Goal: Task Accomplishment & Management: Use online tool/utility

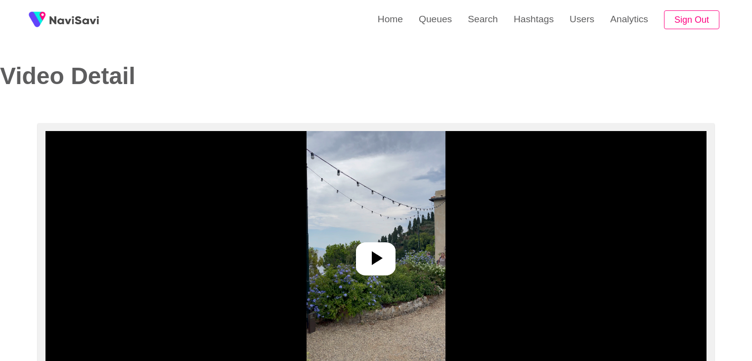
select select "**"
select select "**********"
click at [473, 20] on link "Search" at bounding box center [483, 19] width 46 height 39
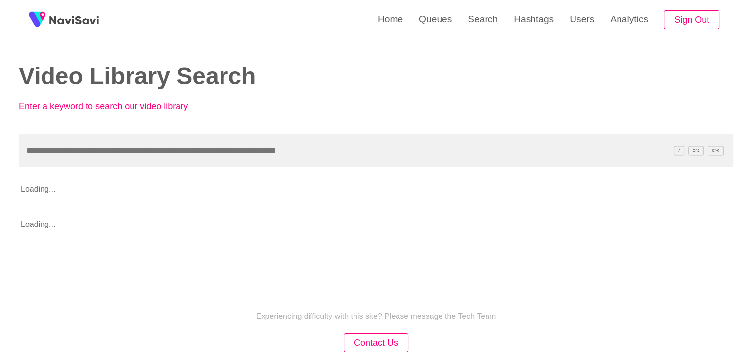
click at [131, 147] on input "text" at bounding box center [376, 150] width 715 height 33
type input "**********"
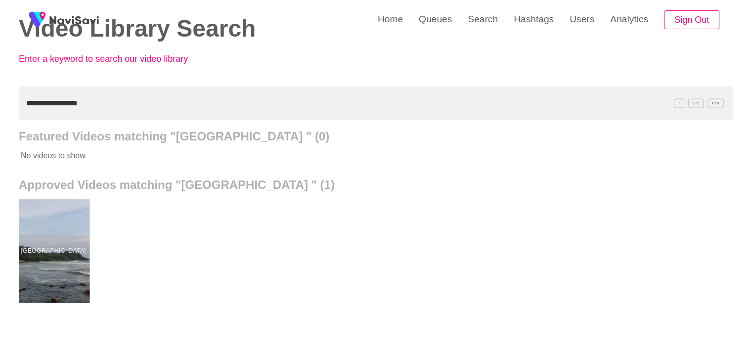
scroll to position [49, 0]
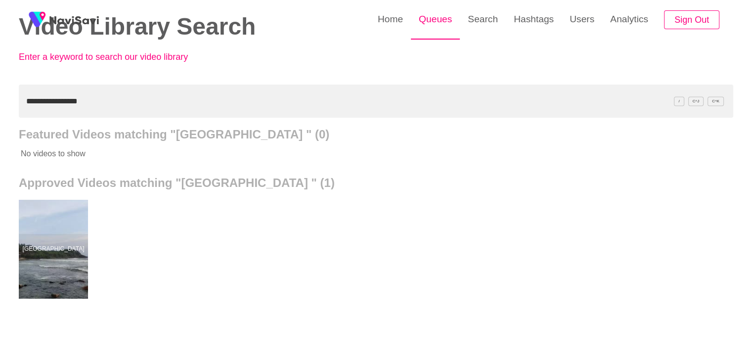
drag, startPoint x: 444, startPoint y: 24, endPoint x: 429, endPoint y: 36, distance: 19.7
click at [444, 24] on link "Queues" at bounding box center [435, 19] width 49 height 39
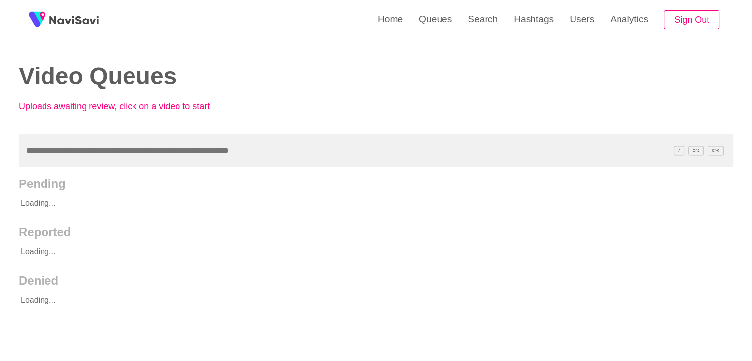
click at [48, 154] on input "text" at bounding box center [376, 150] width 715 height 33
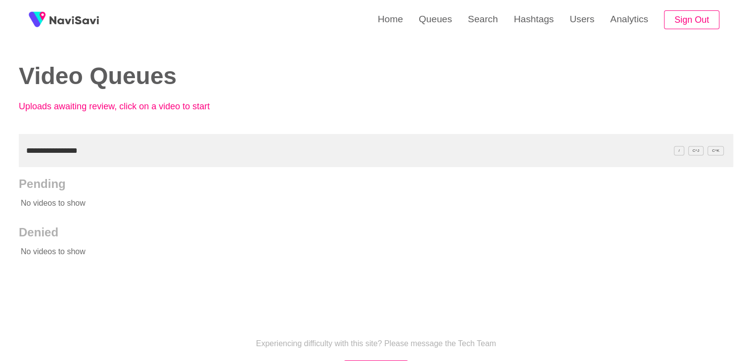
click at [92, 151] on input "**********" at bounding box center [376, 150] width 715 height 33
drag, startPoint x: 82, startPoint y: 147, endPoint x: 0, endPoint y: 142, distance: 81.8
click at [0, 142] on div "**********" at bounding box center [376, 227] width 752 height 454
type input "**********"
click at [488, 25] on link "Search" at bounding box center [483, 19] width 46 height 39
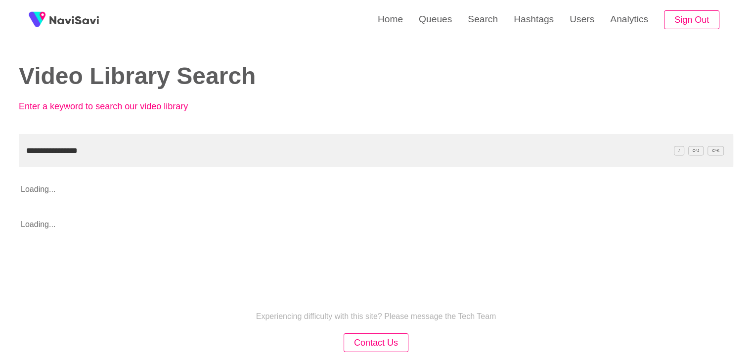
type input "**********"
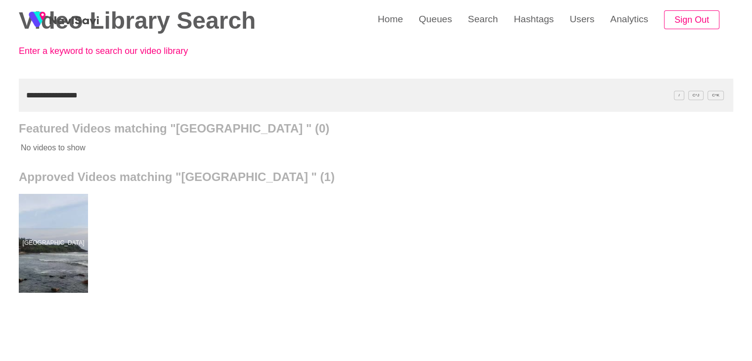
scroll to position [58, 0]
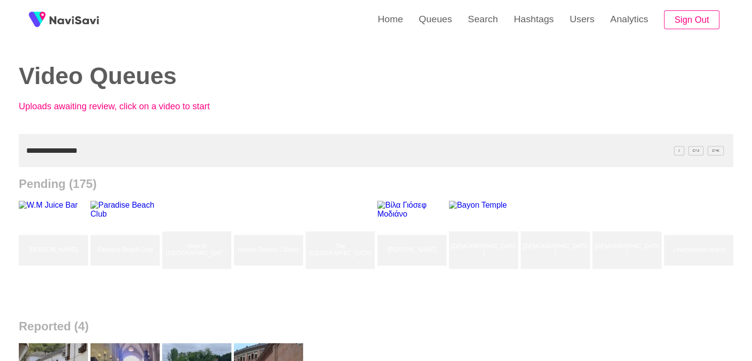
type input "**********"
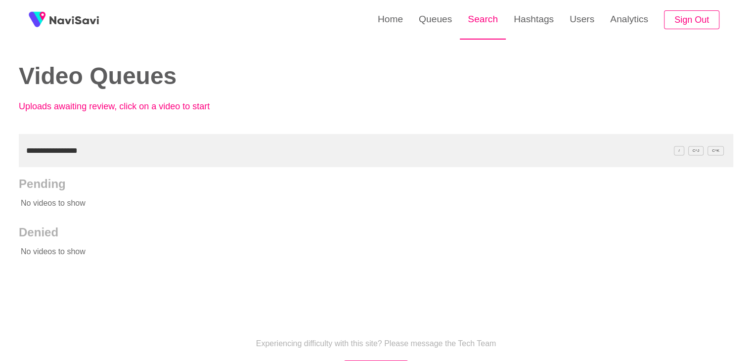
drag, startPoint x: 483, startPoint y: 12, endPoint x: 469, endPoint y: 16, distance: 14.4
click at [483, 12] on link "Search" at bounding box center [483, 19] width 46 height 39
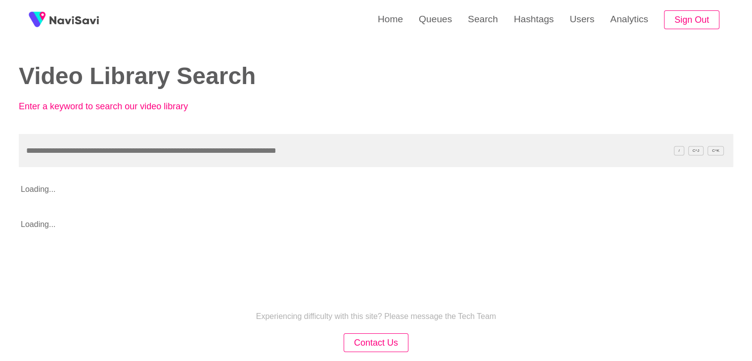
click at [77, 158] on input "text" at bounding box center [376, 150] width 715 height 33
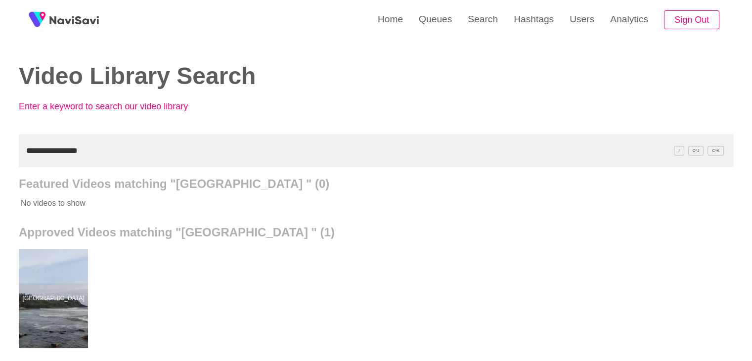
drag, startPoint x: 84, startPoint y: 148, endPoint x: 0, endPoint y: 154, distance: 84.3
click at [0, 156] on div "**********" at bounding box center [376, 274] width 752 height 548
paste input "*******"
type input "**********"
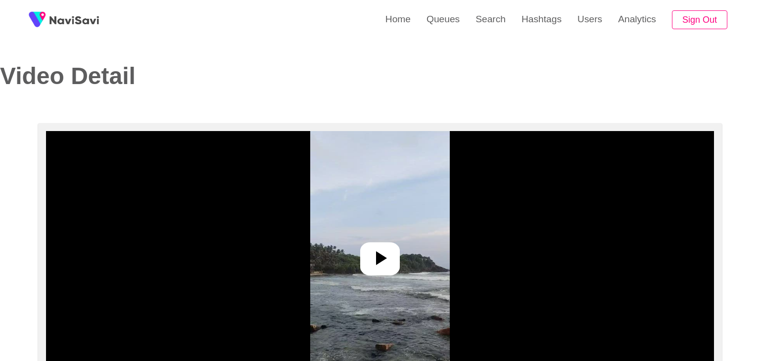
select select "**"
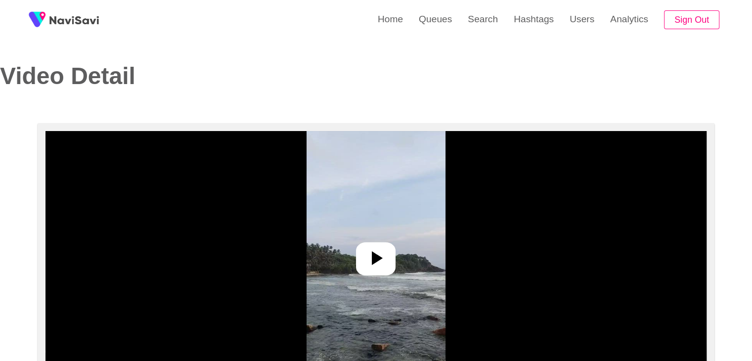
select select "**********"
click at [375, 255] on icon at bounding box center [377, 258] width 11 height 14
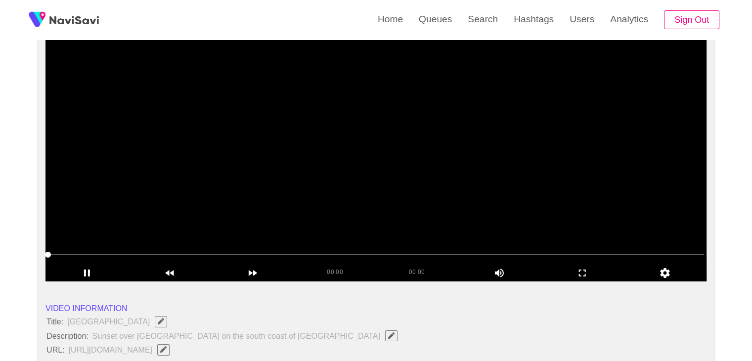
scroll to position [99, 0]
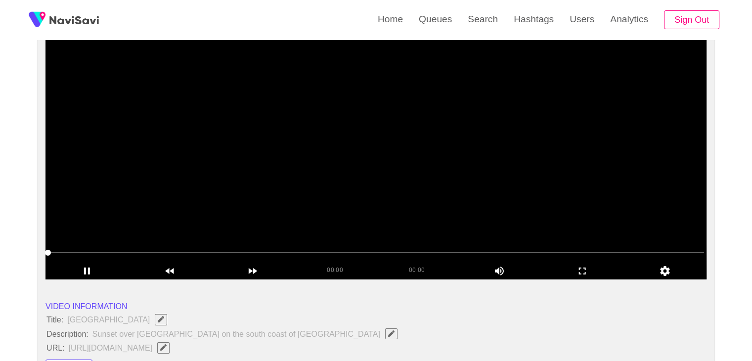
click at [156, 252] on span at bounding box center [376, 252] width 656 height 1
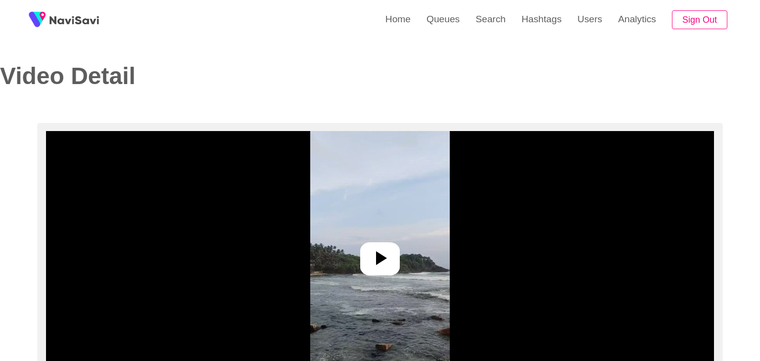
select select "**"
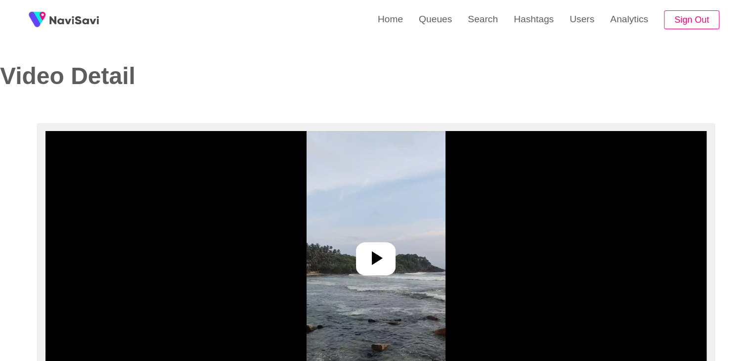
select select "**********"
click at [377, 263] on icon at bounding box center [376, 258] width 24 height 24
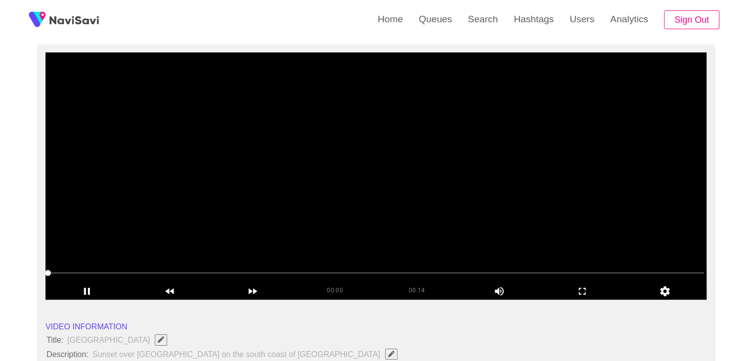
scroll to position [99, 0]
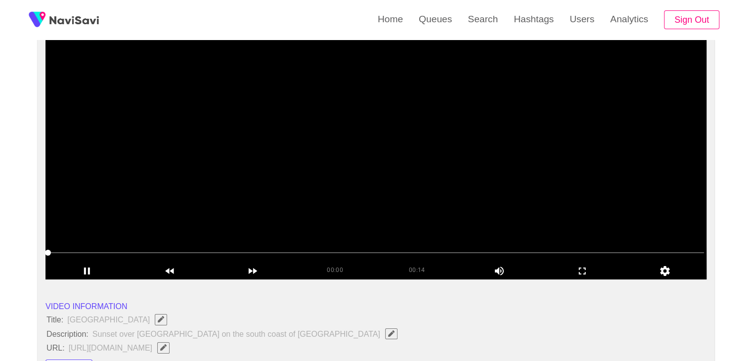
click at [59, 251] on span at bounding box center [376, 253] width 656 height 16
click at [86, 248] on span at bounding box center [376, 253] width 656 height 16
click at [125, 248] on span at bounding box center [376, 253] width 656 height 16
click at [151, 251] on span at bounding box center [376, 253] width 656 height 16
click at [184, 254] on span at bounding box center [376, 253] width 656 height 16
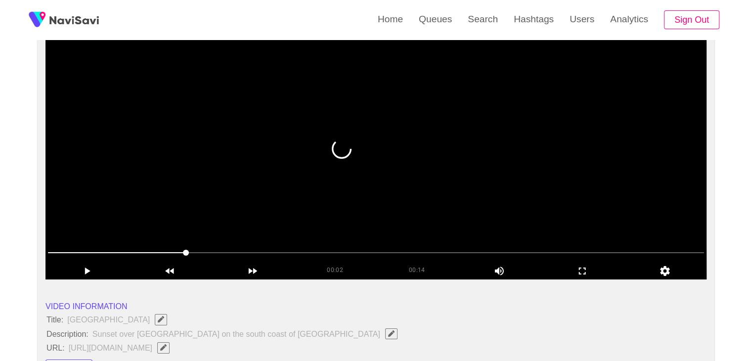
click at [305, 256] on span at bounding box center [376, 253] width 656 height 16
click at [382, 256] on span at bounding box center [376, 253] width 656 height 16
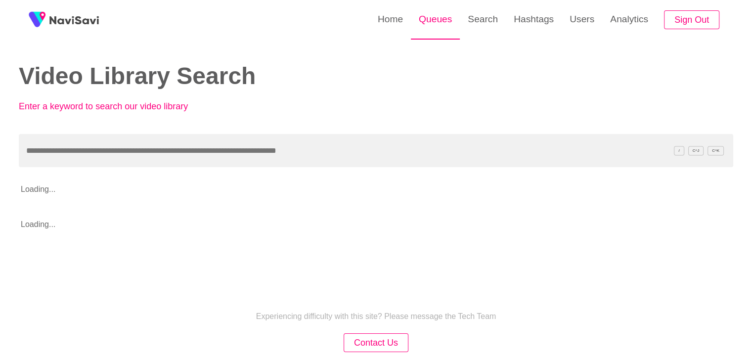
click at [445, 18] on link "Queues" at bounding box center [435, 19] width 49 height 39
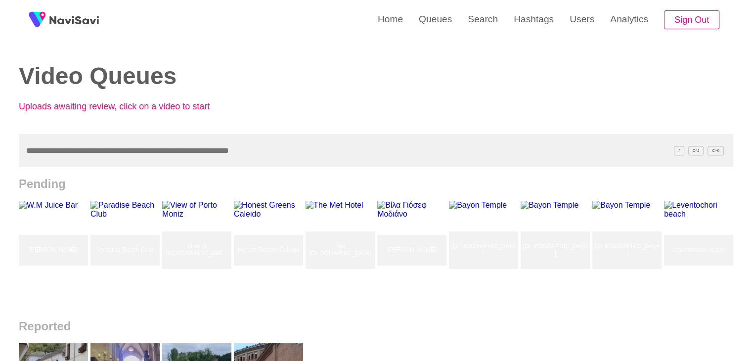
click at [100, 152] on input "text" at bounding box center [376, 150] width 715 height 33
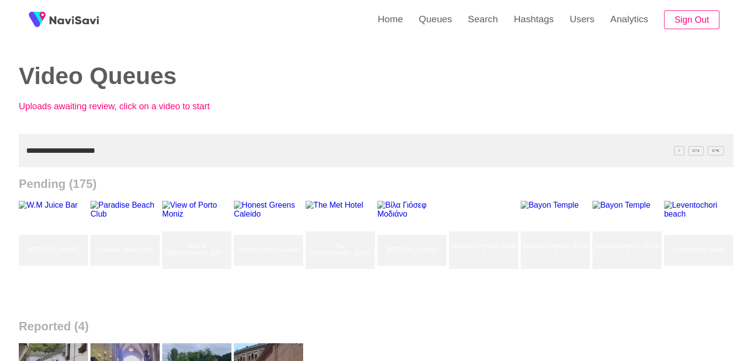
type input "**********"
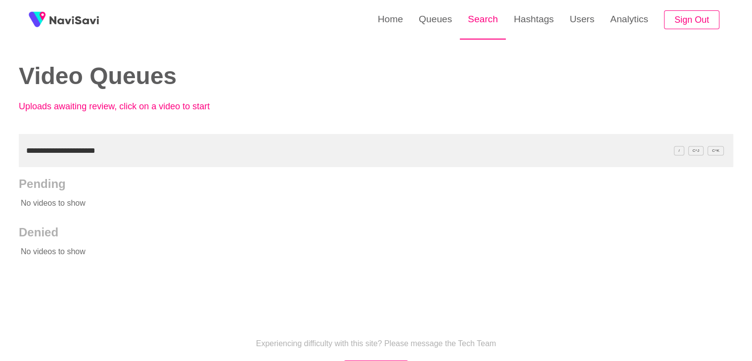
click at [485, 22] on link "Search" at bounding box center [483, 19] width 46 height 39
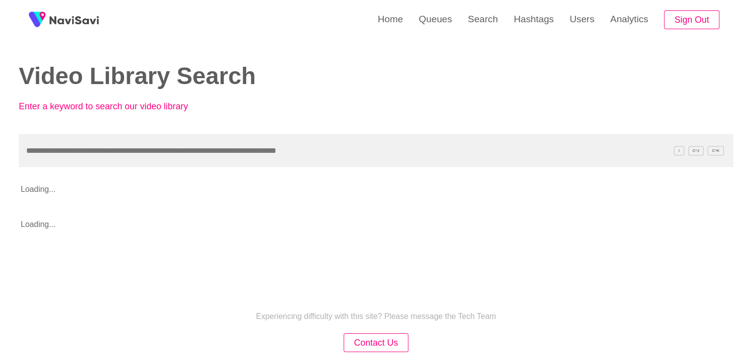
click at [57, 150] on input "text" at bounding box center [376, 150] width 715 height 33
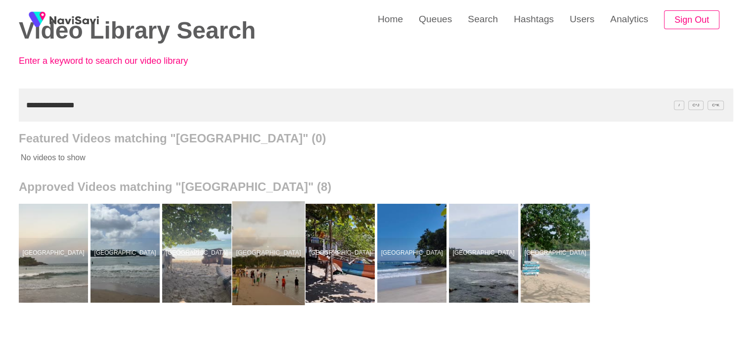
scroll to position [49, 0]
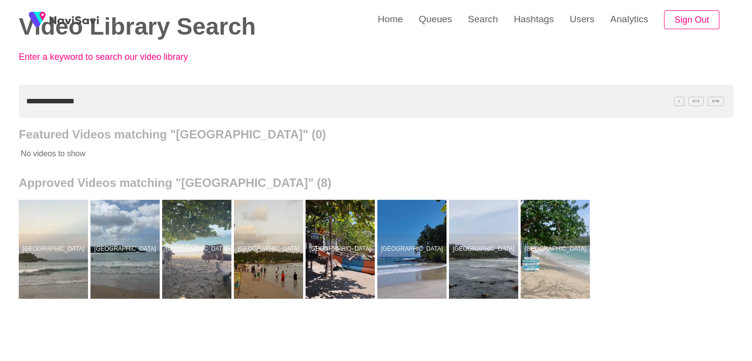
drag, startPoint x: 87, startPoint y: 100, endPoint x: 0, endPoint y: 101, distance: 86.6
click at [0, 103] on div "**********" at bounding box center [376, 225] width 752 height 548
paste input "*"
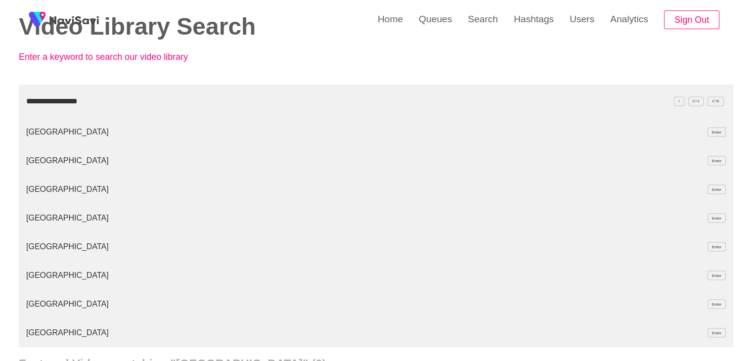
type input "**********"
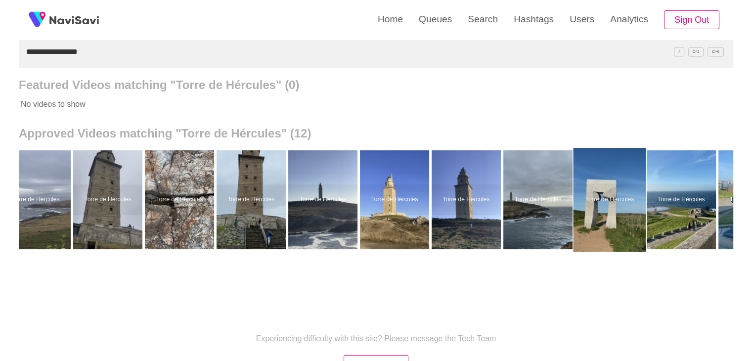
scroll to position [0, 0]
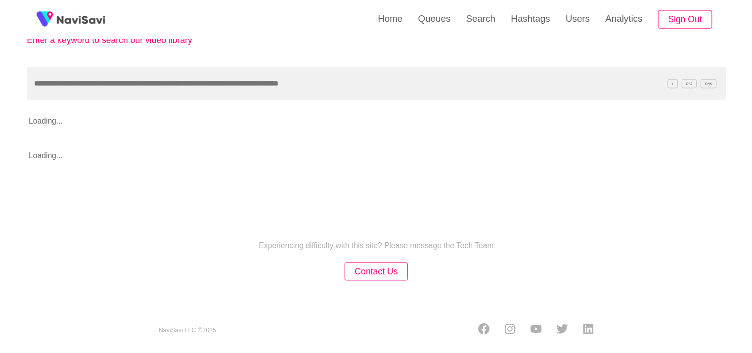
scroll to position [189, 0]
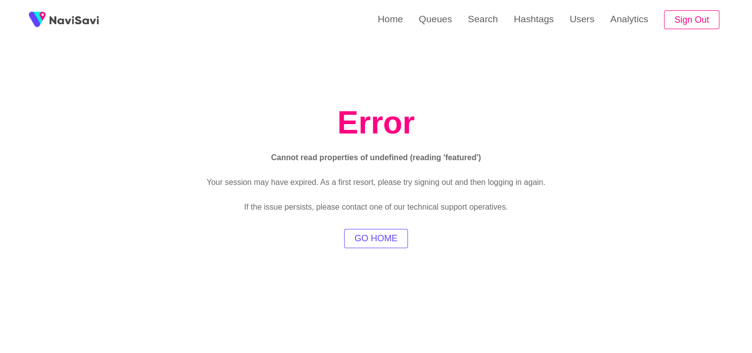
click at [387, 238] on button "GO HOME" at bounding box center [376, 238] width 64 height 19
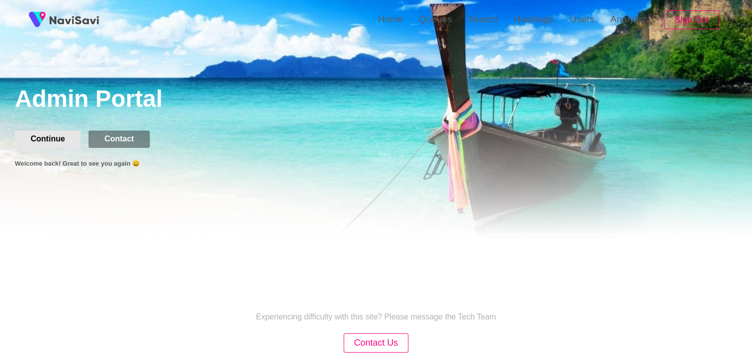
click at [52, 136] on button "Continue" at bounding box center [48, 139] width 66 height 17
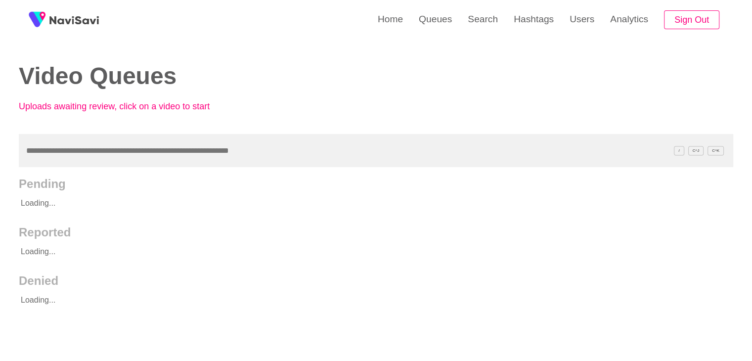
click at [68, 150] on input "text" at bounding box center [376, 150] width 715 height 33
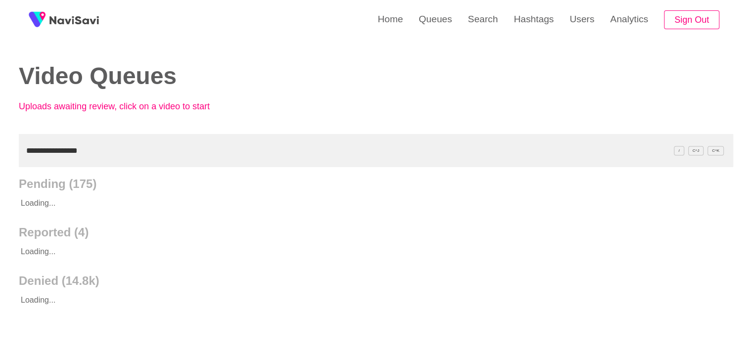
type input "**********"
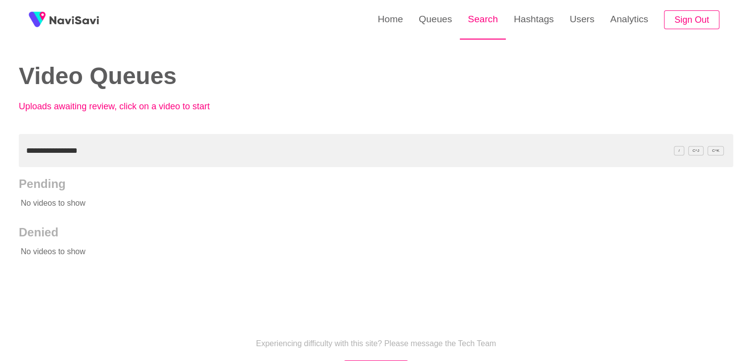
click at [483, 25] on link "Search" at bounding box center [483, 19] width 46 height 39
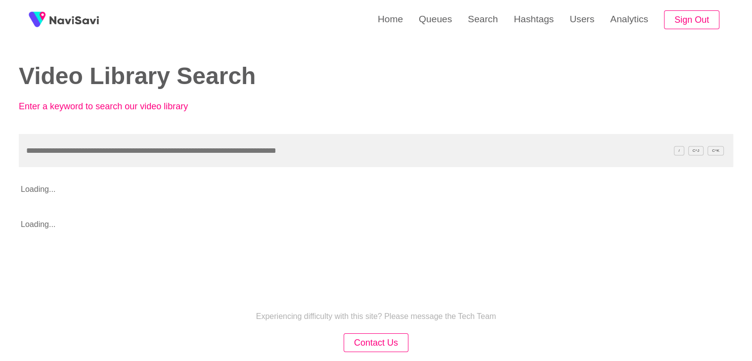
click at [51, 154] on input "text" at bounding box center [376, 150] width 715 height 33
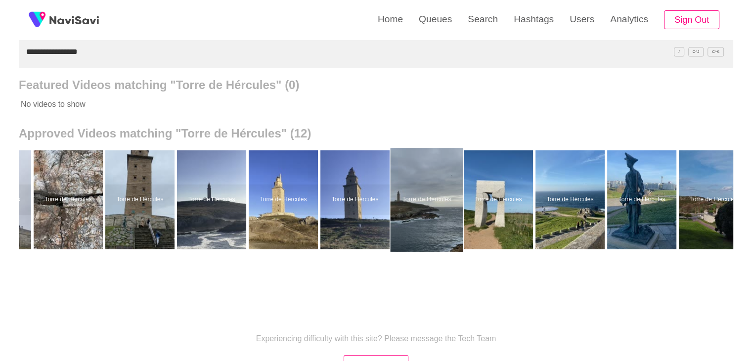
scroll to position [0, 146]
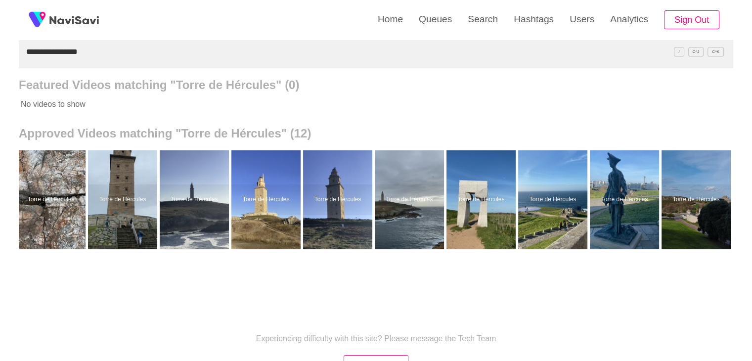
drag, startPoint x: 90, startPoint y: 54, endPoint x: 8, endPoint y: 50, distance: 82.2
click at [0, 55] on div "**********" at bounding box center [376, 175] width 752 height 548
paste input "text"
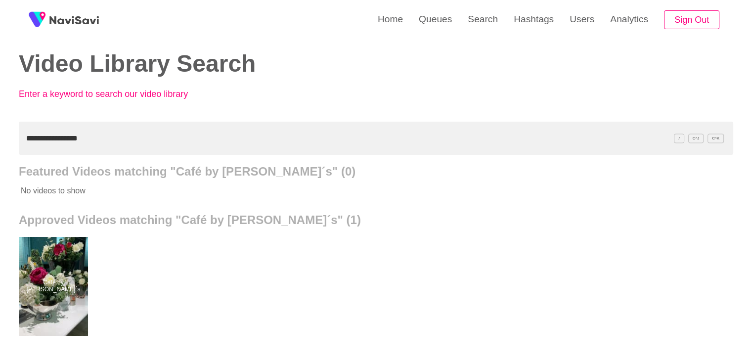
scroll to position [0, 0]
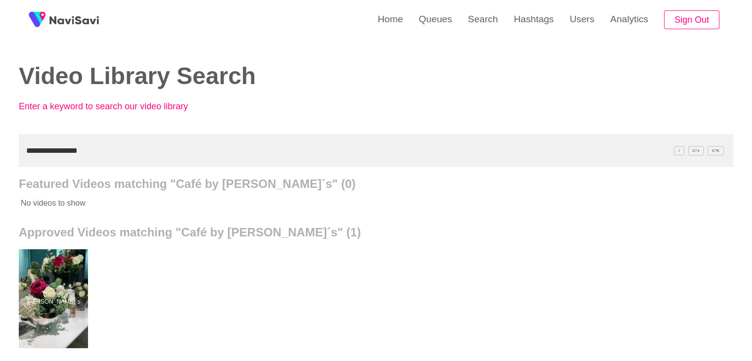
drag, startPoint x: 0, startPoint y: 170, endPoint x: 0, endPoint y: 164, distance: 5.9
click at [0, 170] on div "**********" at bounding box center [376, 274] width 752 height 548
paste input "*********"
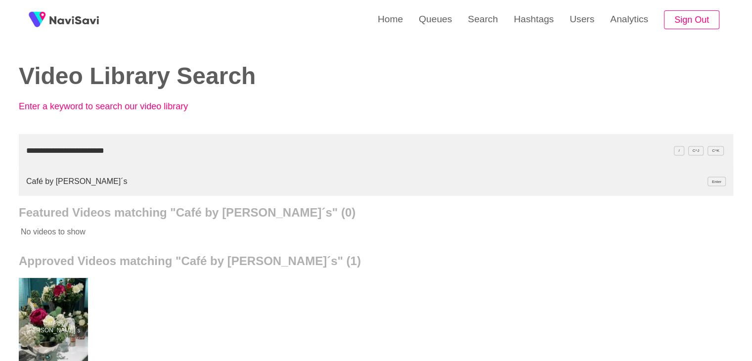
type input "**********"
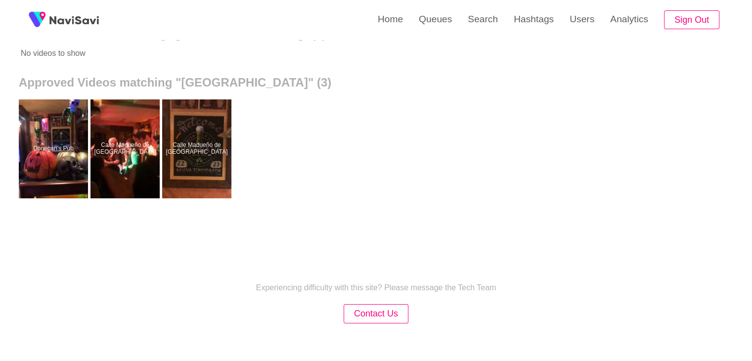
scroll to position [39, 0]
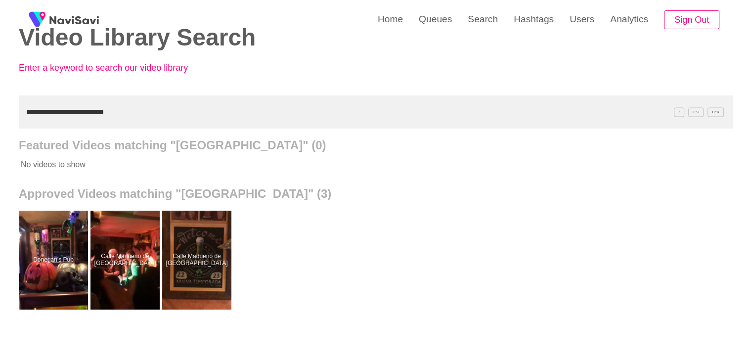
drag, startPoint x: 125, startPoint y: 111, endPoint x: 0, endPoint y: 103, distance: 125.4
click at [0, 103] on div "**********" at bounding box center [376, 235] width 752 height 548
click at [444, 27] on link "Queues" at bounding box center [435, 19] width 49 height 39
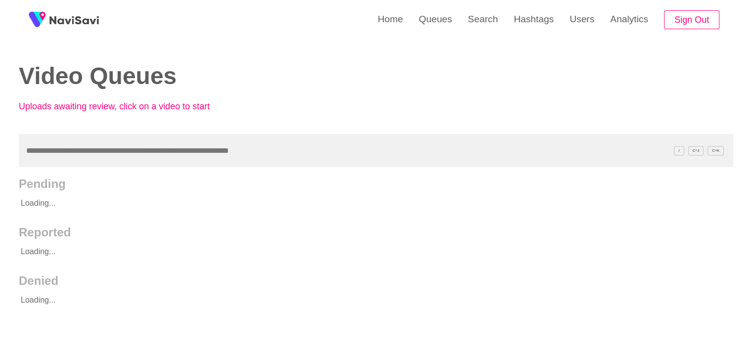
click at [46, 155] on input "text" at bounding box center [376, 150] width 715 height 33
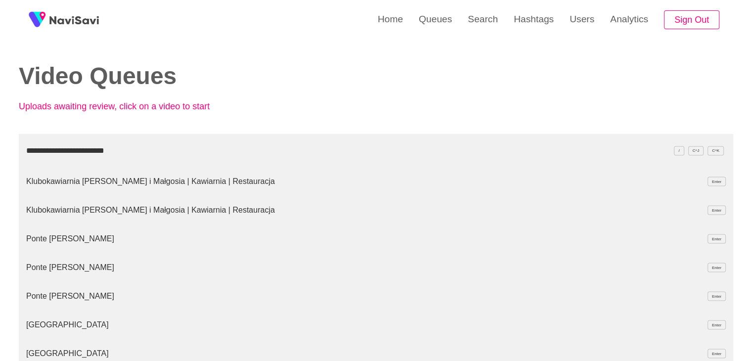
type input "**********"
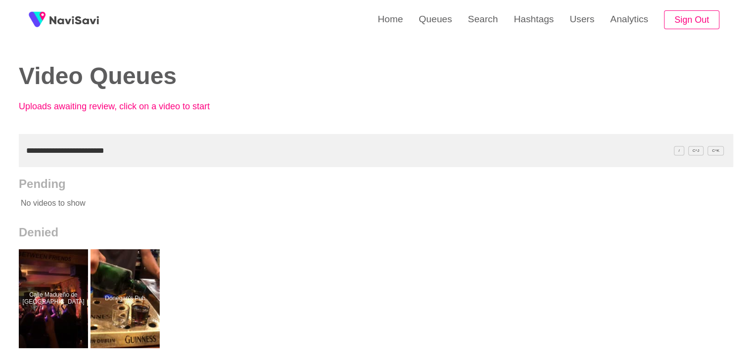
scroll to position [39, 0]
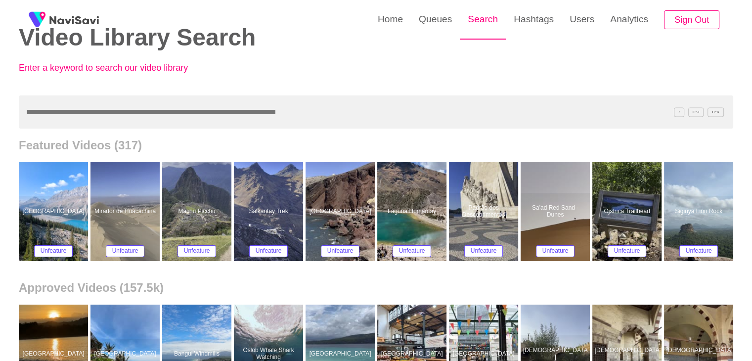
drag, startPoint x: 490, startPoint y: 20, endPoint x: 477, endPoint y: 37, distance: 20.8
click at [489, 21] on link "Search" at bounding box center [483, 19] width 46 height 39
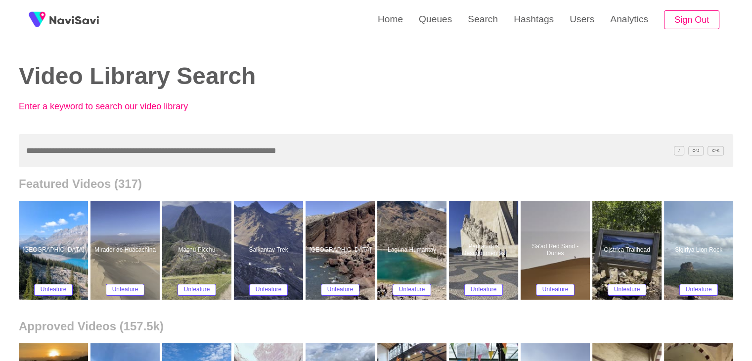
click at [63, 151] on input "text" at bounding box center [376, 150] width 715 height 33
paste input "**********"
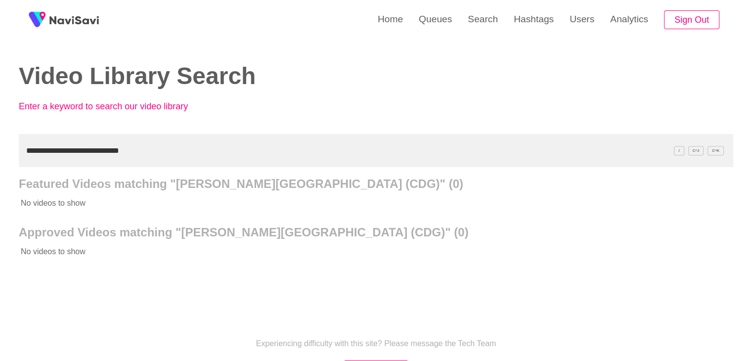
type input "**********"
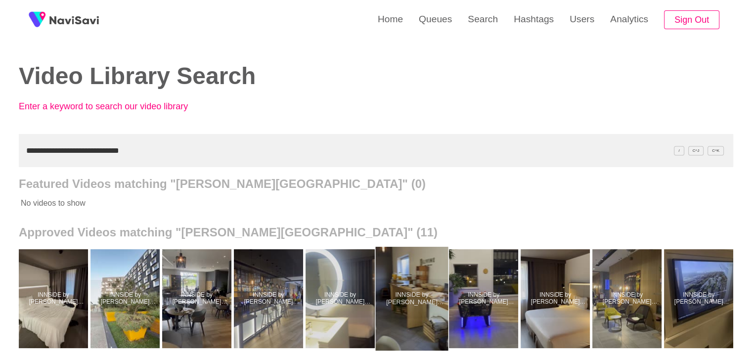
scroll to position [0, 74]
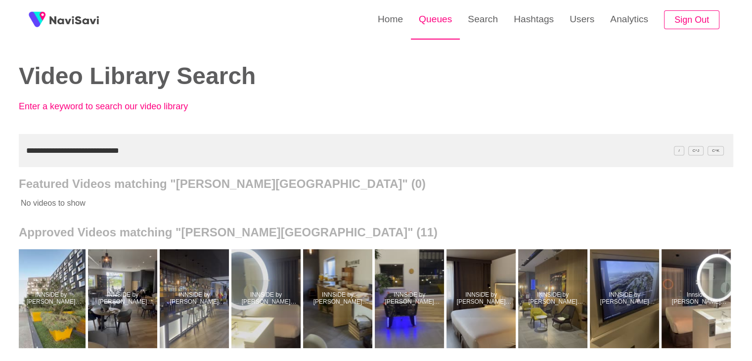
click at [438, 21] on link "Queues" at bounding box center [435, 19] width 49 height 39
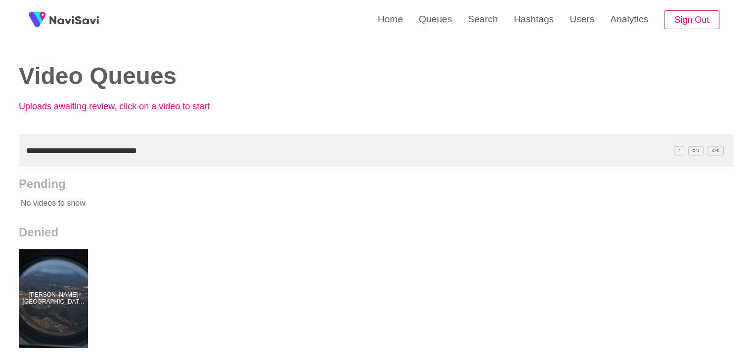
drag, startPoint x: 117, startPoint y: 155, endPoint x: 0, endPoint y: 162, distance: 117.0
click at [0, 162] on div "**********" at bounding box center [376, 274] width 752 height 548
paste input "text"
type input "**********"
click at [475, 16] on link "Search" at bounding box center [483, 19] width 46 height 39
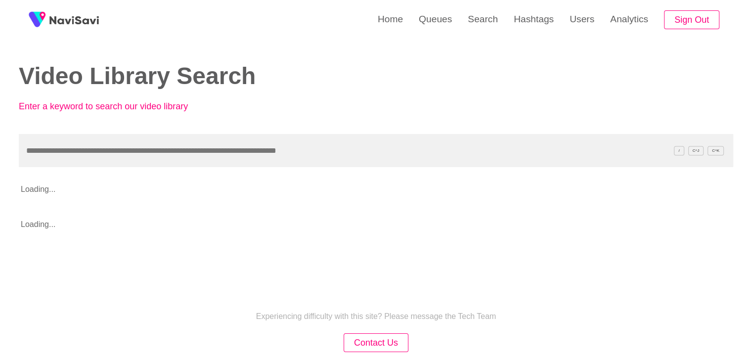
click at [59, 155] on input "text" at bounding box center [376, 150] width 715 height 33
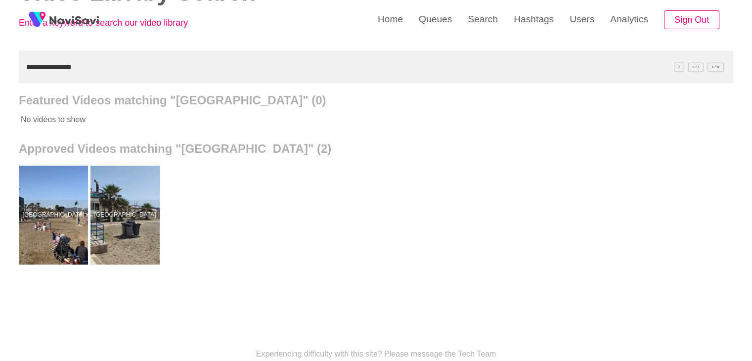
scroll to position [99, 0]
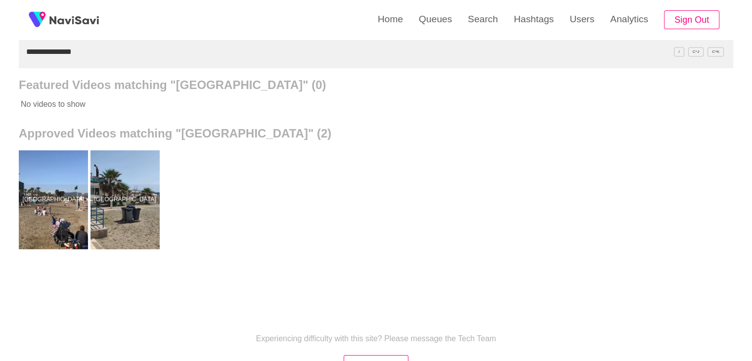
drag, startPoint x: 83, startPoint y: 51, endPoint x: 4, endPoint y: 49, distance: 78.7
click at [0, 58] on div "**********" at bounding box center [376, 175] width 752 height 548
paste input "text"
type input "**********"
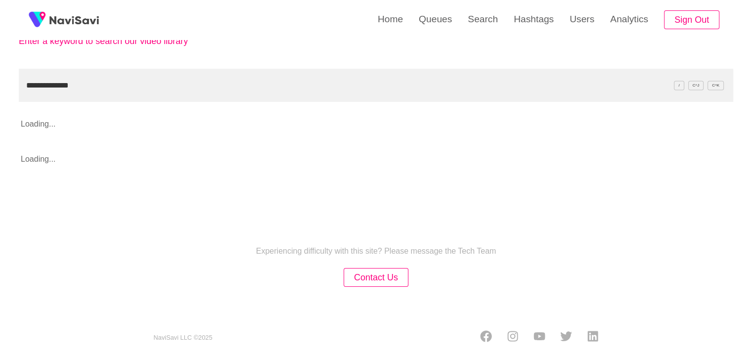
scroll to position [93, 0]
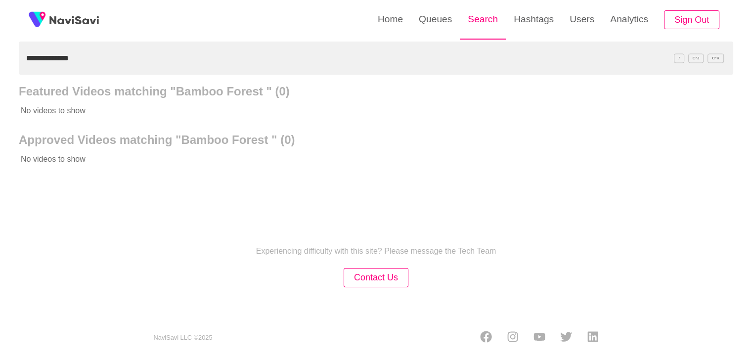
click at [486, 16] on link "Search" at bounding box center [483, 19] width 46 height 39
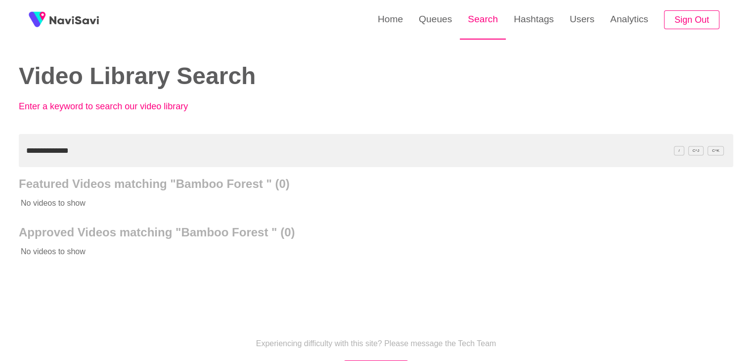
click at [484, 26] on link "Search" at bounding box center [483, 19] width 46 height 39
click at [433, 21] on link "Queues" at bounding box center [435, 19] width 49 height 39
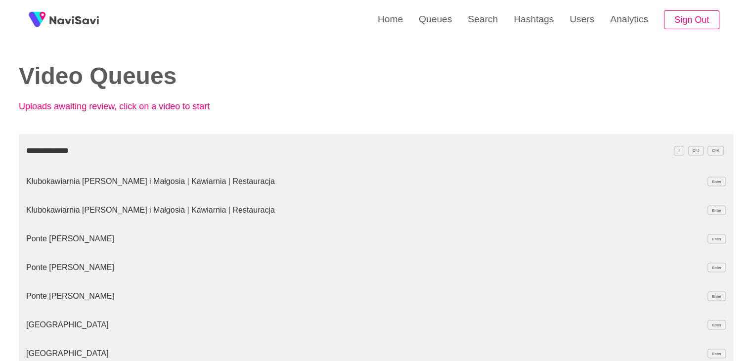
type input "**********"
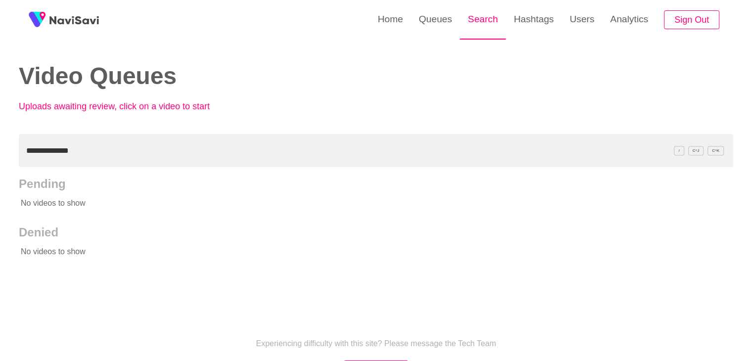
click at [479, 20] on link "Search" at bounding box center [483, 19] width 46 height 39
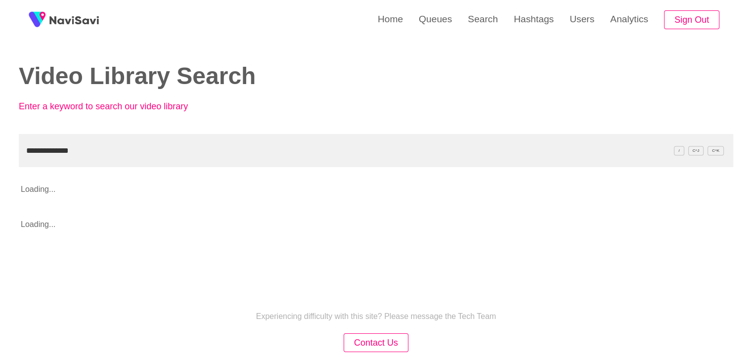
type input "**********"
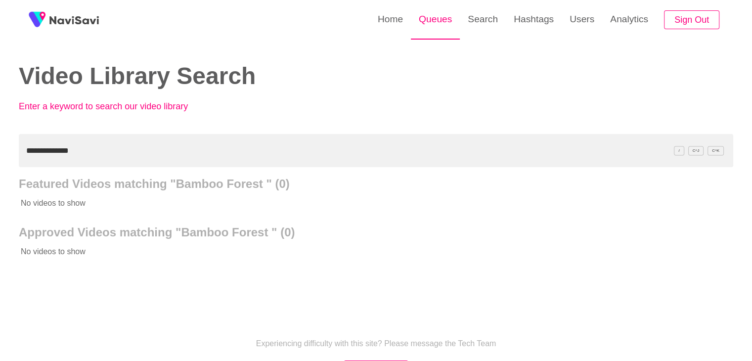
click at [437, 27] on link "Queues" at bounding box center [435, 19] width 49 height 39
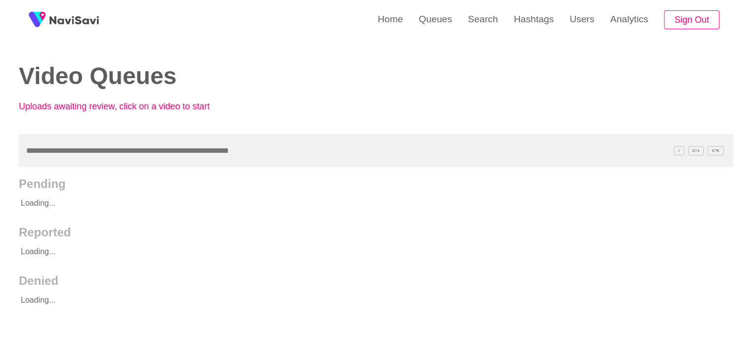
click at [44, 158] on input "text" at bounding box center [376, 150] width 715 height 33
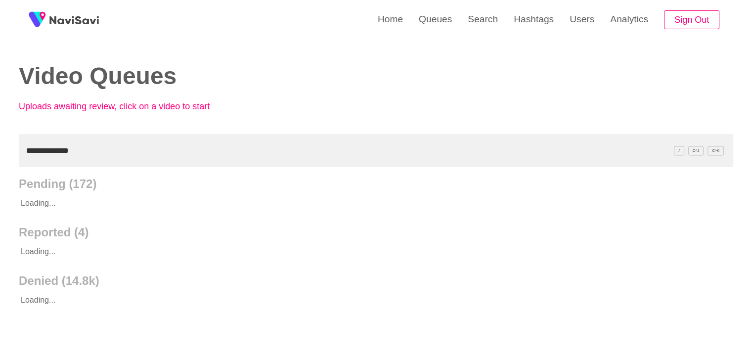
type input "**********"
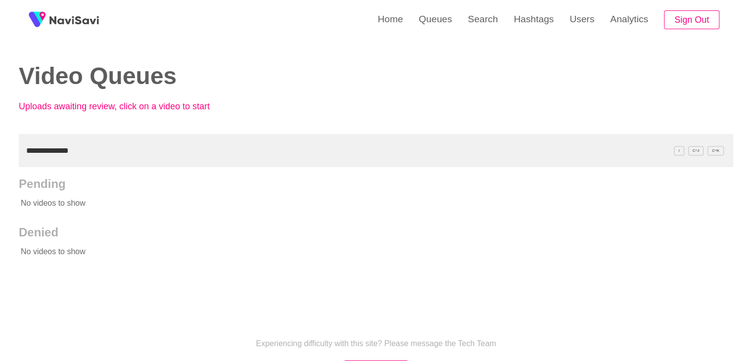
drag, startPoint x: 84, startPoint y: 148, endPoint x: 0, endPoint y: 143, distance: 84.3
click at [0, 148] on div "**********" at bounding box center [376, 227] width 752 height 454
click at [488, 16] on link "Search" at bounding box center [483, 19] width 46 height 39
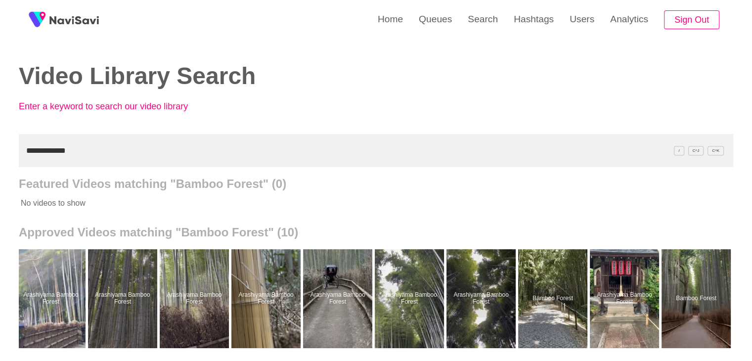
drag, startPoint x: 86, startPoint y: 153, endPoint x: 0, endPoint y: 153, distance: 85.6
click at [0, 153] on div "**********" at bounding box center [376, 274] width 752 height 548
paste input "text"
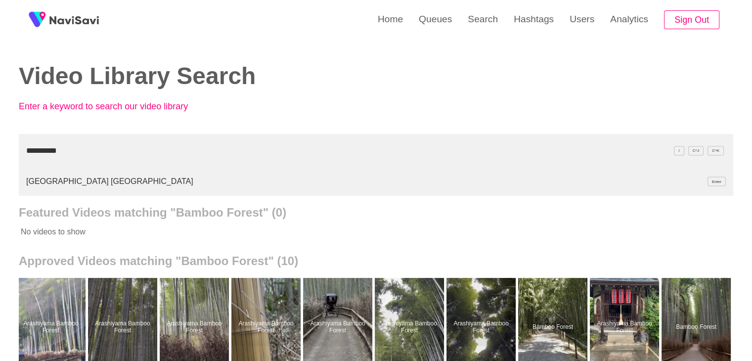
type input "*********"
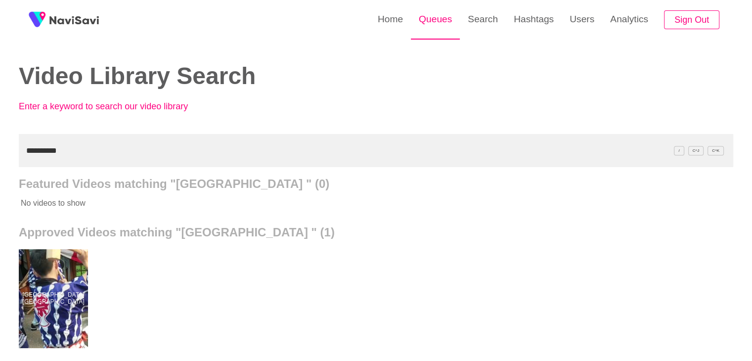
click at [430, 18] on link "Queues" at bounding box center [435, 19] width 49 height 39
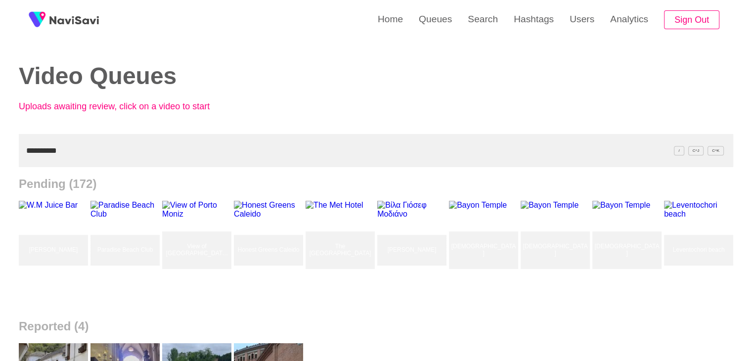
type input "*********"
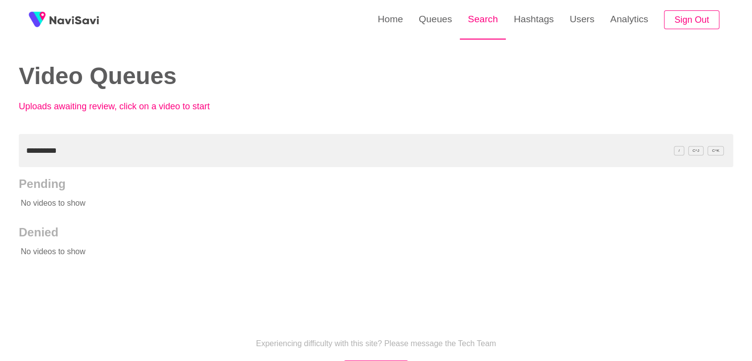
click at [479, 22] on link "Search" at bounding box center [483, 19] width 46 height 39
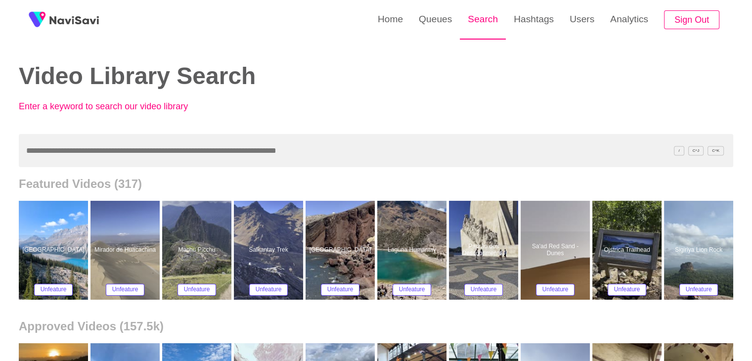
click at [479, 18] on link "Search" at bounding box center [483, 19] width 46 height 39
click at [477, 23] on link "Search" at bounding box center [483, 19] width 46 height 39
click at [70, 160] on input "text" at bounding box center [376, 150] width 715 height 33
paste input "*********"
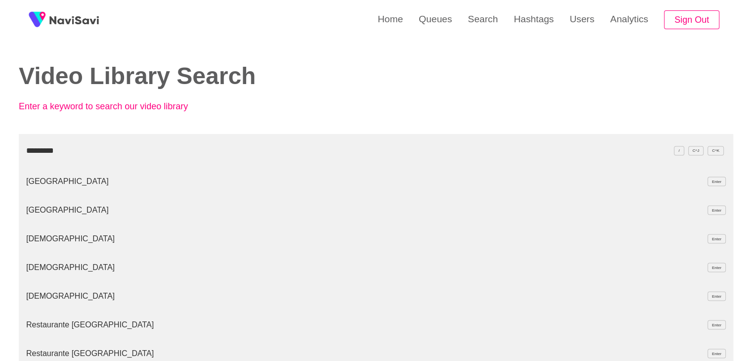
type input "*********"
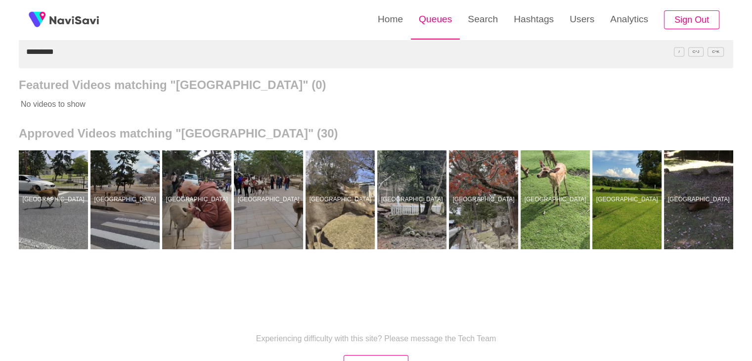
click at [443, 27] on link "Queues" at bounding box center [435, 19] width 49 height 39
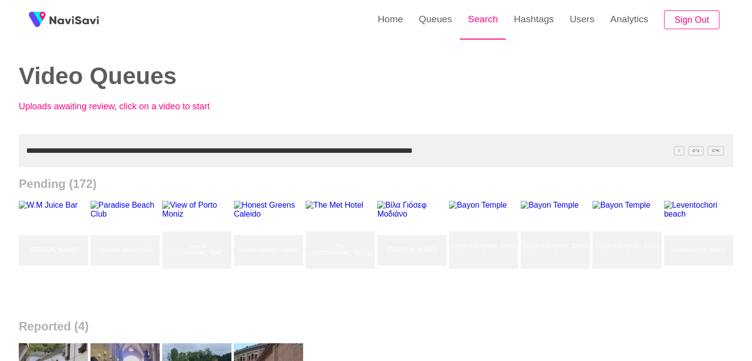
type input "**********"
click at [487, 19] on link "Search" at bounding box center [483, 19] width 46 height 39
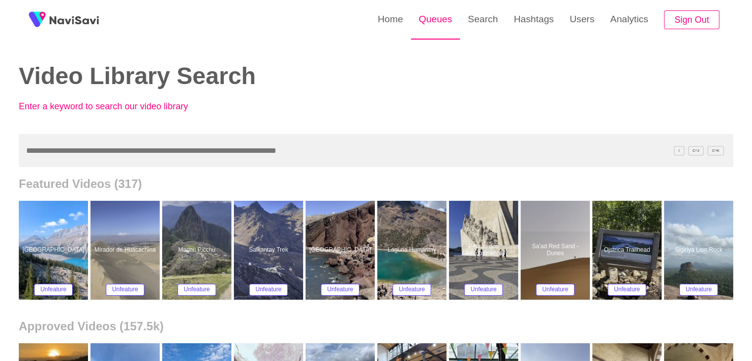
click at [429, 17] on link "Queues" at bounding box center [435, 19] width 49 height 39
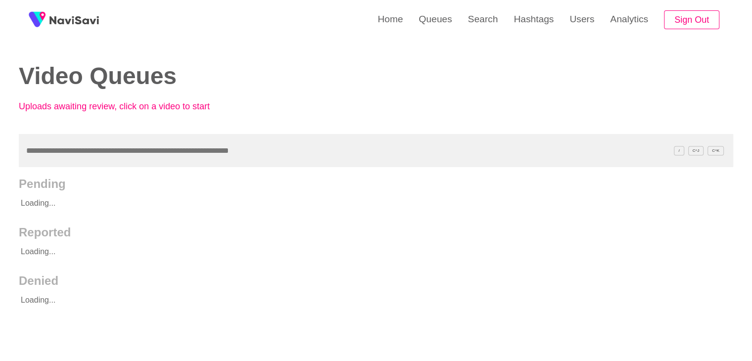
click at [96, 158] on input "text" at bounding box center [376, 150] width 715 height 33
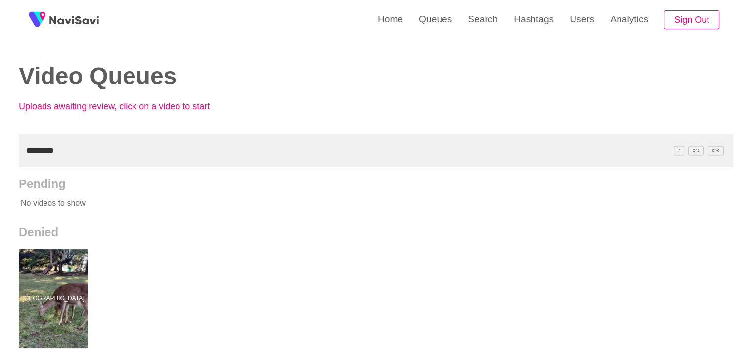
drag, startPoint x: 67, startPoint y: 145, endPoint x: 0, endPoint y: 159, distance: 68.3
click at [0, 161] on div "Home Queues Search Hashtags Users Analytics Sign Out Video Queues Uploads await…" at bounding box center [376, 274] width 752 height 548
paste input "**"
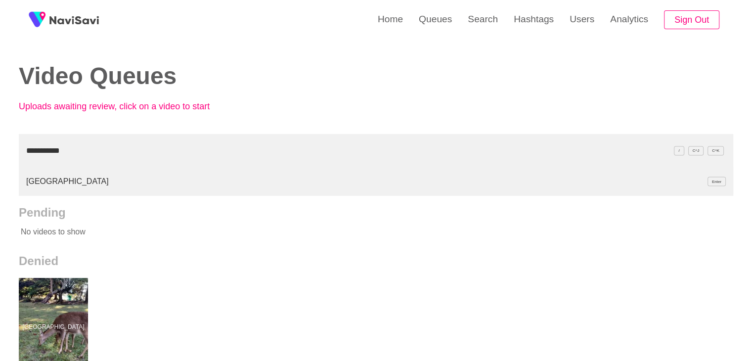
type input "**********"
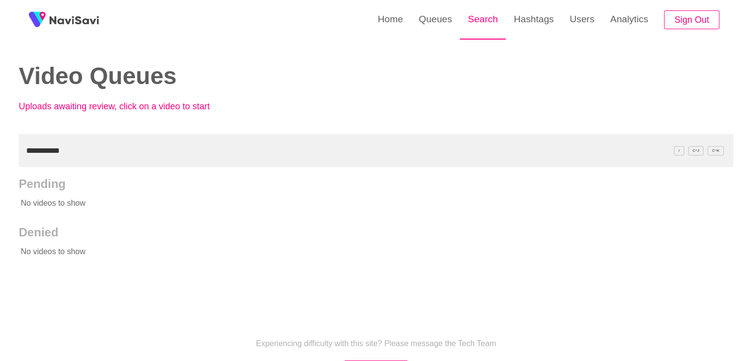
click at [474, 23] on link "Search" at bounding box center [483, 19] width 46 height 39
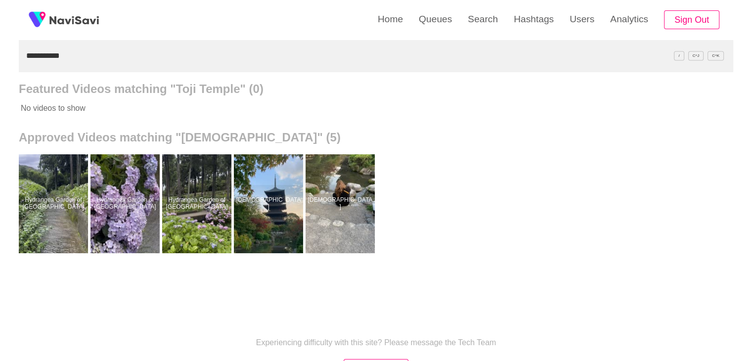
scroll to position [99, 0]
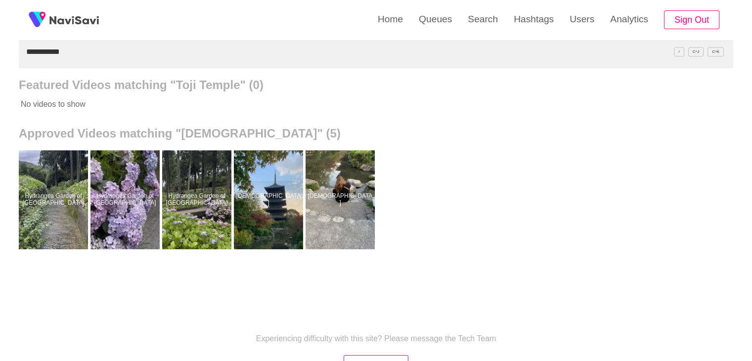
drag, startPoint x: 65, startPoint y: 48, endPoint x: 0, endPoint y: 56, distance: 65.8
click at [0, 56] on div "**********" at bounding box center [376, 175] width 752 height 548
paste input "*********"
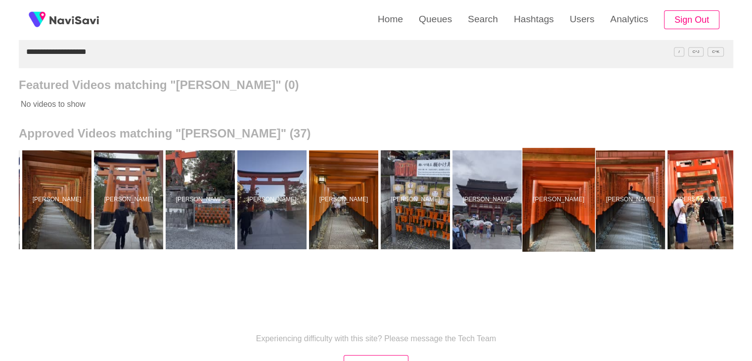
scroll to position [0, 1939]
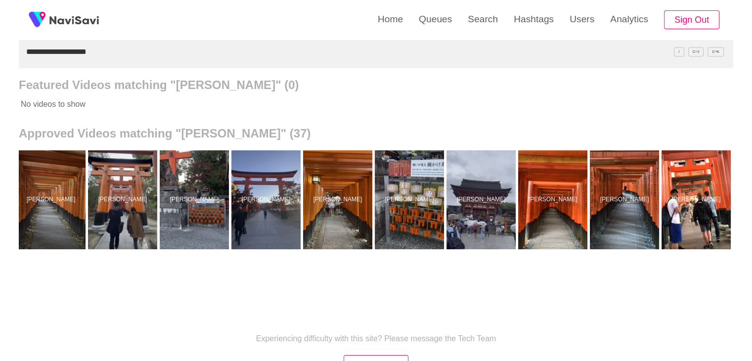
drag, startPoint x: 99, startPoint y: 53, endPoint x: 0, endPoint y: 30, distance: 101.5
click at [0, 30] on div "**********" at bounding box center [376, 175] width 752 height 548
paste input "text"
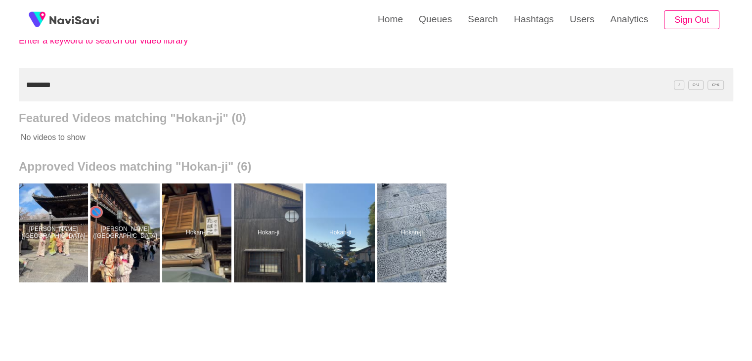
scroll to position [99, 0]
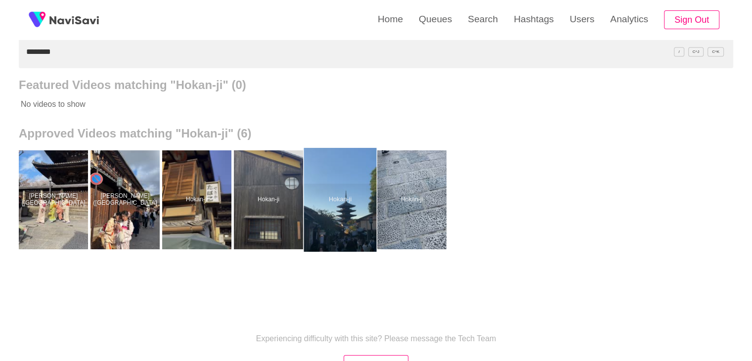
drag, startPoint x: 351, startPoint y: 189, endPoint x: 350, endPoint y: 182, distance: 7.0
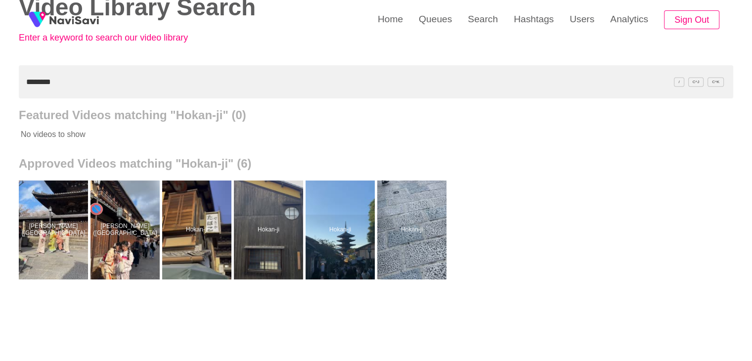
scroll to position [0, 0]
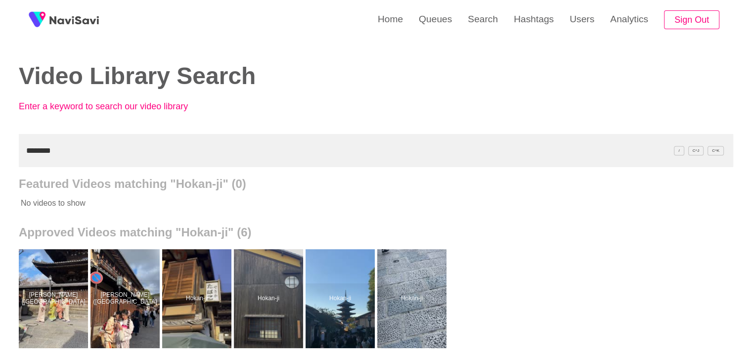
drag, startPoint x: 7, startPoint y: 154, endPoint x: 0, endPoint y: 154, distance: 7.4
click at [0, 154] on div "Home Queues Search Hashtags Users Analytics Sign Out Video Library Search Enter…" at bounding box center [376, 274] width 752 height 548
paste input "**********"
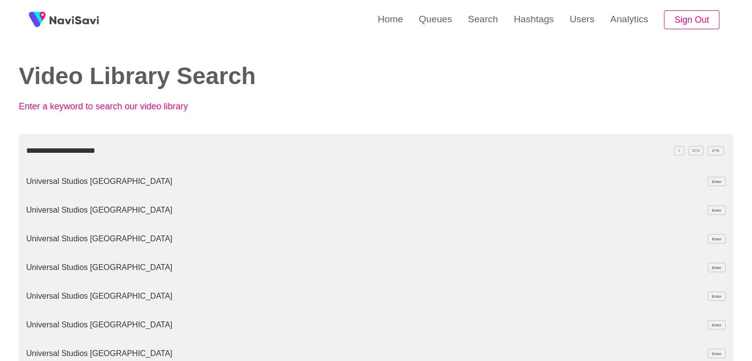
type input "**********"
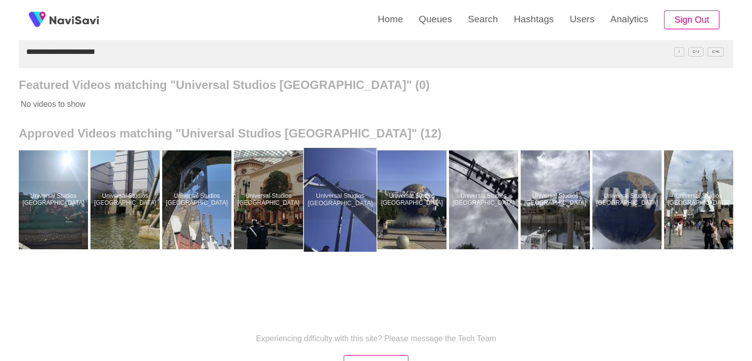
scroll to position [0, 146]
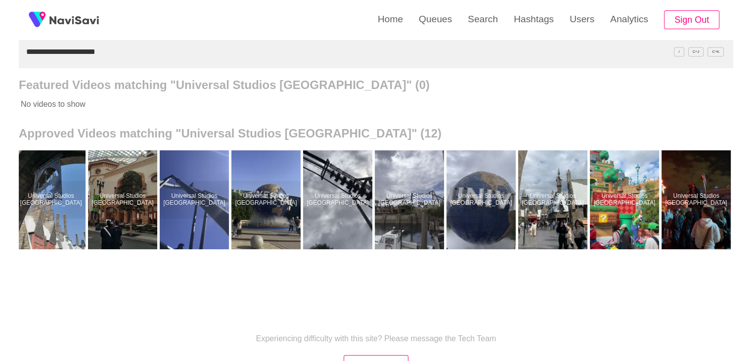
drag, startPoint x: 107, startPoint y: 52, endPoint x: 0, endPoint y: 46, distance: 107.0
click at [0, 48] on div "**********" at bounding box center [376, 175] width 752 height 548
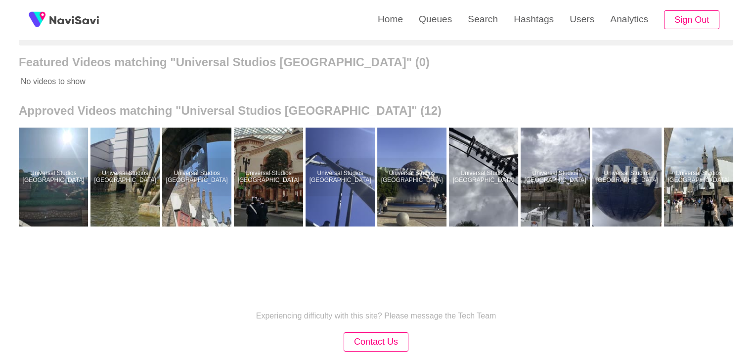
scroll to position [49, 0]
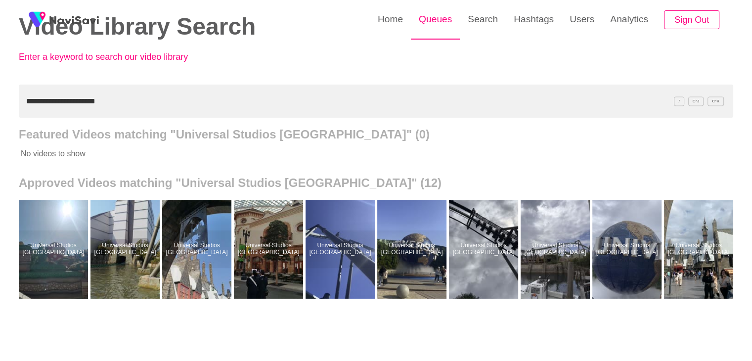
click at [441, 15] on link "Queues" at bounding box center [435, 19] width 49 height 39
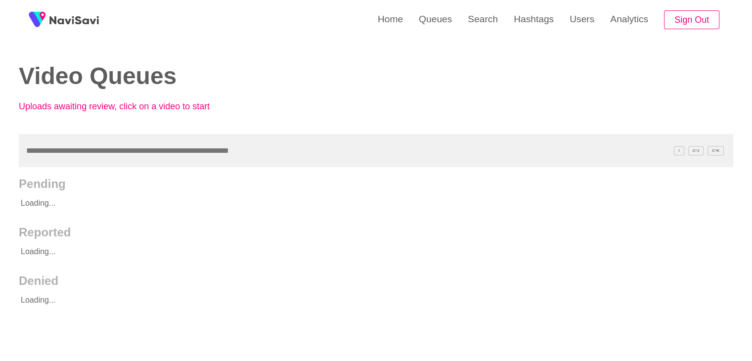
click at [51, 143] on input "text" at bounding box center [376, 150] width 715 height 33
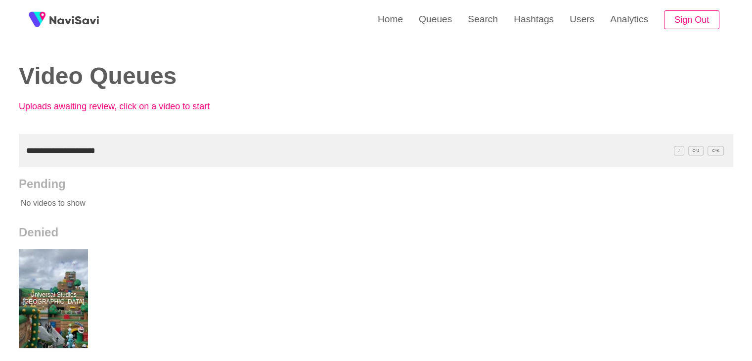
drag, startPoint x: 115, startPoint y: 148, endPoint x: 0, endPoint y: 127, distance: 116.6
click at [0, 129] on div "**********" at bounding box center [376, 274] width 752 height 548
paste input "text"
type input "**********"
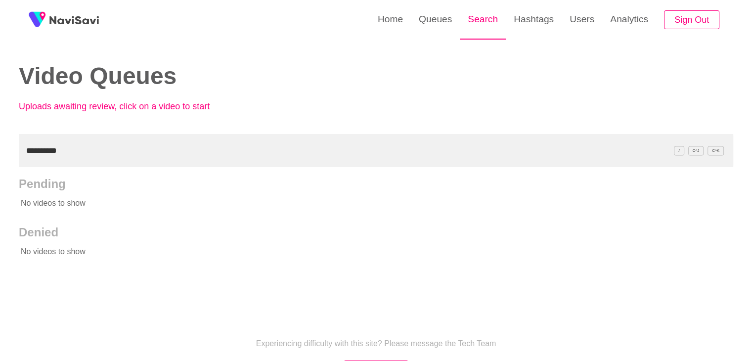
click at [469, 26] on link "Search" at bounding box center [483, 19] width 46 height 39
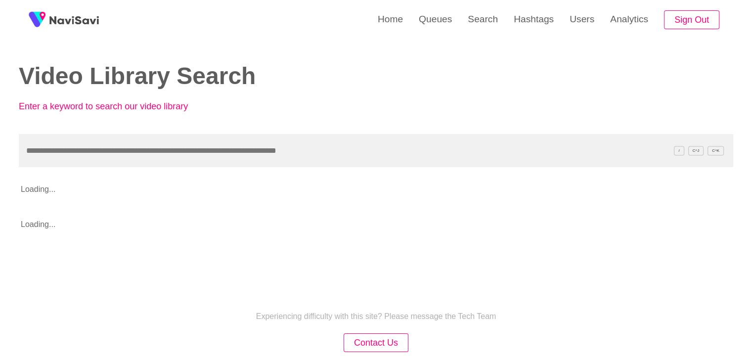
click at [62, 150] on input "text" at bounding box center [376, 150] width 715 height 33
type input "**********"
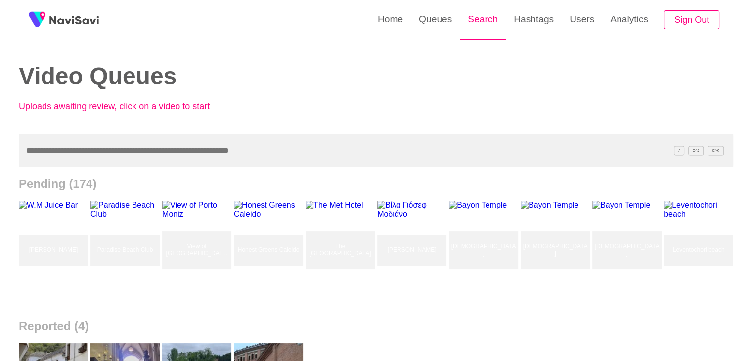
click at [479, 25] on link "Search" at bounding box center [483, 19] width 46 height 39
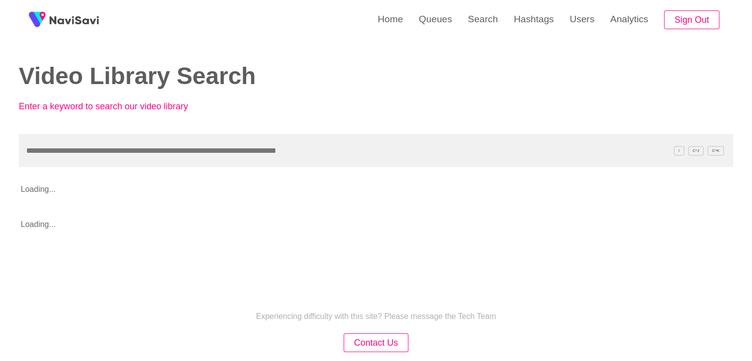
click at [92, 142] on input "text" at bounding box center [376, 150] width 715 height 33
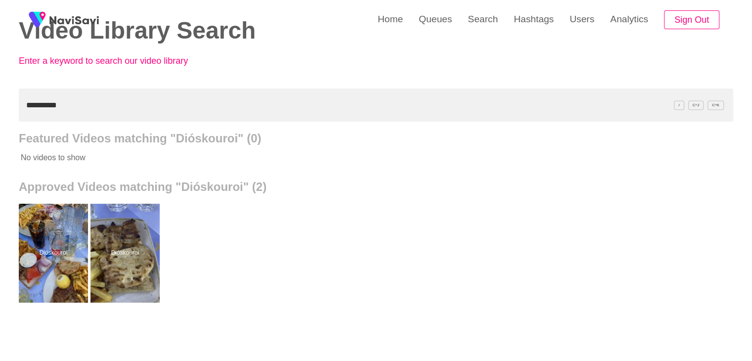
scroll to position [49, 0]
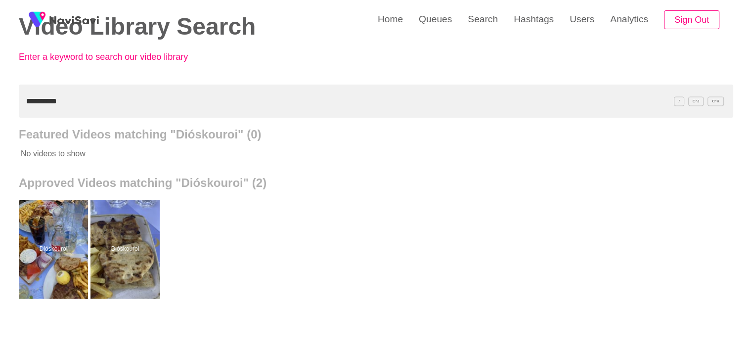
click at [0, 110] on div "**********" at bounding box center [376, 225] width 752 height 548
click at [71, 96] on input "**********" at bounding box center [376, 101] width 715 height 33
drag, startPoint x: 71, startPoint y: 97, endPoint x: 0, endPoint y: 101, distance: 70.9
click at [0, 101] on div "**********" at bounding box center [376, 225] width 752 height 548
paste input "*****"
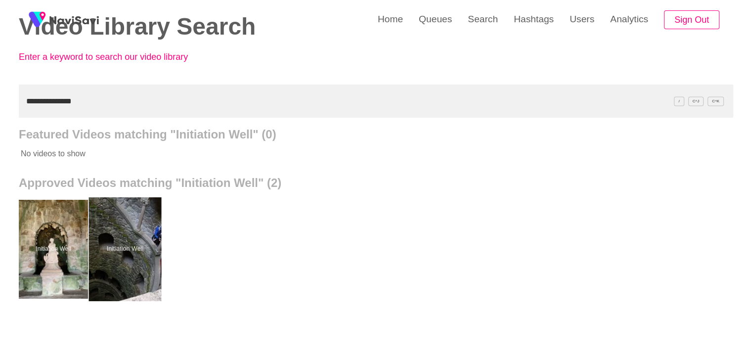
drag, startPoint x: 126, startPoint y: 212, endPoint x: 125, endPoint y: 207, distance: 5.0
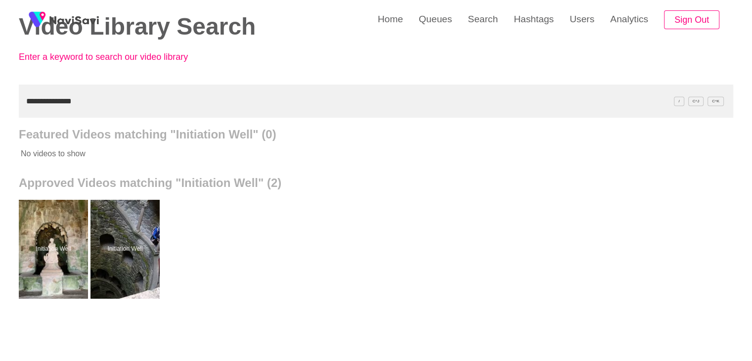
drag, startPoint x: 76, startPoint y: 99, endPoint x: 0, endPoint y: 102, distance: 76.2
click at [0, 109] on div "**********" at bounding box center [376, 225] width 752 height 548
paste input "text"
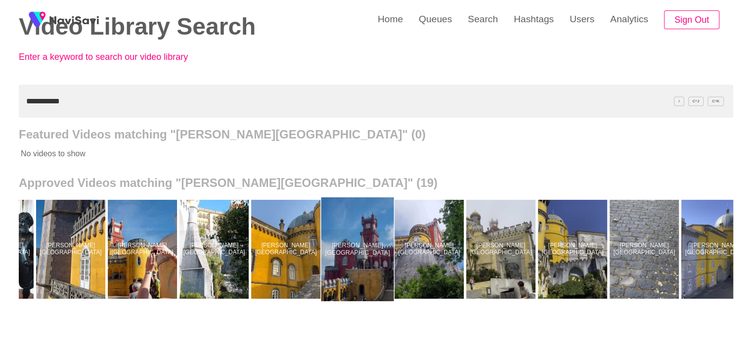
scroll to position [0, 0]
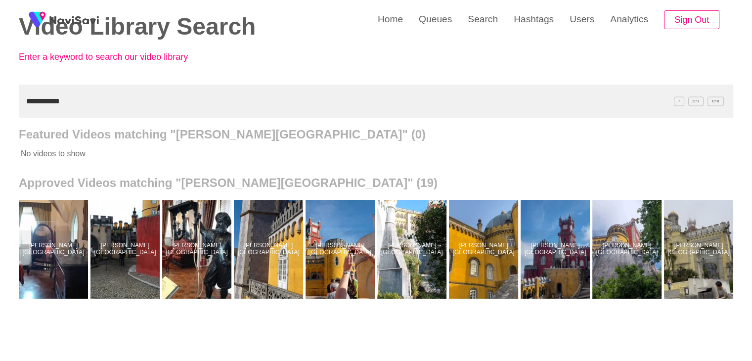
drag, startPoint x: 74, startPoint y: 103, endPoint x: 0, endPoint y: 97, distance: 73.9
click at [0, 97] on div "**********" at bounding box center [376, 225] width 752 height 548
paste input "*****"
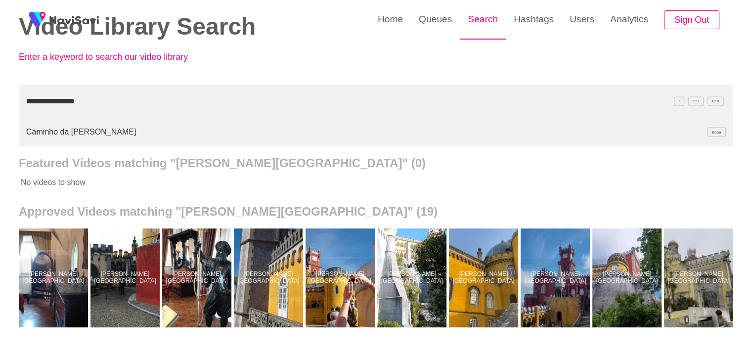
click at [477, 18] on link "Search" at bounding box center [483, 19] width 46 height 39
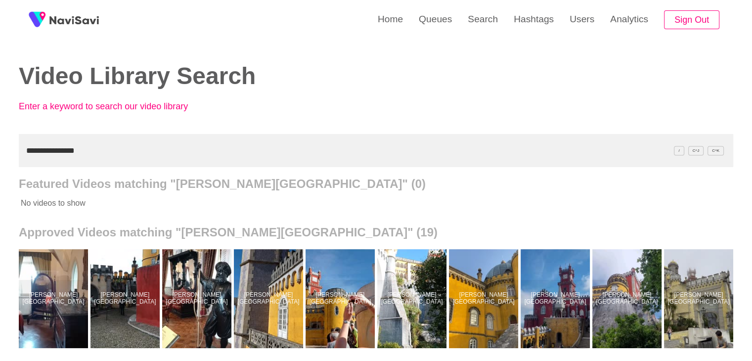
drag, startPoint x: 80, startPoint y: 158, endPoint x: 0, endPoint y: 156, distance: 79.7
click at [0, 156] on div "**********" at bounding box center [376, 274] width 752 height 548
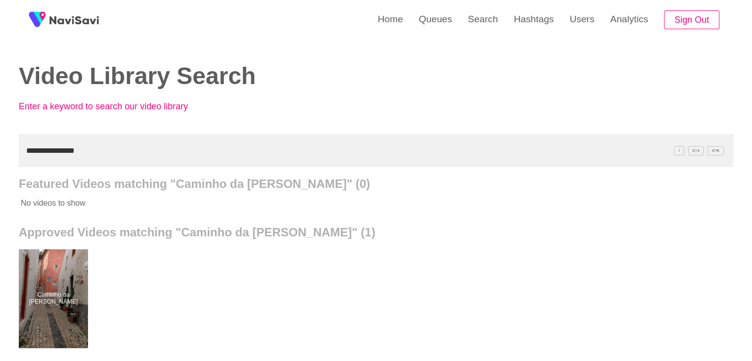
drag, startPoint x: 100, startPoint y: 149, endPoint x: 0, endPoint y: 153, distance: 100.5
click at [0, 154] on div "**********" at bounding box center [376, 274] width 752 height 548
paste input "**********"
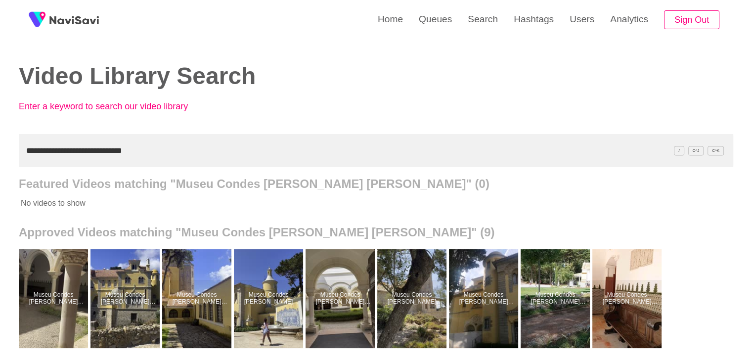
drag, startPoint x: 155, startPoint y: 154, endPoint x: 0, endPoint y: 158, distance: 154.9
click at [0, 158] on div "**********" at bounding box center [376, 274] width 752 height 548
paste input "text"
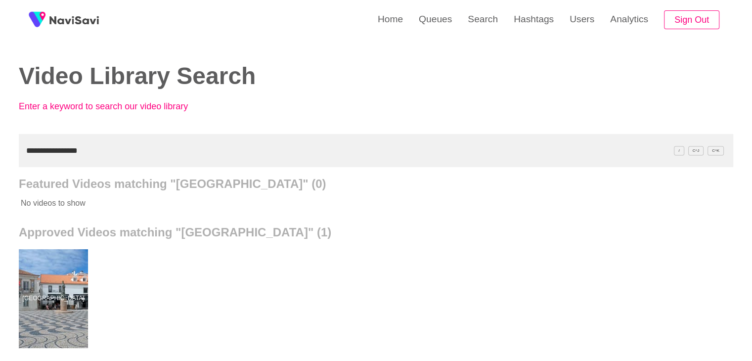
drag, startPoint x: 86, startPoint y: 155, endPoint x: 17, endPoint y: 152, distance: 68.8
click at [0, 157] on div "**********" at bounding box center [376, 274] width 752 height 548
paste input "text"
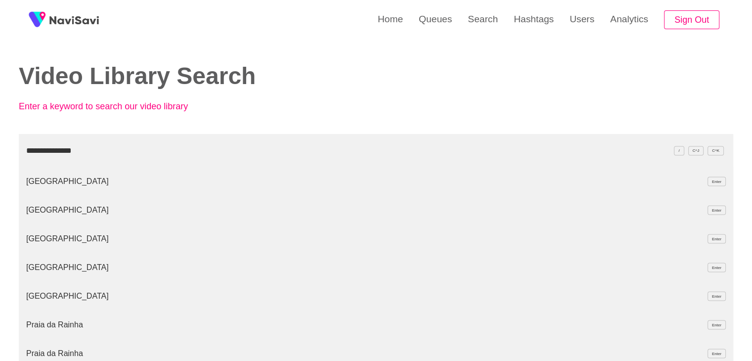
type input "**********"
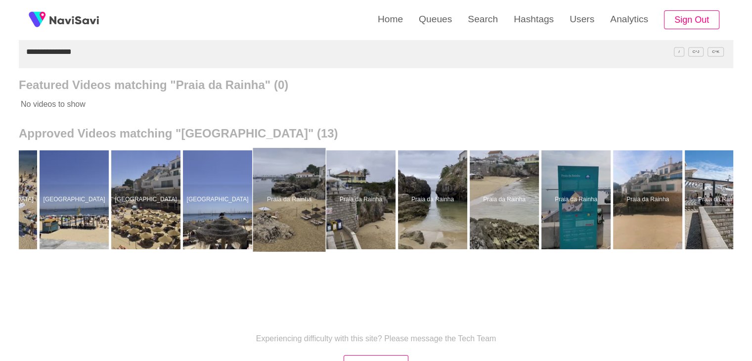
scroll to position [0, 125]
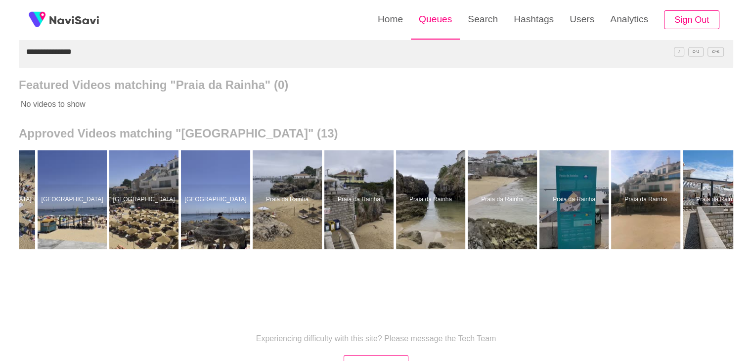
click at [441, 28] on link "Queues" at bounding box center [435, 19] width 49 height 39
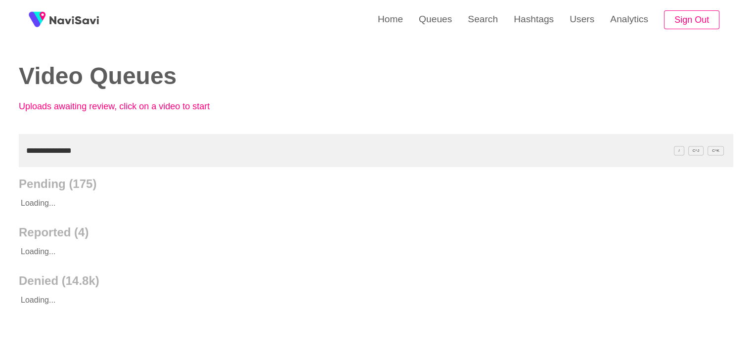
type input "**********"
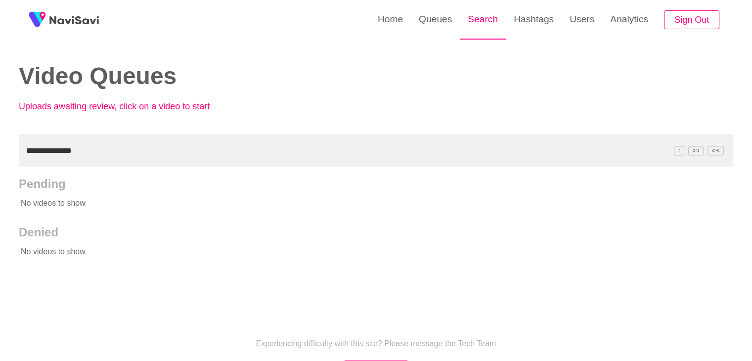
click at [474, 15] on link "Search" at bounding box center [483, 19] width 46 height 39
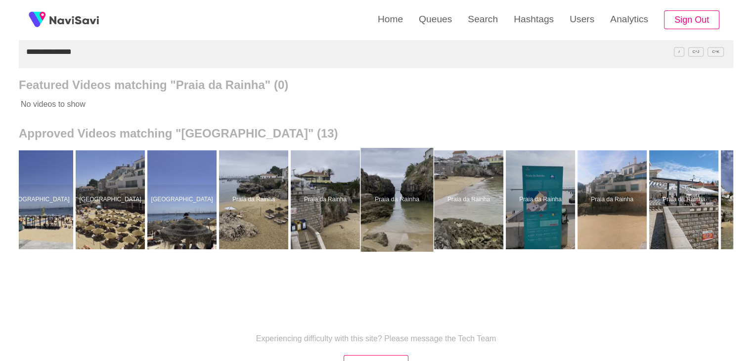
scroll to position [0, 218]
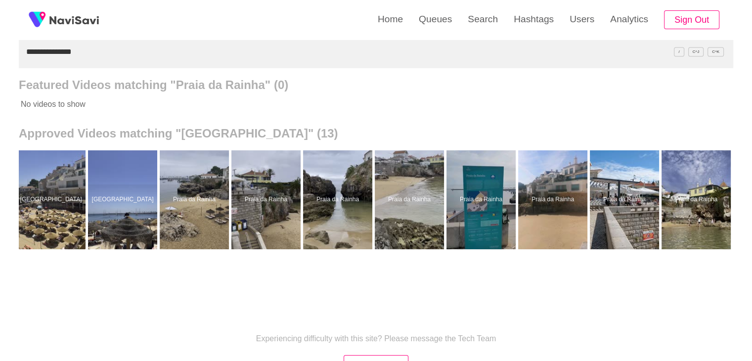
drag, startPoint x: 81, startPoint y: 55, endPoint x: 0, endPoint y: 53, distance: 80.6
click at [0, 53] on div "**********" at bounding box center [376, 175] width 752 height 548
click at [89, 59] on input "**********" at bounding box center [376, 51] width 715 height 33
drag, startPoint x: 85, startPoint y: 55, endPoint x: 0, endPoint y: 44, distance: 84.8
click at [0, 47] on div "**********" at bounding box center [376, 175] width 752 height 548
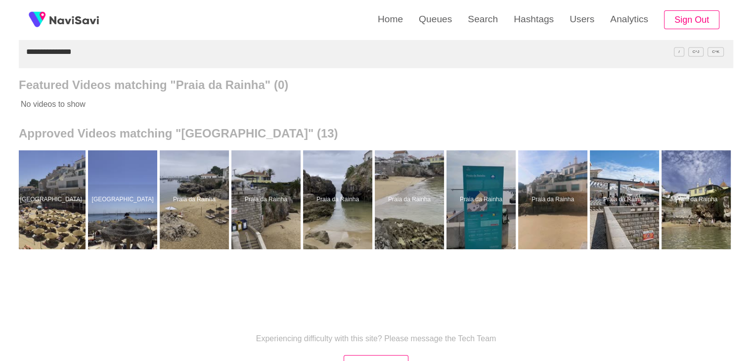
paste input "**********"
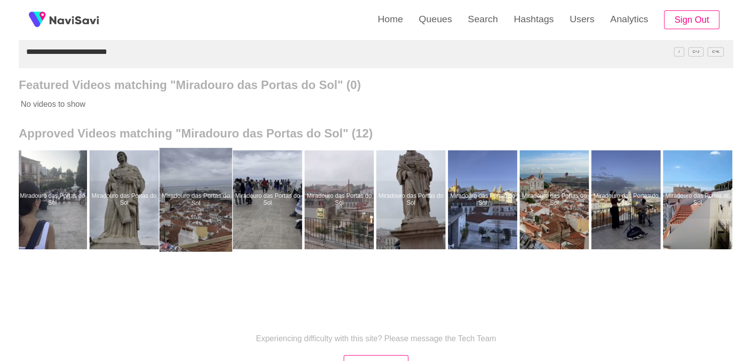
scroll to position [0, 146]
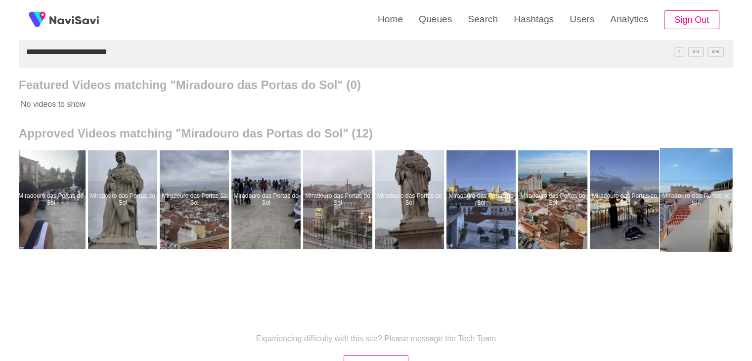
drag, startPoint x: 704, startPoint y: 206, endPoint x: 698, endPoint y: 190, distance: 17.4
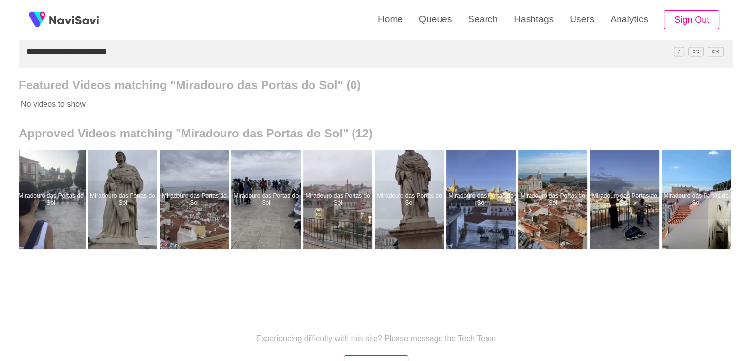
drag, startPoint x: 95, startPoint y: 50, endPoint x: 0, endPoint y: 47, distance: 95.0
click at [0, 47] on div "**********" at bounding box center [376, 175] width 752 height 548
paste input "text"
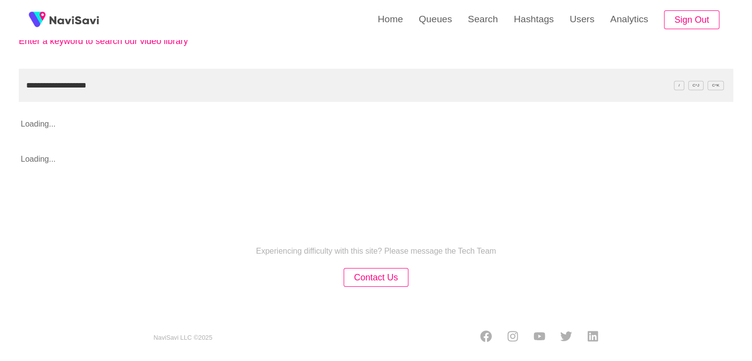
scroll to position [99, 0]
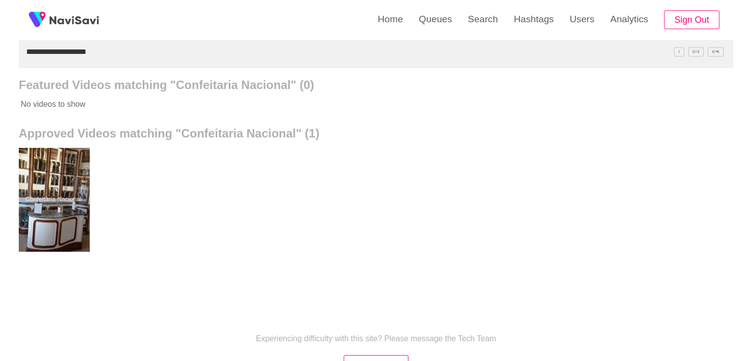
drag, startPoint x: 67, startPoint y: 199, endPoint x: 67, endPoint y: 192, distance: 6.4
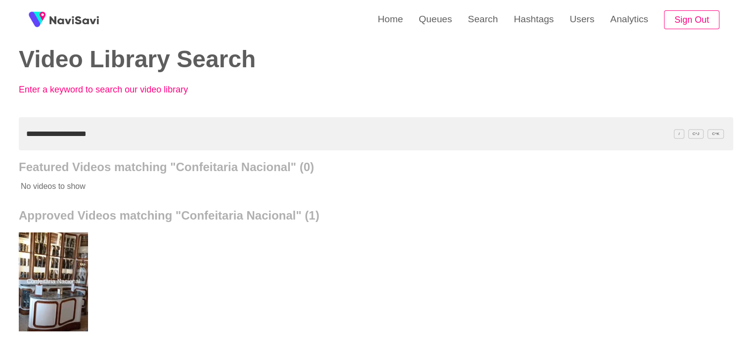
scroll to position [0, 0]
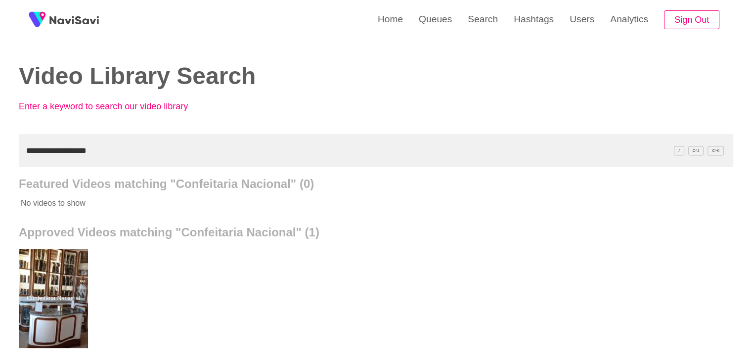
drag, startPoint x: 103, startPoint y: 153, endPoint x: 0, endPoint y: 141, distance: 104.1
click at [0, 147] on div "**********" at bounding box center [376, 274] width 752 height 548
paste input "text"
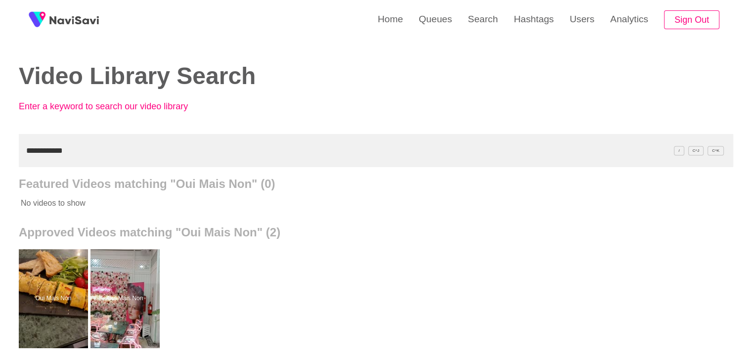
drag, startPoint x: 73, startPoint y: 145, endPoint x: 0, endPoint y: 156, distance: 73.5
click at [0, 156] on div "**********" at bounding box center [376, 274] width 752 height 548
paste input "***"
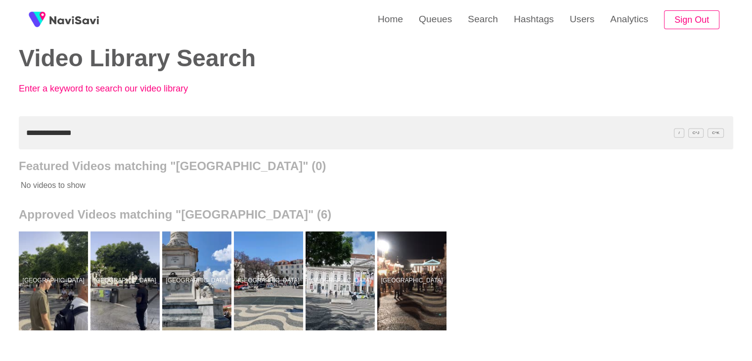
scroll to position [49, 0]
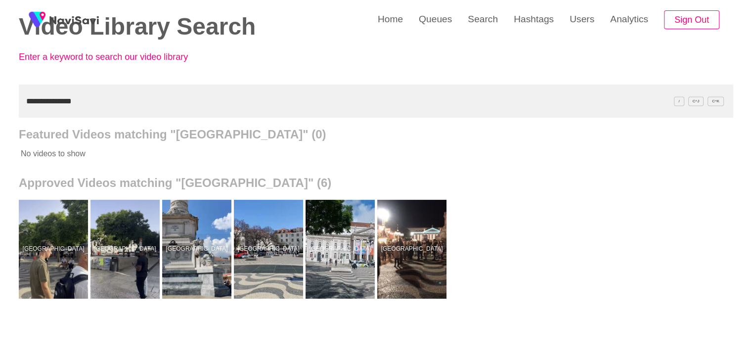
drag, startPoint x: 84, startPoint y: 98, endPoint x: 0, endPoint y: 105, distance: 84.4
click at [0, 106] on div "**********" at bounding box center [376, 225] width 752 height 548
paste input "text"
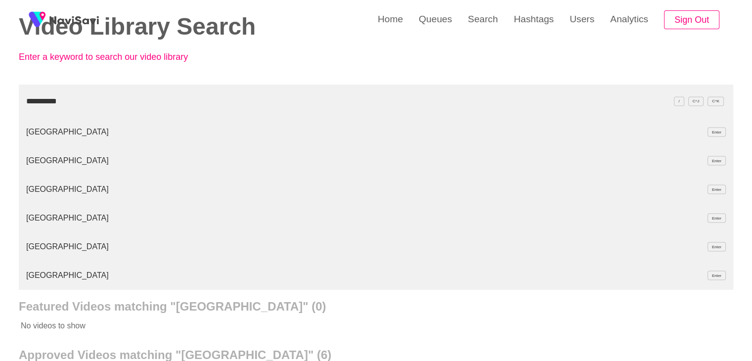
type input "**********"
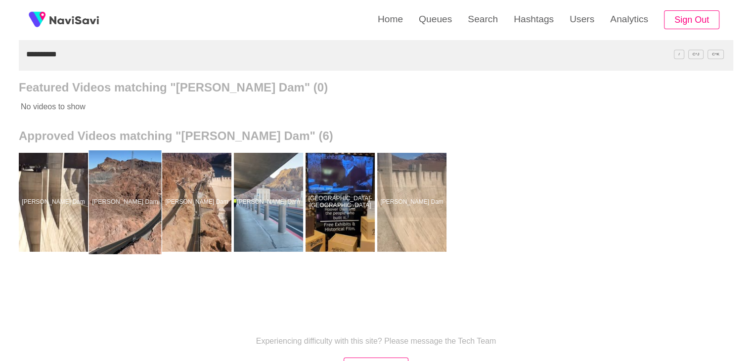
scroll to position [99, 0]
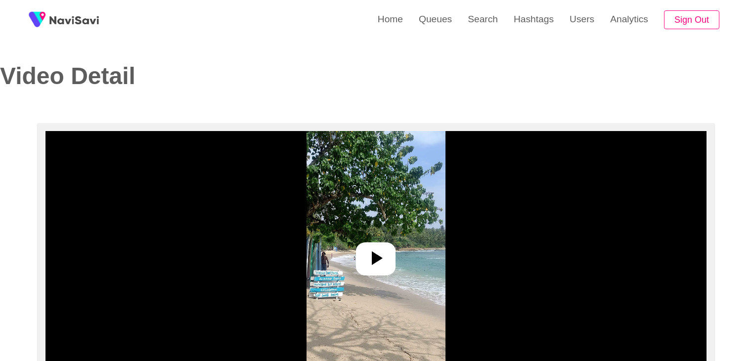
select select "**********"
select select "**"
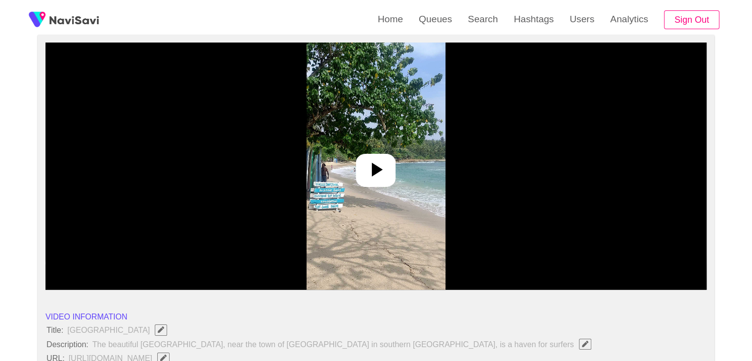
scroll to position [99, 0]
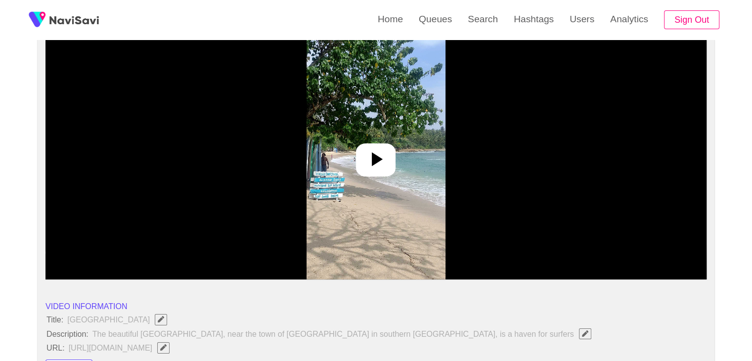
click at [372, 164] on icon at bounding box center [376, 159] width 24 height 24
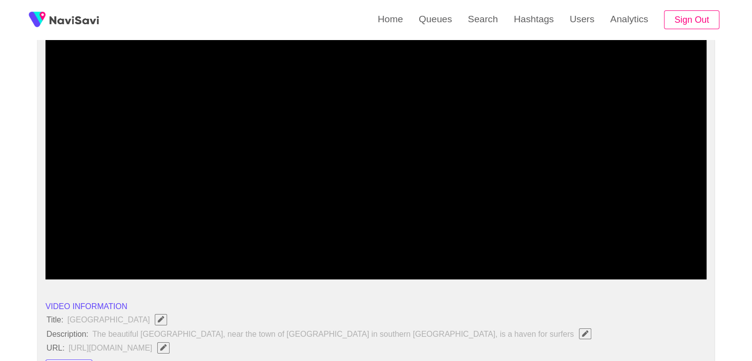
drag, startPoint x: 174, startPoint y: 251, endPoint x: 5, endPoint y: 250, distance: 168.7
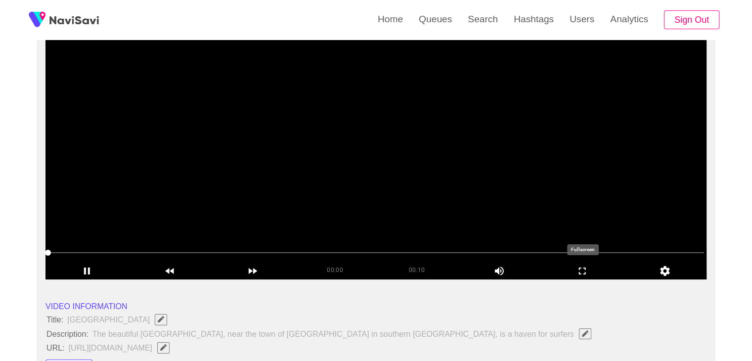
click at [584, 266] on icon "add" at bounding box center [583, 271] width 82 height 12
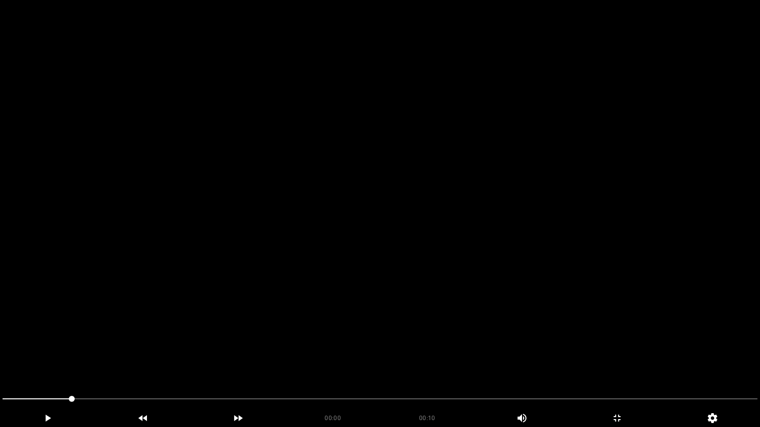
click at [293, 337] on video at bounding box center [380, 213] width 760 height 427
click at [27, 361] on span at bounding box center [379, 399] width 755 height 16
click at [45, 361] on icon "add" at bounding box center [47, 418] width 94 height 12
click at [44, 361] on icon "add" at bounding box center [47, 418] width 94 height 12
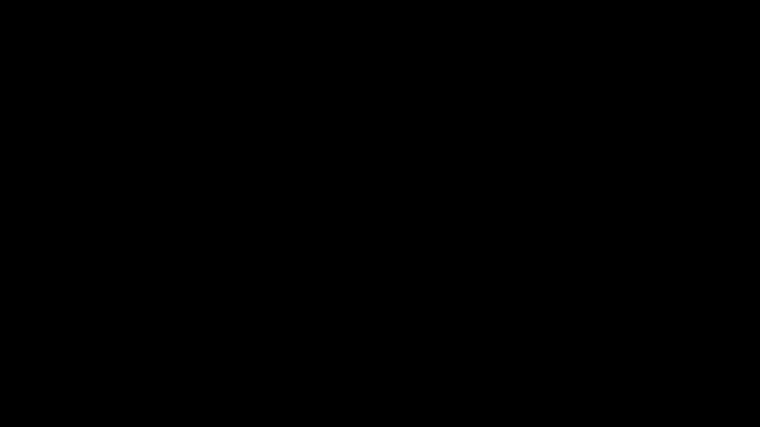
drag, startPoint x: 0, startPoint y: 393, endPoint x: 144, endPoint y: 411, distance: 145.0
click at [1, 361] on div at bounding box center [380, 400] width 763 height 26
click at [63, 361] on icon "add" at bounding box center [47, 418] width 94 height 12
click at [64, 361] on icon "add" at bounding box center [47, 418] width 94 height 12
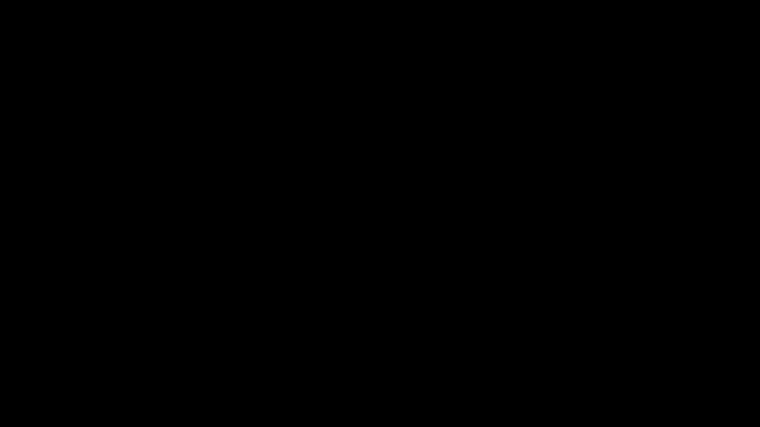
click at [64, 361] on icon "add" at bounding box center [47, 418] width 94 height 12
click at [65, 361] on icon "add" at bounding box center [47, 418] width 94 height 12
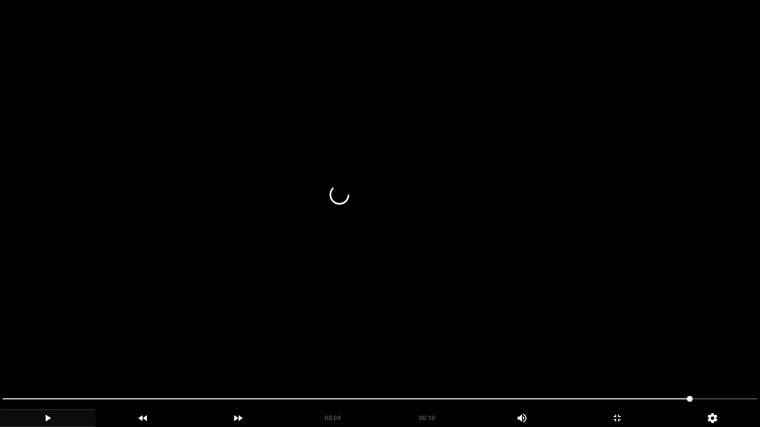
click at [725, 361] on span at bounding box center [379, 399] width 755 height 16
click at [605, 361] on icon "add" at bounding box center [617, 418] width 94 height 12
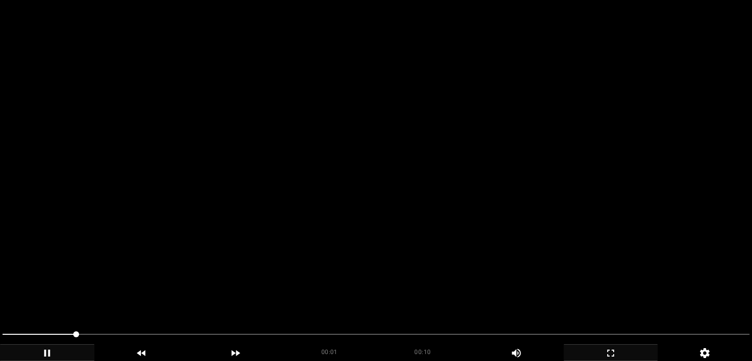
click at [88, 347] on icon "add" at bounding box center [46, 353] width 93 height 12
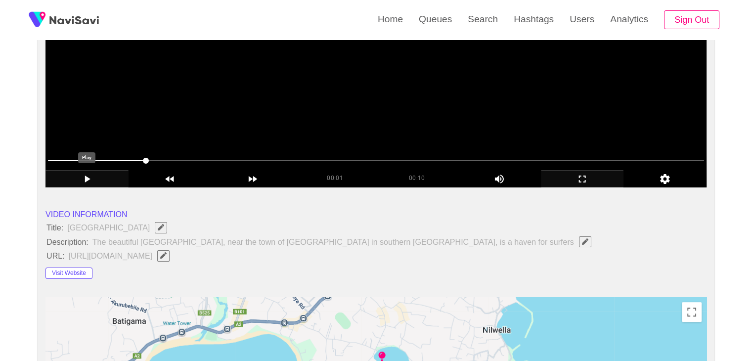
scroll to position [198, 0]
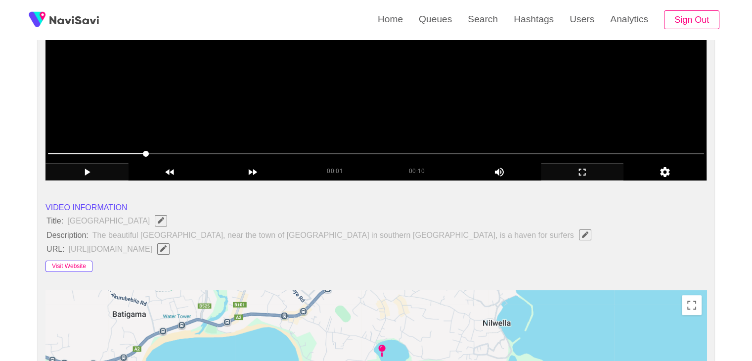
click at [67, 265] on button "Visit Website" at bounding box center [69, 267] width 47 height 12
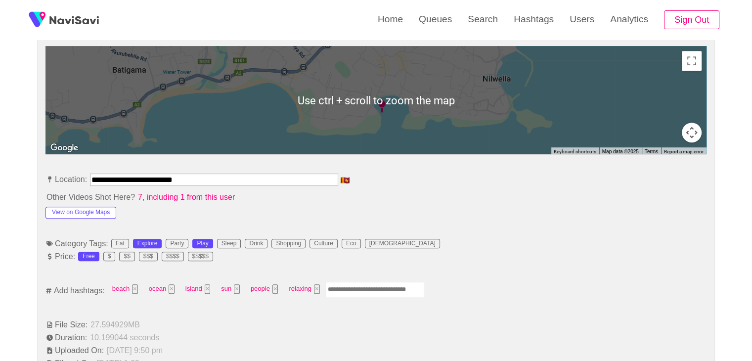
scroll to position [445, 0]
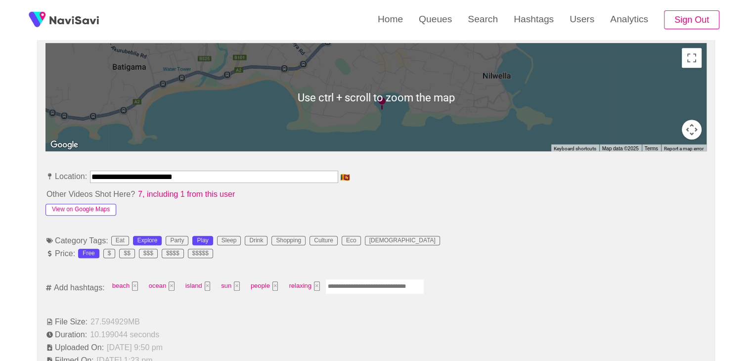
click at [93, 206] on button "View on Google Maps" at bounding box center [81, 210] width 71 height 12
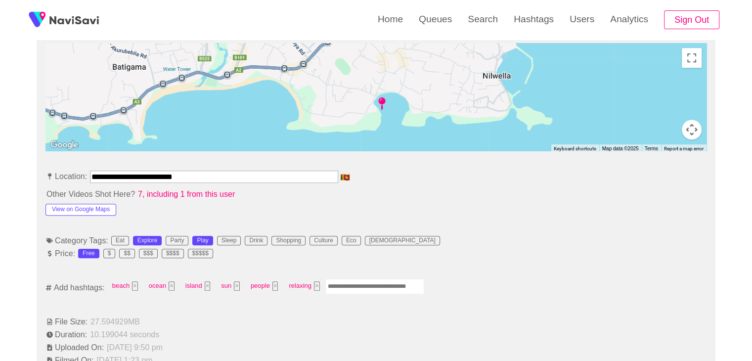
drag, startPoint x: 175, startPoint y: 177, endPoint x: 0, endPoint y: 170, distance: 174.7
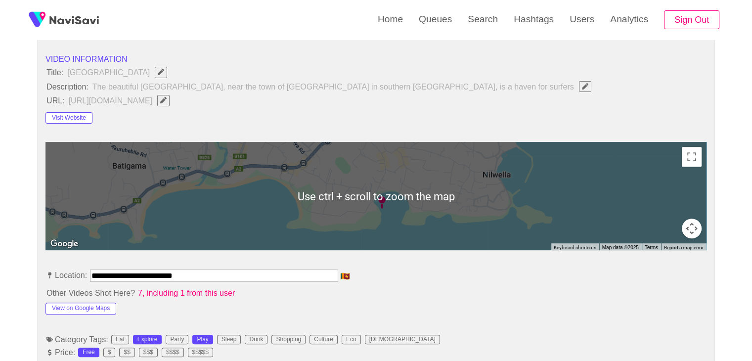
scroll to position [297, 0]
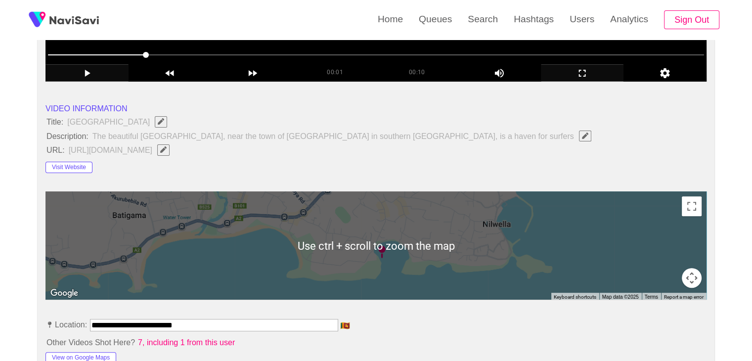
click at [168, 146] on span "Edit Field" at bounding box center [163, 149] width 8 height 6
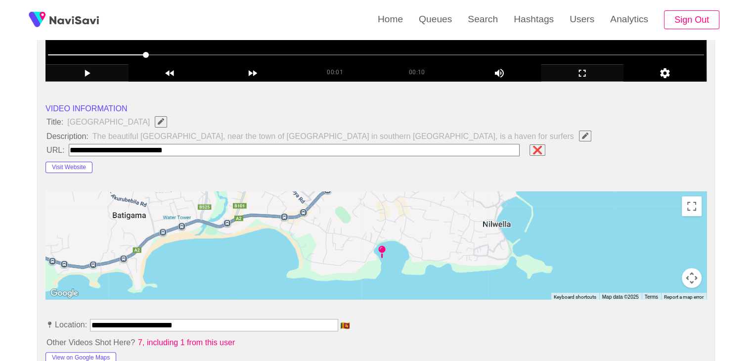
type input "**********"
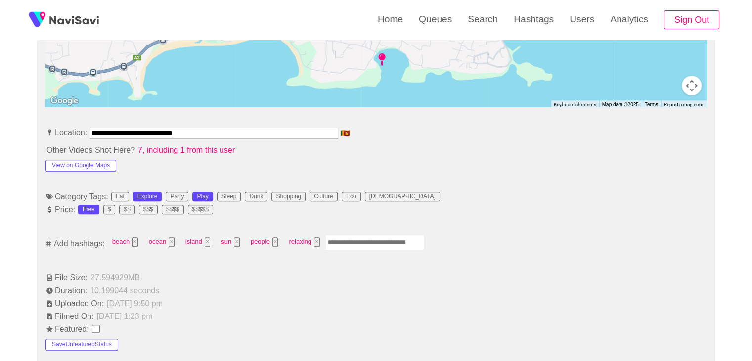
scroll to position [495, 0]
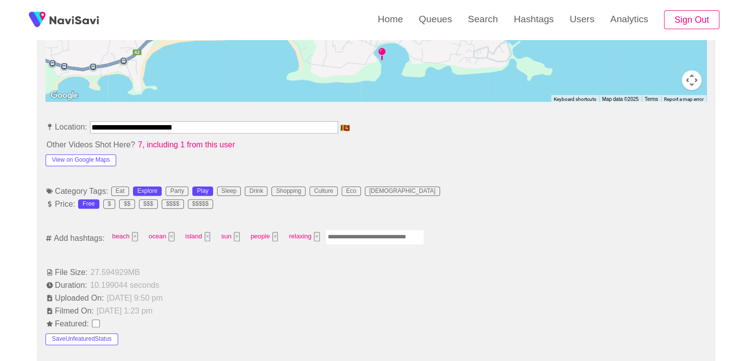
click at [349, 235] on input "Enter tag here and press return" at bounding box center [374, 236] width 99 height 15
type input "*********"
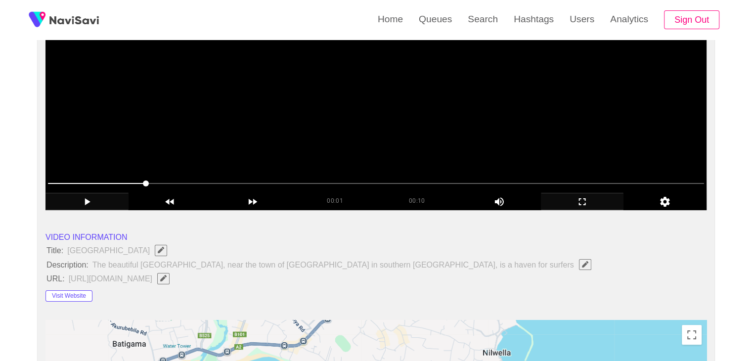
scroll to position [99, 0]
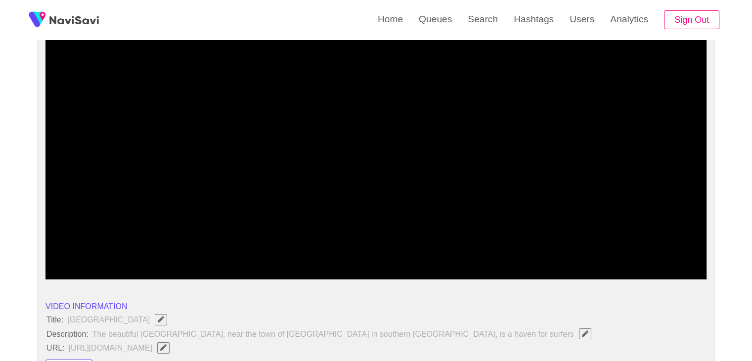
click at [580, 253] on span at bounding box center [376, 253] width 656 height 16
click at [56, 250] on span at bounding box center [376, 253] width 656 height 16
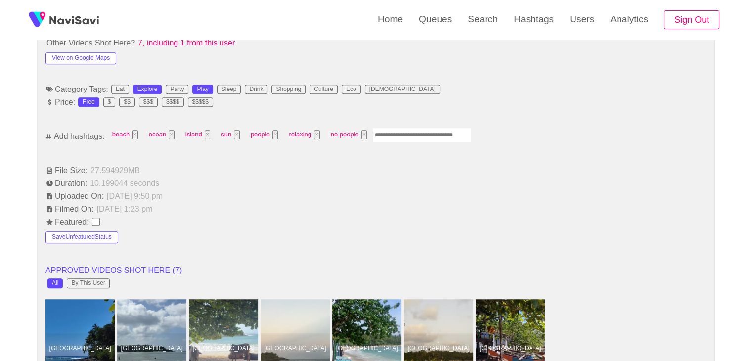
scroll to position [594, 0]
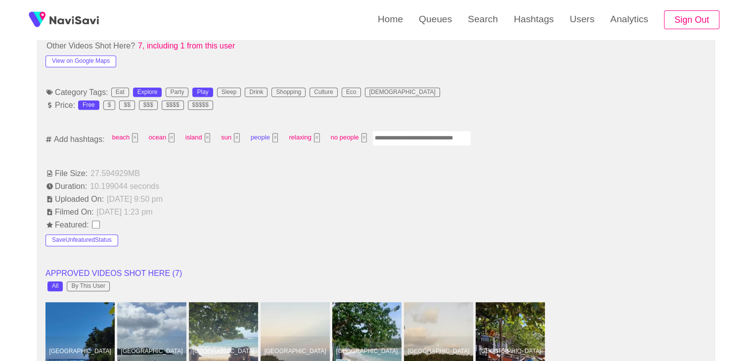
click at [275, 139] on button "×" at bounding box center [276, 137] width 6 height 9
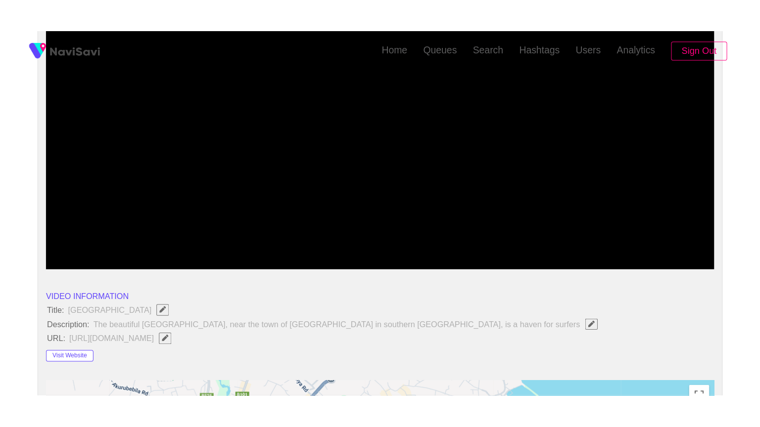
scroll to position [148, 0]
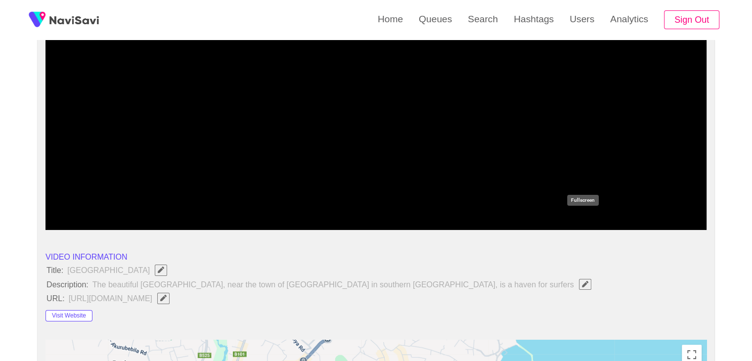
click at [581, 217] on icon "add" at bounding box center [583, 222] width 82 height 12
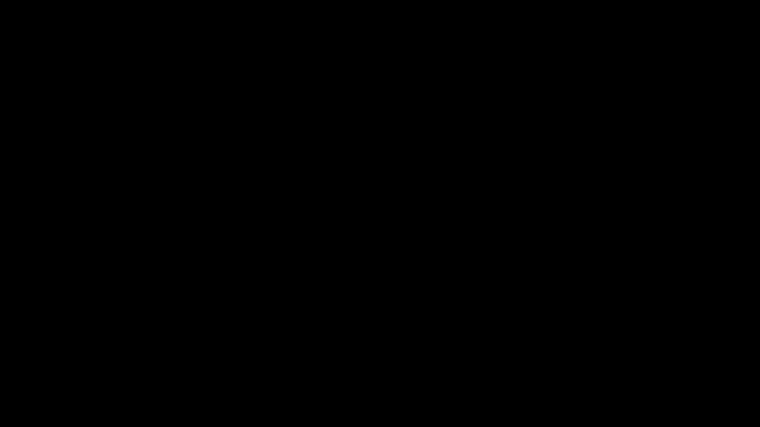
drag, startPoint x: 166, startPoint y: 398, endPoint x: 67, endPoint y: 387, distance: 99.5
click at [67, 361] on section "00:09 00:10 Picture In Picture 1 Error: Failed to load Video" at bounding box center [380, 213] width 760 height 427
click at [59, 361] on icon "add" at bounding box center [47, 418] width 94 height 12
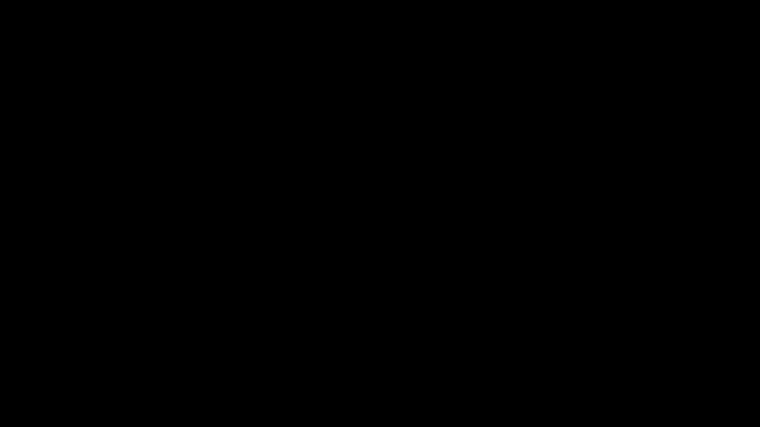
click at [59, 361] on icon "add" at bounding box center [47, 418] width 94 height 12
click at [617, 361] on icon "add" at bounding box center [617, 418] width 94 height 12
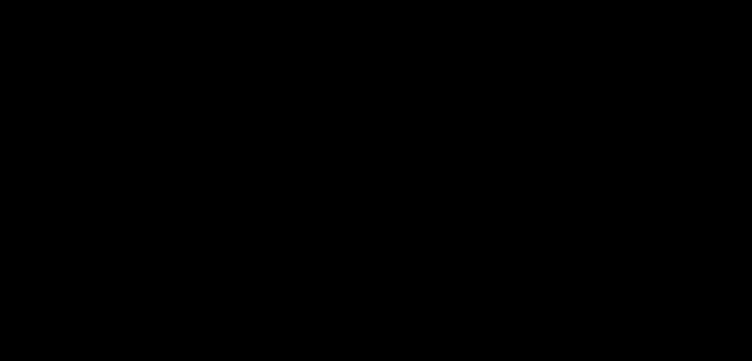
scroll to position [443, 0]
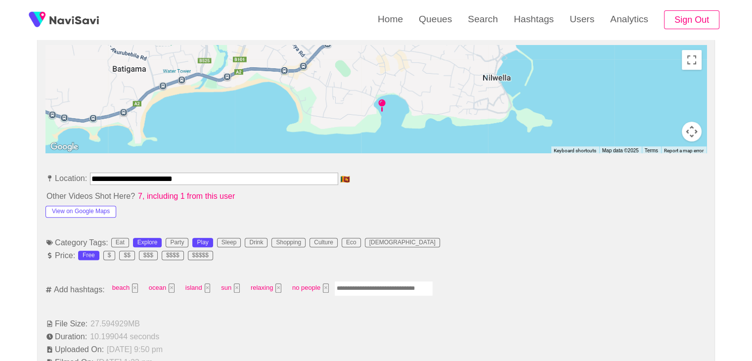
click at [350, 285] on input "Enter tag here and press return" at bounding box center [383, 288] width 99 height 15
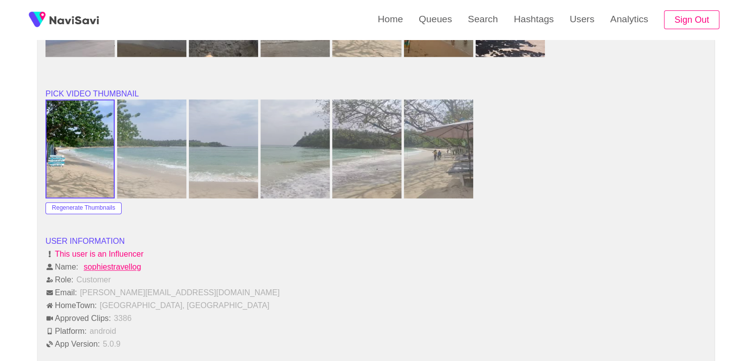
scroll to position [1136, 0]
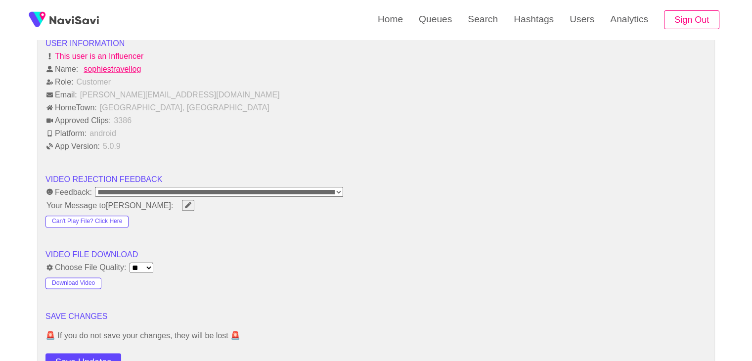
click at [95, 354] on button "Save Updates" at bounding box center [84, 362] width 76 height 18
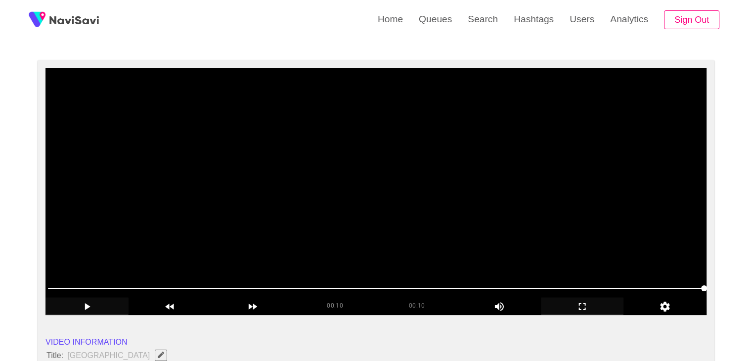
scroll to position [47, 0]
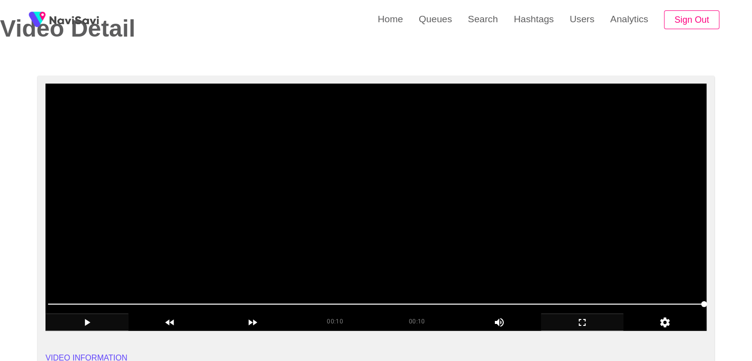
click at [380, 189] on video at bounding box center [376, 207] width 661 height 247
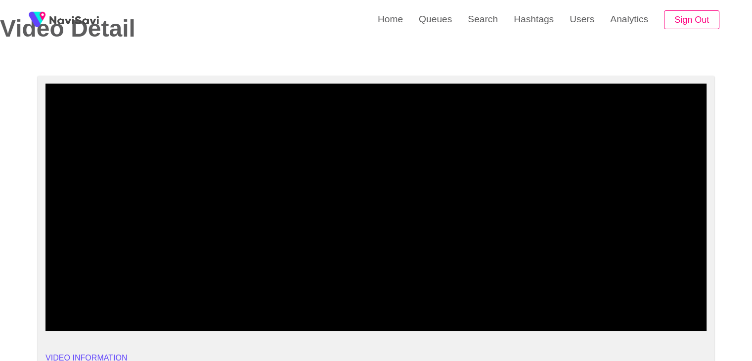
drag, startPoint x: 158, startPoint y: 301, endPoint x: 31, endPoint y: 320, distance: 129.0
click at [93, 318] on icon "add" at bounding box center [87, 323] width 82 height 12
click at [93, 320] on icon "add" at bounding box center [87, 323] width 82 height 12
click at [91, 321] on icon "add" at bounding box center [87, 323] width 82 height 12
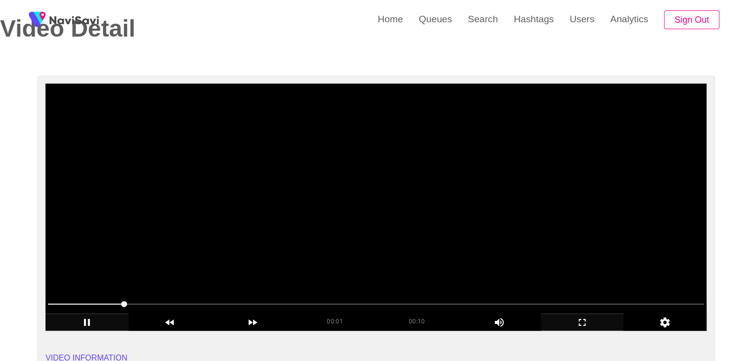
click at [180, 222] on video at bounding box center [376, 207] width 661 height 247
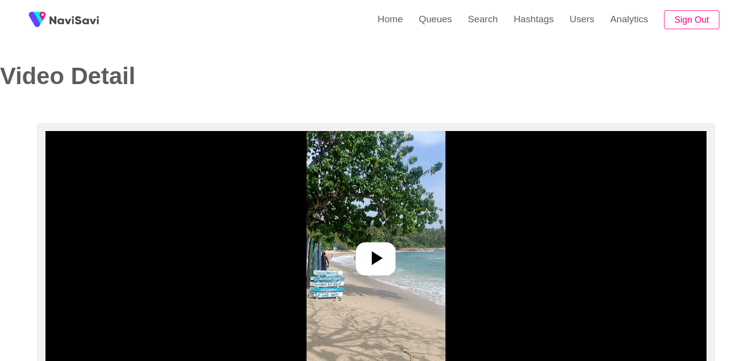
select select "**********"
select select "**"
click at [376, 262] on icon at bounding box center [377, 258] width 11 height 14
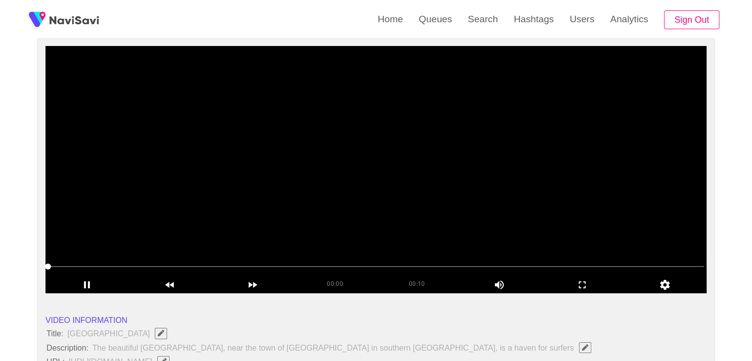
scroll to position [99, 0]
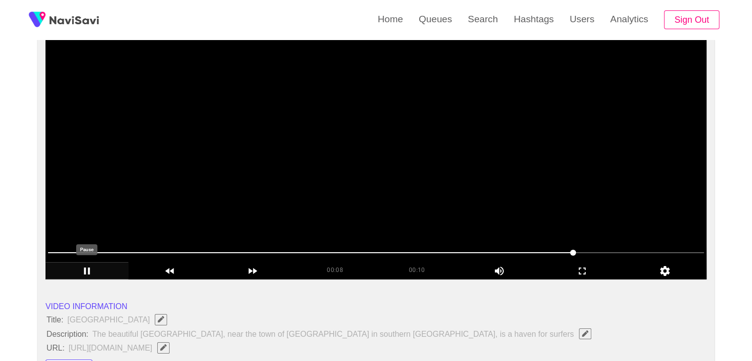
click at [96, 276] on icon "add" at bounding box center [87, 271] width 82 height 12
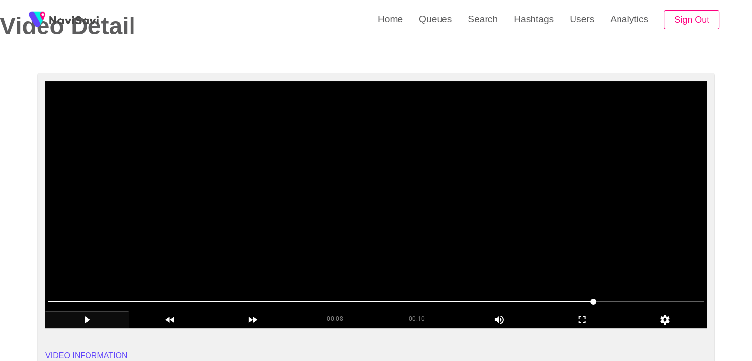
scroll to position [0, 0]
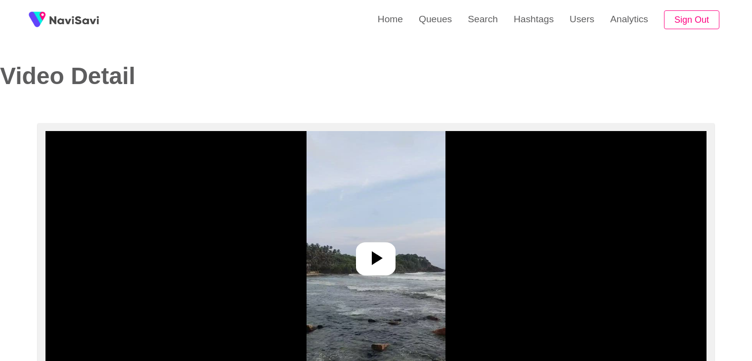
select select "**********"
select select "**"
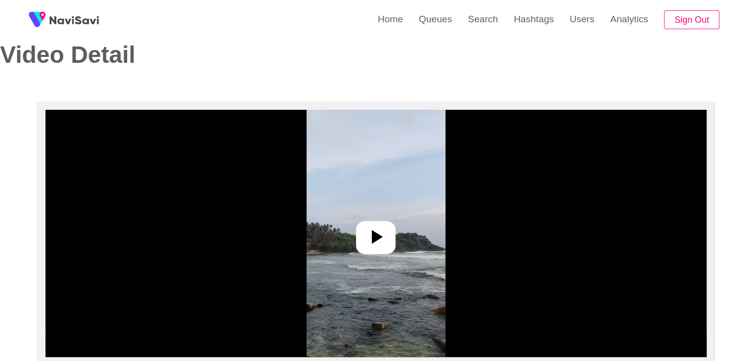
scroll to position [99, 0]
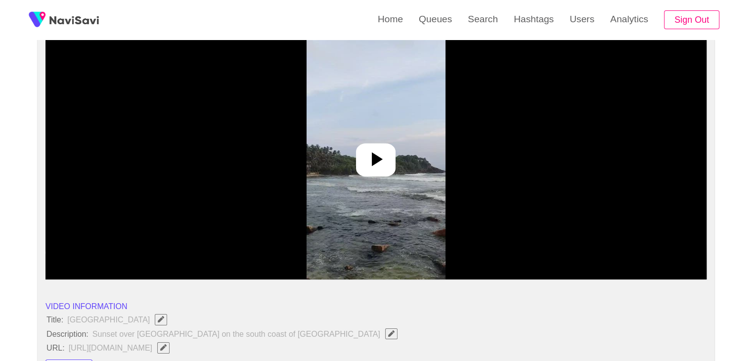
click at [379, 153] on icon at bounding box center [376, 159] width 24 height 24
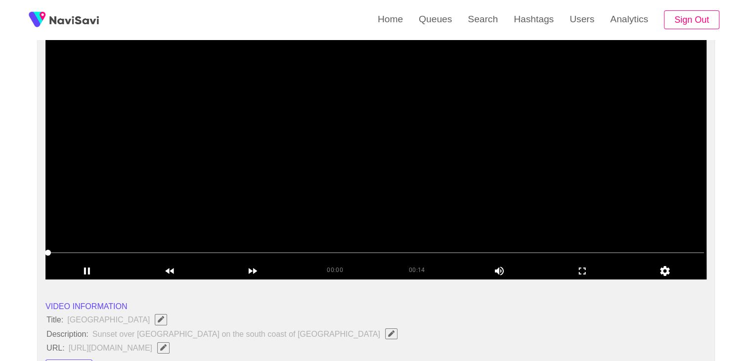
click at [364, 170] on video at bounding box center [376, 155] width 661 height 247
click at [89, 269] on icon "add" at bounding box center [87, 271] width 82 height 12
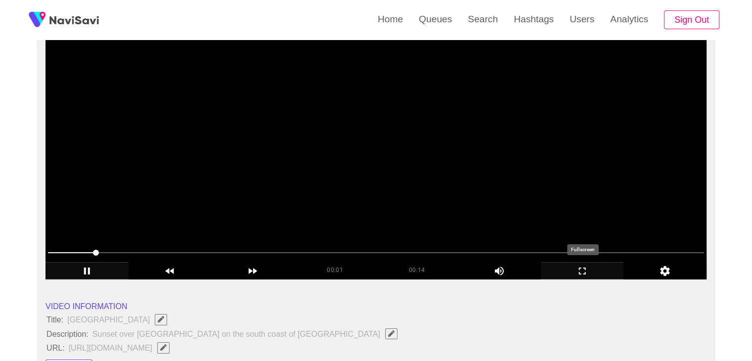
click at [590, 270] on icon "add" at bounding box center [583, 271] width 82 height 12
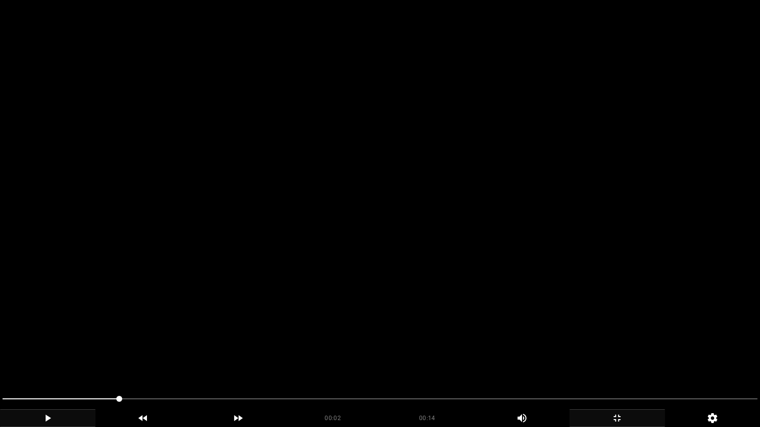
click at [370, 334] on video at bounding box center [380, 213] width 760 height 427
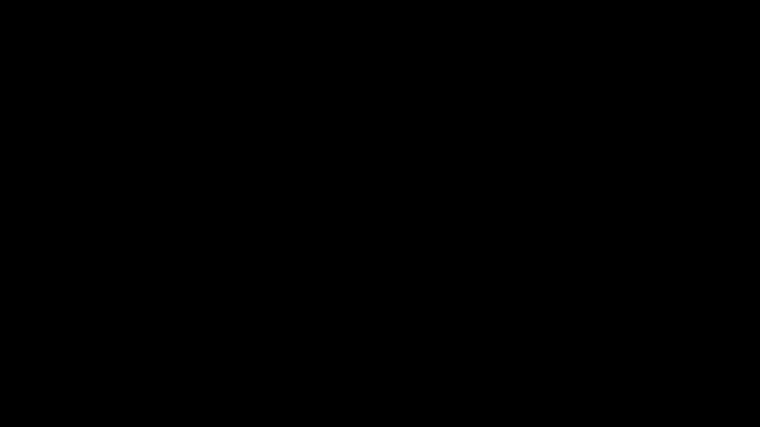
click at [630, 361] on icon "add" at bounding box center [617, 418] width 94 height 12
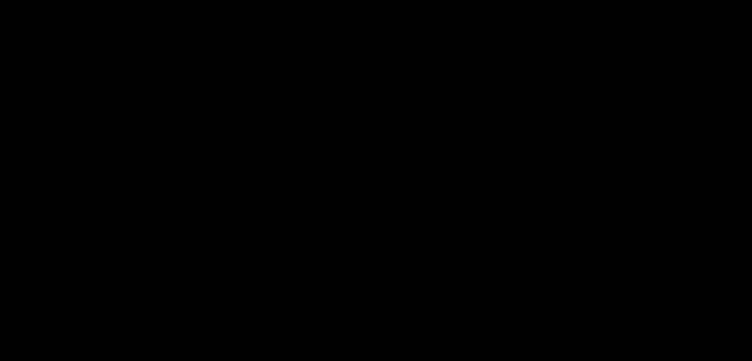
scroll to position [198, 0]
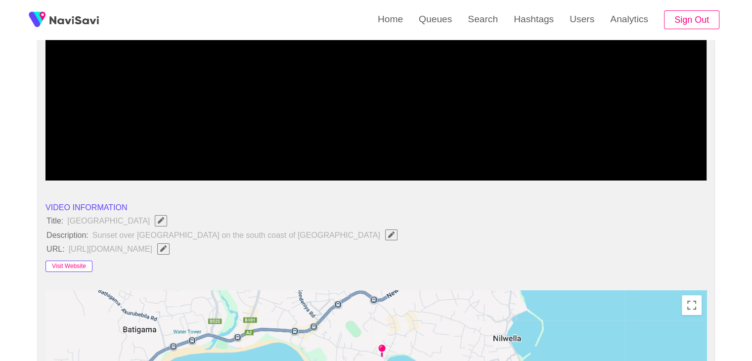
click at [64, 266] on button "Visit Website" at bounding box center [69, 267] width 47 height 12
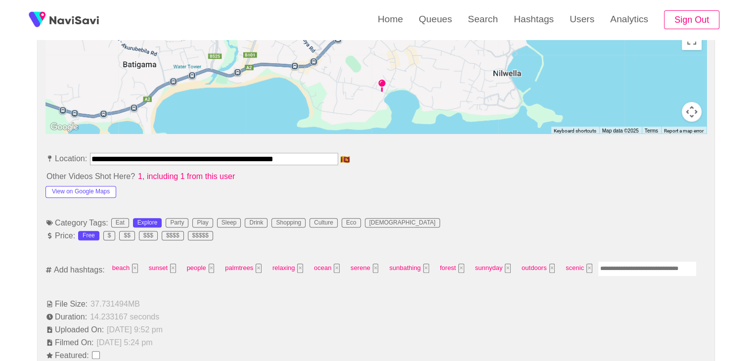
scroll to position [495, 0]
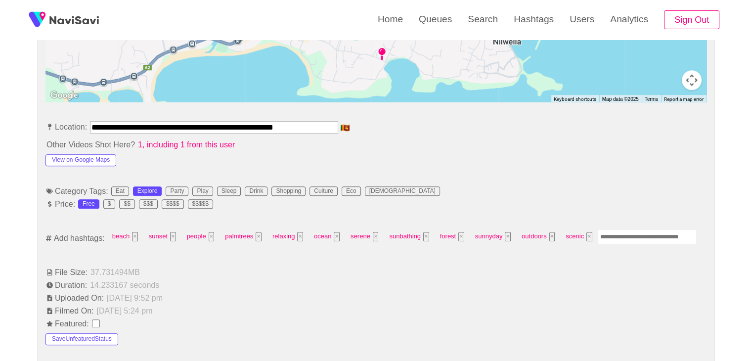
click at [608, 238] on input "Enter tag here and press return" at bounding box center [647, 236] width 99 height 15
type input "*********"
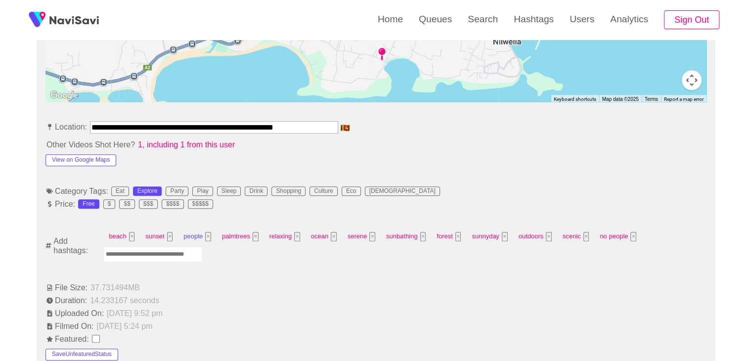
click at [205, 232] on button "×" at bounding box center [208, 236] width 6 height 9
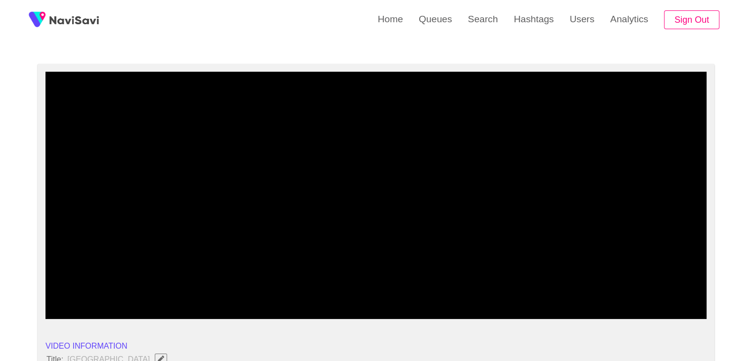
scroll to position [49, 0]
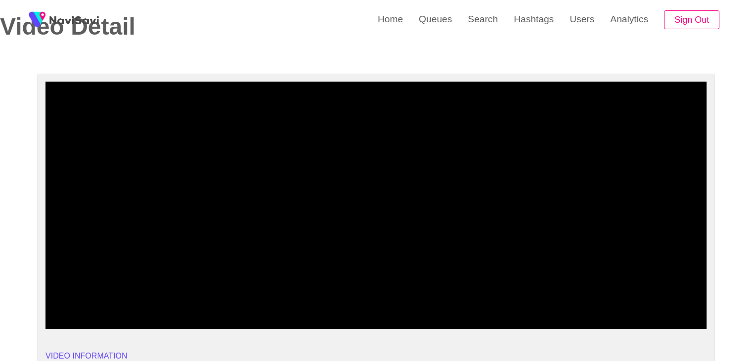
click at [535, 304] on span at bounding box center [376, 302] width 656 height 16
drag, startPoint x: 464, startPoint y: 293, endPoint x: 421, endPoint y: 297, distance: 43.7
click at [421, 297] on div at bounding box center [376, 302] width 664 height 25
drag, startPoint x: 346, startPoint y: 302, endPoint x: 333, endPoint y: 302, distance: 12.9
click at [333, 302] on span at bounding box center [376, 302] width 656 height 16
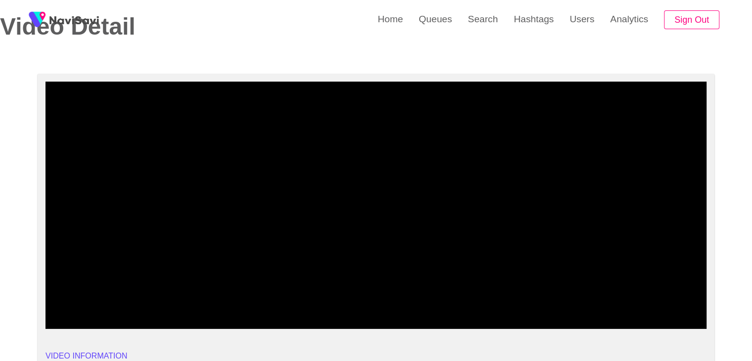
drag, startPoint x: 194, startPoint y: 302, endPoint x: 121, endPoint y: 300, distance: 73.2
click at [121, 300] on span at bounding box center [376, 302] width 656 height 16
click at [98, 299] on span at bounding box center [376, 302] width 656 height 16
click at [70, 299] on span at bounding box center [376, 302] width 656 height 16
click at [420, 305] on span at bounding box center [376, 302] width 656 height 16
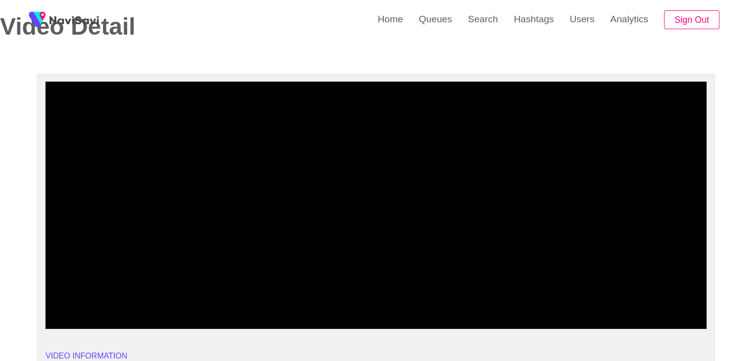
click at [469, 307] on span at bounding box center [376, 302] width 656 height 16
drag, startPoint x: 516, startPoint y: 306, endPoint x: 598, endPoint y: 300, distance: 82.3
drag, startPoint x: 632, startPoint y: 304, endPoint x: 639, endPoint y: 304, distance: 7.4
click at [639, 304] on span at bounding box center [376, 302] width 656 height 16
click at [641, 304] on span at bounding box center [639, 302] width 6 height 6
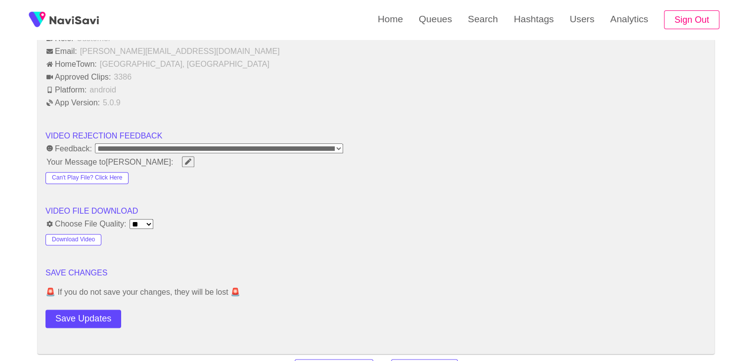
scroll to position [1187, 0]
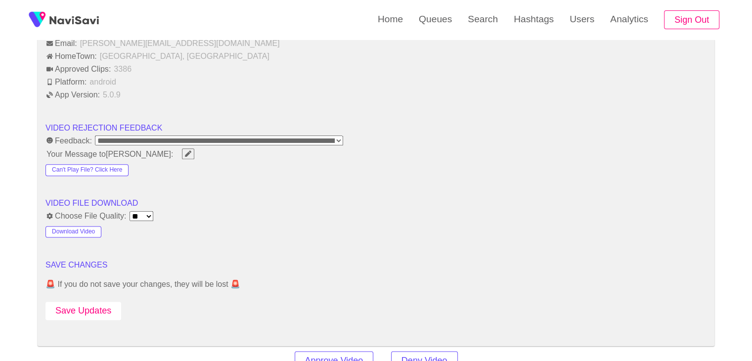
click at [85, 305] on button "Save Updates" at bounding box center [84, 311] width 76 height 18
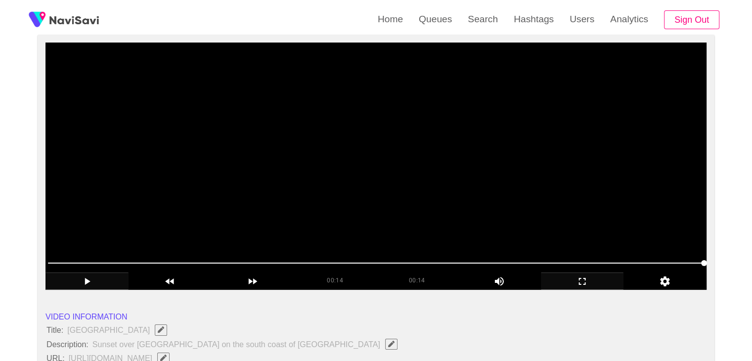
scroll to position [99, 0]
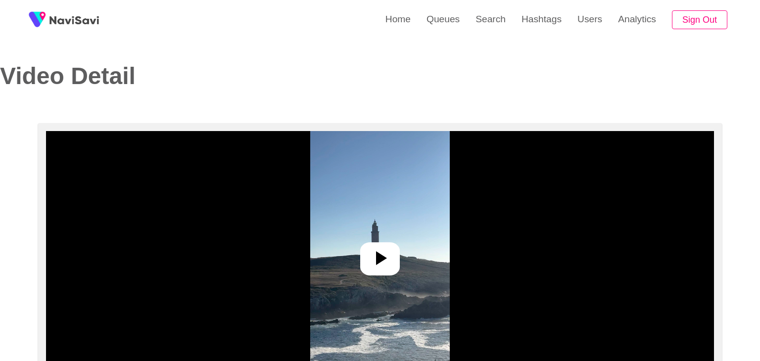
select select "**********"
select select "**"
click at [387, 257] on icon at bounding box center [376, 258] width 24 height 24
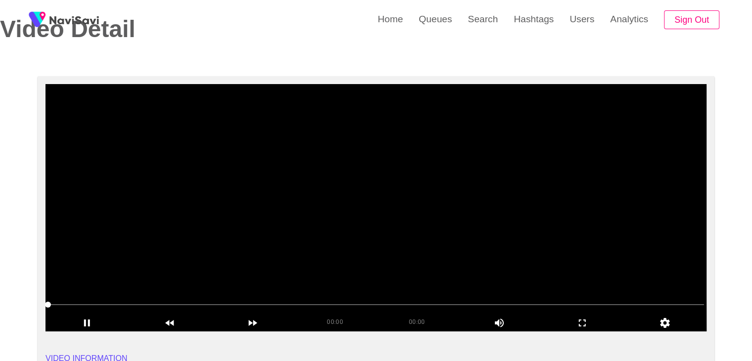
scroll to position [49, 0]
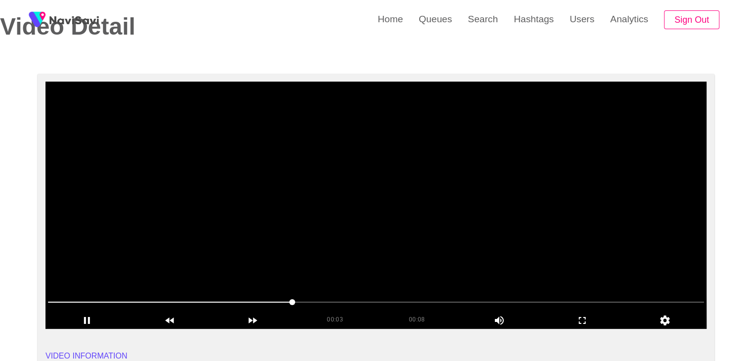
click at [397, 212] on video at bounding box center [376, 205] width 661 height 247
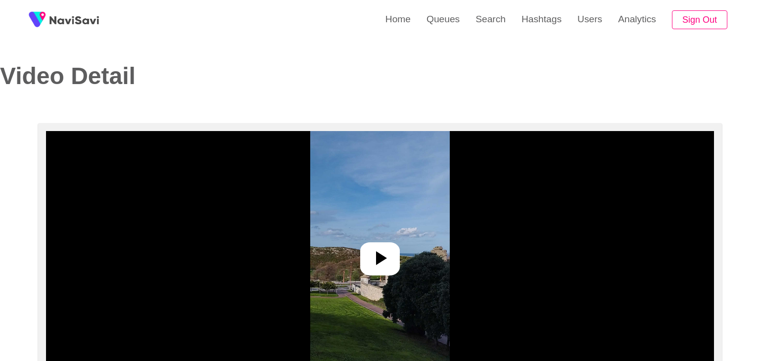
select select "**********"
select select "**"
drag, startPoint x: 378, startPoint y: 258, endPoint x: 382, endPoint y: 249, distance: 9.3
click at [379, 256] on icon at bounding box center [377, 258] width 11 height 14
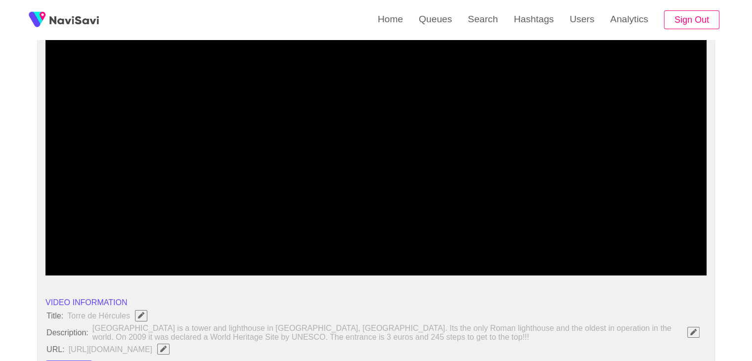
scroll to position [99, 0]
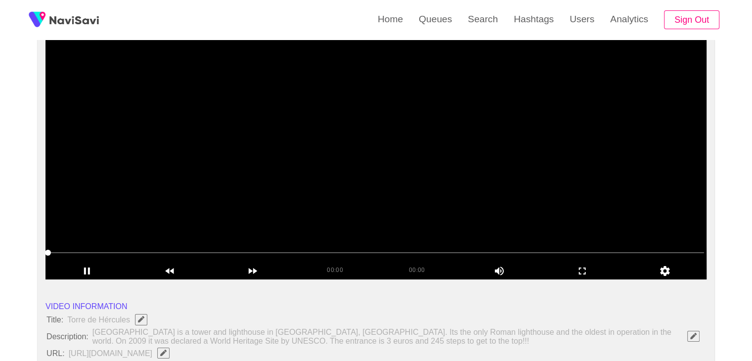
click at [244, 201] on video at bounding box center [376, 155] width 661 height 247
click at [245, 200] on video at bounding box center [376, 155] width 661 height 247
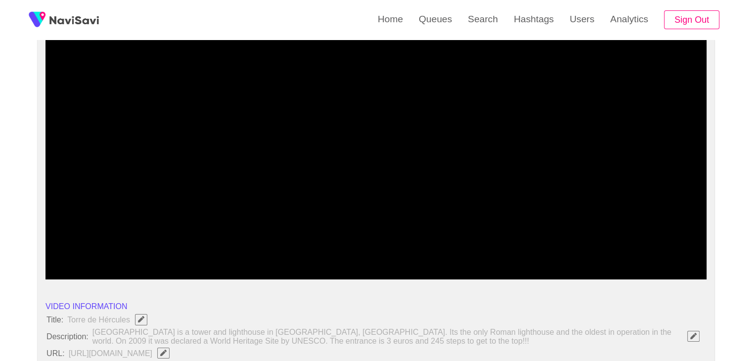
drag, startPoint x: 113, startPoint y: 250, endPoint x: 2, endPoint y: 251, distance: 110.3
drag, startPoint x: 36, startPoint y: 251, endPoint x: 12, endPoint y: 251, distance: 23.7
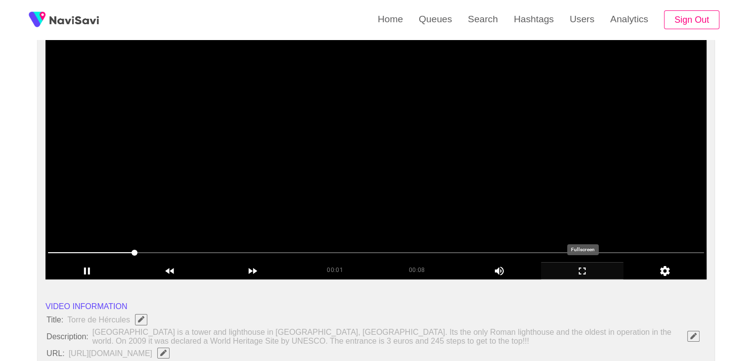
click at [589, 269] on icon "add" at bounding box center [583, 271] width 82 height 12
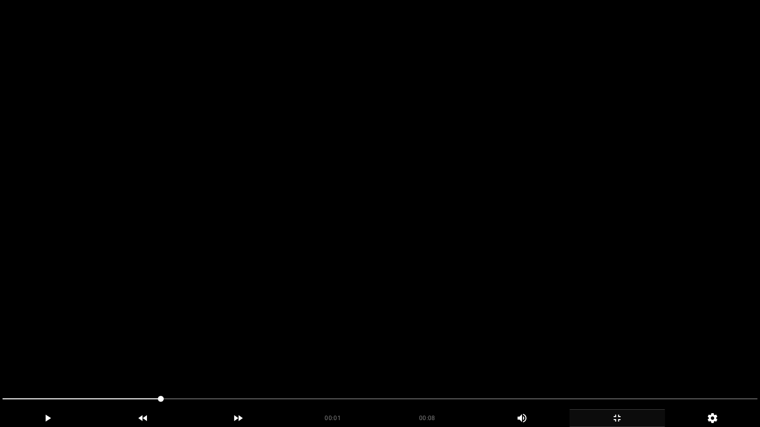
drag, startPoint x: 161, startPoint y: 393, endPoint x: 0, endPoint y: 399, distance: 161.3
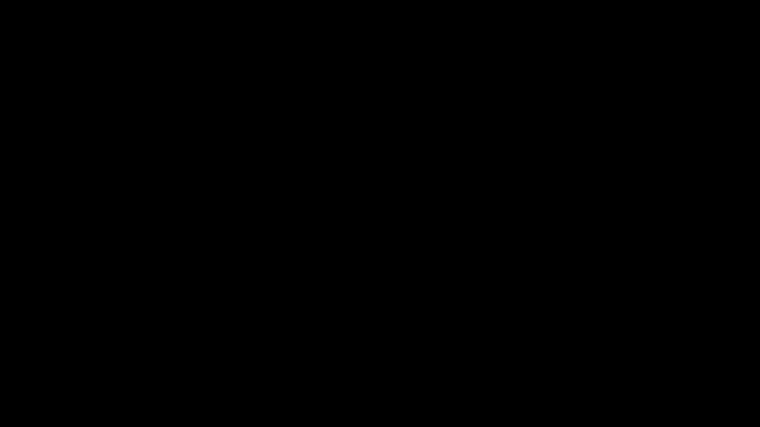
click at [43, 361] on icon "add" at bounding box center [47, 418] width 94 height 12
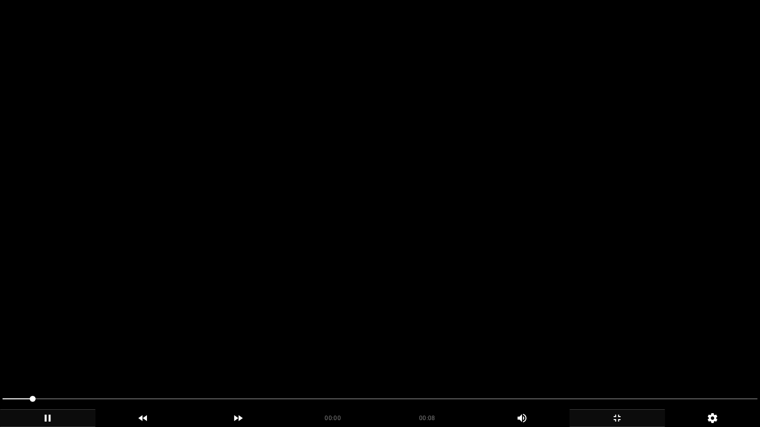
drag, startPoint x: 30, startPoint y: 402, endPoint x: 0, endPoint y: 397, distance: 30.1
click at [0, 361] on div at bounding box center [380, 400] width 763 height 26
click at [6, 361] on span at bounding box center [379, 399] width 755 height 16
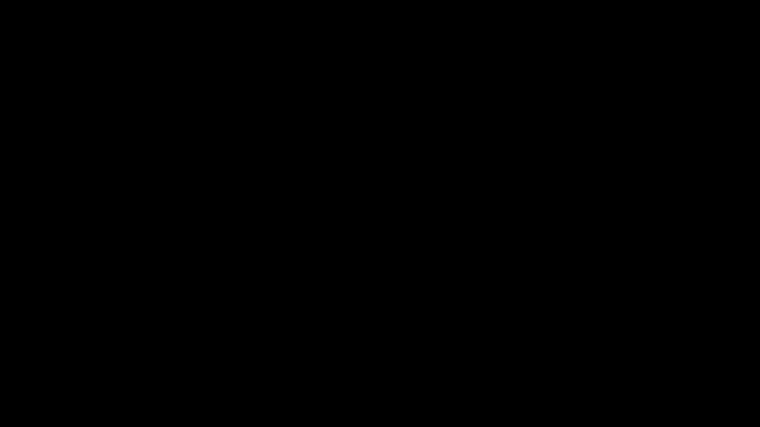
click at [619, 361] on icon "add" at bounding box center [616, 418] width 7 height 7
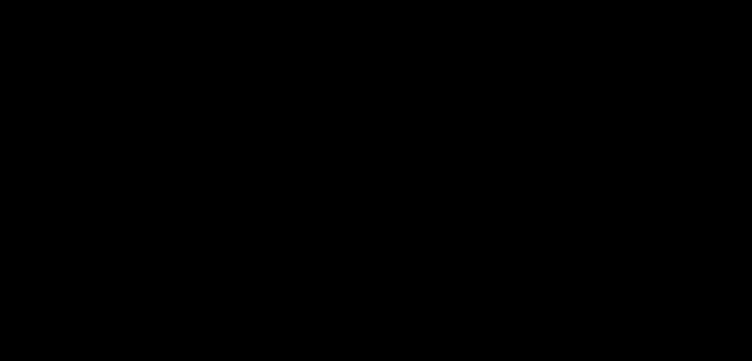
scroll to position [198, 0]
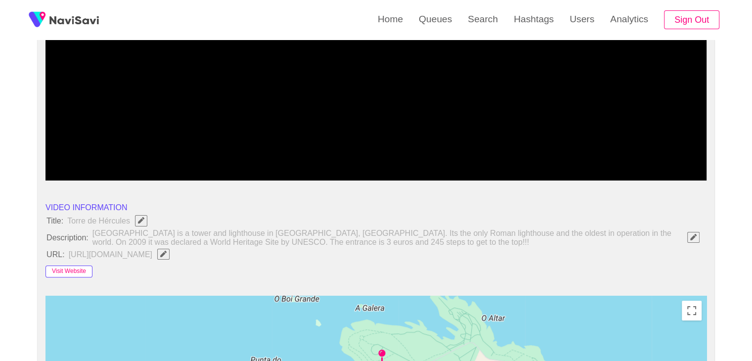
click at [66, 269] on button "Visit Website" at bounding box center [69, 272] width 47 height 12
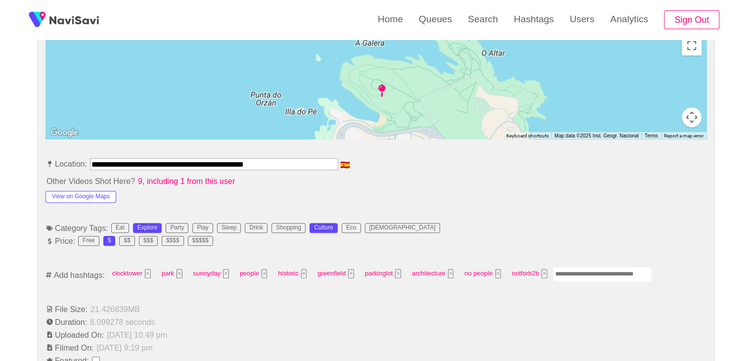
scroll to position [495, 0]
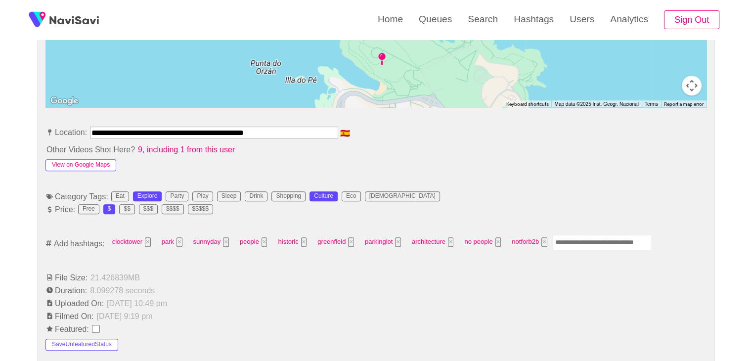
click at [99, 164] on button "View on Google Maps" at bounding box center [81, 165] width 71 height 12
drag, startPoint x: 275, startPoint y: 128, endPoint x: 0, endPoint y: 128, distance: 274.5
click at [0, 128] on div "**********" at bounding box center [376, 344] width 752 height 1431
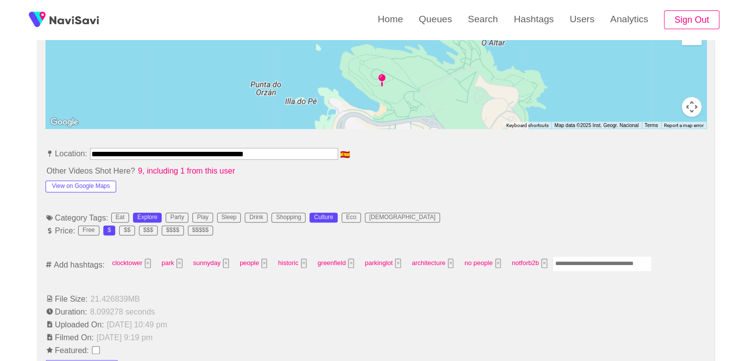
scroll to position [346, 0]
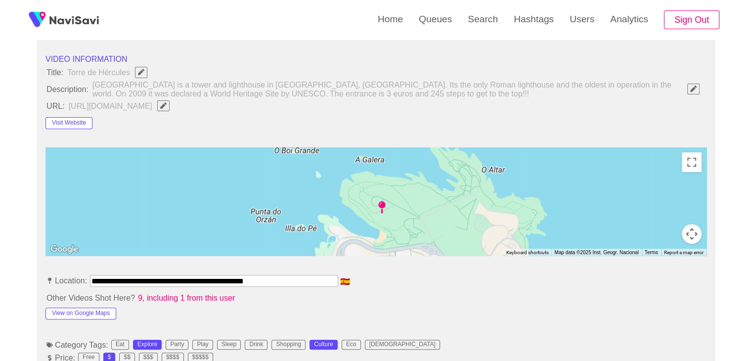
drag, startPoint x: 220, startPoint y: 100, endPoint x: 192, endPoint y: 112, distance: 30.1
click at [170, 102] on button "button" at bounding box center [163, 105] width 12 height 11
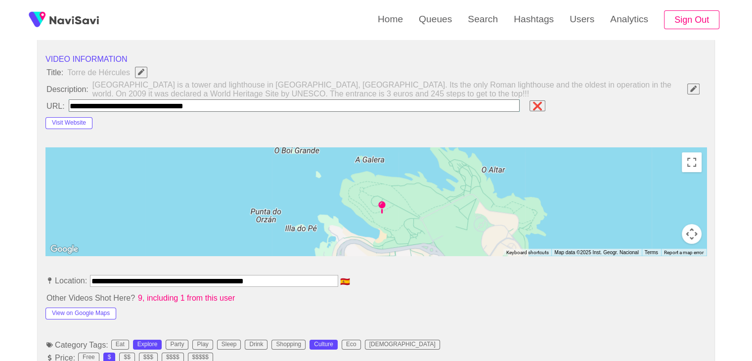
type input "**********"
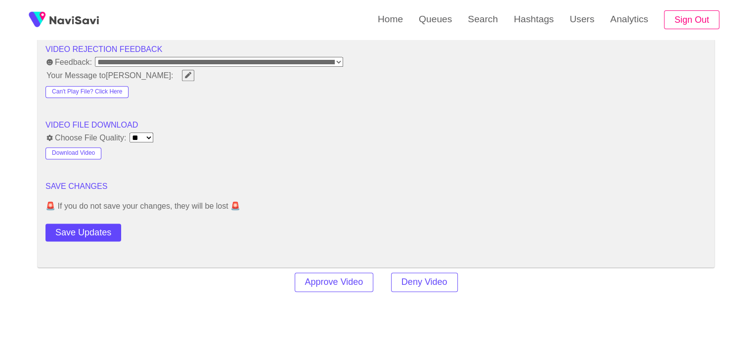
scroll to position [1286, 0]
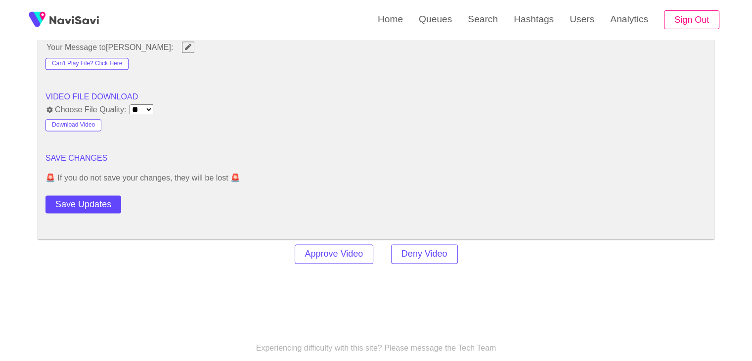
click at [93, 201] on button "Save Updates" at bounding box center [84, 204] width 76 height 18
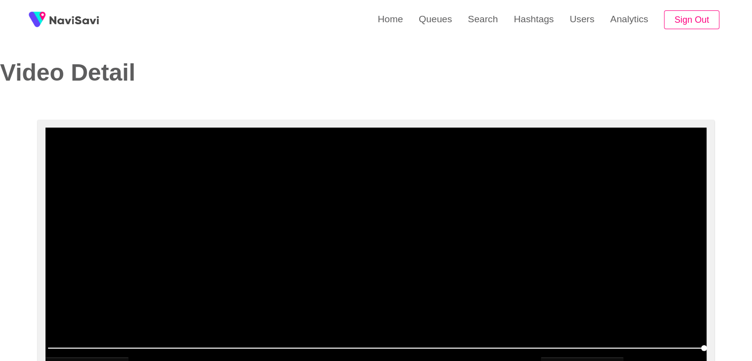
scroll to position [0, 0]
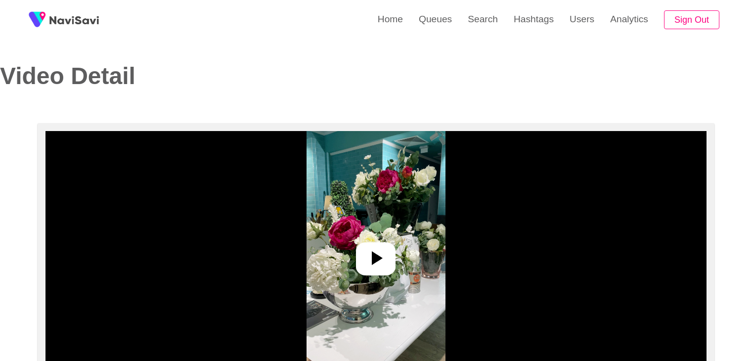
select select "**********"
select select "**"
click at [387, 264] on icon at bounding box center [376, 258] width 24 height 24
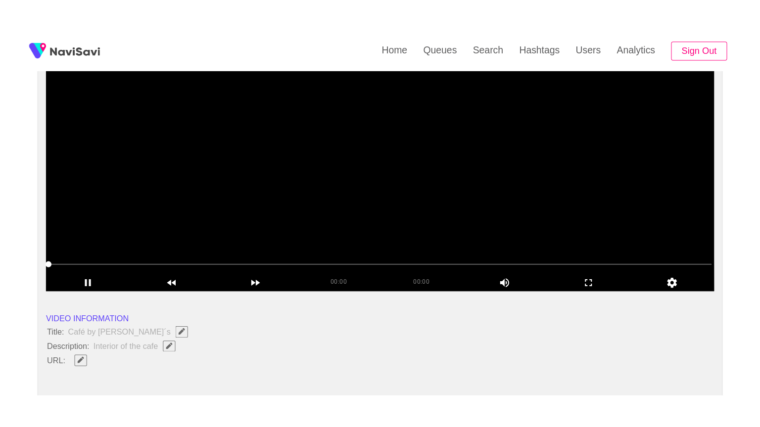
scroll to position [148, 0]
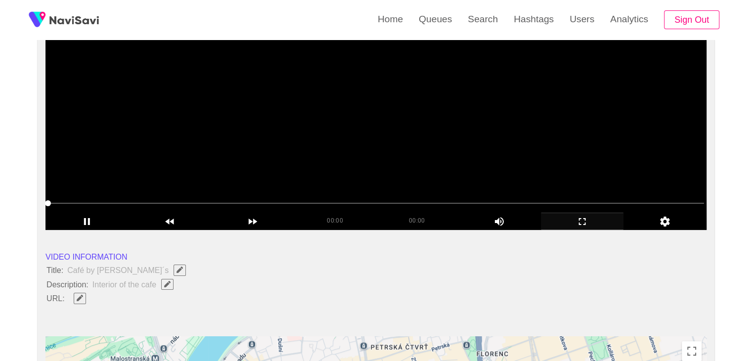
click at [591, 219] on icon "add" at bounding box center [583, 222] width 82 height 12
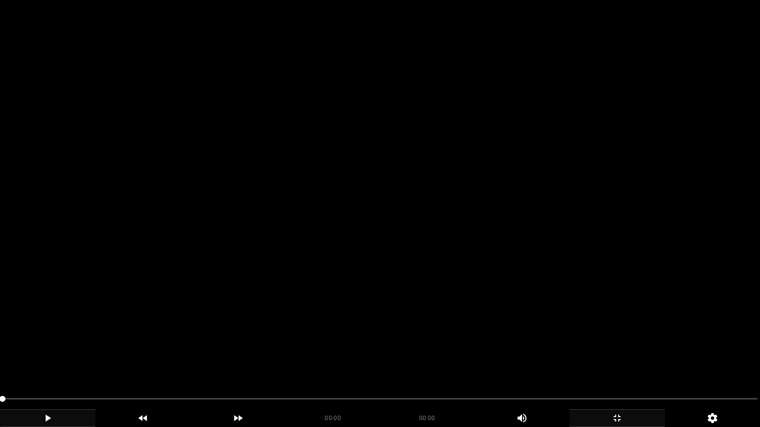
click at [64, 361] on icon "add" at bounding box center [47, 418] width 94 height 12
click at [53, 361] on icon "add" at bounding box center [47, 418] width 94 height 12
click at [35, 361] on icon "add" at bounding box center [47, 418] width 94 height 12
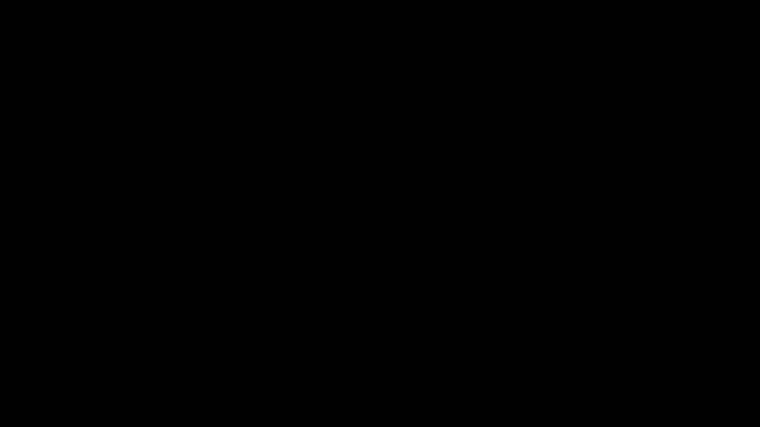
drag, startPoint x: 98, startPoint y: 399, endPoint x: 0, endPoint y: 414, distance: 99.6
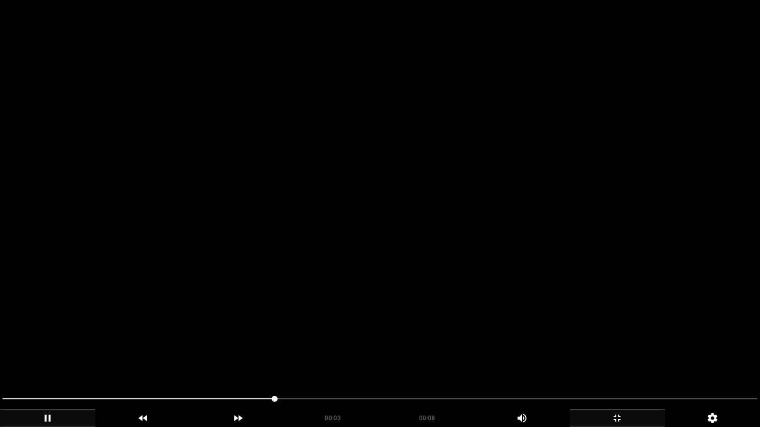
click at [56, 361] on icon "add" at bounding box center [47, 418] width 94 height 12
click at [634, 361] on icon "add" at bounding box center [617, 418] width 94 height 12
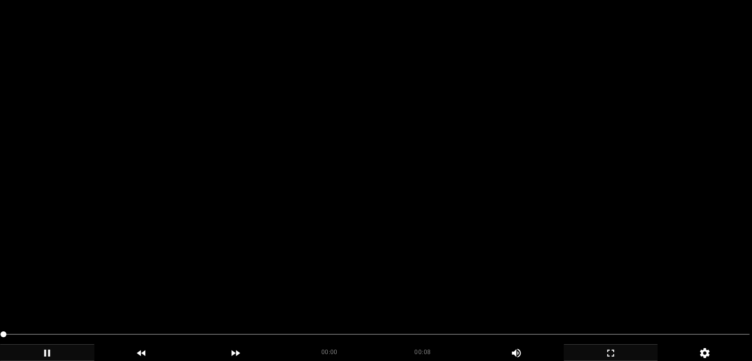
scroll to position [542, 0]
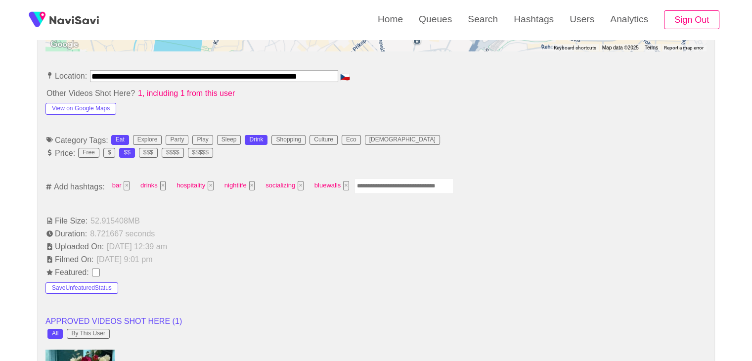
click at [373, 185] on input "Enter tag here and press return" at bounding box center [404, 186] width 99 height 15
type input "****"
type input "*********"
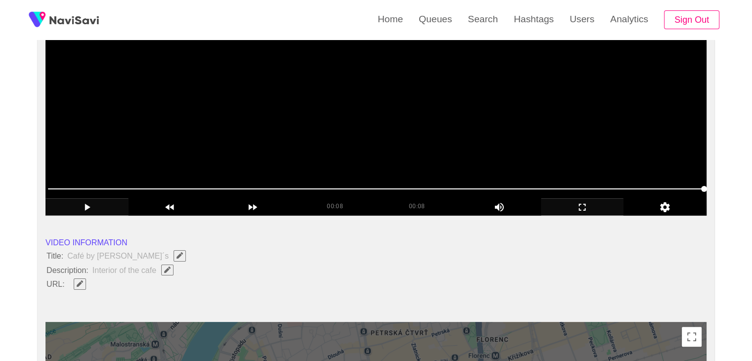
scroll to position [146, 0]
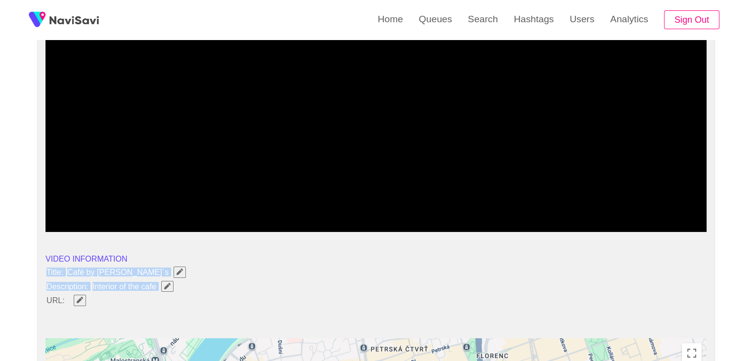
drag, startPoint x: 45, startPoint y: 270, endPoint x: 168, endPoint y: 288, distance: 125.1
copy ul "Title: Café by Tretter´s Description: Interior of the cafe"
click at [229, 284] on li "Description: Interior of the cafe" at bounding box center [376, 286] width 661 height 13
click at [163, 285] on span "Edit Field" at bounding box center [167, 286] width 8 height 6
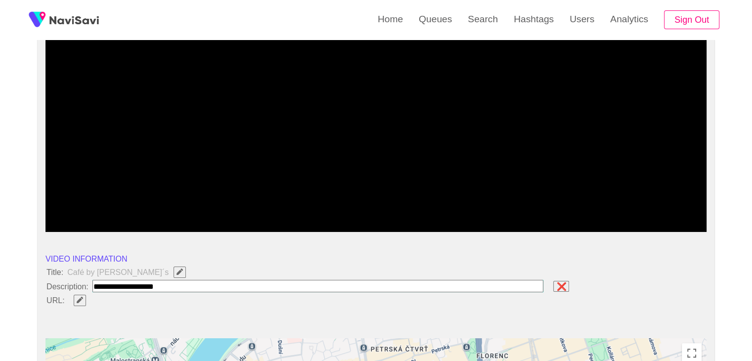
type input "**********"
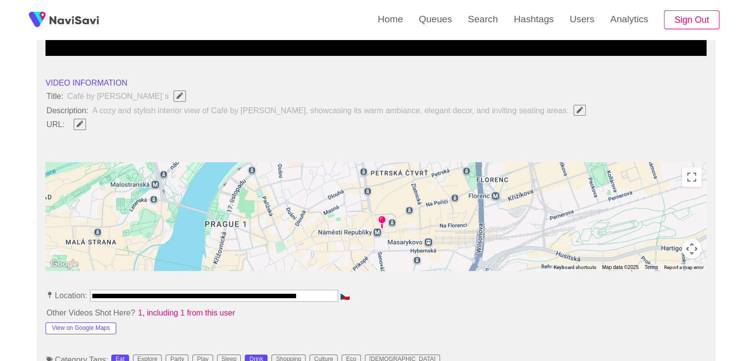
scroll to position [394, 0]
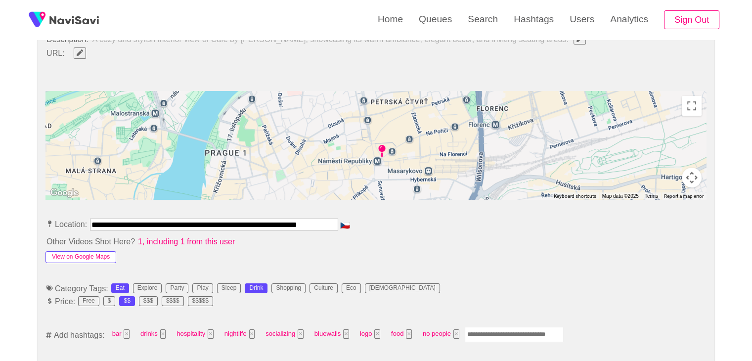
click at [91, 257] on button "View on Google Maps" at bounding box center [81, 257] width 71 height 12
drag, startPoint x: 91, startPoint y: 222, endPoint x: 481, endPoint y: 236, distance: 390.0
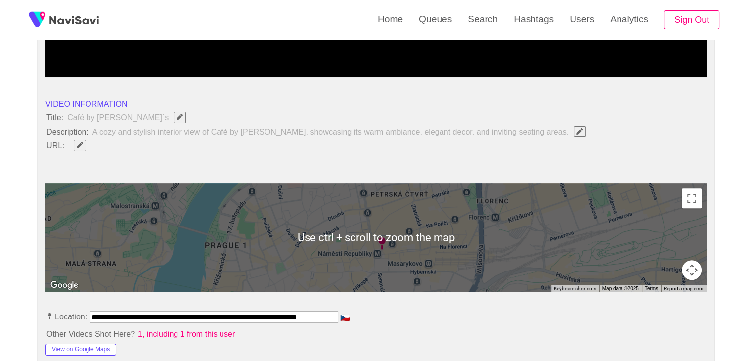
scroll to position [295, 0]
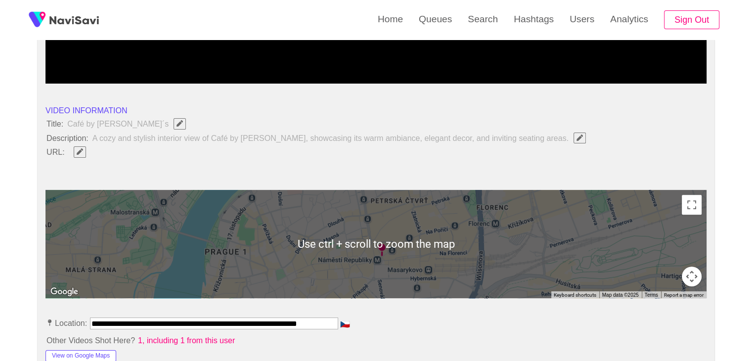
click at [77, 150] on icon "Edit Field" at bounding box center [80, 151] width 6 height 6
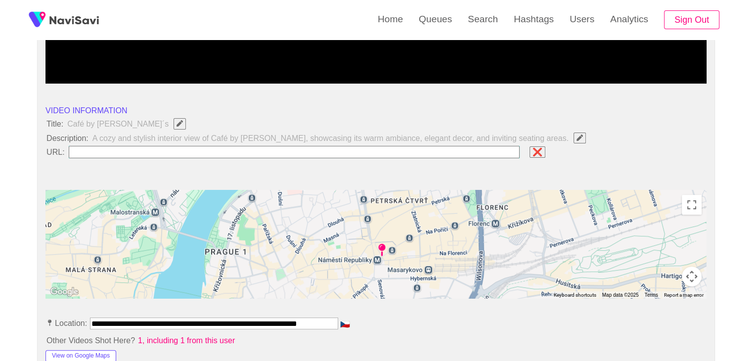
type input "**********"
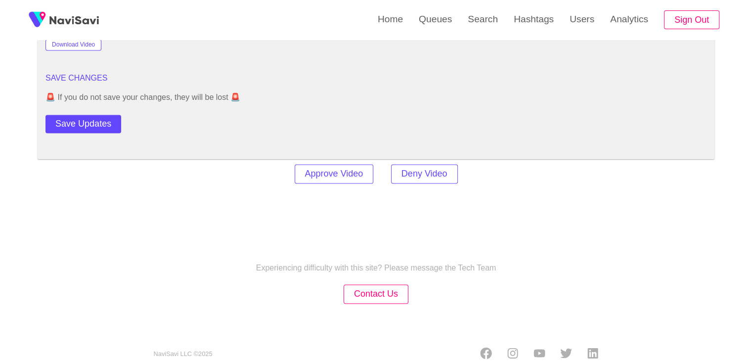
scroll to position [1387, 0]
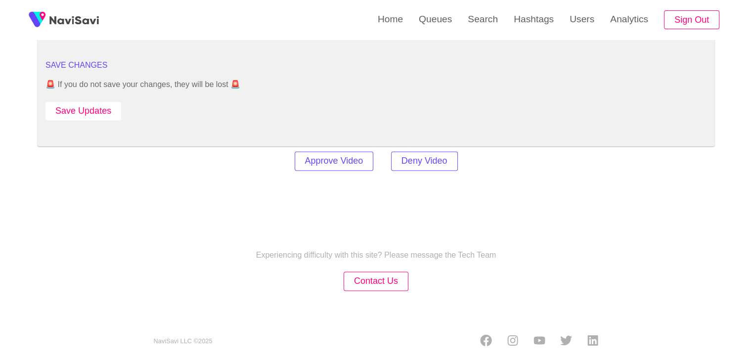
click at [87, 109] on button "Save Updates" at bounding box center [84, 111] width 76 height 18
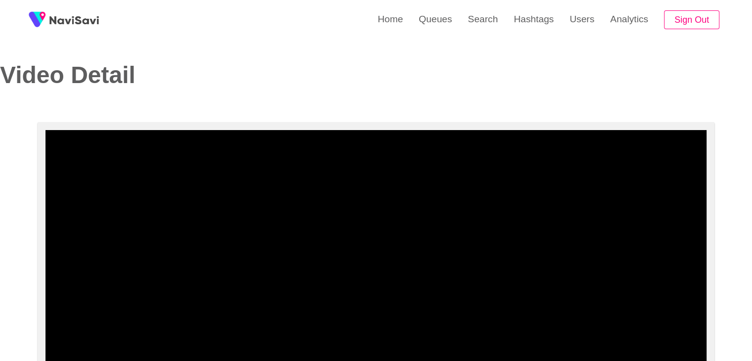
scroll to position [0, 0]
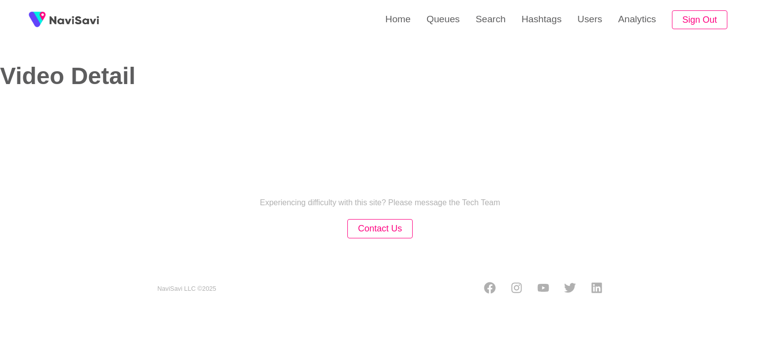
select select "**"
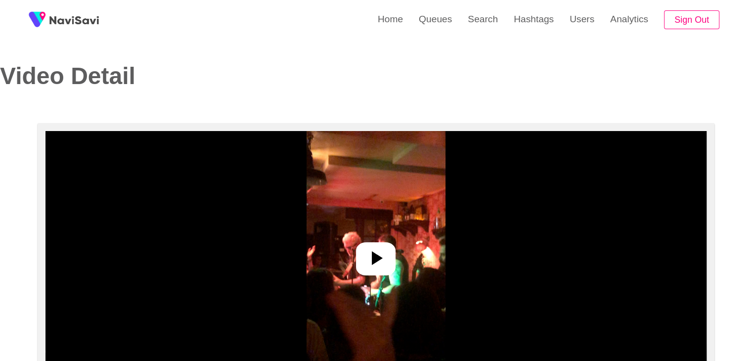
select select "**********"
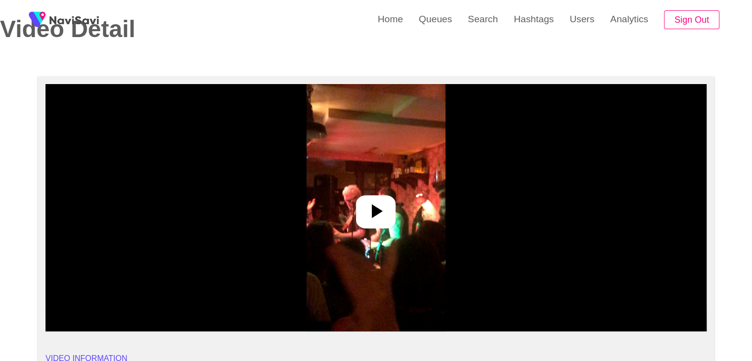
scroll to position [49, 0]
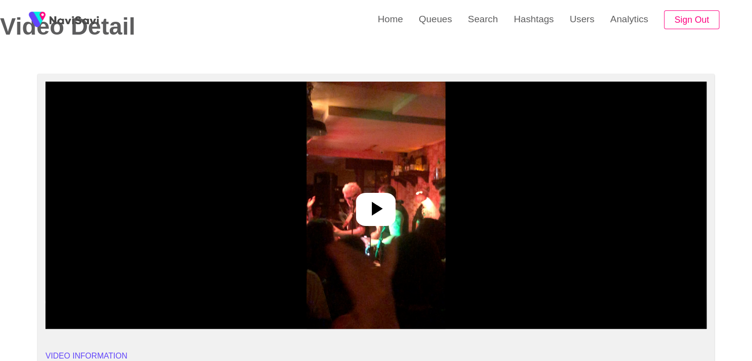
click at [382, 203] on icon at bounding box center [376, 209] width 24 height 24
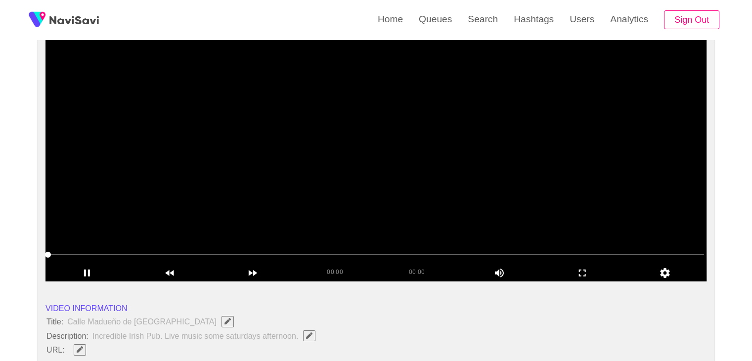
scroll to position [99, 0]
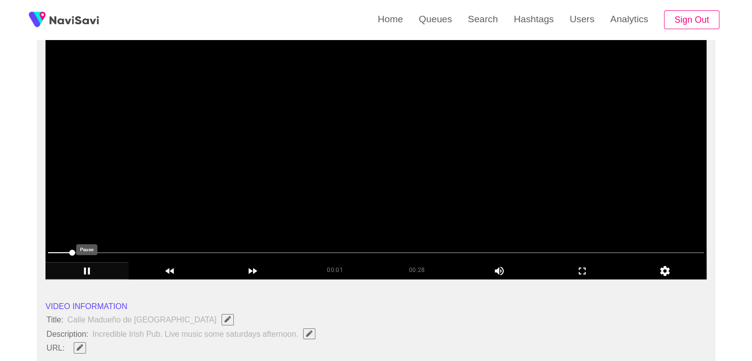
click at [96, 269] on icon "add" at bounding box center [87, 271] width 82 height 12
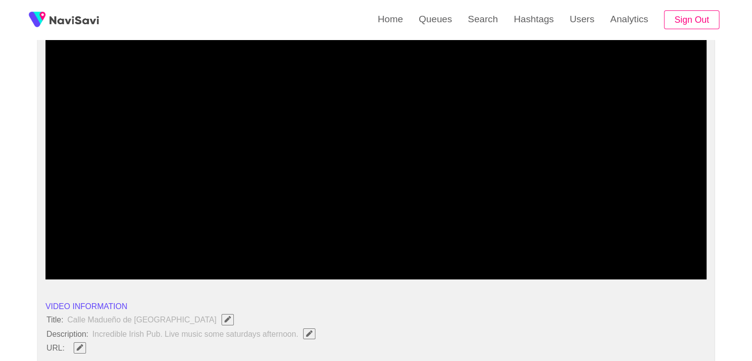
drag, startPoint x: 90, startPoint y: 251, endPoint x: 0, endPoint y: 250, distance: 90.0
click at [98, 274] on icon "add" at bounding box center [87, 271] width 82 height 12
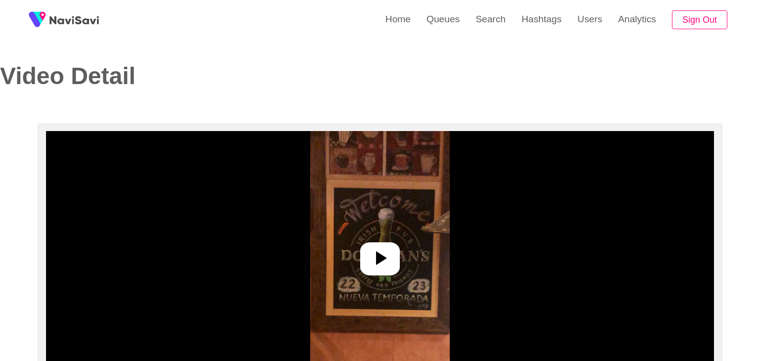
select select "**********"
select select "**"
click at [374, 255] on icon at bounding box center [377, 258] width 11 height 14
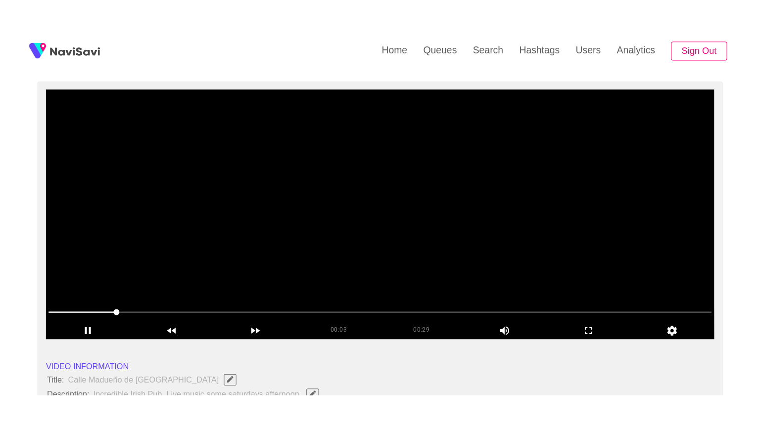
scroll to position [148, 0]
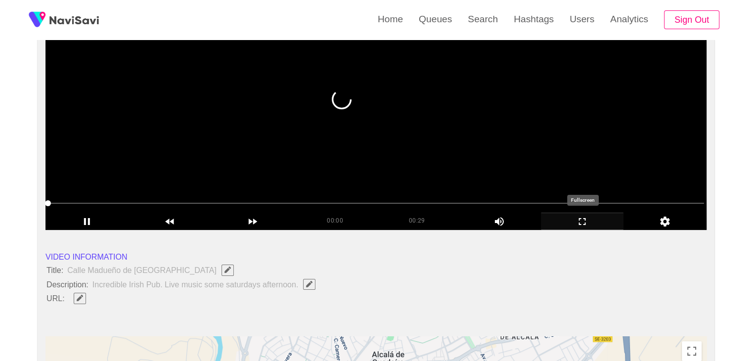
click at [582, 225] on icon "add" at bounding box center [583, 222] width 82 height 12
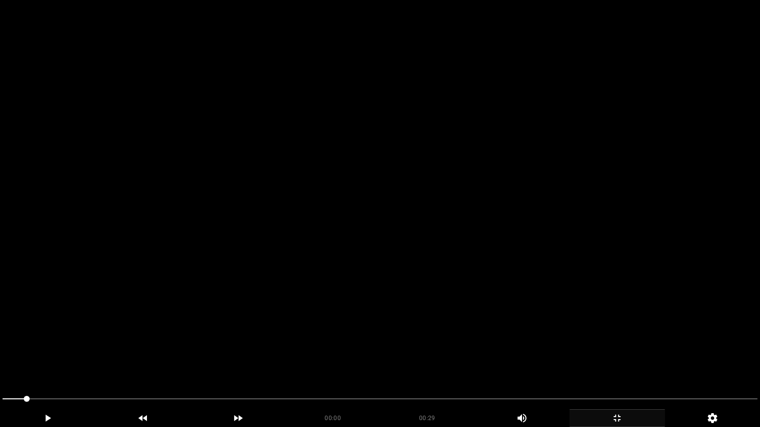
click at [0, 361] on div at bounding box center [380, 400] width 763 height 26
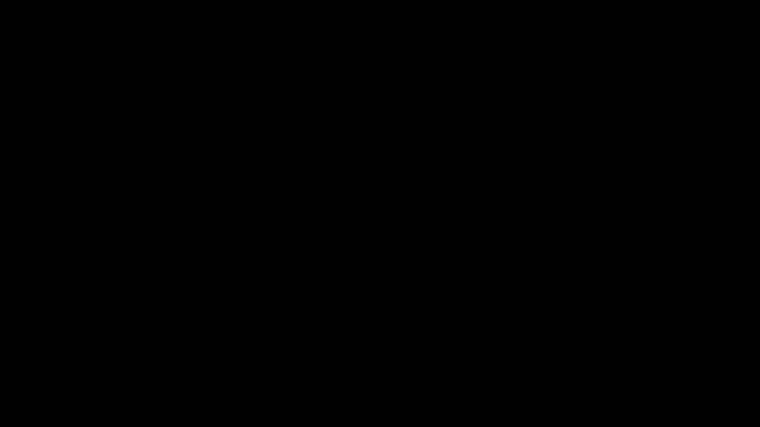
click at [49, 361] on icon "add" at bounding box center [47, 418] width 94 height 12
click at [332, 361] on span at bounding box center [332, 399] width 6 height 6
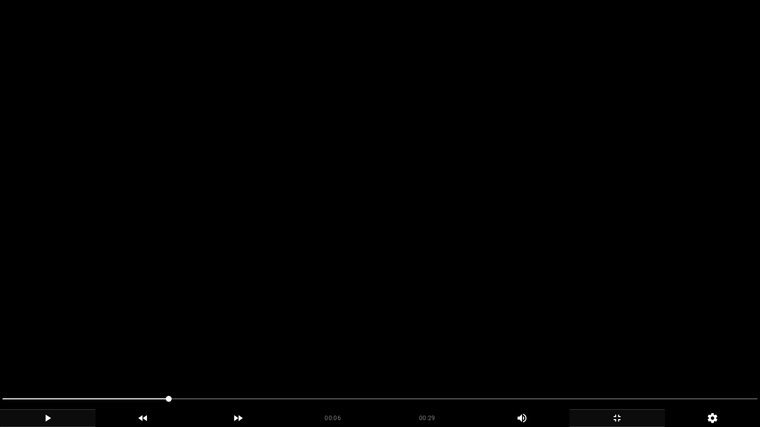
click at [619, 361] on icon "add" at bounding box center [616, 418] width 7 height 7
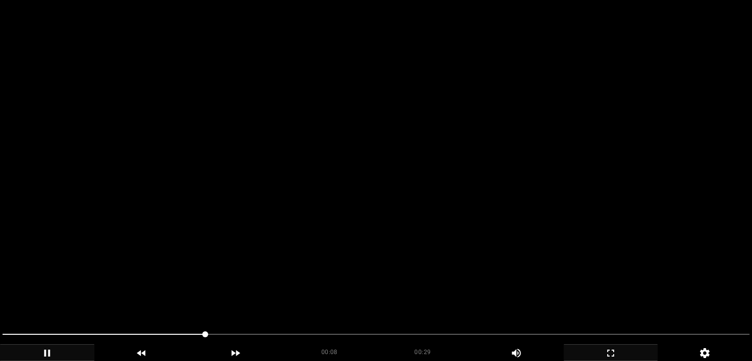
scroll to position [99, 0]
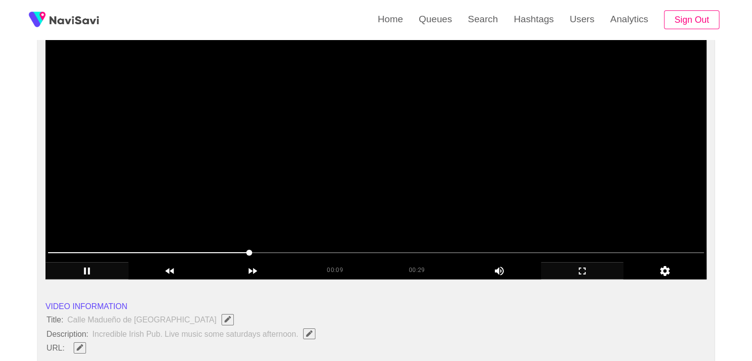
click at [319, 204] on video at bounding box center [376, 155] width 661 height 247
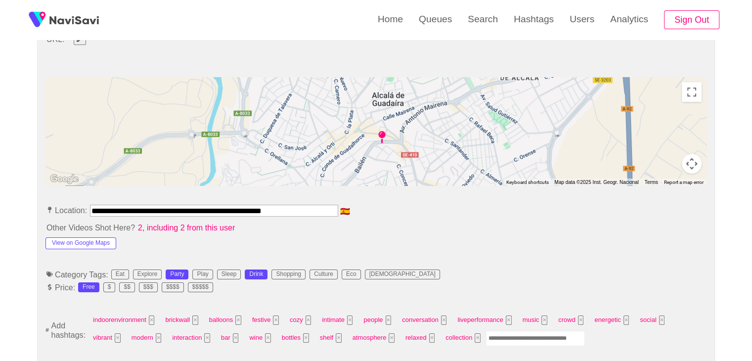
scroll to position [396, 0]
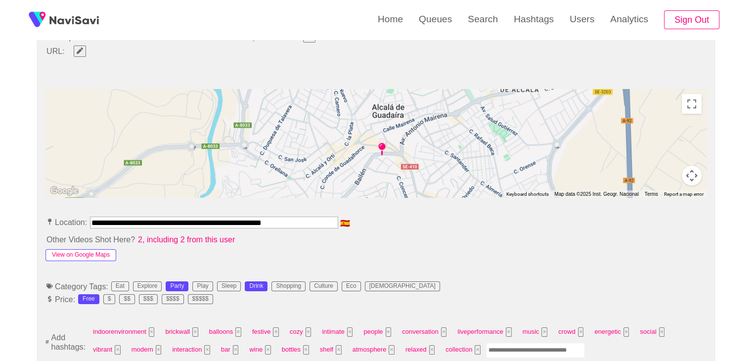
click at [87, 249] on button "View on Google Maps" at bounding box center [81, 255] width 71 height 12
click at [81, 252] on button "View on Google Maps" at bounding box center [81, 255] width 71 height 12
click at [98, 256] on button "View on Google Maps" at bounding box center [81, 255] width 71 height 12
click at [181, 218] on input "**********" at bounding box center [214, 223] width 248 height 12
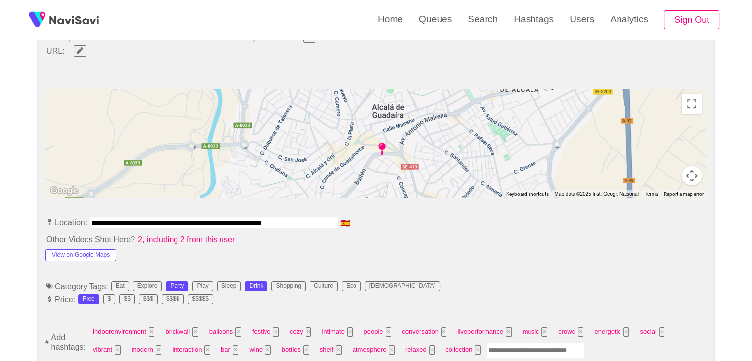
drag, startPoint x: 182, startPoint y: 221, endPoint x: 0, endPoint y: 220, distance: 182.0
paste input "*******"
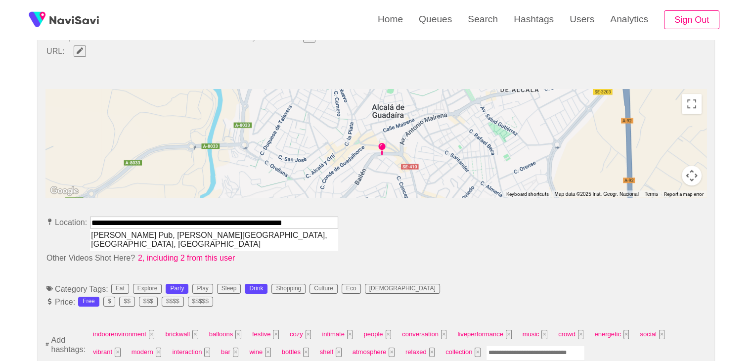
type input "**********"
click at [433, 252] on li "Other Videos Shot Here? 2, including 2 from this user" at bounding box center [376, 258] width 661 height 12
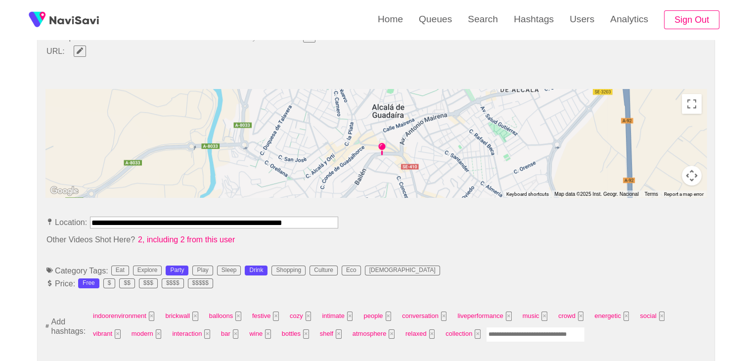
click at [326, 221] on input "**********" at bounding box center [214, 223] width 248 height 12
click at [453, 240] on li "Other Videos Shot Here? 2, including 2 from this user" at bounding box center [376, 239] width 661 height 12
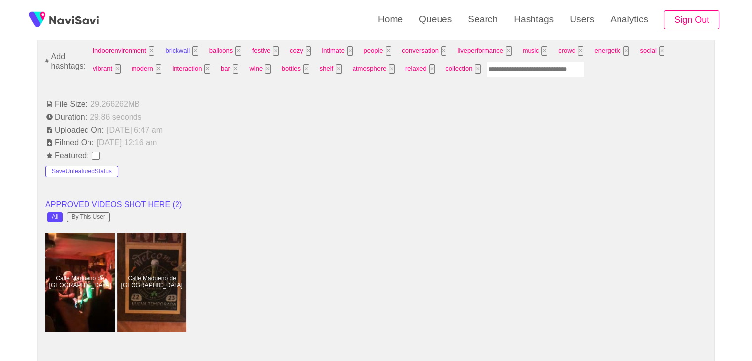
scroll to position [643, 0]
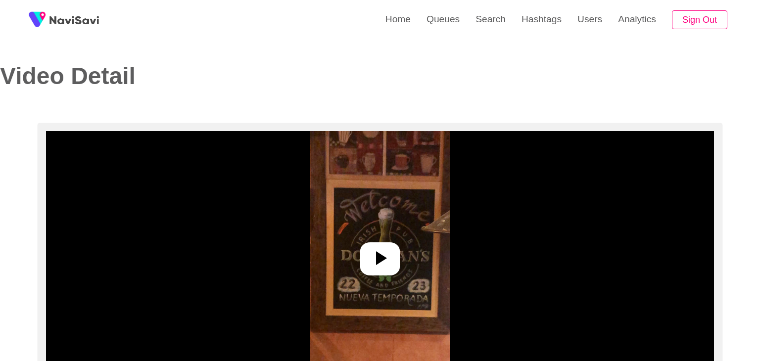
select select "**********"
select select "**"
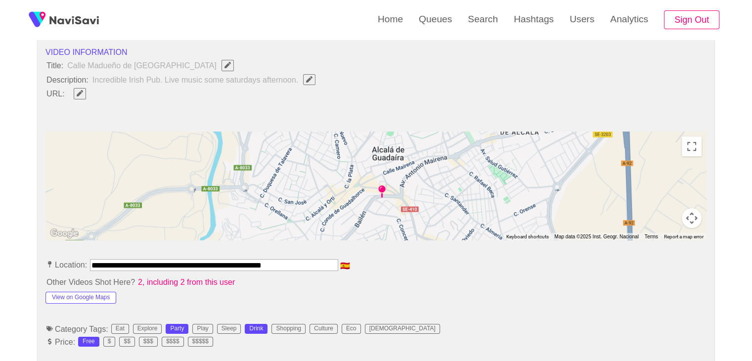
scroll to position [346, 0]
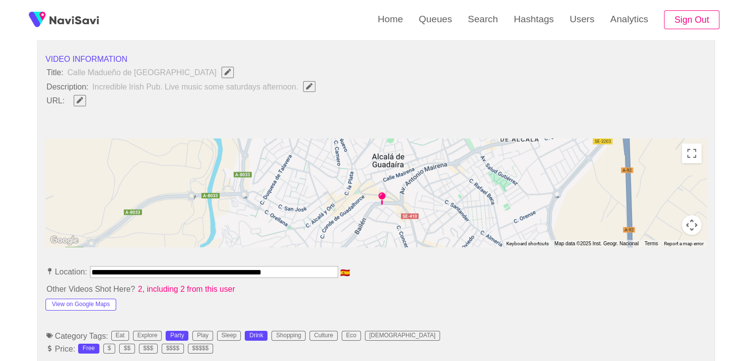
click at [81, 97] on icon "Edit Field" at bounding box center [80, 100] width 6 height 6
drag, startPoint x: 254, startPoint y: 276, endPoint x: 50, endPoint y: 250, distance: 204.9
click at [394, 293] on li "Other Videos Shot Here? 2, including 2 from this user" at bounding box center [376, 289] width 661 height 12
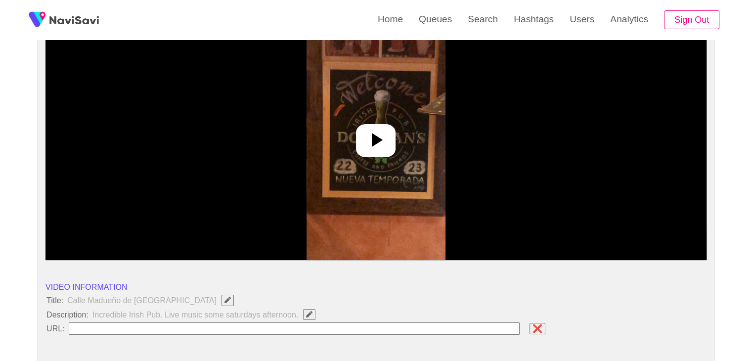
scroll to position [99, 0]
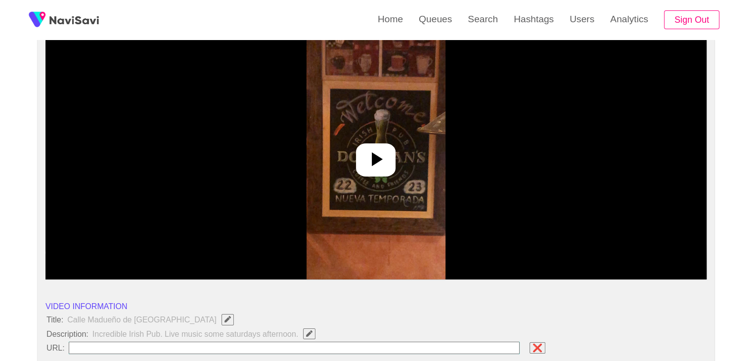
click at [384, 159] on icon at bounding box center [376, 159] width 24 height 24
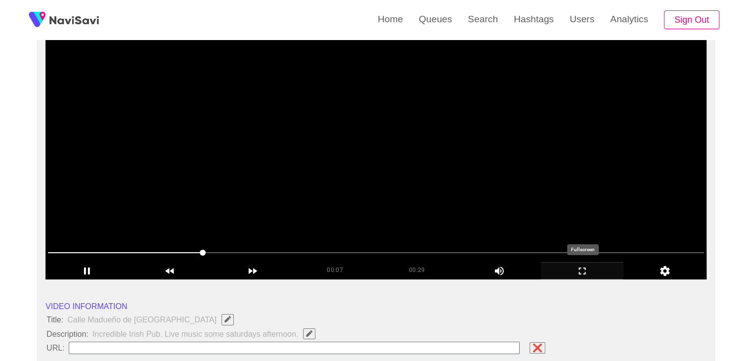
click at [597, 268] on icon "add" at bounding box center [583, 271] width 82 height 12
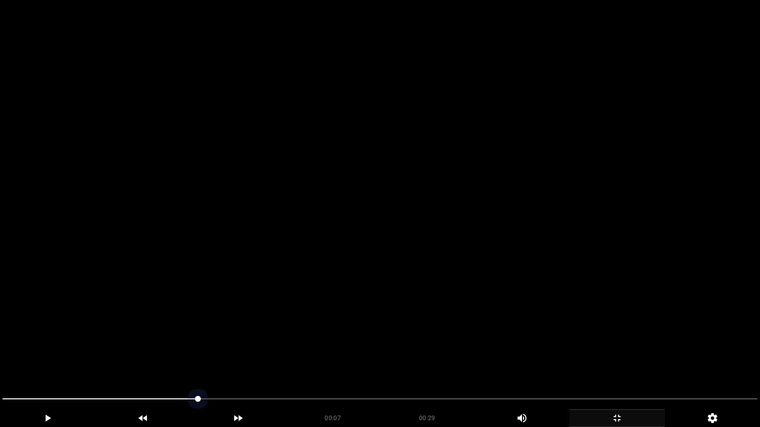
drag, startPoint x: 176, startPoint y: 400, endPoint x: 48, endPoint y: 399, distance: 127.6
click at [48, 361] on span at bounding box center [379, 399] width 755 height 16
click at [663, 361] on span at bounding box center [379, 399] width 755 height 16
click at [718, 361] on span at bounding box center [379, 399] width 755 height 1
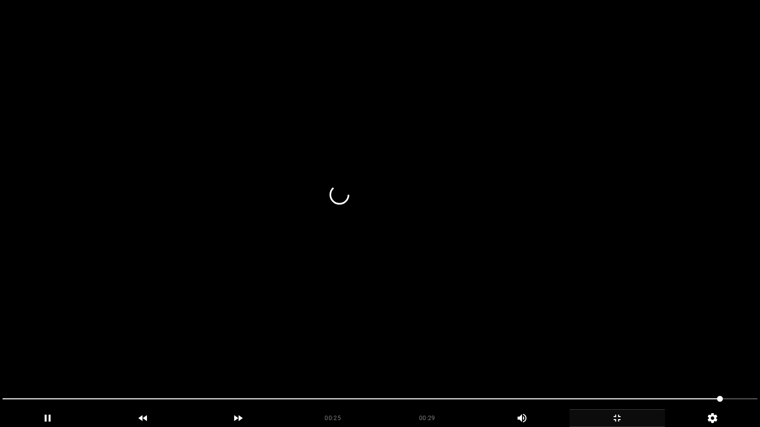
click at [638, 361] on div "add" at bounding box center [616, 419] width 95 height 18
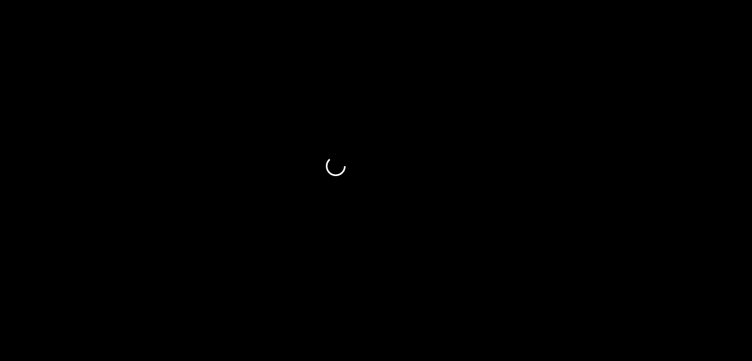
scroll to position [247, 0]
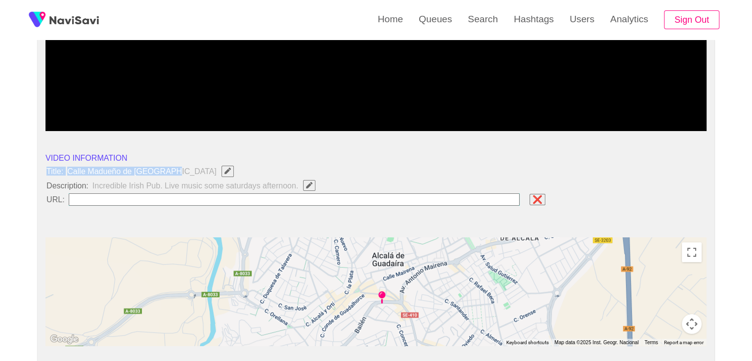
drag, startPoint x: 66, startPoint y: 174, endPoint x: 168, endPoint y: 171, distance: 102.4
click at [63, 171] on span "Title:" at bounding box center [55, 171] width 19 height 9
drag, startPoint x: 67, startPoint y: 170, endPoint x: 169, endPoint y: 167, distance: 101.9
click at [169, 167] on span "Calle Madueño de los Aires" at bounding box center [153, 171] width 174 height 13
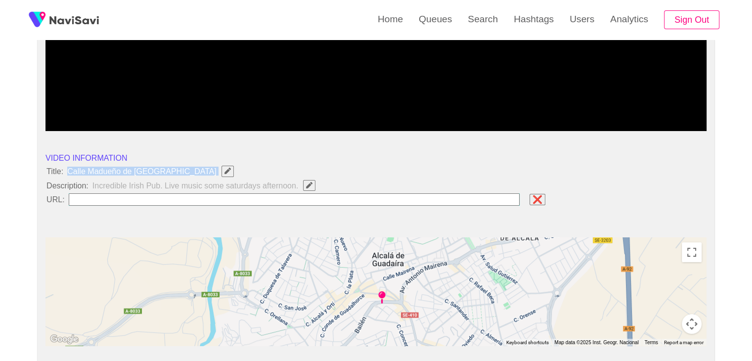
copy span "Calle Madueño de los Aires"
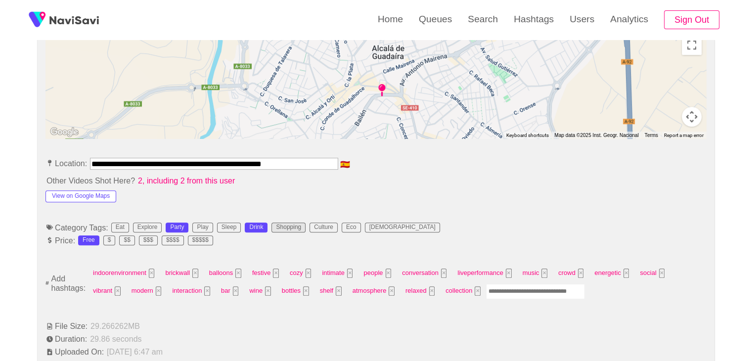
scroll to position [445, 0]
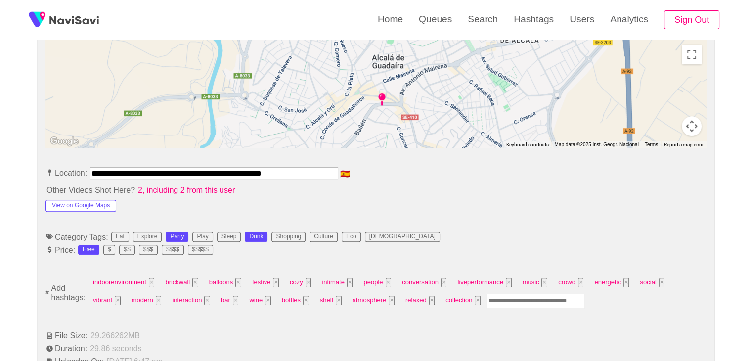
drag, startPoint x: 308, startPoint y: 175, endPoint x: 0, endPoint y: 176, distance: 308.1
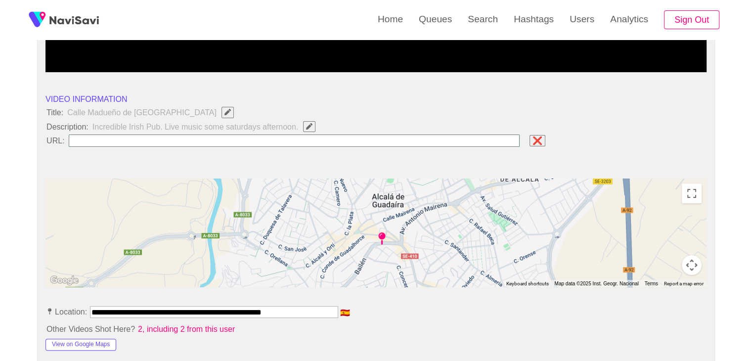
scroll to position [297, 0]
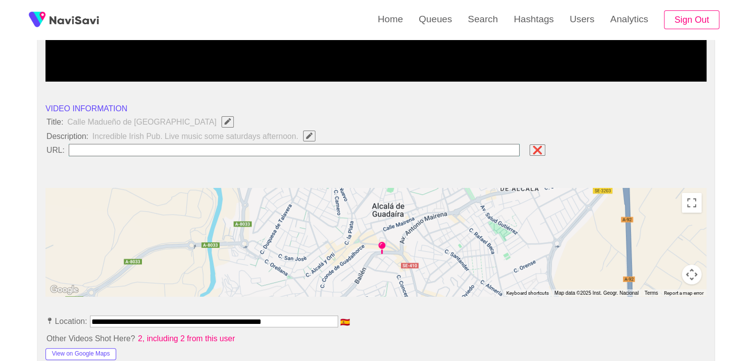
click at [103, 151] on input "field" at bounding box center [295, 150] width 452 height 12
paste input "**********"
type input "**********"
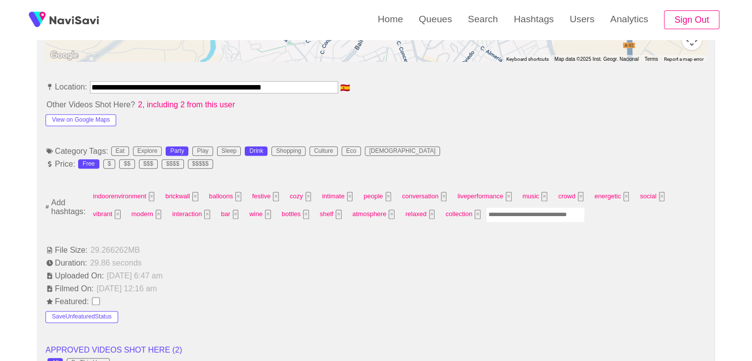
scroll to position [544, 0]
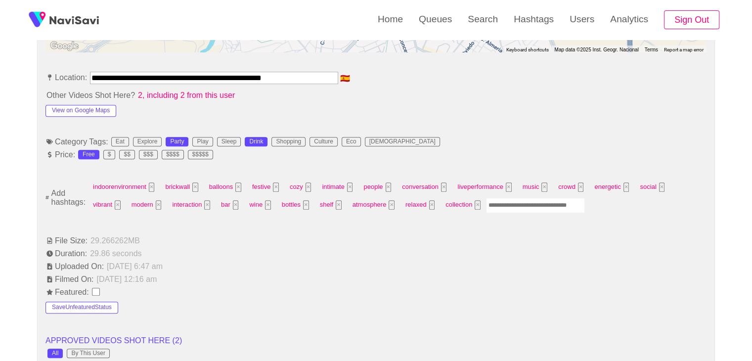
click at [486, 203] on input "Enter tag here and press return" at bounding box center [535, 205] width 99 height 15
type input "****"
type input "*********"
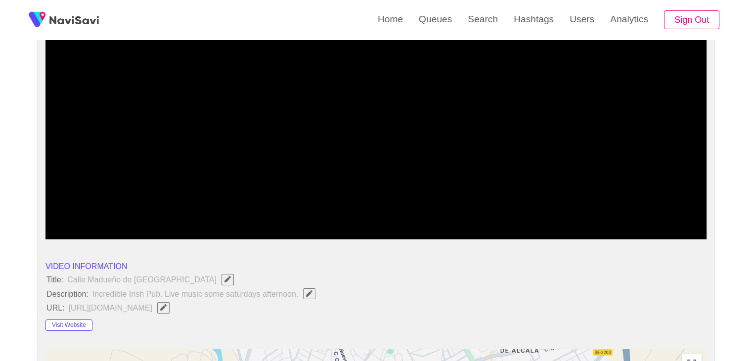
scroll to position [148, 0]
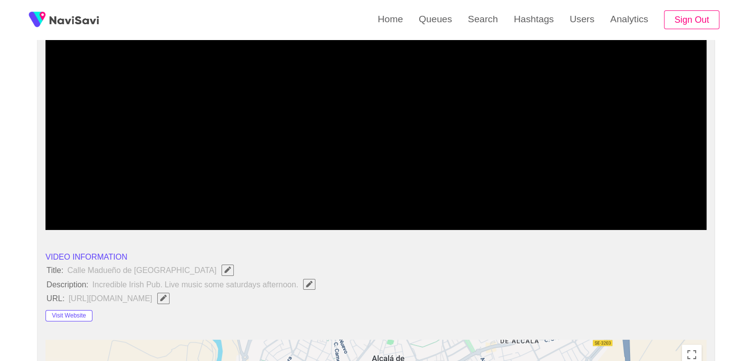
drag, startPoint x: 169, startPoint y: 205, endPoint x: 21, endPoint y: 206, distance: 147.4
click at [89, 222] on icon "add" at bounding box center [87, 222] width 82 height 12
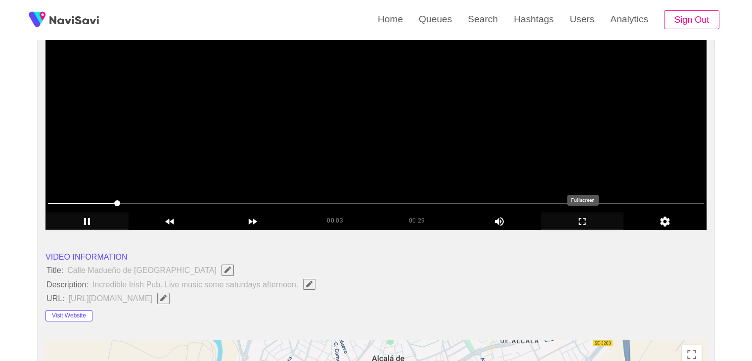
click at [603, 219] on icon "add" at bounding box center [583, 222] width 82 height 12
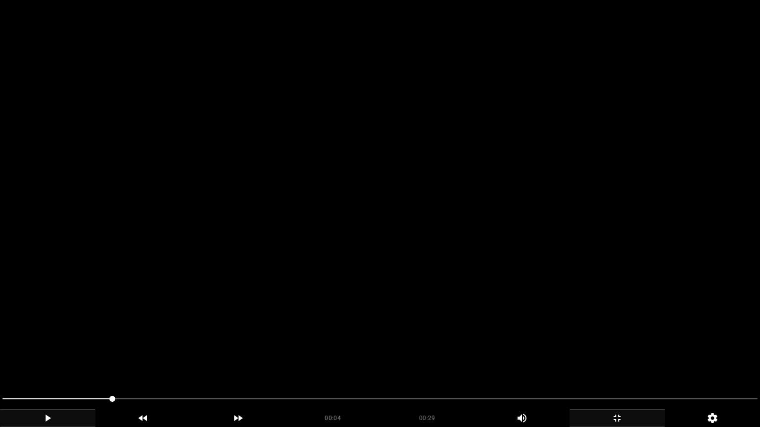
click at [54, 361] on icon "add" at bounding box center [47, 418] width 94 height 12
click at [615, 361] on icon "add" at bounding box center [617, 418] width 94 height 12
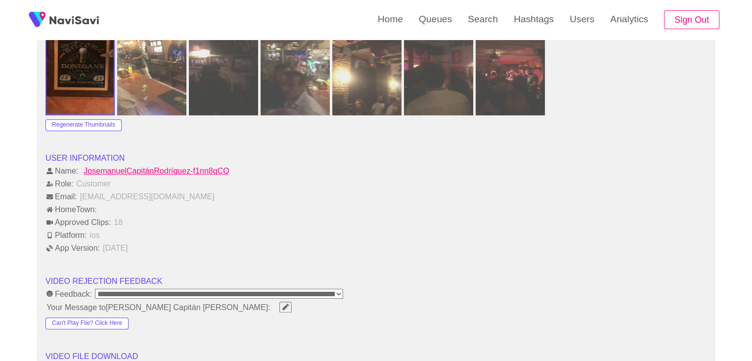
scroll to position [1187, 0]
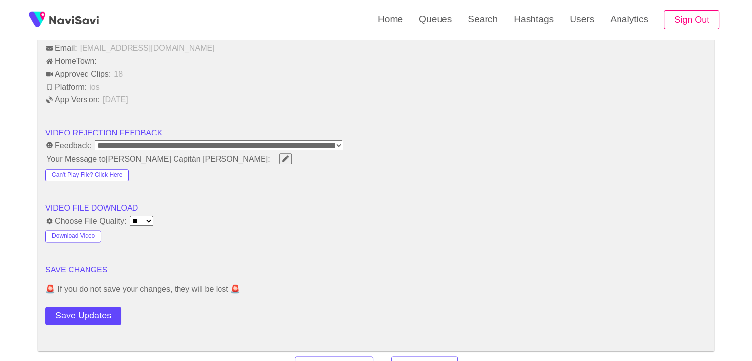
drag, startPoint x: 90, startPoint y: 308, endPoint x: 88, endPoint y: 302, distance: 6.3
click at [90, 309] on button "Save Updates" at bounding box center [84, 316] width 76 height 18
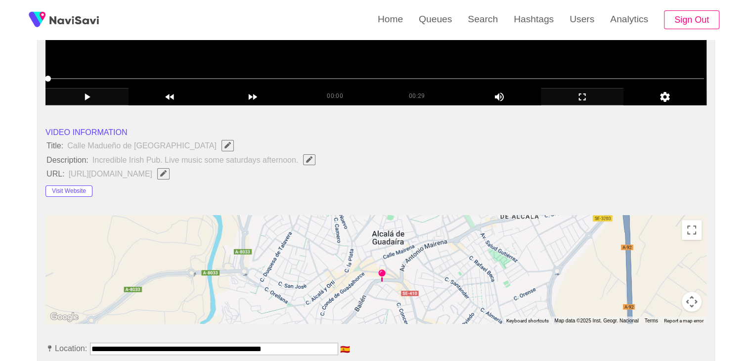
scroll to position [198, 0]
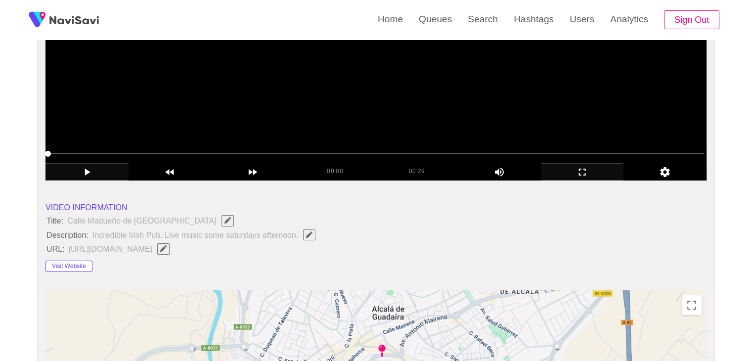
click at [167, 248] on icon "Edit Field" at bounding box center [163, 248] width 6 height 6
click at [518, 224] on li "Title: Calle Madueño de los Aires" at bounding box center [376, 220] width 661 height 13
click at [455, 243] on input "field" at bounding box center [295, 249] width 452 height 12
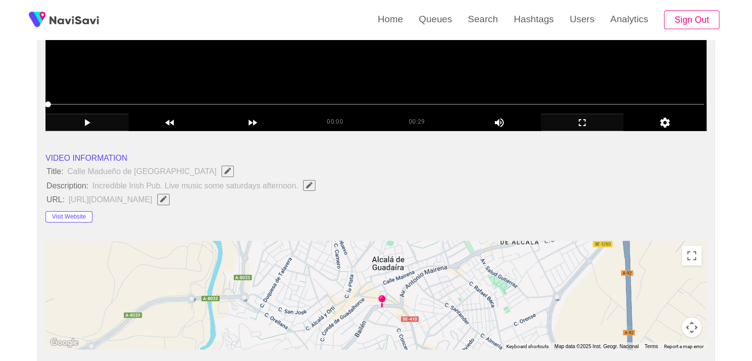
scroll to position [49, 0]
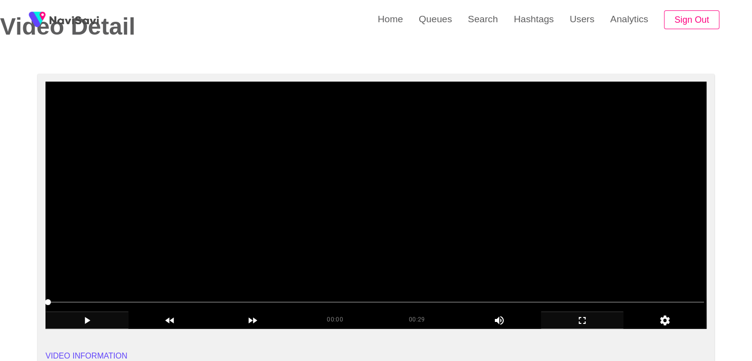
click at [356, 208] on video at bounding box center [376, 205] width 661 height 247
click at [353, 200] on video at bounding box center [376, 205] width 661 height 247
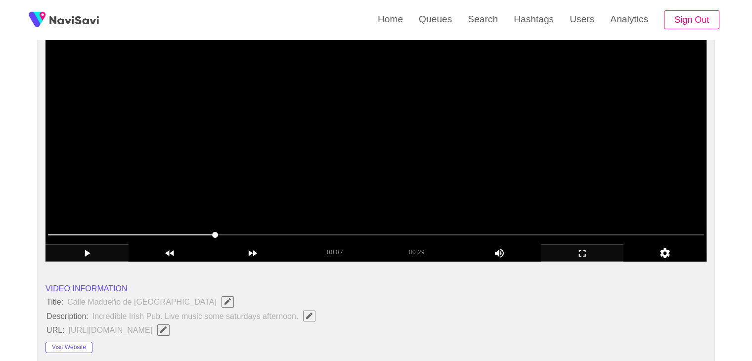
scroll to position [99, 0]
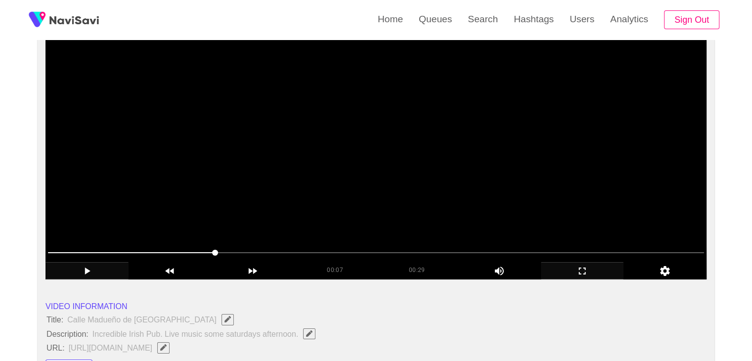
click at [374, 141] on video at bounding box center [376, 155] width 661 height 247
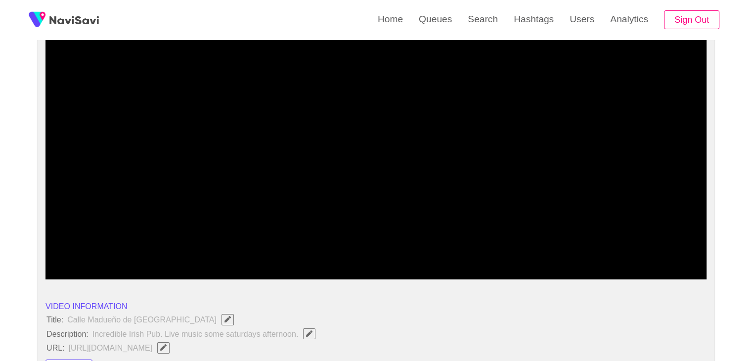
drag, startPoint x: 101, startPoint y: 242, endPoint x: 49, endPoint y: 243, distance: 51.9
click at [49, 243] on div at bounding box center [376, 253] width 664 height 25
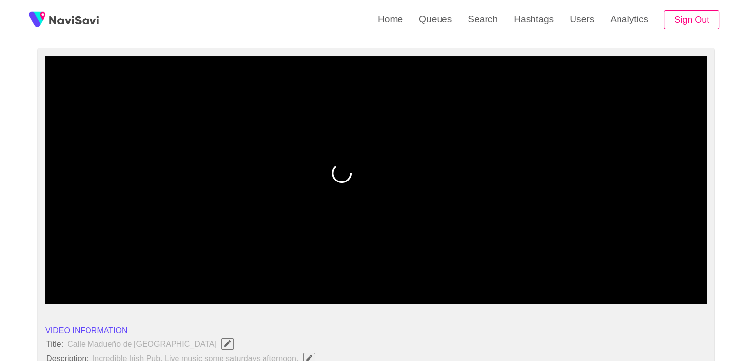
scroll to position [49, 0]
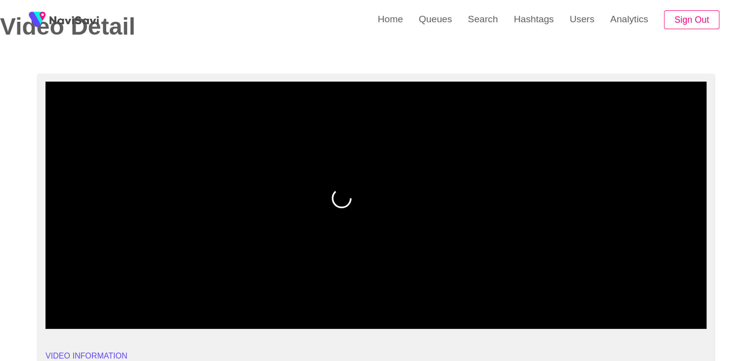
drag, startPoint x: 582, startPoint y: 321, endPoint x: 430, endPoint y: 367, distance: 158.7
click at [582, 321] on icon "add" at bounding box center [583, 321] width 82 height 12
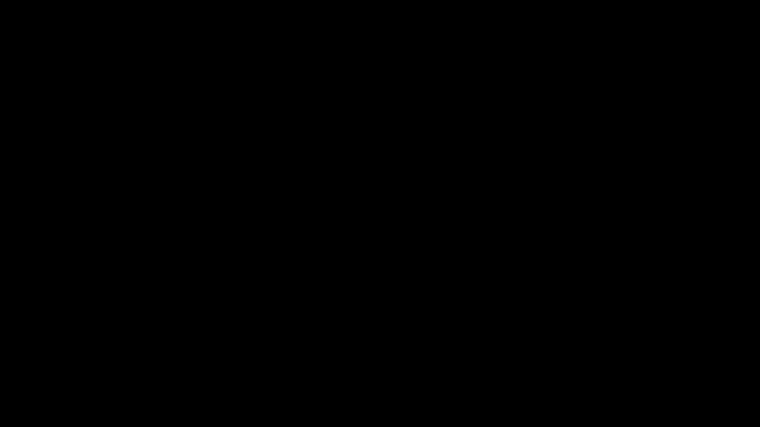
click at [616, 361] on icon "add" at bounding box center [617, 418] width 94 height 12
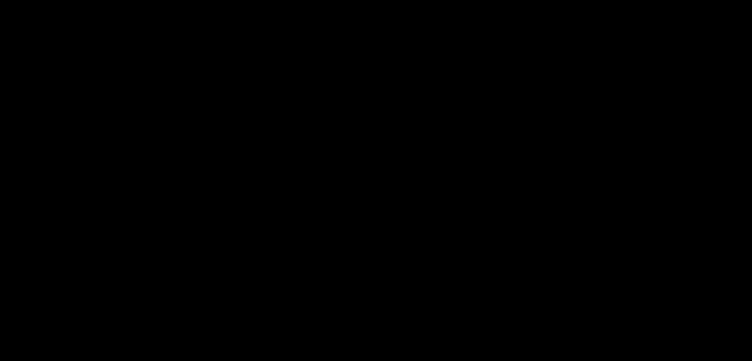
scroll to position [1236, 0]
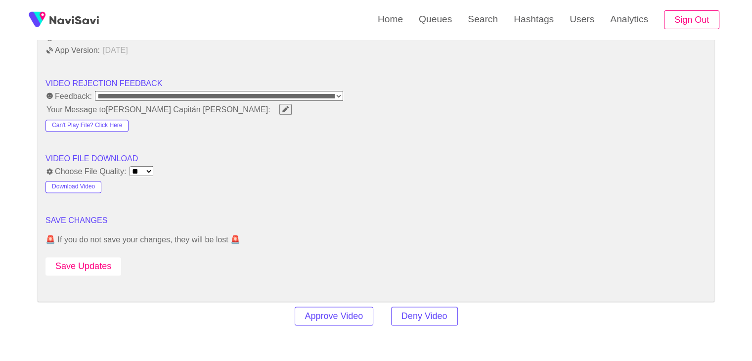
click at [99, 257] on button "Save Updates" at bounding box center [84, 266] width 76 height 18
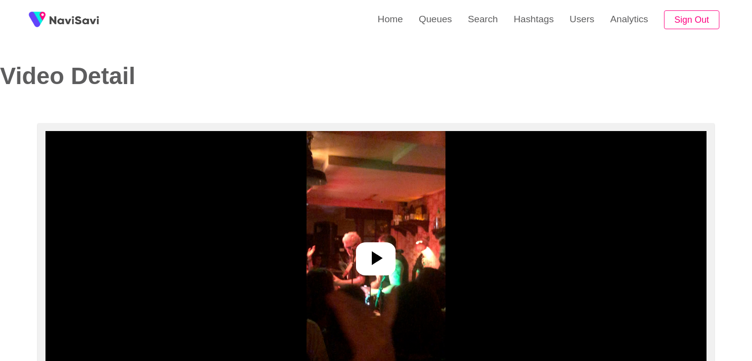
select select "**********"
select select "**"
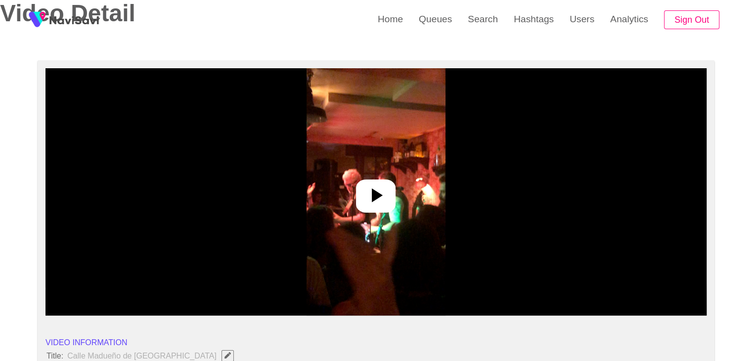
scroll to position [99, 0]
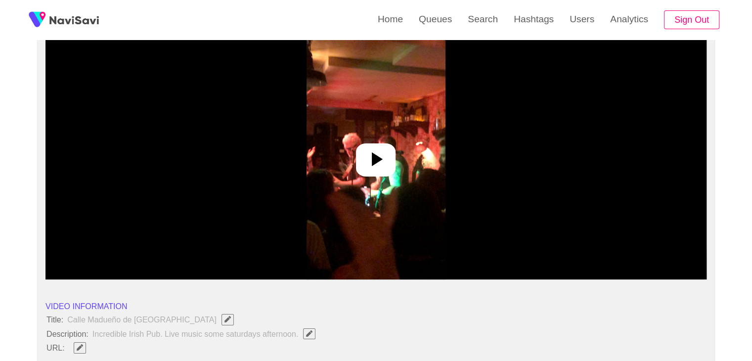
click at [394, 153] on div at bounding box center [376, 159] width 40 height 33
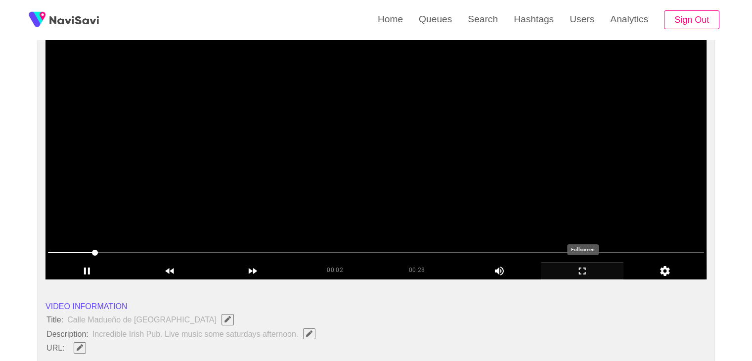
click at [579, 267] on icon "add" at bounding box center [583, 271] width 82 height 12
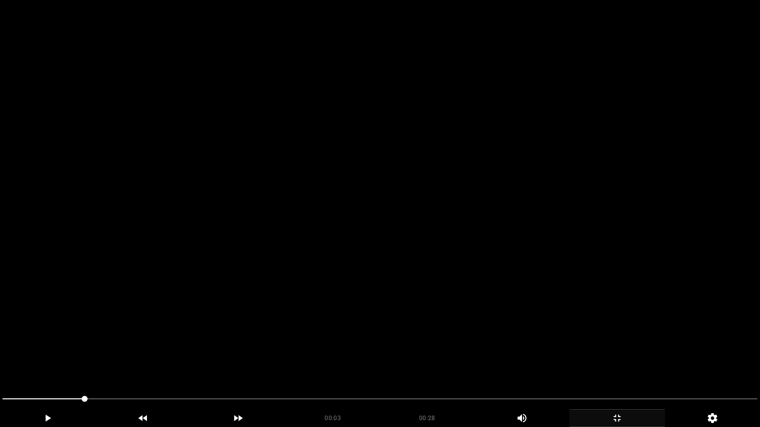
click at [332, 338] on video at bounding box center [380, 213] width 760 height 427
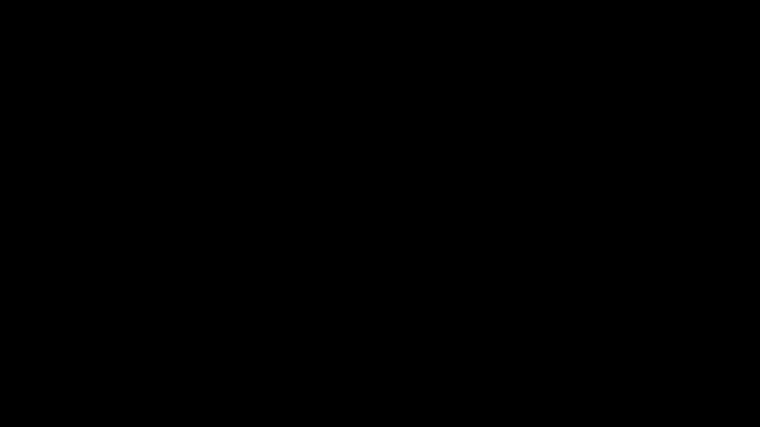
click at [626, 361] on icon "add" at bounding box center [617, 418] width 94 height 12
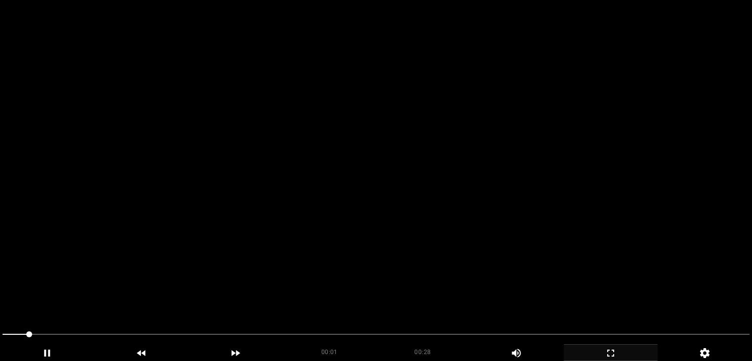
scroll to position [49, 0]
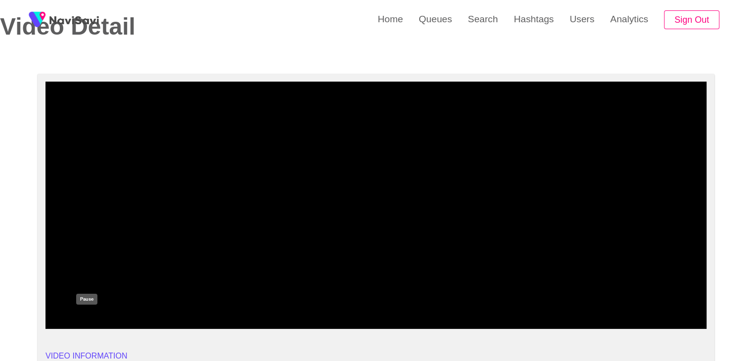
drag, startPoint x: 97, startPoint y: 319, endPoint x: 126, endPoint y: 285, distance: 44.2
click at [97, 319] on icon "add" at bounding box center [87, 321] width 82 height 12
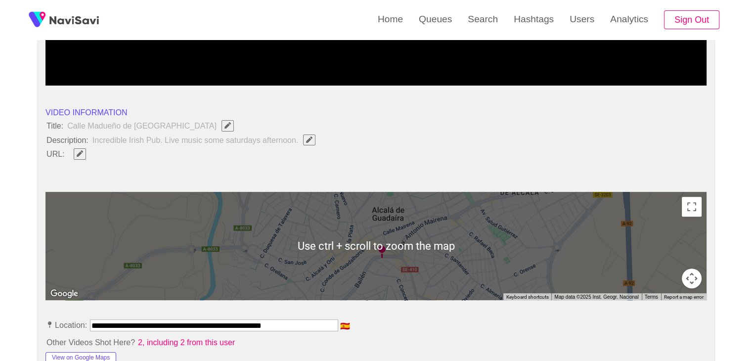
scroll to position [297, 0]
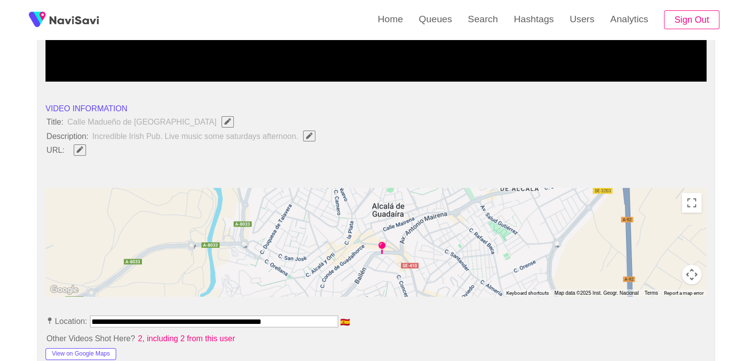
click at [80, 150] on icon "Edit Field" at bounding box center [80, 149] width 6 height 6
click at [138, 146] on input "field" at bounding box center [295, 150] width 452 height 12
type input "**********"
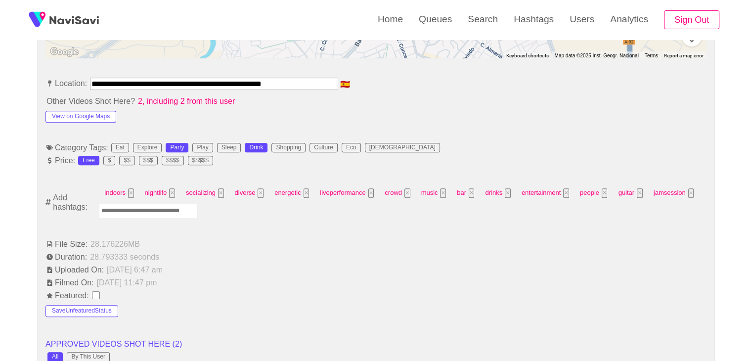
scroll to position [544, 0]
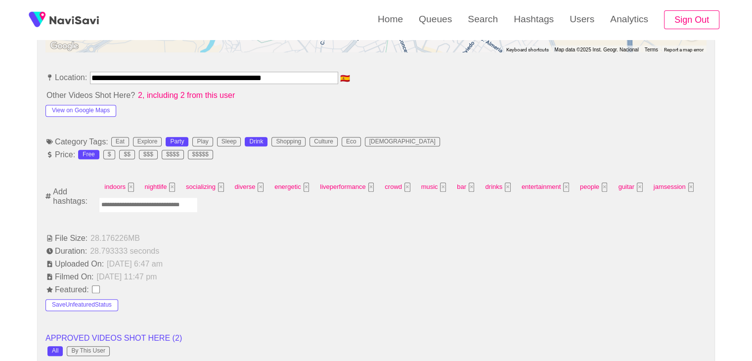
click at [178, 205] on input "Enter tag here and press return" at bounding box center [148, 204] width 99 height 15
type input "****"
type input "*********"
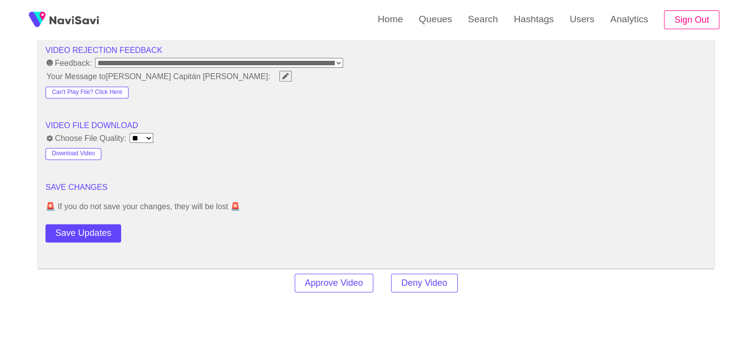
scroll to position [1385, 0]
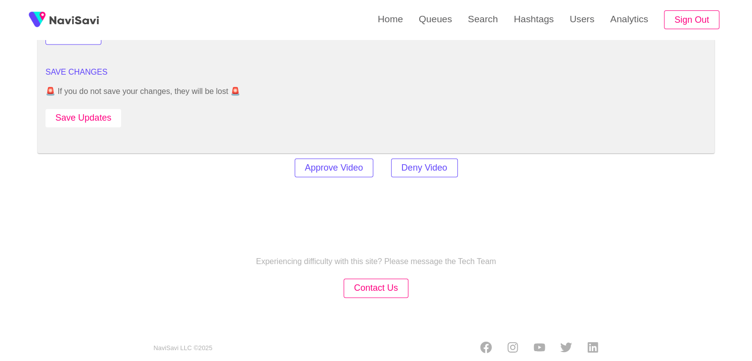
click at [95, 116] on button "Save Updates" at bounding box center [84, 118] width 76 height 18
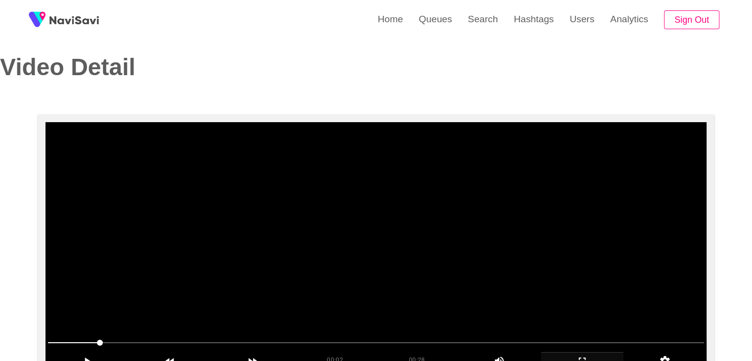
scroll to position [0, 0]
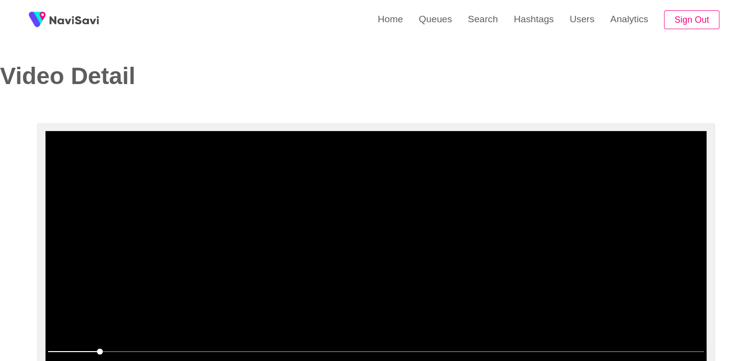
click at [356, 261] on video at bounding box center [376, 254] width 661 height 247
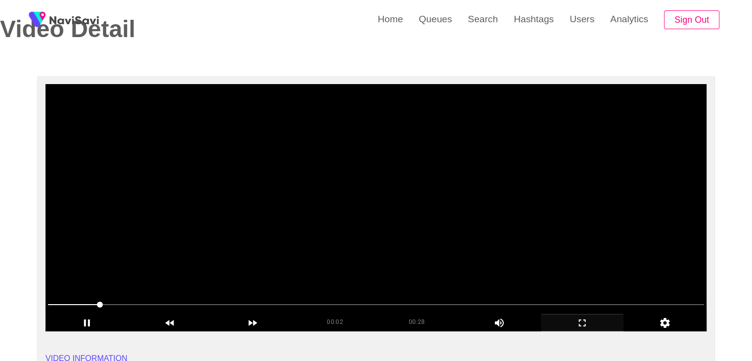
scroll to position [49, 0]
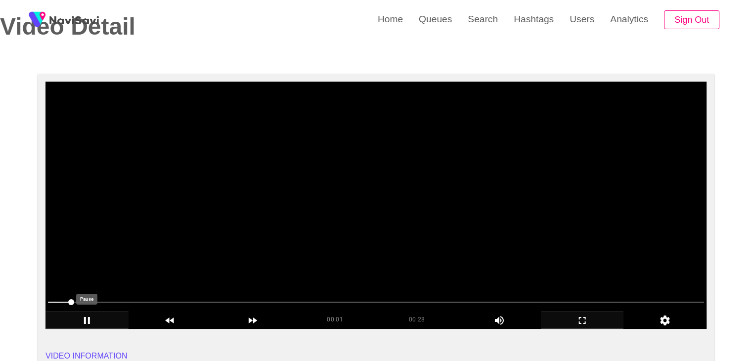
click at [101, 319] on icon "add" at bounding box center [87, 321] width 82 height 12
click at [320, 221] on video at bounding box center [376, 205] width 661 height 247
click at [320, 210] on video at bounding box center [376, 205] width 661 height 247
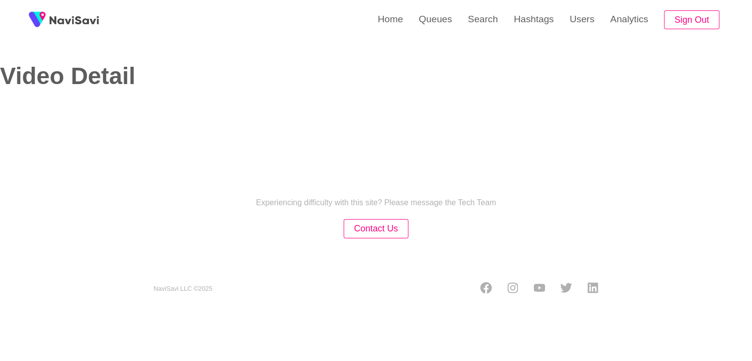
select select "**********"
select select "**"
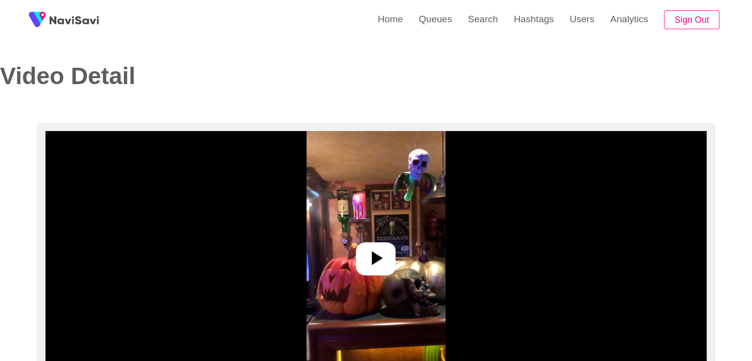
click at [376, 258] on icon at bounding box center [377, 258] width 11 height 14
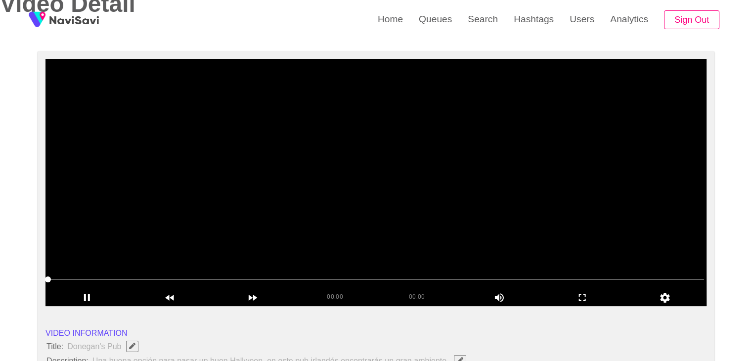
scroll to position [99, 0]
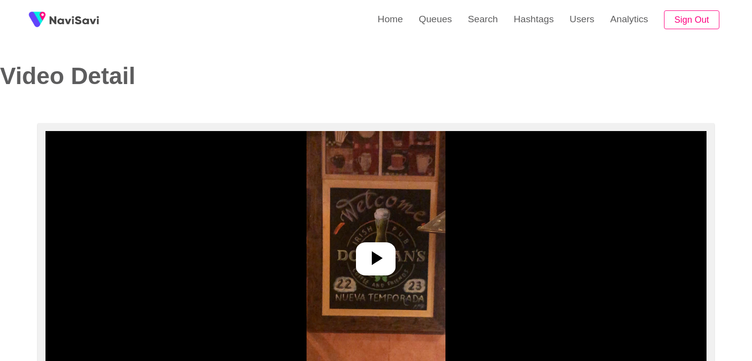
select select "**********"
select select "**"
click at [374, 259] on icon at bounding box center [377, 258] width 11 height 14
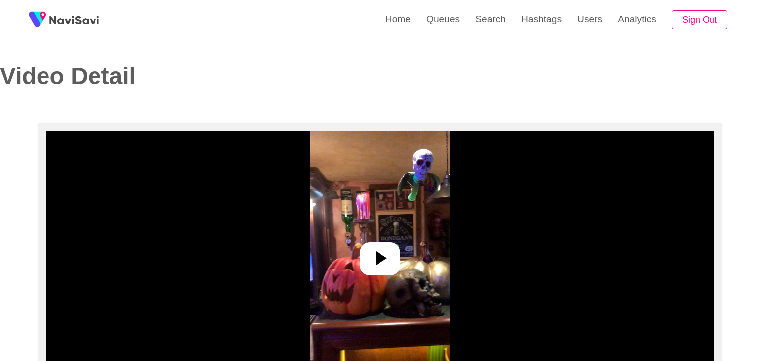
select select "**"
select select "**********"
click at [369, 257] on icon at bounding box center [376, 258] width 24 height 24
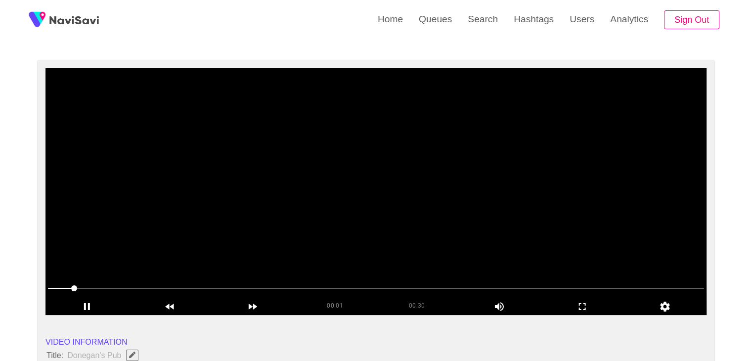
scroll to position [49, 0]
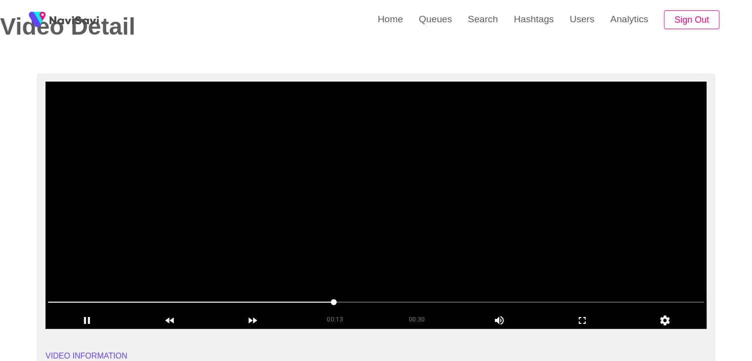
click at [372, 208] on video at bounding box center [376, 205] width 661 height 247
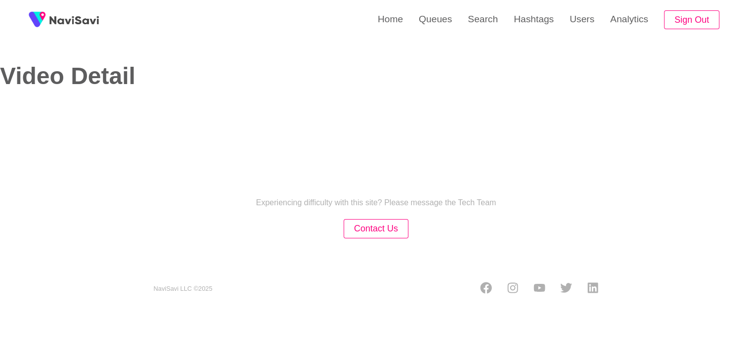
select select "**********"
select select "****"
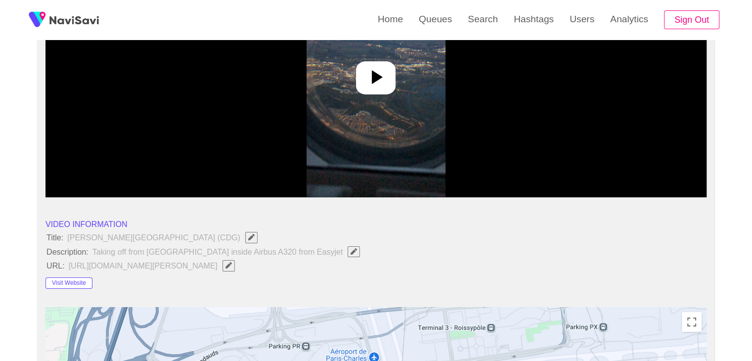
scroll to position [99, 0]
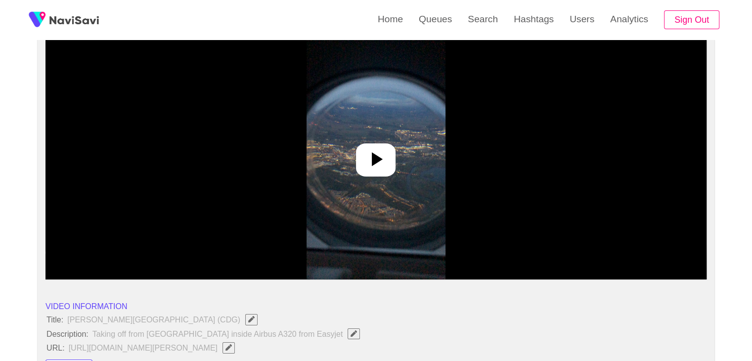
click at [370, 149] on icon at bounding box center [376, 159] width 24 height 24
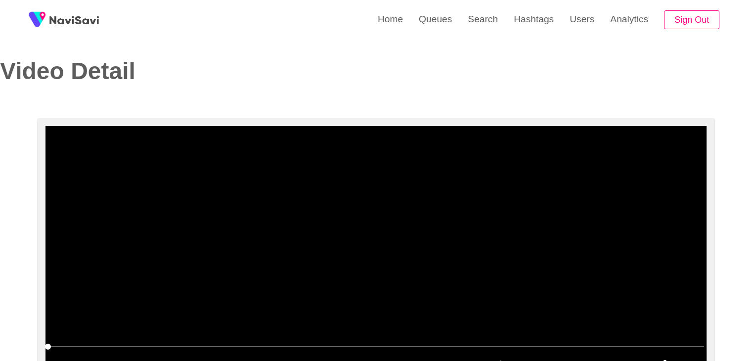
scroll to position [0, 0]
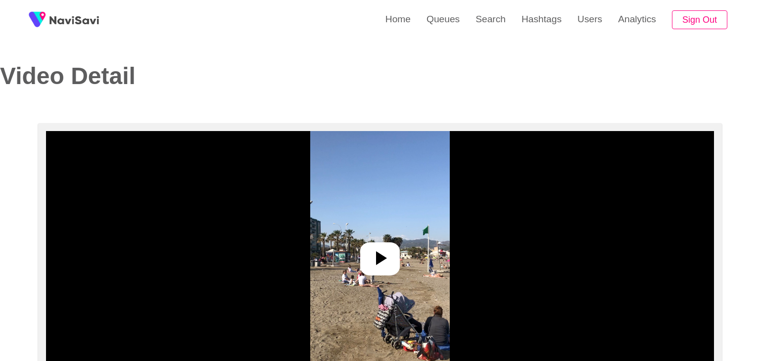
select select "**********"
select select "**"
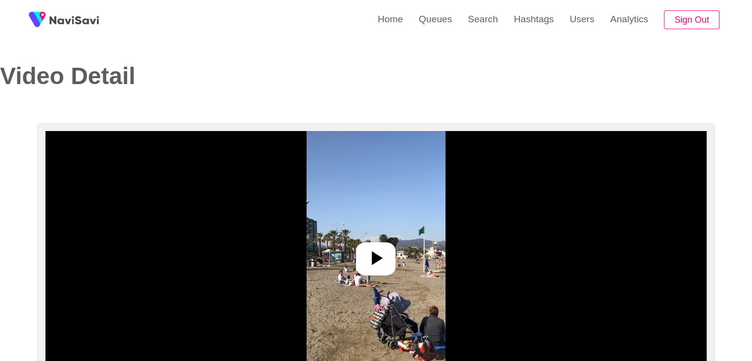
click at [395, 266] on div at bounding box center [376, 254] width 661 height 247
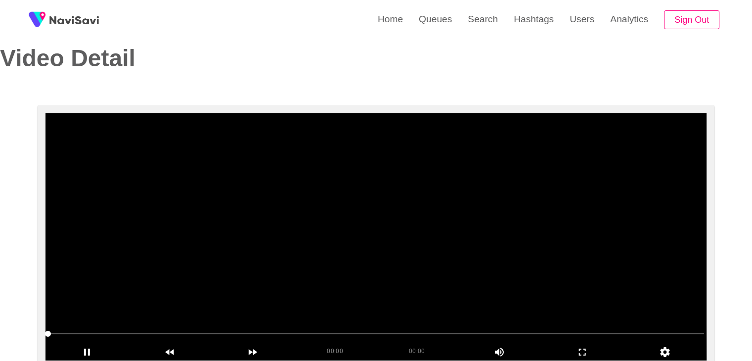
scroll to position [49, 0]
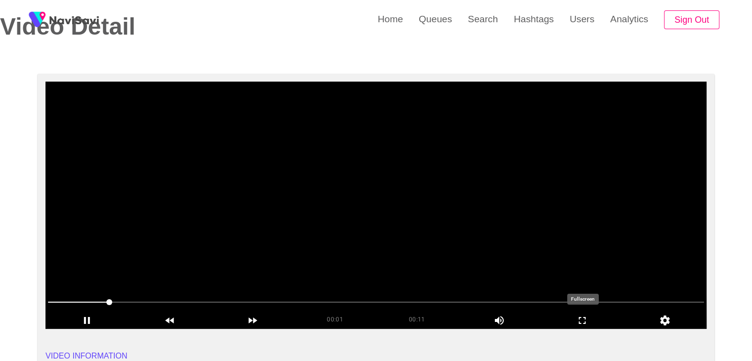
click at [576, 319] on icon "add" at bounding box center [583, 321] width 82 height 12
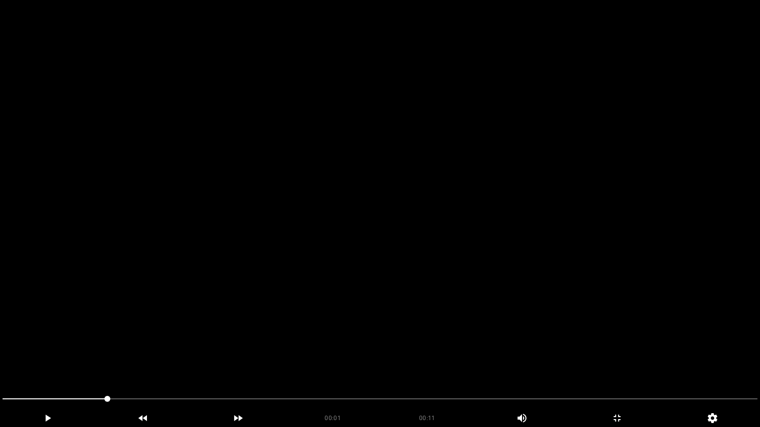
click at [81, 337] on video at bounding box center [380, 213] width 760 height 427
drag, startPoint x: 0, startPoint y: 393, endPoint x: 13, endPoint y: 384, distance: 15.4
click at [73, 361] on icon "add" at bounding box center [47, 418] width 94 height 12
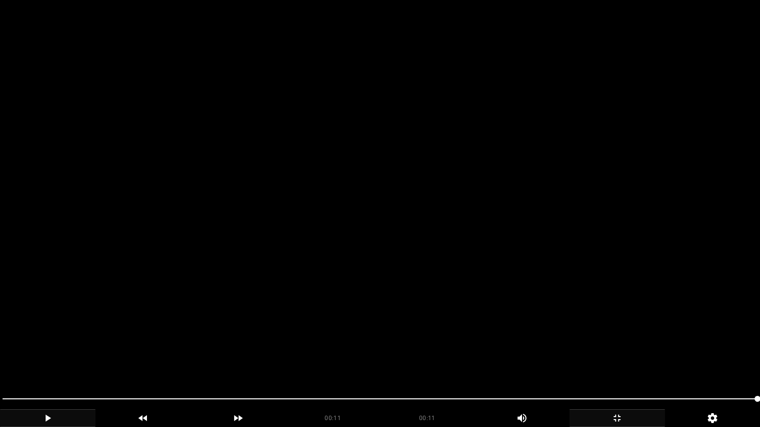
click at [619, 361] on icon "add" at bounding box center [617, 418] width 94 height 12
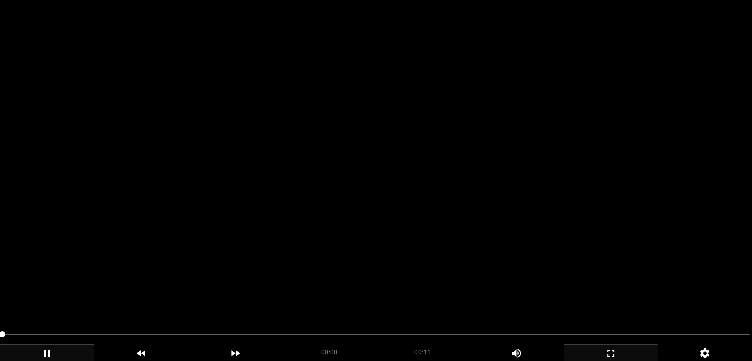
scroll to position [198, 0]
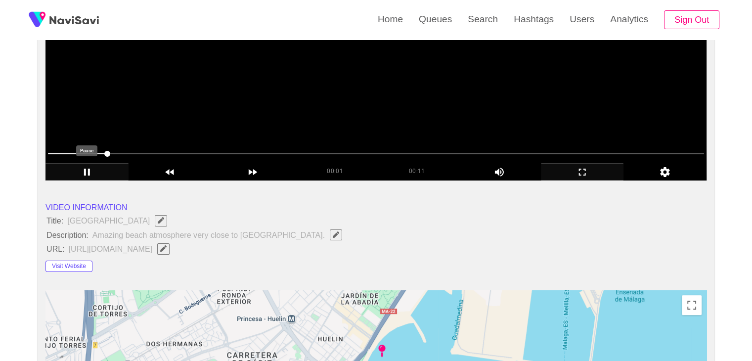
click at [88, 173] on icon "add" at bounding box center [87, 172] width 6 height 7
click at [78, 262] on button "Visit Website" at bounding box center [69, 267] width 47 height 12
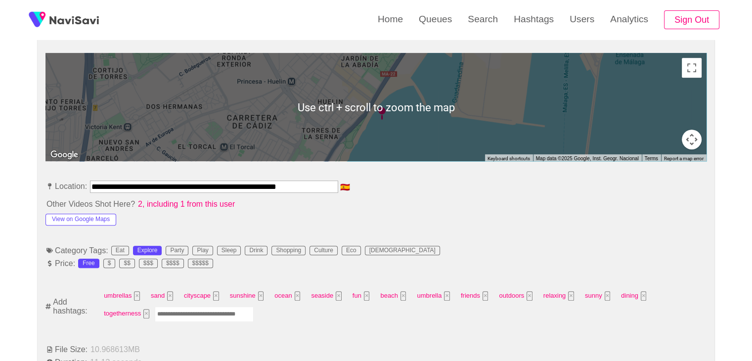
scroll to position [445, 0]
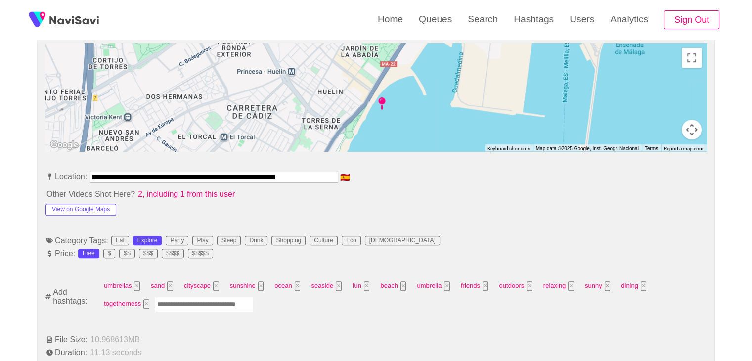
click at [155, 305] on input "Enter tag here and press return" at bounding box center [204, 304] width 99 height 15
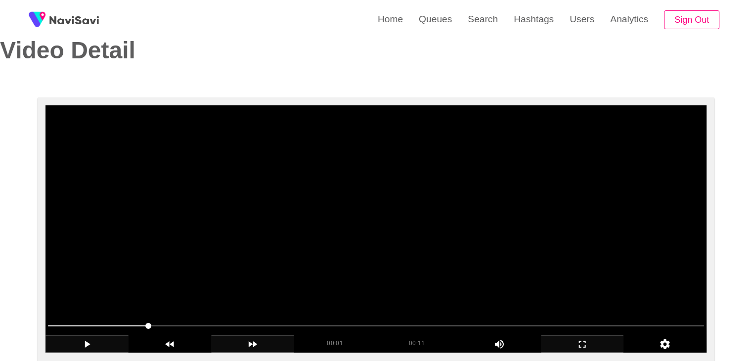
scroll to position [99, 0]
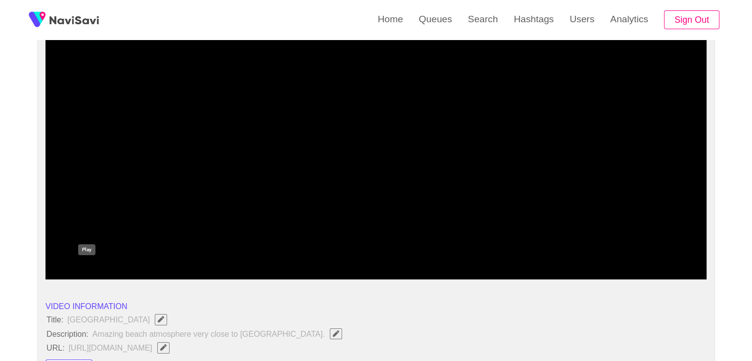
click at [95, 270] on icon "add" at bounding box center [87, 271] width 82 height 12
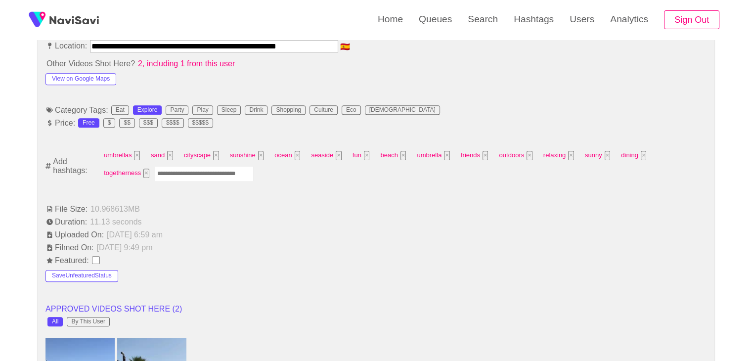
scroll to position [594, 0]
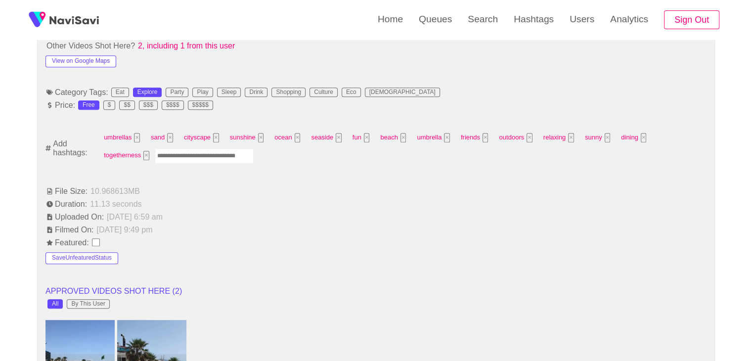
click at [155, 157] on input "Enter tag here and press return" at bounding box center [204, 155] width 99 height 15
type input "**********"
type input "*********"
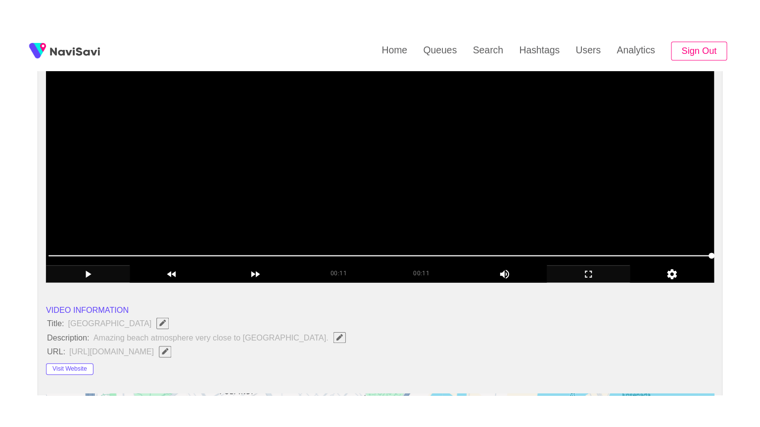
scroll to position [148, 0]
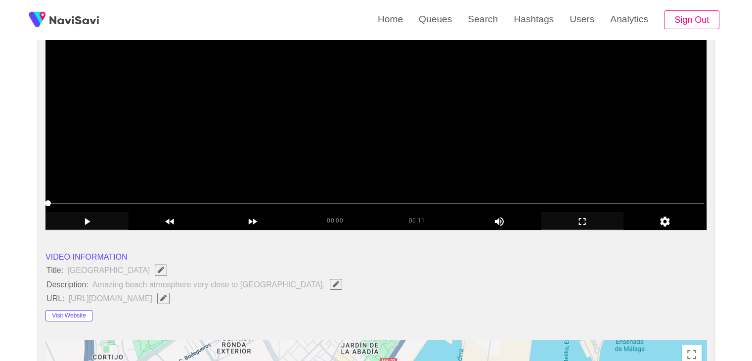
drag, startPoint x: 111, startPoint y: 208, endPoint x: 0, endPoint y: 214, distance: 110.9
click at [87, 220] on icon "add" at bounding box center [87, 221] width 5 height 7
click at [582, 218] on icon "add" at bounding box center [583, 222] width 82 height 12
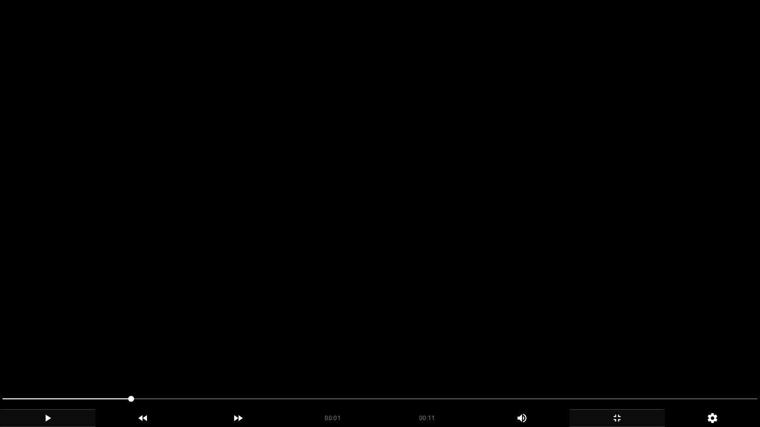
click at [524, 296] on video at bounding box center [380, 213] width 760 height 427
click at [527, 295] on video at bounding box center [380, 213] width 760 height 427
click at [527, 296] on video at bounding box center [380, 213] width 760 height 427
click at [527, 297] on video at bounding box center [380, 213] width 760 height 427
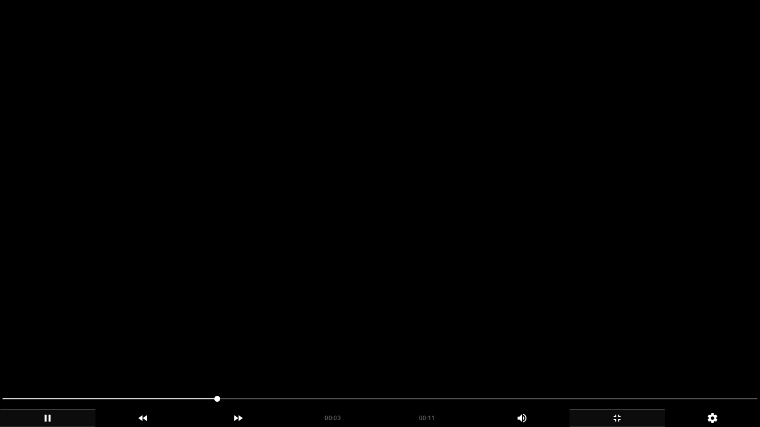
click at [527, 297] on video at bounding box center [380, 213] width 760 height 427
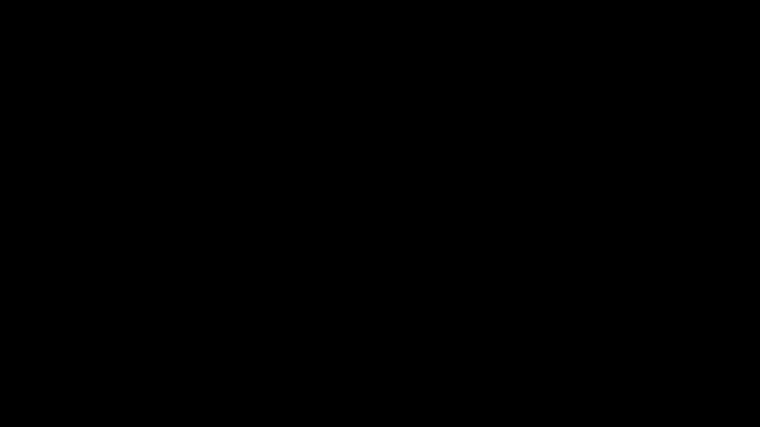
drag, startPoint x: 194, startPoint y: 402, endPoint x: 91, endPoint y: 400, distance: 103.4
click at [143, 361] on icon "add" at bounding box center [142, 418] width 9 height 6
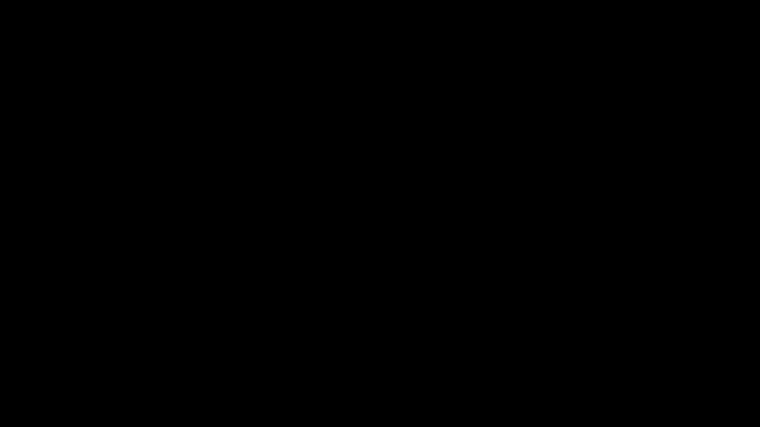
click at [143, 361] on icon "add" at bounding box center [142, 418] width 9 height 6
click at [293, 361] on span at bounding box center [379, 399] width 755 height 16
drag, startPoint x: 297, startPoint y: 398, endPoint x: 402, endPoint y: 392, distance: 105.0
drag, startPoint x: 156, startPoint y: 402, endPoint x: 493, endPoint y: 397, distance: 336.4
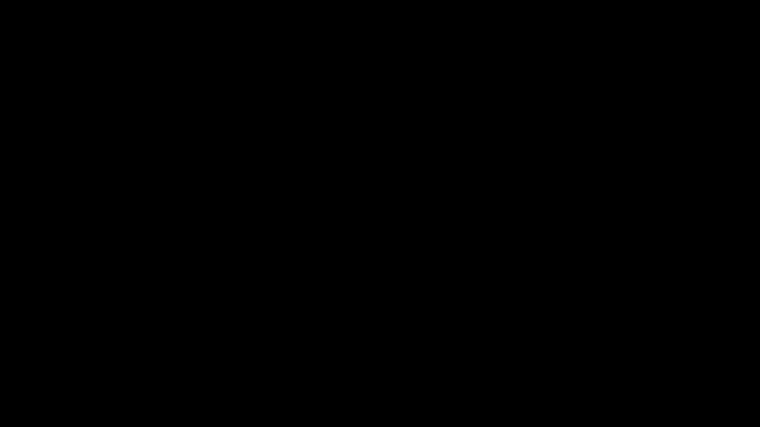
drag, startPoint x: 518, startPoint y: 393, endPoint x: 592, endPoint y: 396, distance: 73.2
click at [616, 361] on icon "add" at bounding box center [617, 418] width 94 height 12
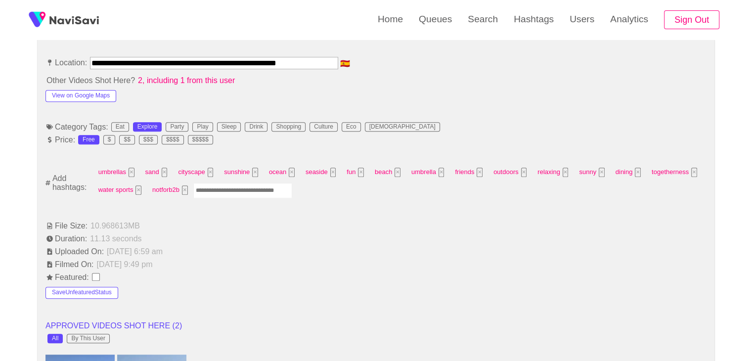
scroll to position [594, 0]
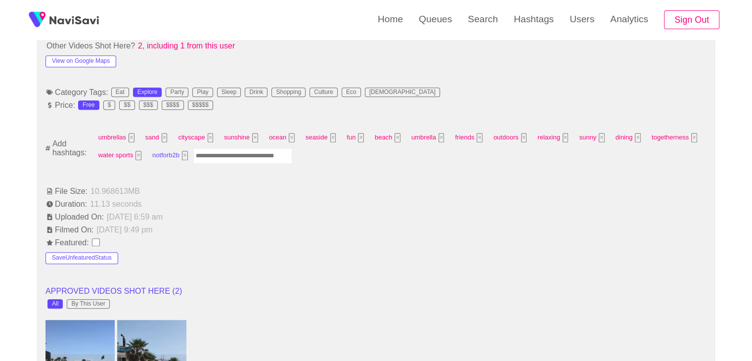
click at [185, 153] on button "×" at bounding box center [185, 155] width 6 height 9
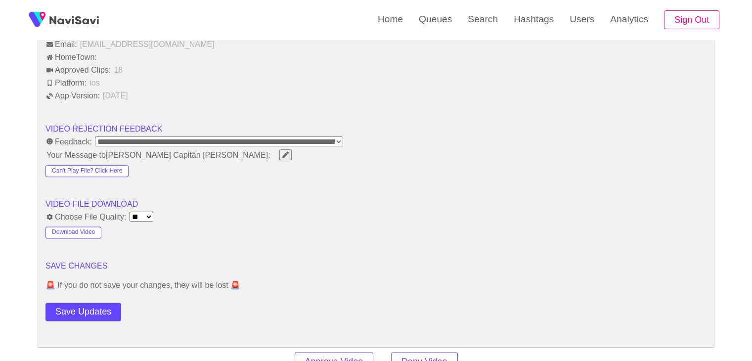
scroll to position [1236, 0]
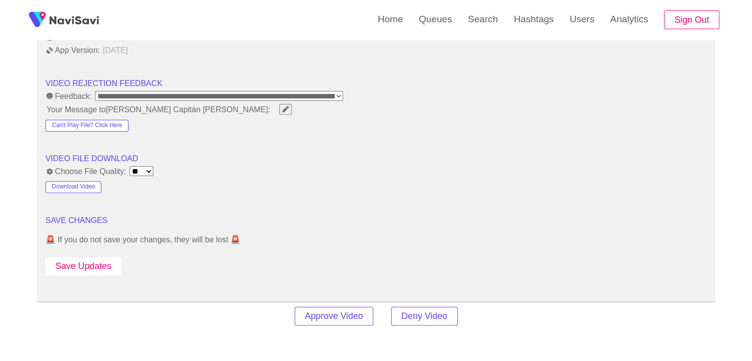
click at [95, 257] on button "Save Updates" at bounding box center [84, 266] width 76 height 18
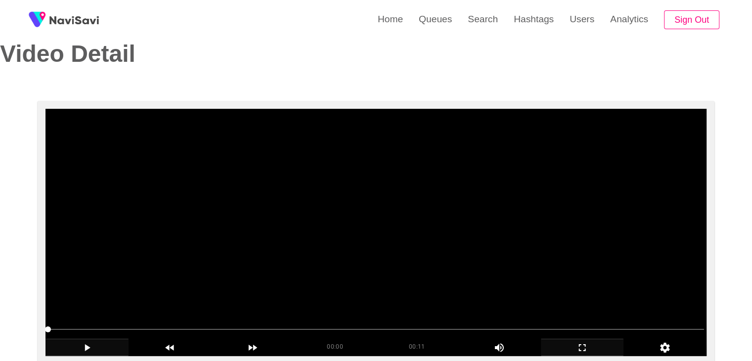
scroll to position [0, 0]
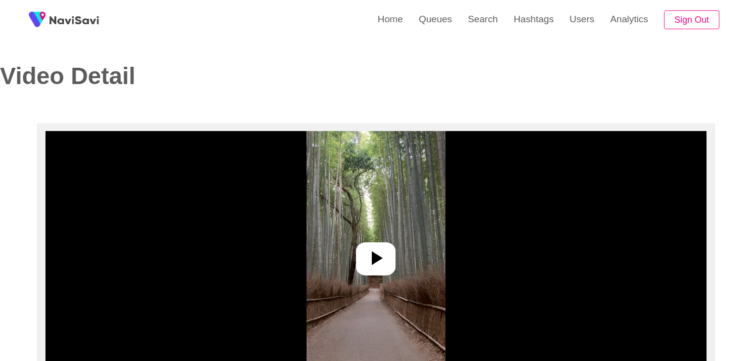
select select "**********"
select select "**"
click at [371, 245] on div at bounding box center [376, 258] width 40 height 33
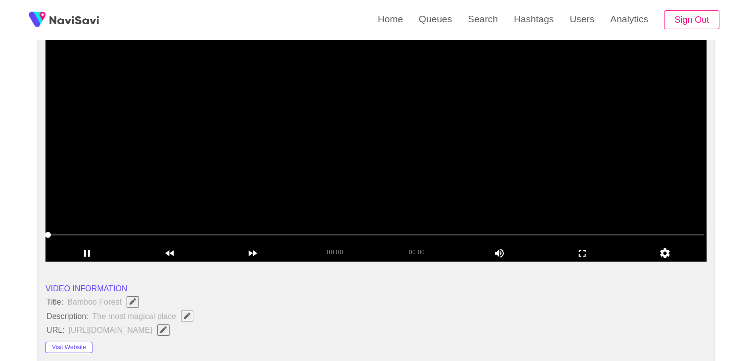
scroll to position [148, 0]
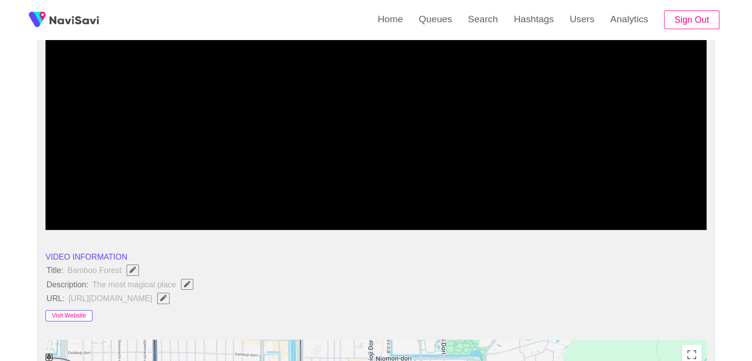
click at [81, 315] on button "Visit Website" at bounding box center [69, 316] width 47 height 12
drag, startPoint x: 105, startPoint y: 275, endPoint x: 186, endPoint y: 283, distance: 81.0
copy ul "Title: Bamboo Forest Description: The most magical place"
click at [191, 282] on span "Edit Field" at bounding box center [187, 284] width 8 height 6
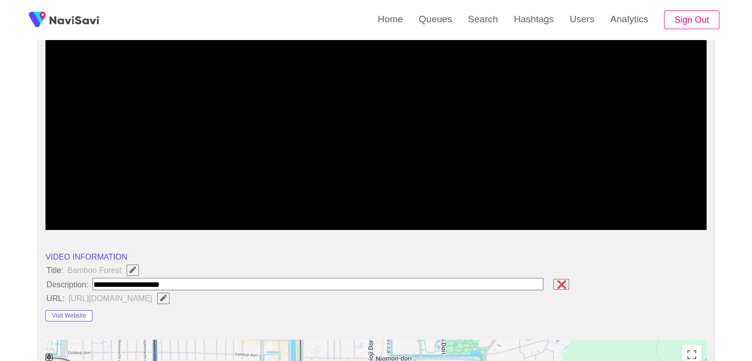
type input "**********"
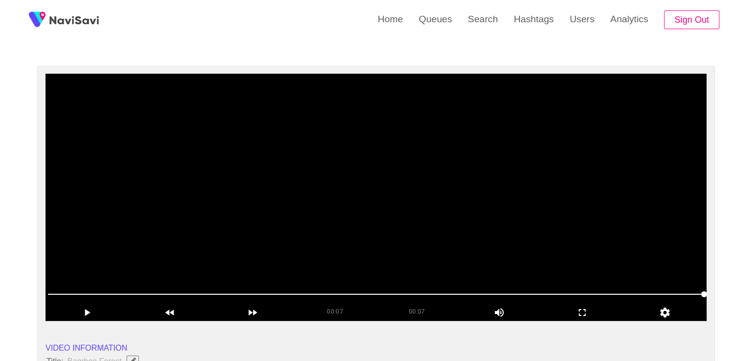
scroll to position [49, 0]
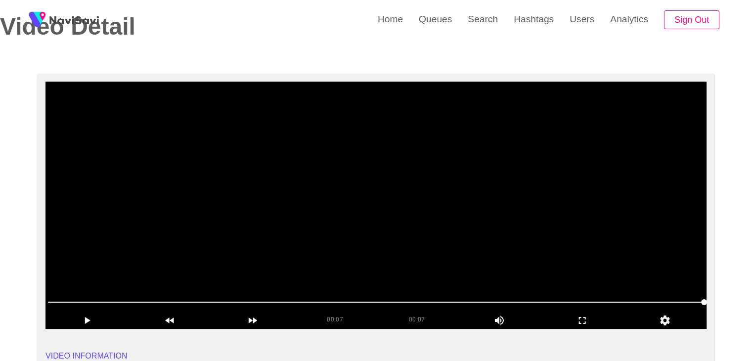
click at [294, 254] on video at bounding box center [376, 205] width 661 height 247
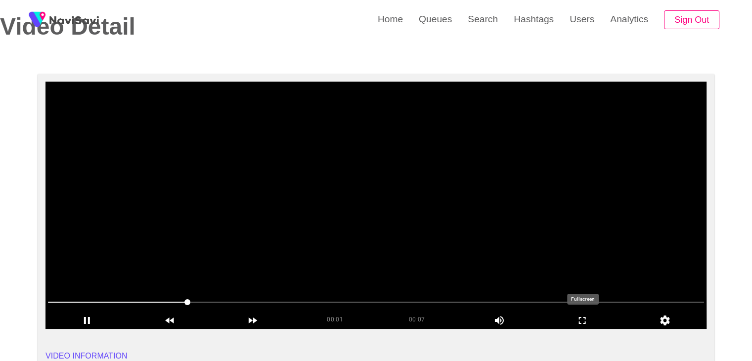
drag, startPoint x: 573, startPoint y: 316, endPoint x: 573, endPoint y: 360, distance: 43.5
click at [573, 317] on icon "add" at bounding box center [583, 321] width 82 height 12
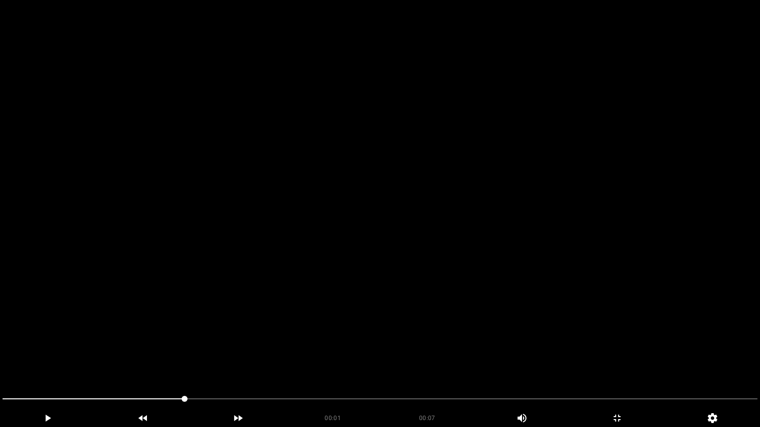
drag, startPoint x: 476, startPoint y: 333, endPoint x: 475, endPoint y: 338, distance: 5.0
click at [476, 335] on video at bounding box center [380, 213] width 760 height 427
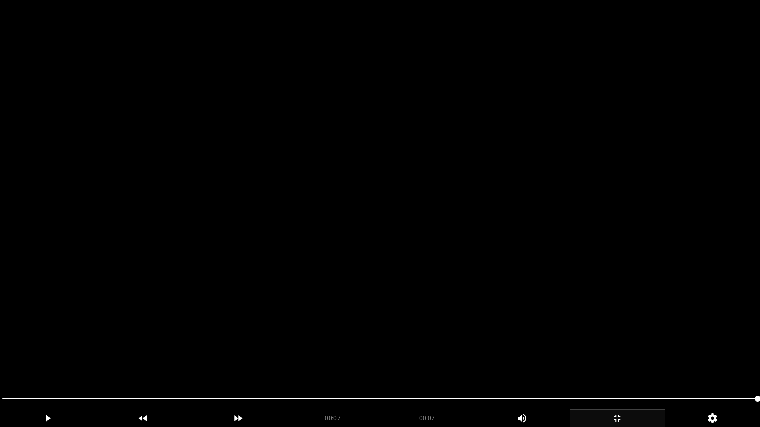
click at [633, 361] on icon "add" at bounding box center [617, 418] width 94 height 12
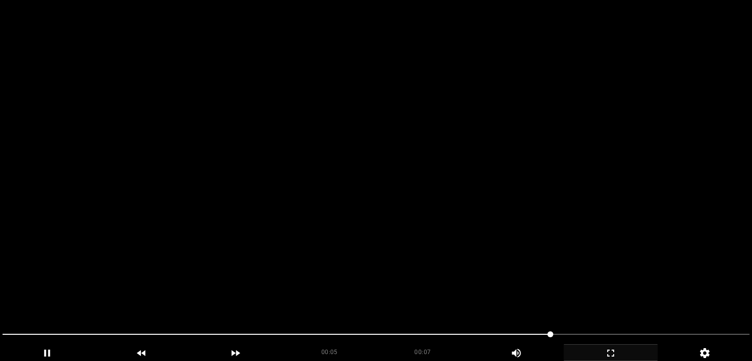
scroll to position [544, 0]
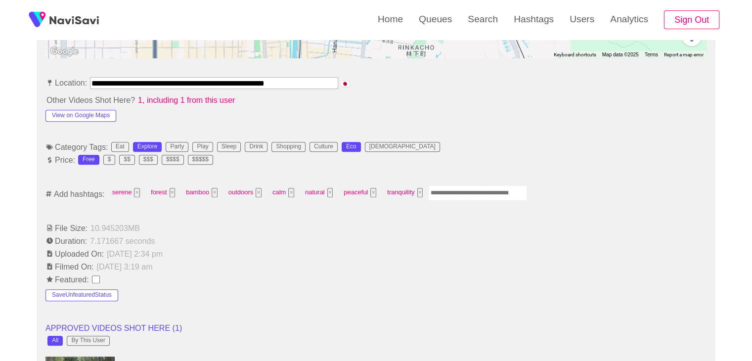
click at [439, 198] on input "Enter tag here and press return" at bounding box center [477, 192] width 99 height 15
type input "*********"
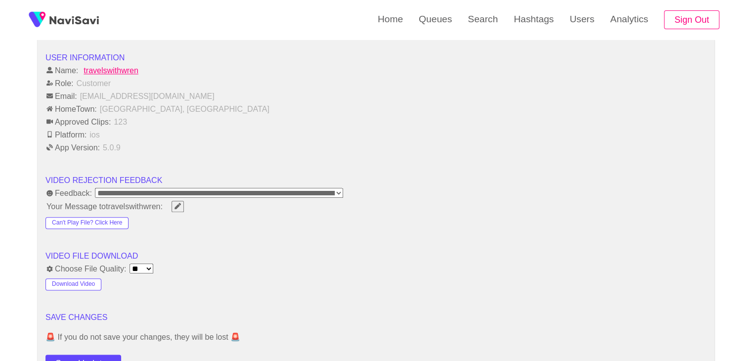
scroll to position [1236, 0]
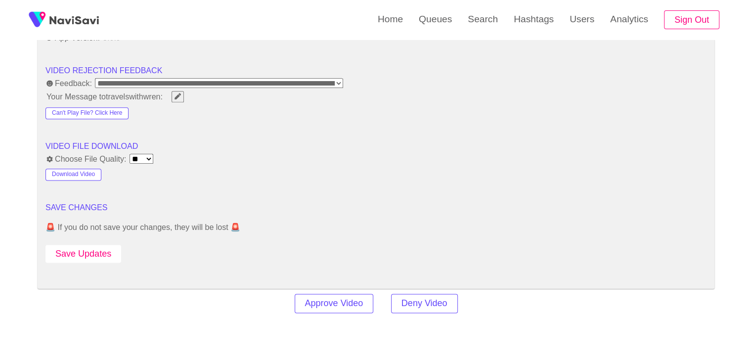
click at [100, 255] on button "Save Updates" at bounding box center [84, 254] width 76 height 18
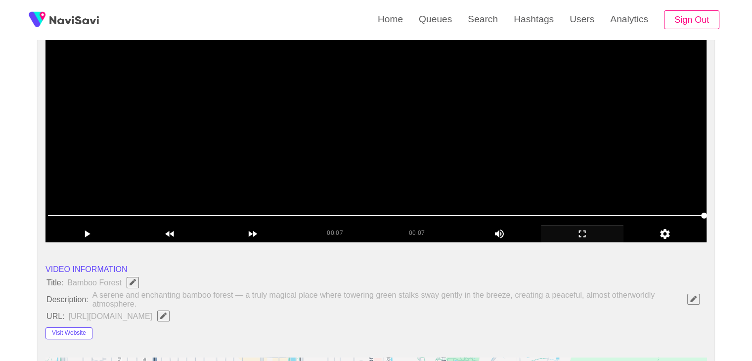
scroll to position [148, 0]
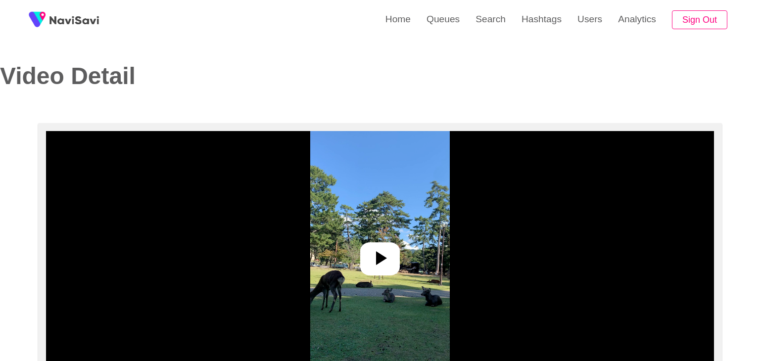
select select "**********"
select select "**"
click at [368, 257] on icon at bounding box center [376, 258] width 24 height 24
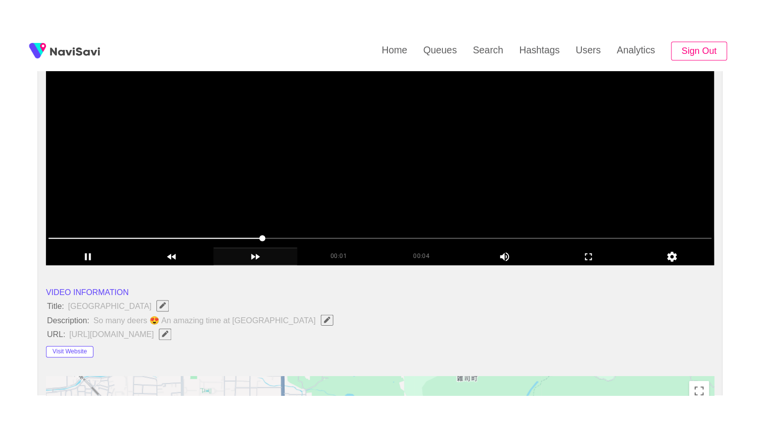
scroll to position [148, 0]
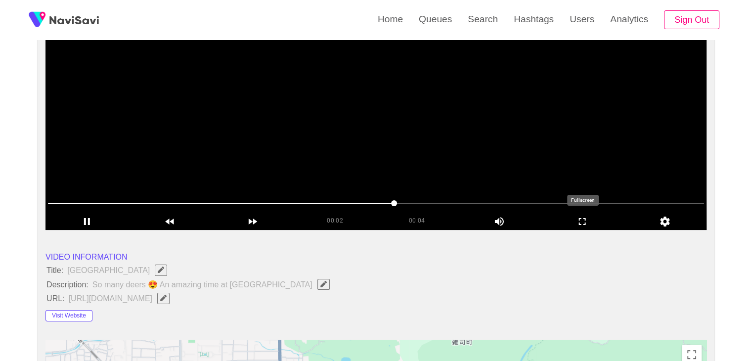
drag, startPoint x: 589, startPoint y: 224, endPoint x: 575, endPoint y: 272, distance: 49.8
click at [589, 223] on icon "add" at bounding box center [583, 222] width 82 height 12
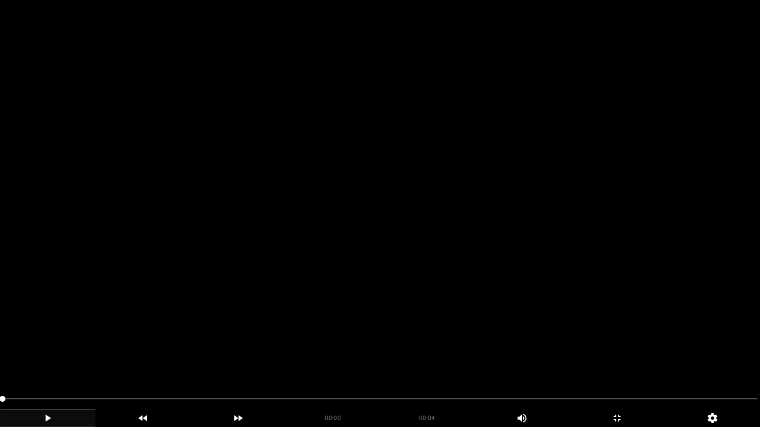
drag, startPoint x: 39, startPoint y: 399, endPoint x: 0, endPoint y: 410, distance: 40.1
click at [70, 361] on icon "add" at bounding box center [47, 418] width 94 height 12
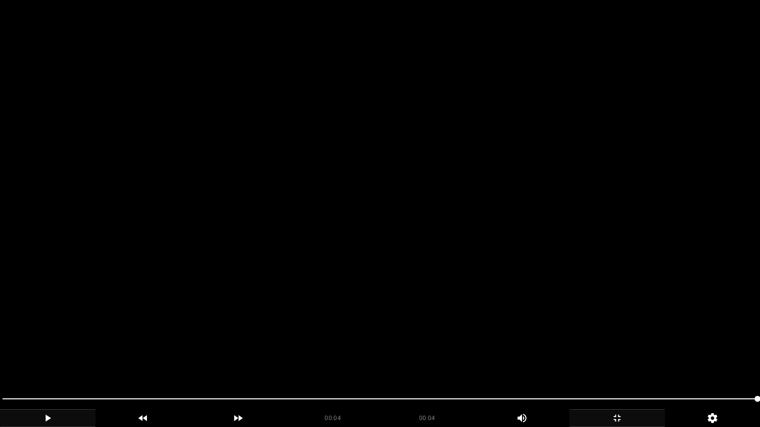
click at [621, 361] on div "add" at bounding box center [616, 419] width 95 height 18
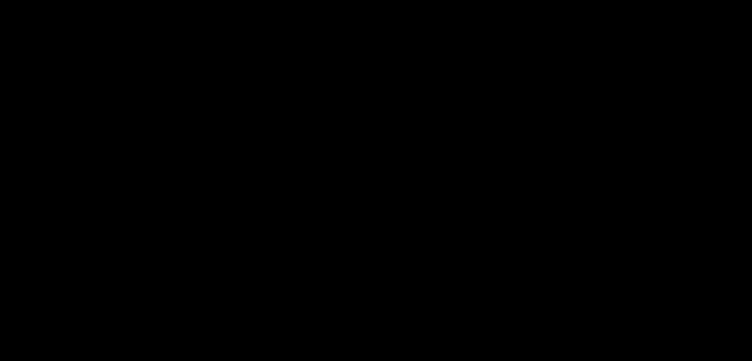
scroll to position [295, 0]
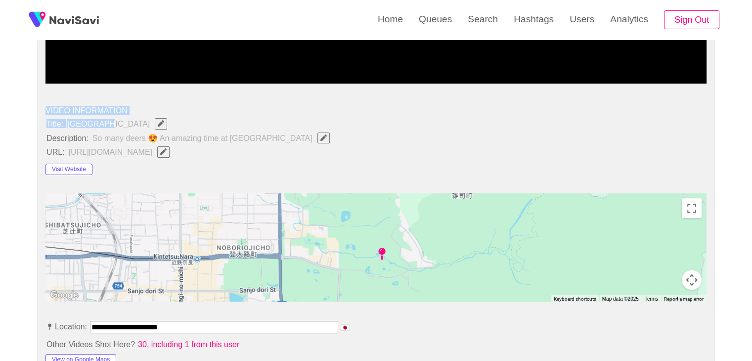
drag, startPoint x: 45, startPoint y: 116, endPoint x: 229, endPoint y: 121, distance: 185.1
drag, startPoint x: 49, startPoint y: 120, endPoint x: 275, endPoint y: 142, distance: 226.6
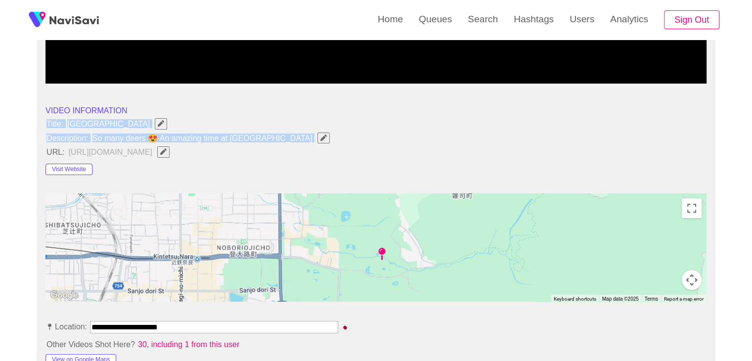
copy ul "Title: Nara Park Description: So many deers 😍 An amazing time at Nara park"
click at [319, 135] on span "button" at bounding box center [324, 138] width 10 height 6
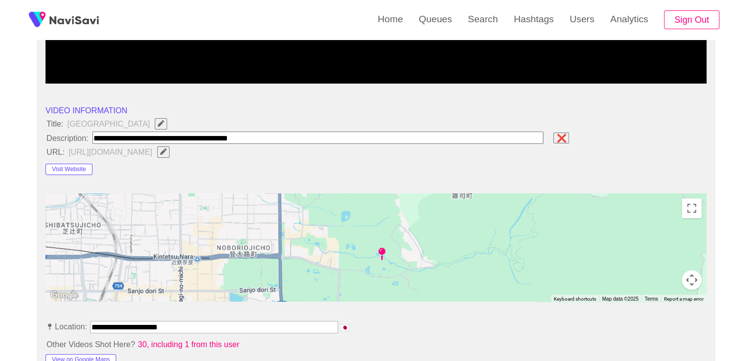
type input "**********"
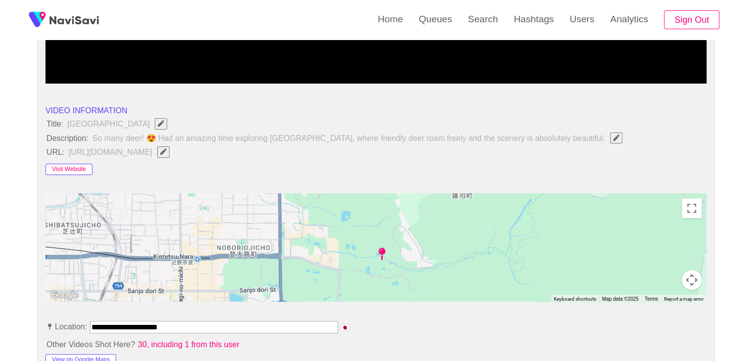
click at [61, 167] on button "Visit Website" at bounding box center [69, 170] width 47 height 12
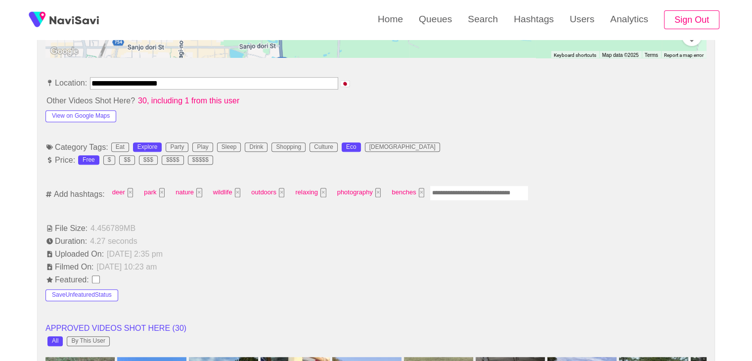
scroll to position [542, 0]
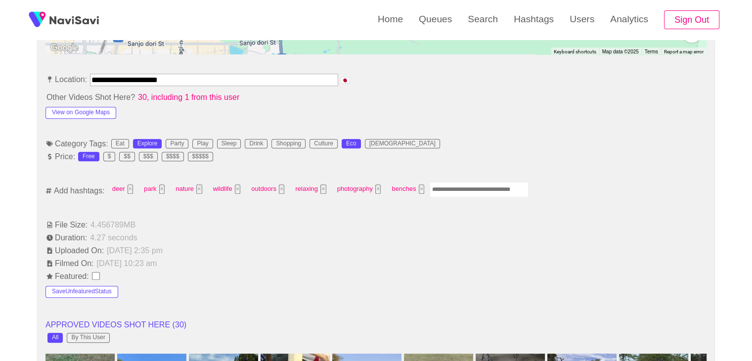
click at [449, 188] on input "Enter tag here and press return" at bounding box center [479, 189] width 99 height 15
type input "*********"
type input "******"
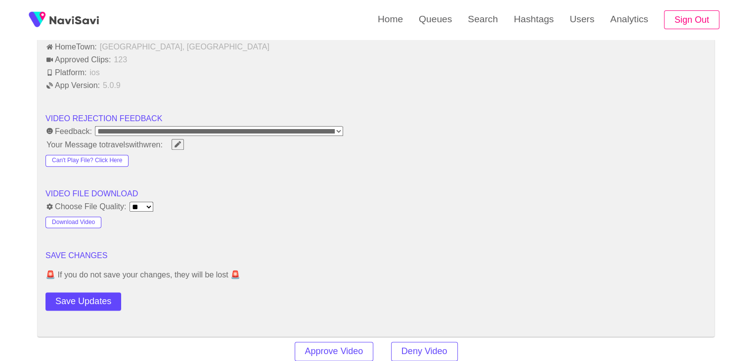
scroll to position [1185, 0]
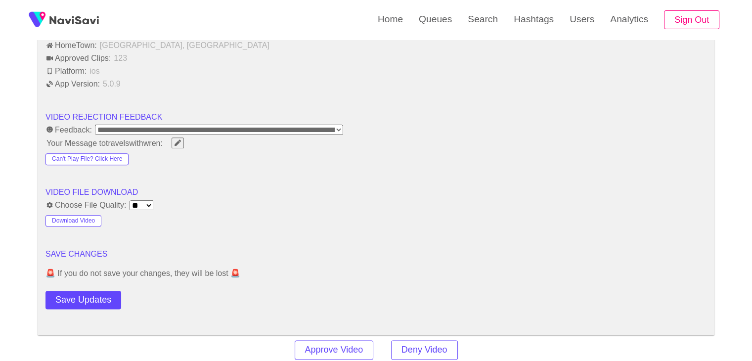
drag, startPoint x: 101, startPoint y: 293, endPoint x: 101, endPoint y: 286, distance: 7.4
click at [101, 293] on button "Save Updates" at bounding box center [84, 300] width 76 height 18
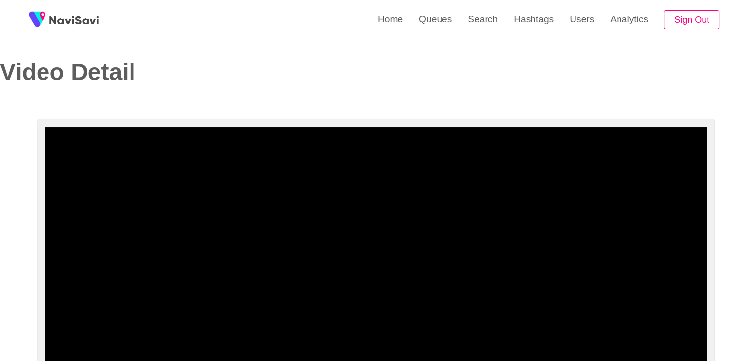
scroll to position [0, 0]
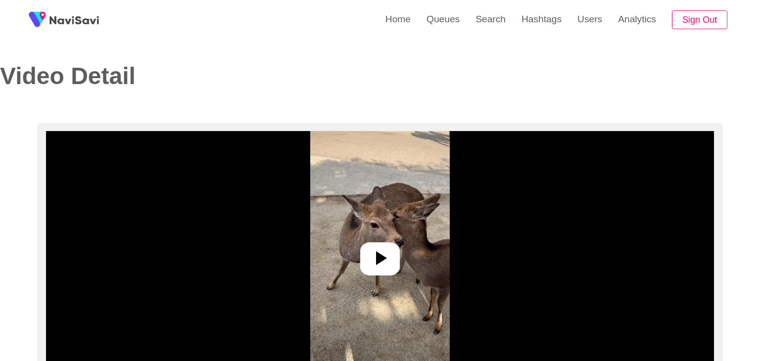
select select "**********"
select select "**"
click at [385, 262] on icon at bounding box center [376, 258] width 24 height 24
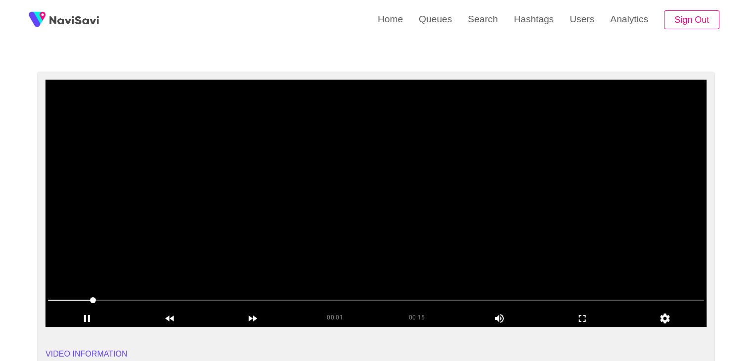
scroll to position [49, 0]
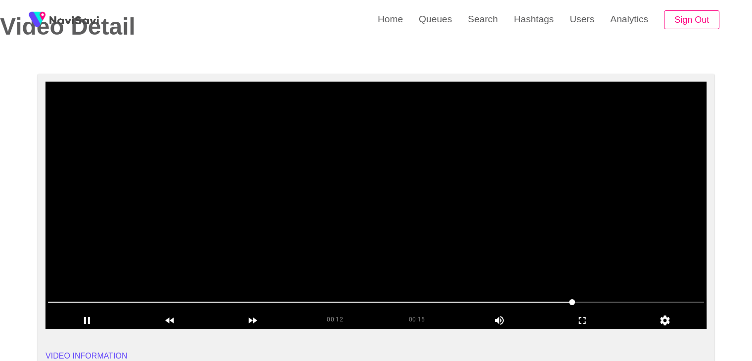
click at [378, 202] on video at bounding box center [376, 205] width 661 height 247
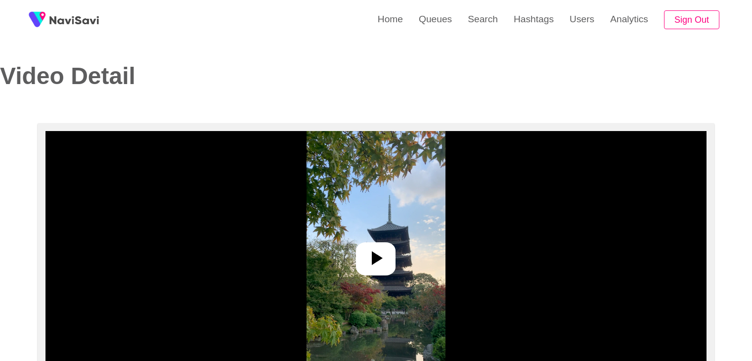
select select "**********"
select select "**"
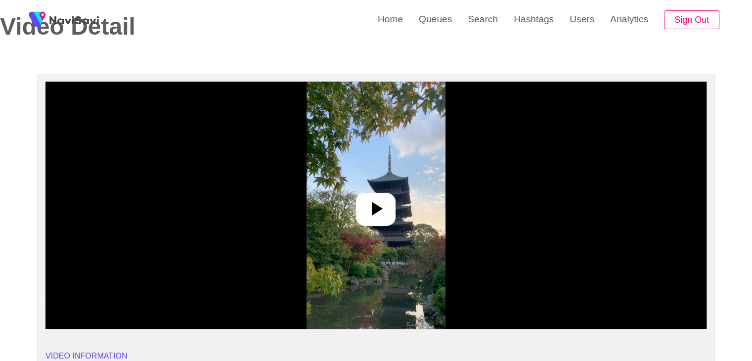
click at [352, 190] on img at bounding box center [376, 205] width 139 height 247
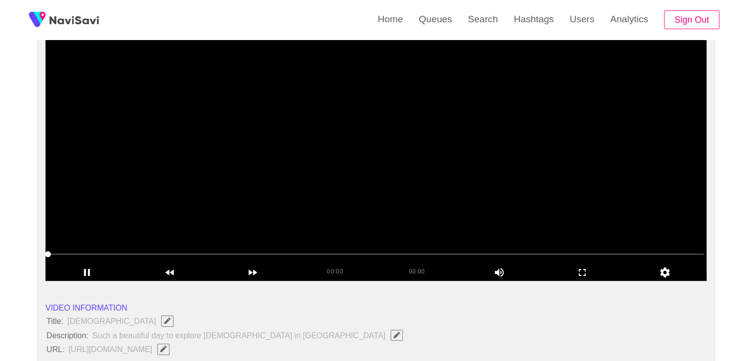
scroll to position [99, 0]
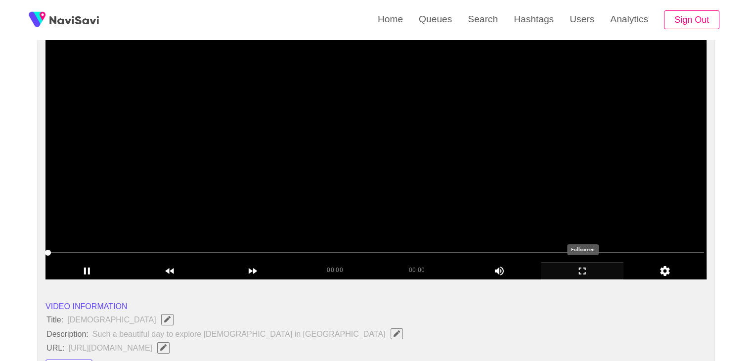
click at [586, 269] on icon "add" at bounding box center [583, 271] width 82 height 12
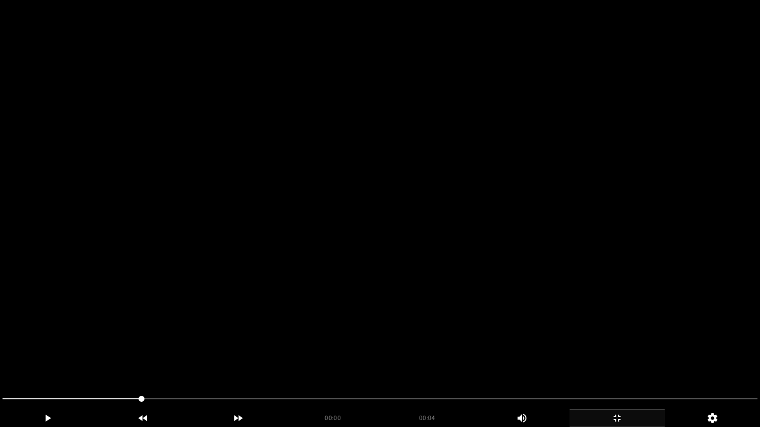
click at [0, 361] on div at bounding box center [380, 400] width 763 height 26
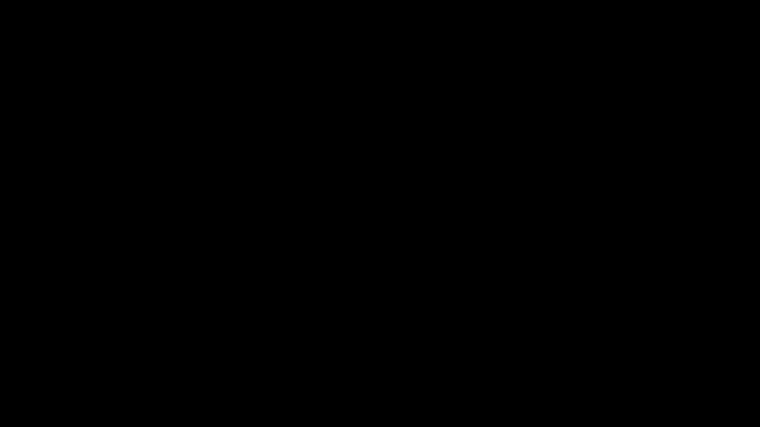
click at [31, 361] on icon "add" at bounding box center [47, 418] width 94 height 12
click at [48, 361] on icon "add" at bounding box center [48, 418] width 5 height 7
click at [60, 361] on icon "add" at bounding box center [47, 418] width 94 height 12
click at [615, 361] on icon "add" at bounding box center [617, 418] width 94 height 12
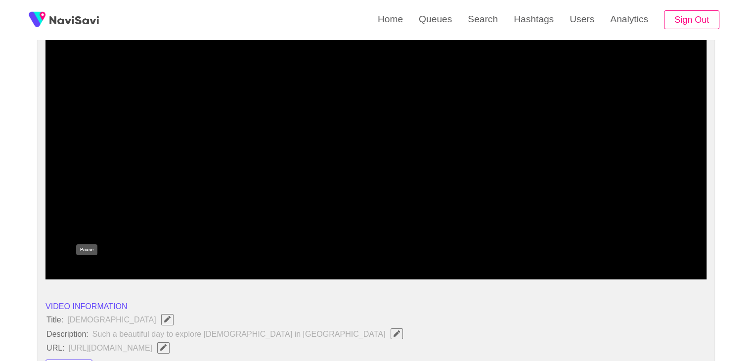
click at [73, 269] on icon "add" at bounding box center [87, 271] width 82 height 12
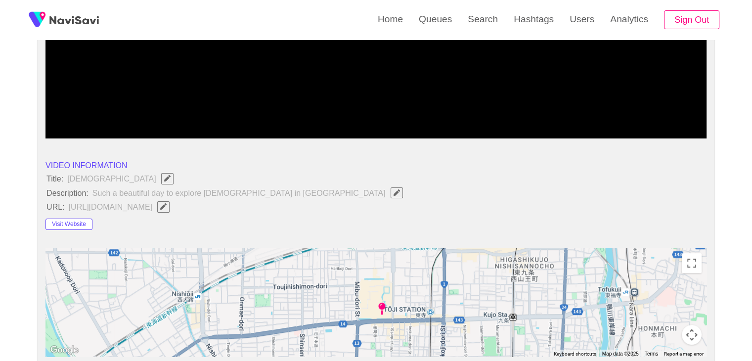
scroll to position [247, 0]
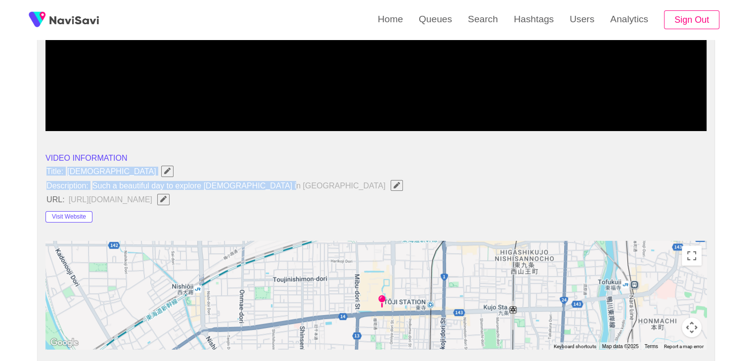
drag, startPoint x: 43, startPoint y: 165, endPoint x: 294, endPoint y: 183, distance: 252.4
copy ul "Title: Toji Temple Description: Such a beautiful day to explore Toji Temple in …"
click at [394, 186] on icon "Edit Field" at bounding box center [397, 185] width 6 height 6
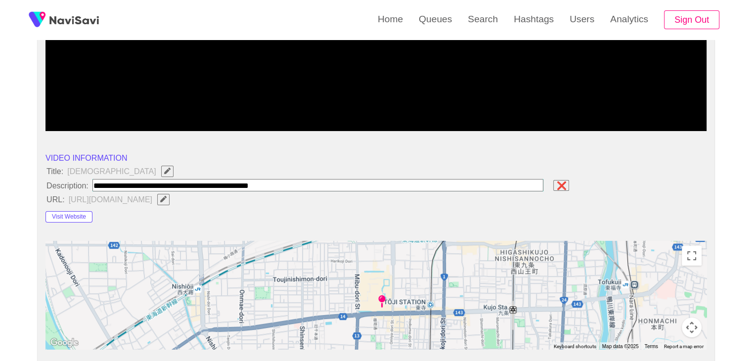
type input "**********"
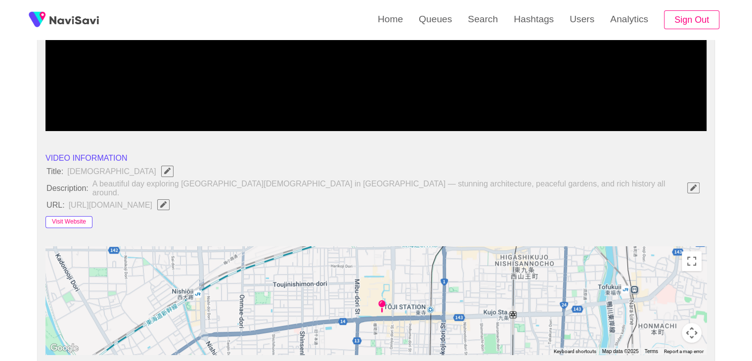
click at [64, 218] on button "Visit Website" at bounding box center [69, 222] width 47 height 12
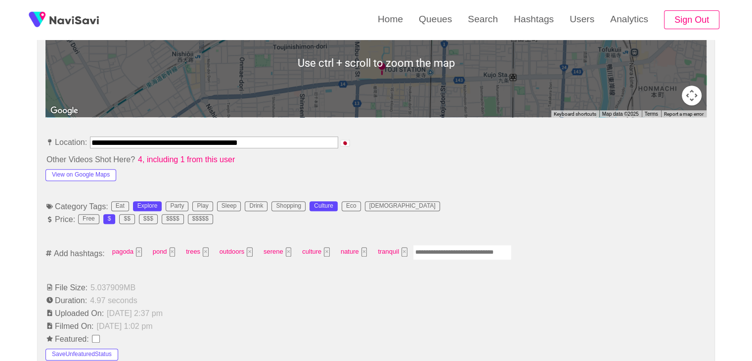
scroll to position [495, 0]
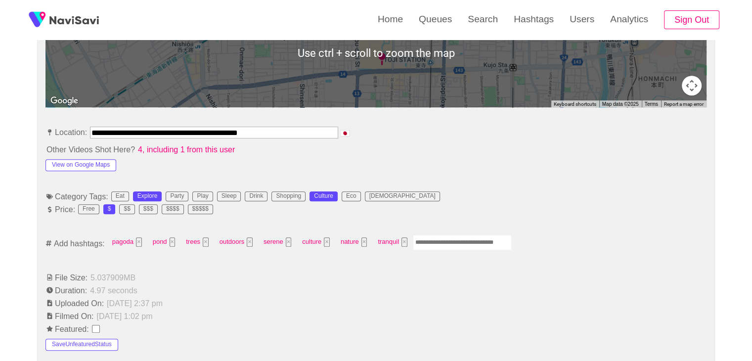
click at [449, 238] on input "Enter tag here and press return" at bounding box center [462, 242] width 99 height 15
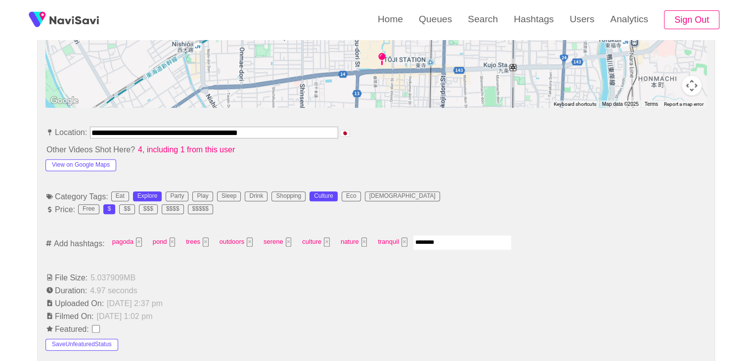
type input "*********"
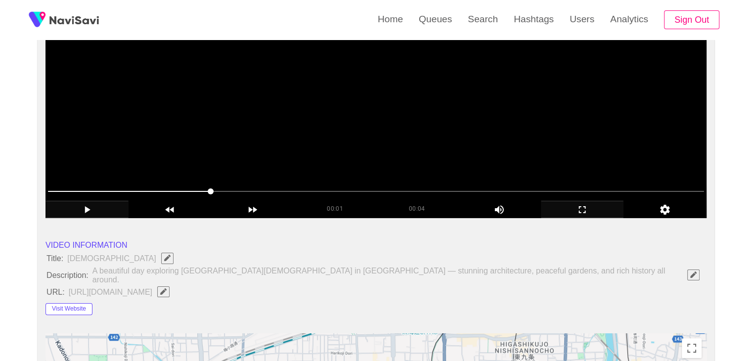
scroll to position [148, 0]
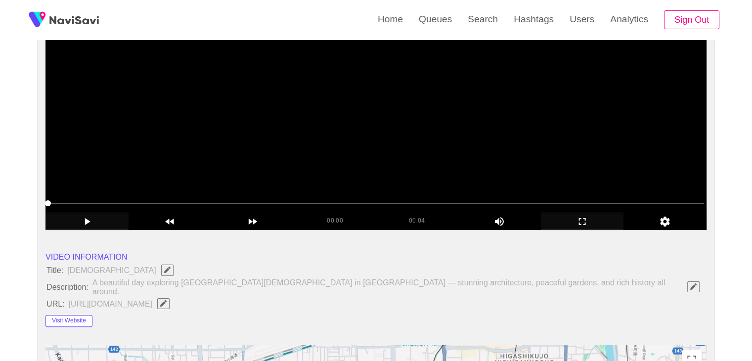
drag, startPoint x: 132, startPoint y: 203, endPoint x: 0, endPoint y: 205, distance: 132.1
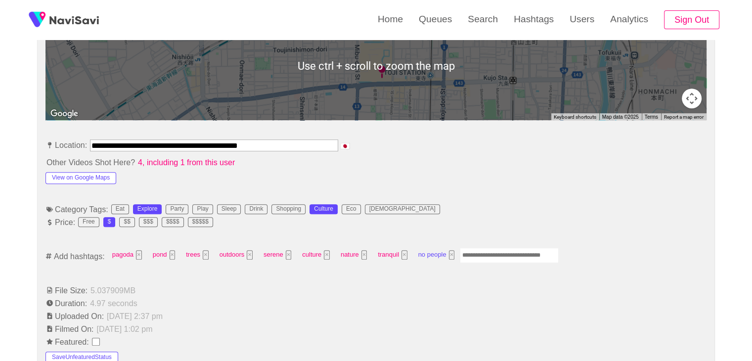
scroll to position [495, 0]
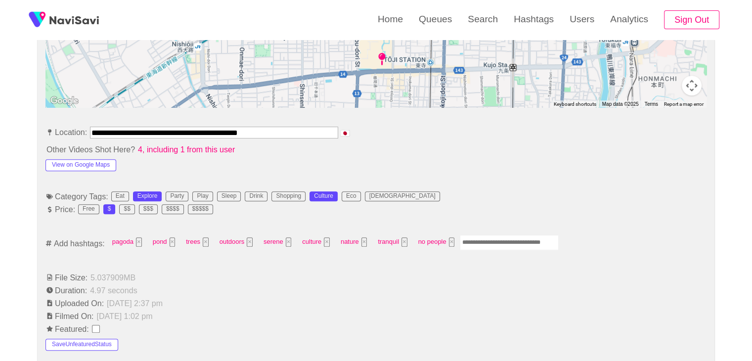
click at [486, 236] on input "Enter tag here and press return" at bounding box center [509, 242] width 99 height 15
type input "******"
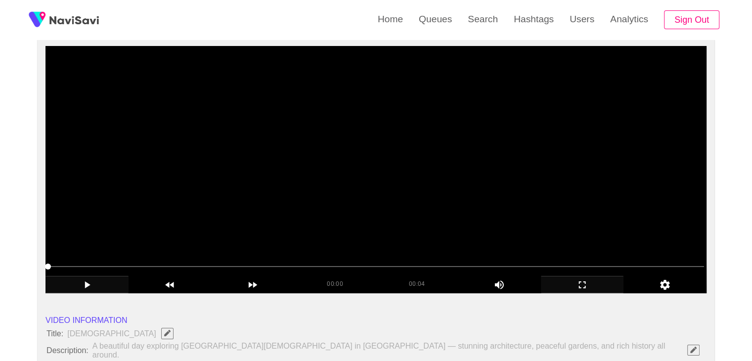
scroll to position [99, 0]
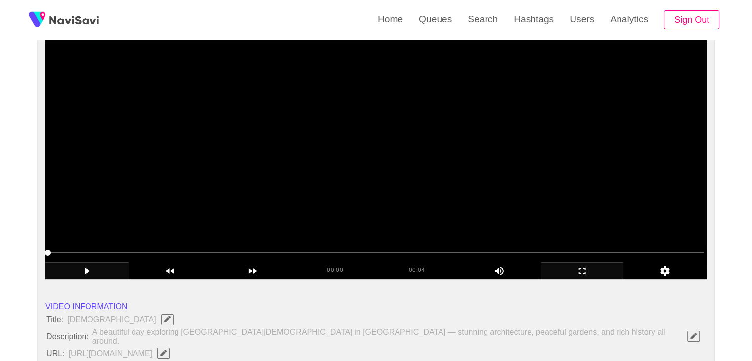
click at [91, 269] on icon "add" at bounding box center [87, 271] width 82 height 12
click at [163, 249] on span at bounding box center [376, 253] width 656 height 16
drag, startPoint x: 467, startPoint y: 246, endPoint x: 482, endPoint y: 248, distance: 15.5
click at [482, 248] on span at bounding box center [376, 253] width 656 height 16
click at [558, 247] on span at bounding box center [376, 253] width 656 height 16
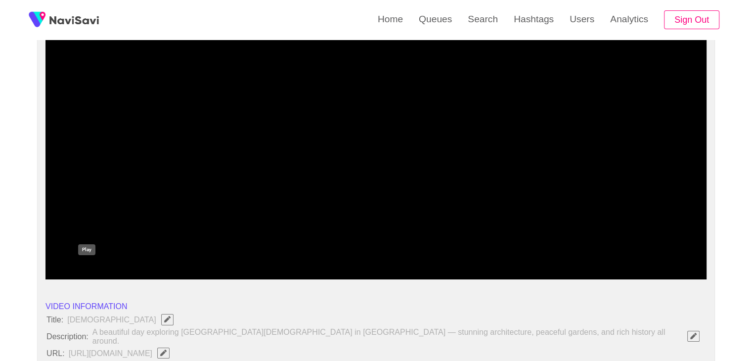
drag, startPoint x: 55, startPoint y: 264, endPoint x: 4, endPoint y: 264, distance: 50.9
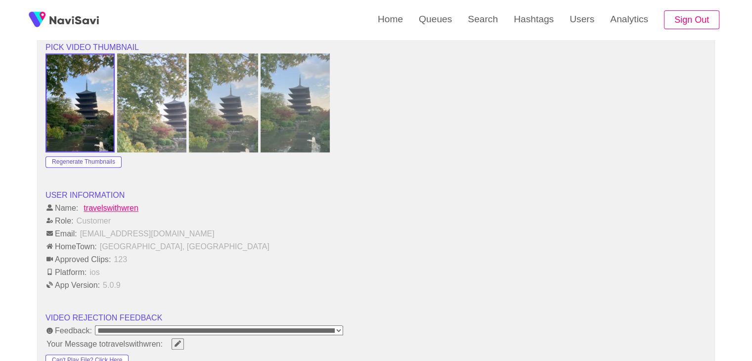
scroll to position [1138, 0]
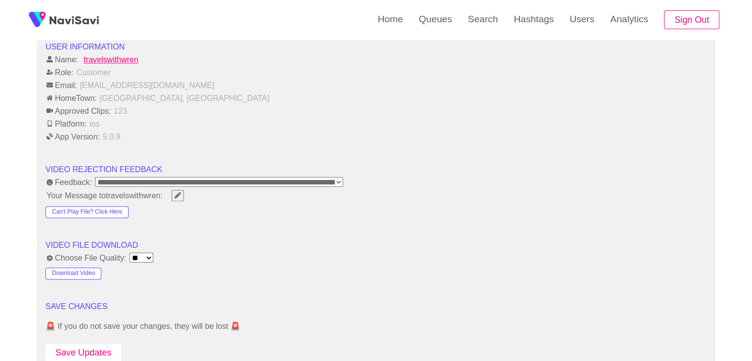
click at [93, 345] on button "Save Updates" at bounding box center [84, 353] width 76 height 18
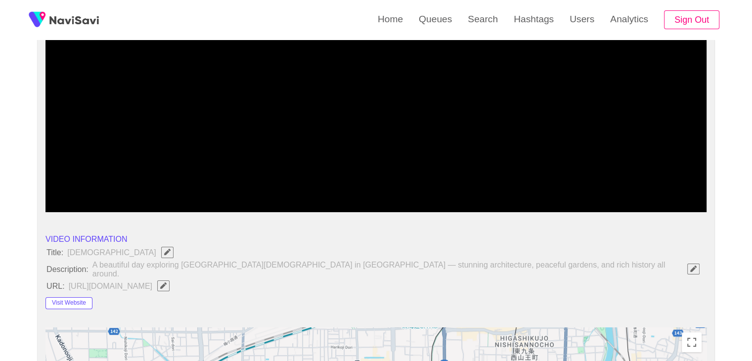
scroll to position [49, 0]
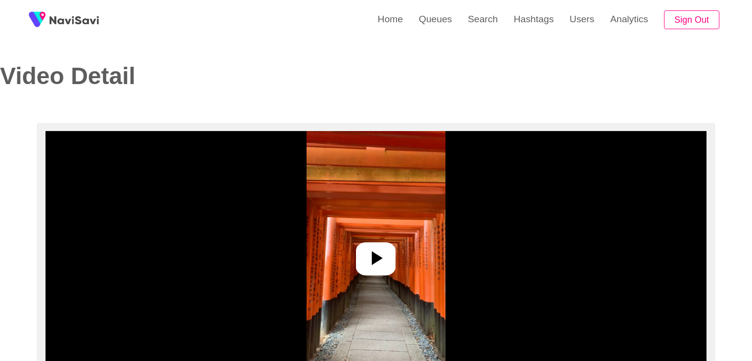
select select "**********"
select select "**"
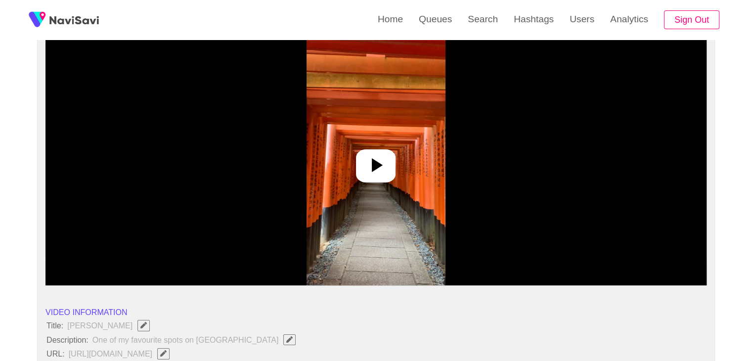
scroll to position [99, 0]
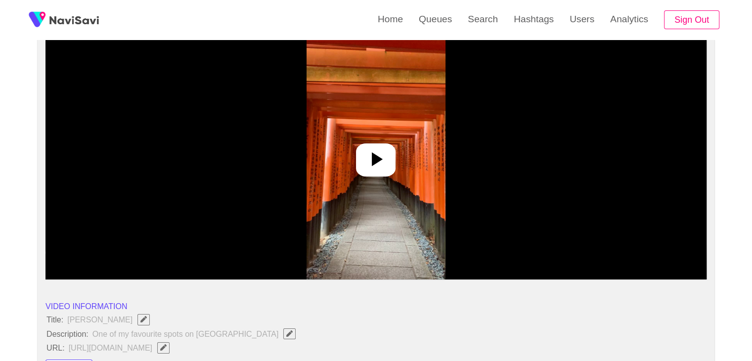
click at [381, 165] on icon at bounding box center [376, 159] width 24 height 24
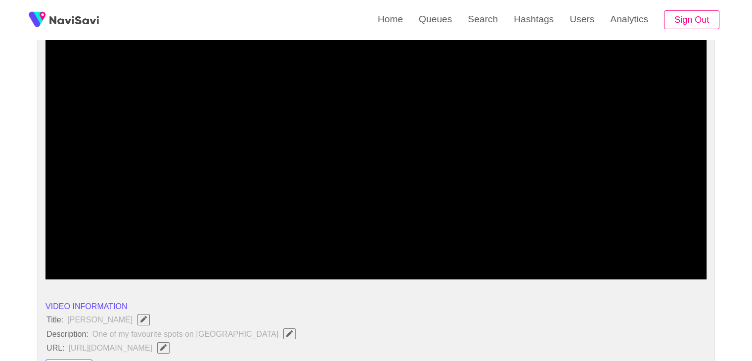
drag, startPoint x: 106, startPoint y: 246, endPoint x: 20, endPoint y: 250, distance: 86.1
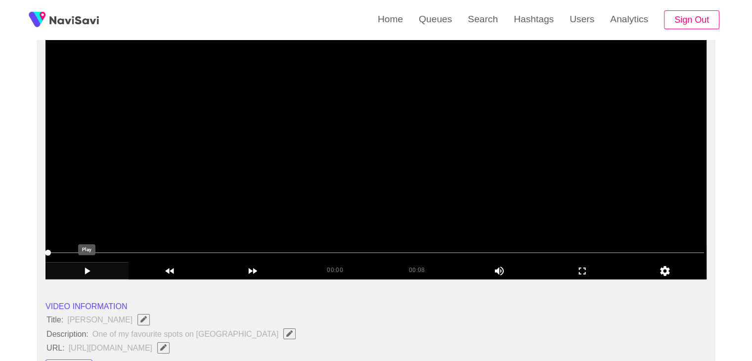
click at [90, 272] on icon "add" at bounding box center [87, 271] width 82 height 12
click at [584, 273] on icon "add" at bounding box center [583, 271] width 82 height 12
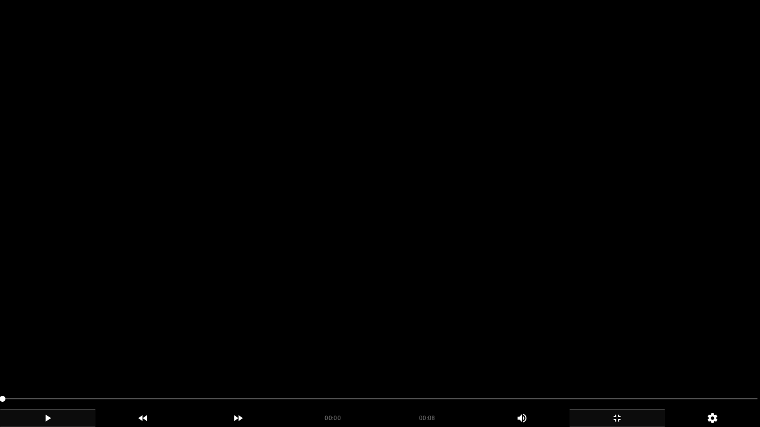
click at [54, 361] on icon "add" at bounding box center [47, 418] width 94 height 12
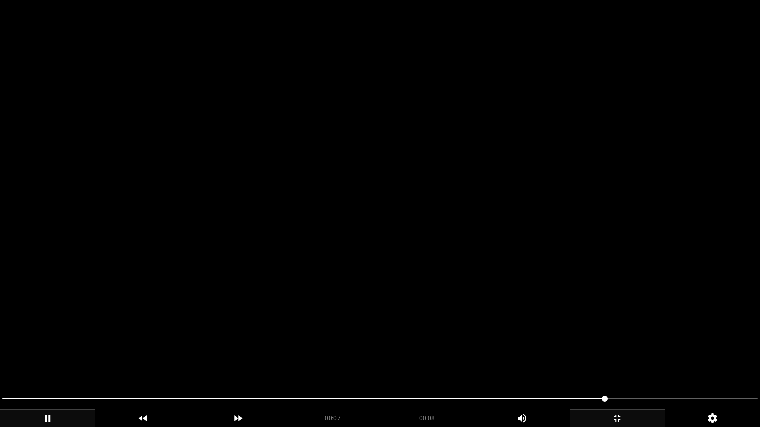
click at [607, 361] on span at bounding box center [604, 399] width 6 height 6
click at [622, 361] on div "add" at bounding box center [616, 419] width 95 height 18
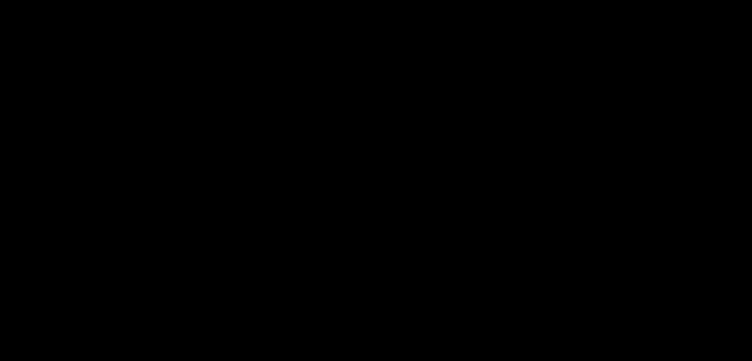
scroll to position [247, 0]
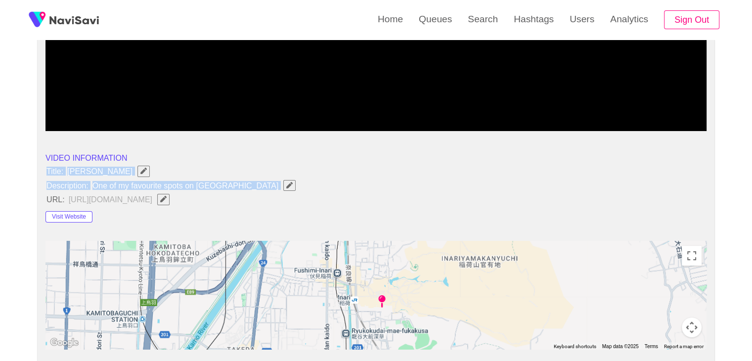
drag, startPoint x: 44, startPoint y: 169, endPoint x: 224, endPoint y: 188, distance: 181.0
copy ul "Title: [PERSON_NAME] Description: One of my favourite spots on [GEOGRAPHIC_DATA]"
click at [286, 183] on icon "Edit Field" at bounding box center [289, 185] width 6 height 6
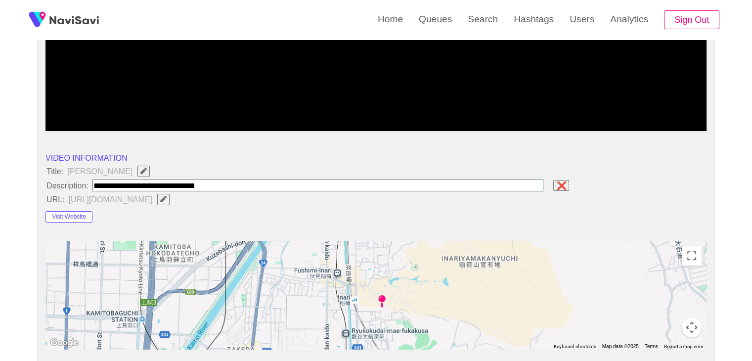
type input "**********"
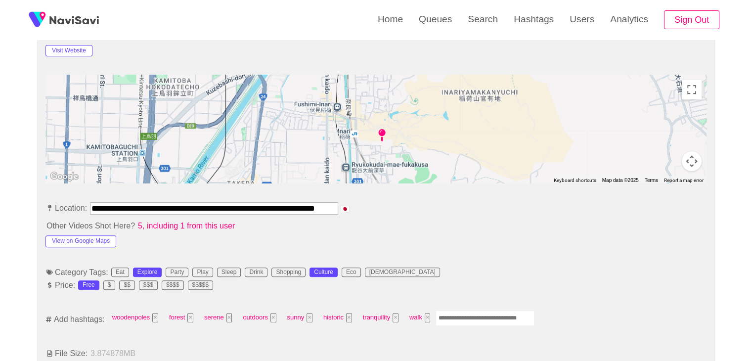
scroll to position [396, 0]
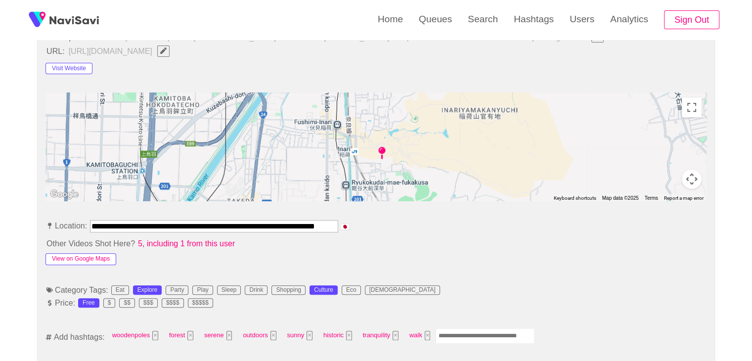
click at [92, 260] on button "View on Google Maps" at bounding box center [81, 259] width 71 height 12
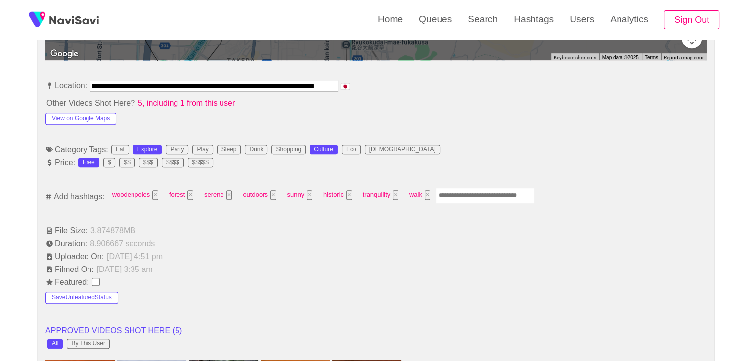
scroll to position [544, 0]
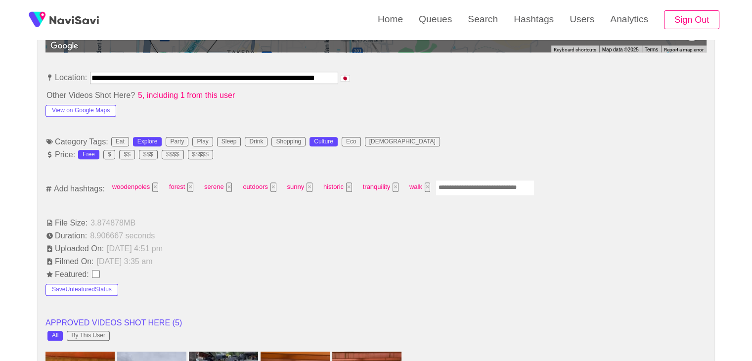
click at [448, 186] on input "Enter tag here and press return" at bounding box center [485, 187] width 99 height 15
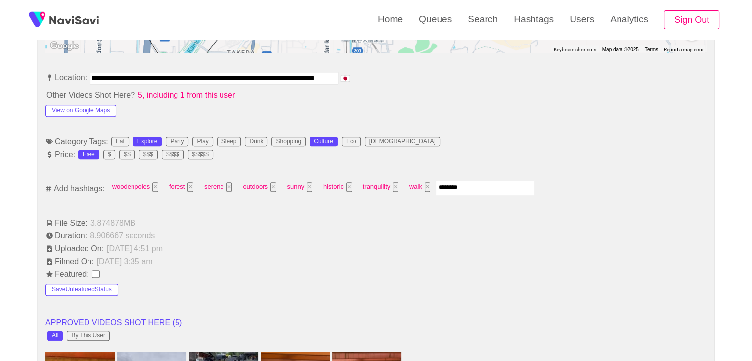
type input "*********"
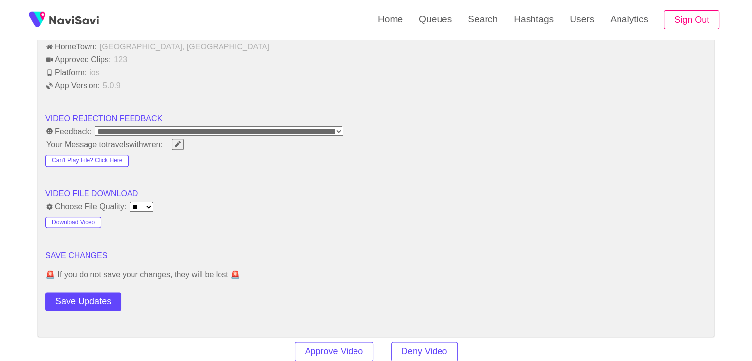
scroll to position [1187, 0]
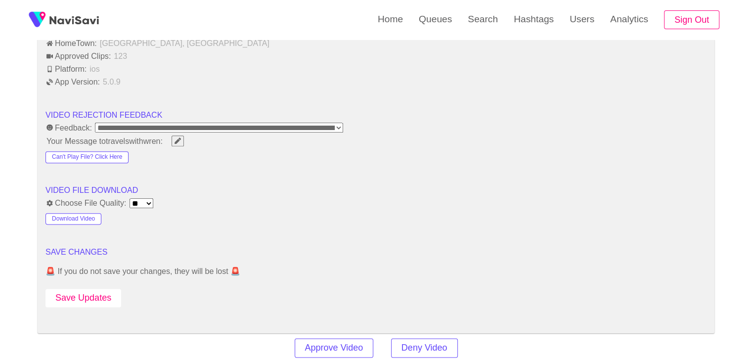
click at [88, 297] on button "Save Updates" at bounding box center [84, 298] width 76 height 18
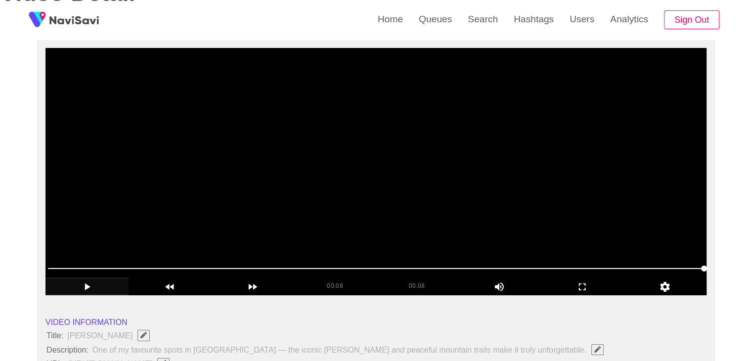
scroll to position [99, 0]
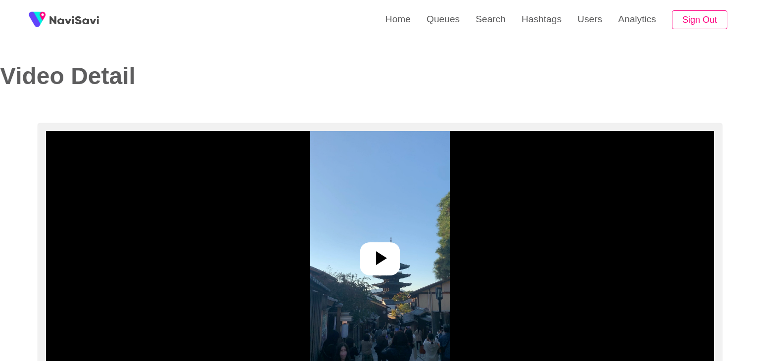
select select "**********"
select select "**"
click at [386, 271] on div at bounding box center [376, 258] width 40 height 33
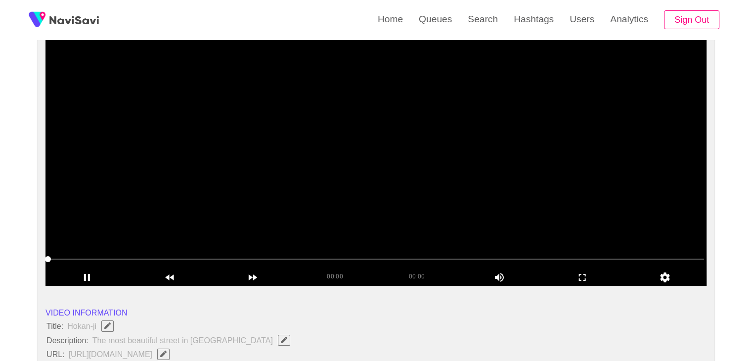
scroll to position [99, 0]
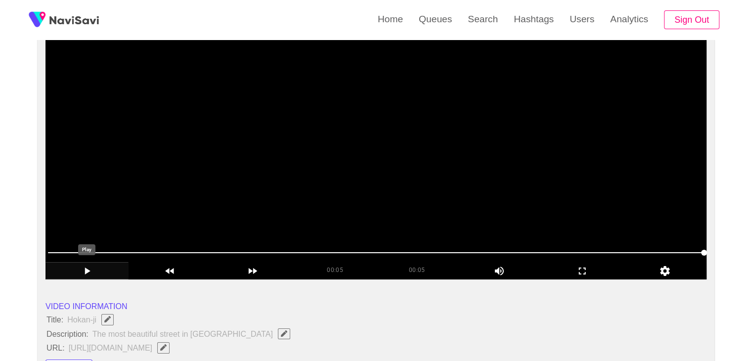
click at [83, 274] on icon "add" at bounding box center [87, 271] width 82 height 12
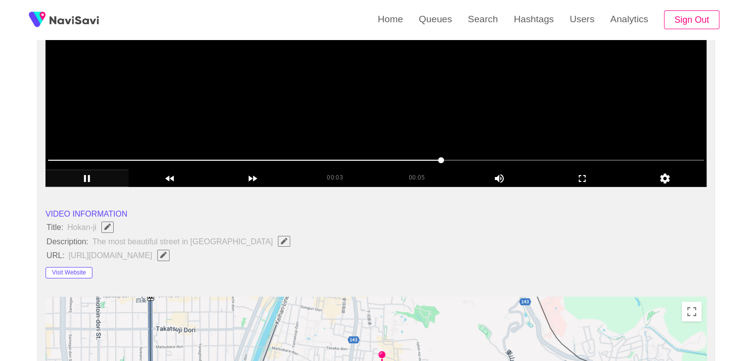
scroll to position [198, 0]
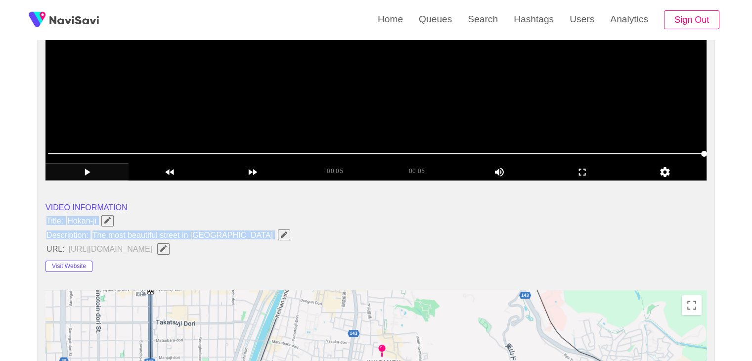
drag, startPoint x: 42, startPoint y: 216, endPoint x: 226, endPoint y: 240, distance: 185.0
copy ul "Title: Hokan-ji Description: The most beautiful street in Kyoto"
click at [281, 236] on icon "Edit Field" at bounding box center [284, 234] width 6 height 6
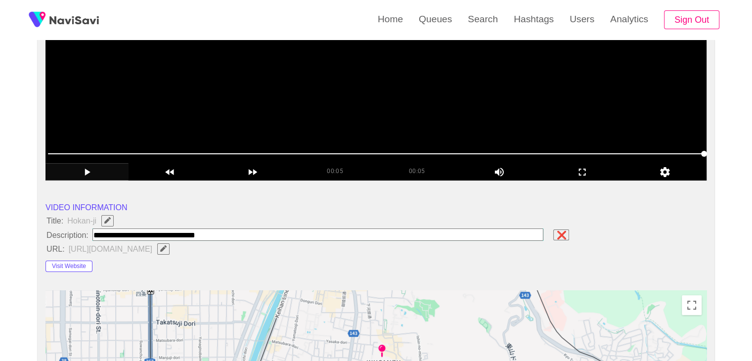
type input "**********"
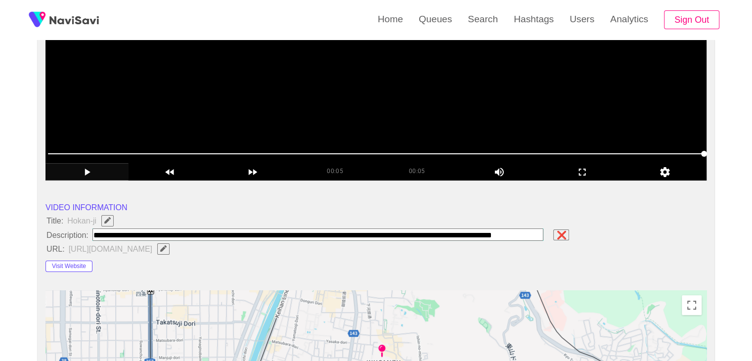
scroll to position [0, 21]
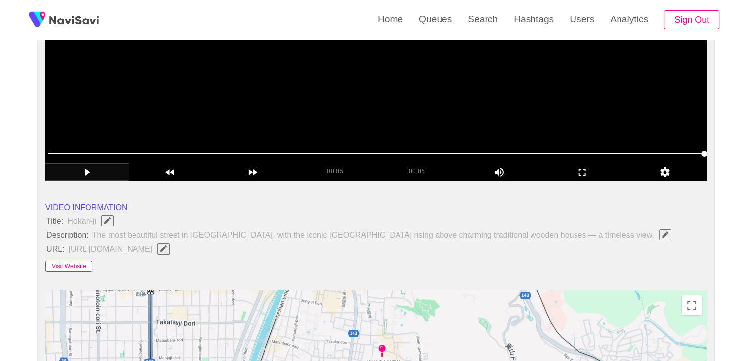
click at [83, 266] on button "Visit Website" at bounding box center [69, 267] width 47 height 12
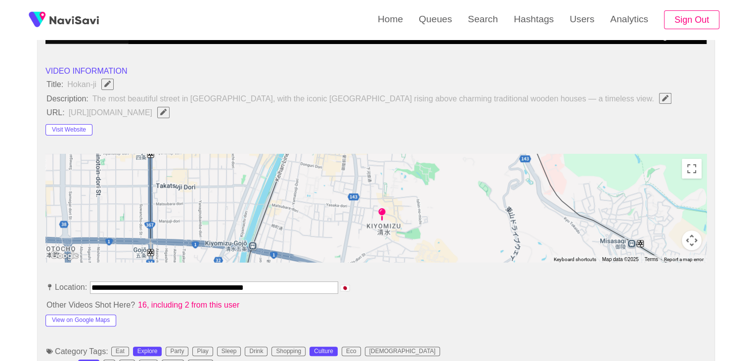
scroll to position [346, 0]
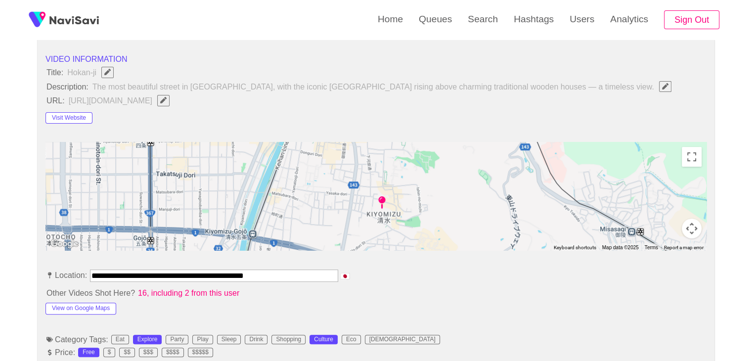
drag, startPoint x: 313, startPoint y: 272, endPoint x: 37, endPoint y: 256, distance: 276.5
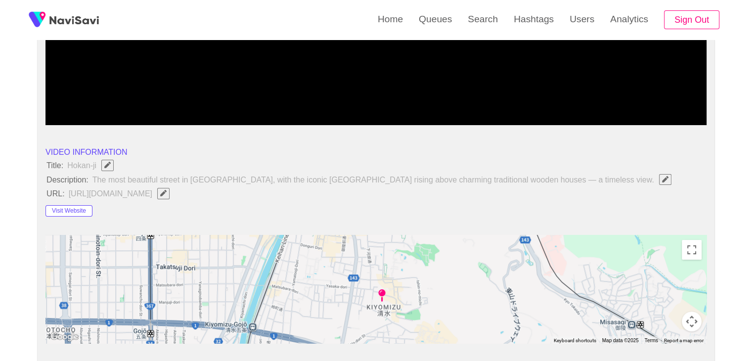
scroll to position [247, 0]
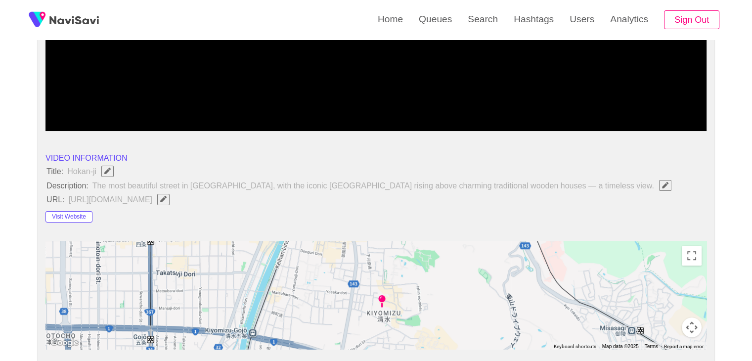
click at [168, 199] on span "Edit Field" at bounding box center [163, 199] width 8 height 6
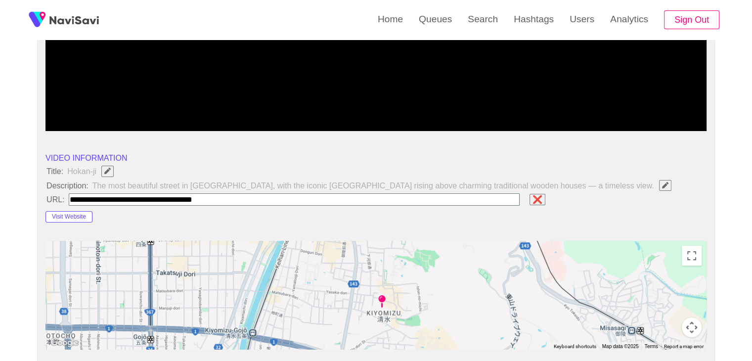
type input "**********"
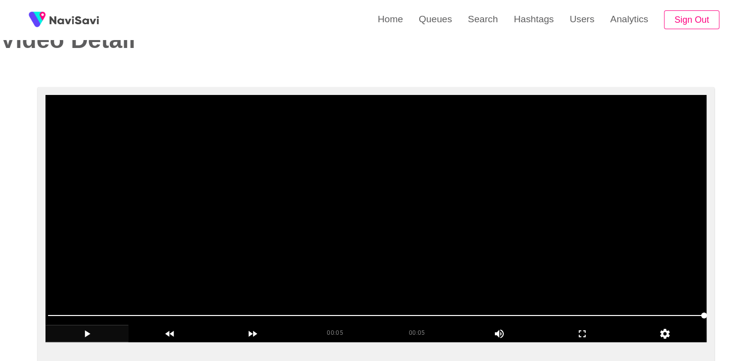
scroll to position [99, 0]
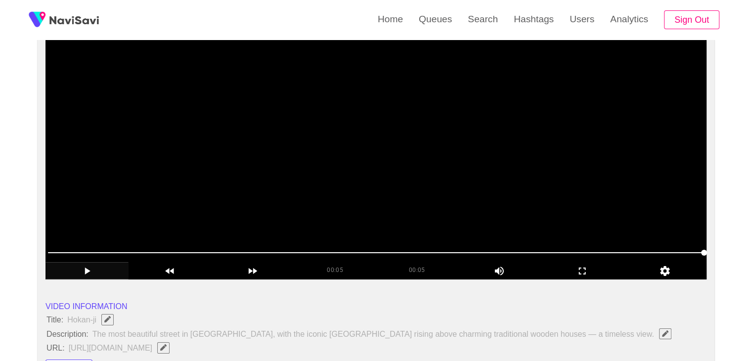
click at [442, 201] on video at bounding box center [376, 155] width 661 height 247
click at [448, 196] on video at bounding box center [376, 155] width 661 height 247
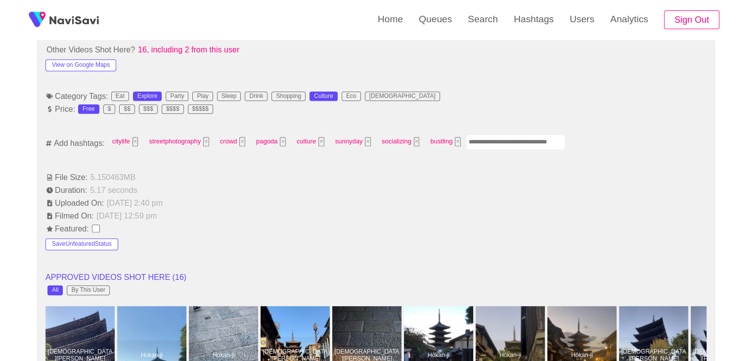
scroll to position [594, 0]
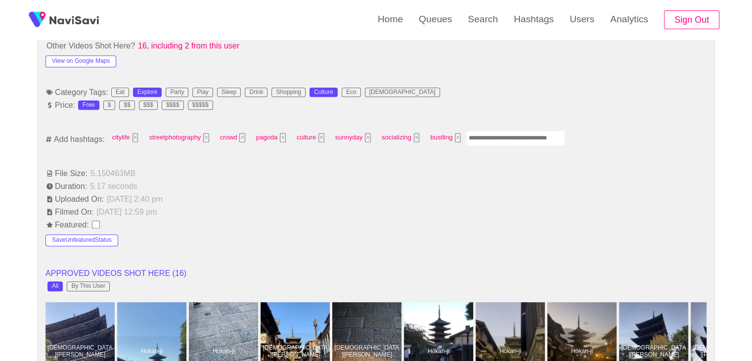
click at [484, 139] on input "Enter tag here and press return" at bounding box center [515, 138] width 99 height 15
type input "******"
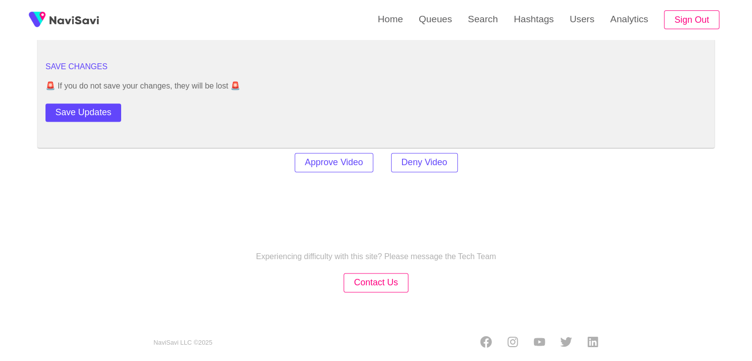
scroll to position [1374, 0]
click at [100, 108] on button "Save Updates" at bounding box center [84, 111] width 76 height 18
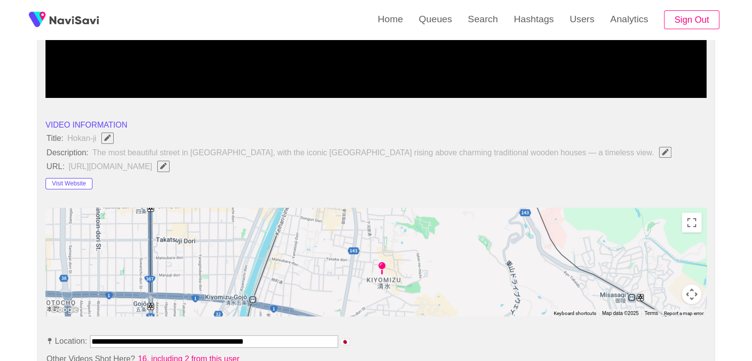
scroll to position [297, 0]
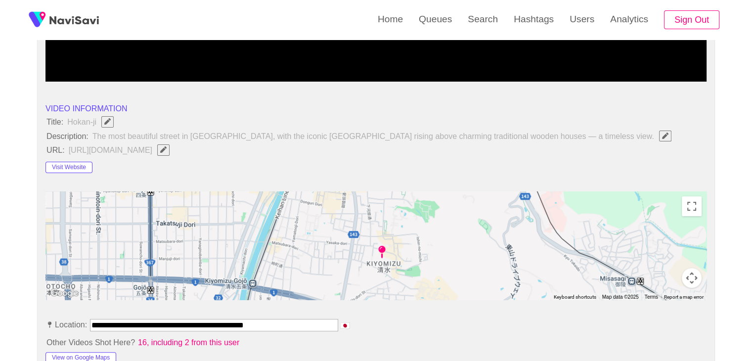
click at [167, 150] on icon "Edit Field" at bounding box center [163, 149] width 6 height 6
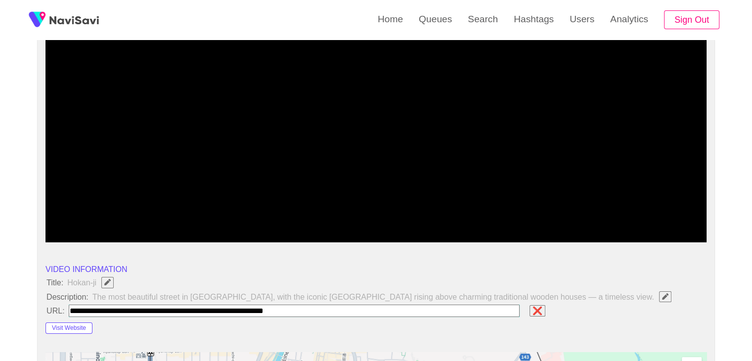
scroll to position [99, 0]
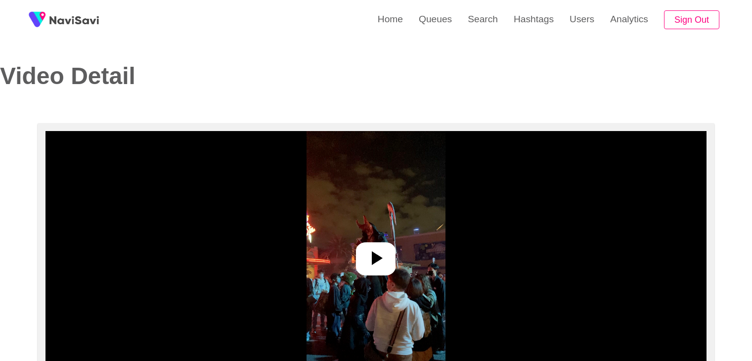
select select "**"
select select "**********"
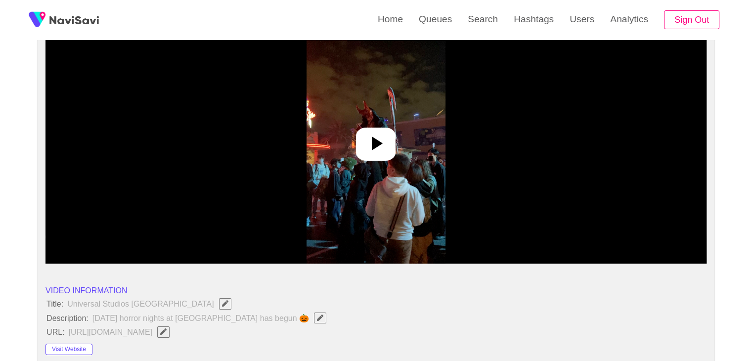
scroll to position [99, 0]
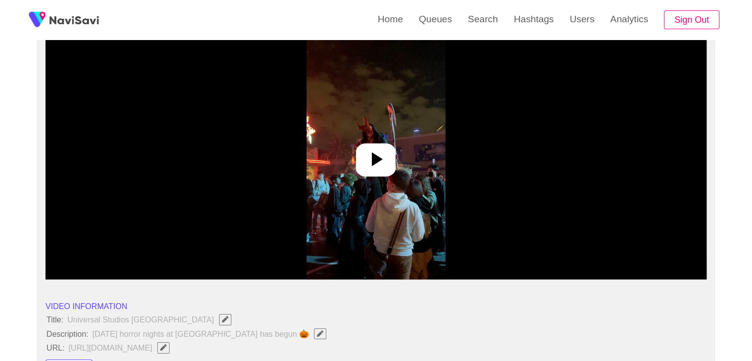
click at [382, 159] on icon at bounding box center [376, 159] width 24 height 24
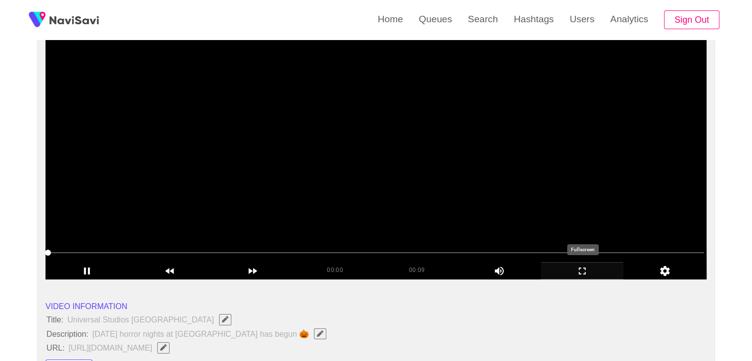
click at [590, 272] on icon "add" at bounding box center [583, 271] width 82 height 12
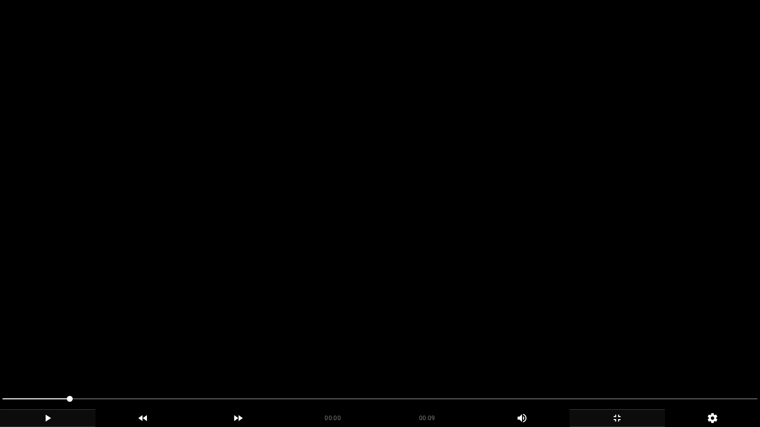
click at [39, 361] on icon "add" at bounding box center [47, 418] width 94 height 12
drag, startPoint x: 12, startPoint y: 402, endPoint x: 40, endPoint y: 386, distance: 31.5
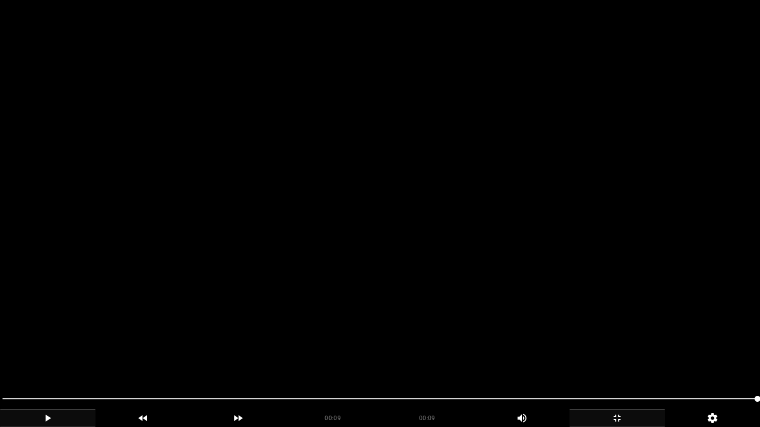
drag, startPoint x: 32, startPoint y: 395, endPoint x: 0, endPoint y: 386, distance: 33.4
click at [0, 361] on section "00:09 00:09 Picture In Picture 1 Error: Failed to load Video" at bounding box center [380, 213] width 760 height 427
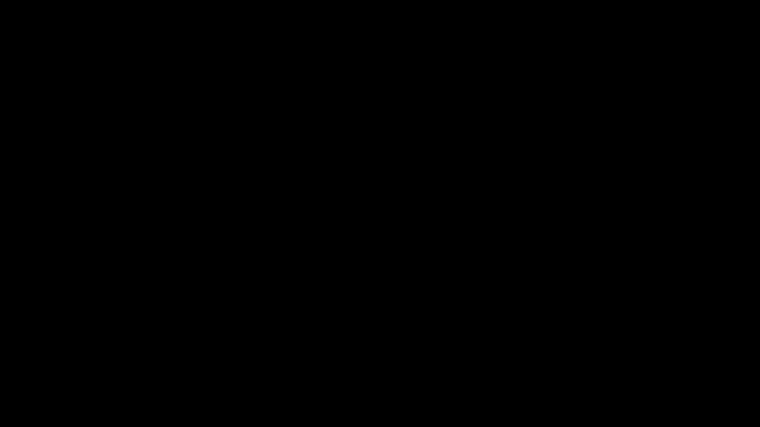
click at [618, 361] on icon "add" at bounding box center [616, 418] width 7 height 7
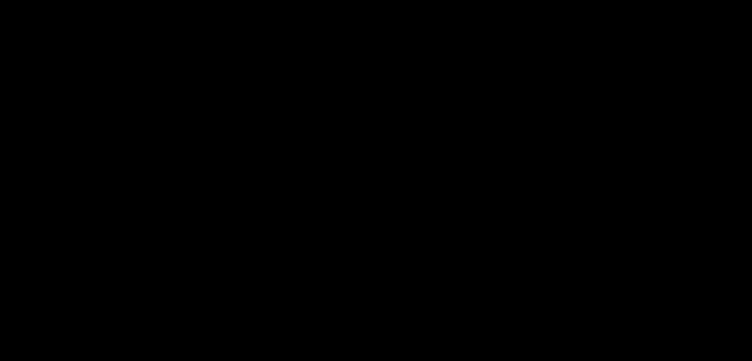
scroll to position [198, 0]
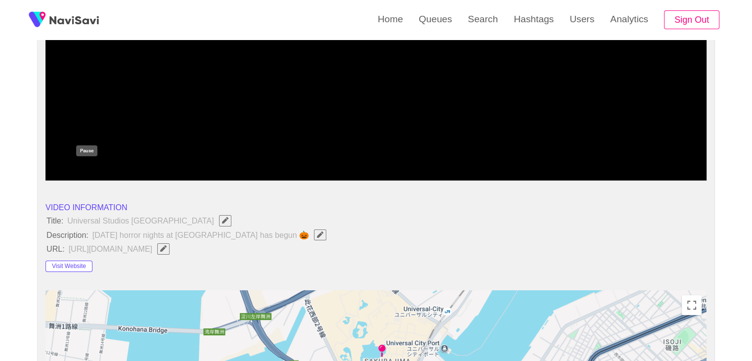
click at [97, 167] on icon "add" at bounding box center [87, 172] width 82 height 12
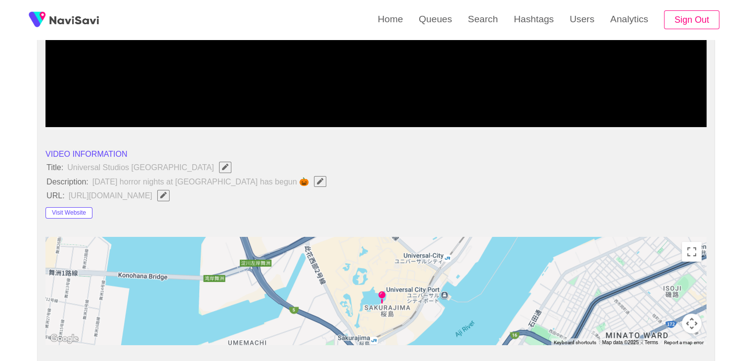
scroll to position [297, 0]
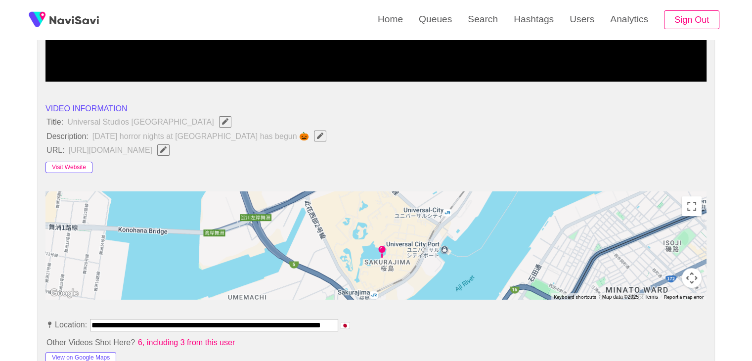
click at [71, 166] on button "Visit Website" at bounding box center [69, 168] width 47 height 12
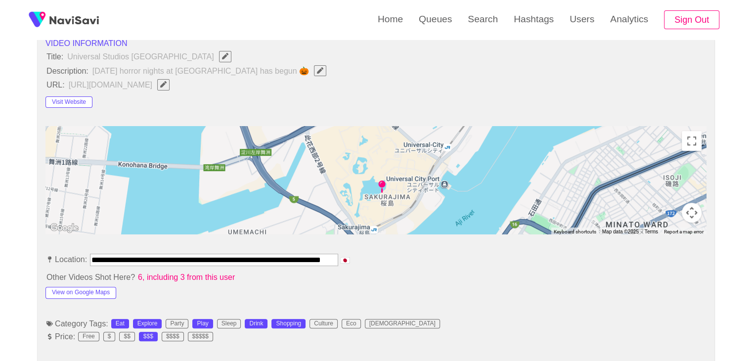
scroll to position [495, 0]
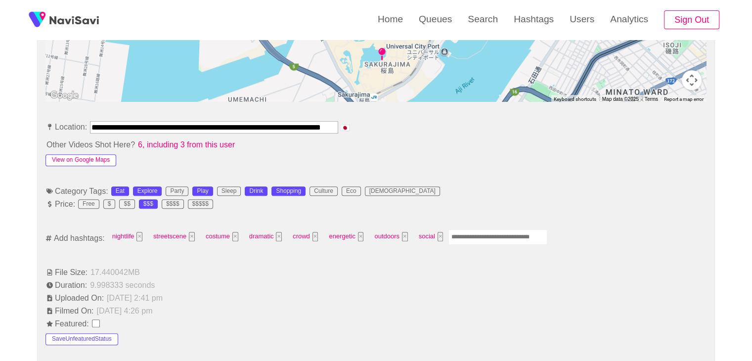
click at [85, 159] on button "View on Google Maps" at bounding box center [81, 160] width 71 height 12
drag, startPoint x: 92, startPoint y: 124, endPoint x: 440, endPoint y: 134, distance: 347.3
click at [440, 134] on li "**********" at bounding box center [376, 129] width 661 height 16
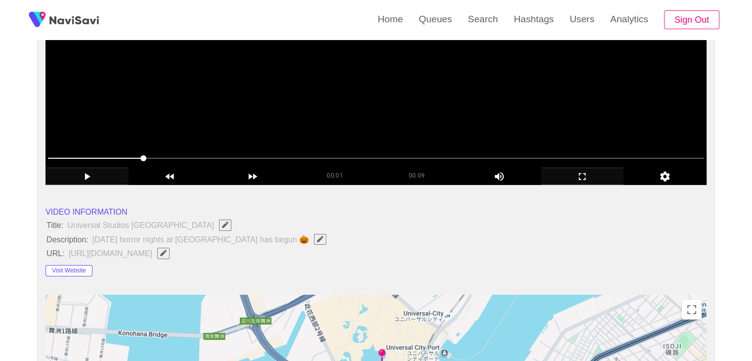
scroll to position [198, 0]
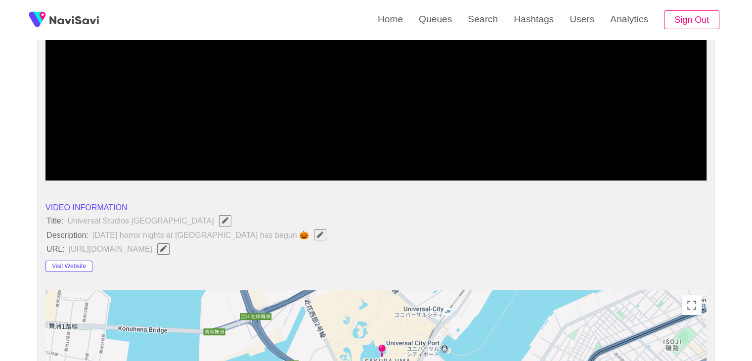
click at [160, 248] on icon "Edit Field" at bounding box center [163, 248] width 6 height 6
type input "**********"
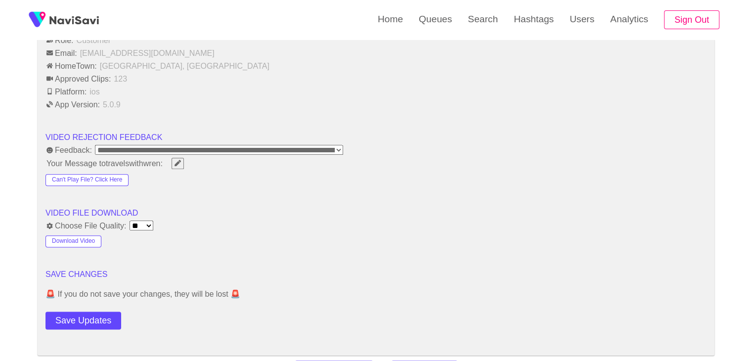
scroll to position [1236, 0]
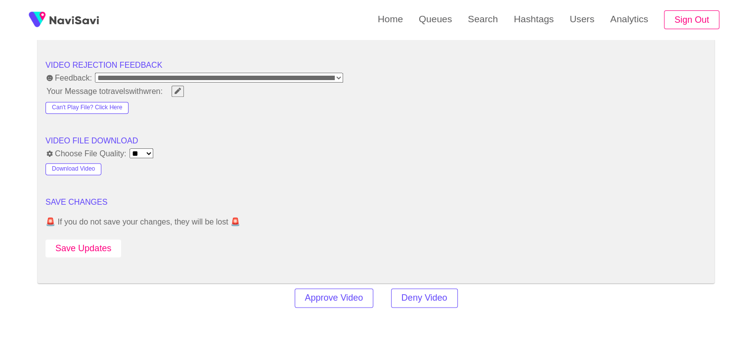
click at [89, 246] on button "Save Updates" at bounding box center [84, 248] width 76 height 18
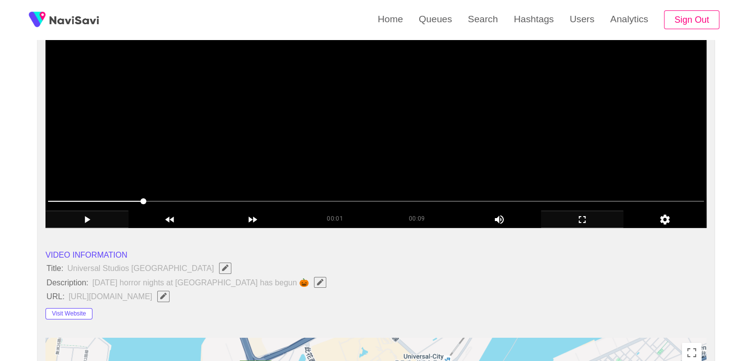
scroll to position [148, 0]
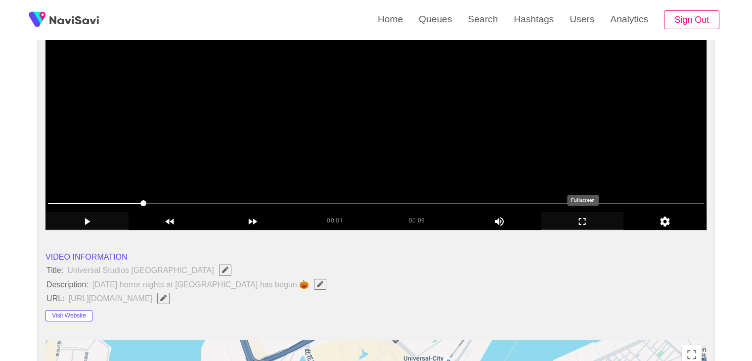
click at [584, 224] on icon "add" at bounding box center [583, 222] width 82 height 12
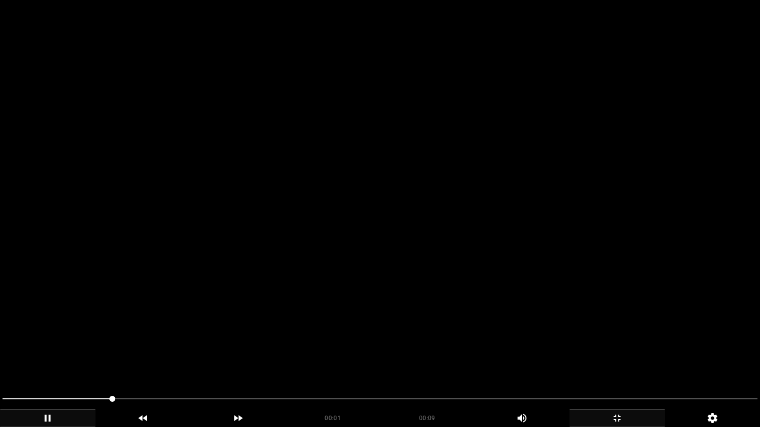
click at [380, 274] on video at bounding box center [380, 213] width 760 height 427
click at [385, 273] on video at bounding box center [380, 213] width 760 height 427
click at [415, 257] on video at bounding box center [380, 213] width 760 height 427
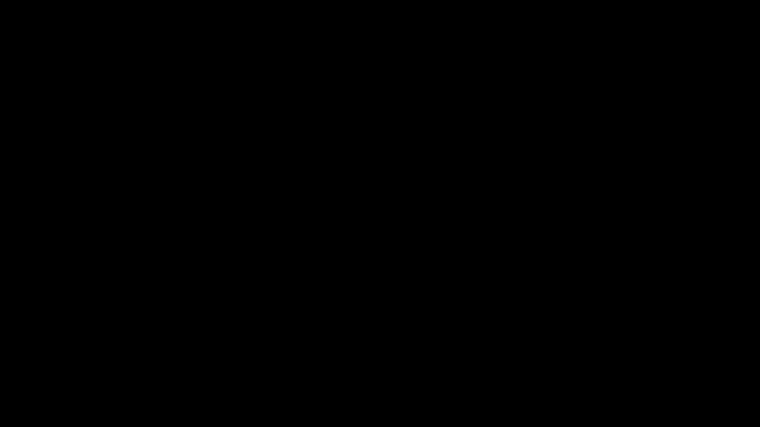
click at [619, 361] on icon "add" at bounding box center [617, 418] width 94 height 12
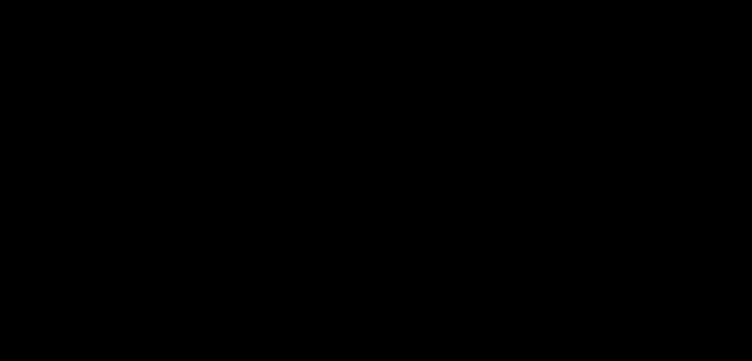
scroll to position [445, 0]
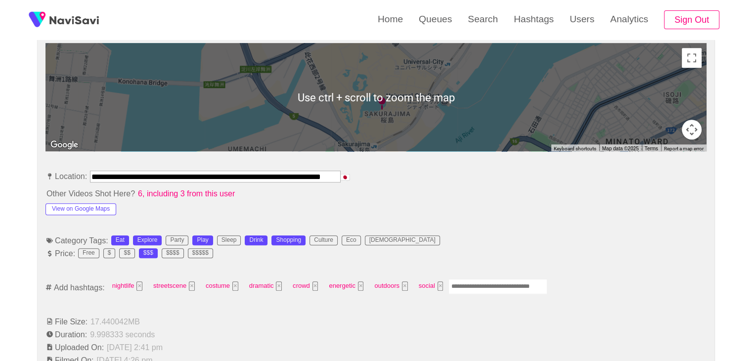
click at [459, 285] on input "Enter tag here and press return" at bounding box center [498, 286] width 99 height 15
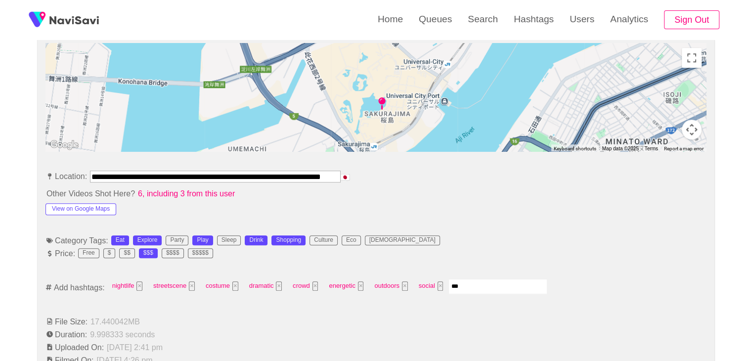
type input "****"
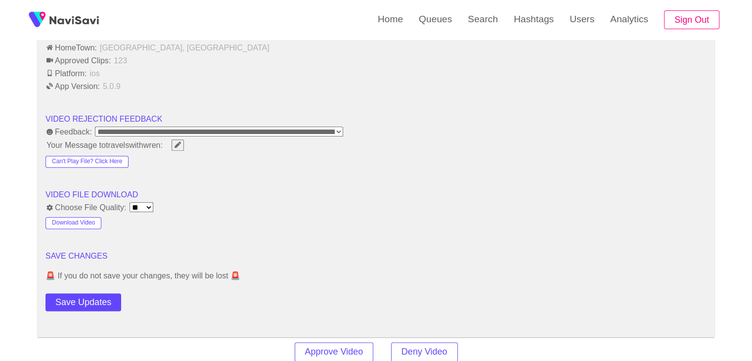
scroll to position [1187, 0]
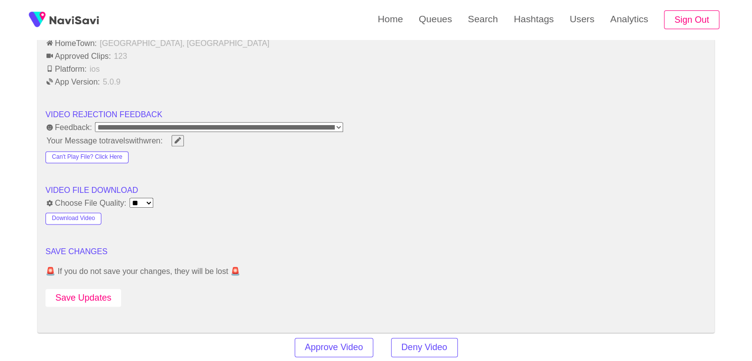
click at [103, 292] on button "Save Updates" at bounding box center [84, 298] width 76 height 18
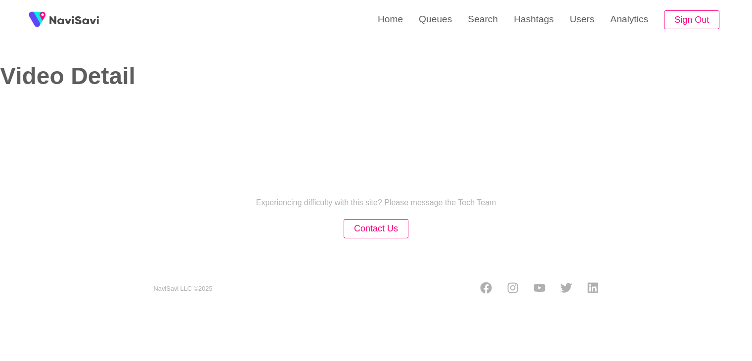
select select "**********"
select select "**"
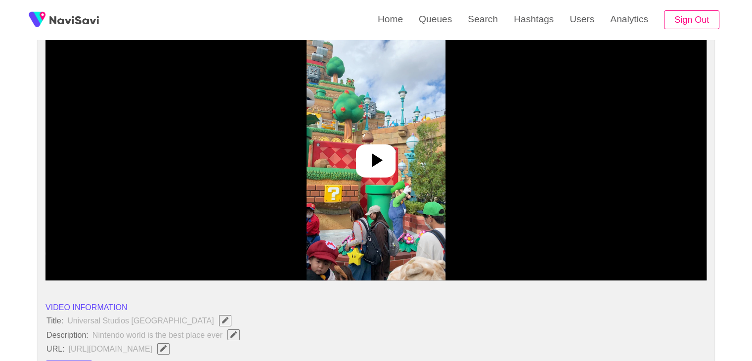
scroll to position [99, 0]
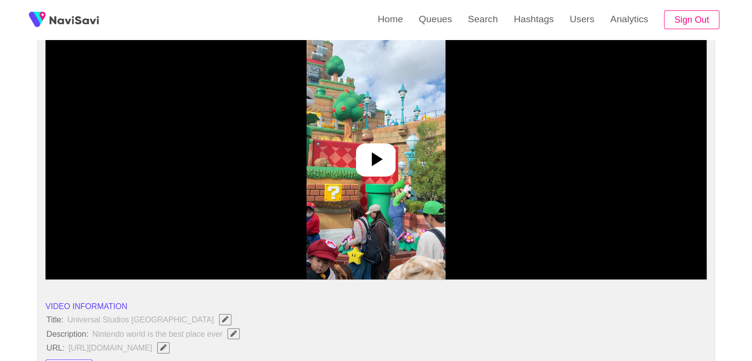
click at [381, 159] on icon at bounding box center [377, 159] width 11 height 14
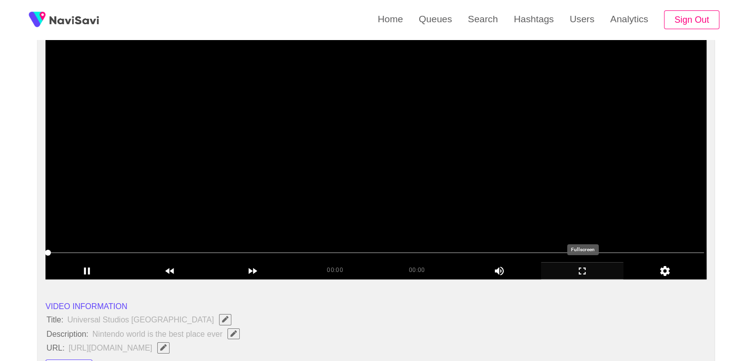
click at [580, 268] on icon "add" at bounding box center [582, 271] width 7 height 7
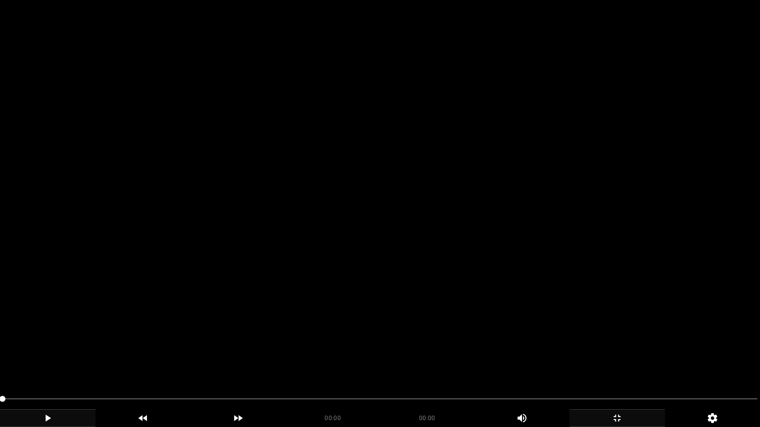
click at [58, 361] on icon "add" at bounding box center [47, 418] width 94 height 12
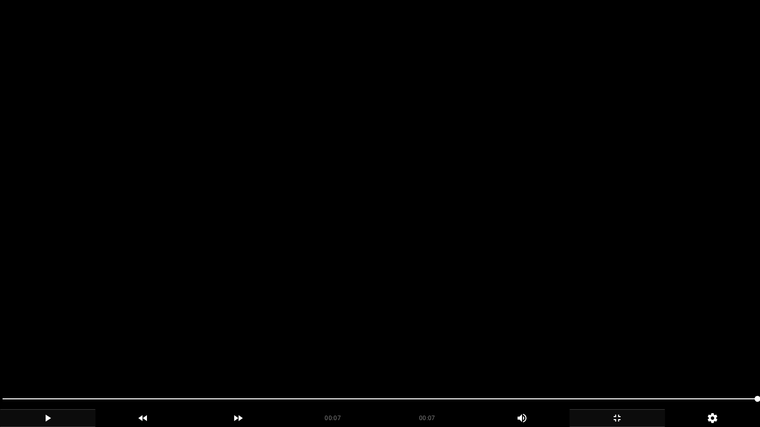
click at [632, 361] on icon "add" at bounding box center [617, 418] width 94 height 12
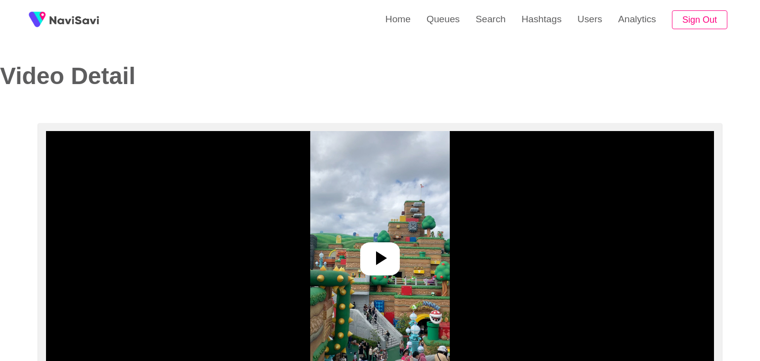
select select "**********"
select select "****"
click at [381, 254] on icon at bounding box center [376, 258] width 24 height 24
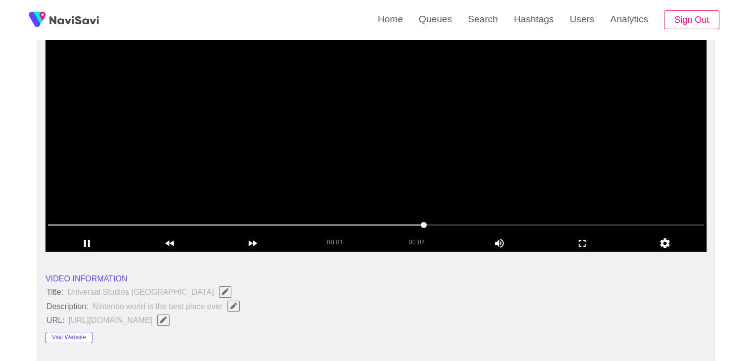
scroll to position [148, 0]
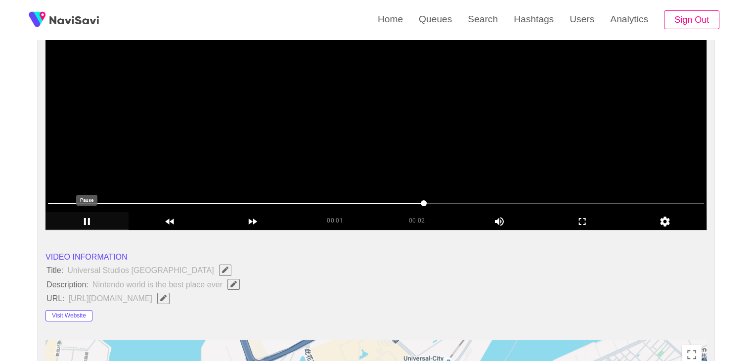
click at [89, 217] on icon "add" at bounding box center [87, 222] width 82 height 12
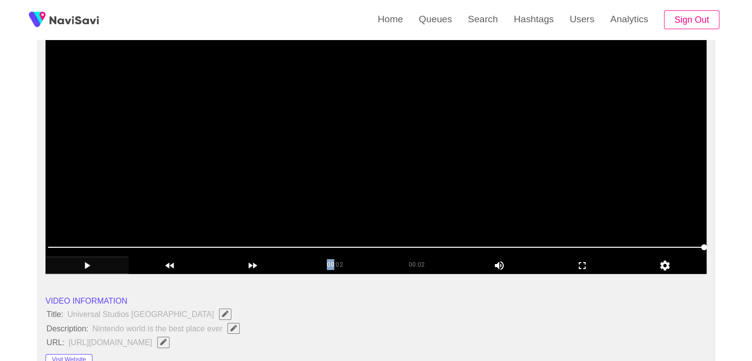
scroll to position [99, 0]
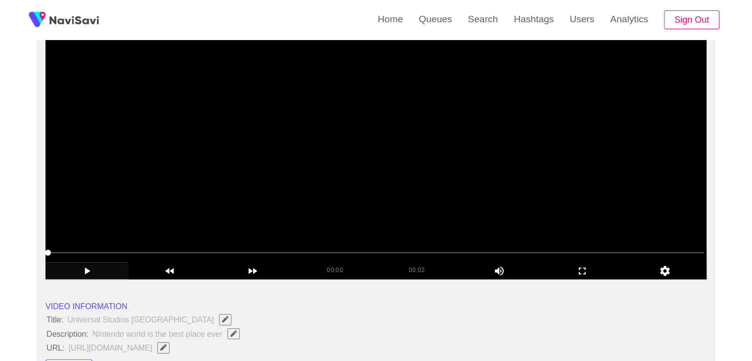
drag, startPoint x: 7, startPoint y: 251, endPoint x: 0, endPoint y: 251, distance: 6.9
click at [87, 267] on icon "add" at bounding box center [87, 271] width 82 height 12
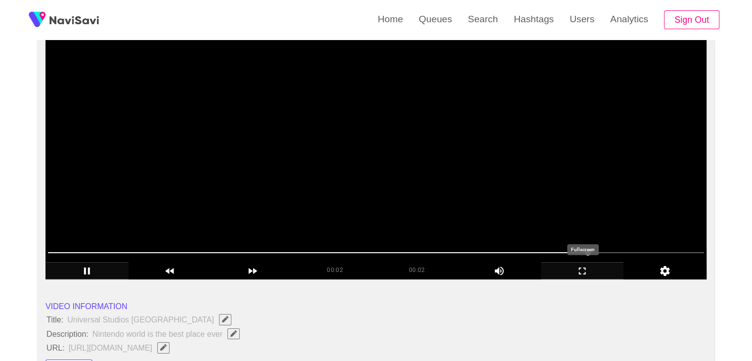
click at [587, 272] on icon "add" at bounding box center [583, 271] width 82 height 12
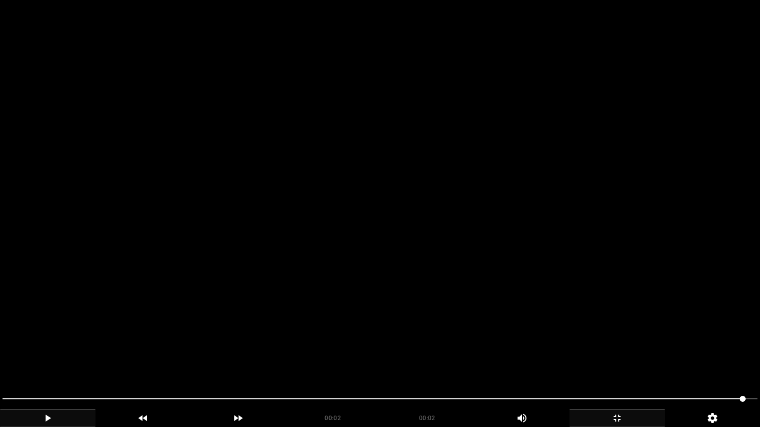
click at [68, 361] on icon "add" at bounding box center [47, 418] width 94 height 12
click at [613, 361] on icon "add" at bounding box center [617, 418] width 94 height 12
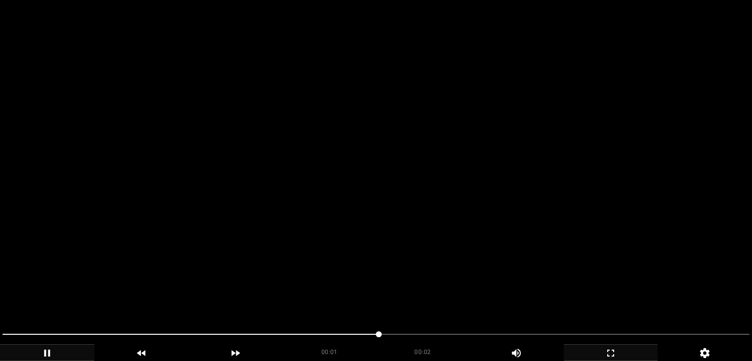
scroll to position [1039, 0]
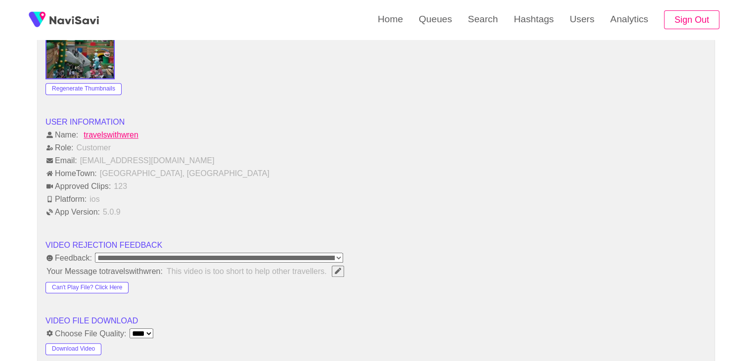
click at [276, 257] on select "**********" at bounding box center [219, 258] width 248 height 10
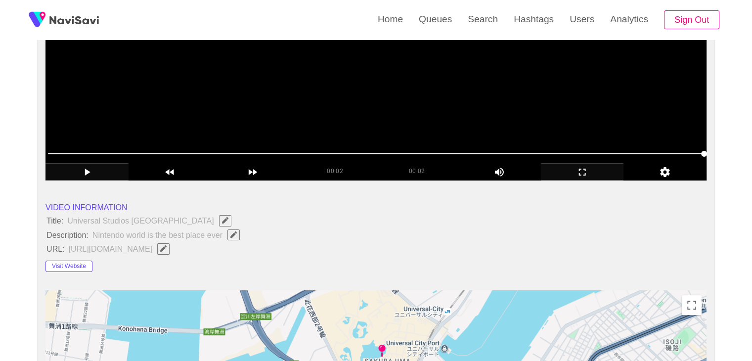
scroll to position [0, 0]
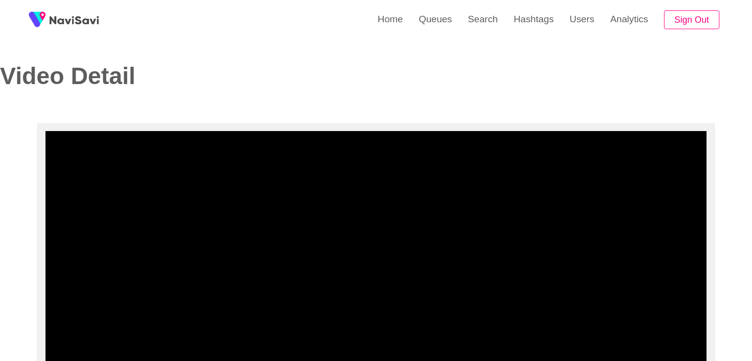
select select "**********"
select select "**"
select select "**********"
select select "**"
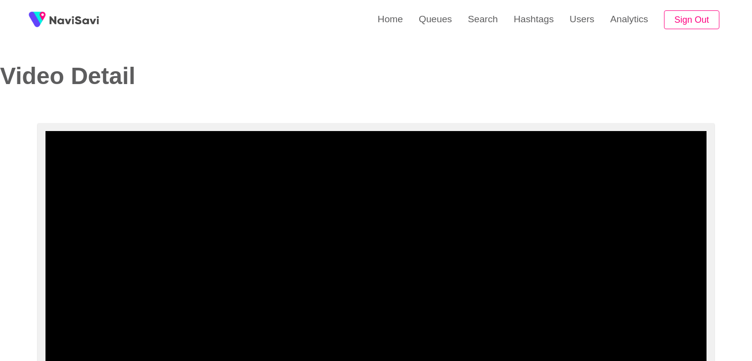
select select "**********"
select select "**"
select select "**********"
select select "**"
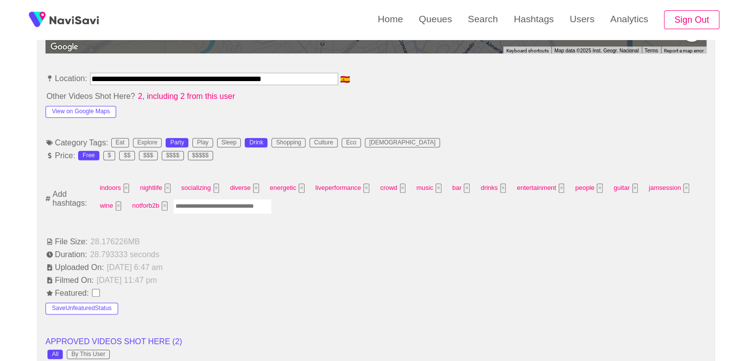
scroll to position [544, 0]
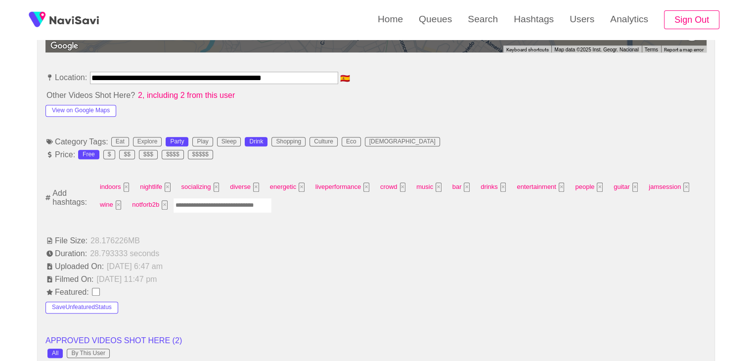
click at [100, 102] on div "View on Google Maps" at bounding box center [112, 109] width 132 height 16
click at [101, 105] on button "View on Google Maps" at bounding box center [81, 111] width 71 height 12
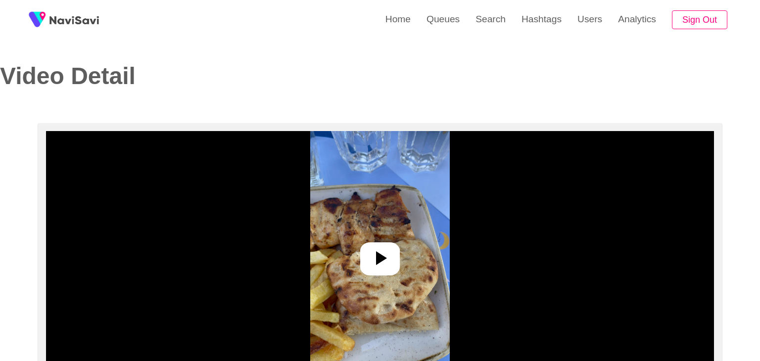
select select "**"
select select "**********"
click at [369, 255] on icon at bounding box center [376, 258] width 24 height 24
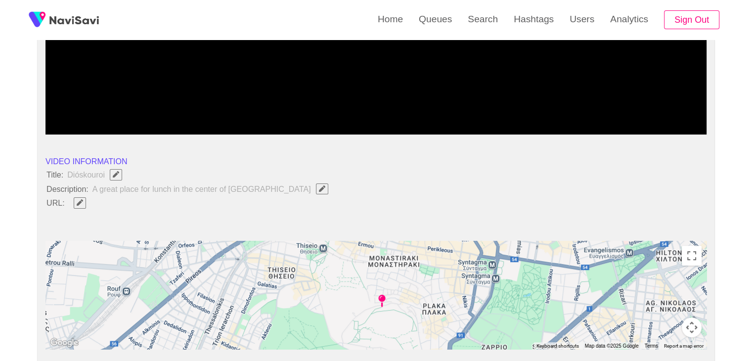
scroll to position [247, 0]
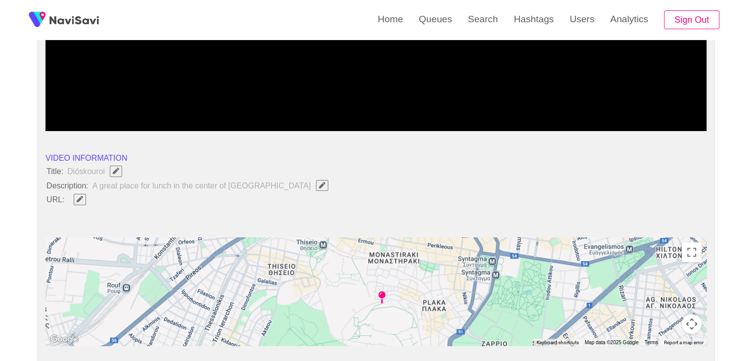
click at [85, 197] on button "button" at bounding box center [80, 199] width 12 height 11
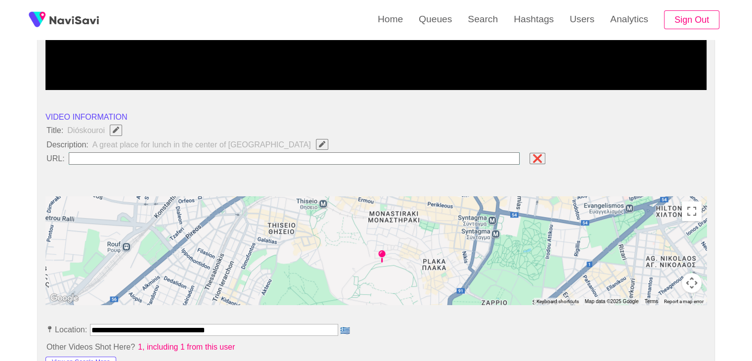
scroll to position [396, 0]
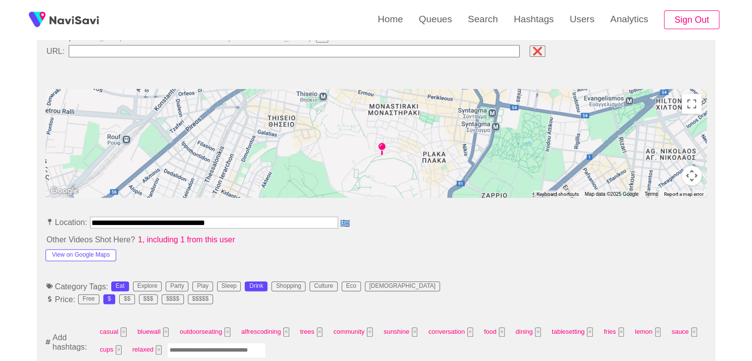
drag, startPoint x: 0, startPoint y: 221, endPoint x: 10, endPoint y: 216, distance: 10.8
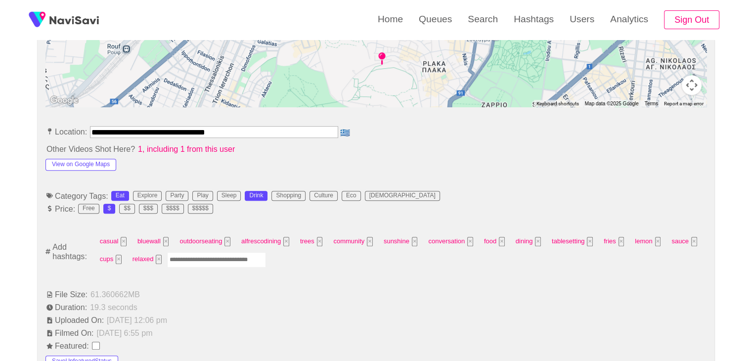
scroll to position [495, 0]
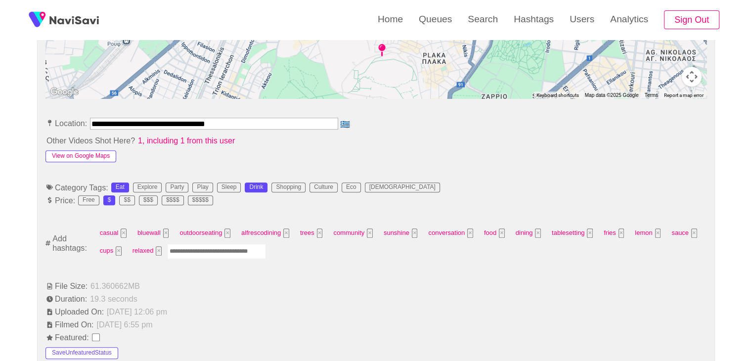
click at [99, 155] on button "View on Google Maps" at bounding box center [81, 156] width 71 height 12
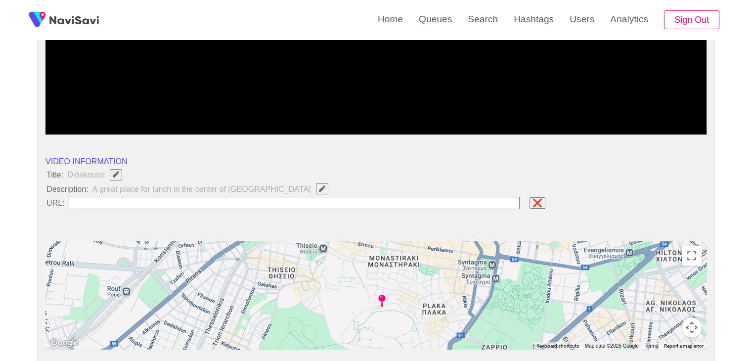
scroll to position [247, 0]
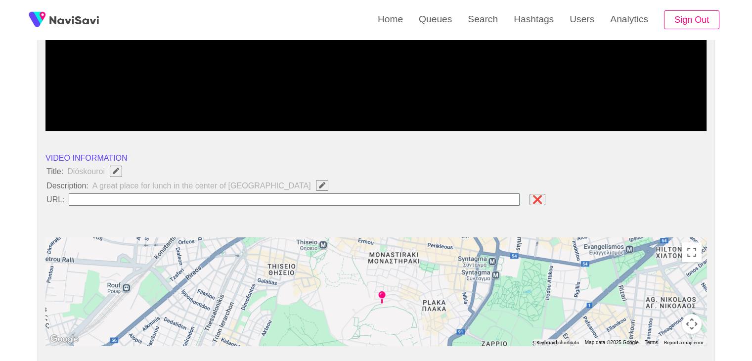
click at [131, 200] on input "field" at bounding box center [295, 199] width 452 height 12
click at [113, 203] on input "field" at bounding box center [295, 199] width 452 height 12
paste input "**********"
type input "**********"
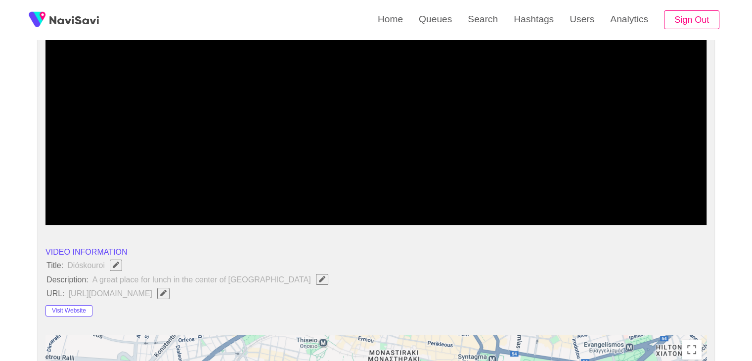
scroll to position [148, 0]
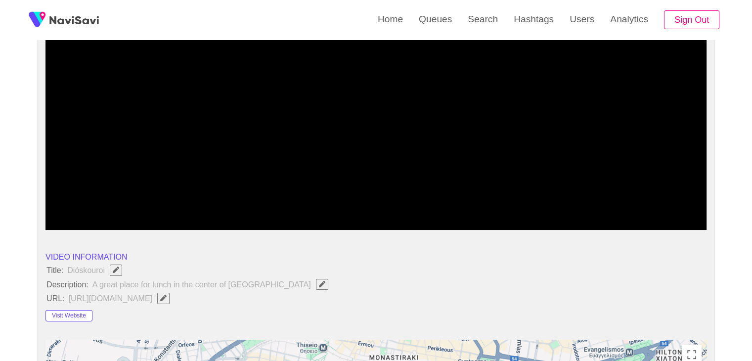
drag, startPoint x: 77, startPoint y: 211, endPoint x: 0, endPoint y: 218, distance: 77.0
click at [84, 222] on icon "add" at bounding box center [87, 222] width 82 height 12
click at [91, 217] on icon "add" at bounding box center [87, 222] width 82 height 12
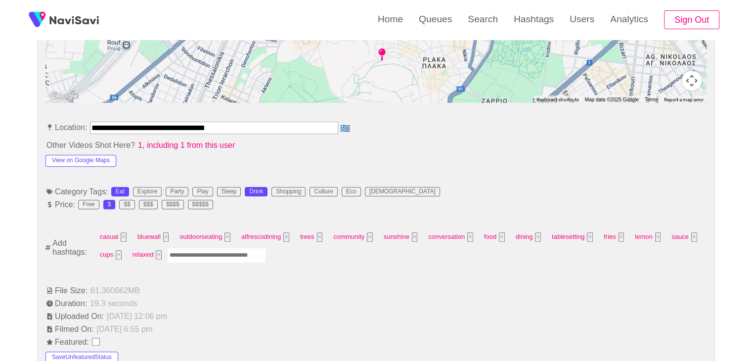
scroll to position [495, 0]
click at [199, 251] on input "Enter tag here and press return" at bounding box center [216, 254] width 99 height 15
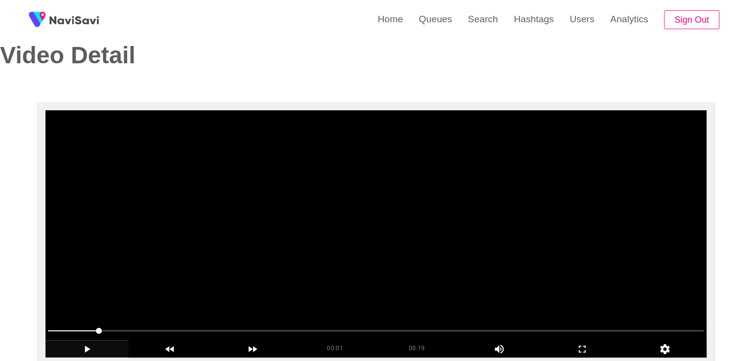
scroll to position [49, 0]
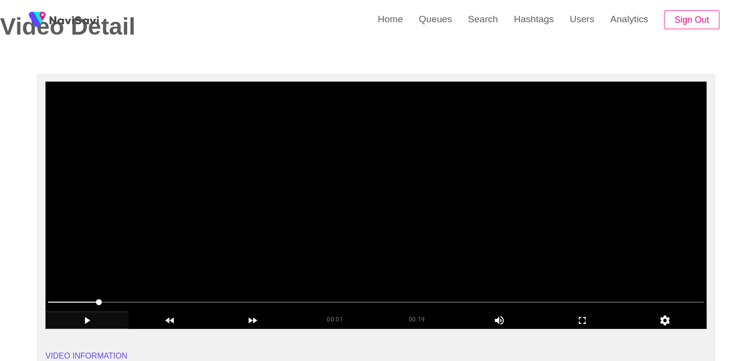
click at [364, 152] on video at bounding box center [376, 205] width 661 height 247
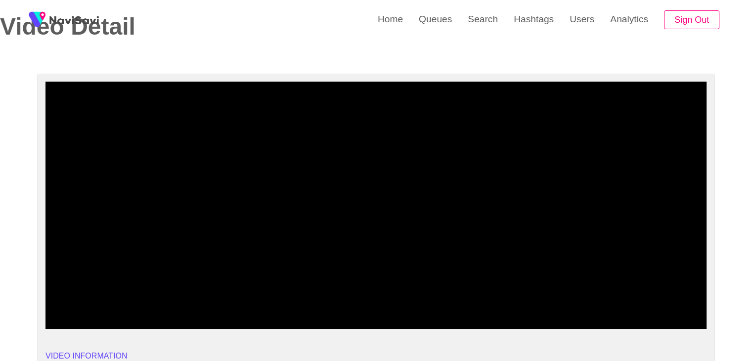
click at [339, 300] on span at bounding box center [376, 302] width 656 height 16
click at [250, 295] on span at bounding box center [376, 302] width 656 height 16
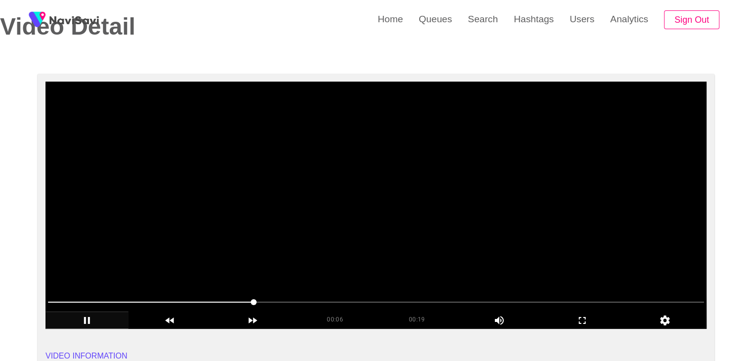
click at [297, 253] on video at bounding box center [376, 205] width 661 height 247
click at [294, 260] on video at bounding box center [376, 205] width 661 height 247
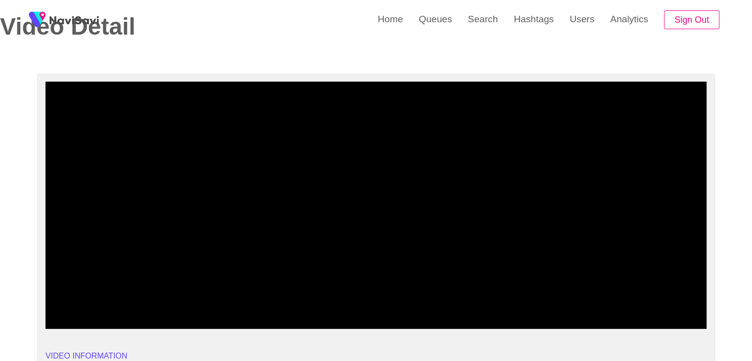
click at [588, 303] on span at bounding box center [376, 302] width 656 height 16
click at [608, 302] on span at bounding box center [376, 302] width 656 height 1
click at [638, 298] on span at bounding box center [376, 302] width 656 height 16
click at [649, 297] on span at bounding box center [376, 302] width 656 height 16
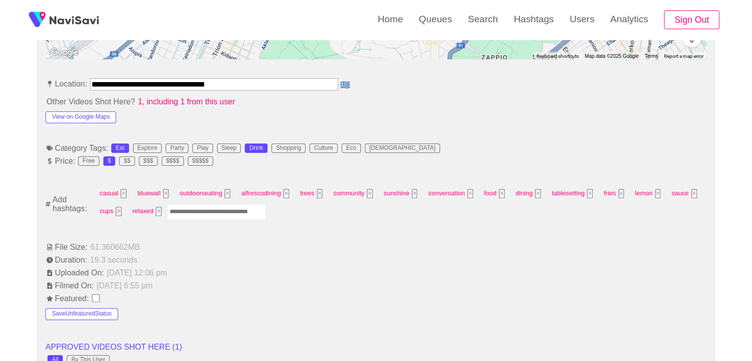
scroll to position [544, 0]
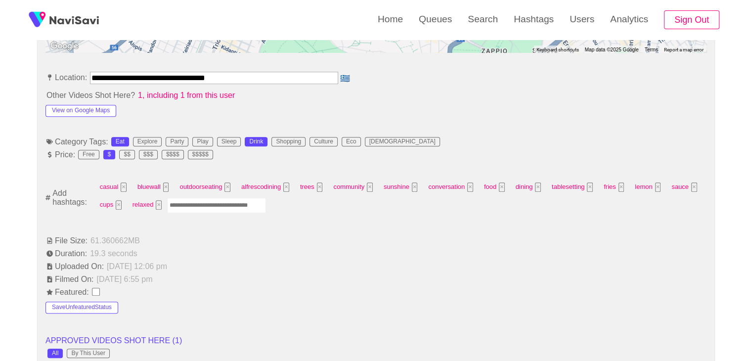
click at [214, 206] on input "Enter tag here and press return" at bounding box center [216, 205] width 99 height 15
type input "****"
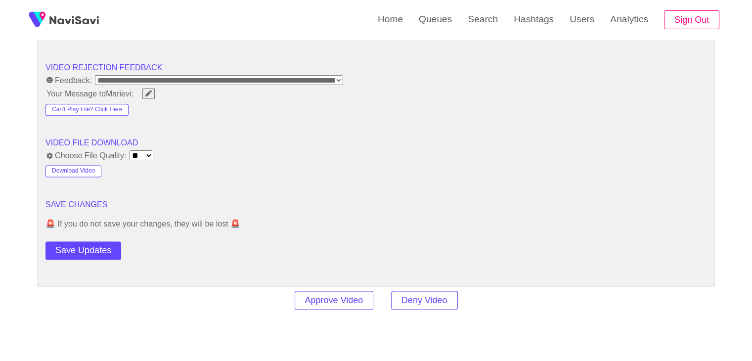
scroll to position [1286, 0]
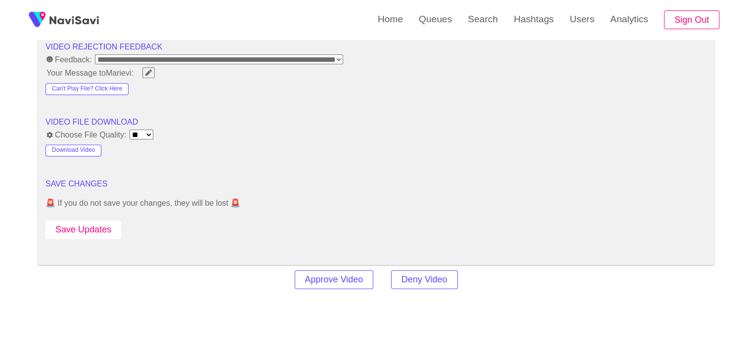
click at [101, 224] on button "Save Updates" at bounding box center [84, 230] width 76 height 18
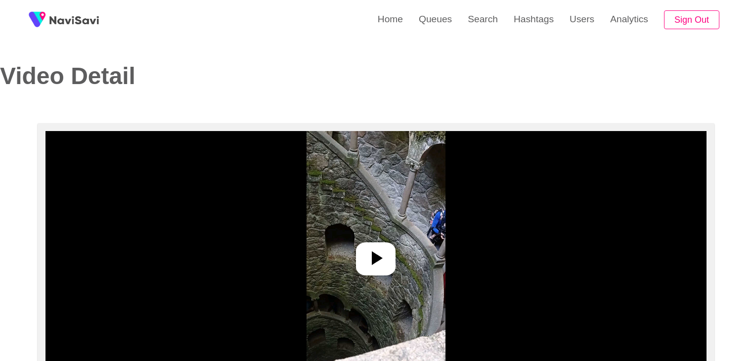
select select "**********"
select select "**"
click at [377, 270] on div at bounding box center [376, 258] width 40 height 33
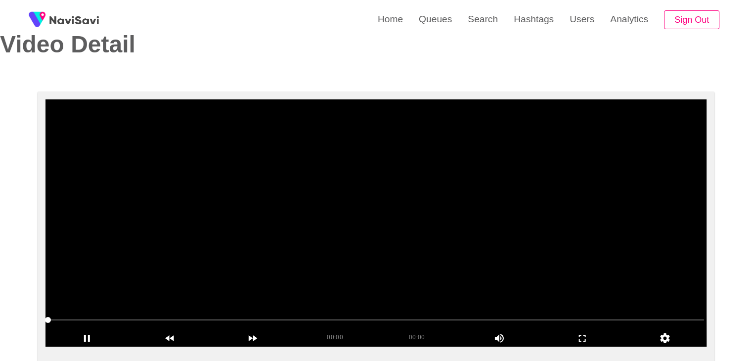
scroll to position [99, 0]
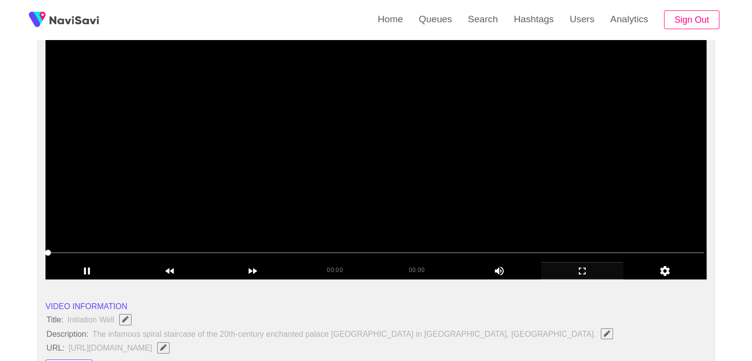
click at [597, 268] on icon "add" at bounding box center [583, 271] width 82 height 12
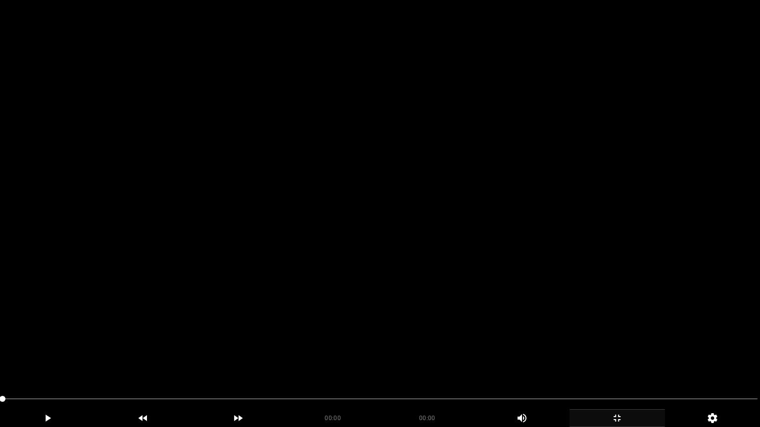
click at [63, 361] on div "add" at bounding box center [47, 419] width 95 height 18
click at [521, 312] on video at bounding box center [380, 213] width 760 height 427
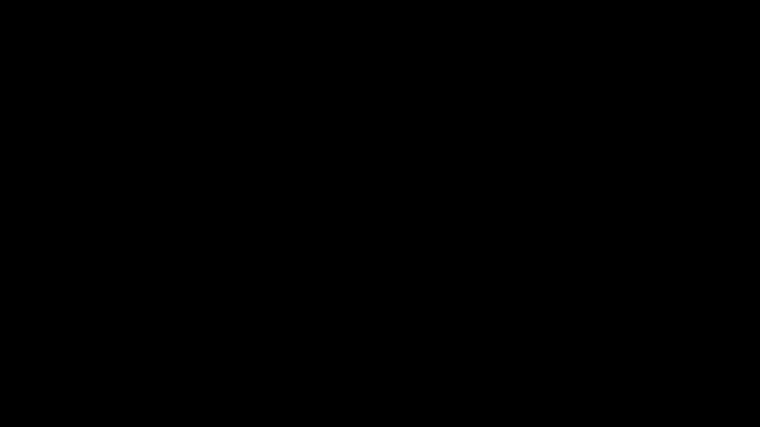
click at [625, 361] on icon "add" at bounding box center [617, 418] width 94 height 12
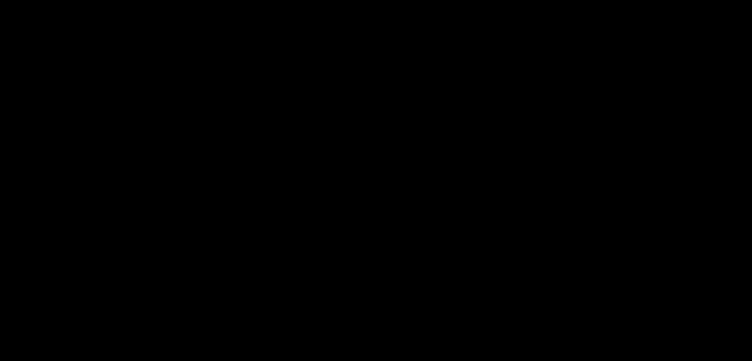
scroll to position [247, 0]
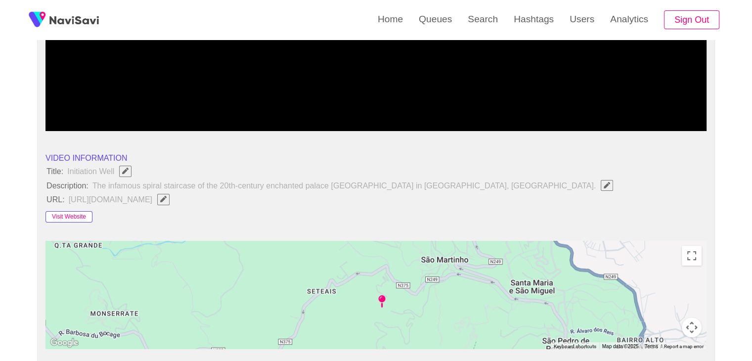
click at [70, 215] on button "Visit Website" at bounding box center [69, 217] width 47 height 12
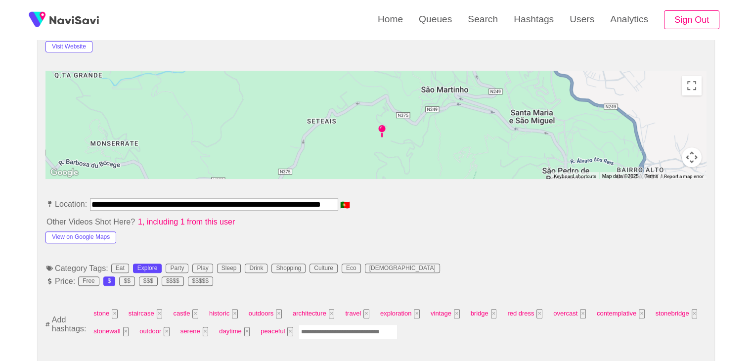
scroll to position [445, 0]
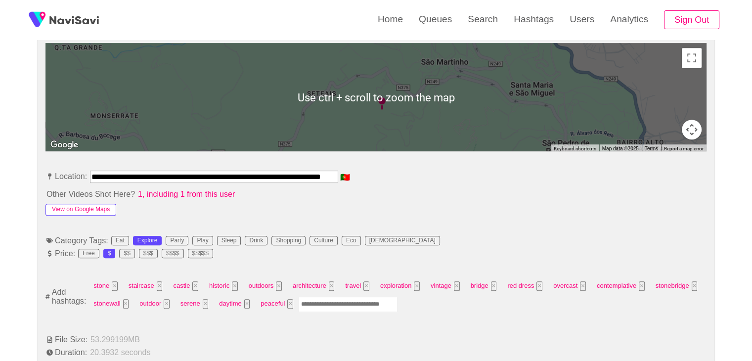
click at [74, 206] on button "View on Google Maps" at bounding box center [81, 210] width 71 height 12
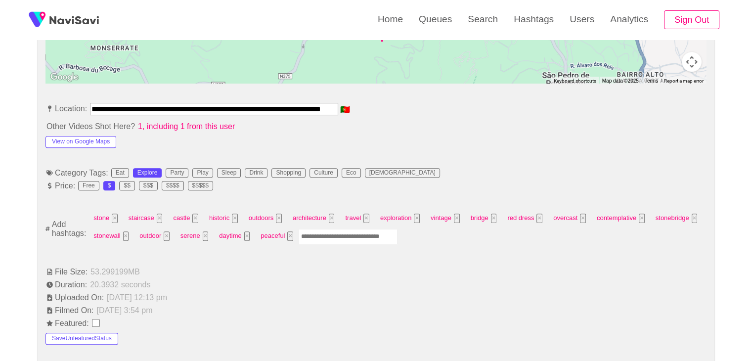
scroll to position [544, 0]
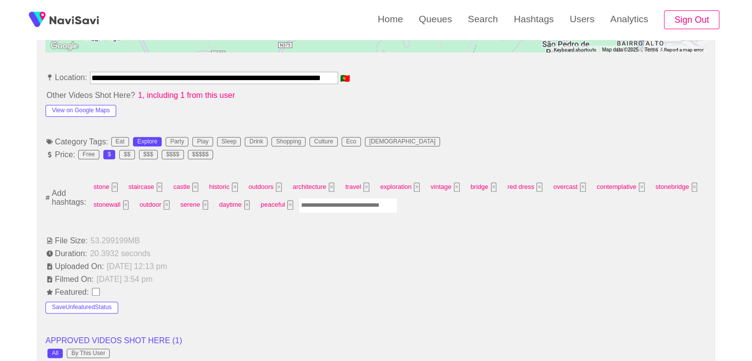
click at [322, 204] on input "Enter tag here and press return" at bounding box center [348, 205] width 99 height 15
type input "*********"
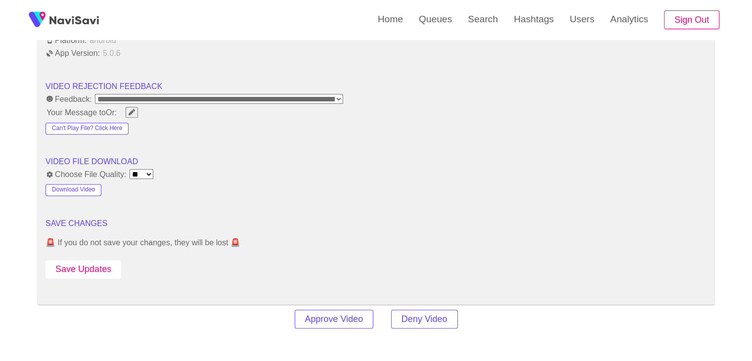
scroll to position [1236, 0]
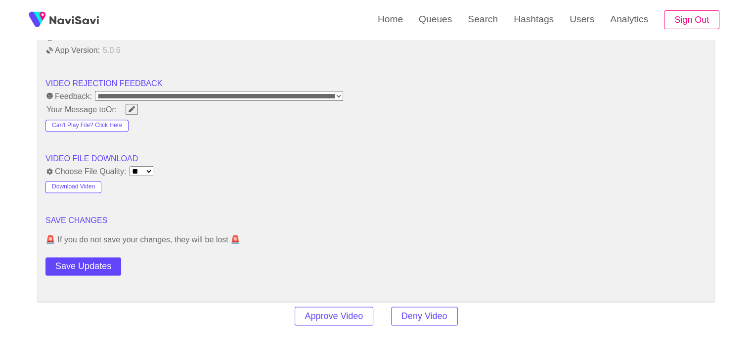
click at [86, 268] on button "Save Updates" at bounding box center [84, 266] width 76 height 18
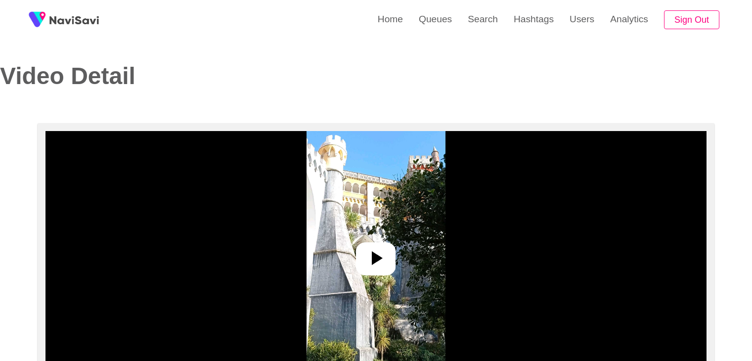
select select "**********"
select select "**"
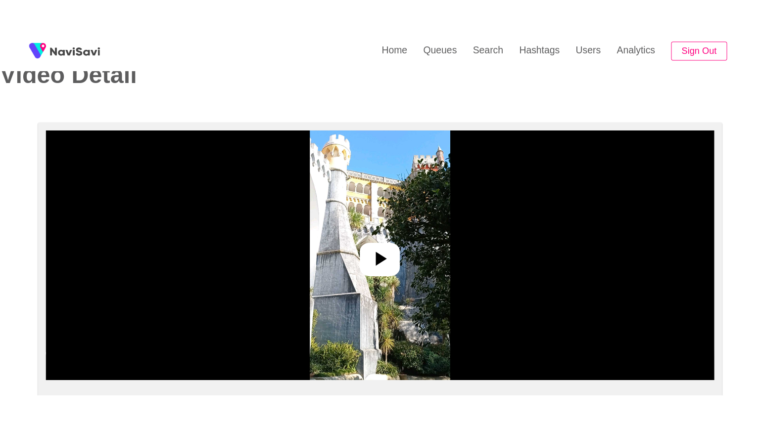
scroll to position [148, 0]
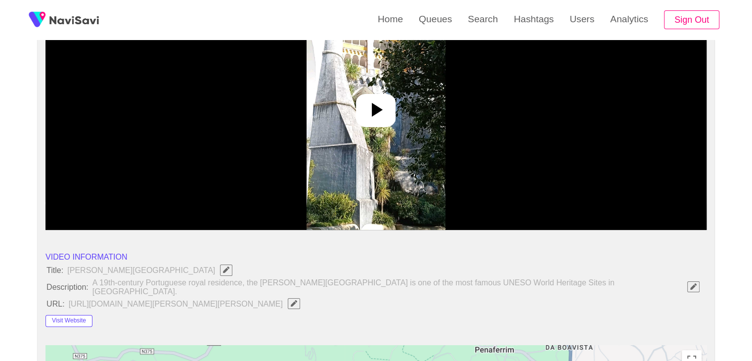
click at [377, 122] on div at bounding box center [376, 110] width 40 height 33
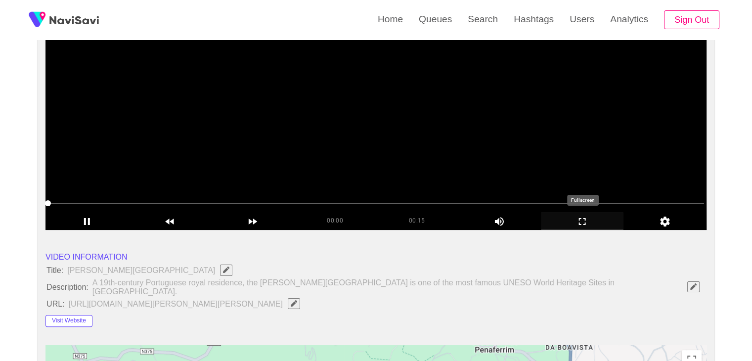
click at [591, 221] on icon "add" at bounding box center [583, 222] width 82 height 12
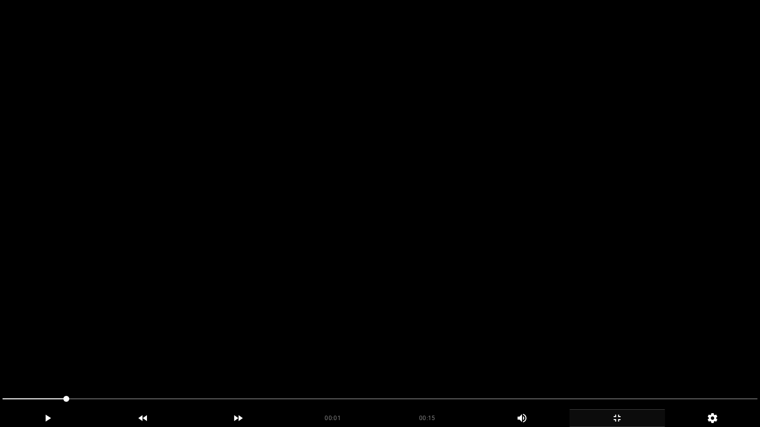
click at [516, 271] on video at bounding box center [380, 213] width 760 height 427
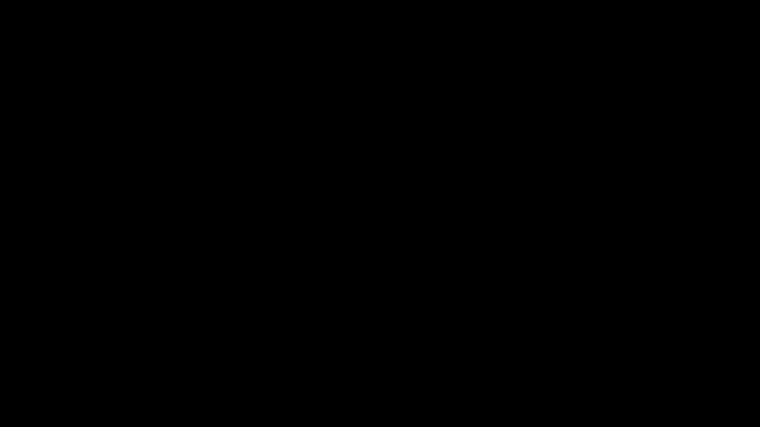
drag, startPoint x: 71, startPoint y: 406, endPoint x: 0, endPoint y: 404, distance: 70.8
click at [0, 361] on div at bounding box center [380, 400] width 763 height 26
click at [337, 282] on video at bounding box center [380, 213] width 760 height 427
click at [623, 361] on icon "add" at bounding box center [617, 418] width 94 height 12
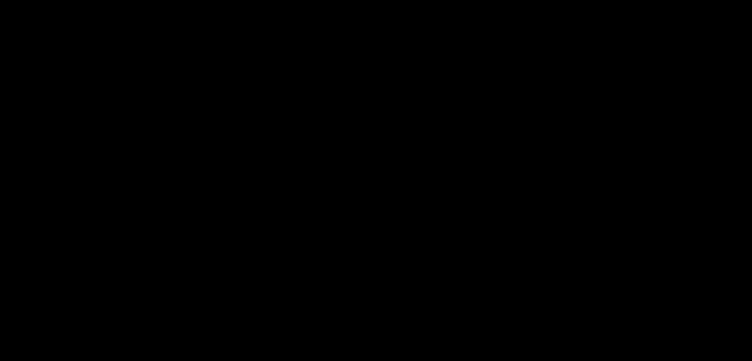
scroll to position [245, 0]
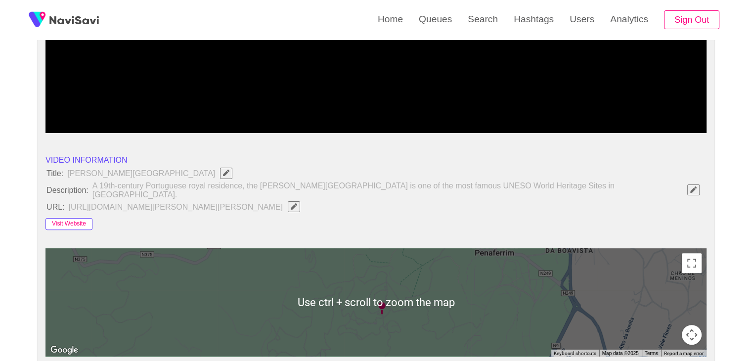
click at [73, 218] on button "Visit Website" at bounding box center [69, 224] width 47 height 12
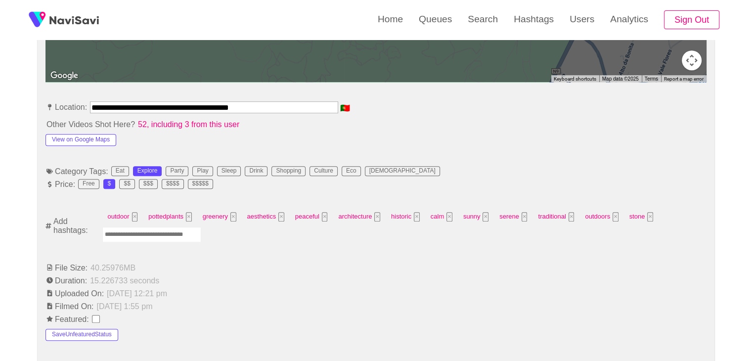
scroll to position [443, 0]
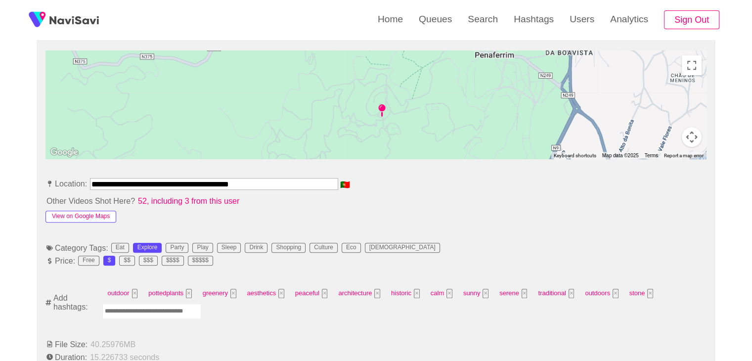
click at [81, 211] on button "View on Google Maps" at bounding box center [81, 217] width 71 height 12
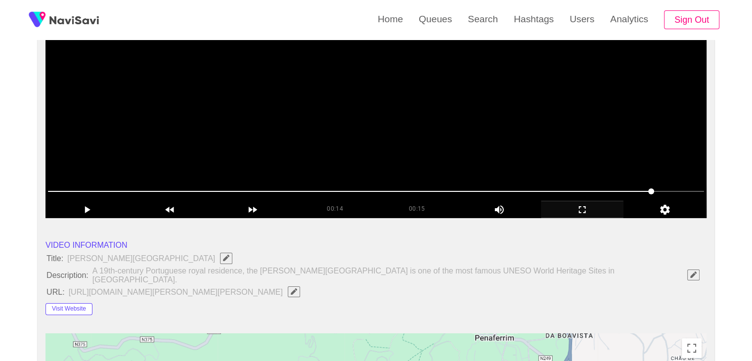
scroll to position [146, 0]
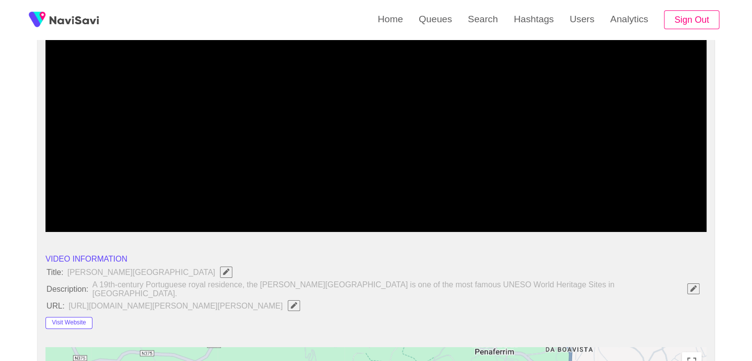
drag, startPoint x: 597, startPoint y: 197, endPoint x: 649, endPoint y: 200, distance: 52.0
drag, startPoint x: 580, startPoint y: 206, endPoint x: 574, endPoint y: 206, distance: 5.5
click at [574, 206] on span at bounding box center [376, 205] width 656 height 16
click at [548, 205] on span at bounding box center [376, 205] width 656 height 16
click at [515, 209] on span at bounding box center [376, 205] width 656 height 16
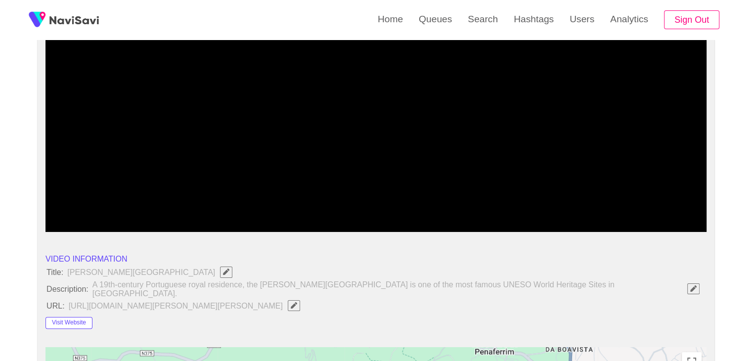
drag, startPoint x: 461, startPoint y: 207, endPoint x: 447, endPoint y: 208, distance: 14.4
click at [447, 208] on span at bounding box center [376, 205] width 656 height 16
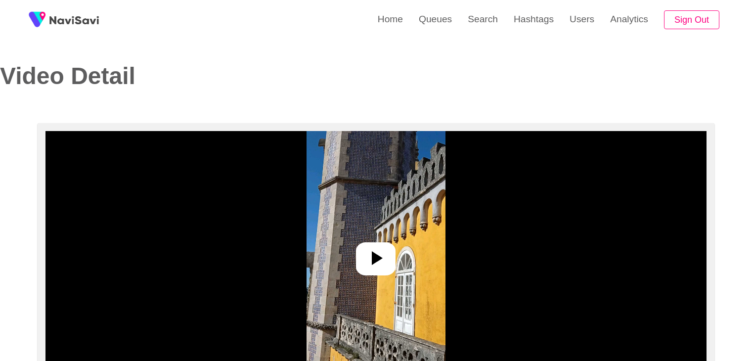
select select "**********"
select select "**"
click at [360, 249] on div at bounding box center [376, 258] width 40 height 33
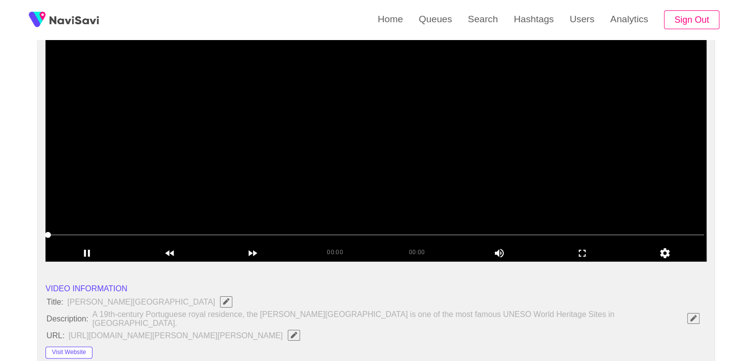
scroll to position [99, 0]
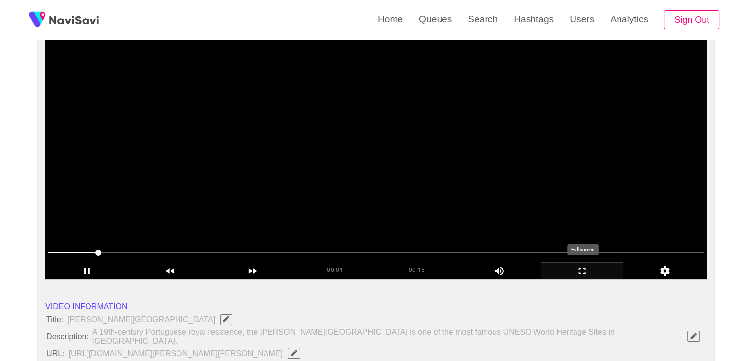
click at [588, 274] on icon "add" at bounding box center [583, 271] width 82 height 12
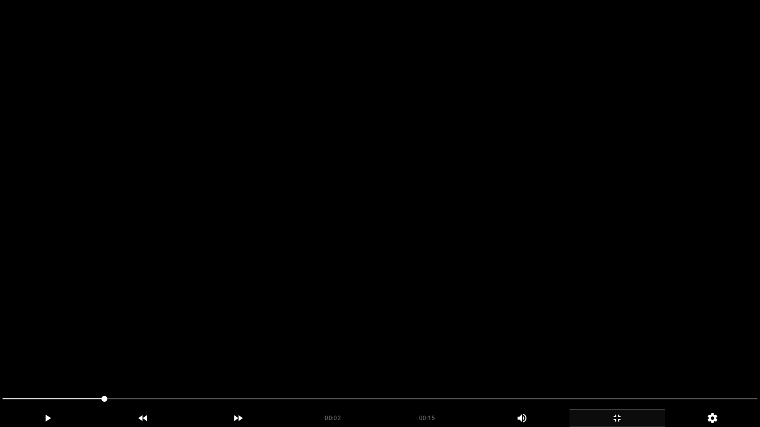
click at [0, 361] on div at bounding box center [380, 400] width 763 height 26
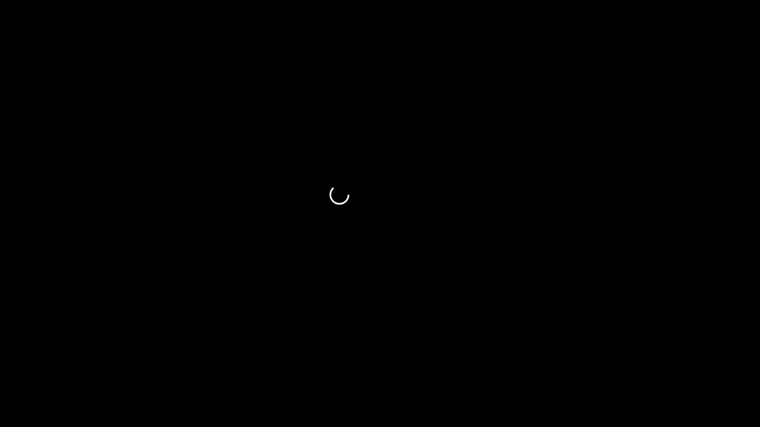
click at [37, 361] on icon "add" at bounding box center [47, 418] width 94 height 12
click at [64, 361] on icon "add" at bounding box center [47, 418] width 94 height 12
click at [624, 361] on icon "add" at bounding box center [617, 418] width 94 height 12
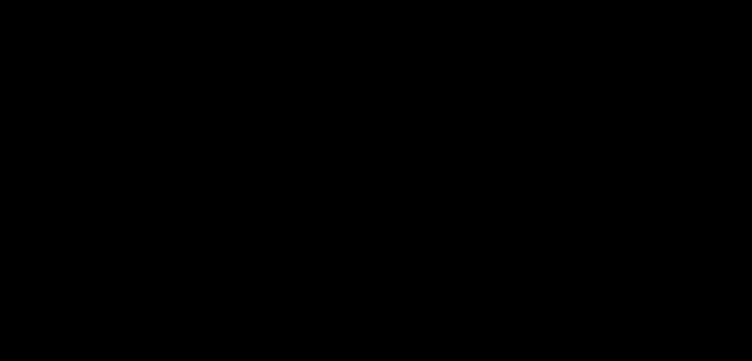
scroll to position [445, 0]
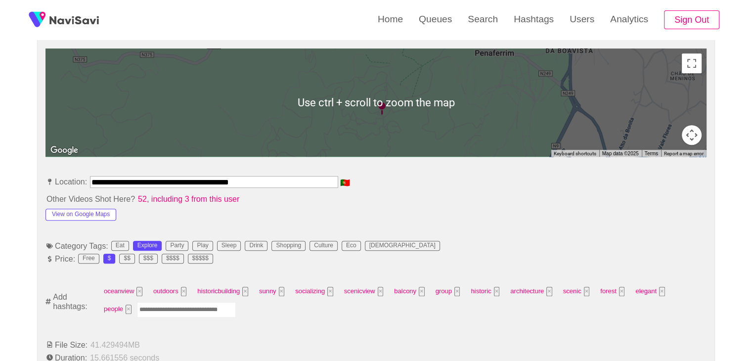
click at [164, 302] on input "Enter tag here and press return" at bounding box center [186, 309] width 99 height 15
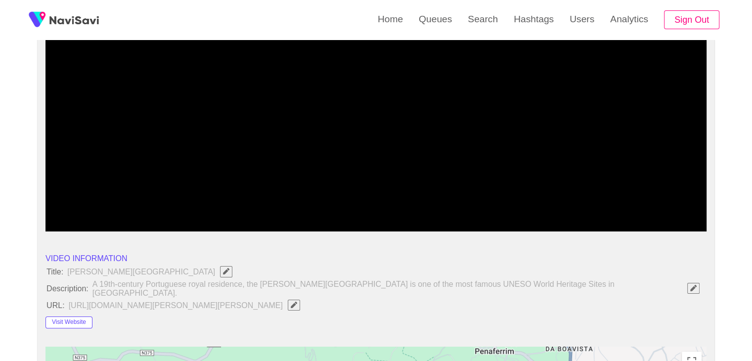
scroll to position [49, 0]
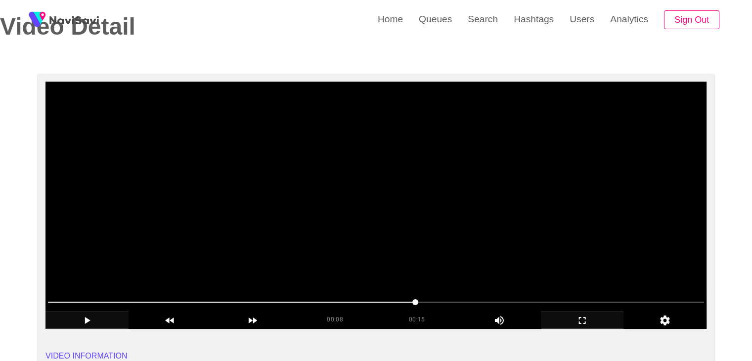
click at [391, 297] on span at bounding box center [376, 302] width 656 height 16
drag, startPoint x: 367, startPoint y: 297, endPoint x: 343, endPoint y: 296, distance: 24.7
click at [343, 296] on span at bounding box center [376, 302] width 656 height 16
click at [276, 297] on span at bounding box center [376, 302] width 656 height 16
click at [261, 297] on span at bounding box center [376, 302] width 656 height 16
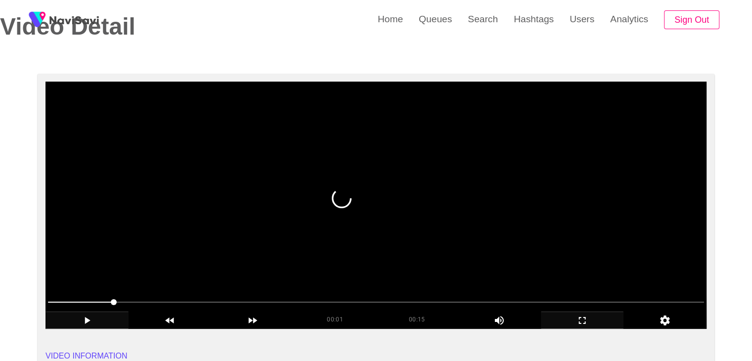
click at [95, 299] on span at bounding box center [376, 302] width 656 height 16
click at [268, 296] on span at bounding box center [376, 302] width 656 height 16
click at [289, 297] on span at bounding box center [376, 302] width 656 height 16
drag, startPoint x: 322, startPoint y: 299, endPoint x: 329, endPoint y: 299, distance: 6.4
click at [329, 299] on span at bounding box center [376, 302] width 656 height 16
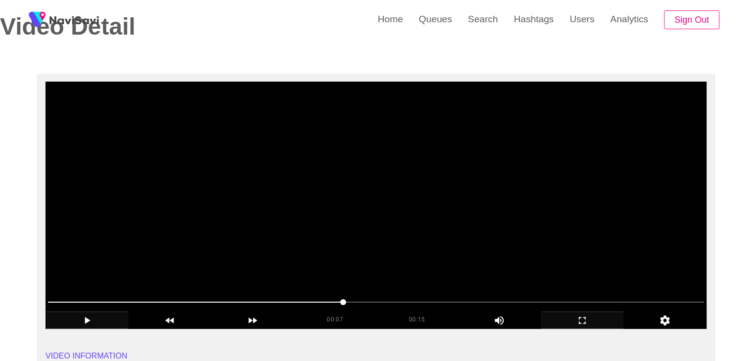
drag, startPoint x: 340, startPoint y: 299, endPoint x: 356, endPoint y: 299, distance: 15.8
click at [356, 299] on span at bounding box center [376, 302] width 656 height 16
click at [369, 301] on span at bounding box center [376, 302] width 656 height 16
click at [408, 299] on span at bounding box center [376, 302] width 656 height 16
click at [412, 299] on span at bounding box center [409, 302] width 6 height 6
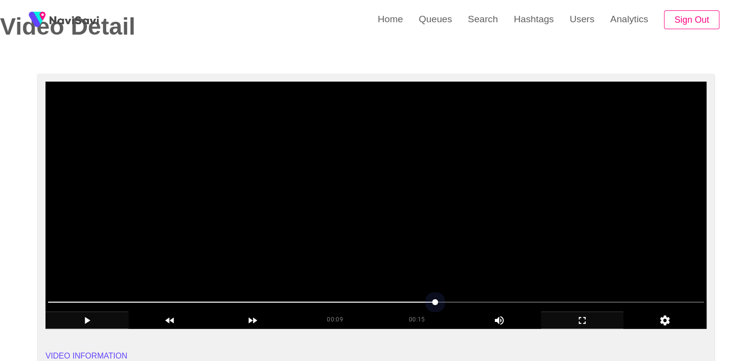
drag, startPoint x: 438, startPoint y: 297, endPoint x: 445, endPoint y: 296, distance: 7.5
click at [445, 296] on span at bounding box center [376, 302] width 656 height 16
click at [465, 295] on span at bounding box center [376, 302] width 656 height 16
click at [478, 294] on span at bounding box center [376, 302] width 656 height 16
click at [497, 294] on span at bounding box center [376, 302] width 656 height 16
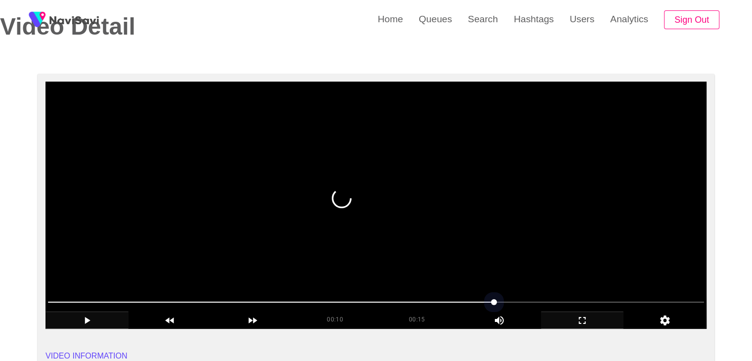
click at [504, 294] on span at bounding box center [376, 302] width 656 height 16
drag, startPoint x: 504, startPoint y: 294, endPoint x: 518, endPoint y: 293, distance: 13.9
click at [517, 299] on span at bounding box center [514, 302] width 6 height 6
click at [523, 299] on span at bounding box center [520, 302] width 6 height 6
click at [534, 293] on div at bounding box center [376, 302] width 664 height 25
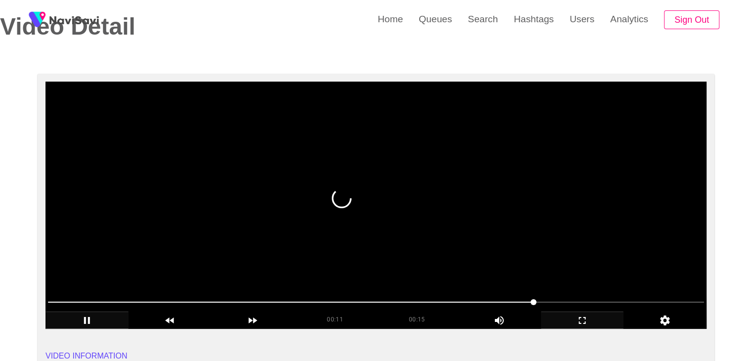
drag, startPoint x: 541, startPoint y: 293, endPoint x: 546, endPoint y: 293, distance: 5.4
click at [546, 293] on div at bounding box center [376, 302] width 664 height 25
click at [565, 292] on div at bounding box center [376, 302] width 664 height 25
drag, startPoint x: 568, startPoint y: 292, endPoint x: 580, endPoint y: 293, distance: 12.4
click at [570, 292] on div at bounding box center [376, 302] width 664 height 25
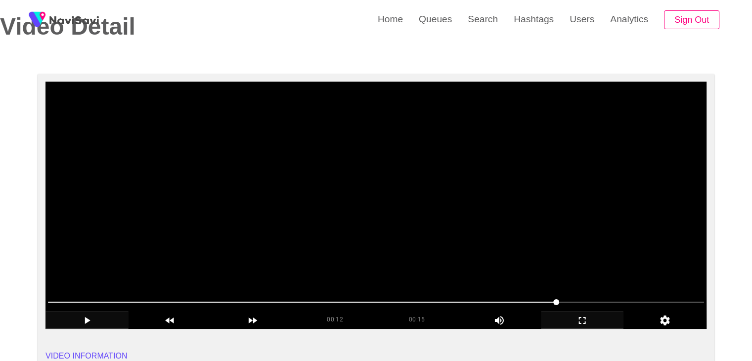
click at [580, 293] on div at bounding box center [376, 302] width 664 height 25
click at [599, 303] on span at bounding box center [599, 302] width 6 height 6
click at [602, 303] on span at bounding box center [599, 302] width 6 height 6
click at [607, 303] on span at bounding box center [606, 302] width 6 height 6
click at [623, 304] on span at bounding box center [376, 302] width 656 height 16
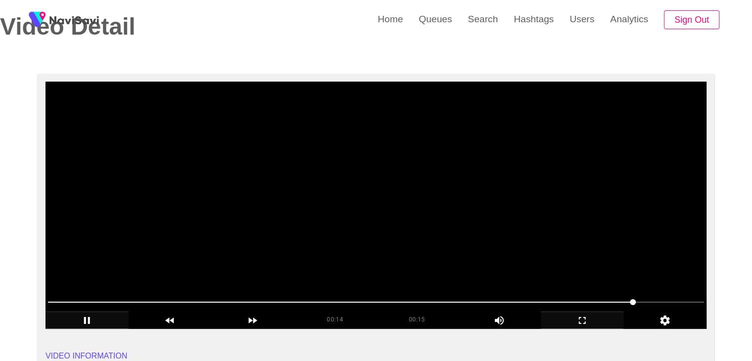
click at [636, 303] on span at bounding box center [633, 302] width 6 height 6
click at [650, 305] on span at bounding box center [376, 302] width 656 height 16
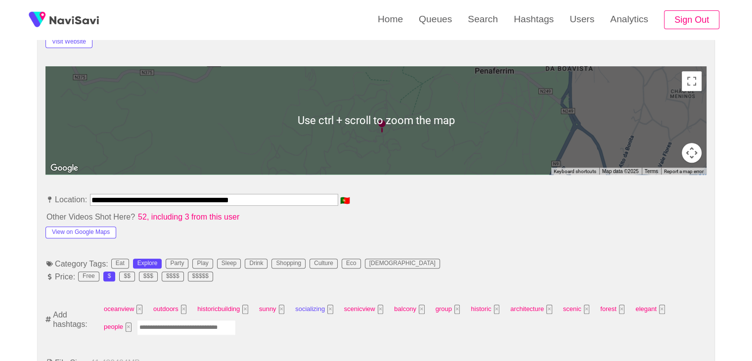
scroll to position [445, 0]
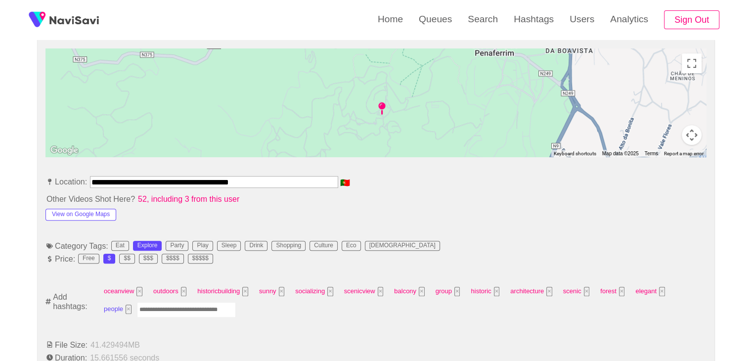
click at [132, 305] on button "×" at bounding box center [129, 309] width 6 height 9
click at [142, 302] on input "Enter tag here and press return" at bounding box center [150, 309] width 99 height 15
type input "*********"
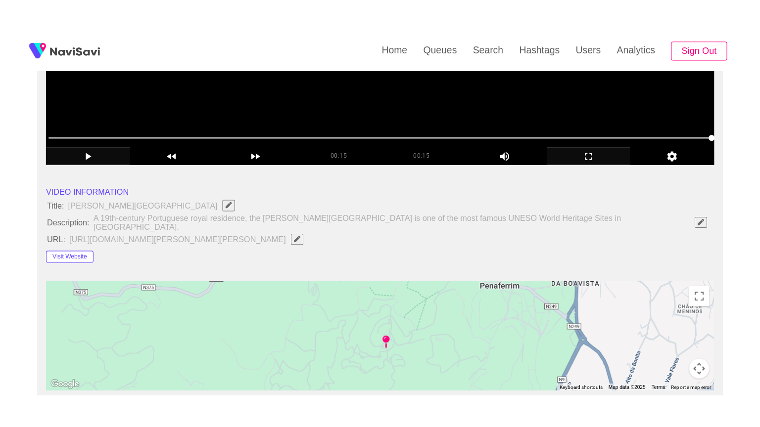
scroll to position [148, 0]
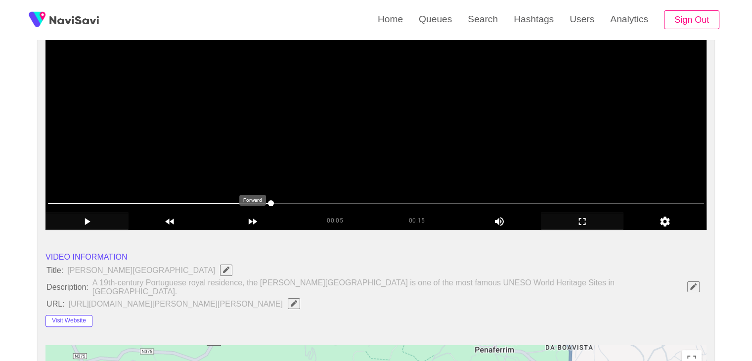
drag, startPoint x: 422, startPoint y: 202, endPoint x: 133, endPoint y: 208, distance: 289.4
drag, startPoint x: 156, startPoint y: 202, endPoint x: 0, endPoint y: 200, distance: 156.3
click at [93, 216] on icon "add" at bounding box center [87, 222] width 82 height 12
click at [599, 220] on icon "add" at bounding box center [583, 222] width 82 height 12
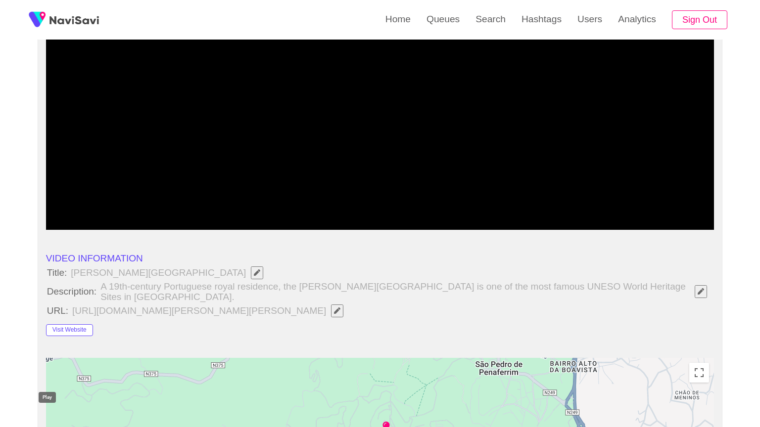
click at [53, 227] on icon "add" at bounding box center [87, 221] width 83 height 12
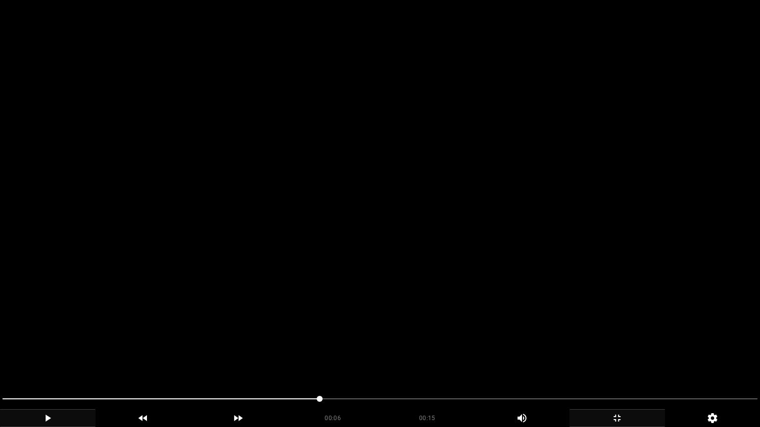
click at [433, 348] on video at bounding box center [380, 213] width 760 height 427
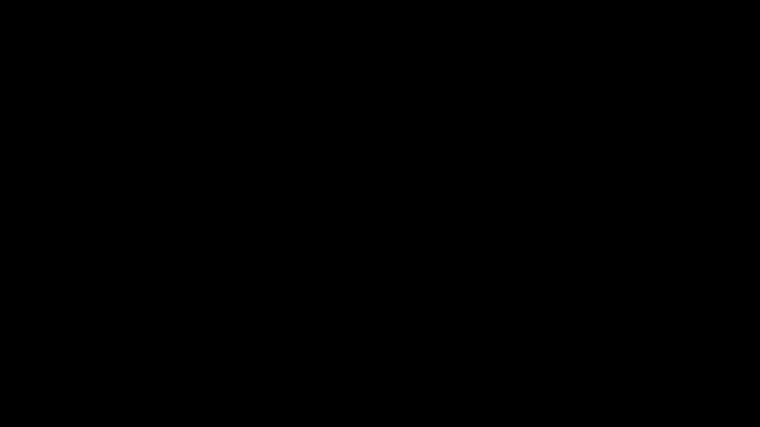
click at [619, 361] on icon "add" at bounding box center [617, 418] width 94 height 12
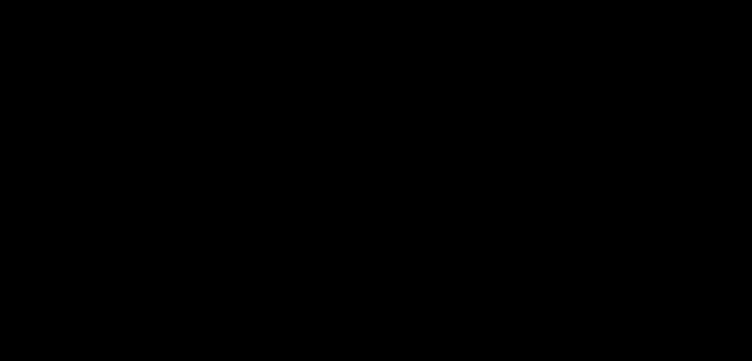
scroll to position [493, 0]
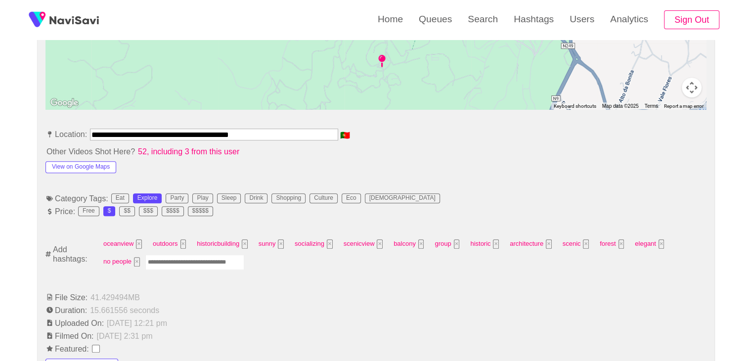
click at [168, 255] on input "Enter tag here and press return" at bounding box center [194, 262] width 99 height 15
type input "*********"
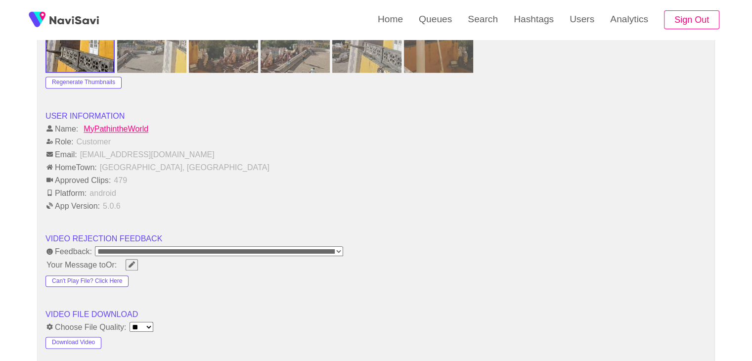
scroll to position [1235, 0]
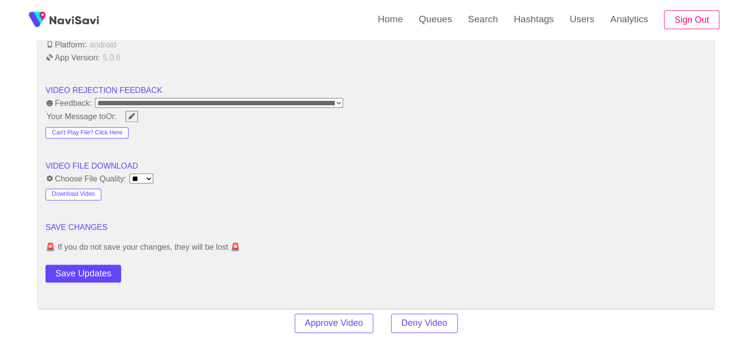
drag, startPoint x: 88, startPoint y: 263, endPoint x: 90, endPoint y: 254, distance: 9.1
click at [88, 265] on button "Save Updates" at bounding box center [84, 274] width 76 height 18
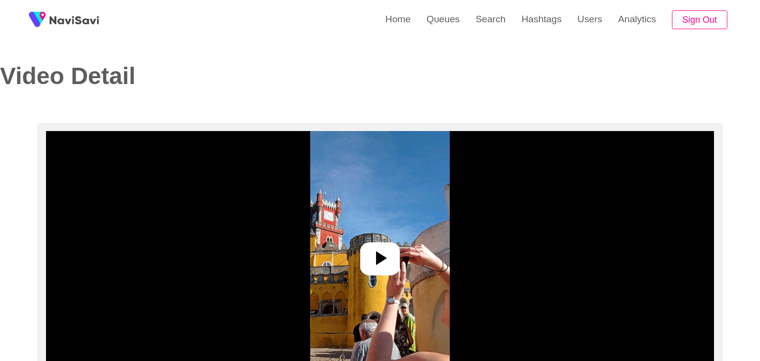
select select "**********"
select select "**"
click at [384, 277] on img at bounding box center [376, 254] width 139 height 247
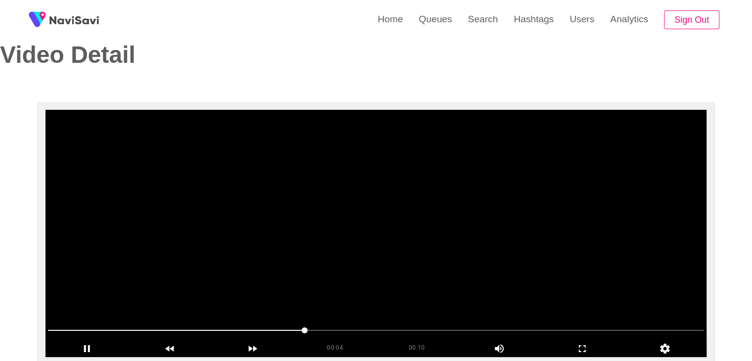
scroll to position [49, 0]
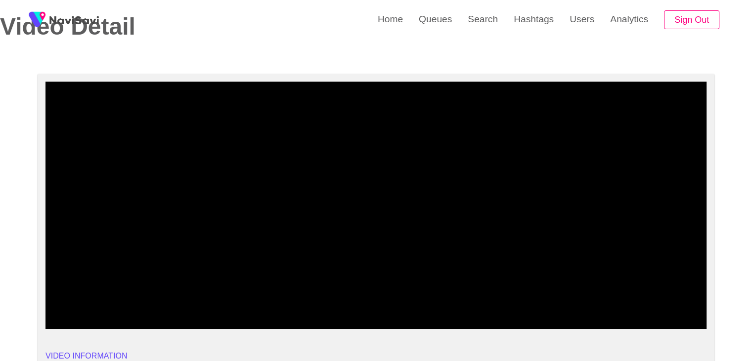
drag, startPoint x: 144, startPoint y: 303, endPoint x: 27, endPoint y: 293, distance: 118.1
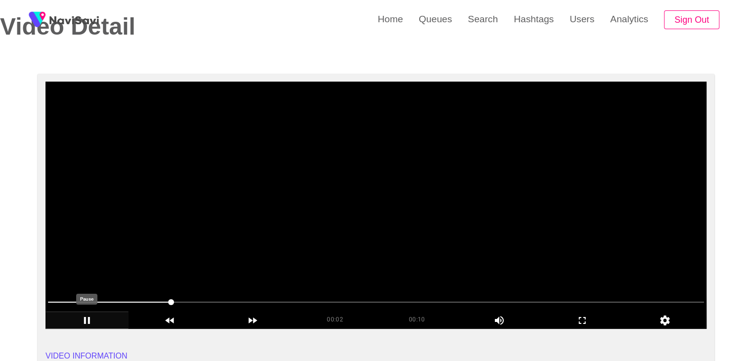
click at [88, 320] on icon "add" at bounding box center [87, 321] width 82 height 12
click at [394, 226] on video at bounding box center [376, 205] width 661 height 247
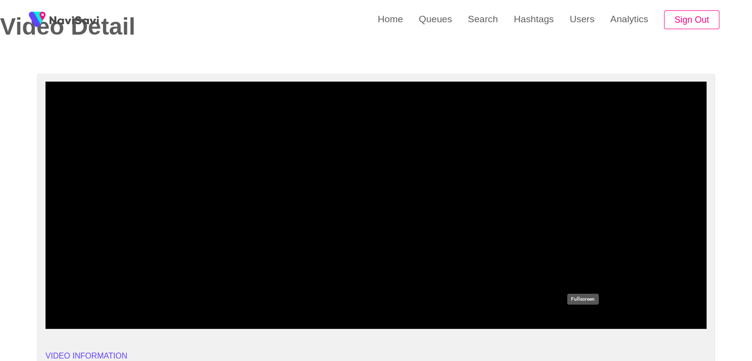
click at [578, 323] on icon "add" at bounding box center [583, 321] width 82 height 12
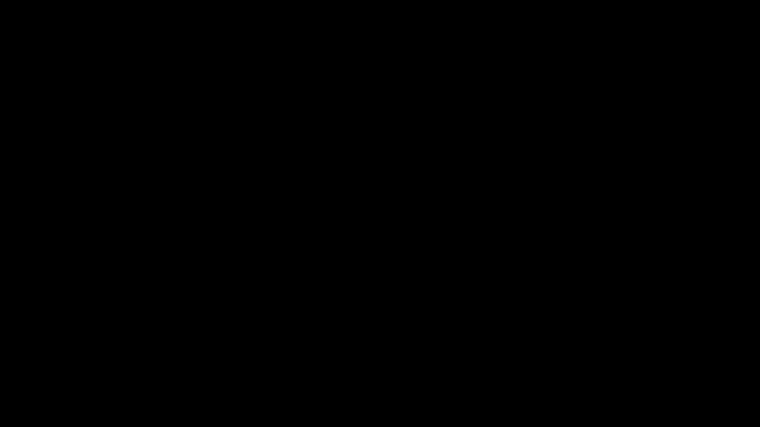
click at [55, 361] on icon "add" at bounding box center [47, 418] width 94 height 12
click at [65, 361] on icon "add" at bounding box center [47, 418] width 94 height 12
drag, startPoint x: 68, startPoint y: 400, endPoint x: 0, endPoint y: 400, distance: 68.3
click at [41, 361] on icon "add" at bounding box center [47, 418] width 94 height 12
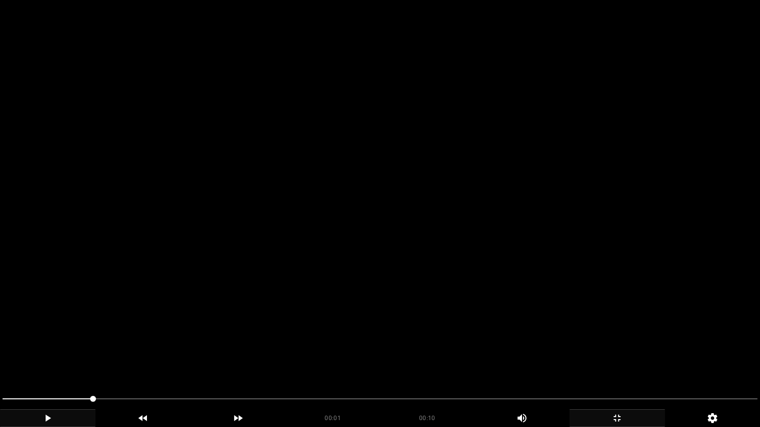
drag, startPoint x: 95, startPoint y: 395, endPoint x: 0, endPoint y: 380, distance: 96.1
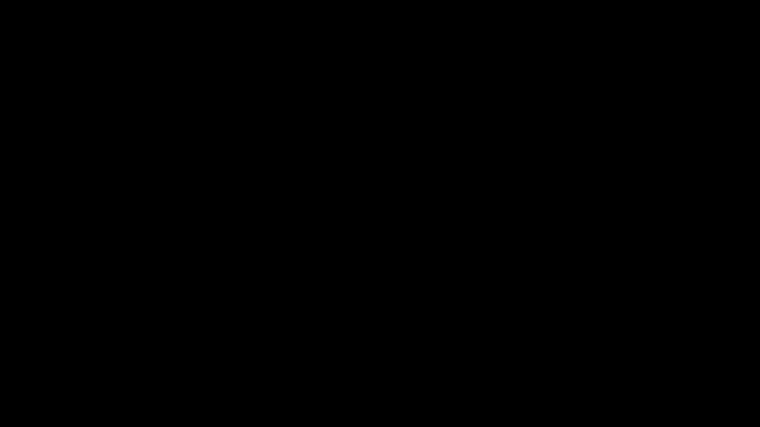
drag, startPoint x: 14, startPoint y: 398, endPoint x: 8, endPoint y: 397, distance: 6.1
click at [8, 361] on span at bounding box center [379, 399] width 755 height 16
drag, startPoint x: 8, startPoint y: 397, endPoint x: 2, endPoint y: 397, distance: 5.9
click at [7, 361] on span at bounding box center [10, 399] width 6 height 6
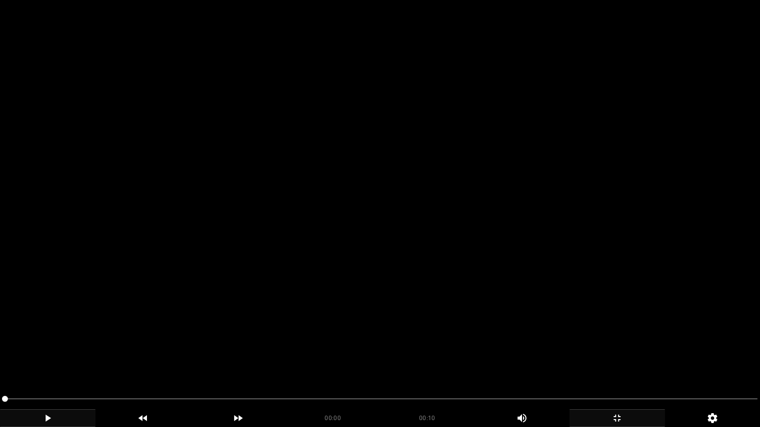
click at [180, 350] on video at bounding box center [380, 213] width 760 height 427
click at [180, 351] on video at bounding box center [380, 213] width 760 height 427
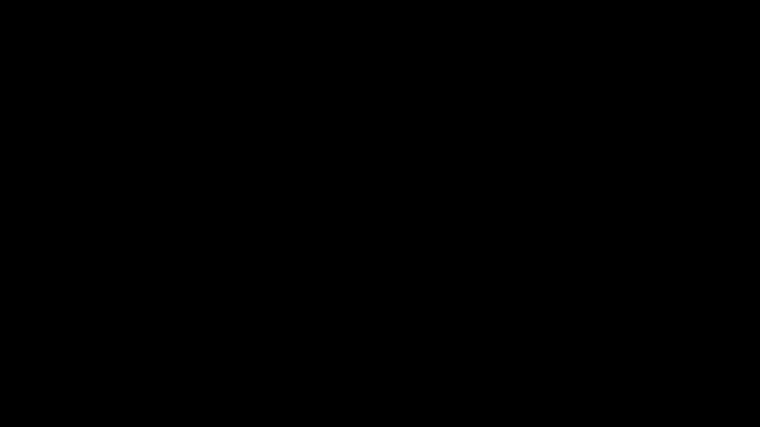
click at [611, 361] on div "add" at bounding box center [616, 419] width 95 height 18
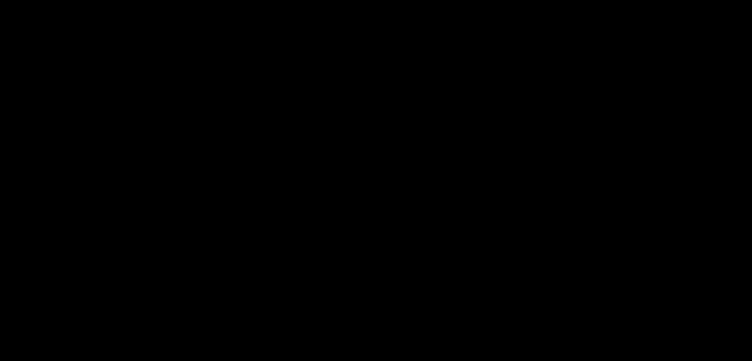
scroll to position [198, 0]
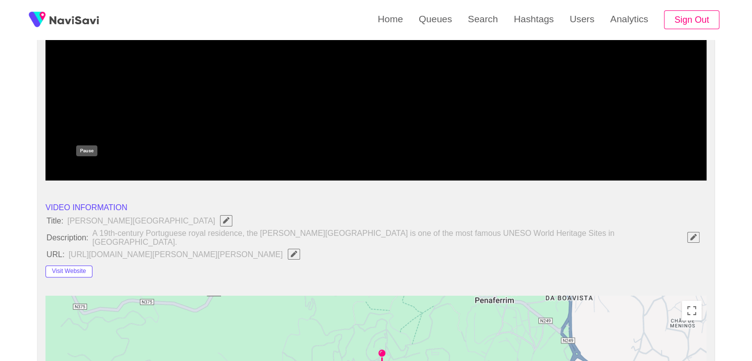
click at [88, 173] on icon "add" at bounding box center [87, 172] width 82 height 12
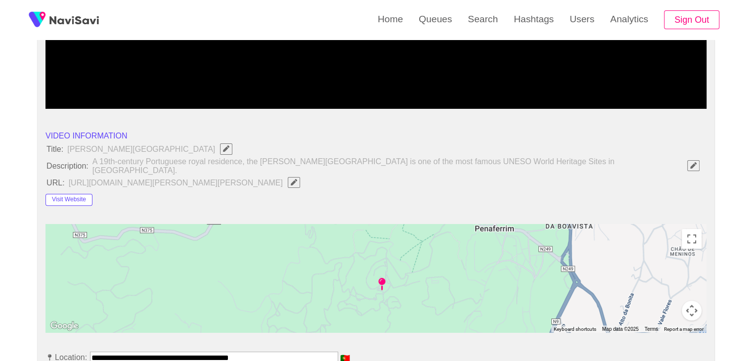
scroll to position [297, 0]
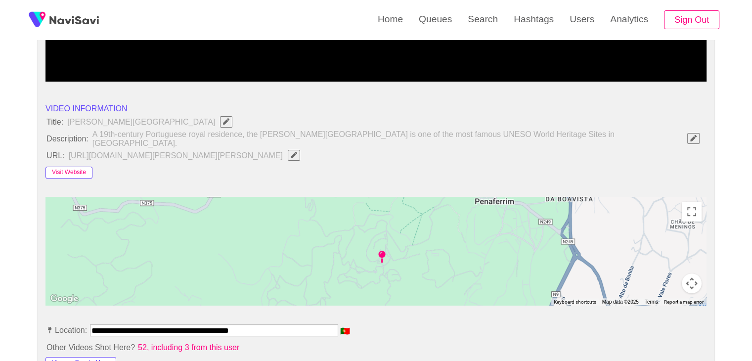
click at [69, 170] on button "Visit Website" at bounding box center [69, 173] width 47 height 12
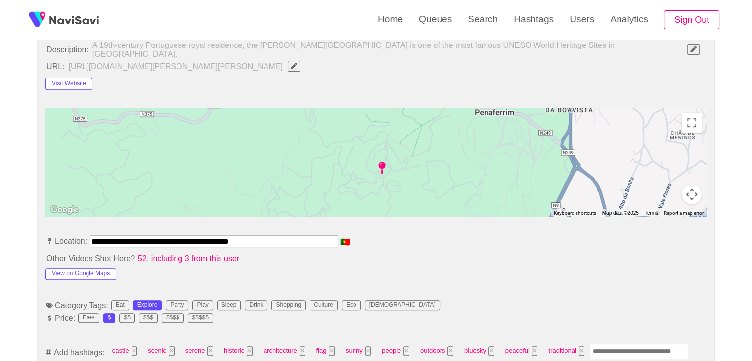
scroll to position [396, 0]
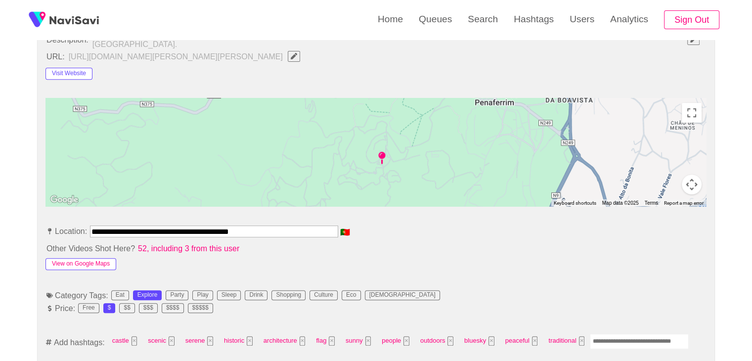
click at [98, 258] on button "View on Google Maps" at bounding box center [81, 264] width 71 height 12
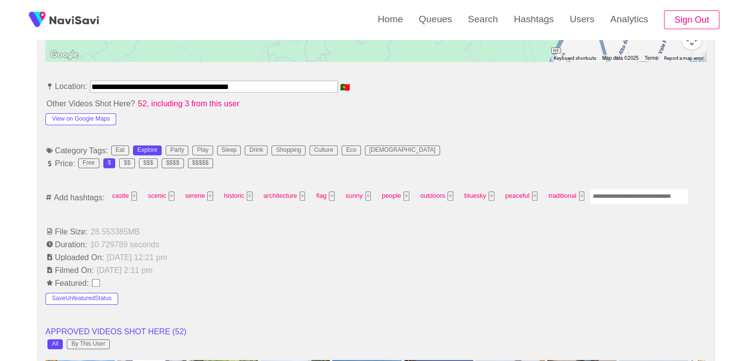
scroll to position [544, 0]
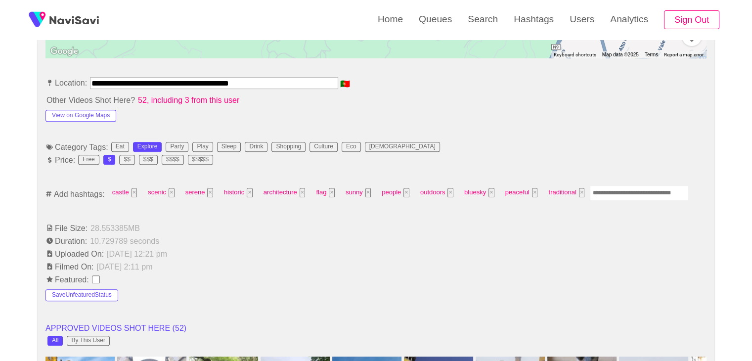
click at [602, 185] on input "Enter tag here and press return" at bounding box center [639, 192] width 99 height 15
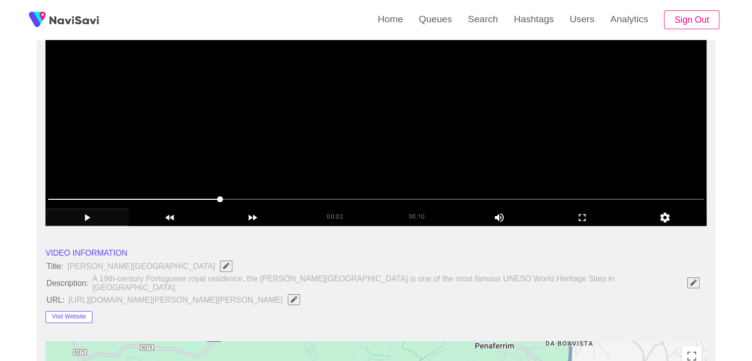
scroll to position [148, 0]
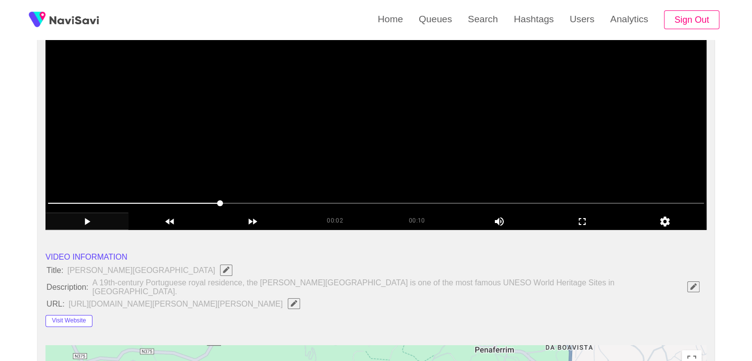
click at [299, 175] on video at bounding box center [376, 106] width 661 height 247
click at [566, 217] on icon "add" at bounding box center [583, 222] width 82 height 12
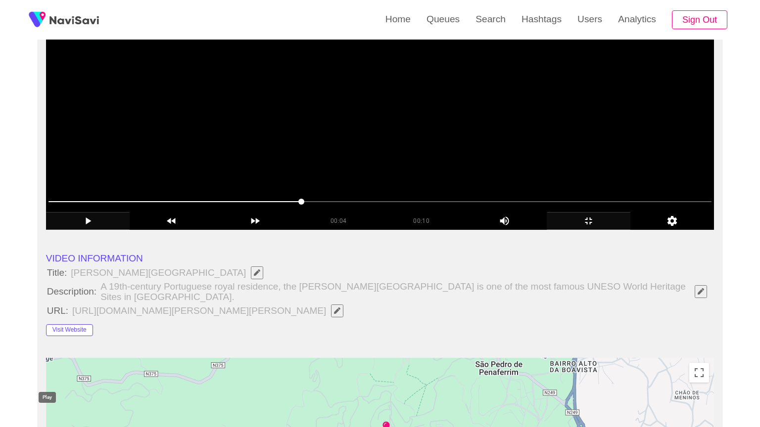
click at [57, 227] on icon "add" at bounding box center [87, 221] width 83 height 12
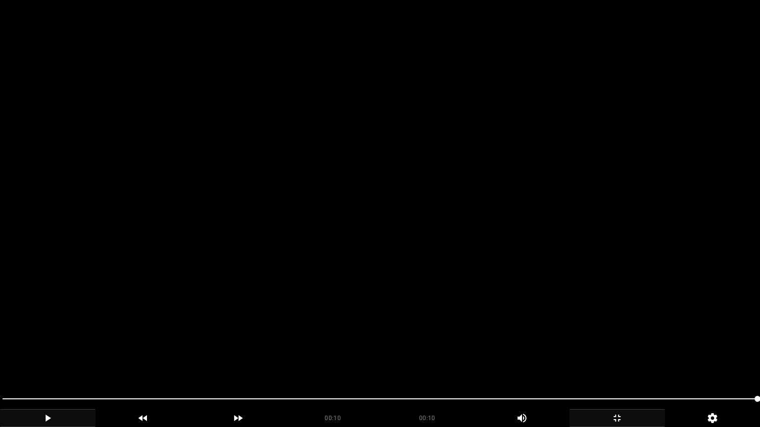
click at [637, 361] on div "add" at bounding box center [616, 419] width 95 height 18
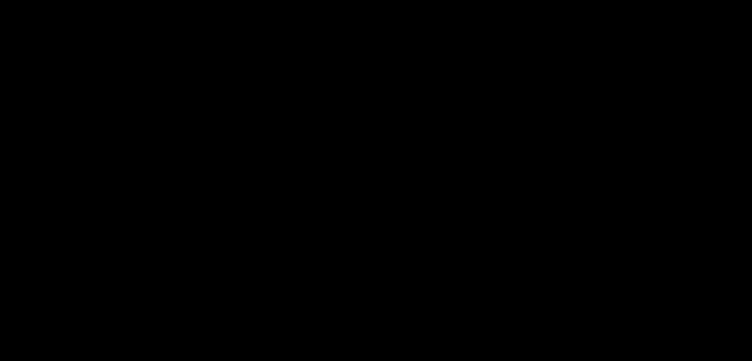
scroll to position [1138, 0]
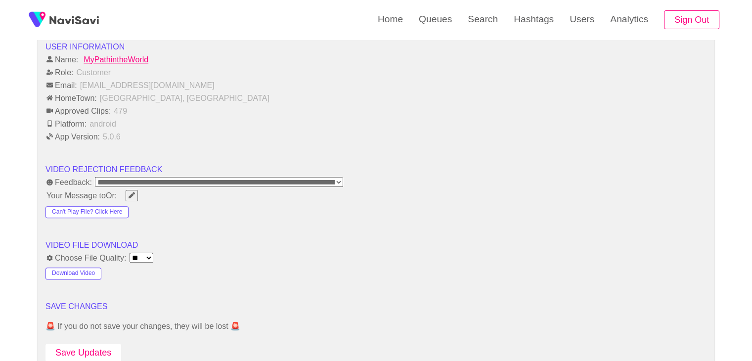
click at [92, 344] on button "Save Updates" at bounding box center [84, 353] width 76 height 18
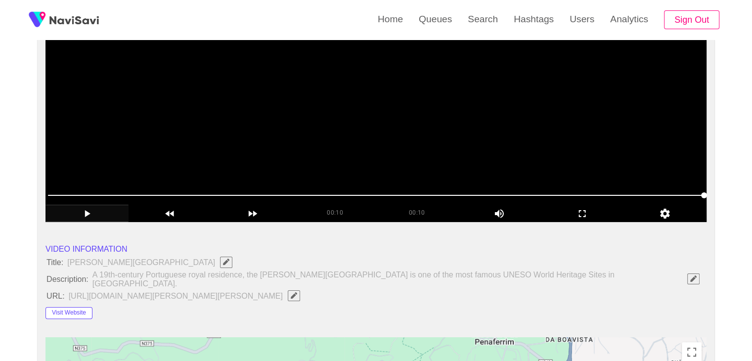
scroll to position [198, 0]
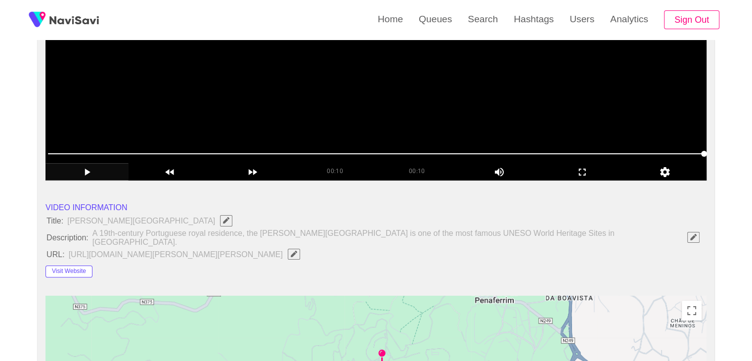
click at [214, 123] on video at bounding box center [376, 56] width 661 height 247
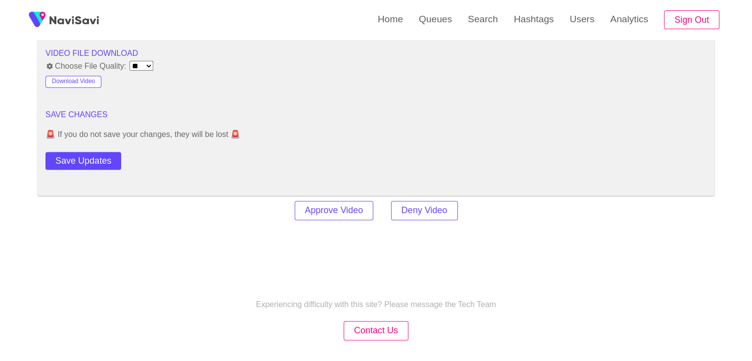
scroll to position [1335, 0]
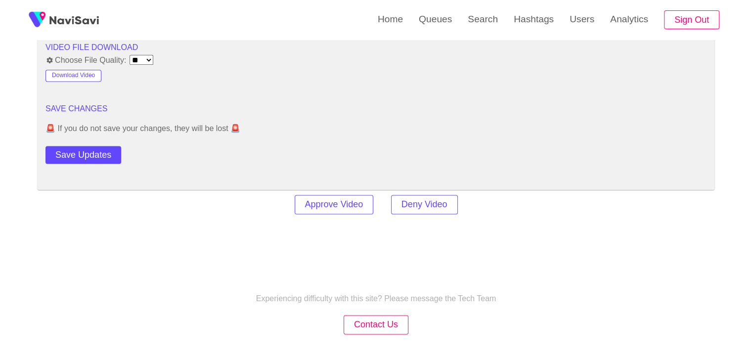
click at [99, 146] on button "Save Updates" at bounding box center [84, 155] width 76 height 18
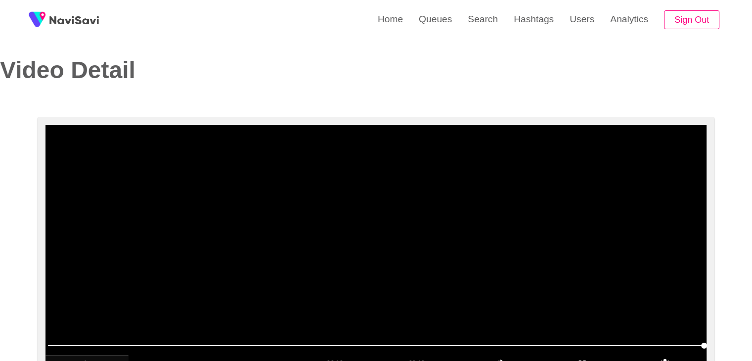
scroll to position [0, 0]
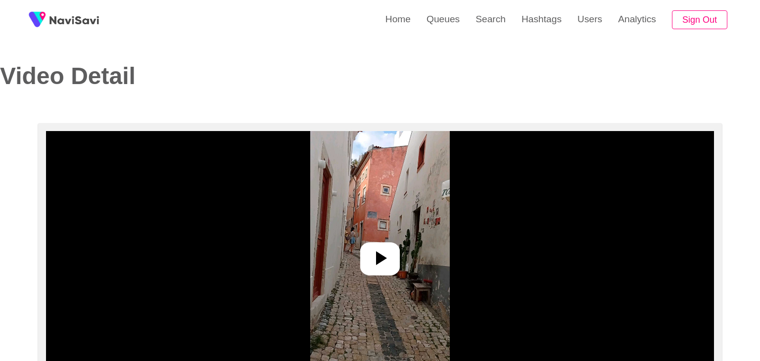
select select "**********"
select select "**"
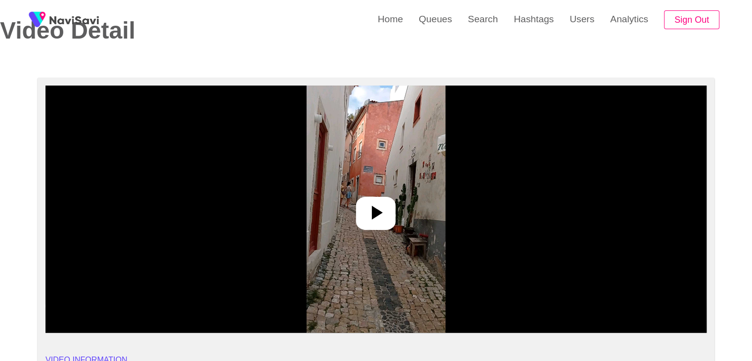
scroll to position [49, 0]
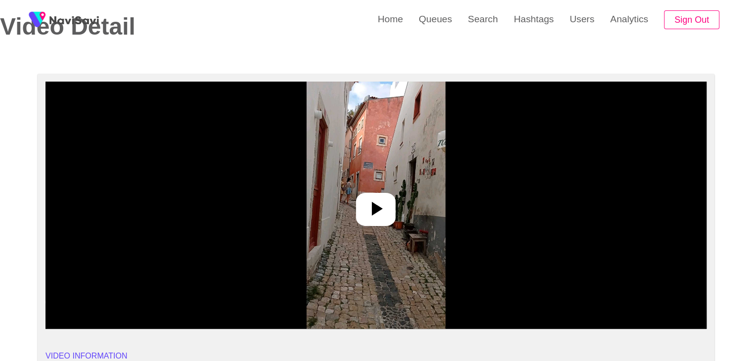
click at [400, 198] on img at bounding box center [376, 205] width 139 height 247
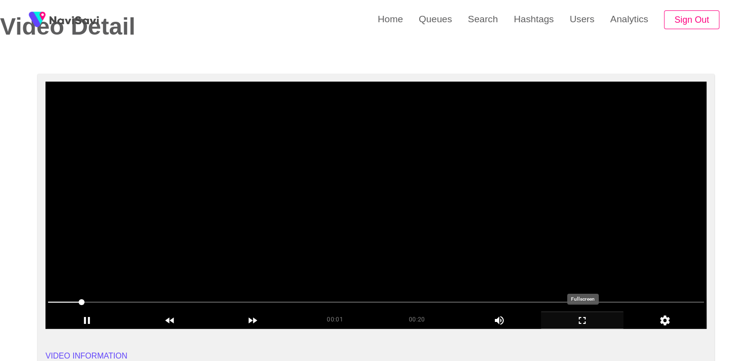
click at [582, 322] on icon "add" at bounding box center [583, 321] width 82 height 12
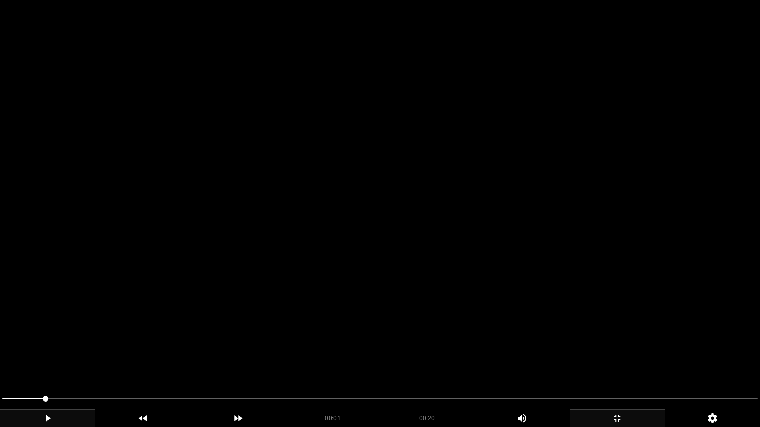
click at [51, 361] on icon "add" at bounding box center [47, 418] width 94 height 12
drag, startPoint x: 106, startPoint y: 396, endPoint x: 0, endPoint y: 402, distance: 106.0
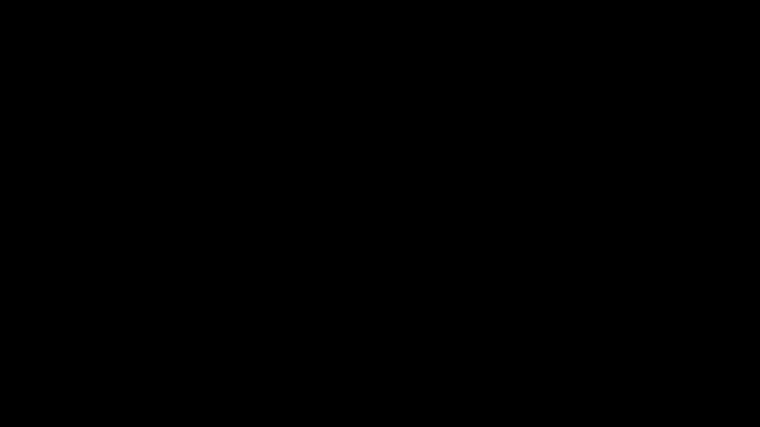
click at [20, 361] on div "add" at bounding box center [47, 419] width 95 height 18
click at [37, 361] on icon "add" at bounding box center [47, 418] width 94 height 12
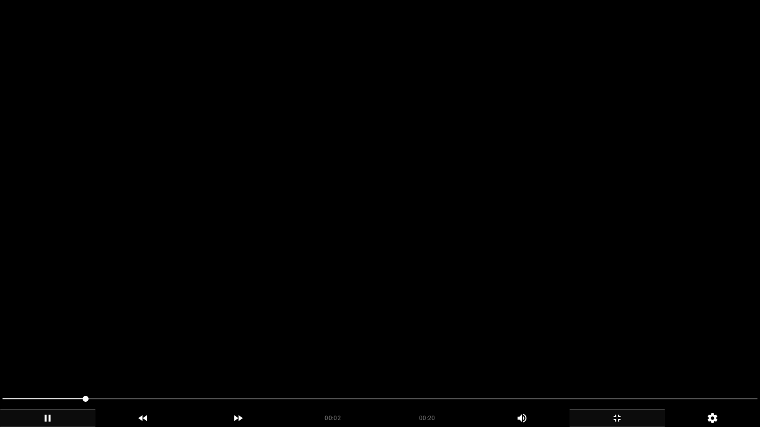
click at [137, 361] on div at bounding box center [380, 400] width 763 height 26
click at [137, 361] on span at bounding box center [379, 399] width 755 height 1
drag, startPoint x: 462, startPoint y: 398, endPoint x: 445, endPoint y: 398, distance: 16.8
click at [613, 361] on icon "add" at bounding box center [617, 418] width 94 height 12
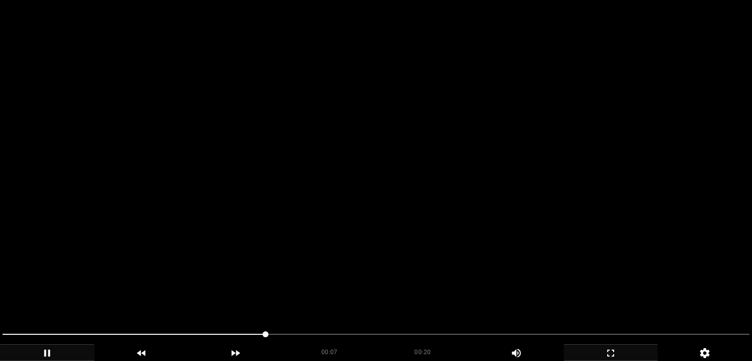
scroll to position [198, 0]
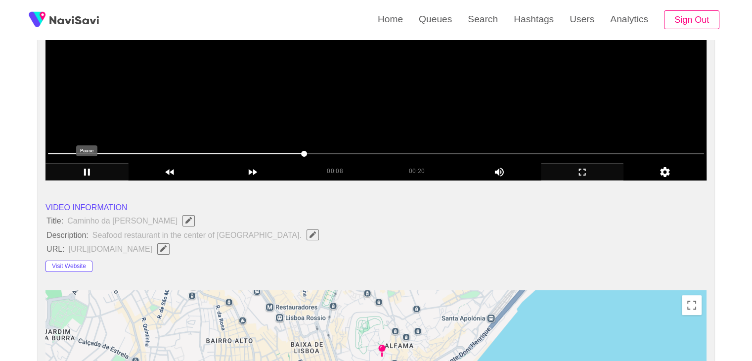
click at [91, 172] on icon "add" at bounding box center [87, 172] width 82 height 12
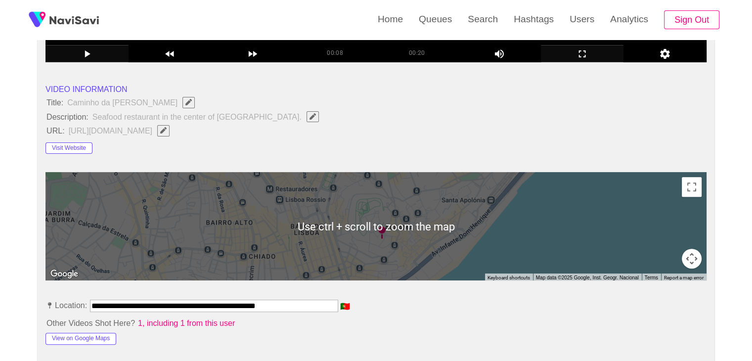
scroll to position [297, 0]
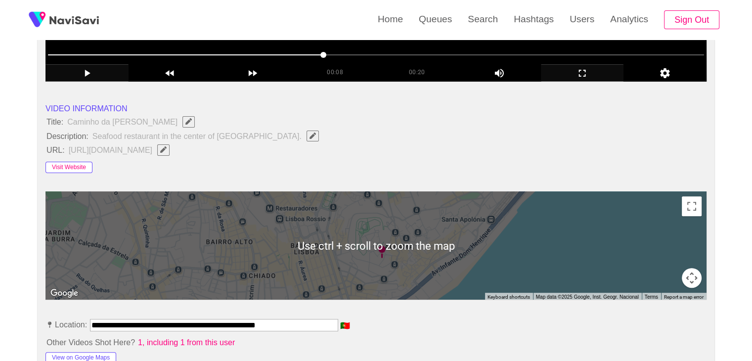
click at [71, 165] on button "Visit Website" at bounding box center [69, 168] width 47 height 12
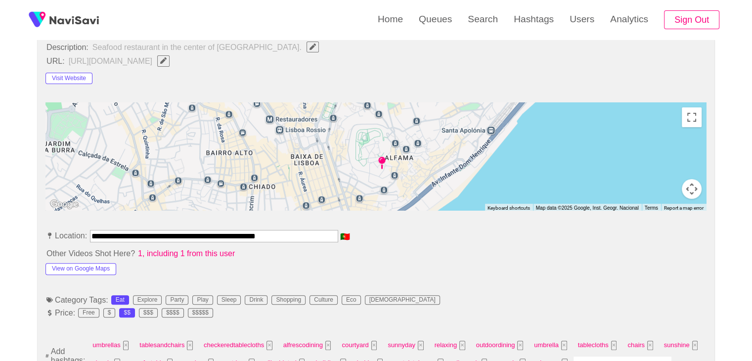
scroll to position [396, 0]
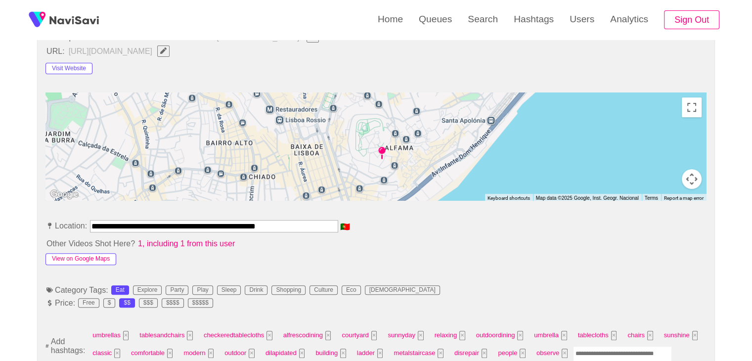
click at [74, 253] on button "View on Google Maps" at bounding box center [81, 259] width 71 height 12
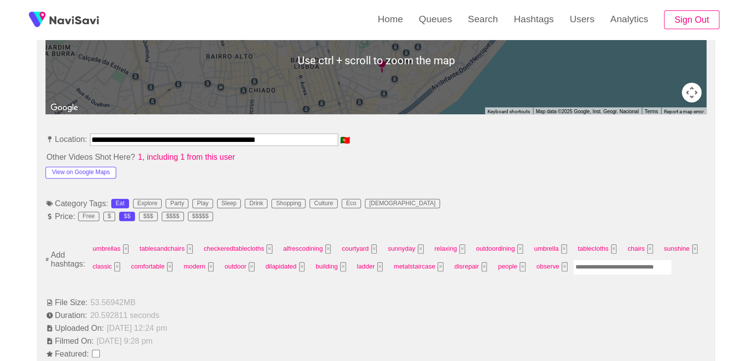
scroll to position [495, 0]
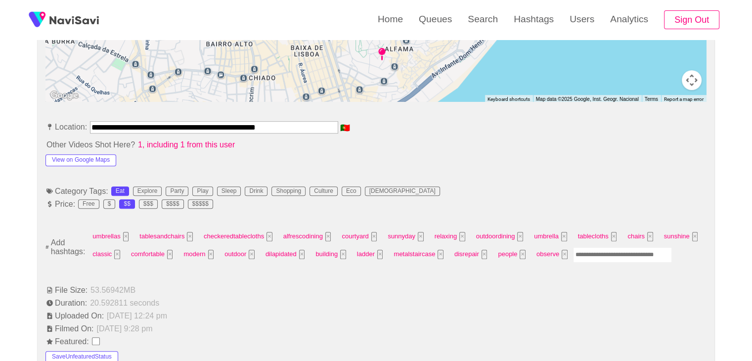
click at [594, 249] on input "Enter tag here and press return" at bounding box center [622, 254] width 99 height 15
type input "****"
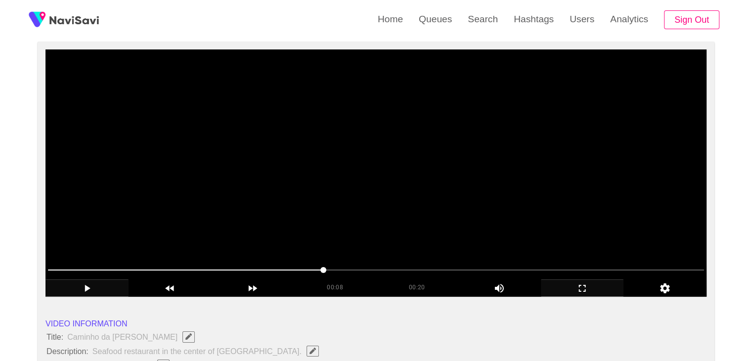
scroll to position [99, 0]
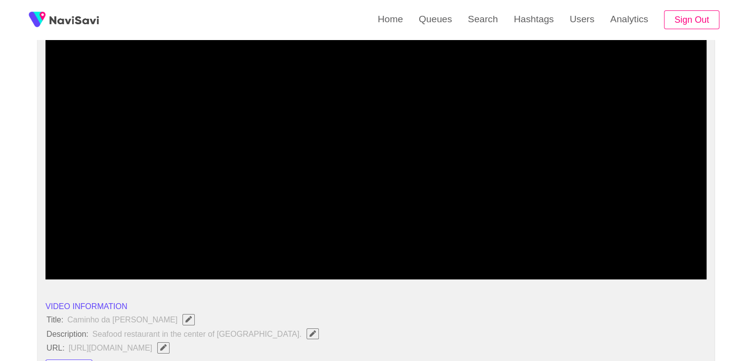
drag, startPoint x: 224, startPoint y: 253, endPoint x: 207, endPoint y: 251, distance: 16.9
click at [196, 249] on span at bounding box center [376, 253] width 656 height 16
drag, startPoint x: 231, startPoint y: 246, endPoint x: 273, endPoint y: 247, distance: 41.6
drag, startPoint x: 273, startPoint y: 247, endPoint x: 296, endPoint y: 248, distance: 22.8
click at [296, 248] on span at bounding box center [376, 253] width 656 height 16
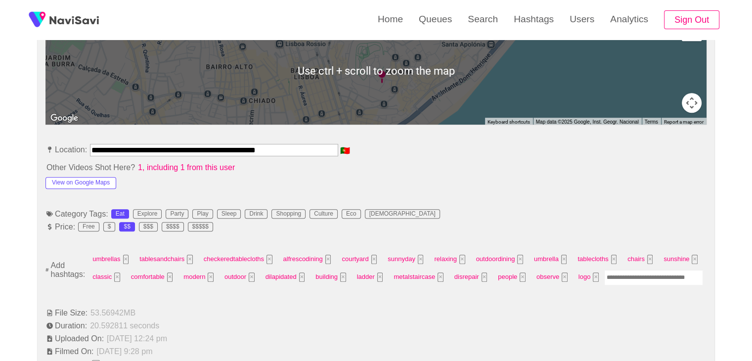
scroll to position [495, 0]
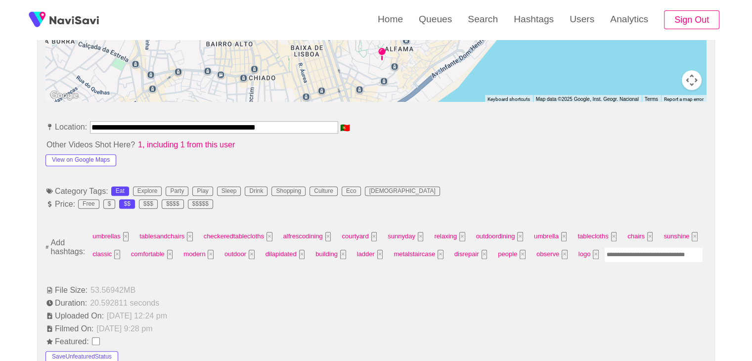
click at [618, 254] on input "Enter tag here and press return" at bounding box center [653, 254] width 99 height 15
type input "****"
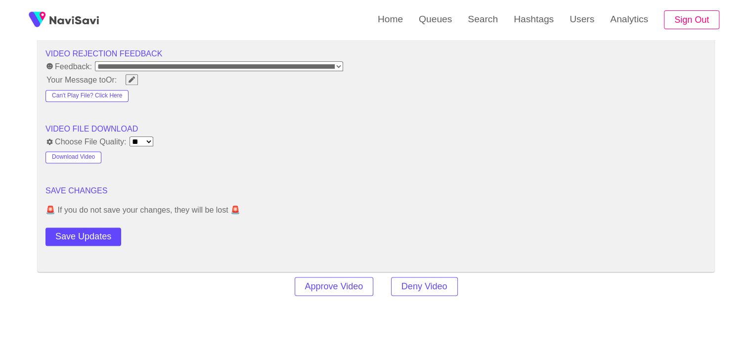
scroll to position [1286, 0]
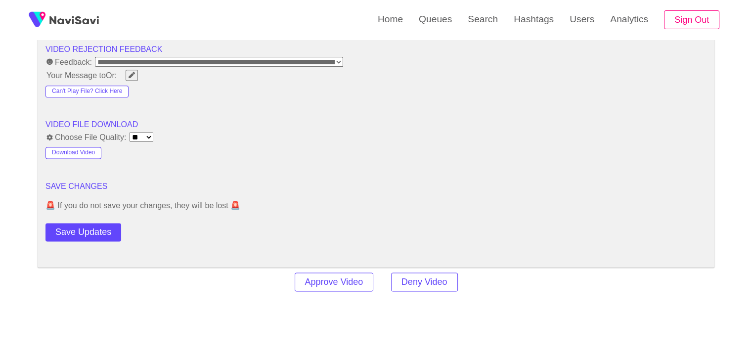
click at [99, 232] on button "Save Updates" at bounding box center [84, 232] width 76 height 18
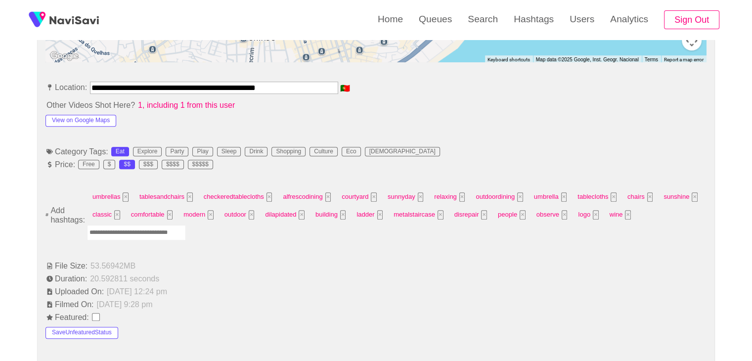
scroll to position [346, 0]
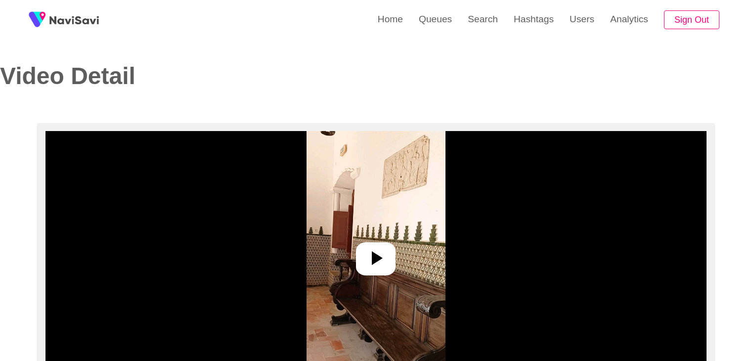
select select "**********"
select select "**"
click at [393, 262] on div at bounding box center [376, 258] width 40 height 33
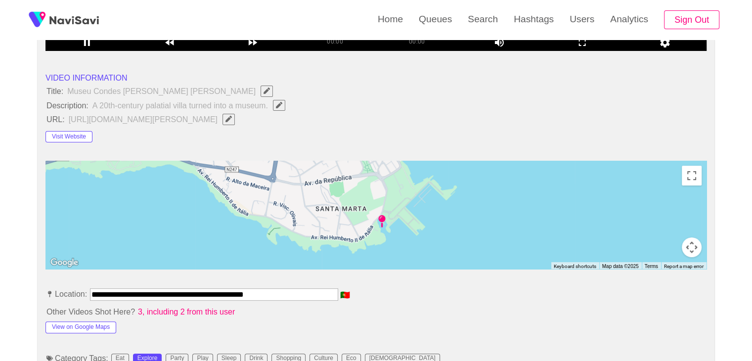
scroll to position [346, 0]
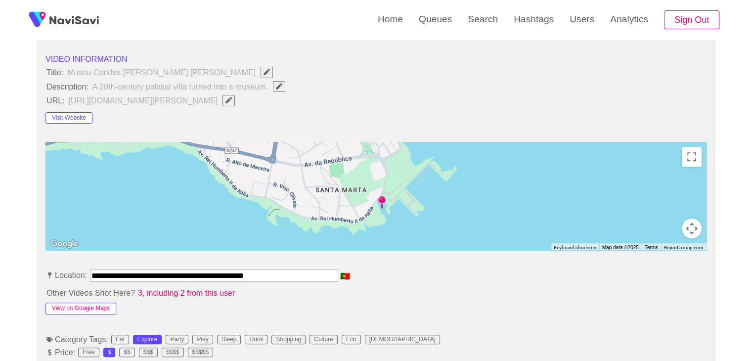
click at [77, 306] on button "View on Google Maps" at bounding box center [81, 309] width 71 height 12
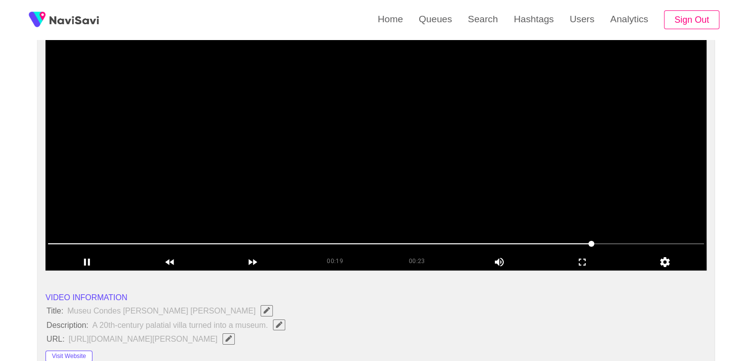
scroll to position [99, 0]
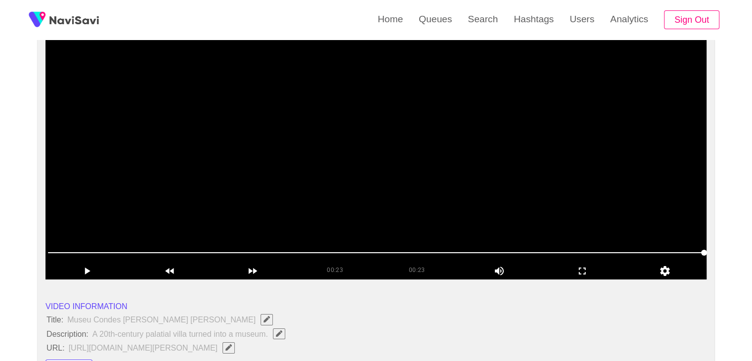
drag, startPoint x: 186, startPoint y: 246, endPoint x: 55, endPoint y: 241, distance: 131.2
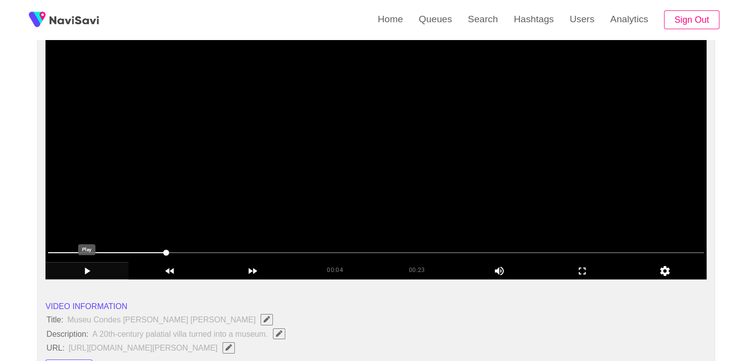
click at [82, 274] on icon "add" at bounding box center [87, 271] width 82 height 12
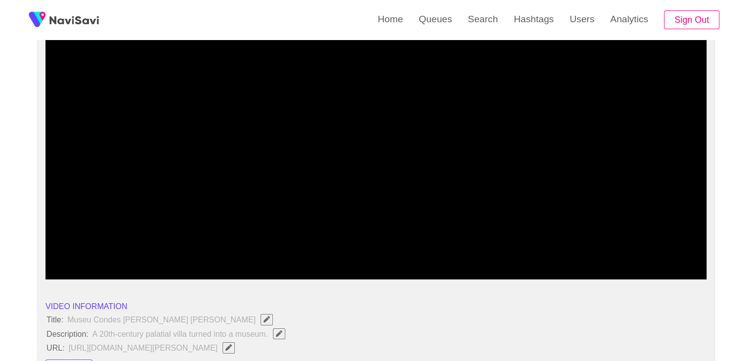
drag, startPoint x: 93, startPoint y: 255, endPoint x: 10, endPoint y: 258, distance: 83.1
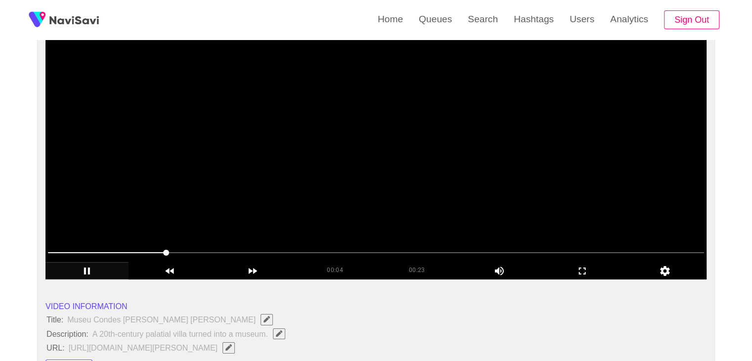
click at [70, 253] on span at bounding box center [376, 253] width 656 height 16
click at [44, 251] on div at bounding box center [376, 253] width 664 height 25
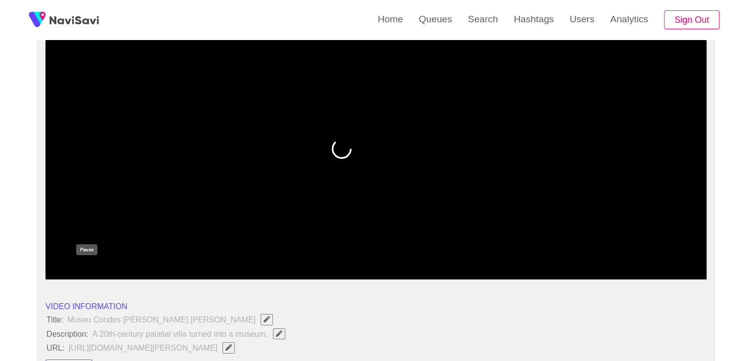
click at [86, 265] on icon "add" at bounding box center [87, 271] width 82 height 12
click at [91, 268] on icon "add" at bounding box center [87, 271] width 82 height 12
click at [586, 267] on icon "add" at bounding box center [583, 271] width 82 height 12
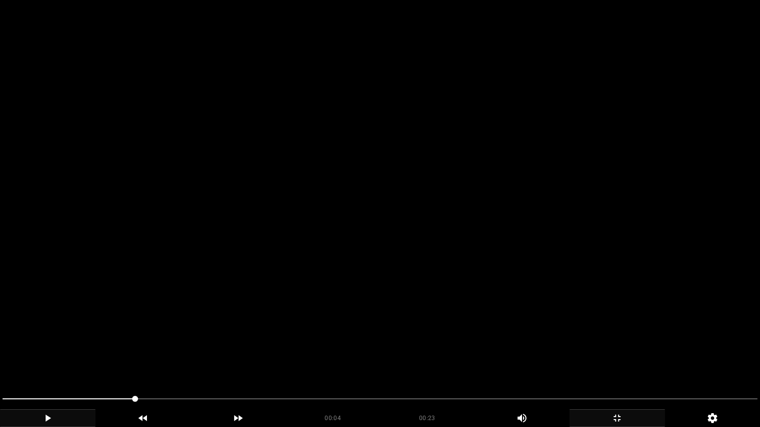
click at [423, 325] on video at bounding box center [380, 213] width 760 height 427
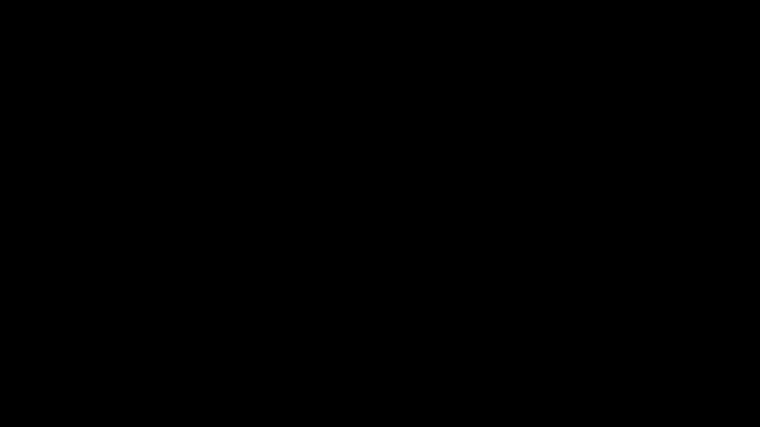
click at [614, 361] on icon "add" at bounding box center [617, 418] width 94 height 12
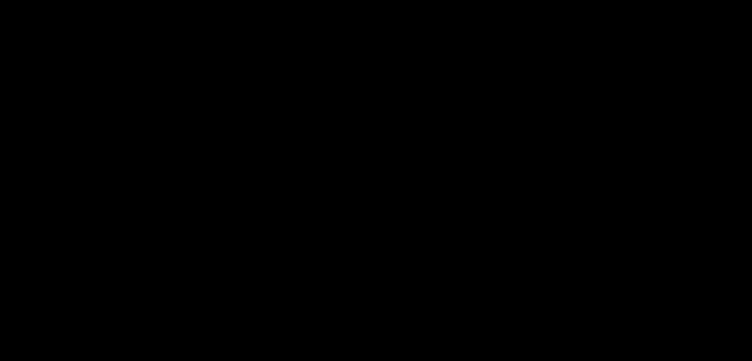
scroll to position [198, 0]
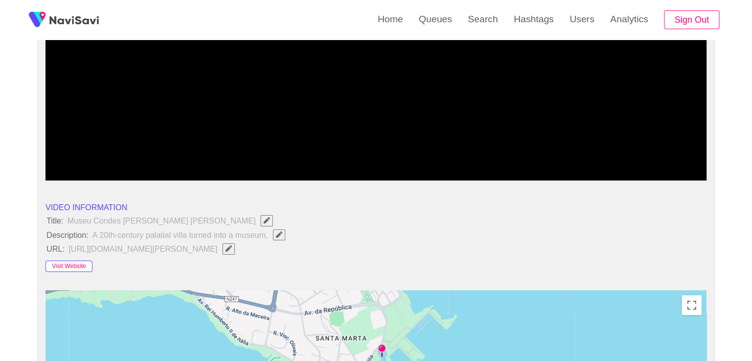
click at [80, 264] on button "Visit Website" at bounding box center [69, 267] width 47 height 12
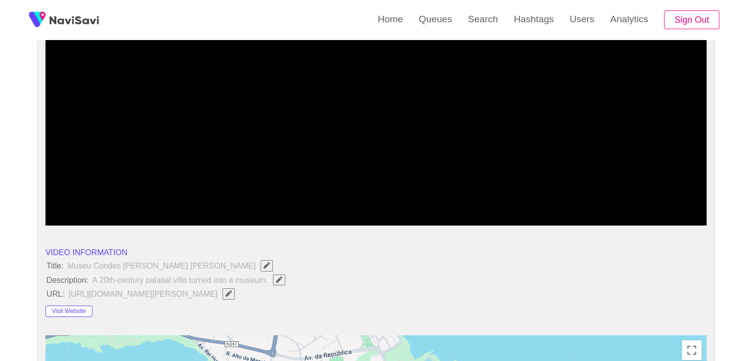
scroll to position [148, 0]
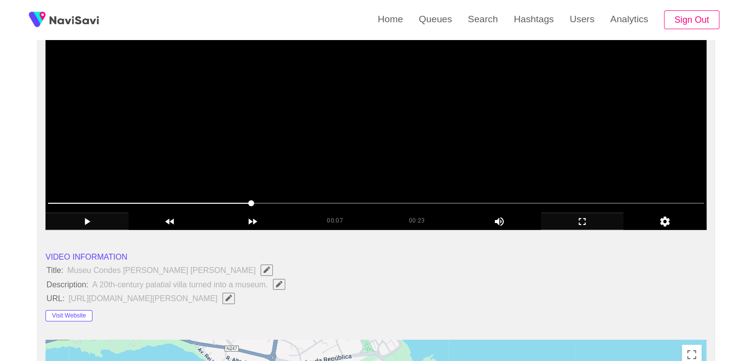
drag, startPoint x: 258, startPoint y: 197, endPoint x: 249, endPoint y: 197, distance: 8.4
drag, startPoint x: 240, startPoint y: 195, endPoint x: 225, endPoint y: 194, distance: 15.9
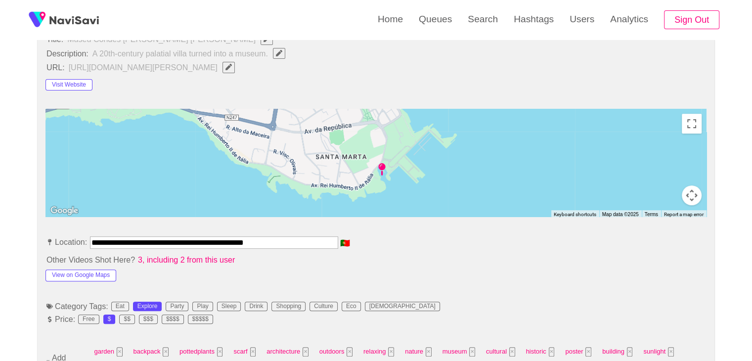
scroll to position [495, 0]
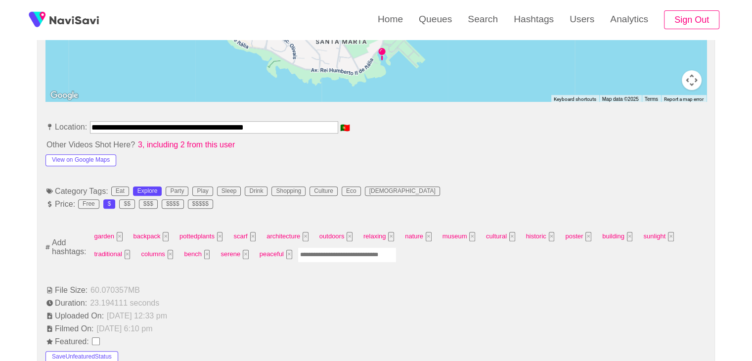
click at [326, 254] on input "Enter tag here and press return" at bounding box center [347, 254] width 99 height 15
type input "*********"
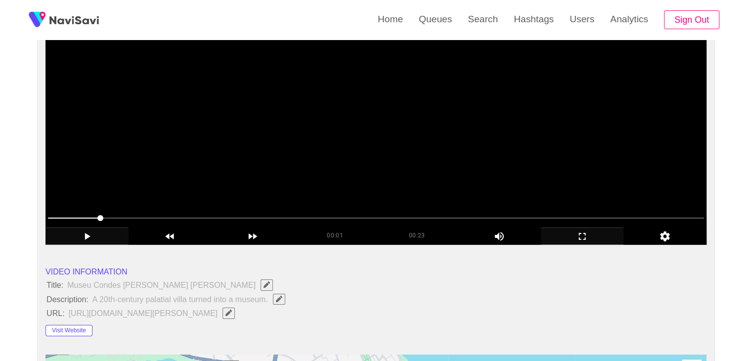
scroll to position [148, 0]
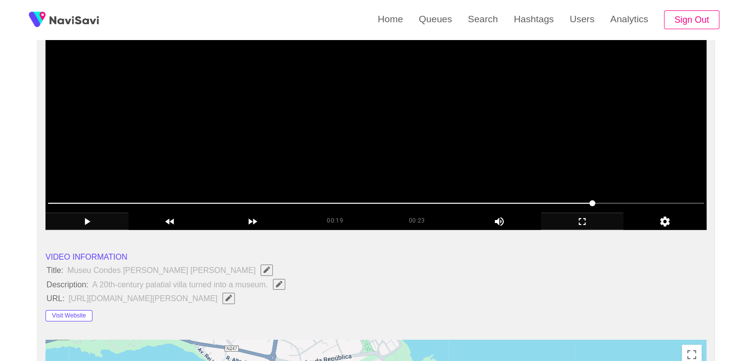
drag, startPoint x: 590, startPoint y: 206, endPoint x: 595, endPoint y: 206, distance: 5.4
drag, startPoint x: 253, startPoint y: 200, endPoint x: 203, endPoint y: 202, distance: 50.5
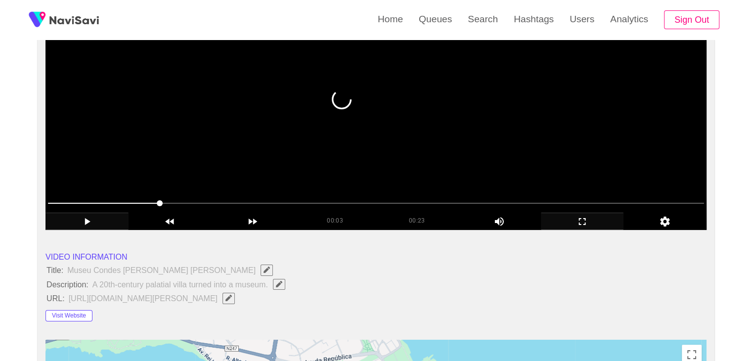
drag, startPoint x: 162, startPoint y: 203, endPoint x: 119, endPoint y: 202, distance: 43.5
click at [117, 201] on span at bounding box center [120, 203] width 6 height 6
drag, startPoint x: 350, startPoint y: 206, endPoint x: 376, endPoint y: 210, distance: 26.0
drag, startPoint x: 376, startPoint y: 210, endPoint x: 410, endPoint y: 211, distance: 33.7
click at [384, 210] on span at bounding box center [376, 203] width 656 height 16
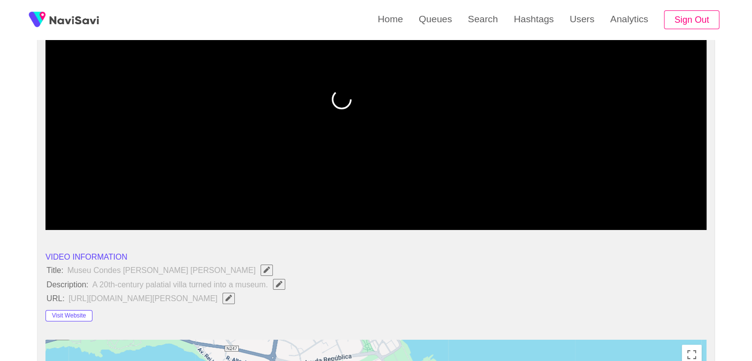
drag, startPoint x: 419, startPoint y: 213, endPoint x: 461, endPoint y: 213, distance: 41.5
click at [437, 213] on div "00:23" at bounding box center [417, 219] width 82 height 13
drag, startPoint x: 461, startPoint y: 213, endPoint x: 504, endPoint y: 214, distance: 42.6
click at [473, 213] on div "add" at bounding box center [499, 220] width 83 height 15
click at [504, 222] on icon "add" at bounding box center [519, 222] width 43 height 12
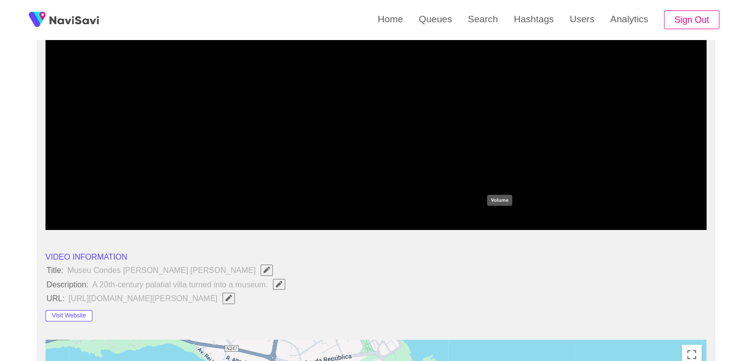
click at [513, 219] on icon "add" at bounding box center [519, 222] width 43 height 12
click at [523, 222] on icon "add" at bounding box center [519, 221] width 9 height 9
drag, startPoint x: 494, startPoint y: 224, endPoint x: 522, endPoint y: 221, distance: 28.8
click at [522, 221] on div "add" at bounding box center [499, 220] width 83 height 15
drag, startPoint x: 608, startPoint y: 200, endPoint x: 631, endPoint y: 197, distance: 23.4
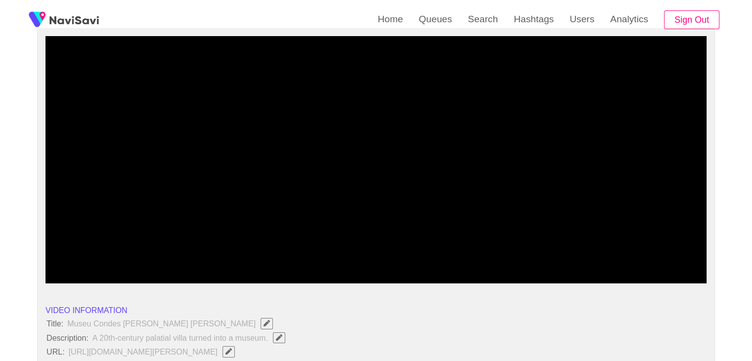
scroll to position [99, 0]
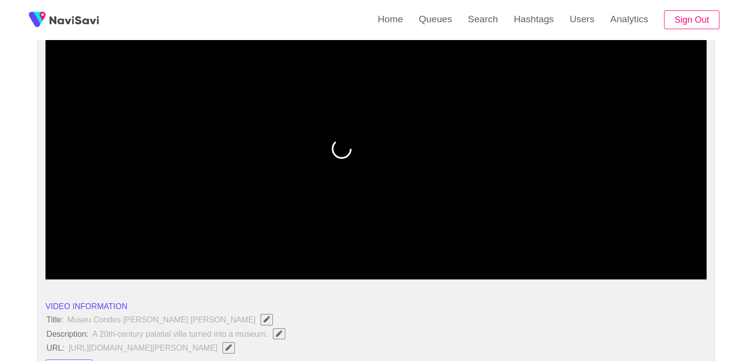
drag, startPoint x: 146, startPoint y: 256, endPoint x: 15, endPoint y: 264, distance: 131.3
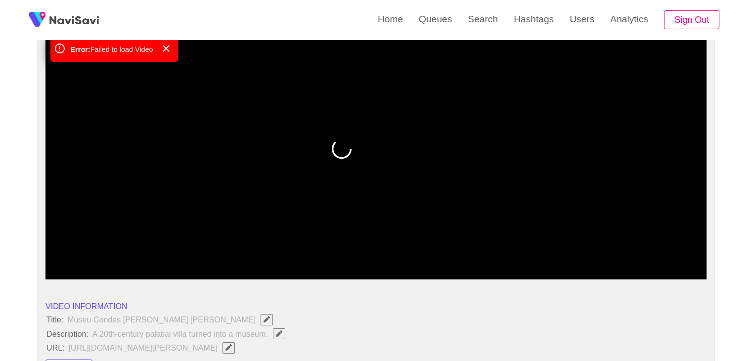
click at [48, 255] on span at bounding box center [376, 253] width 656 height 16
click at [92, 273] on icon "add" at bounding box center [87, 271] width 82 height 12
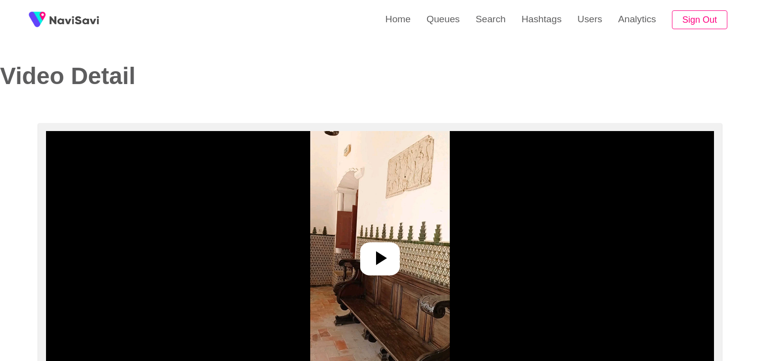
select select "**"
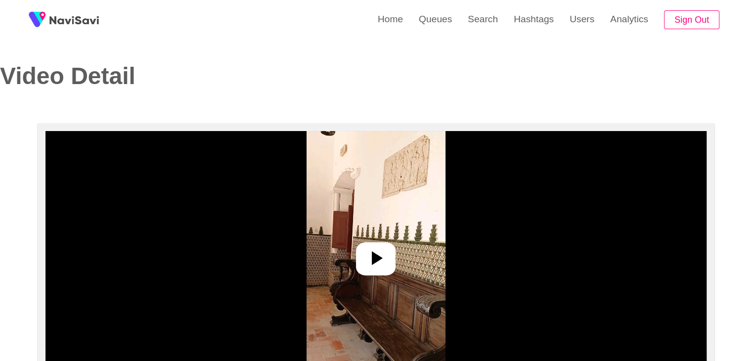
click at [385, 260] on icon at bounding box center [376, 258] width 24 height 24
select select "**********"
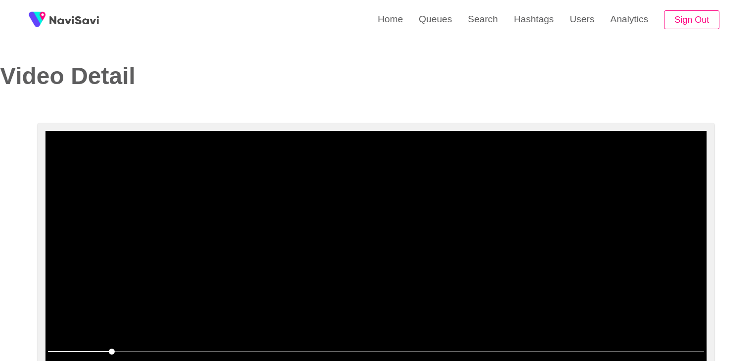
click at [406, 290] on video at bounding box center [376, 254] width 661 height 247
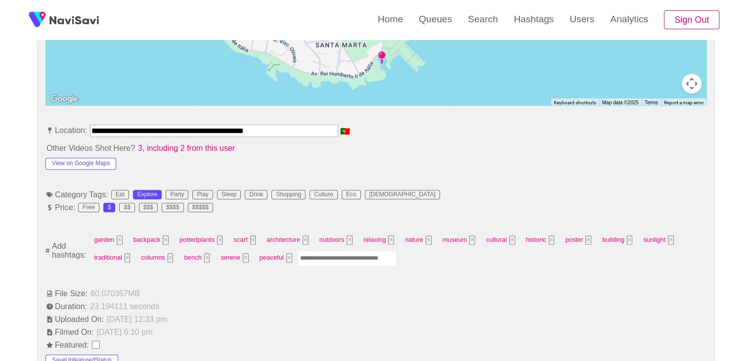
scroll to position [495, 0]
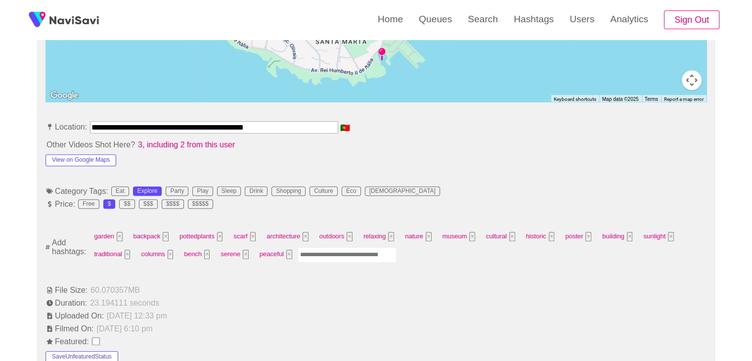
click at [326, 256] on input "Enter tag here and press return" at bounding box center [347, 254] width 99 height 15
type input "*********"
type input "****"
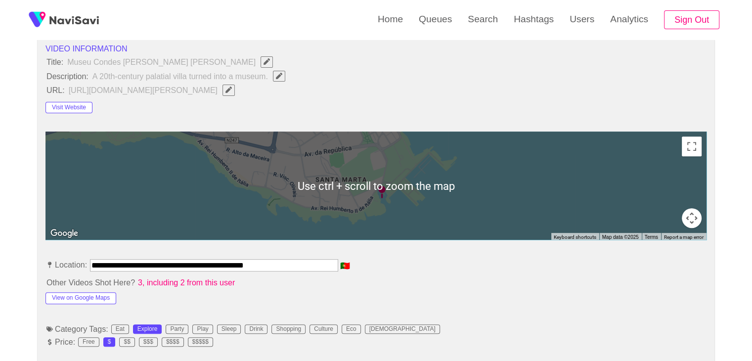
scroll to position [544, 0]
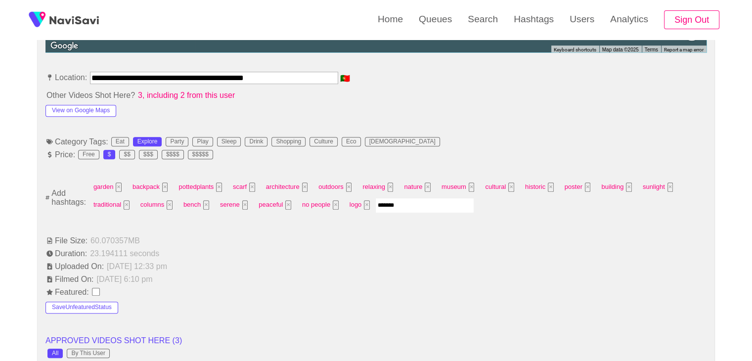
click at [393, 205] on input "*******" at bounding box center [424, 205] width 99 height 15
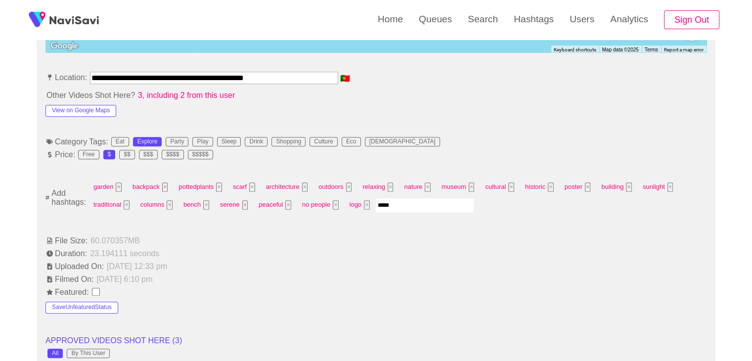
type input "******"
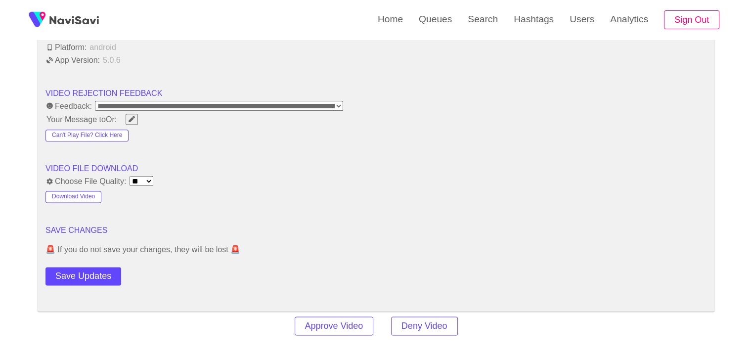
scroll to position [1335, 0]
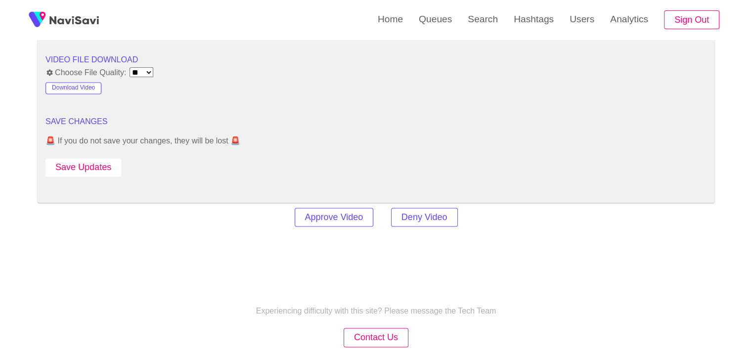
click at [99, 163] on button "Save Updates" at bounding box center [84, 167] width 76 height 18
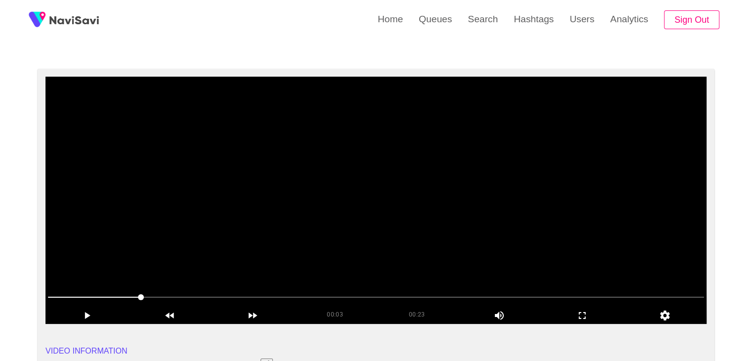
scroll to position [49, 0]
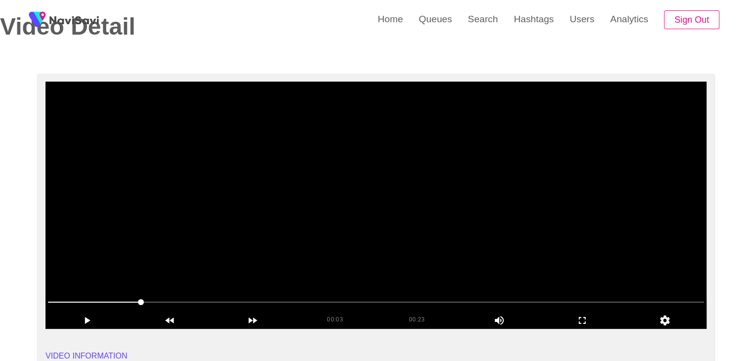
click at [389, 239] on video at bounding box center [376, 205] width 661 height 247
click at [329, 300] on span at bounding box center [376, 302] width 656 height 16
click at [417, 303] on span at bounding box center [376, 302] width 656 height 16
click at [342, 299] on div at bounding box center [376, 302] width 664 height 25
click at [339, 305] on span at bounding box center [376, 302] width 656 height 16
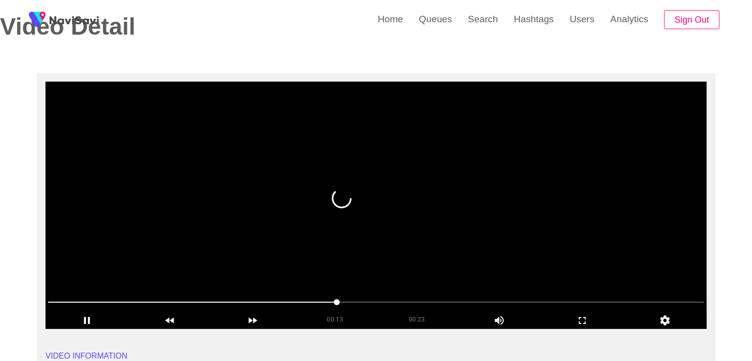
click at [308, 302] on span at bounding box center [376, 302] width 656 height 16
drag, startPoint x: 249, startPoint y: 293, endPoint x: 195, endPoint y: 286, distance: 54.4
click at [214, 293] on div at bounding box center [376, 302] width 664 height 25
drag, startPoint x: 201, startPoint y: 297, endPoint x: 209, endPoint y: 297, distance: 7.9
click at [209, 297] on span at bounding box center [376, 302] width 656 height 16
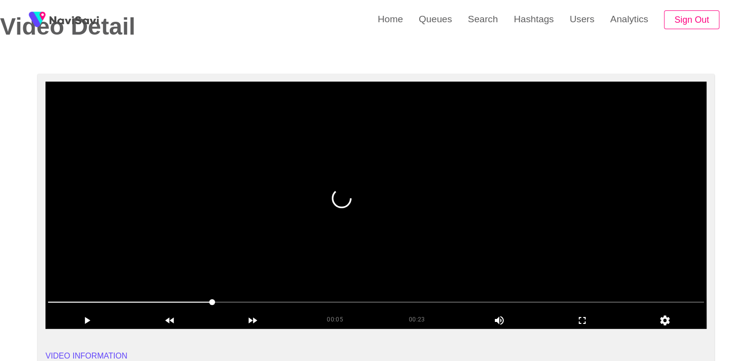
click at [255, 296] on span at bounding box center [376, 302] width 656 height 16
click at [101, 320] on icon "add" at bounding box center [87, 321] width 82 height 12
click at [348, 307] on span at bounding box center [376, 302] width 656 height 16
click at [383, 302] on span at bounding box center [376, 302] width 656 height 1
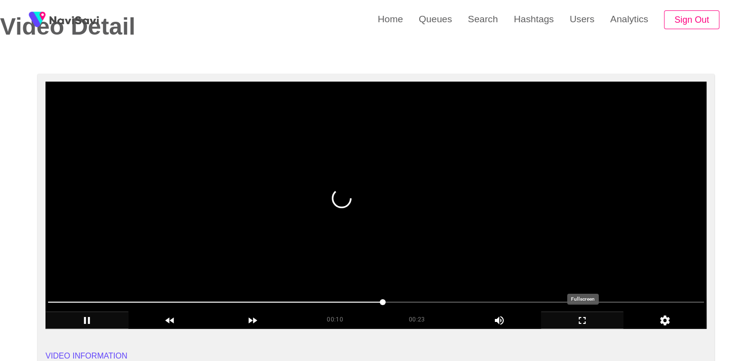
click at [579, 316] on icon "add" at bounding box center [583, 321] width 82 height 12
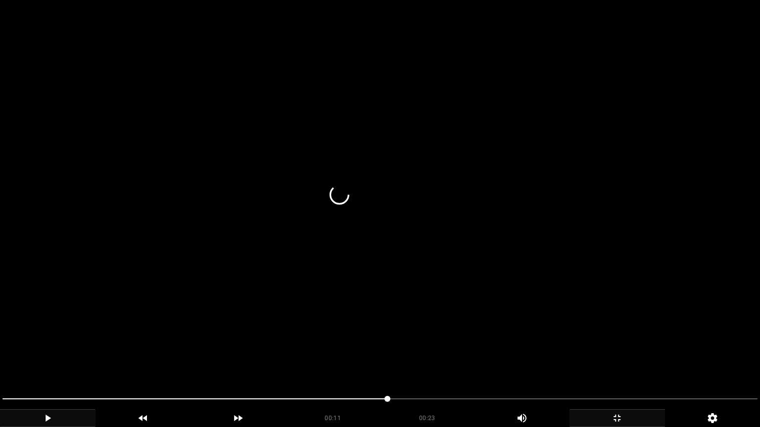
click at [421, 361] on span at bounding box center [379, 399] width 755 height 16
click at [613, 361] on icon "add" at bounding box center [617, 418] width 94 height 12
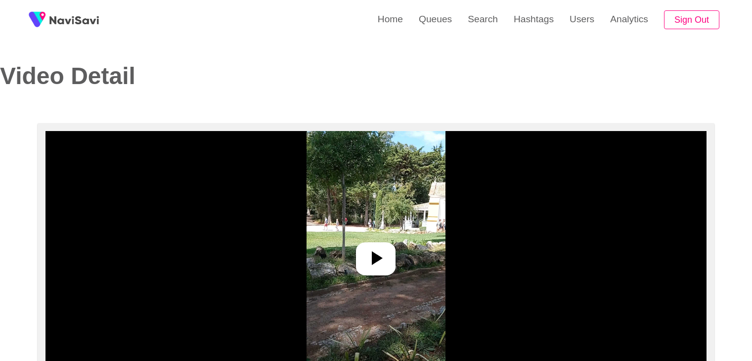
select select "**********"
select select "**"
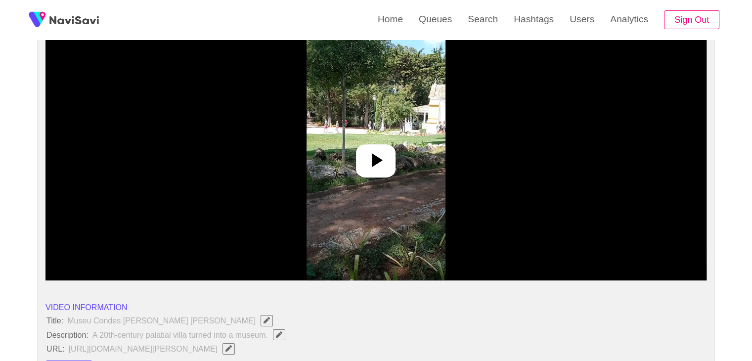
scroll to position [99, 0]
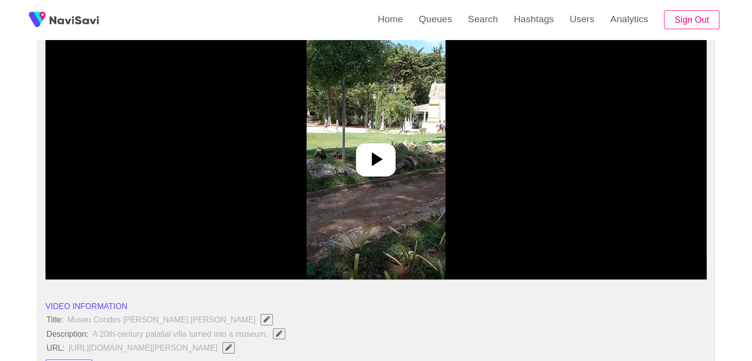
click at [380, 148] on icon at bounding box center [376, 159] width 24 height 24
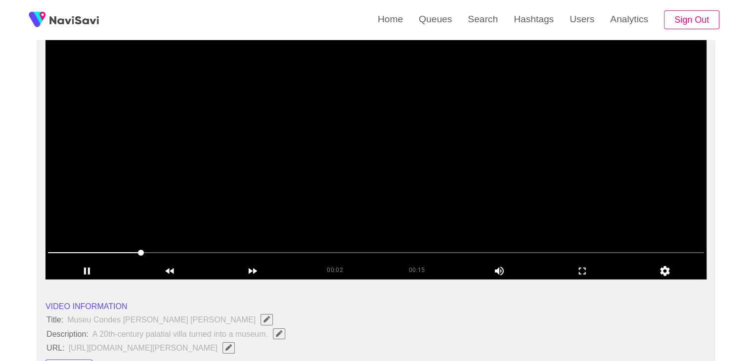
click at [222, 208] on video at bounding box center [376, 155] width 661 height 247
click at [215, 219] on video at bounding box center [376, 155] width 661 height 247
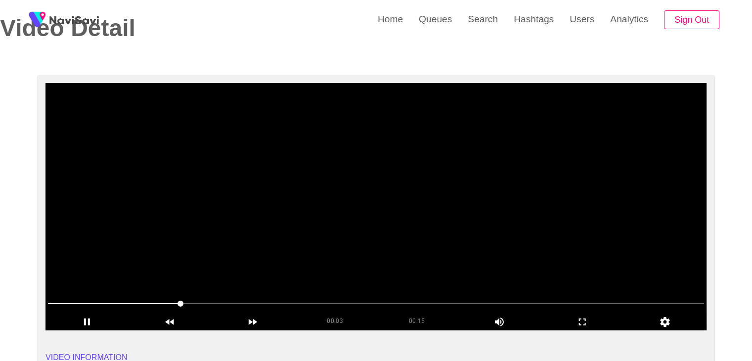
scroll to position [49, 0]
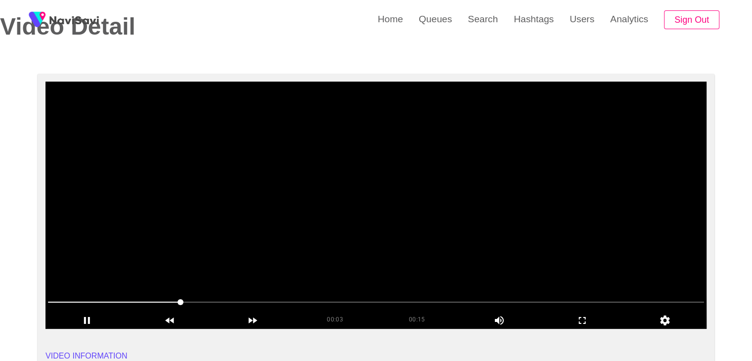
drag, startPoint x: 251, startPoint y: 303, endPoint x: 257, endPoint y: 302, distance: 5.5
click at [257, 302] on span at bounding box center [376, 302] width 656 height 16
drag, startPoint x: 308, startPoint y: 299, endPoint x: 39, endPoint y: 297, distance: 269.1
click at [56, 303] on span at bounding box center [376, 302] width 656 height 16
click at [353, 299] on span at bounding box center [376, 302] width 656 height 16
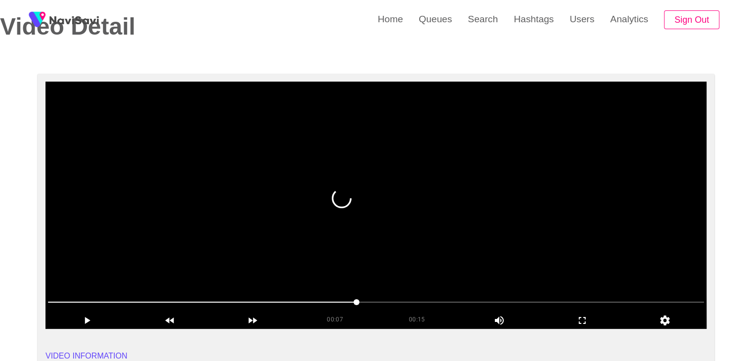
click at [382, 294] on span at bounding box center [376, 302] width 656 height 16
click at [425, 302] on span at bounding box center [376, 302] width 656 height 1
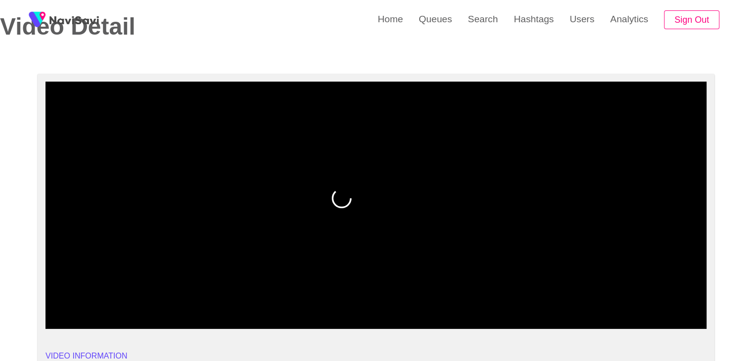
drag, startPoint x: 118, startPoint y: 300, endPoint x: 25, endPoint y: 297, distance: 92.5
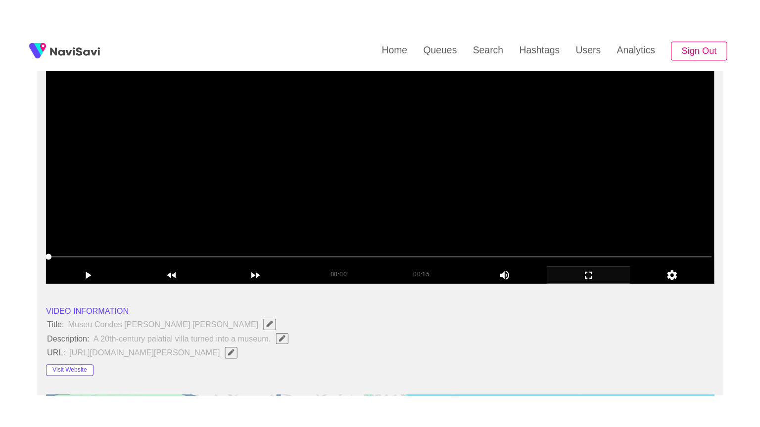
scroll to position [148, 0]
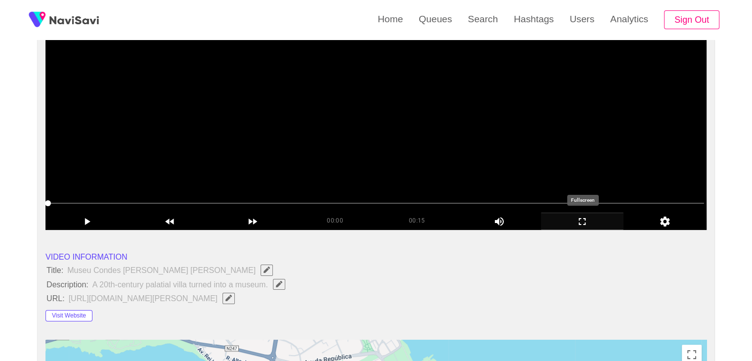
click at [589, 224] on icon "add" at bounding box center [583, 222] width 82 height 12
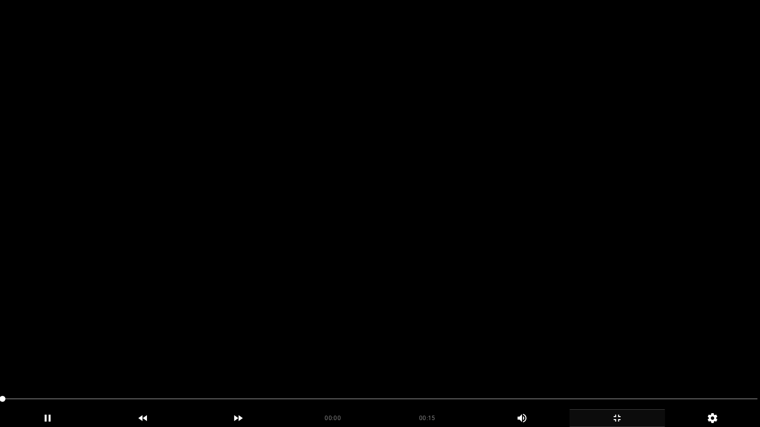
click at [392, 292] on video at bounding box center [380, 213] width 760 height 427
click at [397, 240] on video at bounding box center [380, 213] width 760 height 427
click at [430, 316] on video at bounding box center [380, 213] width 760 height 427
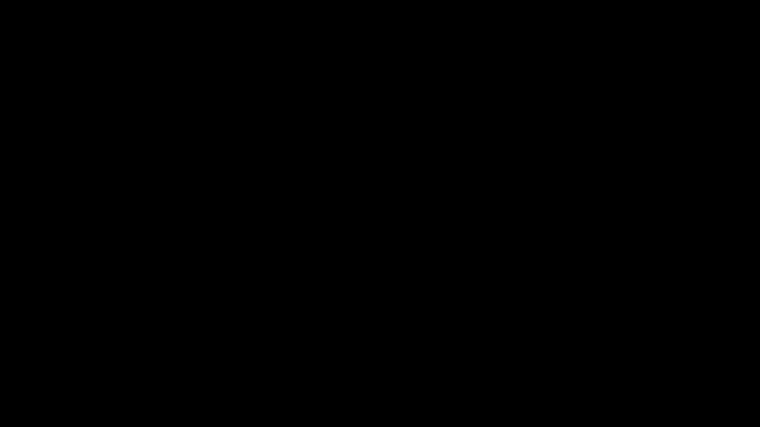
click at [489, 361] on span at bounding box center [379, 399] width 755 height 16
click at [451, 361] on div at bounding box center [380, 400] width 763 height 26
click at [512, 361] on video at bounding box center [380, 213] width 760 height 427
click at [513, 361] on video at bounding box center [380, 213] width 760 height 427
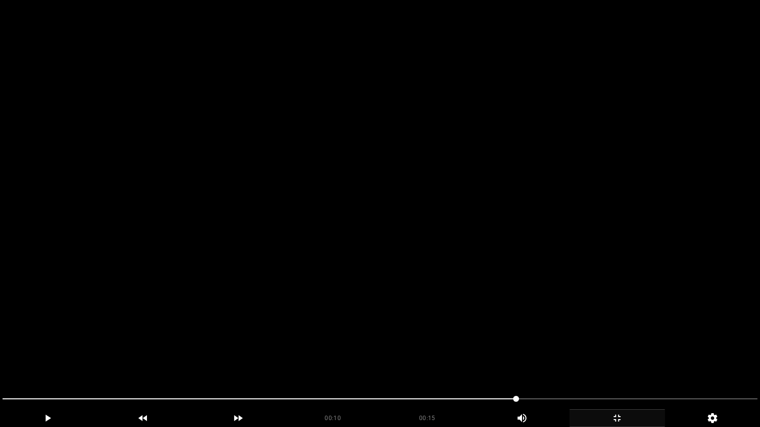
click at [535, 361] on video at bounding box center [380, 213] width 760 height 427
click at [427, 309] on video at bounding box center [380, 213] width 760 height 427
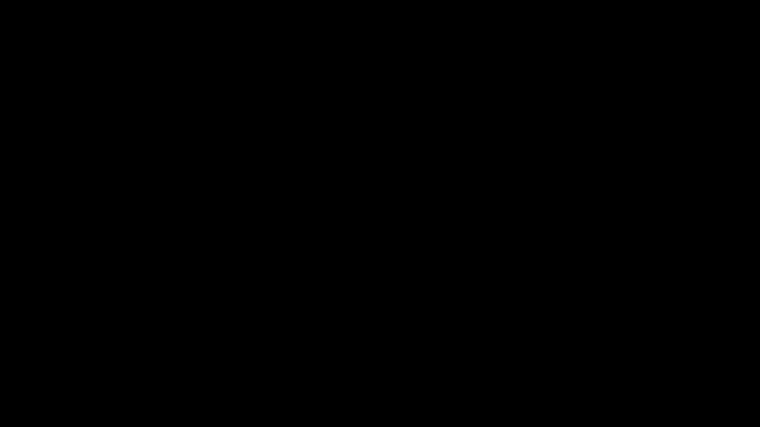
click at [200, 361] on span at bounding box center [379, 399] width 755 height 16
drag, startPoint x: 320, startPoint y: 396, endPoint x: 330, endPoint y: 397, distance: 9.9
drag, startPoint x: 354, startPoint y: 397, endPoint x: 386, endPoint y: 395, distance: 31.7
click at [389, 361] on span at bounding box center [379, 399] width 755 height 16
drag, startPoint x: 394, startPoint y: 395, endPoint x: 404, endPoint y: 395, distance: 9.4
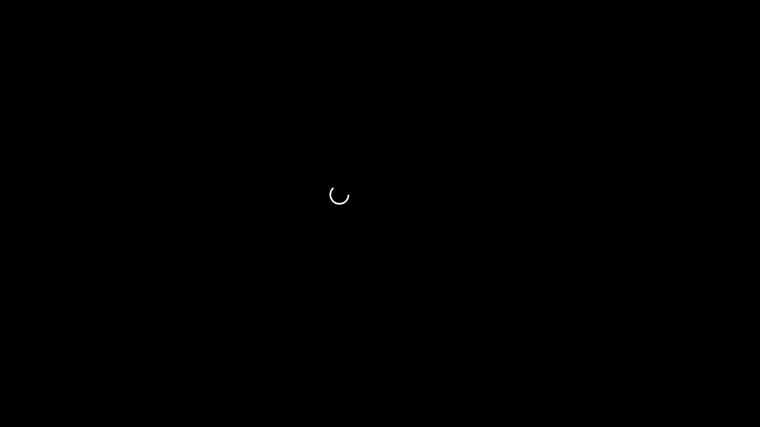
click at [404, 361] on span at bounding box center [379, 399] width 755 height 16
drag, startPoint x: 404, startPoint y: 395, endPoint x: 431, endPoint y: 395, distance: 27.7
click at [431, 361] on span at bounding box center [379, 399] width 755 height 16
click at [455, 361] on span at bounding box center [379, 399] width 755 height 16
drag, startPoint x: 455, startPoint y: 397, endPoint x: 497, endPoint y: 398, distance: 42.1
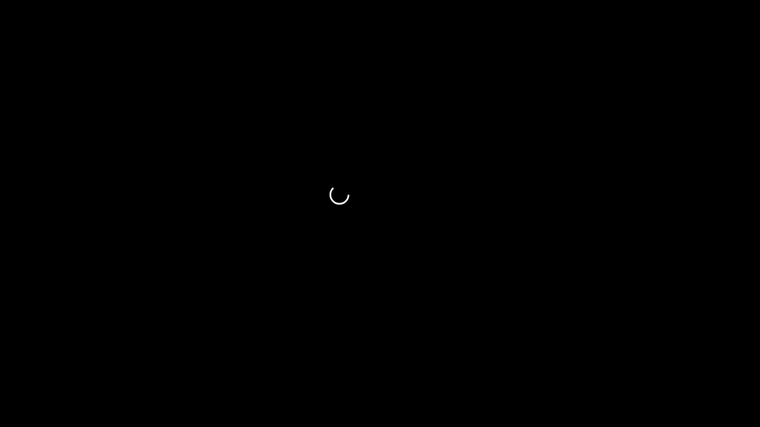
click at [497, 361] on span at bounding box center [379, 399] width 755 height 16
click at [550, 361] on span at bounding box center [379, 399] width 755 height 16
drag, startPoint x: 550, startPoint y: 396, endPoint x: 611, endPoint y: 391, distance: 61.0
click at [601, 361] on span at bounding box center [379, 399] width 755 height 16
drag, startPoint x: 611, startPoint y: 391, endPoint x: 620, endPoint y: 390, distance: 9.0
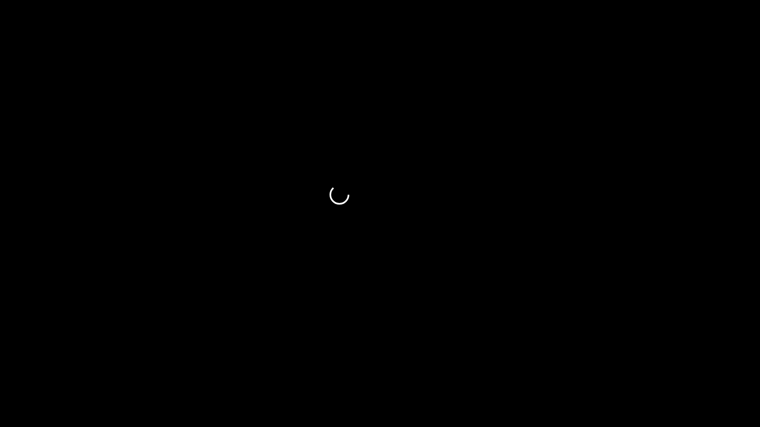
click at [616, 361] on div at bounding box center [380, 400] width 763 height 26
drag, startPoint x: 638, startPoint y: 388, endPoint x: 659, endPoint y: 387, distance: 20.8
click at [641, 361] on video at bounding box center [380, 213] width 760 height 427
drag, startPoint x: 659, startPoint y: 387, endPoint x: 678, endPoint y: 384, distance: 19.0
click at [663, 361] on video at bounding box center [380, 213] width 760 height 427
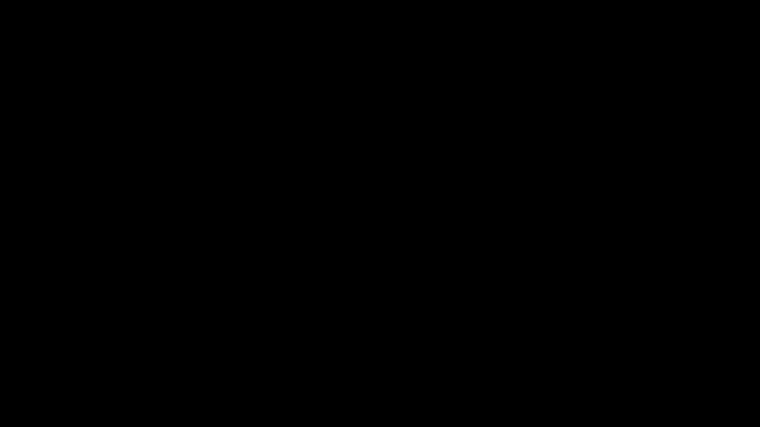
drag, startPoint x: 678, startPoint y: 384, endPoint x: 687, endPoint y: 388, distance: 10.0
click at [680, 361] on video at bounding box center [380, 213] width 760 height 427
click at [724, 361] on span at bounding box center [379, 399] width 755 height 16
click at [618, 361] on icon "add" at bounding box center [617, 418] width 94 height 12
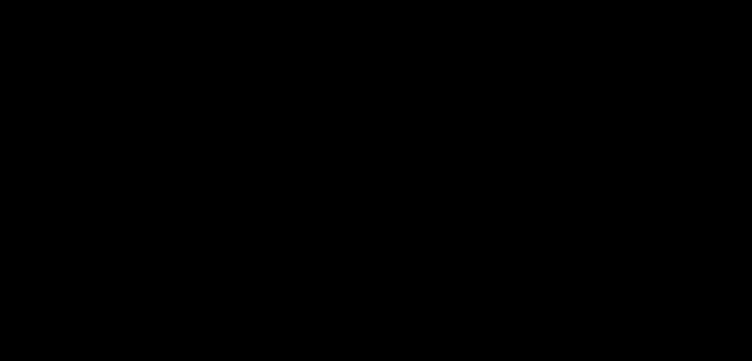
scroll to position [97, 0]
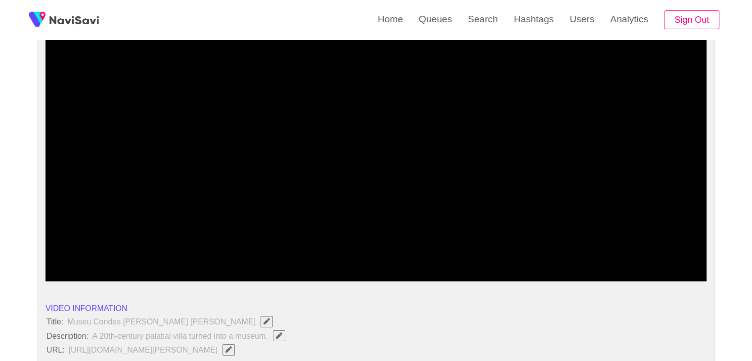
drag, startPoint x: 472, startPoint y: 256, endPoint x: 483, endPoint y: 256, distance: 10.4
click at [483, 256] on span at bounding box center [376, 255] width 656 height 16
drag, startPoint x: 483, startPoint y: 256, endPoint x: 533, endPoint y: 256, distance: 50.5
click at [533, 256] on span at bounding box center [376, 255] width 656 height 16
click at [572, 252] on span at bounding box center [376, 255] width 656 height 16
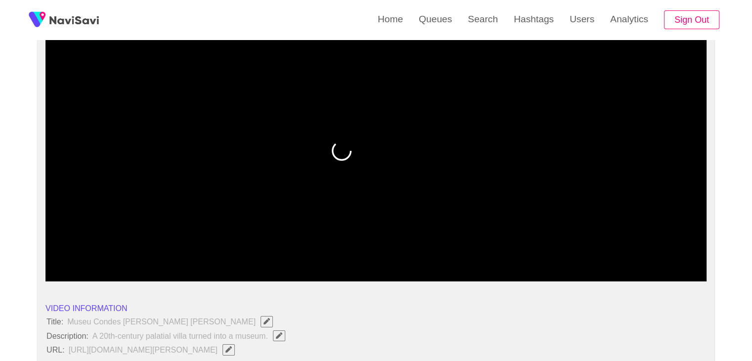
click at [655, 253] on span at bounding box center [652, 255] width 6 height 6
click at [617, 255] on span at bounding box center [376, 255] width 656 height 16
drag, startPoint x: 313, startPoint y: 256, endPoint x: 297, endPoint y: 256, distance: 15.8
click at [297, 256] on span at bounding box center [376, 255] width 656 height 16
click at [241, 253] on span at bounding box center [376, 255] width 656 height 16
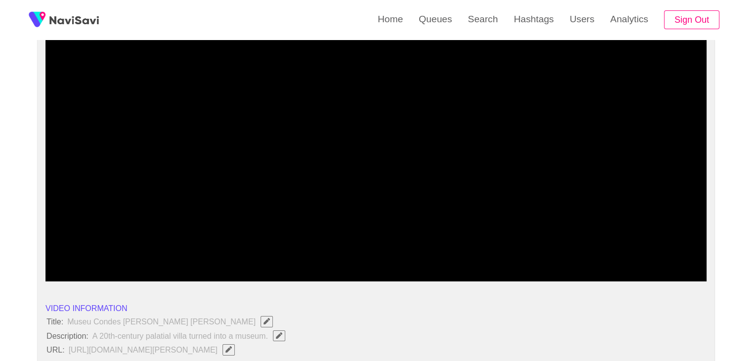
drag, startPoint x: 126, startPoint y: 252, endPoint x: 80, endPoint y: 249, distance: 46.1
click at [80, 249] on span at bounding box center [376, 255] width 656 height 16
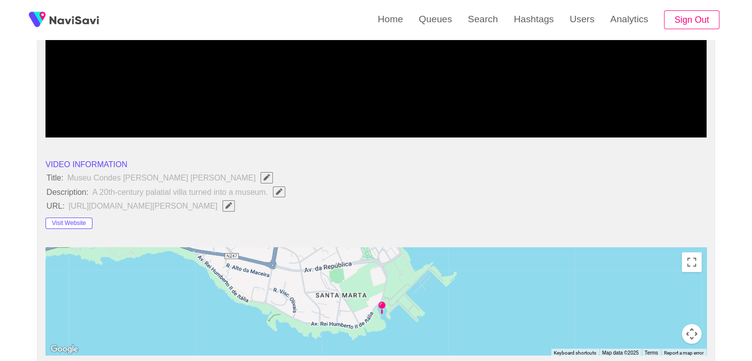
scroll to position [247, 0]
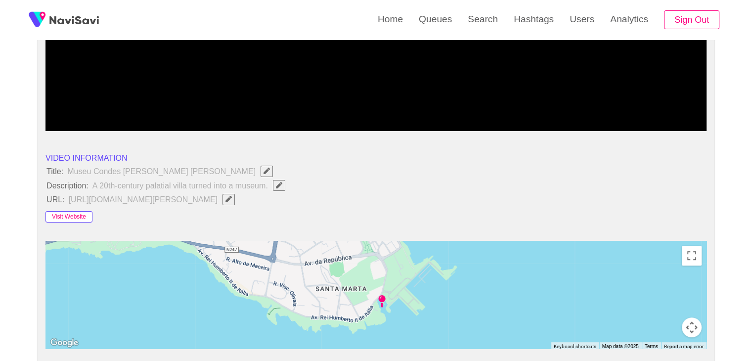
click at [71, 219] on button "Visit Website" at bounding box center [69, 217] width 47 height 12
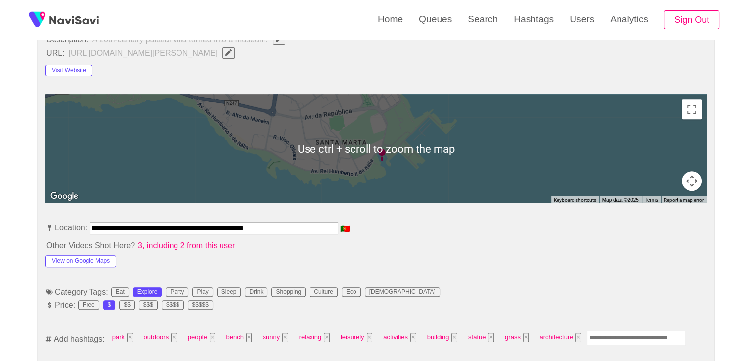
scroll to position [495, 0]
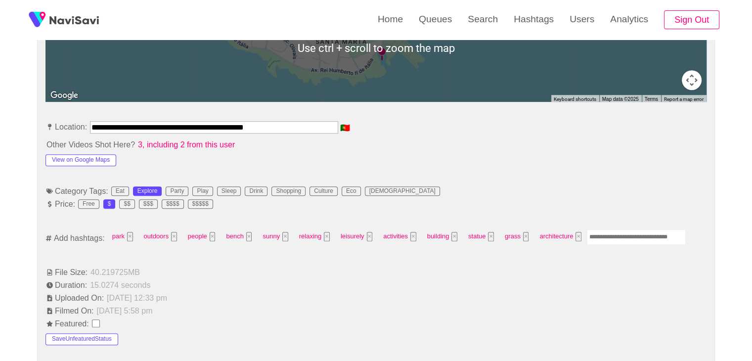
click at [606, 239] on input "Enter tag here and press return" at bounding box center [636, 236] width 99 height 15
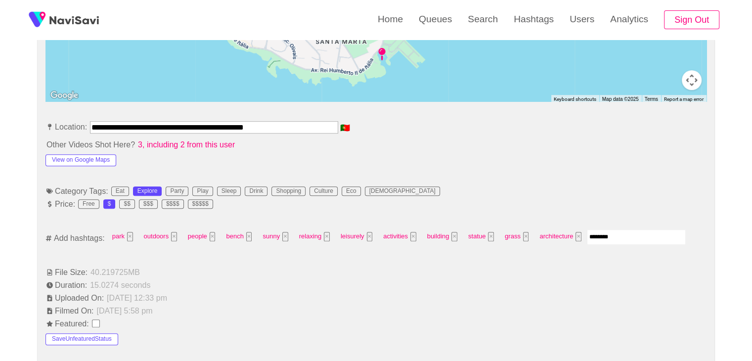
type input "*********"
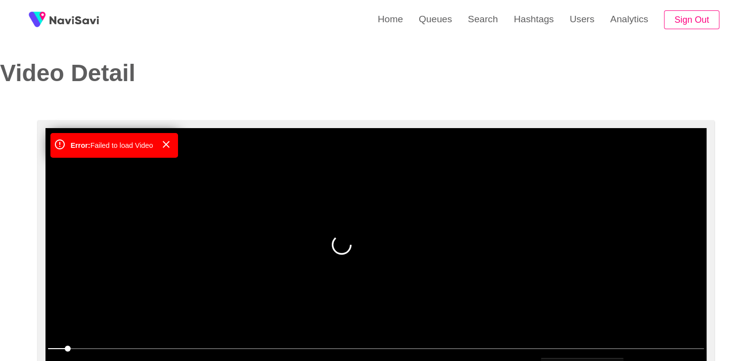
scroll to position [0, 0]
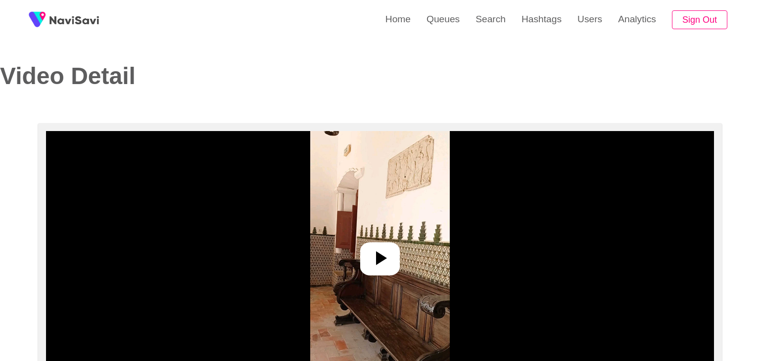
select select "**********"
select select "**"
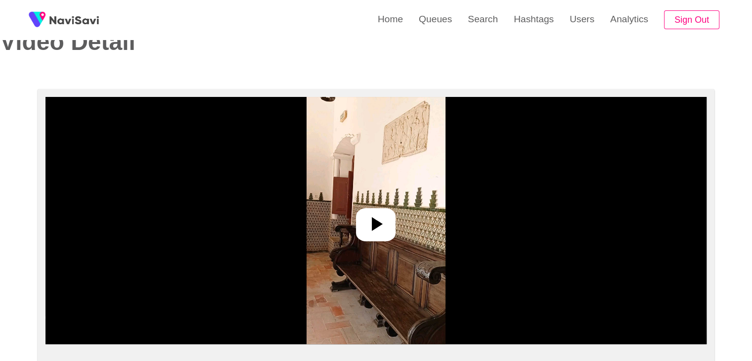
scroll to position [148, 0]
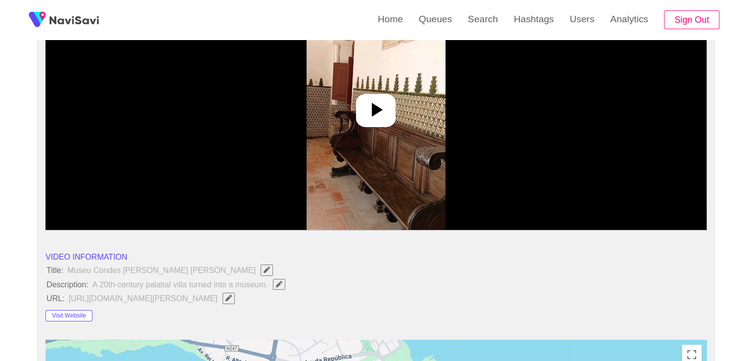
click at [381, 95] on div at bounding box center [376, 110] width 40 height 33
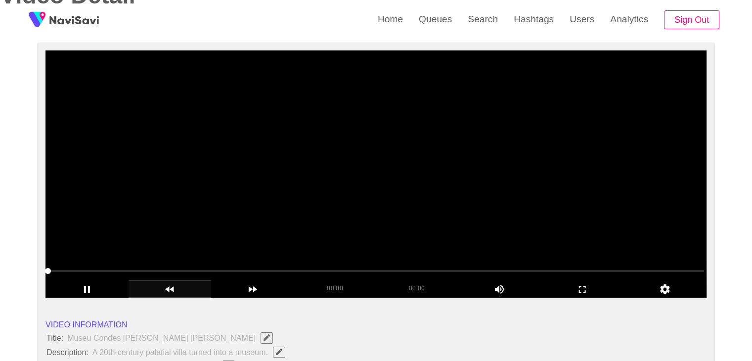
scroll to position [99, 0]
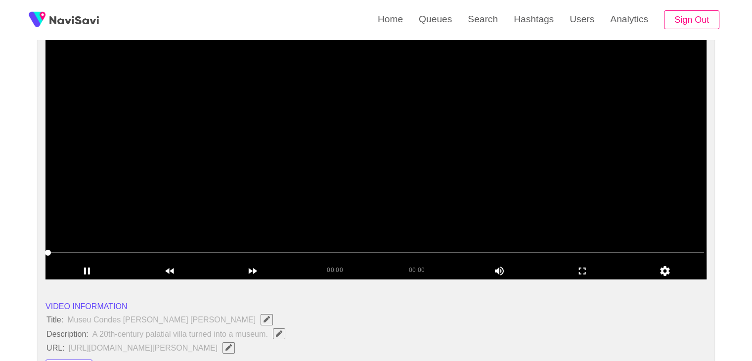
click at [192, 250] on span at bounding box center [376, 253] width 656 height 16
click at [336, 252] on span at bounding box center [376, 252] width 656 height 1
click at [431, 248] on span at bounding box center [376, 253] width 656 height 16
click at [531, 250] on span at bounding box center [376, 253] width 656 height 16
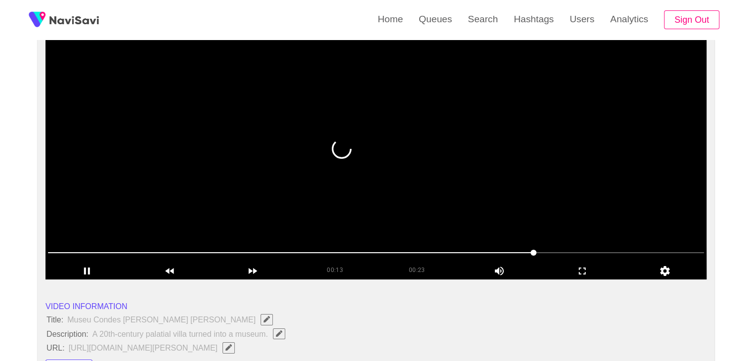
click at [571, 251] on span at bounding box center [376, 253] width 656 height 16
click at [593, 250] on span at bounding box center [376, 253] width 656 height 16
drag, startPoint x: 453, startPoint y: 254, endPoint x: 423, endPoint y: 258, distance: 29.4
click at [423, 258] on span at bounding box center [376, 253] width 656 height 16
drag, startPoint x: 297, startPoint y: 248, endPoint x: 261, endPoint y: 251, distance: 36.2
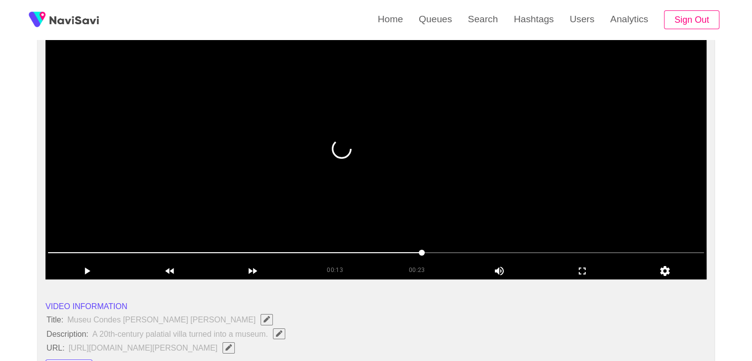
click at [261, 251] on span at bounding box center [376, 253] width 656 height 16
drag, startPoint x: 148, startPoint y: 253, endPoint x: 108, endPoint y: 255, distance: 40.6
click at [108, 255] on span at bounding box center [376, 253] width 656 height 16
drag, startPoint x: 81, startPoint y: 253, endPoint x: 43, endPoint y: 253, distance: 38.1
click at [218, 245] on span at bounding box center [376, 253] width 656 height 16
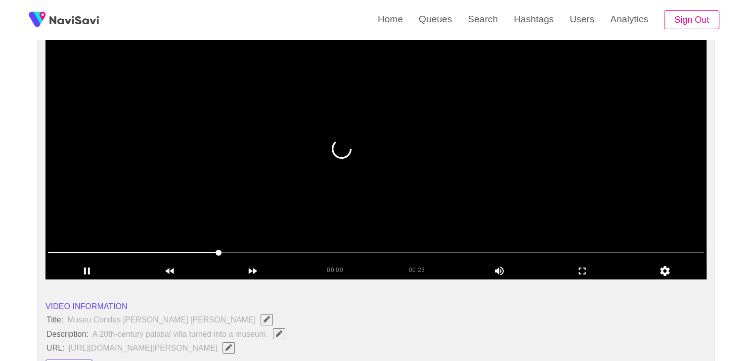
click at [343, 254] on span at bounding box center [376, 253] width 656 height 16
click at [383, 253] on span at bounding box center [376, 253] width 656 height 16
click at [416, 252] on span at bounding box center [376, 252] width 656 height 1
click at [454, 249] on span at bounding box center [376, 253] width 656 height 16
click at [562, 252] on span at bounding box center [376, 252] width 656 height 1
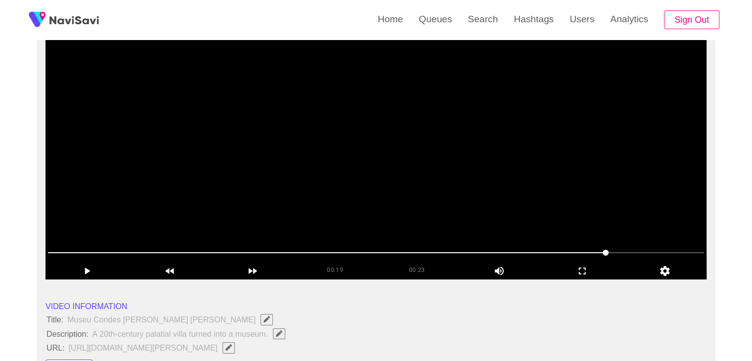
click at [644, 252] on span at bounding box center [376, 252] width 656 height 1
drag, startPoint x: 625, startPoint y: 250, endPoint x: 441, endPoint y: 262, distance: 184.4
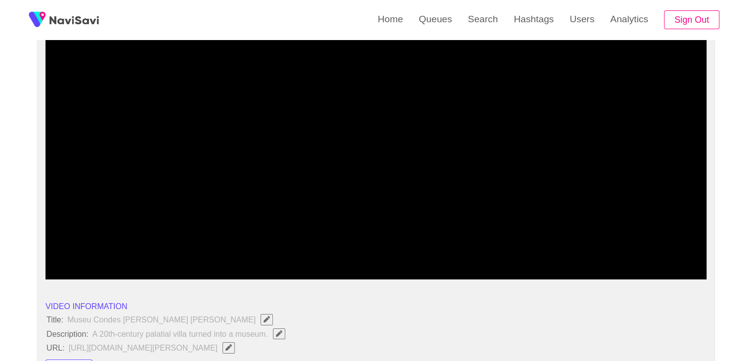
drag, startPoint x: 429, startPoint y: 248, endPoint x: 364, endPoint y: 254, distance: 65.5
click at [364, 254] on span at bounding box center [376, 253] width 656 height 16
drag, startPoint x: 273, startPoint y: 246, endPoint x: 255, endPoint y: 246, distance: 17.3
click at [255, 246] on span at bounding box center [376, 253] width 656 height 16
click at [198, 245] on span at bounding box center [376, 253] width 656 height 16
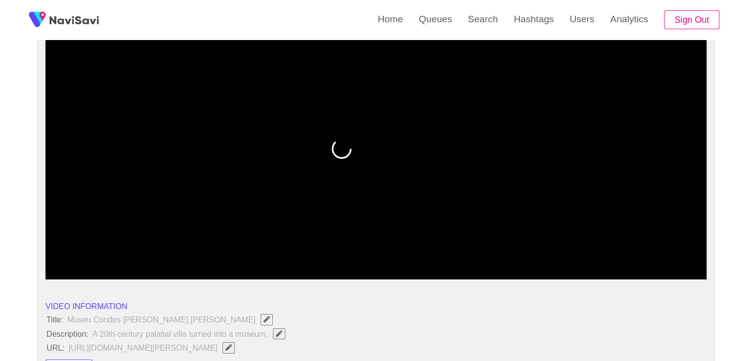
click at [162, 251] on span at bounding box center [376, 253] width 656 height 16
click at [129, 254] on span at bounding box center [376, 253] width 656 height 16
click at [87, 255] on span at bounding box center [376, 253] width 656 height 16
click at [51, 255] on span at bounding box center [376, 253] width 656 height 16
click at [425, 245] on span at bounding box center [376, 253] width 656 height 16
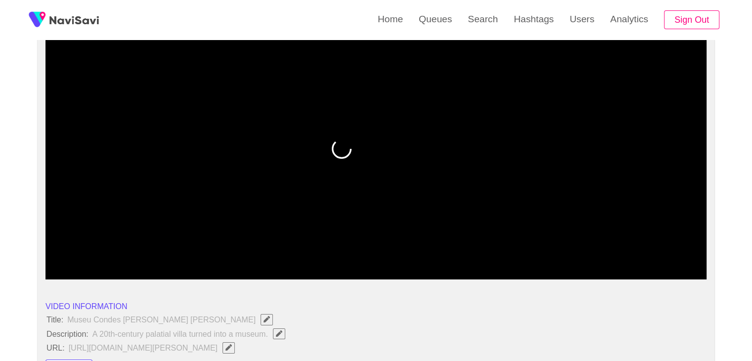
click at [469, 251] on span at bounding box center [376, 253] width 656 height 16
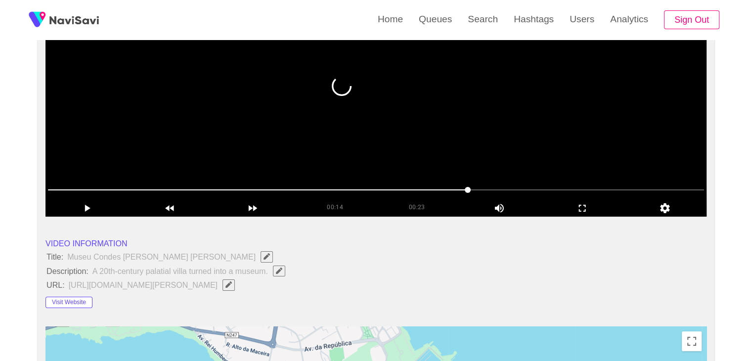
scroll to position [148, 0]
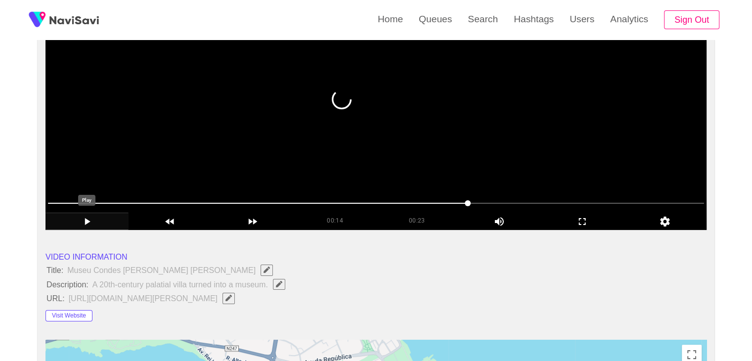
click at [85, 224] on icon "add" at bounding box center [87, 222] width 82 height 12
click at [92, 225] on icon "add" at bounding box center [87, 222] width 82 height 12
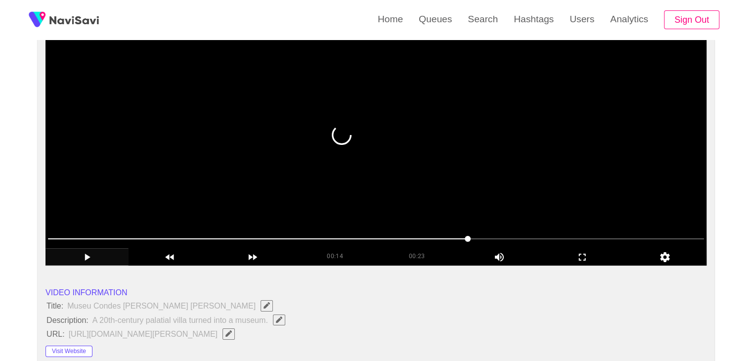
scroll to position [0, 0]
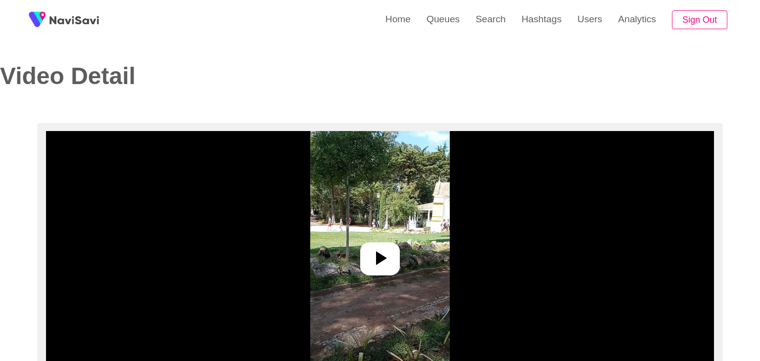
select select "**********"
select select "**"
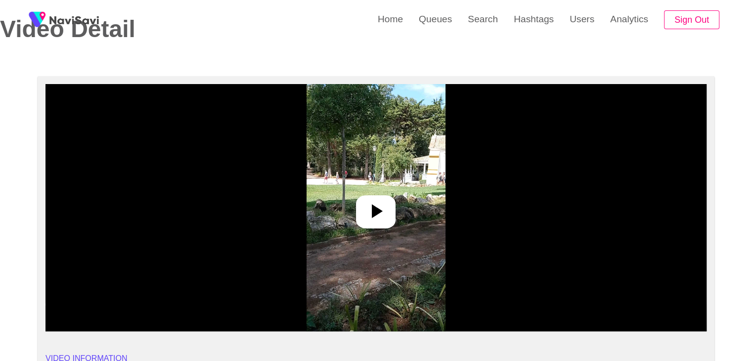
scroll to position [49, 0]
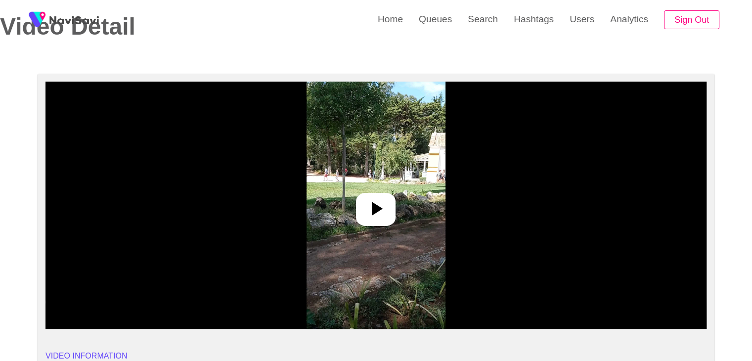
click at [381, 195] on div at bounding box center [376, 209] width 40 height 33
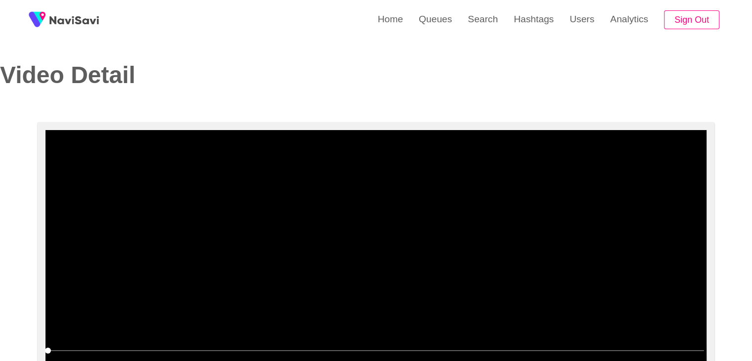
scroll to position [0, 0]
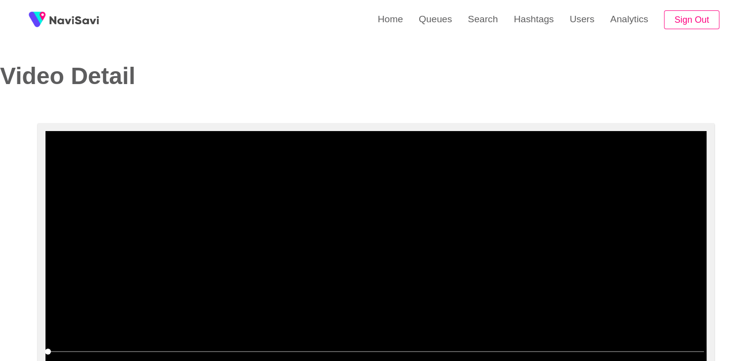
click at [409, 223] on video at bounding box center [376, 254] width 661 height 247
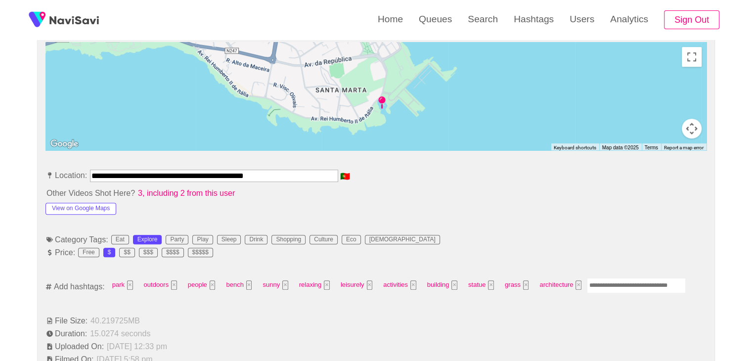
scroll to position [495, 0]
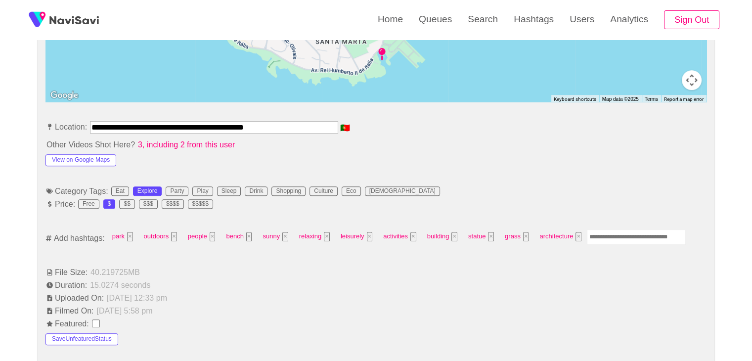
click at [599, 240] on input "Enter tag here and press return" at bounding box center [636, 236] width 99 height 15
type input "*********"
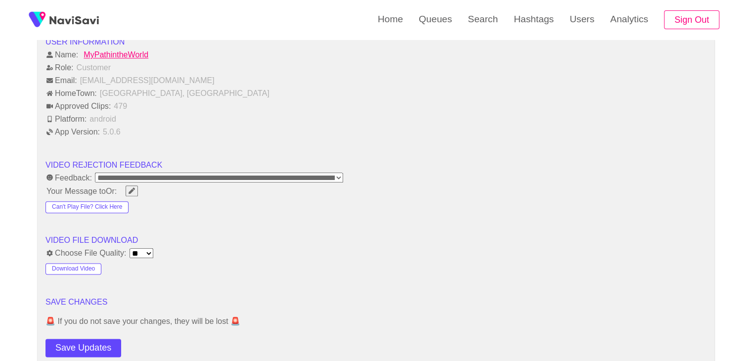
scroll to position [1236, 0]
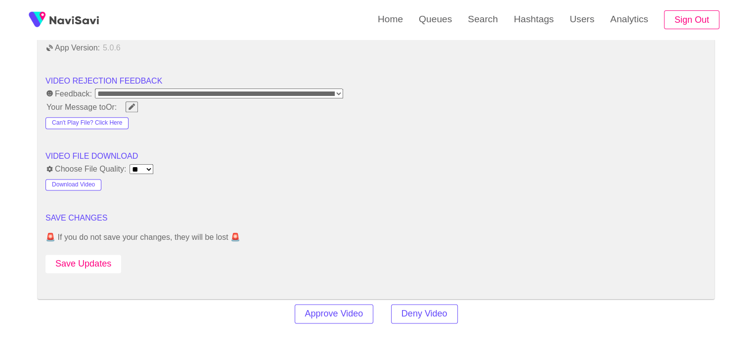
click at [95, 257] on button "Save Updates" at bounding box center [84, 264] width 76 height 18
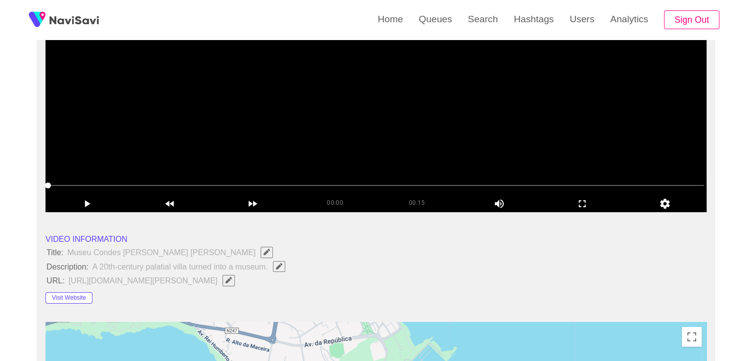
scroll to position [49, 0]
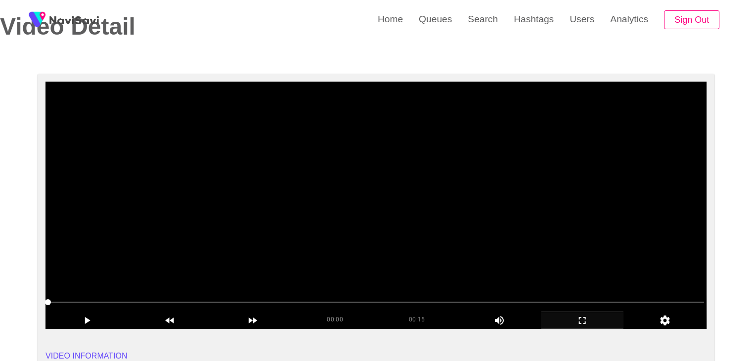
click at [588, 319] on icon "add" at bounding box center [583, 321] width 82 height 12
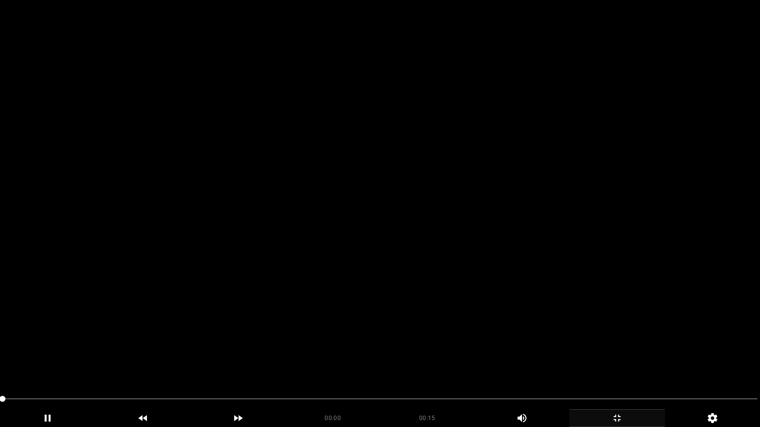
click at [269, 332] on video at bounding box center [380, 213] width 760 height 427
click at [352, 304] on video at bounding box center [380, 213] width 760 height 427
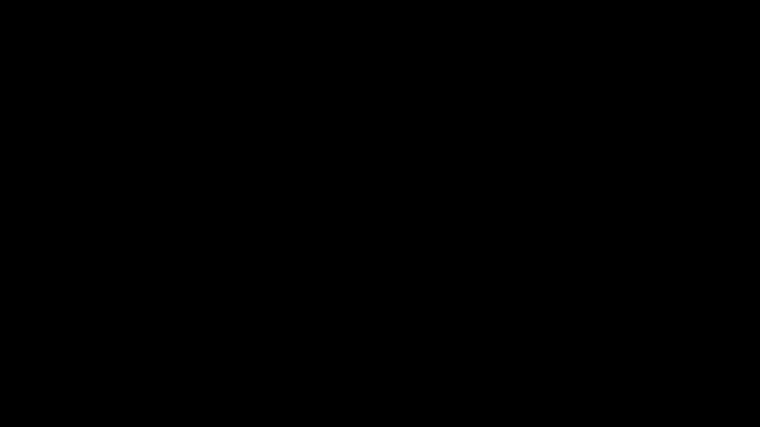
click at [61, 361] on span at bounding box center [379, 399] width 755 height 16
click at [127, 361] on span at bounding box center [379, 399] width 755 height 16
click at [286, 361] on span at bounding box center [379, 399] width 755 height 16
click at [619, 361] on div "add" at bounding box center [616, 419] width 95 height 18
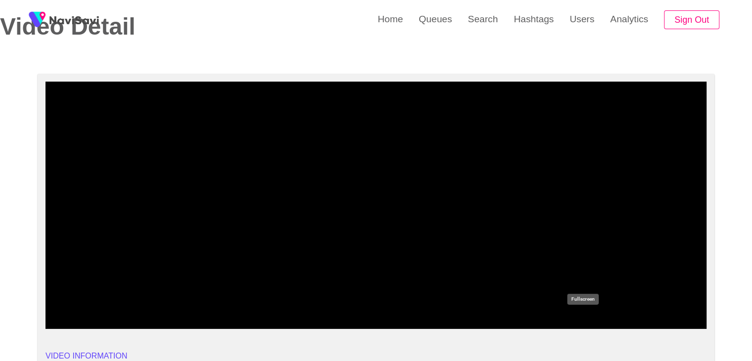
click at [585, 316] on icon "add" at bounding box center [583, 321] width 82 height 12
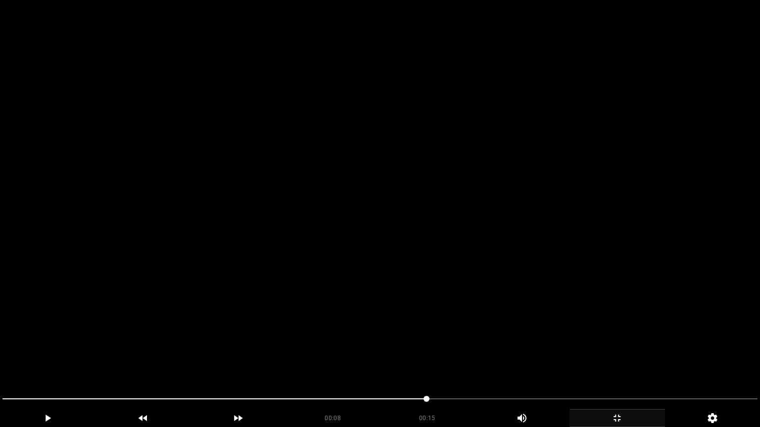
click at [460, 302] on video at bounding box center [380, 213] width 760 height 427
click at [445, 285] on video at bounding box center [380, 213] width 760 height 427
click at [446, 284] on video at bounding box center [380, 213] width 760 height 427
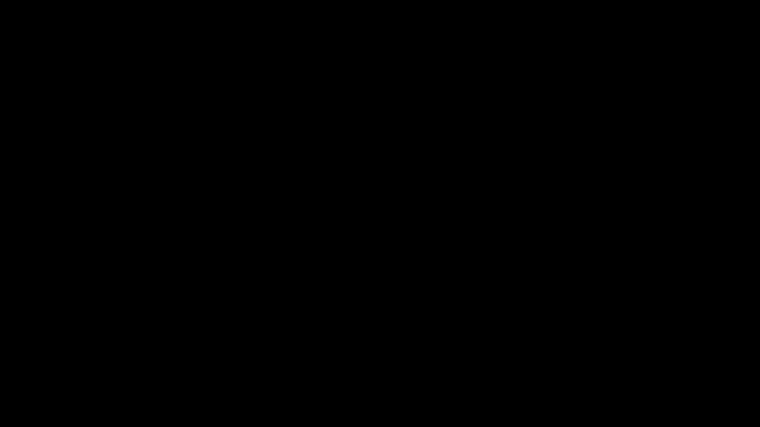
click at [617, 361] on icon "add" at bounding box center [617, 418] width 94 height 12
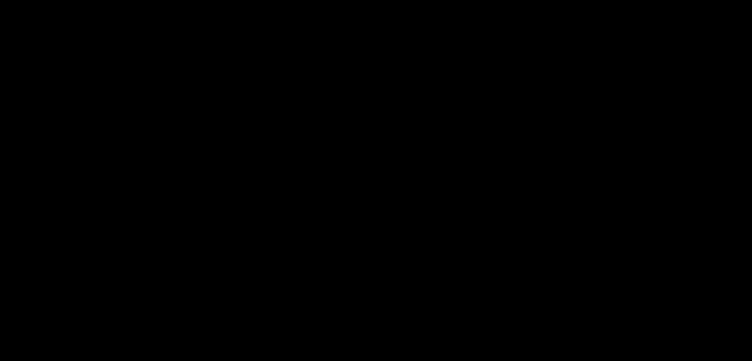
scroll to position [495, 0]
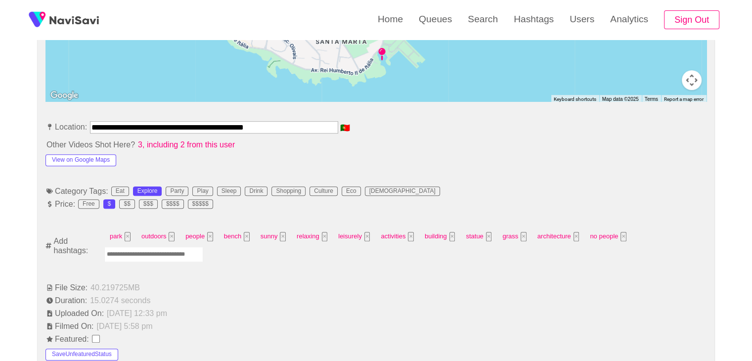
click at [174, 249] on input "Enter tag here and press return" at bounding box center [153, 254] width 99 height 15
type input "*********"
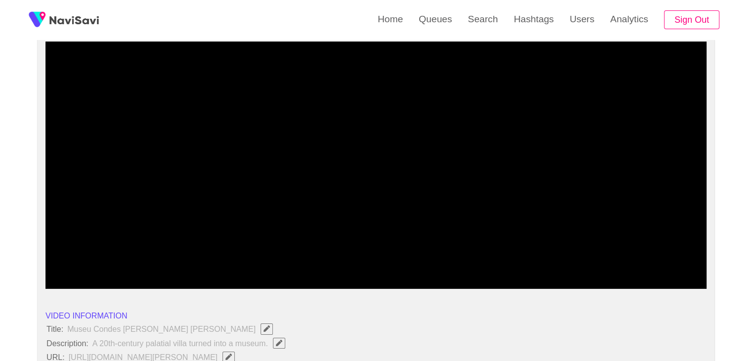
scroll to position [99, 0]
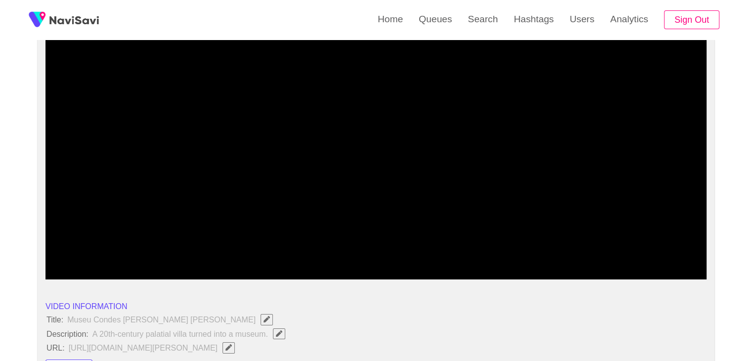
click at [57, 252] on span at bounding box center [61, 252] width 26 height 1
click at [121, 250] on span at bounding box center [376, 253] width 656 height 16
click at [162, 243] on div at bounding box center [376, 253] width 664 height 25
click at [582, 262] on div "add" at bounding box center [582, 270] width 83 height 17
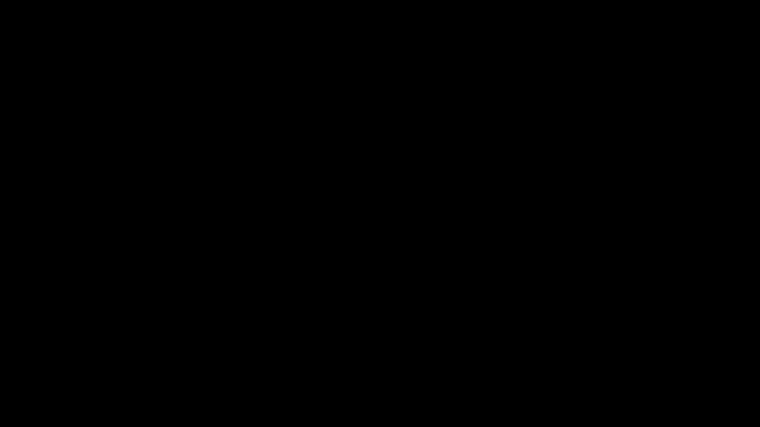
click at [380, 243] on video at bounding box center [380, 213] width 760 height 427
drag, startPoint x: 426, startPoint y: 257, endPoint x: 442, endPoint y: 263, distance: 16.7
click at [427, 257] on video at bounding box center [380, 213] width 760 height 427
click at [624, 361] on icon "add" at bounding box center [617, 418] width 94 height 12
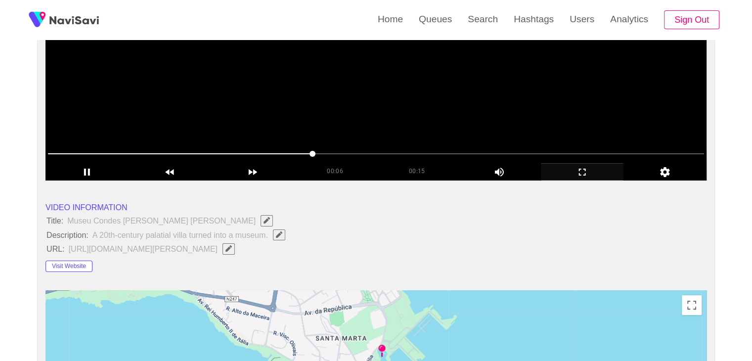
click at [245, 102] on video at bounding box center [376, 56] width 661 height 247
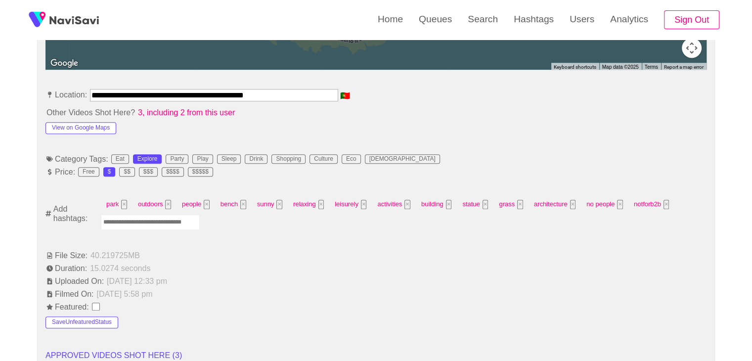
scroll to position [544, 0]
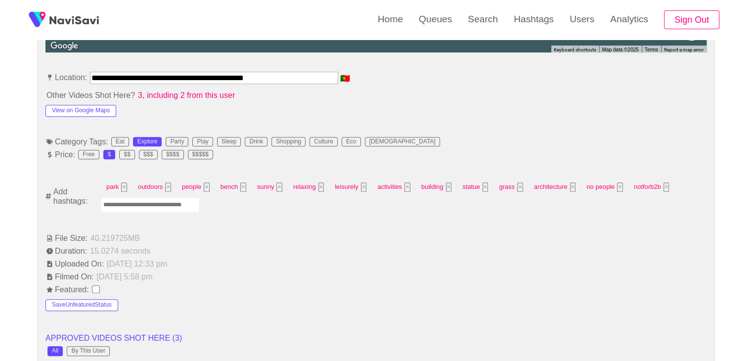
click at [170, 202] on input "Enter tag here and press return" at bounding box center [150, 204] width 99 height 15
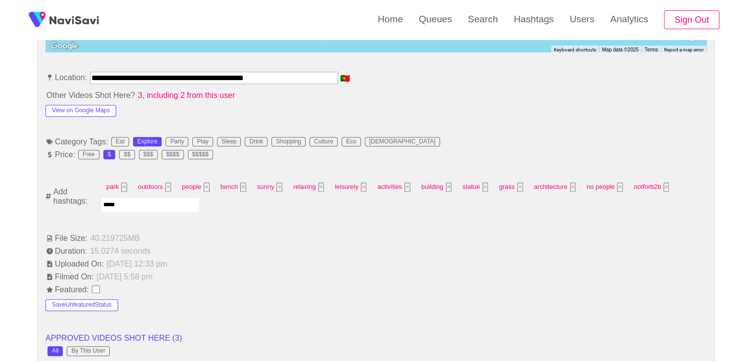
type input "******"
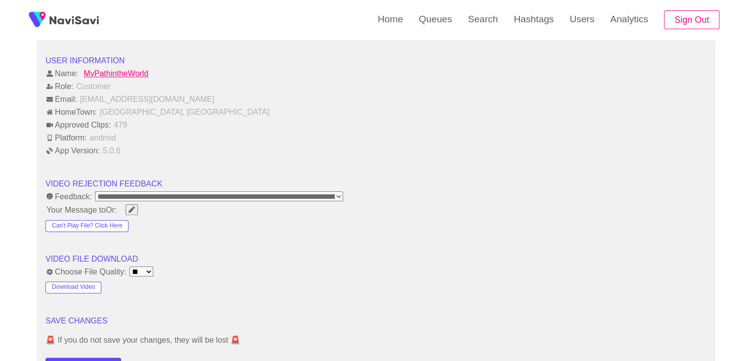
scroll to position [1236, 0]
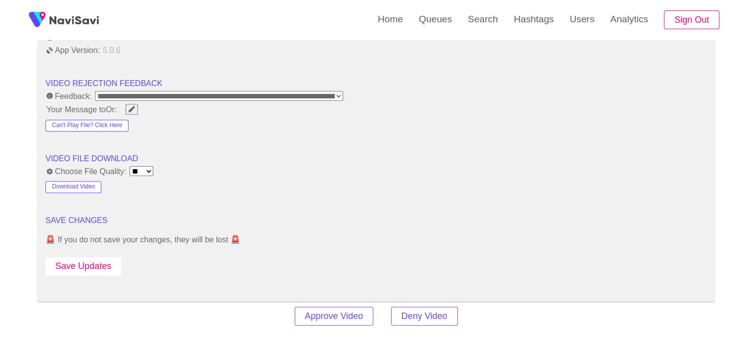
click at [101, 257] on button "Save Updates" at bounding box center [84, 266] width 76 height 18
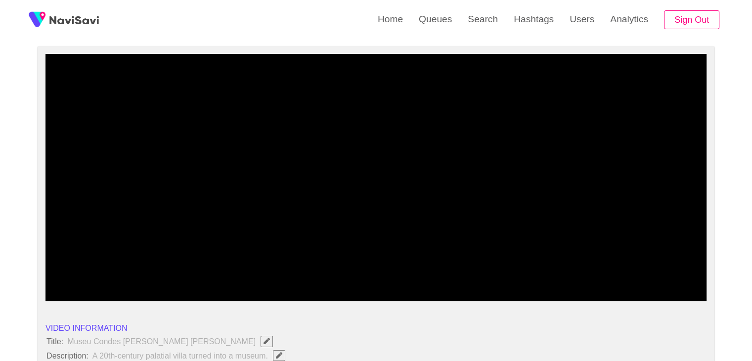
scroll to position [0, 0]
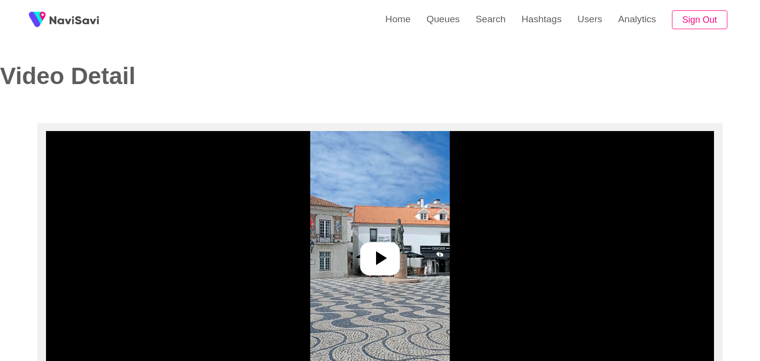
select select "**********"
select select "**"
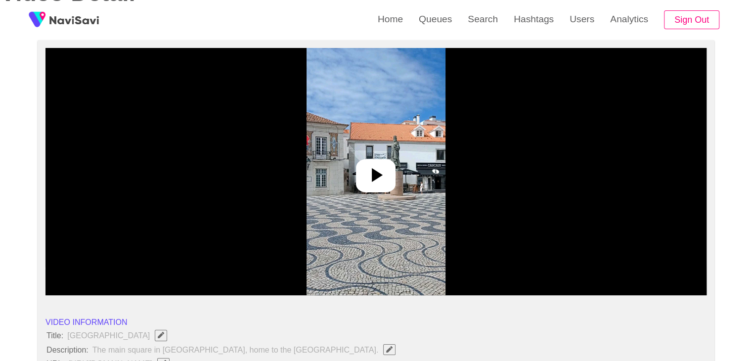
scroll to position [99, 0]
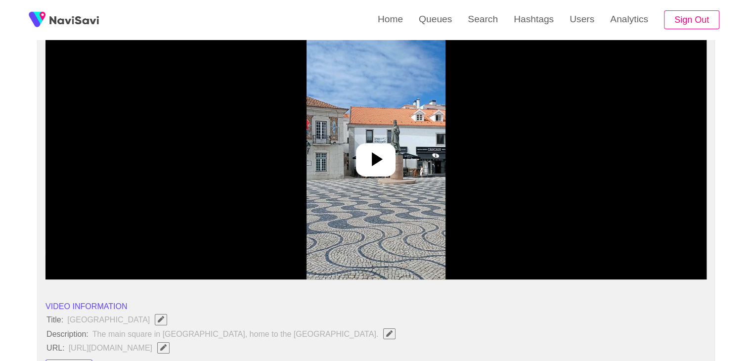
click at [362, 157] on div at bounding box center [376, 159] width 40 height 33
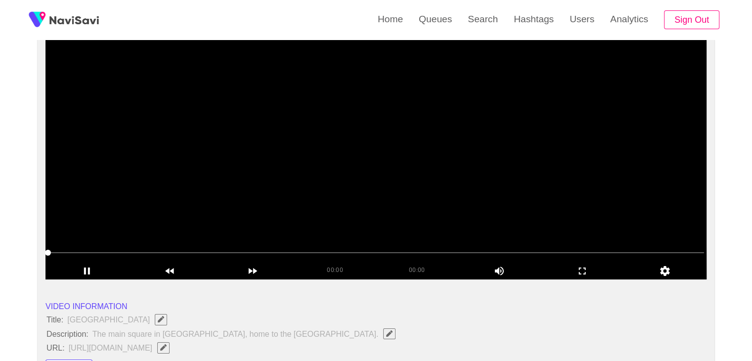
click at [456, 189] on video at bounding box center [376, 155] width 661 height 247
click at [88, 269] on icon "add" at bounding box center [87, 271] width 82 height 12
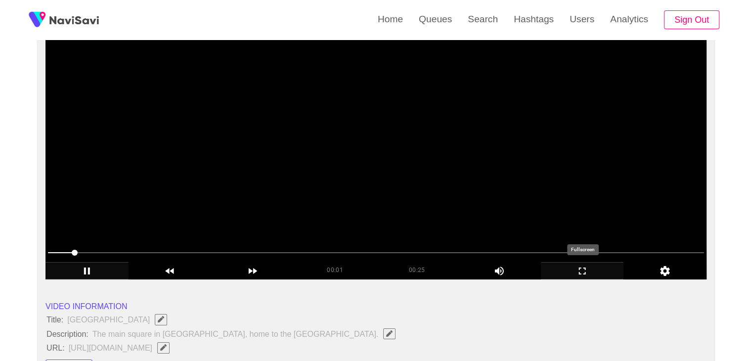
click at [590, 275] on icon "add" at bounding box center [583, 271] width 82 height 12
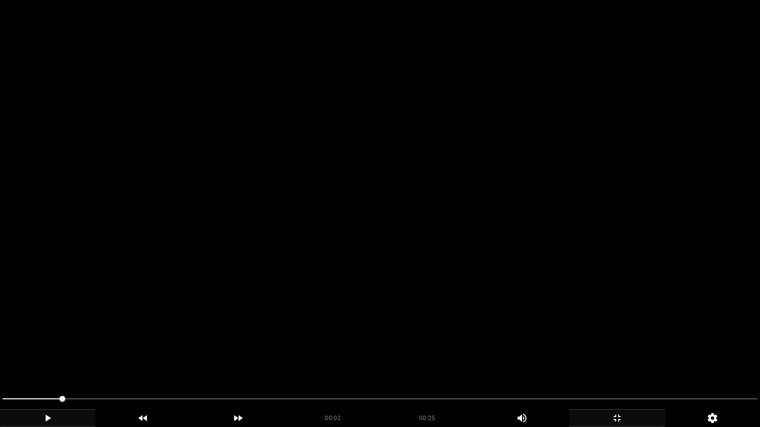
drag, startPoint x: 47, startPoint y: 400, endPoint x: 0, endPoint y: 388, distance: 48.8
click at [197, 343] on video at bounding box center [380, 213] width 760 height 427
click at [276, 332] on video at bounding box center [380, 213] width 760 height 427
click at [279, 330] on video at bounding box center [380, 213] width 760 height 427
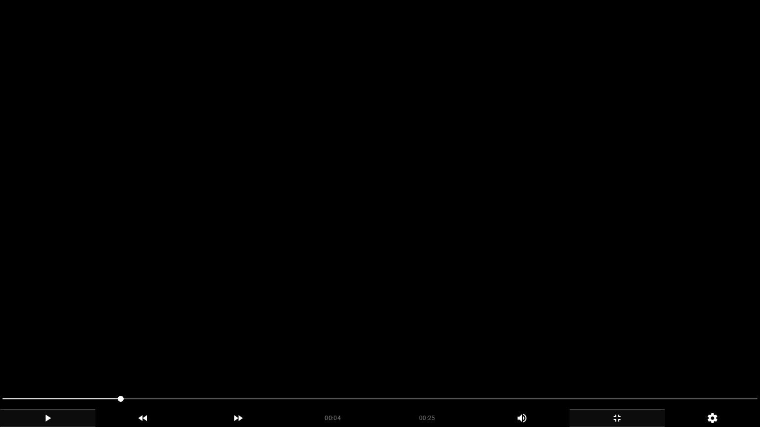
click at [279, 330] on video at bounding box center [380, 213] width 760 height 427
click at [438, 361] on video at bounding box center [380, 213] width 760 height 427
click at [442, 361] on video at bounding box center [380, 213] width 760 height 427
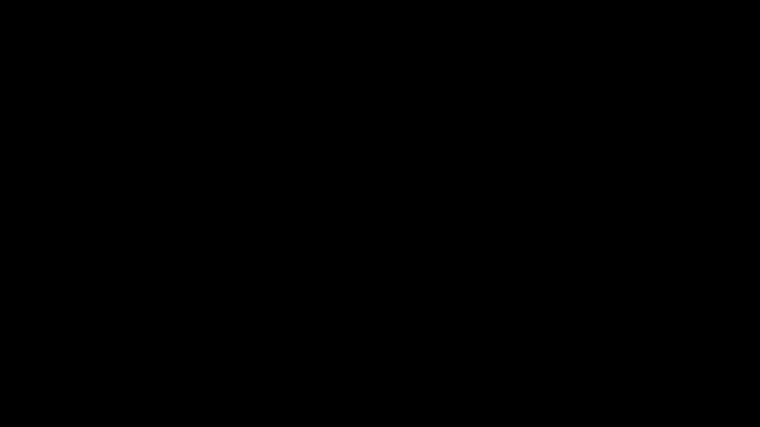
click at [616, 361] on icon "add" at bounding box center [617, 418] width 94 height 12
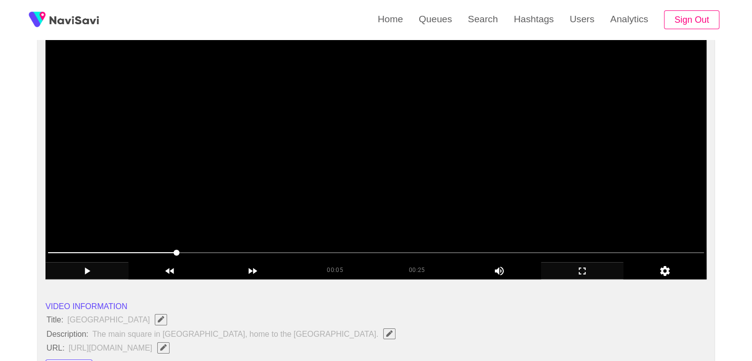
click at [244, 171] on video at bounding box center [376, 155] width 661 height 247
click at [411, 181] on video at bounding box center [376, 155] width 661 height 247
drag, startPoint x: 422, startPoint y: 176, endPoint x: 434, endPoint y: 163, distance: 16.8
click at [425, 173] on video at bounding box center [376, 155] width 661 height 247
click at [376, 181] on video at bounding box center [376, 155] width 661 height 247
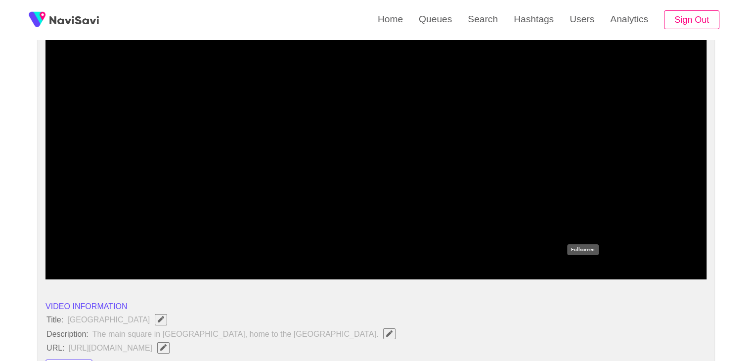
click at [575, 270] on icon "add" at bounding box center [583, 271] width 82 height 12
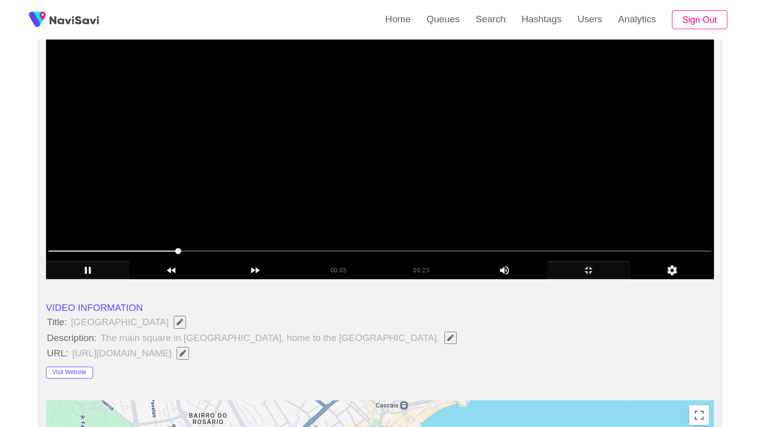
click at [421, 279] on video at bounding box center [380, 155] width 668 height 247
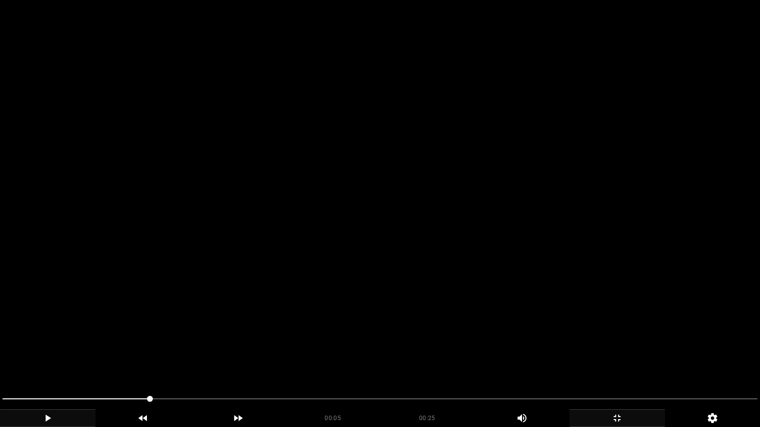
click at [392, 313] on video at bounding box center [380, 213] width 760 height 427
drag, startPoint x: 133, startPoint y: 396, endPoint x: 0, endPoint y: 378, distance: 134.3
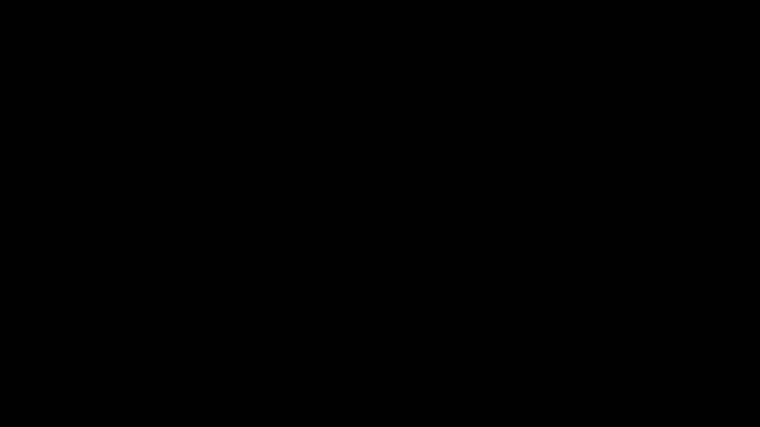
click at [205, 361] on span at bounding box center [379, 399] width 755 height 16
click at [627, 361] on div "add" at bounding box center [616, 419] width 95 height 18
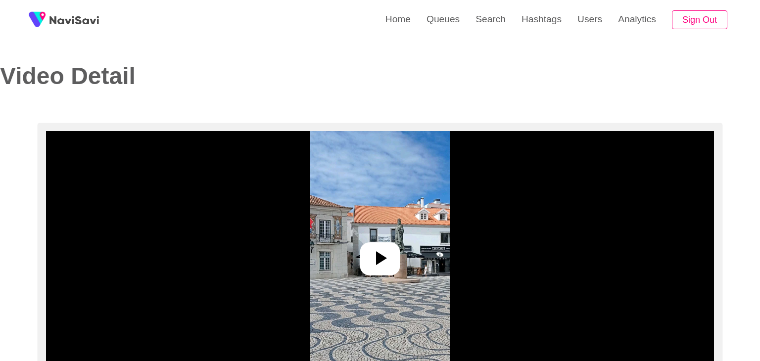
select select "**********"
select select "**"
select select "**********"
select select "**"
click at [372, 250] on icon at bounding box center [376, 258] width 24 height 24
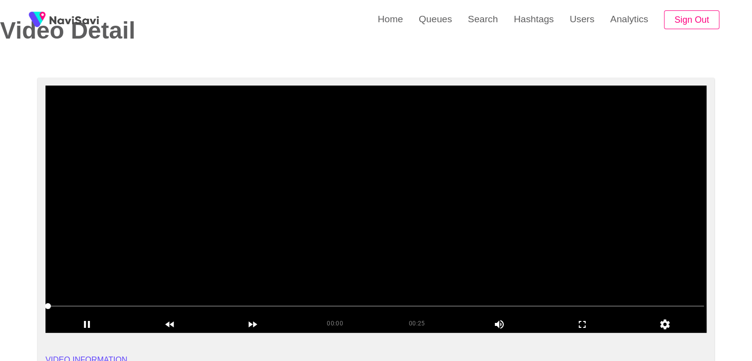
scroll to position [49, 0]
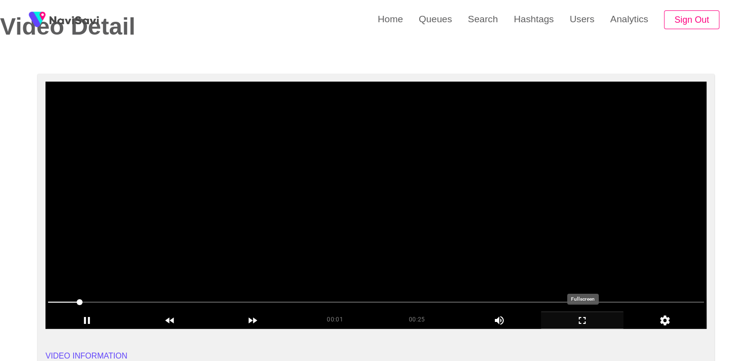
click at [586, 315] on icon "add" at bounding box center [583, 321] width 82 height 12
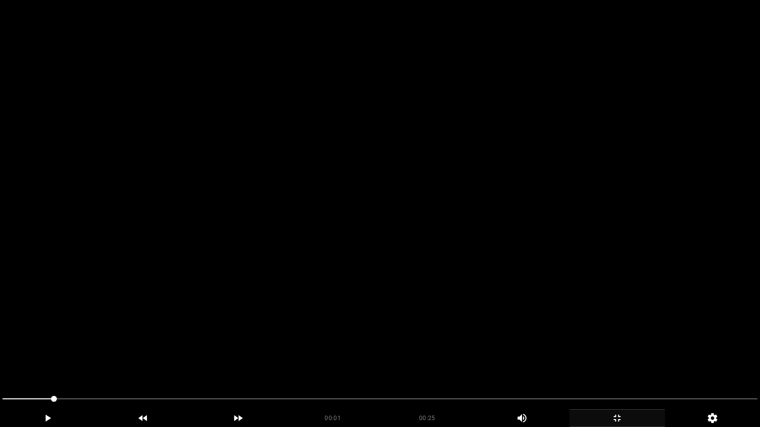
click at [511, 338] on video at bounding box center [380, 213] width 760 height 427
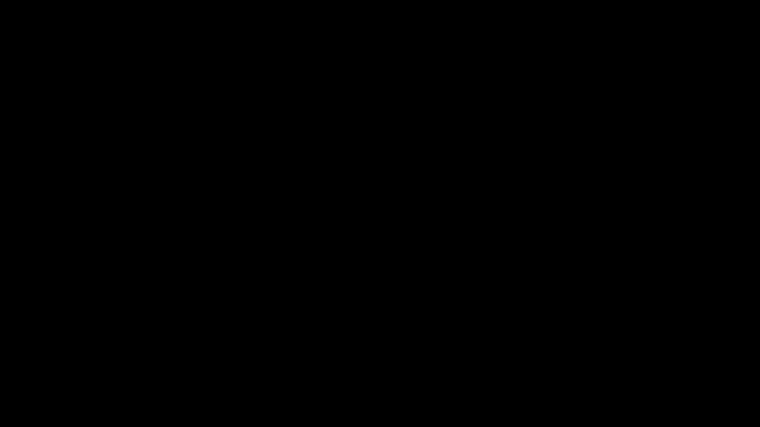
click at [67, 361] on div "add" at bounding box center [47, 419] width 95 height 18
click at [73, 361] on icon "add" at bounding box center [47, 418] width 94 height 12
drag, startPoint x: 73, startPoint y: 397, endPoint x: 0, endPoint y: 402, distance: 73.4
click at [0, 361] on div at bounding box center [380, 400] width 763 height 26
click at [2, 361] on span at bounding box center [379, 399] width 755 height 16
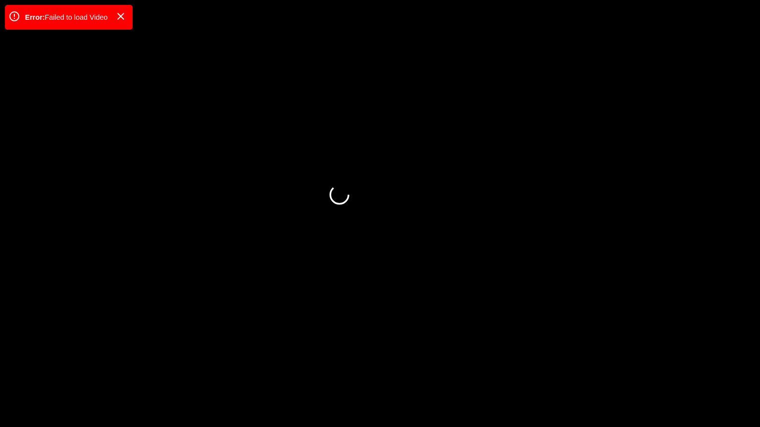
click at [7, 361] on span at bounding box center [10, 399] width 6 height 6
click at [44, 361] on icon "add" at bounding box center [47, 418] width 94 height 12
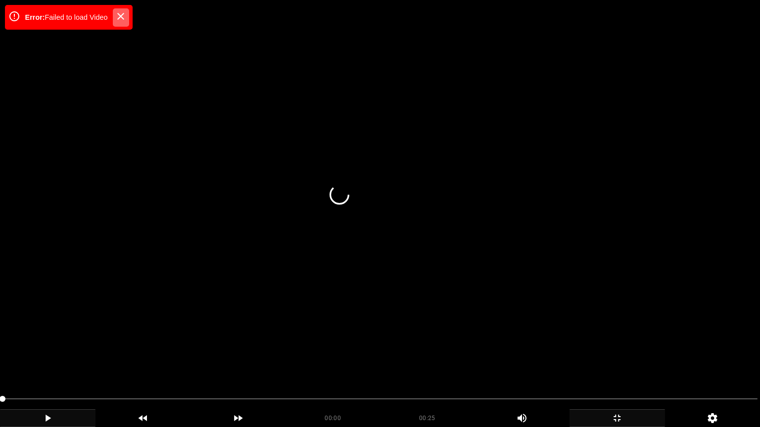
click at [126, 17] on icon at bounding box center [121, 16] width 12 height 12
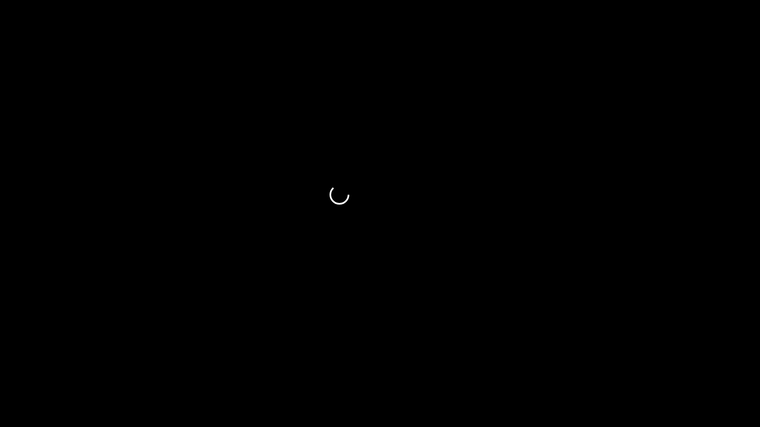
click at [630, 361] on icon "add" at bounding box center [617, 418] width 94 height 12
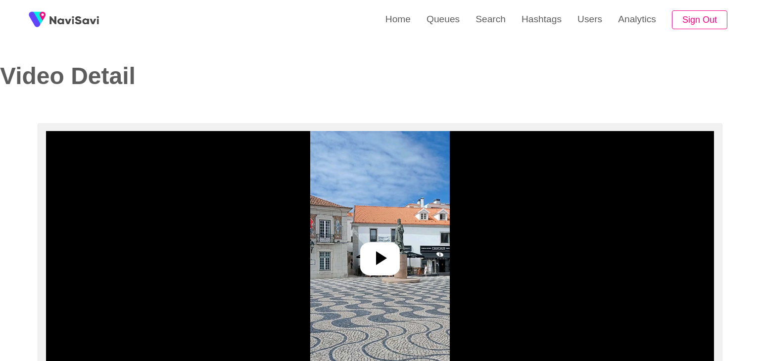
select select "**********"
select select "**"
click at [374, 257] on icon at bounding box center [377, 258] width 11 height 14
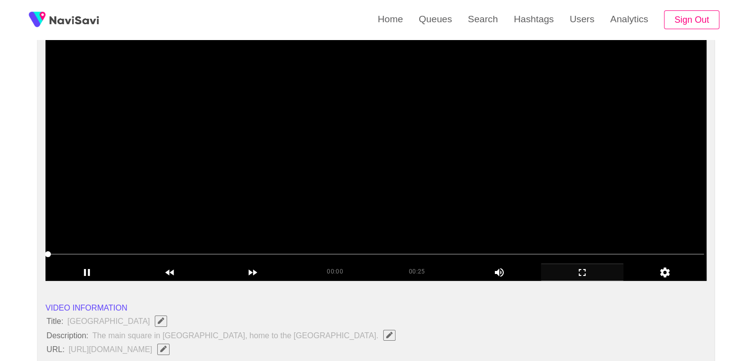
scroll to position [99, 0]
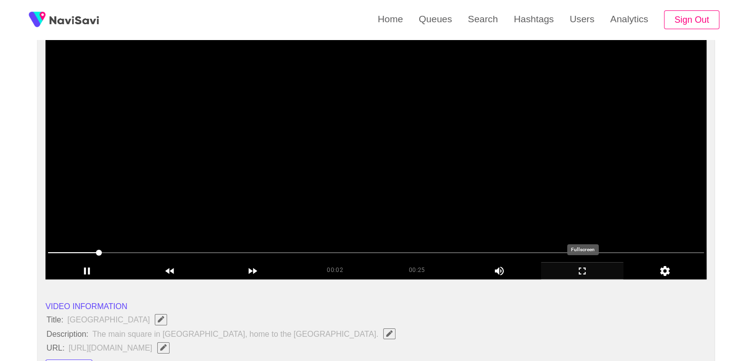
click at [596, 265] on icon "add" at bounding box center [583, 271] width 82 height 12
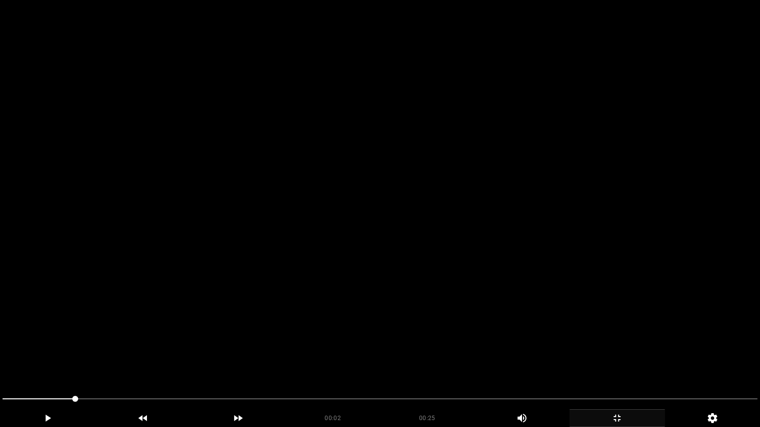
click at [534, 318] on video at bounding box center [380, 213] width 760 height 427
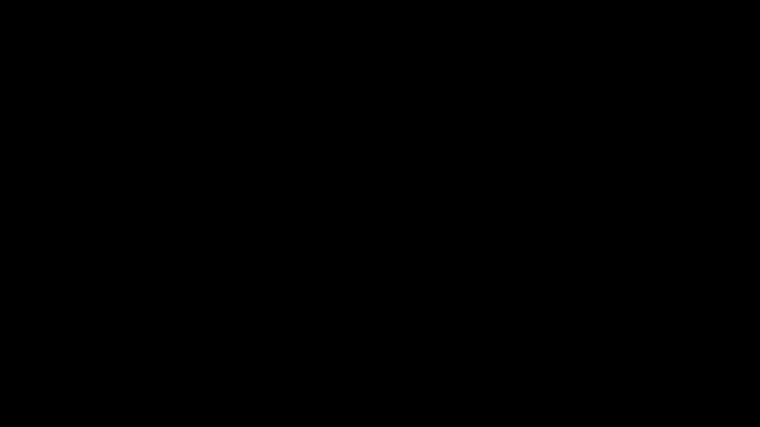
drag, startPoint x: 182, startPoint y: 400, endPoint x: 59, endPoint y: 396, distance: 122.7
drag, startPoint x: 48, startPoint y: 396, endPoint x: 24, endPoint y: 398, distance: 24.3
click at [616, 361] on icon "add" at bounding box center [617, 418] width 94 height 12
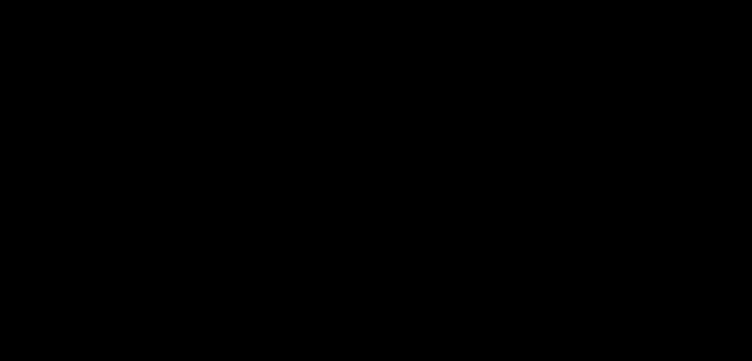
scroll to position [148, 0]
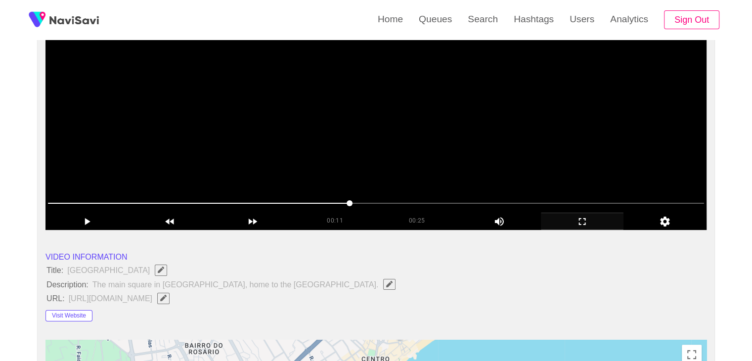
click at [448, 171] on video at bounding box center [376, 106] width 661 height 247
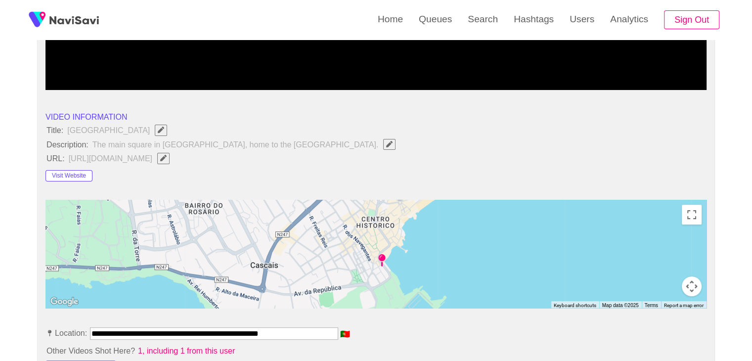
scroll to position [297, 0]
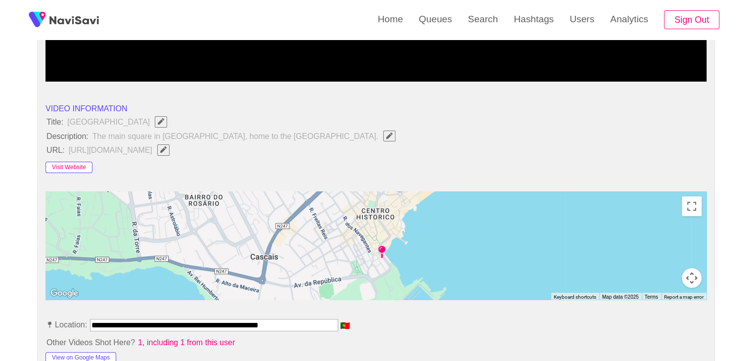
click at [80, 164] on button "Visit Website" at bounding box center [69, 168] width 47 height 12
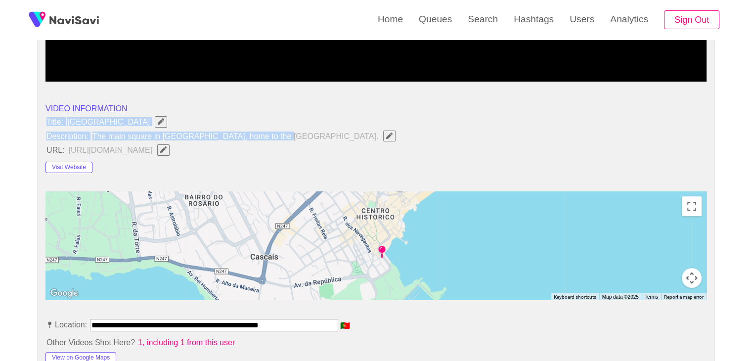
drag, startPoint x: 95, startPoint y: 118, endPoint x: 269, endPoint y: 137, distance: 175.2
copy ul "Title: [GEOGRAPHIC_DATA] Description: The main square in [GEOGRAPHIC_DATA], hom…"
click at [385, 137] on span "Edit Field" at bounding box center [389, 136] width 8 height 6
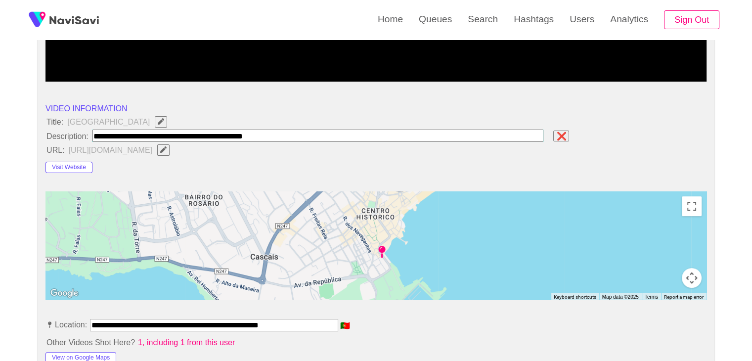
type input "**********"
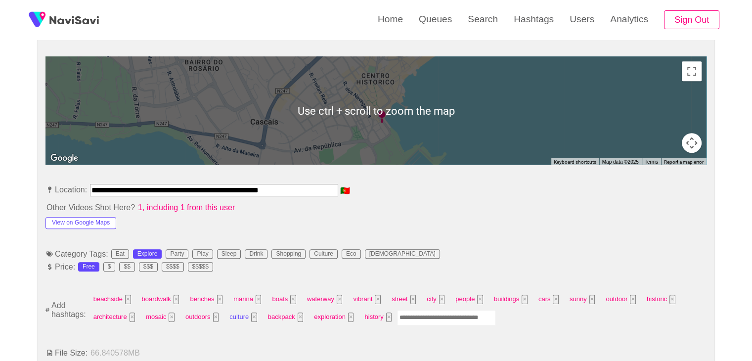
scroll to position [495, 0]
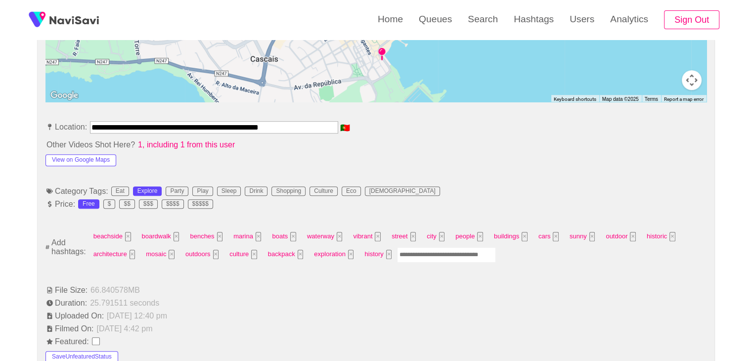
click at [413, 254] on input "Enter tag here and press return" at bounding box center [446, 254] width 99 height 15
type input "*********"
type input "****"
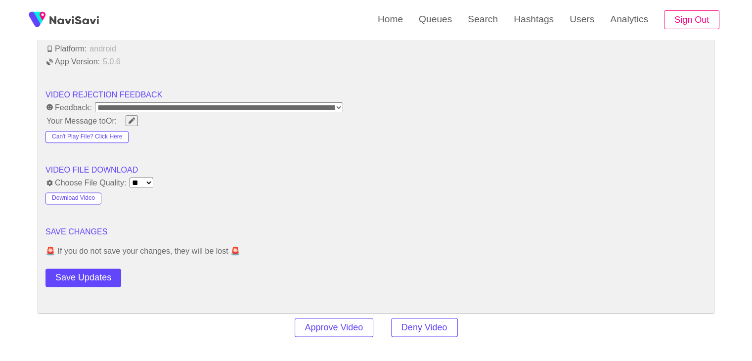
scroll to position [1236, 0]
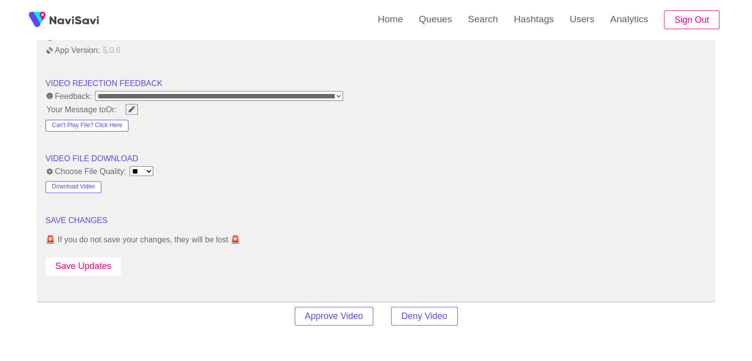
click at [97, 268] on button "Save Updates" at bounding box center [84, 266] width 76 height 18
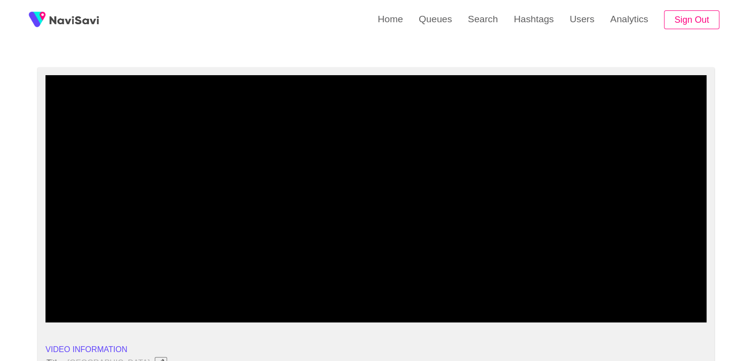
scroll to position [49, 0]
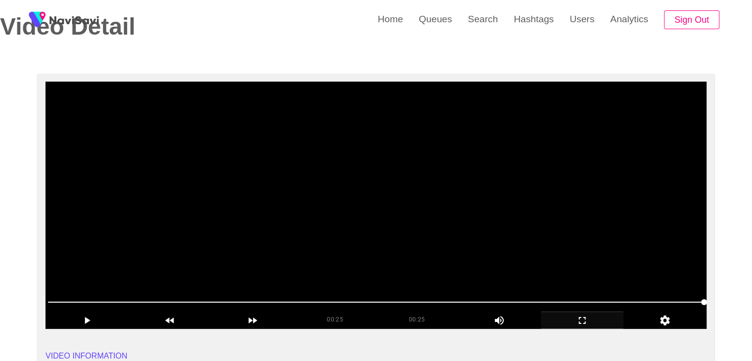
click at [355, 218] on video at bounding box center [376, 205] width 661 height 247
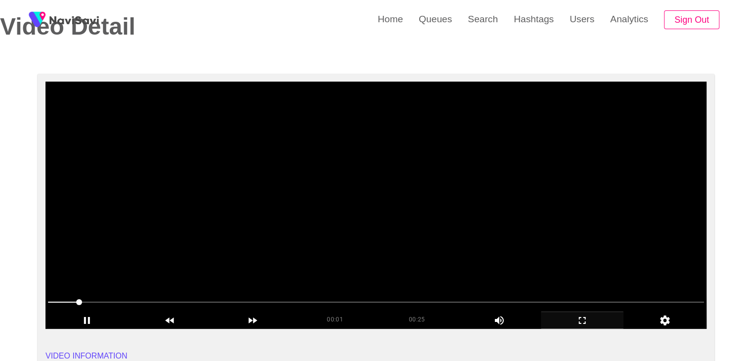
click at [408, 225] on video at bounding box center [376, 205] width 661 height 247
click at [408, 222] on video at bounding box center [376, 205] width 661 height 247
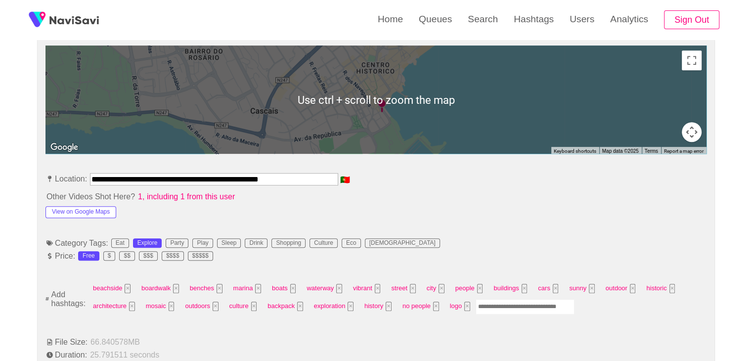
scroll to position [445, 0]
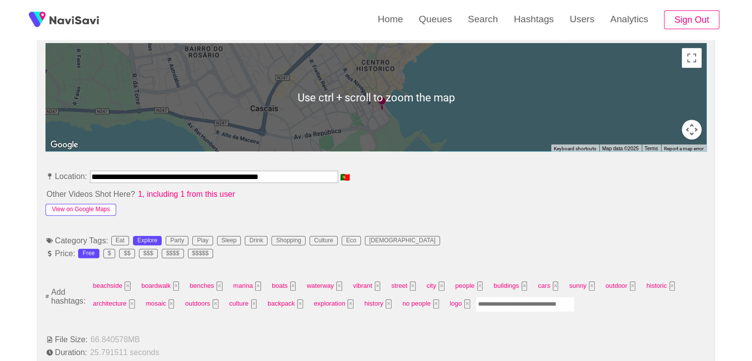
click at [97, 209] on button "View on Google Maps" at bounding box center [81, 210] width 71 height 12
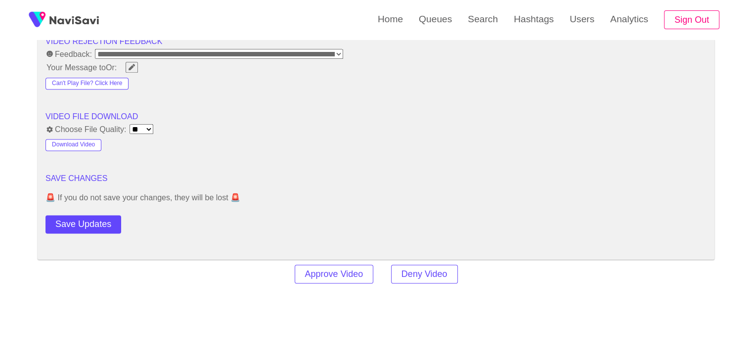
scroll to position [1286, 0]
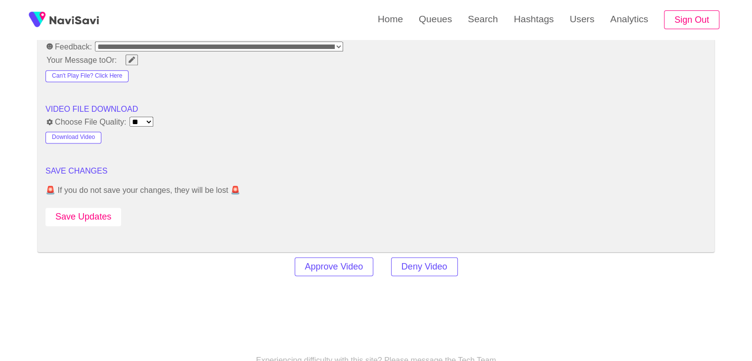
click at [103, 213] on button "Save Updates" at bounding box center [84, 217] width 76 height 18
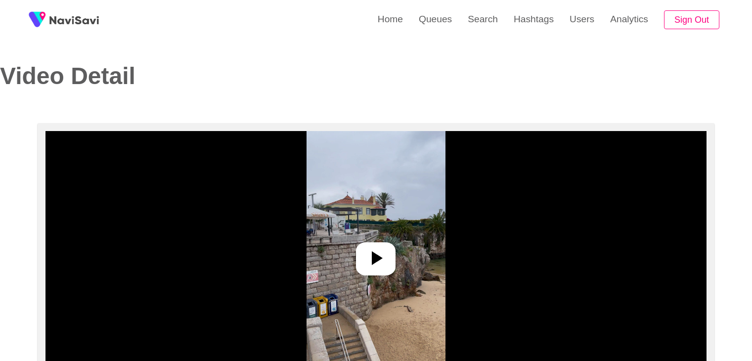
select select "**********"
select select "**"
click at [369, 258] on icon at bounding box center [376, 258] width 24 height 24
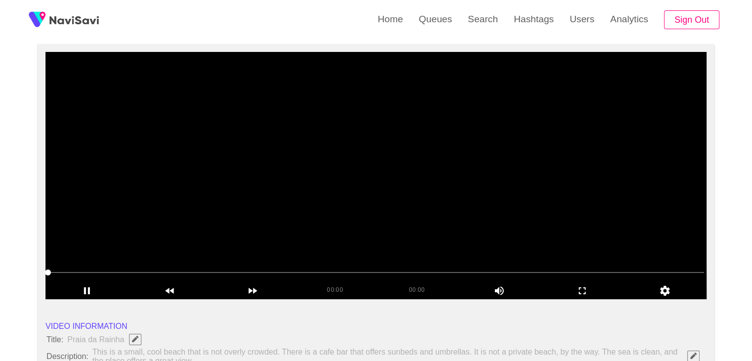
scroll to position [49, 0]
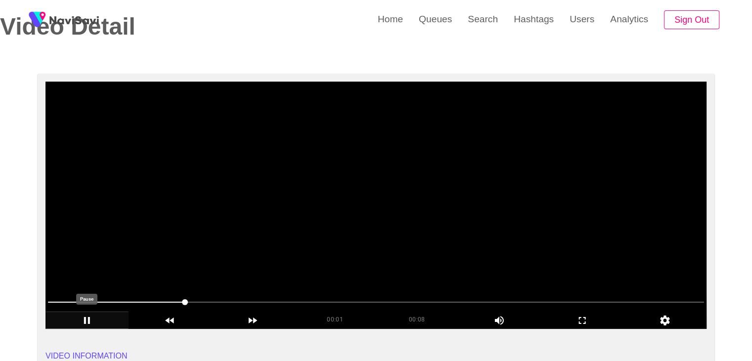
click at [89, 315] on icon "add" at bounding box center [87, 321] width 82 height 12
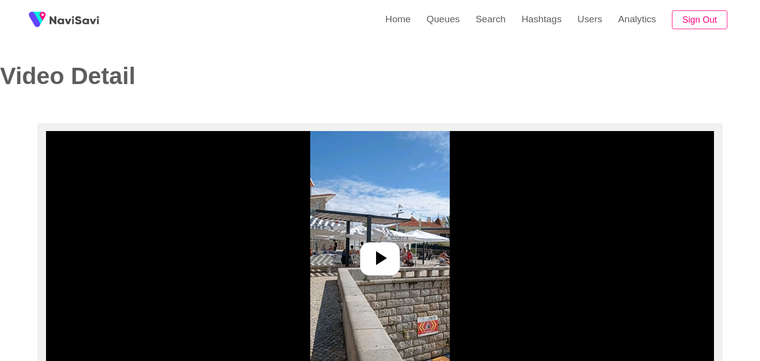
select select "**********"
select select "**"
click at [382, 256] on icon at bounding box center [376, 258] width 24 height 24
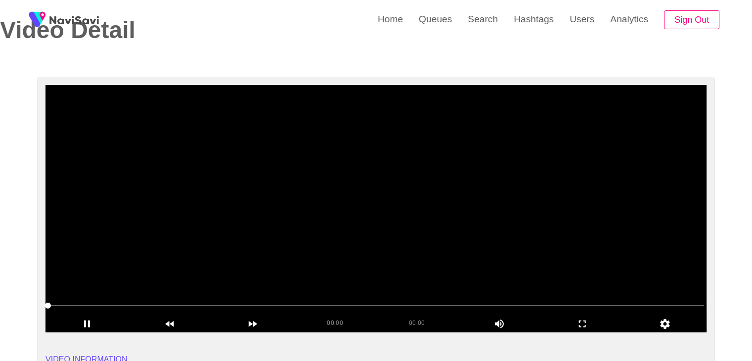
scroll to position [49, 0]
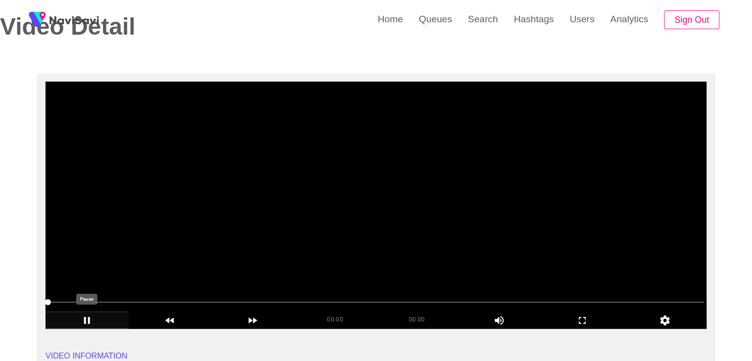
click at [98, 319] on icon "add" at bounding box center [87, 321] width 82 height 12
click at [99, 319] on icon "add" at bounding box center [87, 321] width 82 height 12
click at [93, 320] on icon "add" at bounding box center [87, 321] width 82 height 12
click at [96, 320] on icon "add" at bounding box center [87, 321] width 82 height 12
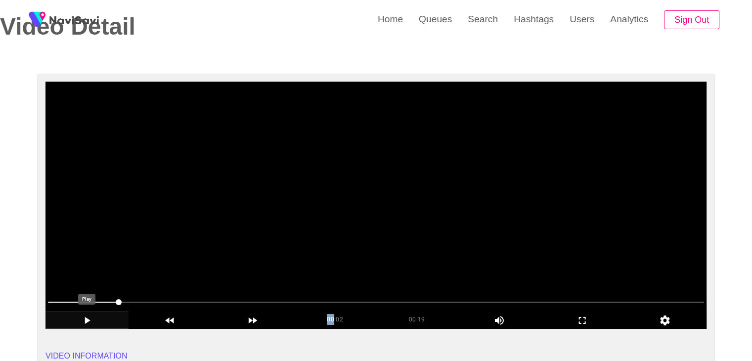
click at [96, 320] on icon "add" at bounding box center [87, 321] width 82 height 12
drag, startPoint x: 102, startPoint y: 305, endPoint x: 0, endPoint y: 298, distance: 102.1
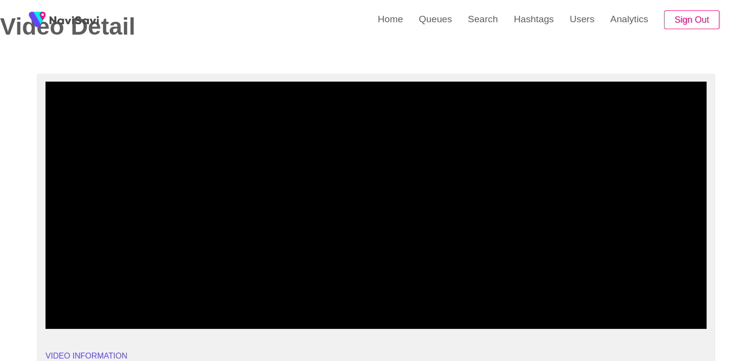
drag, startPoint x: 86, startPoint y: 301, endPoint x: 28, endPoint y: 297, distance: 57.5
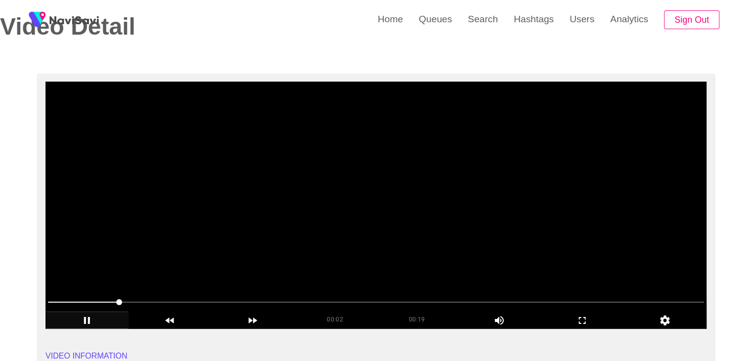
click at [418, 245] on video at bounding box center [376, 205] width 661 height 247
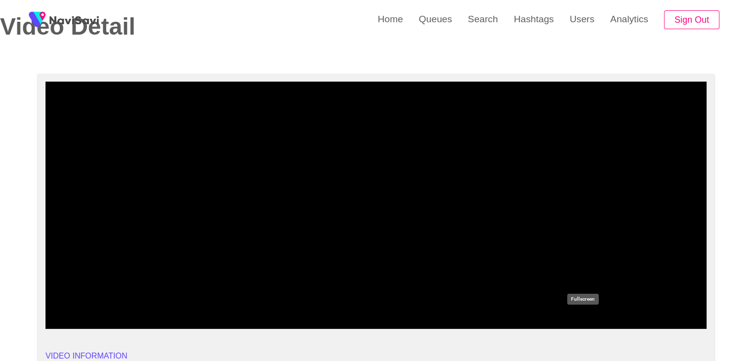
click at [599, 320] on icon "add" at bounding box center [583, 321] width 82 height 12
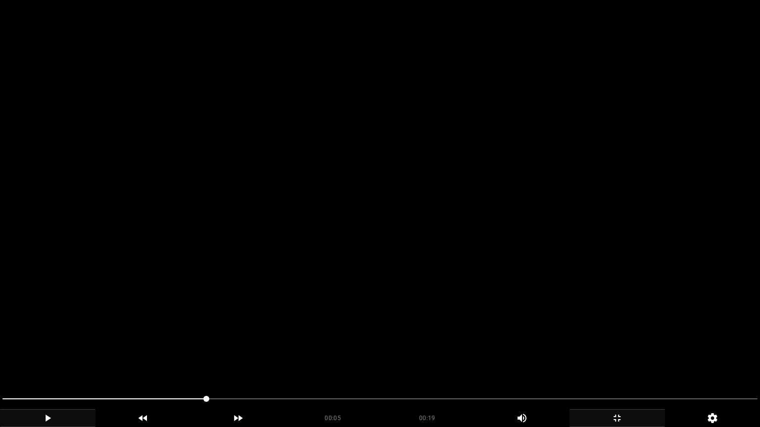
drag, startPoint x: 208, startPoint y: 400, endPoint x: 10, endPoint y: 399, distance: 197.8
click at [2, 361] on div at bounding box center [380, 400] width 763 height 26
click at [0, 361] on span at bounding box center [3, 399] width 6 height 6
click at [50, 361] on icon "add" at bounding box center [47, 418] width 94 height 12
click at [629, 361] on icon "add" at bounding box center [617, 418] width 94 height 12
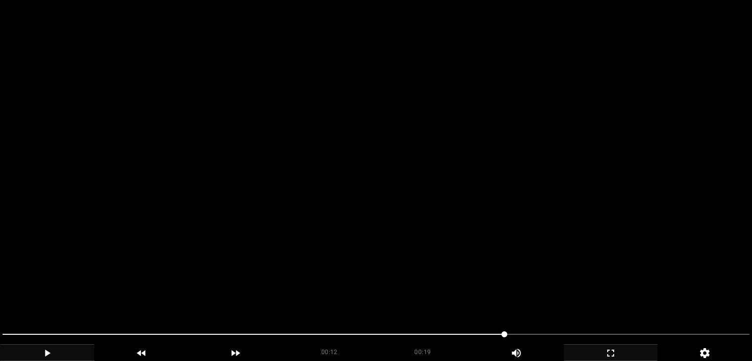
scroll to position [247, 0]
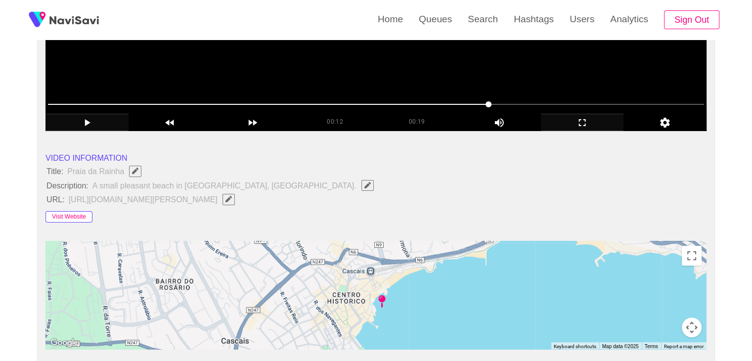
click at [68, 216] on button "Visit Website" at bounding box center [69, 217] width 47 height 12
drag, startPoint x: 46, startPoint y: 170, endPoint x: 251, endPoint y: 185, distance: 206.3
copy ul "Title: [GEOGRAPHIC_DATA] Description: A small pleasant beach in [GEOGRAPHIC_DAT…"
click at [365, 183] on icon "Edit Field" at bounding box center [368, 185] width 6 height 6
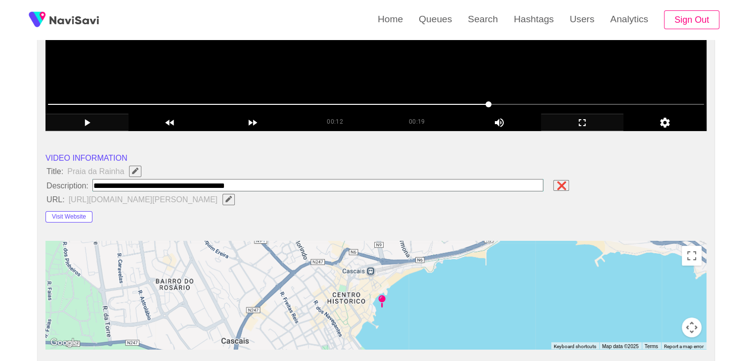
type input "**********"
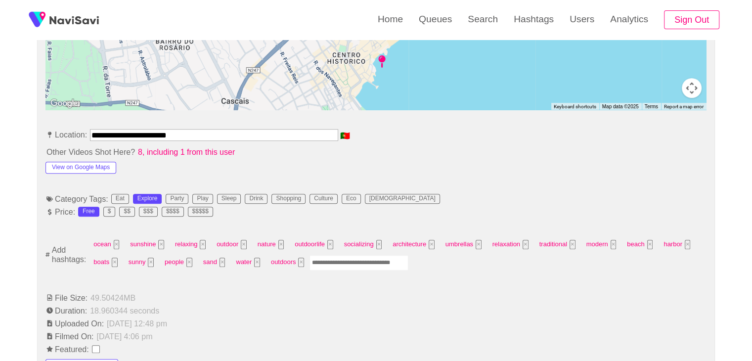
scroll to position [495, 0]
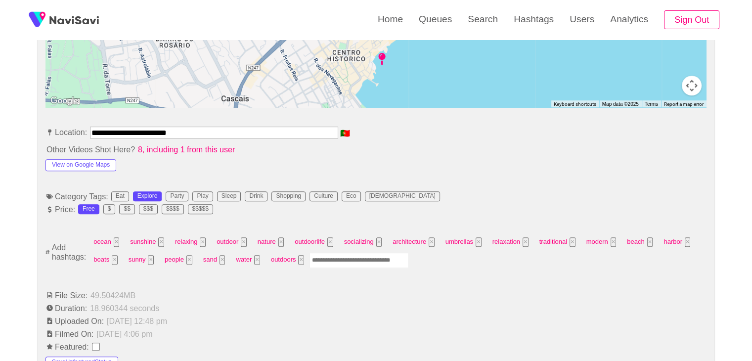
click at [335, 253] on input "Enter tag here and press return" at bounding box center [359, 260] width 99 height 15
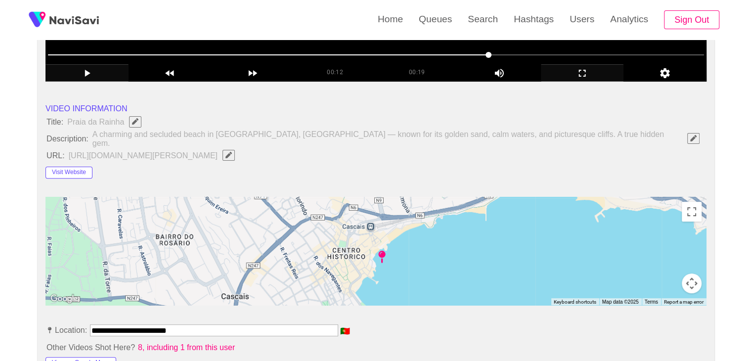
scroll to position [99, 0]
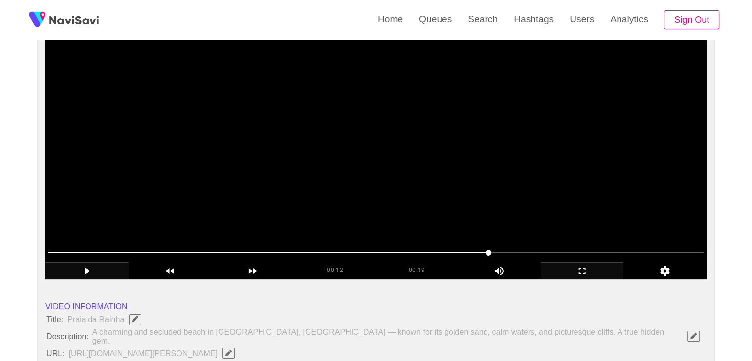
click at [401, 206] on video at bounding box center [376, 155] width 661 height 247
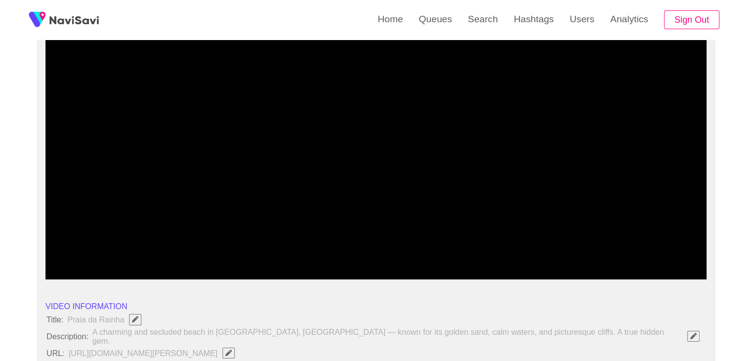
click at [603, 251] on span at bounding box center [376, 253] width 656 height 16
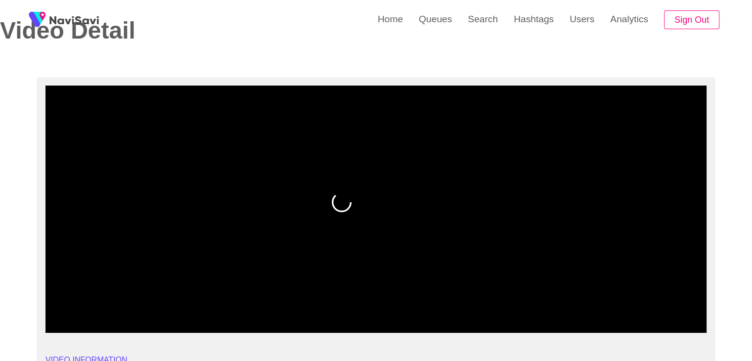
scroll to position [49, 0]
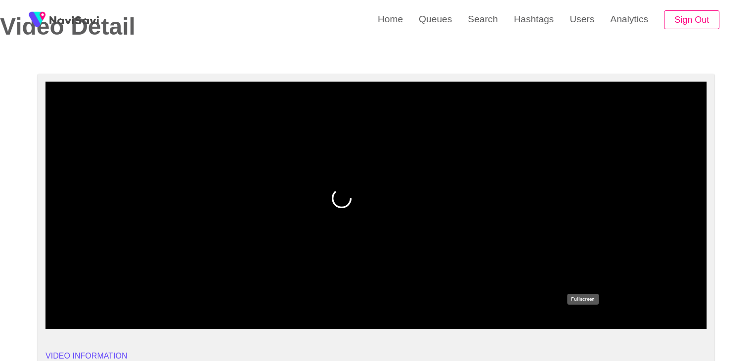
click at [586, 318] on icon "add" at bounding box center [583, 321] width 82 height 12
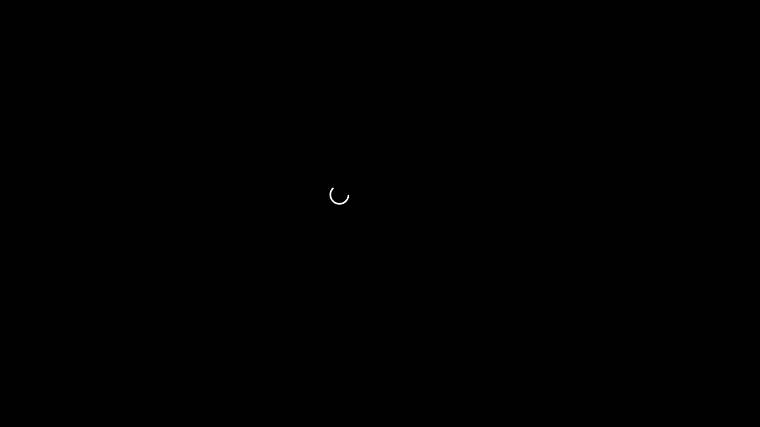
click at [617, 361] on icon "add" at bounding box center [617, 418] width 94 height 12
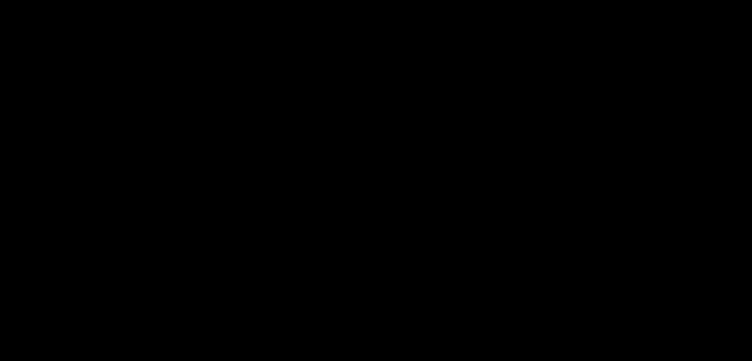
scroll to position [495, 0]
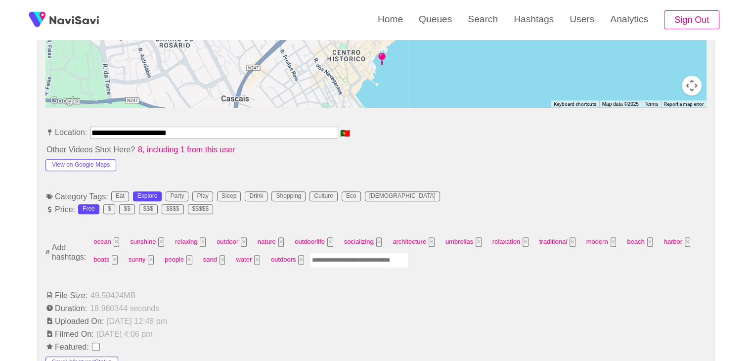
click at [354, 254] on input "Enter tag here and press return" at bounding box center [359, 260] width 99 height 15
type input "*********"
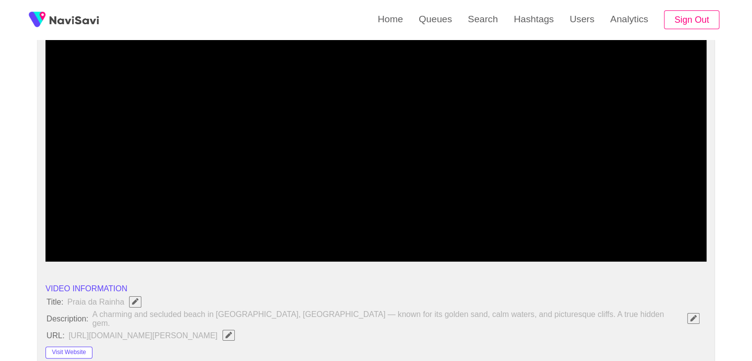
scroll to position [99, 0]
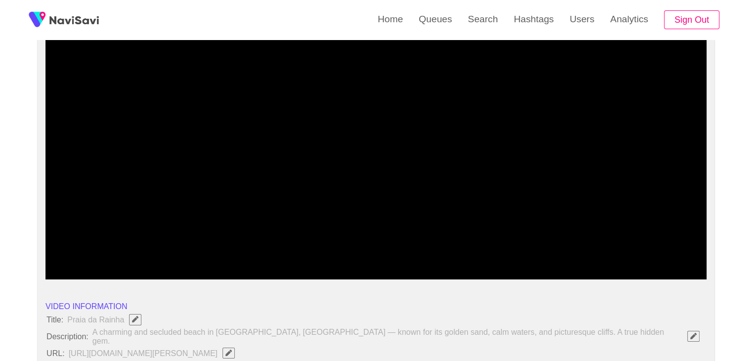
click at [362, 242] on div at bounding box center [376, 253] width 664 height 25
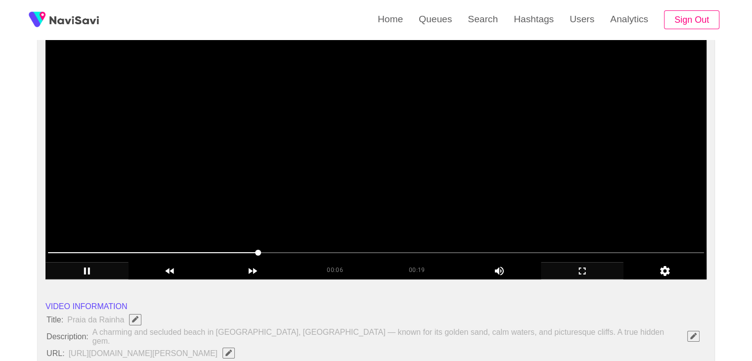
click at [391, 184] on video at bounding box center [376, 155] width 661 height 247
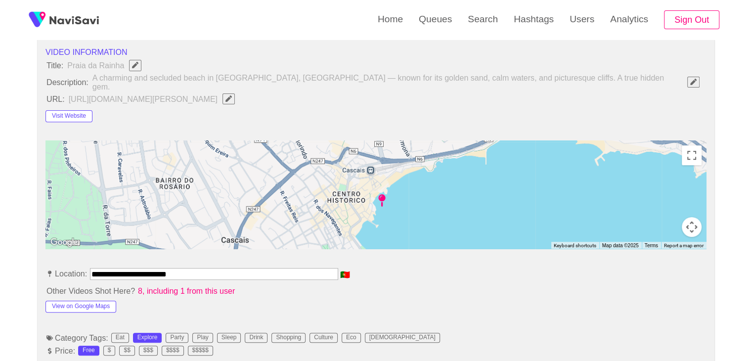
scroll to position [445, 0]
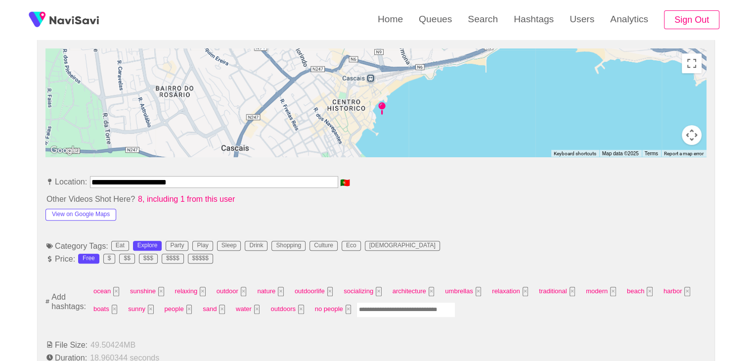
click at [395, 302] on input "Enter tag here and press return" at bounding box center [406, 309] width 99 height 15
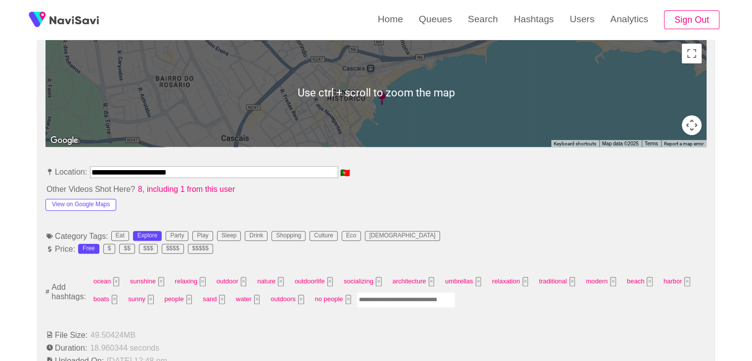
scroll to position [495, 0]
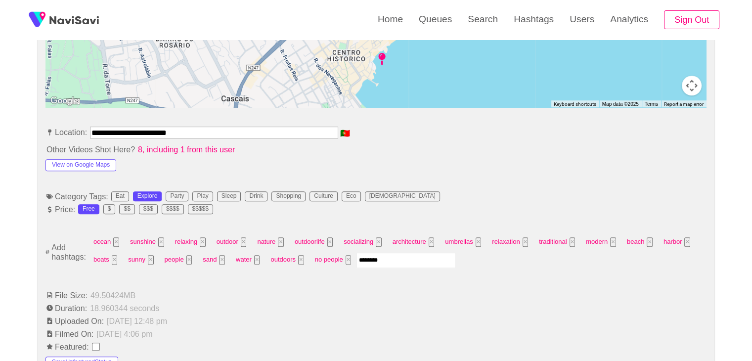
type input "*********"
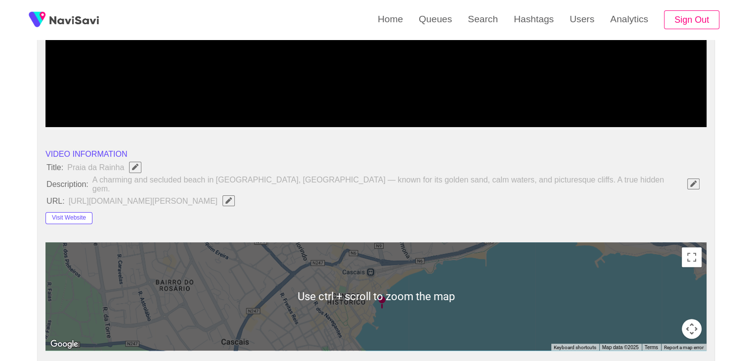
scroll to position [148, 0]
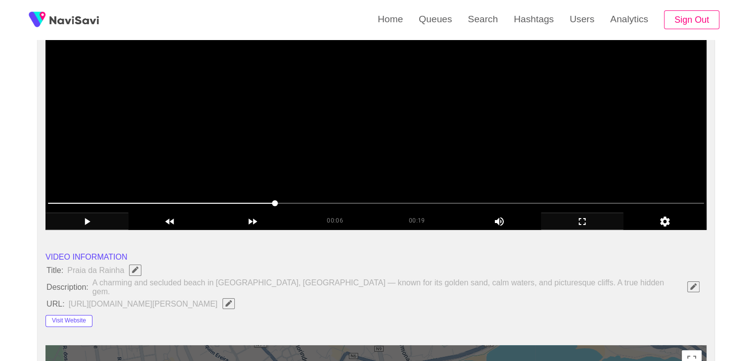
click at [449, 147] on video at bounding box center [376, 106] width 661 height 247
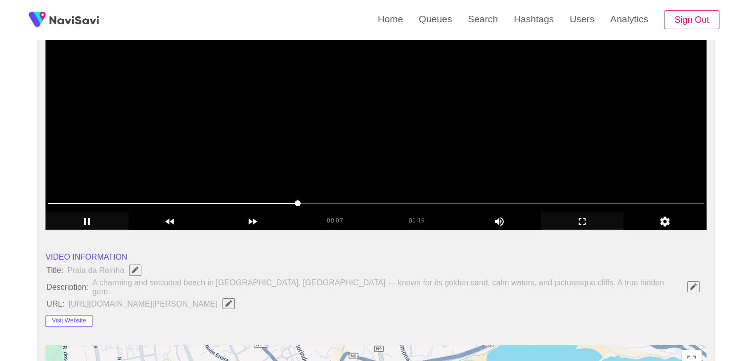
click at [454, 149] on video at bounding box center [376, 106] width 661 height 247
click at [473, 153] on video at bounding box center [376, 106] width 661 height 247
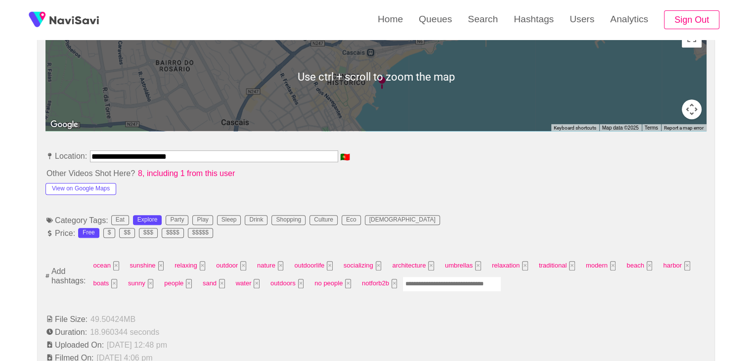
scroll to position [594, 0]
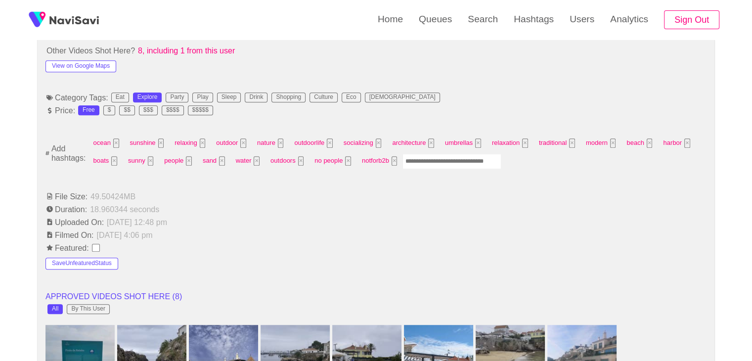
click at [453, 155] on input "Enter tag here and press return" at bounding box center [452, 161] width 99 height 15
type input "**********"
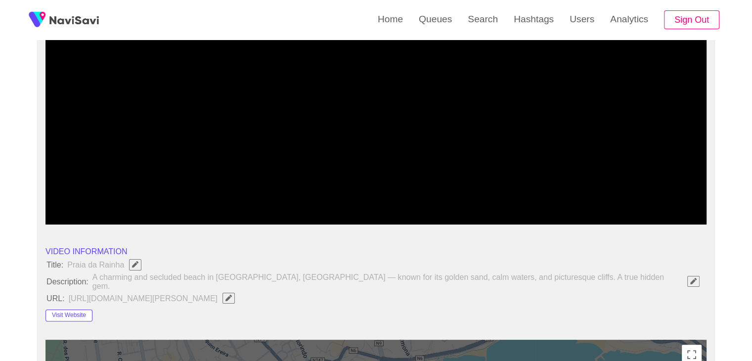
scroll to position [148, 0]
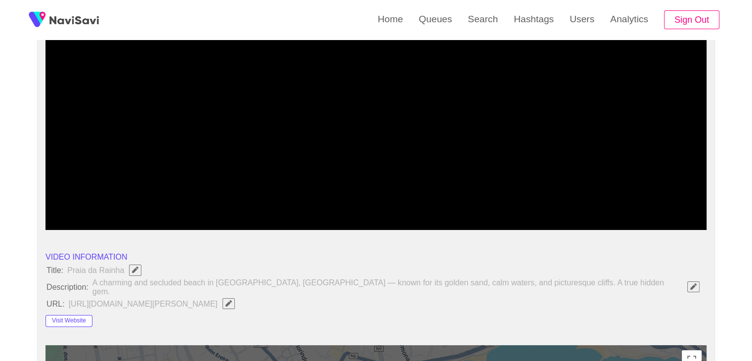
click at [476, 147] on video at bounding box center [376, 106] width 661 height 247
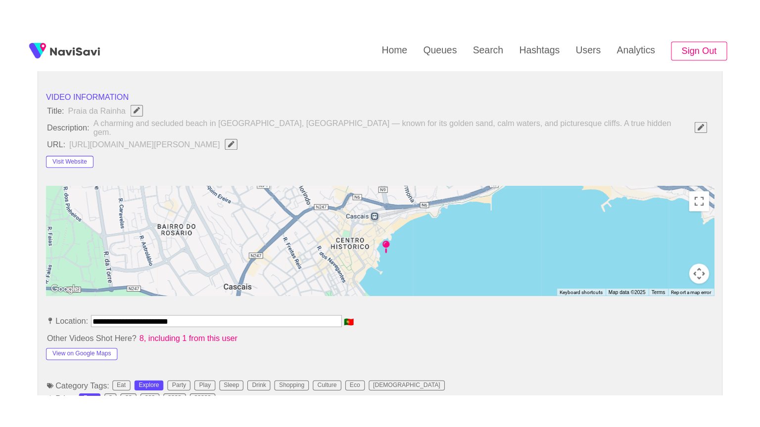
scroll to position [198, 0]
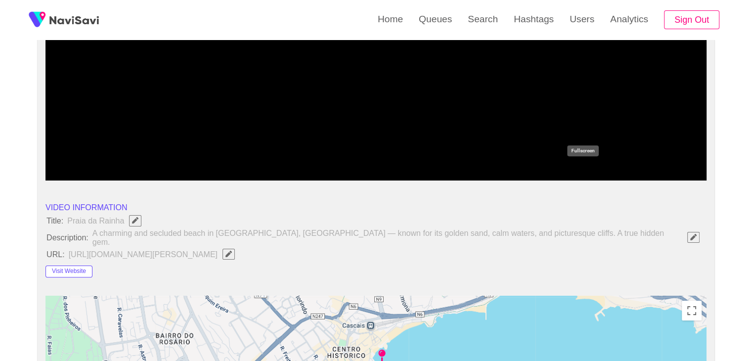
click at [585, 173] on icon "add" at bounding box center [583, 172] width 82 height 12
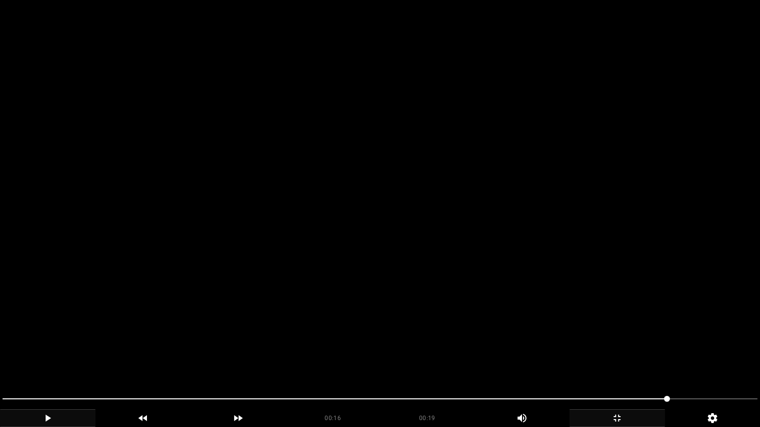
click at [661, 339] on video at bounding box center [380, 213] width 760 height 427
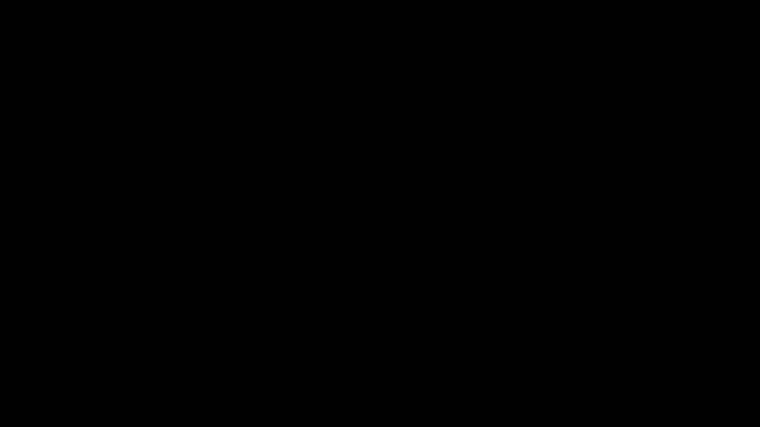
drag, startPoint x: 609, startPoint y: 400, endPoint x: 562, endPoint y: 395, distance: 47.2
drag, startPoint x: 562, startPoint y: 395, endPoint x: 522, endPoint y: 400, distance: 40.4
drag, startPoint x: 503, startPoint y: 403, endPoint x: 494, endPoint y: 403, distance: 8.9
click at [494, 361] on span at bounding box center [379, 399] width 755 height 16
click at [397, 361] on span at bounding box center [379, 399] width 755 height 16
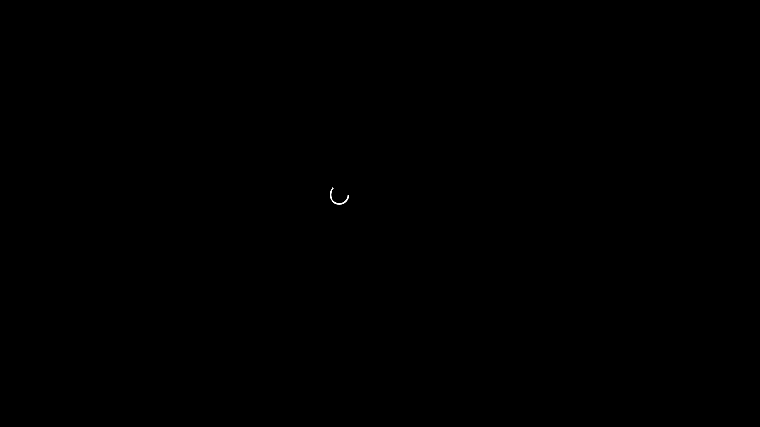
click at [325, 361] on span at bounding box center [379, 399] width 755 height 16
drag, startPoint x: 207, startPoint y: 393, endPoint x: 194, endPoint y: 391, distance: 13.0
click at [203, 361] on div at bounding box center [380, 400] width 763 height 26
drag, startPoint x: 192, startPoint y: 391, endPoint x: 170, endPoint y: 385, distance: 22.9
click at [183, 361] on div at bounding box center [380, 400] width 763 height 26
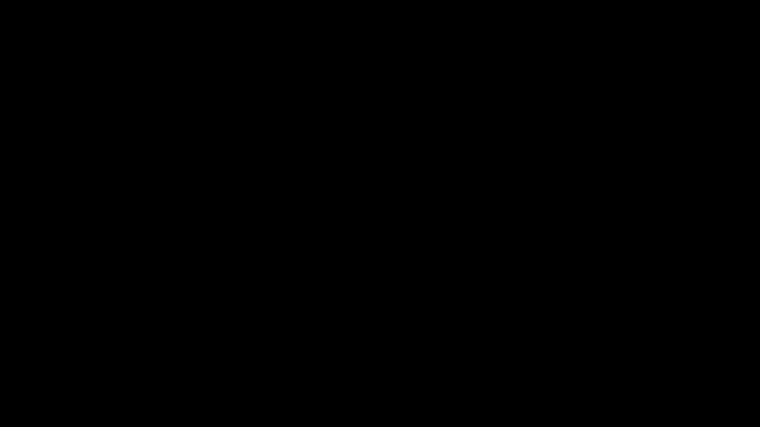
drag, startPoint x: 170, startPoint y: 385, endPoint x: 143, endPoint y: 384, distance: 26.7
click at [154, 361] on video at bounding box center [380, 213] width 760 height 427
drag, startPoint x: 143, startPoint y: 384, endPoint x: 130, endPoint y: 384, distance: 12.9
click at [140, 361] on video at bounding box center [380, 213] width 760 height 427
click at [101, 361] on div at bounding box center [380, 400] width 763 height 26
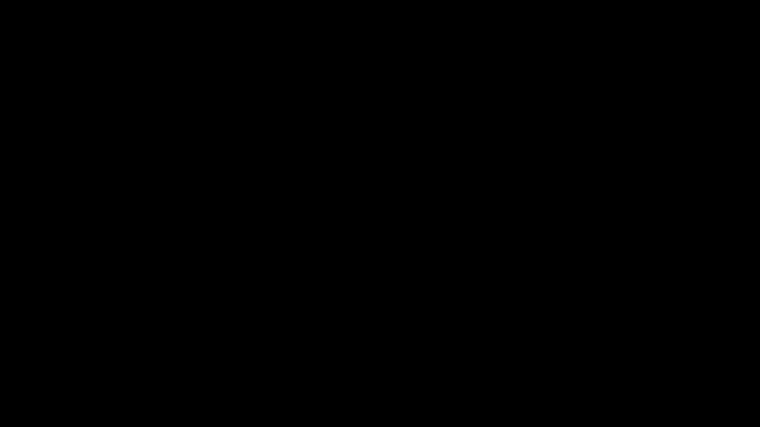
click at [30, 361] on span at bounding box center [33, 399] width 6 height 6
click at [196, 361] on span at bounding box center [379, 399] width 755 height 16
click at [228, 361] on span at bounding box center [379, 399] width 755 height 16
click at [232, 361] on span at bounding box center [229, 399] width 6 height 6
drag, startPoint x: 264, startPoint y: 396, endPoint x: 274, endPoint y: 396, distance: 10.4
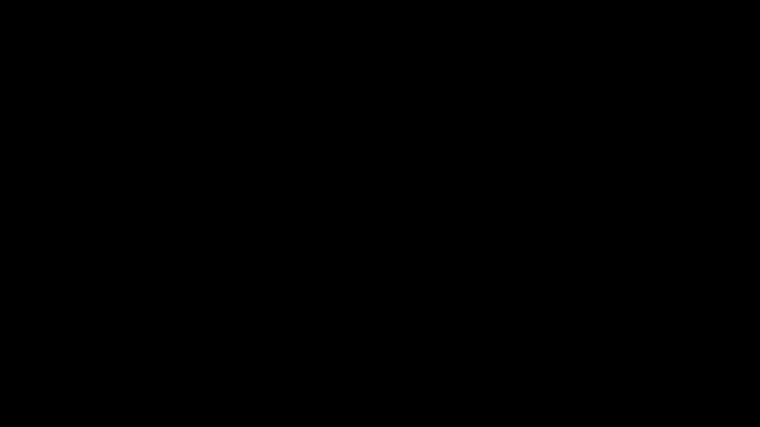
click at [274, 361] on span at bounding box center [379, 399] width 755 height 16
drag, startPoint x: 310, startPoint y: 397, endPoint x: 321, endPoint y: 397, distance: 11.9
click at [321, 361] on span at bounding box center [379, 399] width 755 height 16
drag, startPoint x: 366, startPoint y: 396, endPoint x: 432, endPoint y: 392, distance: 66.4
click at [432, 361] on span at bounding box center [379, 399] width 755 height 16
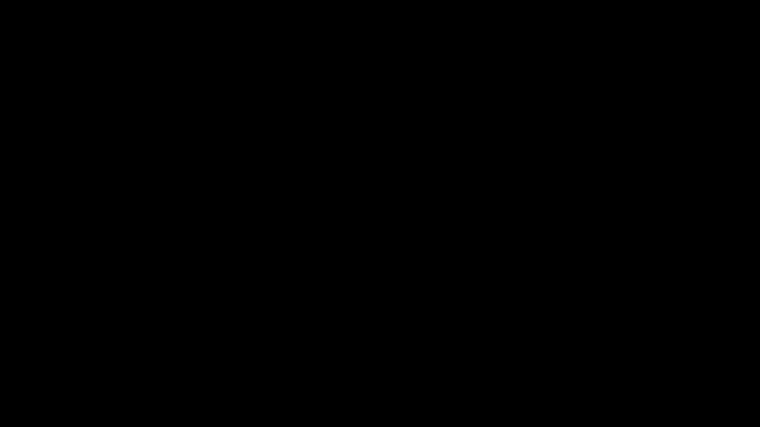
drag, startPoint x: 483, startPoint y: 393, endPoint x: 515, endPoint y: 392, distance: 32.7
click at [515, 361] on span at bounding box center [379, 399] width 755 height 16
click at [535, 361] on div at bounding box center [380, 400] width 763 height 26
click at [568, 361] on div at bounding box center [380, 400] width 763 height 26
click at [595, 361] on span at bounding box center [379, 399] width 755 height 16
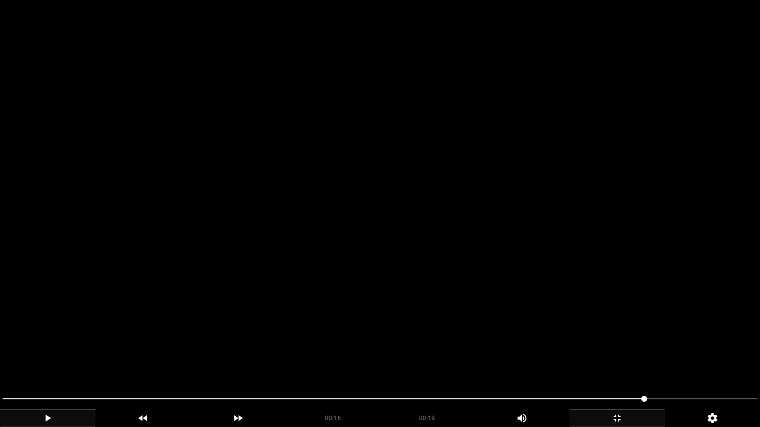
click at [610, 357] on video at bounding box center [380, 213] width 760 height 427
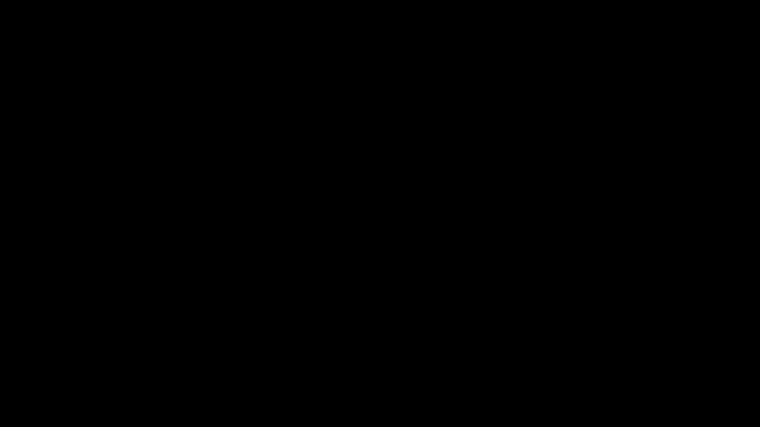
click at [614, 361] on icon "add" at bounding box center [617, 418] width 94 height 12
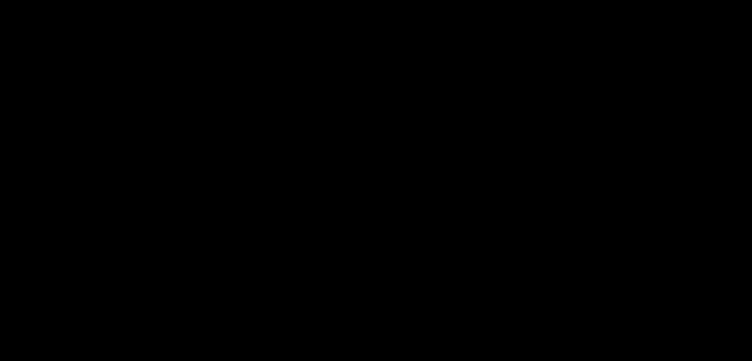
scroll to position [1281, 0]
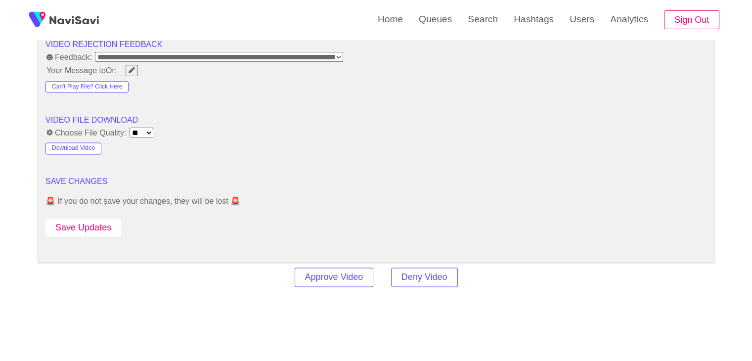
click at [88, 219] on button "Save Updates" at bounding box center [84, 228] width 76 height 18
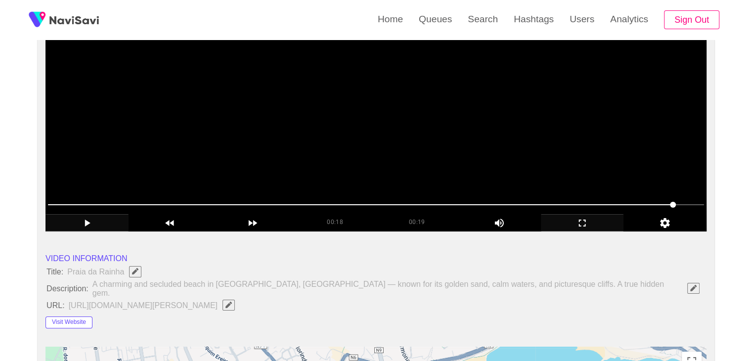
scroll to position [148, 0]
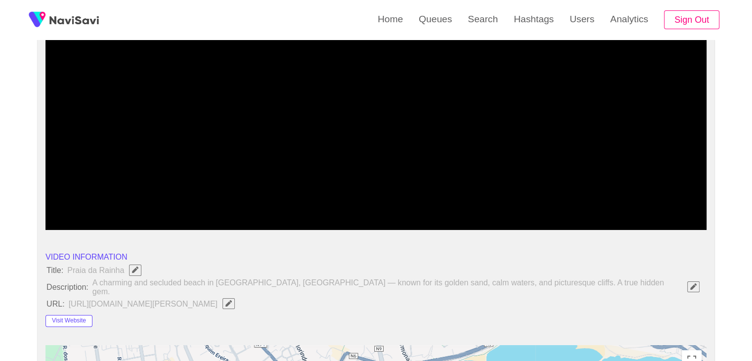
click at [392, 206] on span at bounding box center [376, 203] width 656 height 16
click at [268, 195] on span at bounding box center [376, 203] width 656 height 16
drag, startPoint x: 226, startPoint y: 197, endPoint x: 216, endPoint y: 200, distance: 9.9
click at [216, 200] on span at bounding box center [376, 203] width 656 height 16
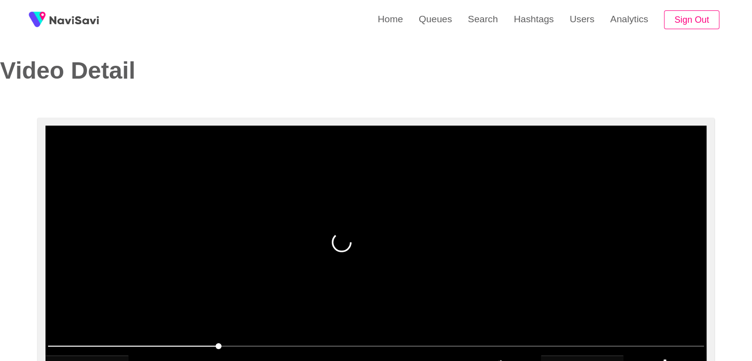
scroll to position [0, 0]
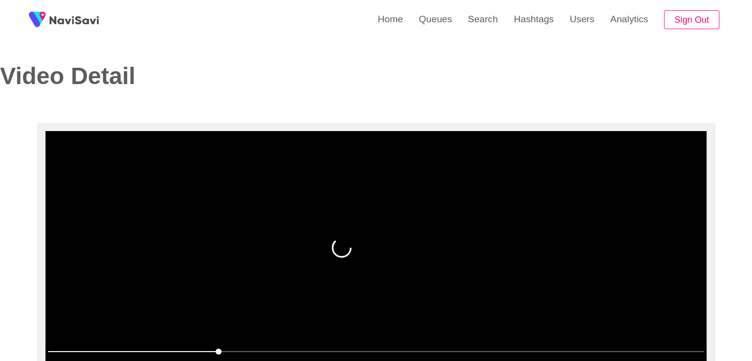
click at [332, 212] on video at bounding box center [376, 254] width 661 height 247
click at [332, 213] on video at bounding box center [376, 254] width 661 height 247
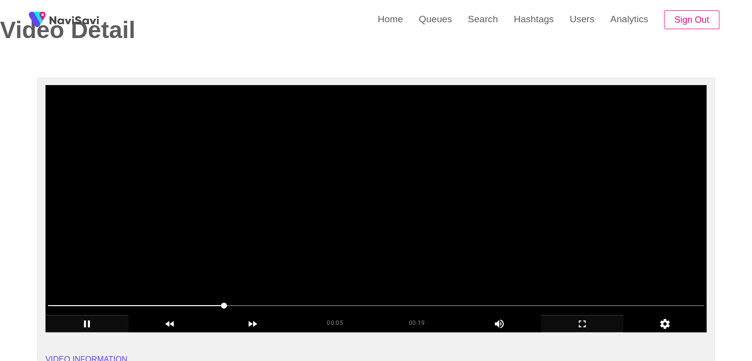
scroll to position [49, 0]
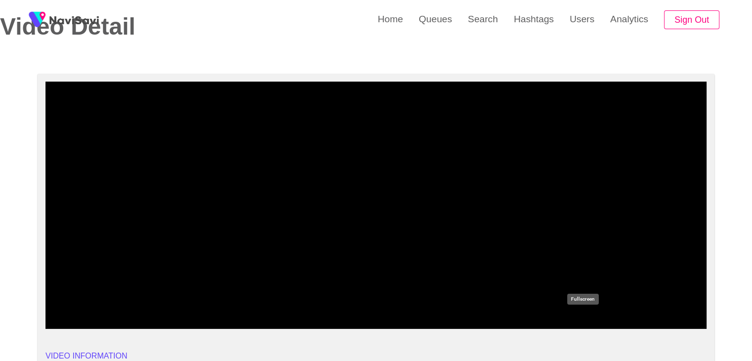
click at [578, 321] on icon "add" at bounding box center [583, 321] width 82 height 12
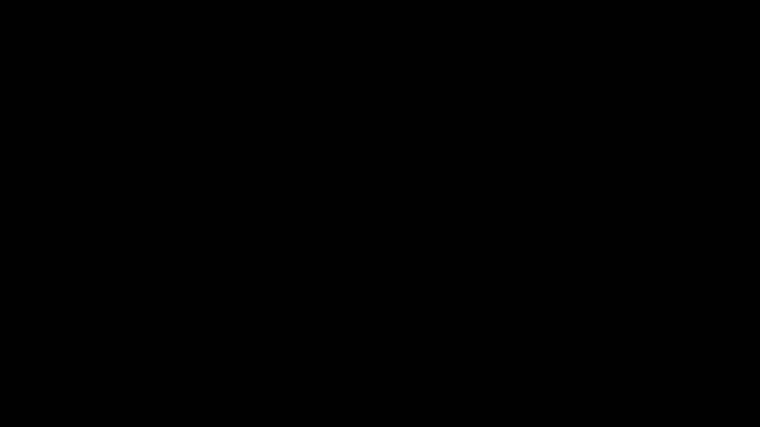
click at [613, 361] on icon "add" at bounding box center [617, 418] width 94 height 12
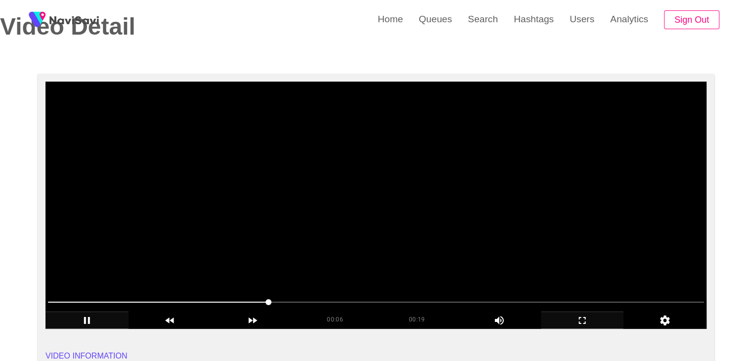
click at [368, 208] on video at bounding box center [376, 205] width 661 height 247
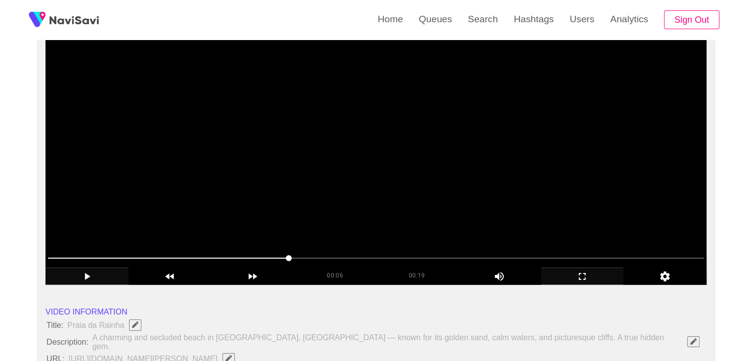
scroll to position [99, 0]
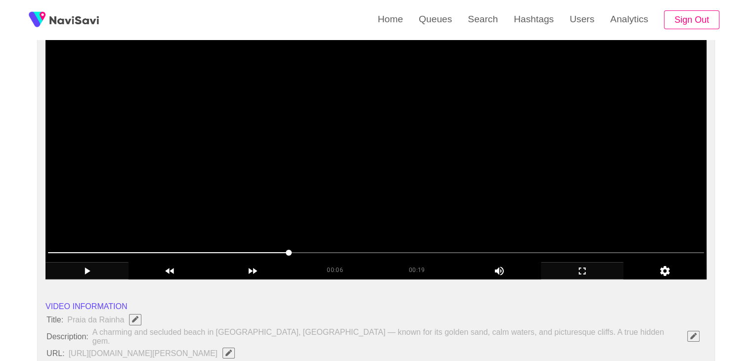
click at [409, 164] on video at bounding box center [376, 155] width 661 height 247
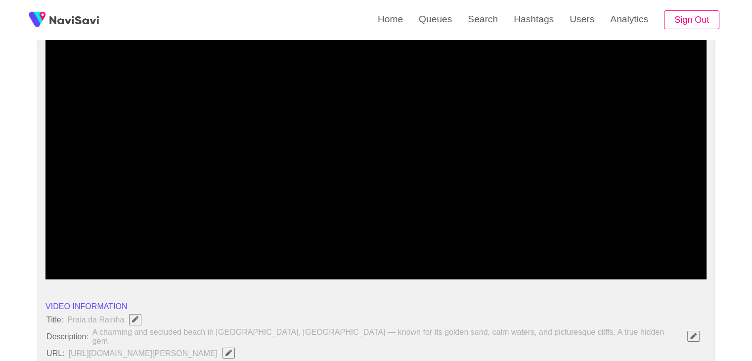
click at [595, 268] on icon "add" at bounding box center [583, 271] width 82 height 12
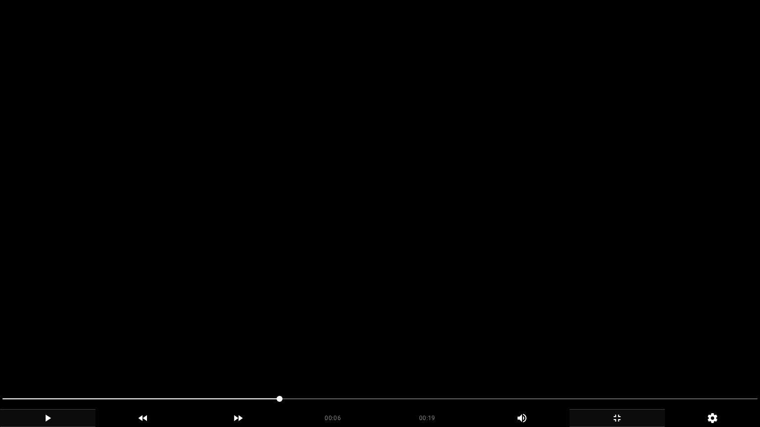
click at [372, 286] on video at bounding box center [380, 213] width 760 height 427
click at [465, 276] on video at bounding box center [380, 213] width 760 height 427
click at [464, 276] on video at bounding box center [380, 213] width 760 height 427
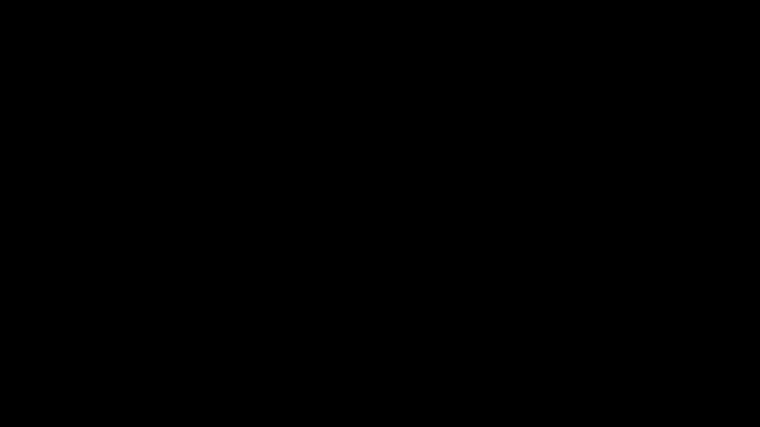
drag, startPoint x: 57, startPoint y: 396, endPoint x: 14, endPoint y: 391, distance: 43.8
click at [2, 361] on div at bounding box center [380, 400] width 763 height 26
click at [50, 361] on icon "add" at bounding box center [47, 418] width 94 height 12
click at [52, 361] on icon "add" at bounding box center [47, 418] width 94 height 12
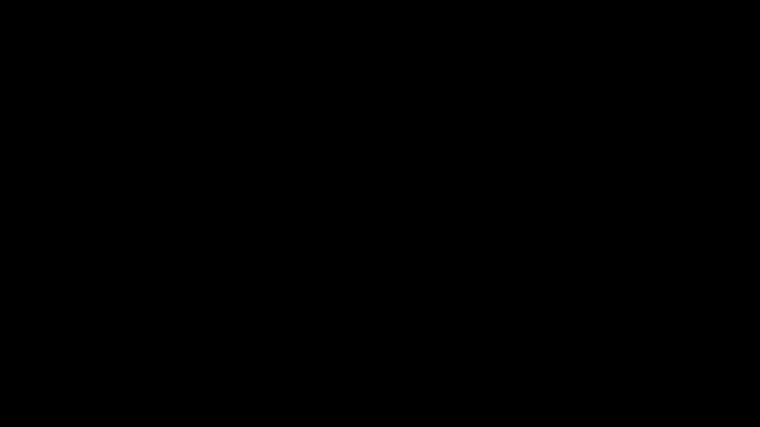
click at [54, 361] on icon "add" at bounding box center [47, 418] width 94 height 12
click at [59, 361] on icon "add" at bounding box center [47, 418] width 94 height 12
click at [65, 361] on icon "add" at bounding box center [47, 418] width 94 height 12
click at [68, 361] on icon "add" at bounding box center [47, 418] width 94 height 12
click at [67, 361] on icon "add" at bounding box center [47, 418] width 94 height 12
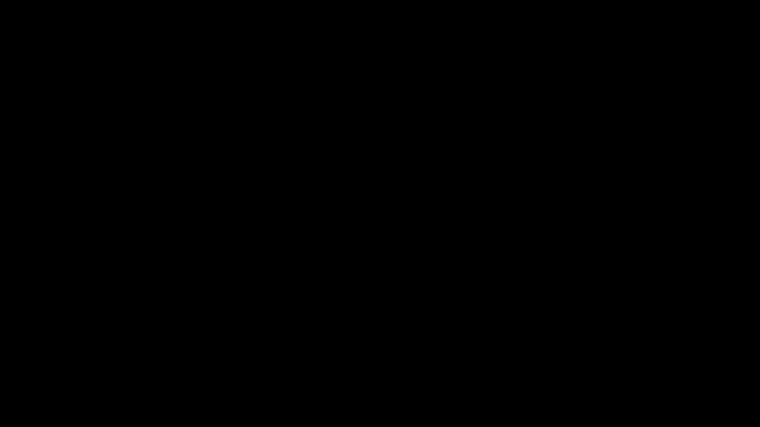
click at [623, 361] on icon "add" at bounding box center [617, 418] width 94 height 12
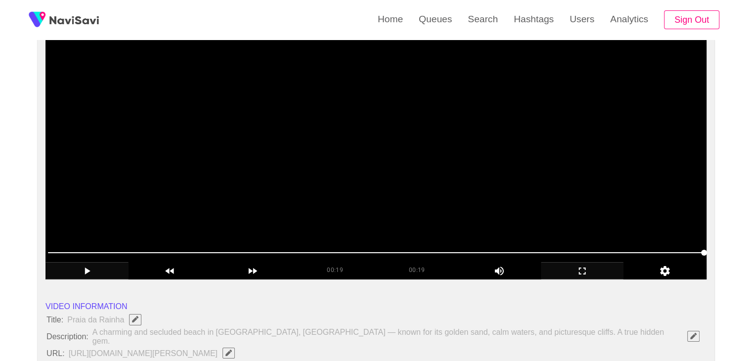
click at [359, 183] on video at bounding box center [376, 155] width 661 height 247
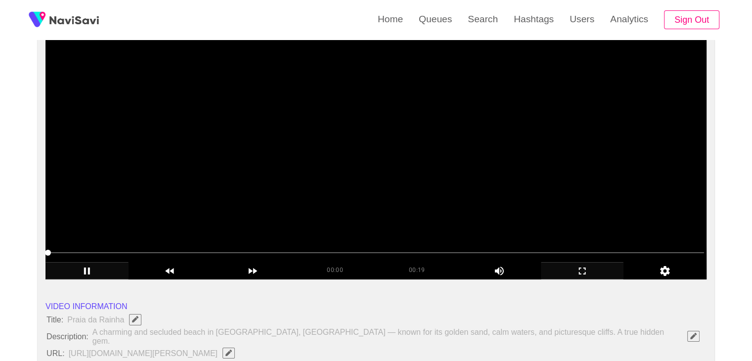
click at [305, 174] on video at bounding box center [376, 155] width 661 height 247
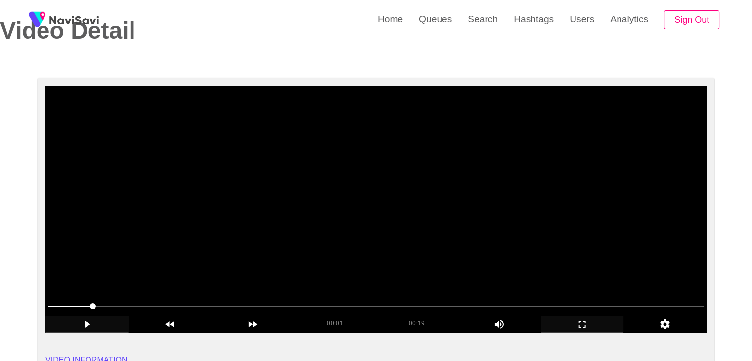
scroll to position [49, 0]
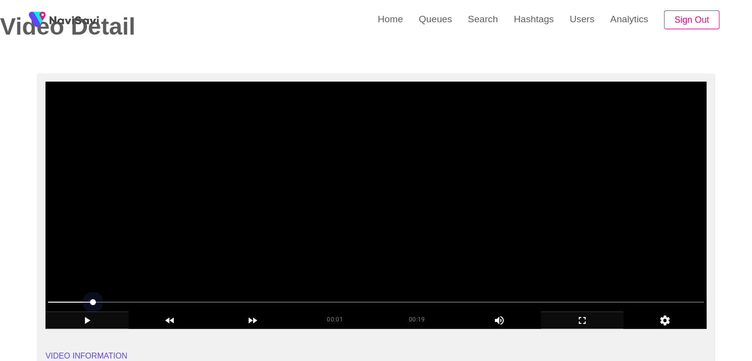
click at [342, 300] on span at bounding box center [376, 302] width 656 height 16
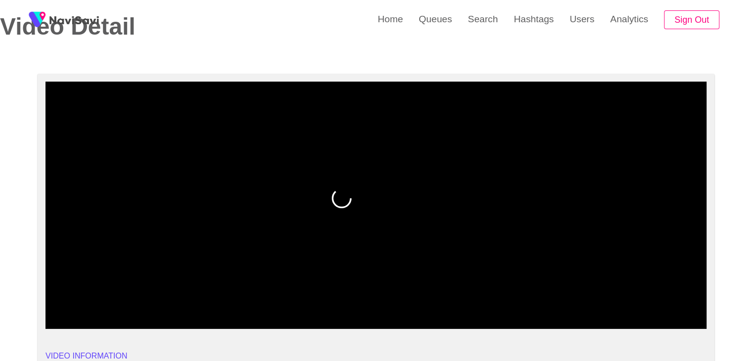
drag, startPoint x: 97, startPoint y: 300, endPoint x: 0, endPoint y: 301, distance: 96.9
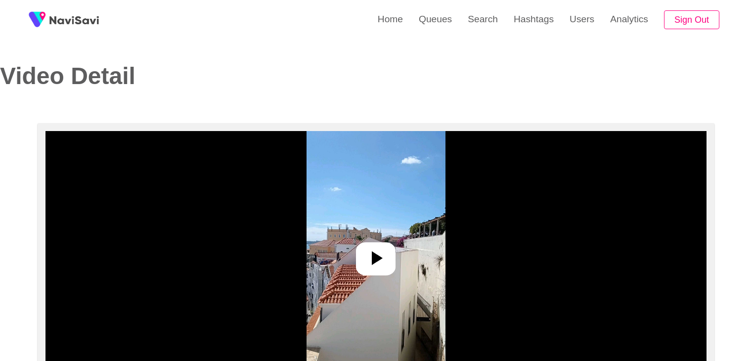
select select "**********"
select select "**"
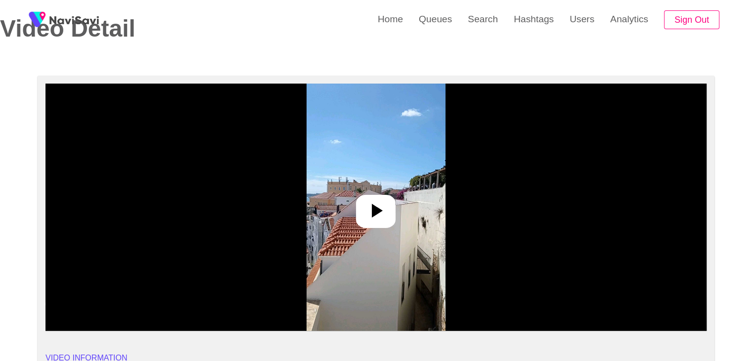
scroll to position [49, 0]
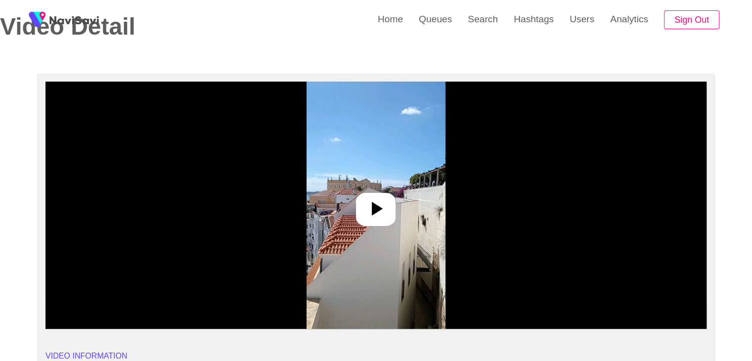
click at [365, 199] on icon at bounding box center [376, 209] width 24 height 24
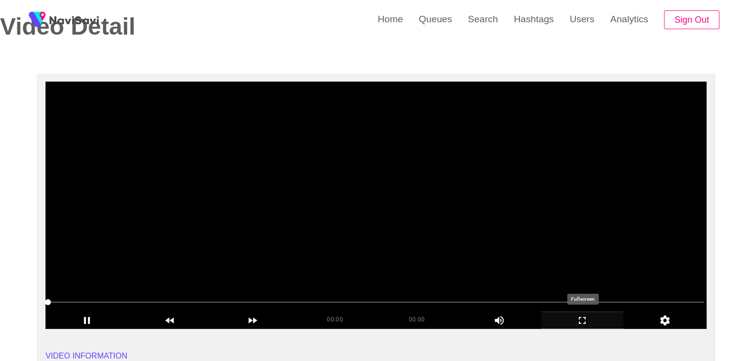
click at [596, 321] on icon "add" at bounding box center [583, 321] width 82 height 12
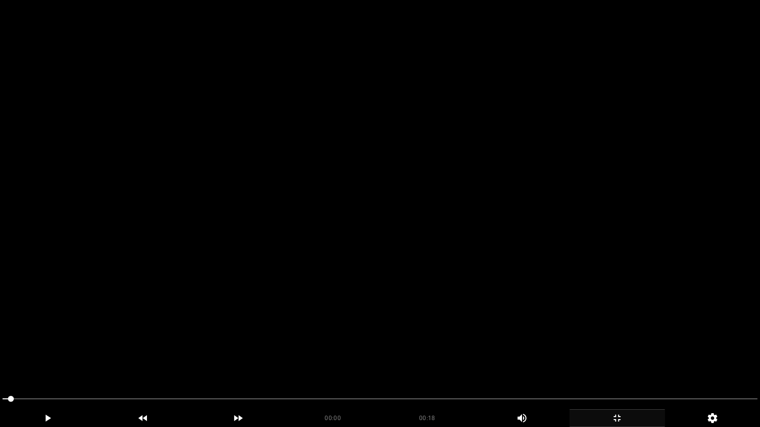
click at [196, 361] on video at bounding box center [380, 213] width 760 height 427
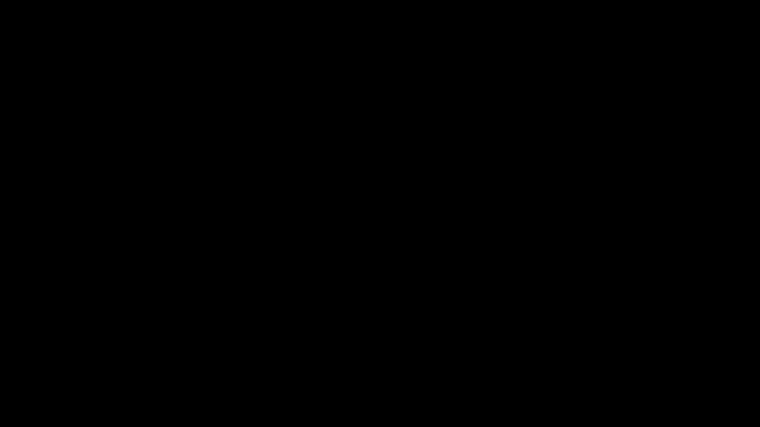
click at [47, 361] on icon "add" at bounding box center [47, 418] width 94 height 12
click at [48, 361] on icon "add" at bounding box center [47, 418] width 94 height 12
click at [92, 361] on span at bounding box center [379, 399] width 755 height 1
click at [176, 361] on span at bounding box center [379, 399] width 755 height 1
click at [329, 361] on span at bounding box center [379, 399] width 755 height 16
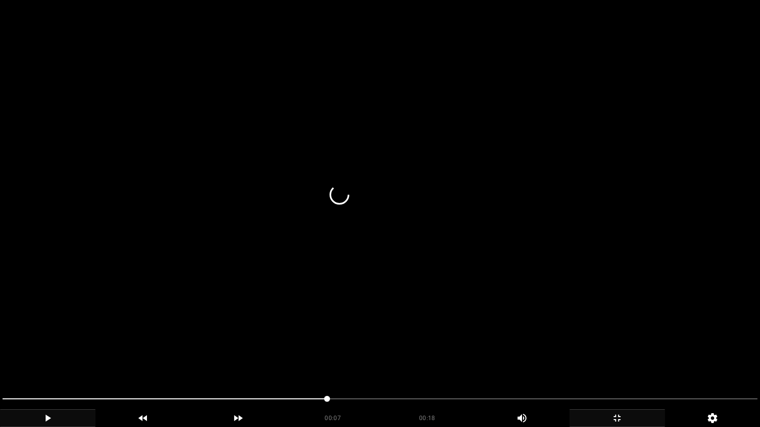
drag, startPoint x: 38, startPoint y: 380, endPoint x: 0, endPoint y: 385, distance: 38.4
click at [0, 361] on video at bounding box center [380, 213] width 760 height 427
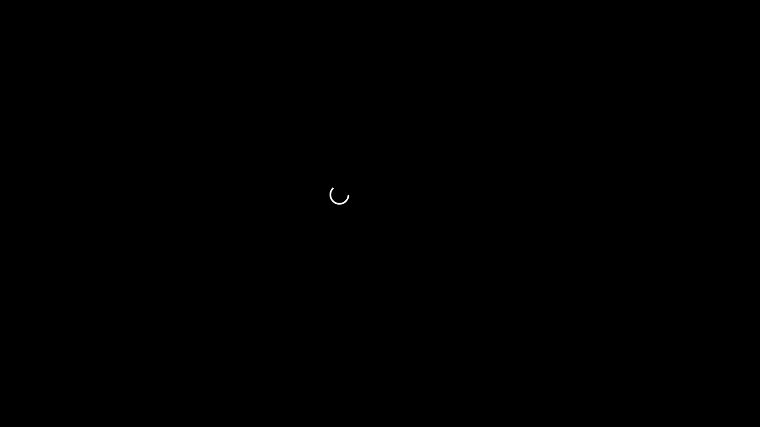
click at [0, 361] on div at bounding box center [380, 400] width 763 height 26
click at [65, 361] on icon "add" at bounding box center [47, 418] width 94 height 12
click at [28, 361] on icon "add" at bounding box center [47, 418] width 94 height 12
click at [51, 361] on icon "add" at bounding box center [47, 418] width 94 height 12
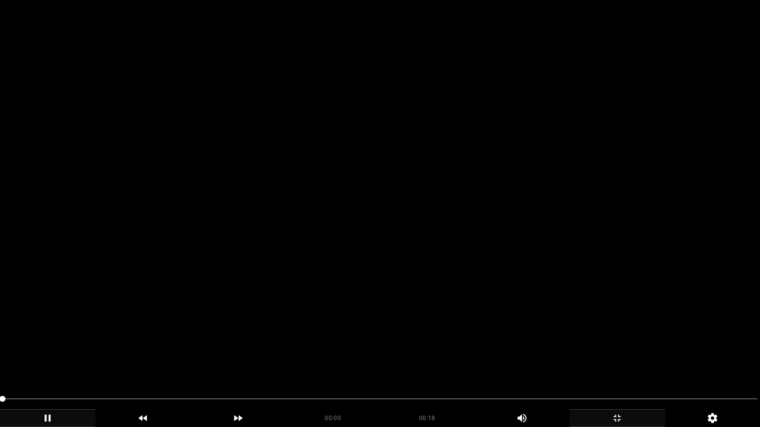
click at [34, 361] on icon "add" at bounding box center [47, 418] width 94 height 12
click at [45, 361] on icon "add" at bounding box center [47, 418] width 94 height 12
click at [45, 361] on icon "add" at bounding box center [48, 418] width 6 height 7
click at [46, 361] on icon "add" at bounding box center [48, 418] width 5 height 7
drag, startPoint x: 46, startPoint y: 404, endPoint x: 0, endPoint y: 406, distance: 46.0
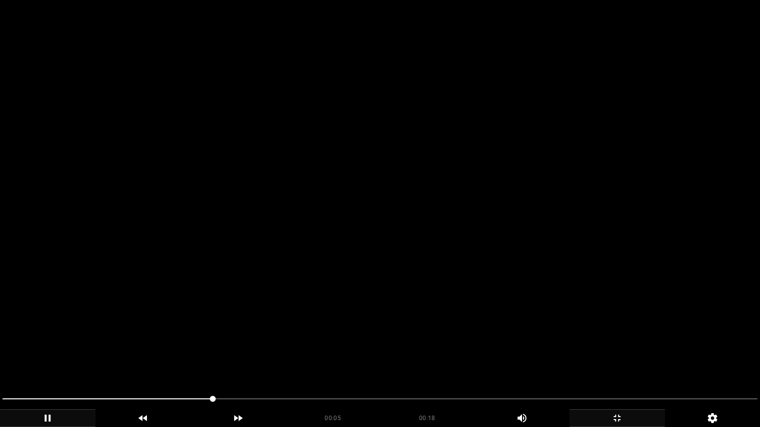
click at [364, 361] on span at bounding box center [379, 399] width 755 height 16
click at [625, 361] on icon "add" at bounding box center [617, 418] width 94 height 12
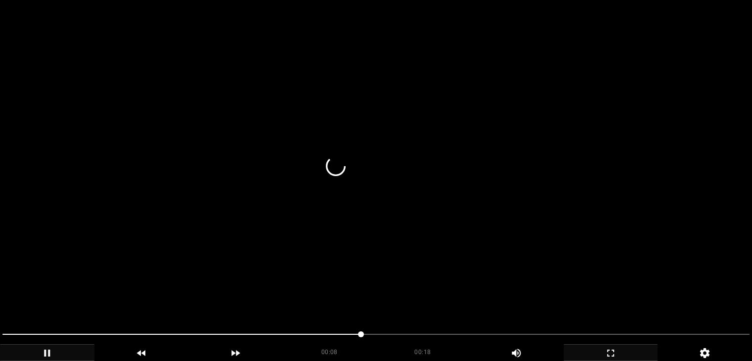
scroll to position [396, 0]
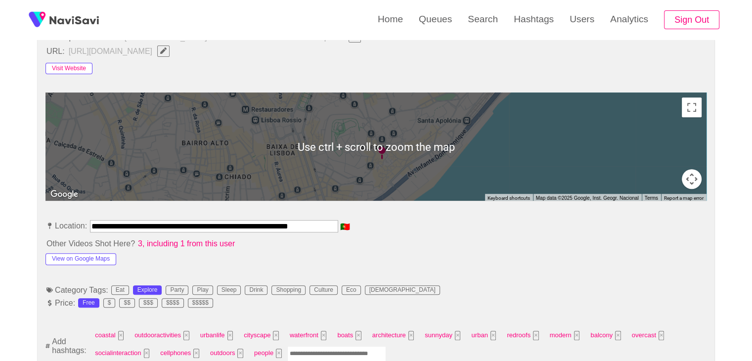
click at [71, 69] on button "Visit Website" at bounding box center [69, 69] width 47 height 12
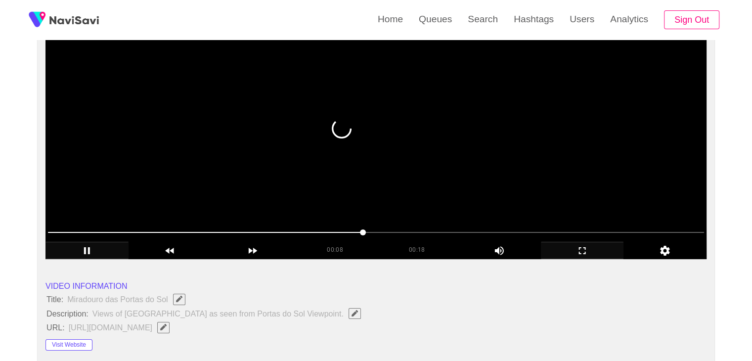
scroll to position [0, 0]
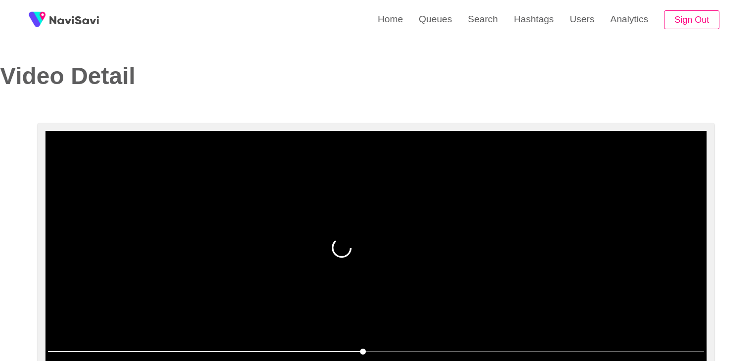
click at [395, 200] on video at bounding box center [376, 254] width 661 height 247
click at [407, 210] on video at bounding box center [376, 254] width 661 height 247
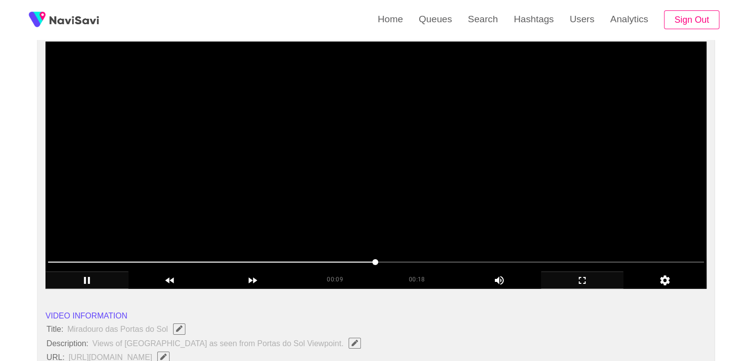
scroll to position [99, 0]
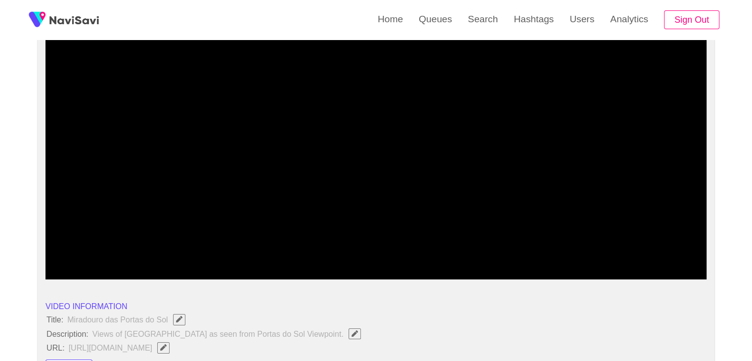
click at [476, 251] on span at bounding box center [376, 253] width 656 height 16
click at [514, 250] on span at bounding box center [376, 253] width 656 height 16
drag, startPoint x: 190, startPoint y: 252, endPoint x: 0, endPoint y: 226, distance: 192.1
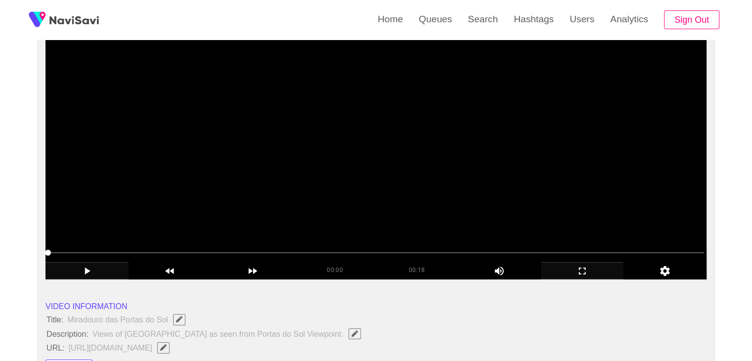
click at [312, 182] on video at bounding box center [376, 155] width 661 height 247
click at [467, 163] on video at bounding box center [376, 155] width 661 height 247
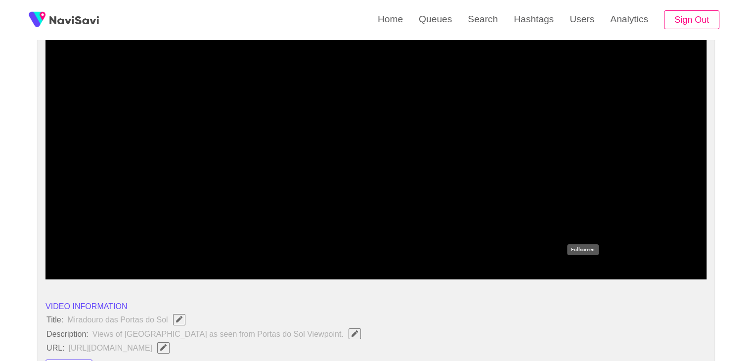
click at [580, 272] on icon "add" at bounding box center [583, 271] width 82 height 12
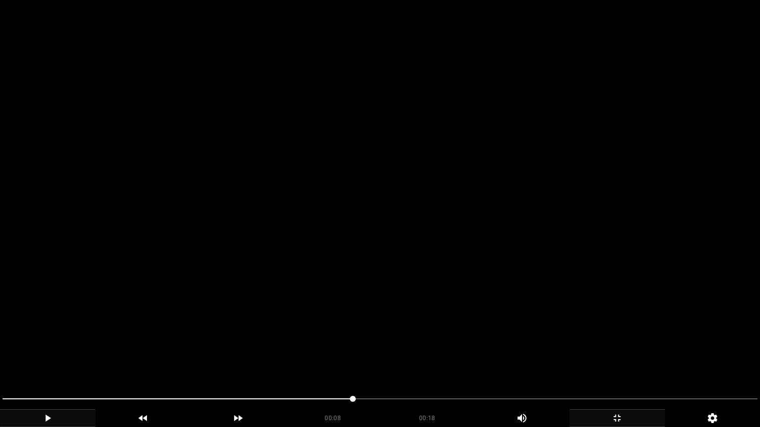
click at [504, 296] on video at bounding box center [380, 213] width 760 height 427
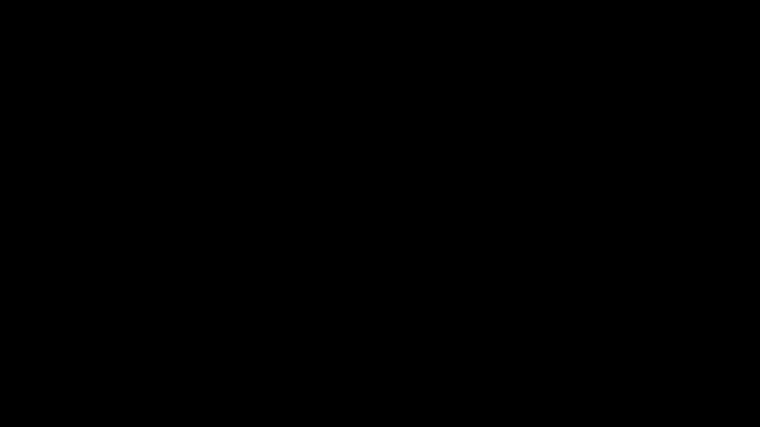
drag, startPoint x: 59, startPoint y: 397, endPoint x: 2, endPoint y: 394, distance: 56.5
click at [617, 361] on icon "add" at bounding box center [617, 418] width 94 height 12
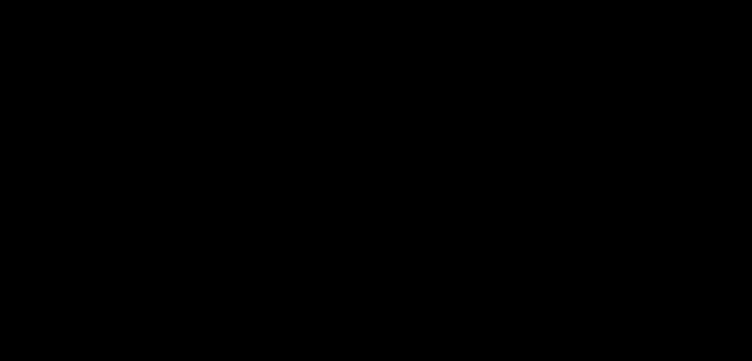
scroll to position [148, 0]
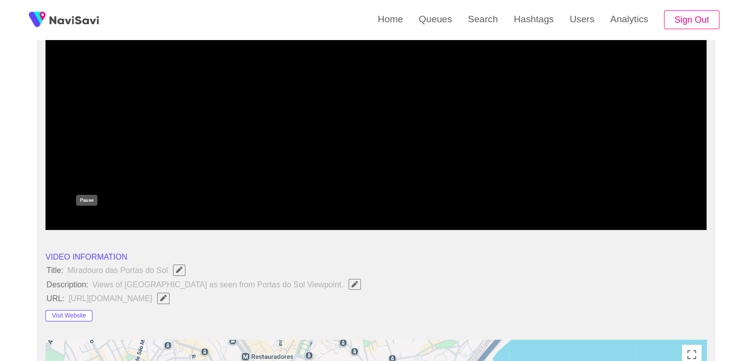
drag, startPoint x: 97, startPoint y: 221, endPoint x: 131, endPoint y: 218, distance: 33.7
click at [97, 220] on icon "add" at bounding box center [87, 222] width 82 height 12
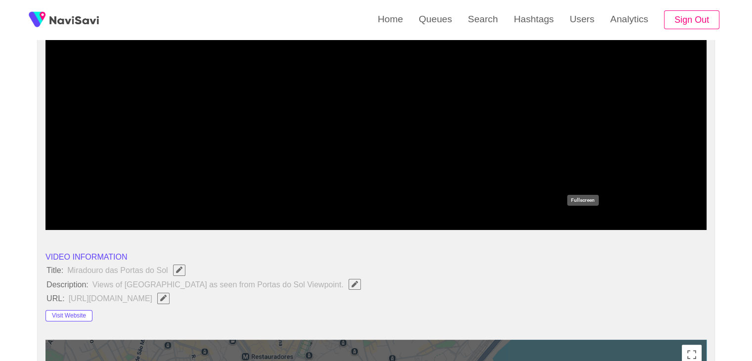
click at [587, 224] on icon "add" at bounding box center [583, 222] width 82 height 12
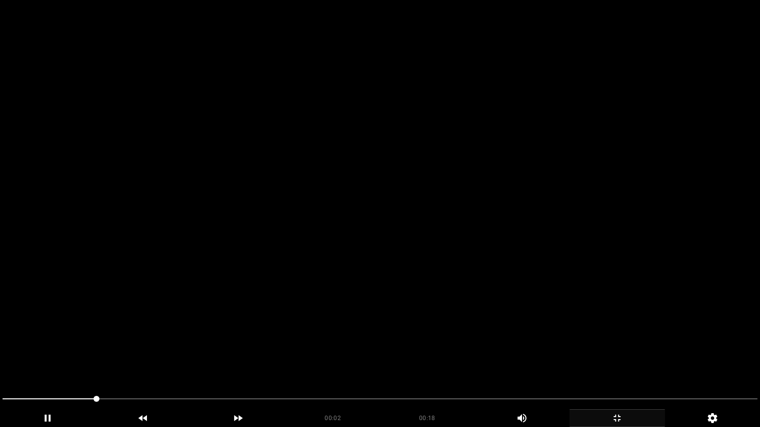
click at [463, 265] on video at bounding box center [380, 213] width 760 height 427
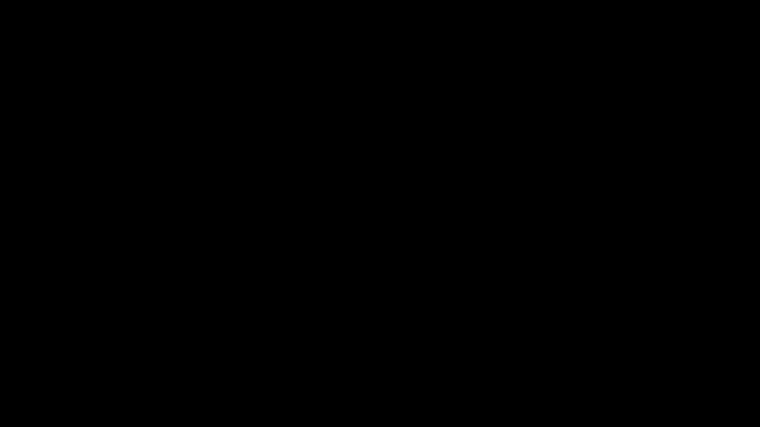
click at [625, 361] on div "add" at bounding box center [616, 419] width 95 height 18
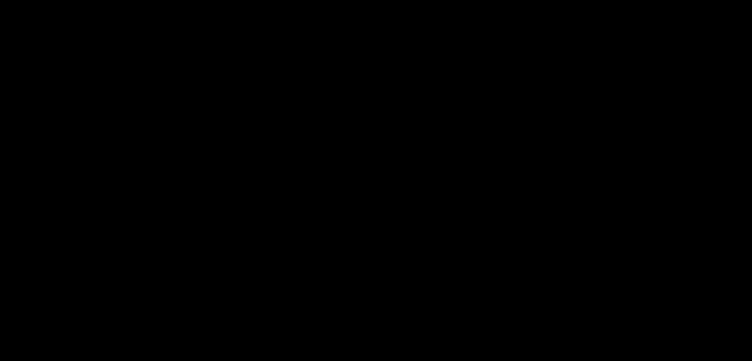
scroll to position [1286, 0]
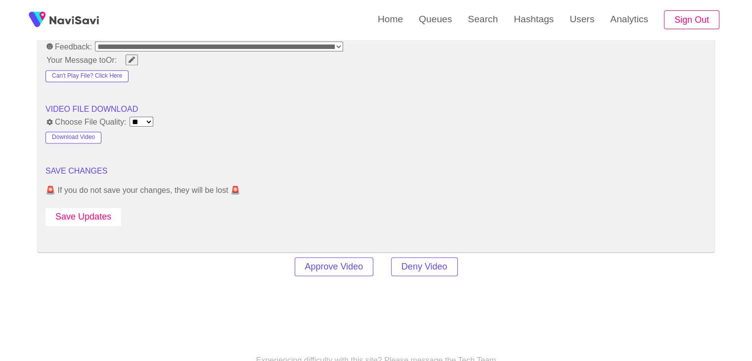
click at [104, 214] on button "Save Updates" at bounding box center [84, 217] width 76 height 18
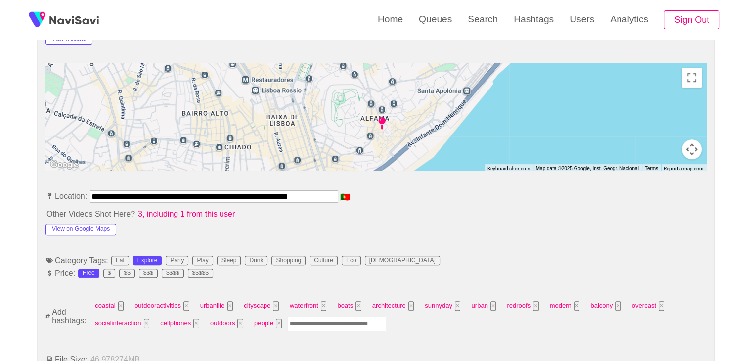
scroll to position [346, 0]
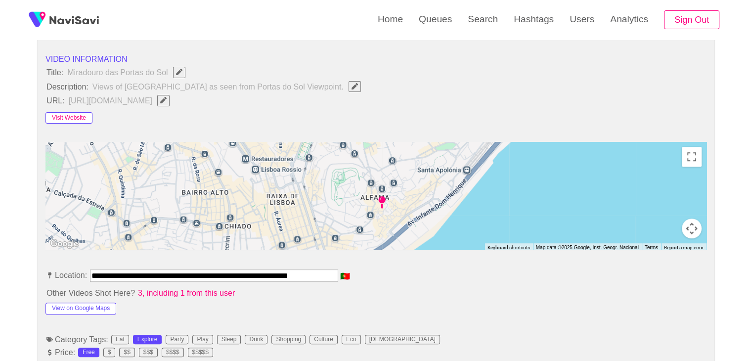
click at [86, 119] on button "Visit Website" at bounding box center [69, 118] width 47 height 12
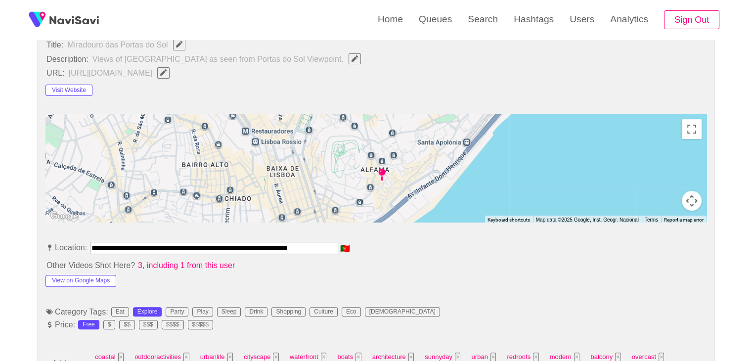
scroll to position [445, 0]
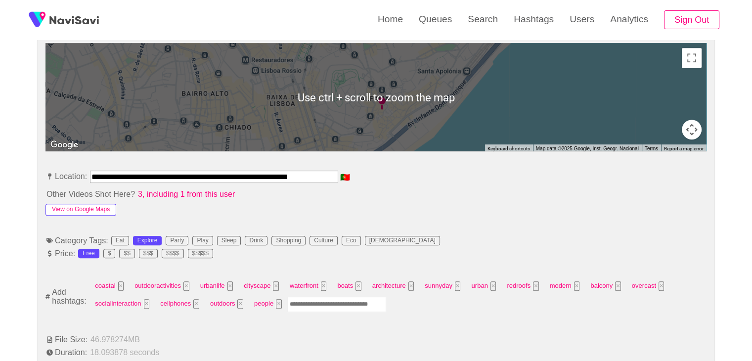
click at [93, 208] on button "View on Google Maps" at bounding box center [81, 210] width 71 height 12
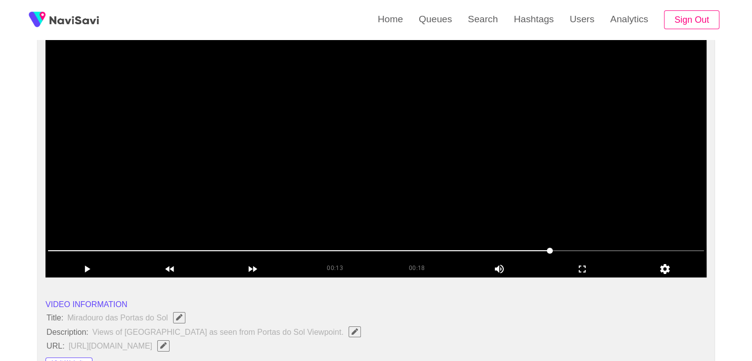
scroll to position [99, 0]
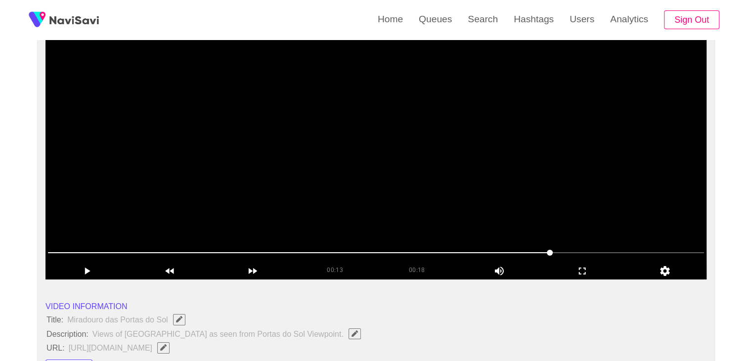
click at [398, 183] on video at bounding box center [376, 155] width 661 height 247
drag, startPoint x: 484, startPoint y: 248, endPoint x: 356, endPoint y: 250, distance: 127.6
click at [356, 250] on span at bounding box center [376, 253] width 656 height 16
click at [400, 200] on video at bounding box center [376, 155] width 661 height 247
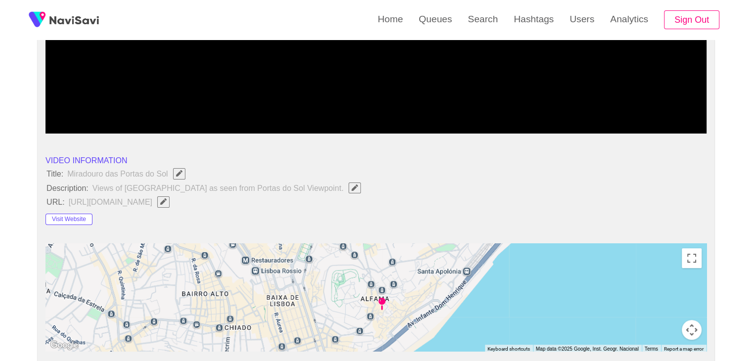
scroll to position [49, 0]
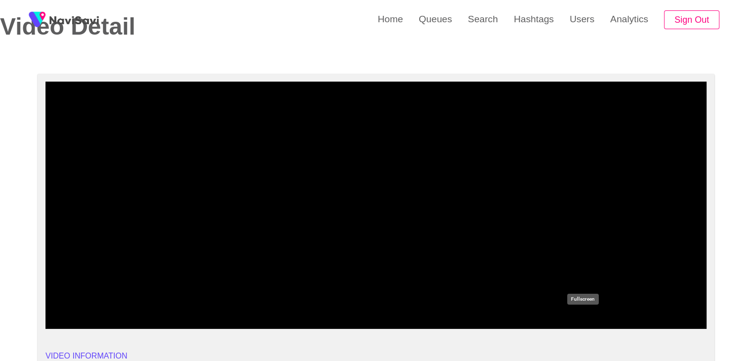
click at [592, 320] on icon "add" at bounding box center [583, 321] width 82 height 12
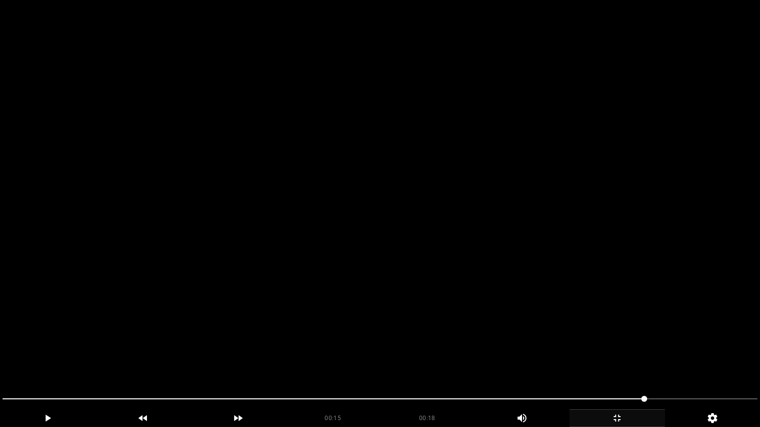
click at [411, 339] on video at bounding box center [380, 213] width 760 height 427
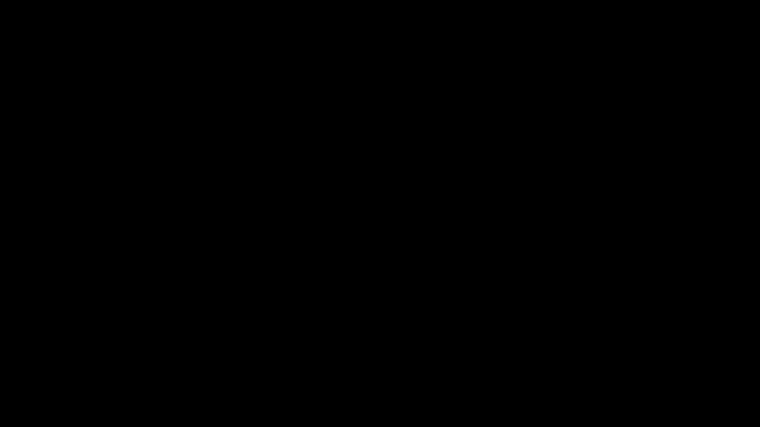
drag, startPoint x: 138, startPoint y: 397, endPoint x: 0, endPoint y: 361, distance: 142.8
click at [0, 361] on section "00:17 00:18 Picture In Picture 1 Error: Failed to load Video" at bounding box center [380, 213] width 760 height 427
click at [571, 361] on video at bounding box center [380, 213] width 760 height 427
click at [621, 361] on icon "add" at bounding box center [617, 418] width 94 height 12
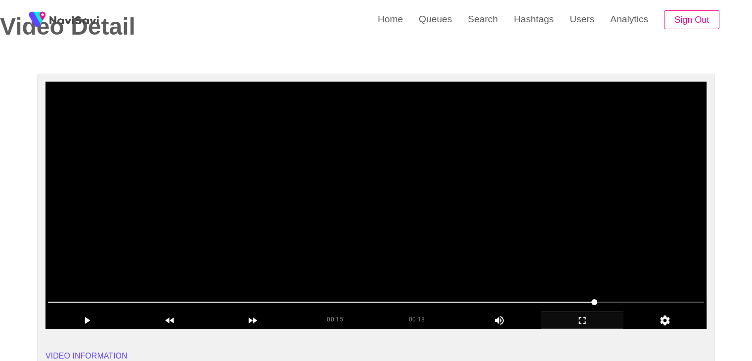
click at [514, 246] on video at bounding box center [376, 205] width 661 height 247
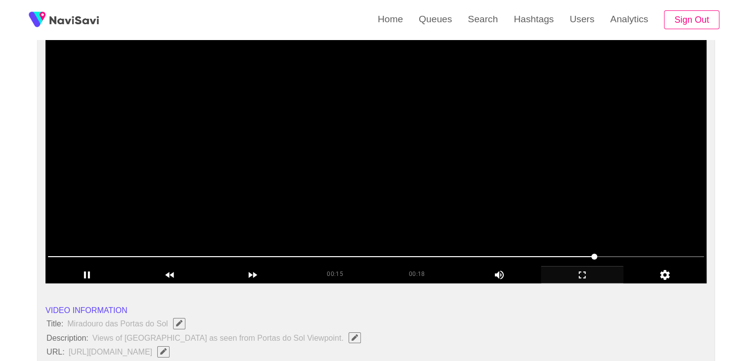
scroll to position [99, 0]
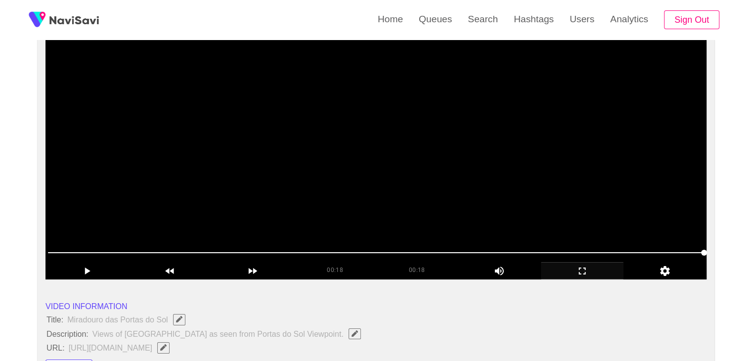
click at [520, 204] on video at bounding box center [376, 155] width 661 height 247
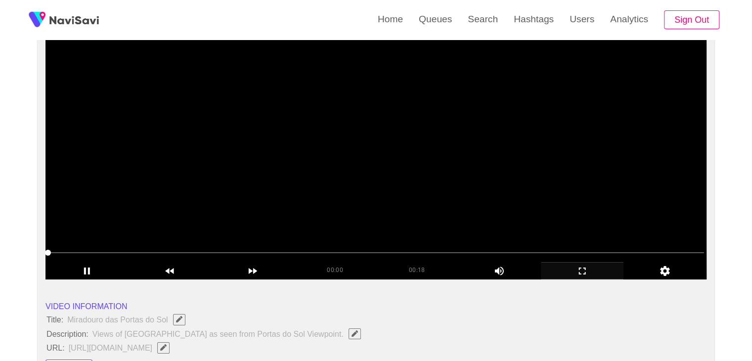
click at [538, 213] on video at bounding box center [376, 155] width 661 height 247
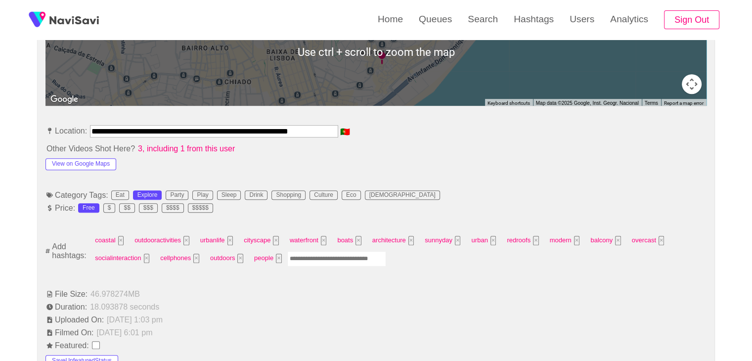
scroll to position [495, 0]
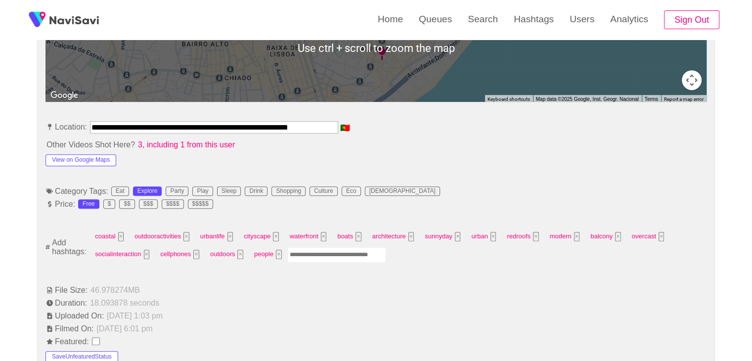
click at [330, 254] on input "Enter tag here and press return" at bounding box center [336, 254] width 99 height 15
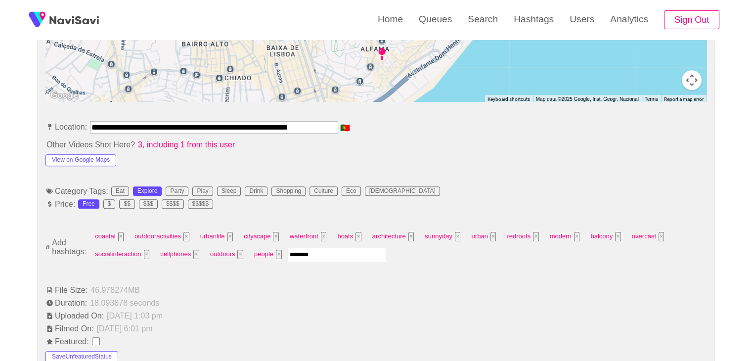
type input "*********"
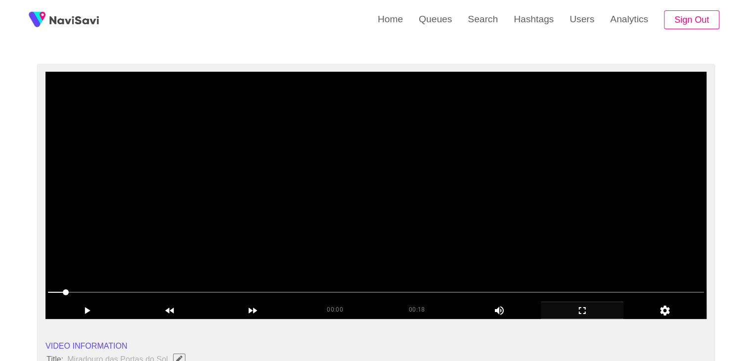
scroll to position [0, 0]
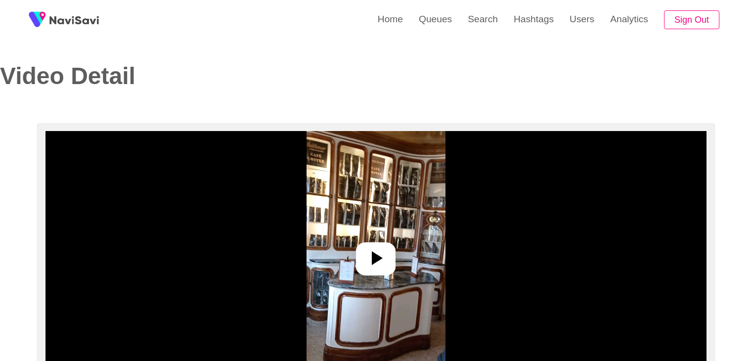
select select "**********"
select select "**"
click at [379, 256] on icon at bounding box center [377, 258] width 11 height 14
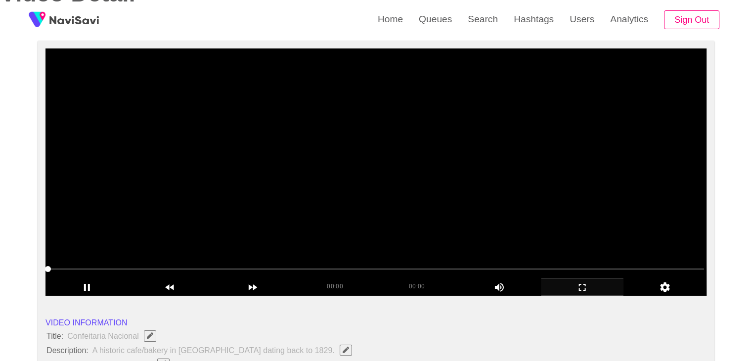
scroll to position [99, 0]
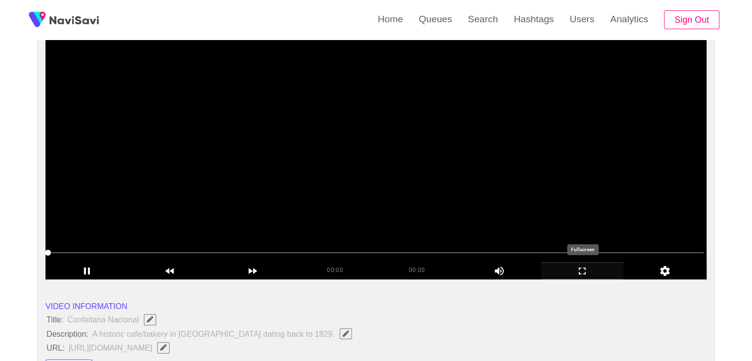
click at [593, 266] on icon "add" at bounding box center [583, 271] width 82 height 12
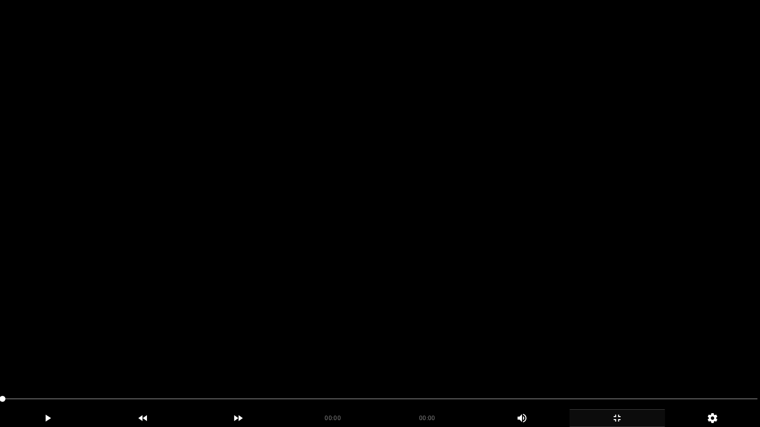
click at [311, 296] on video at bounding box center [380, 213] width 760 height 427
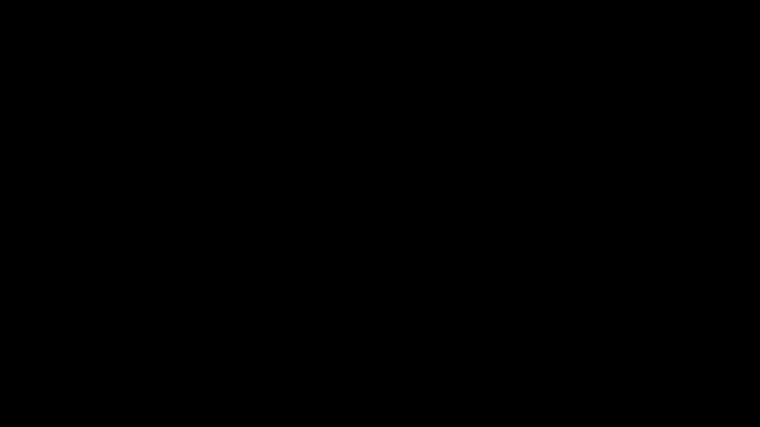
drag, startPoint x: 24, startPoint y: 405, endPoint x: 0, endPoint y: 408, distance: 24.0
click at [0, 361] on div at bounding box center [380, 400] width 763 height 26
click at [47, 361] on div "add" at bounding box center [47, 419] width 95 height 18
click at [48, 361] on icon "add" at bounding box center [48, 418] width 5 height 7
click at [51, 361] on icon "add" at bounding box center [47, 418] width 94 height 12
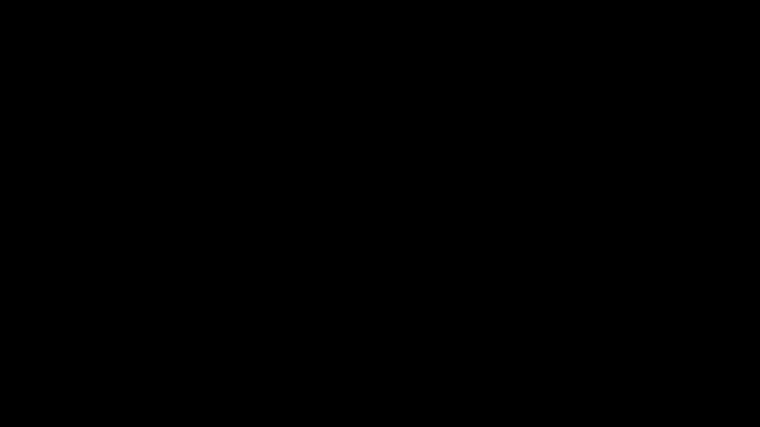
click at [51, 361] on icon "add" at bounding box center [47, 418] width 94 height 12
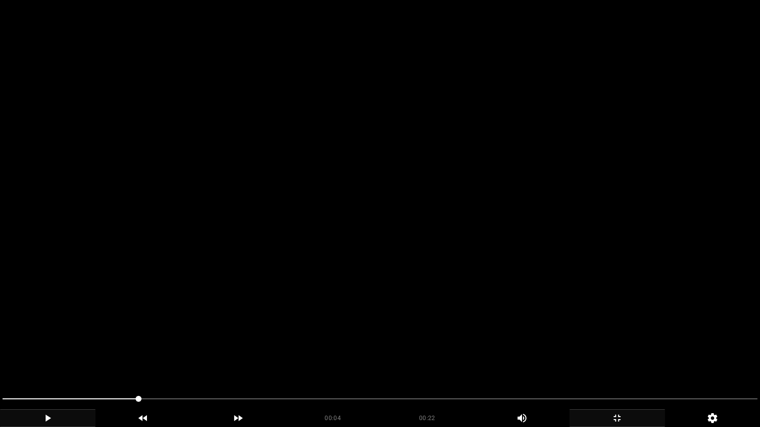
drag, startPoint x: 62, startPoint y: 397, endPoint x: 20, endPoint y: 397, distance: 42.0
click at [20, 361] on span at bounding box center [379, 399] width 755 height 16
click at [0, 361] on div at bounding box center [380, 400] width 763 height 26
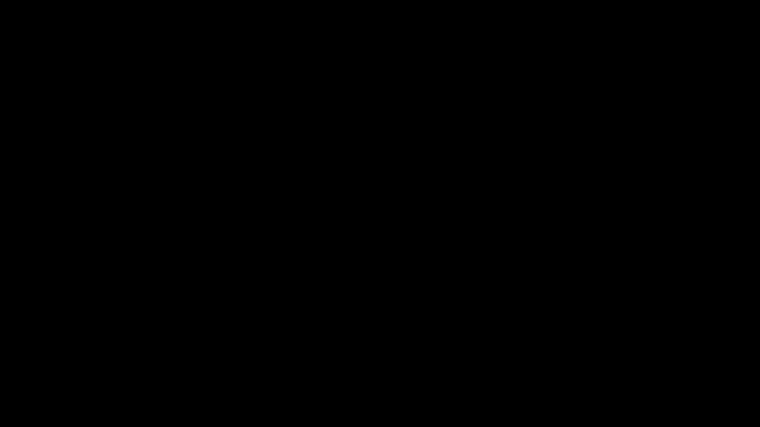
click at [44, 361] on icon "add" at bounding box center [47, 418] width 94 height 12
click at [618, 361] on icon "add" at bounding box center [617, 418] width 94 height 12
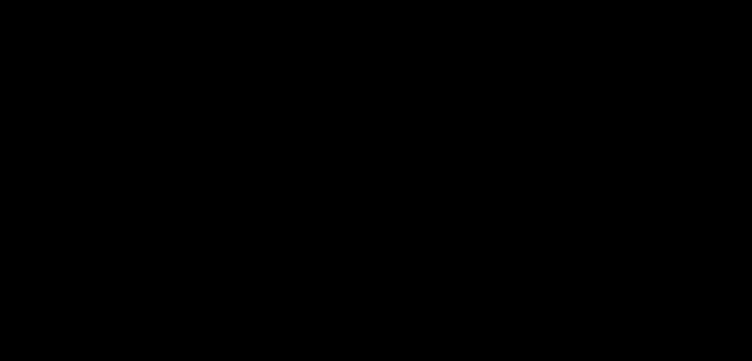
scroll to position [198, 0]
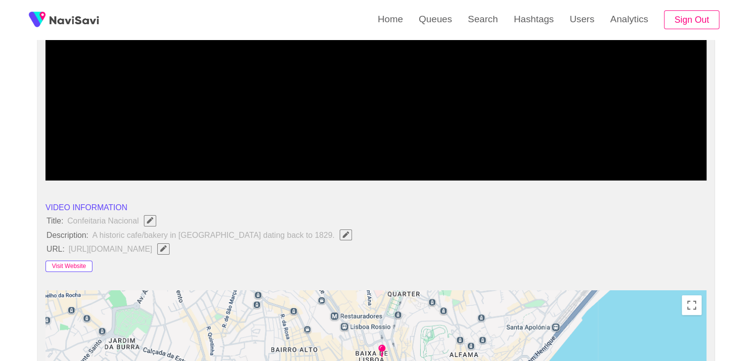
click at [71, 262] on button "Visit Website" at bounding box center [69, 267] width 47 height 12
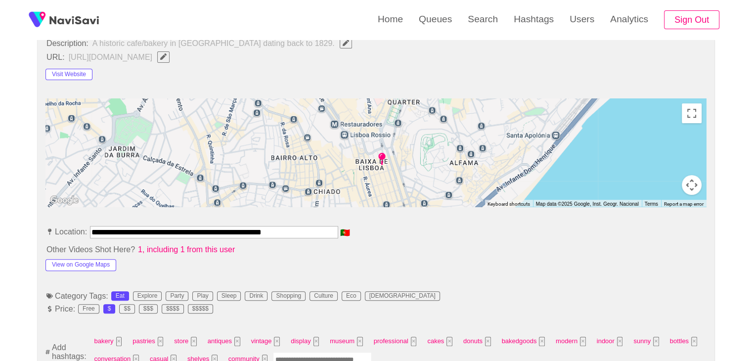
scroll to position [396, 0]
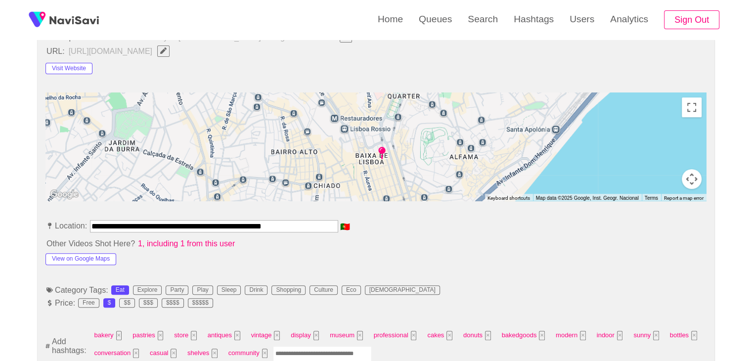
drag, startPoint x: 301, startPoint y: 223, endPoint x: 33, endPoint y: 204, distance: 268.7
click at [508, 244] on li "Other Videos Shot Here? 1, including 1 from this user" at bounding box center [376, 243] width 661 height 12
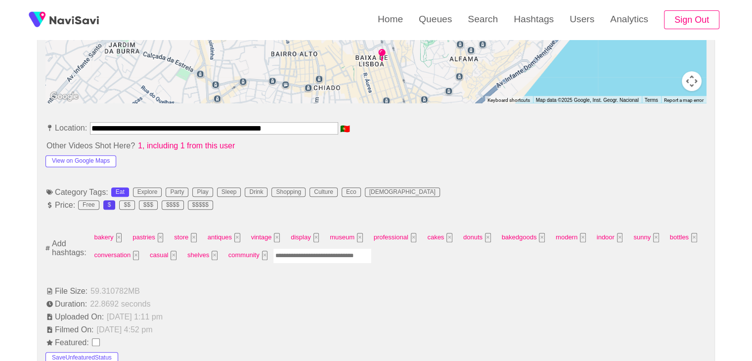
scroll to position [495, 0]
click at [105, 157] on button "View on Google Maps" at bounding box center [81, 160] width 71 height 12
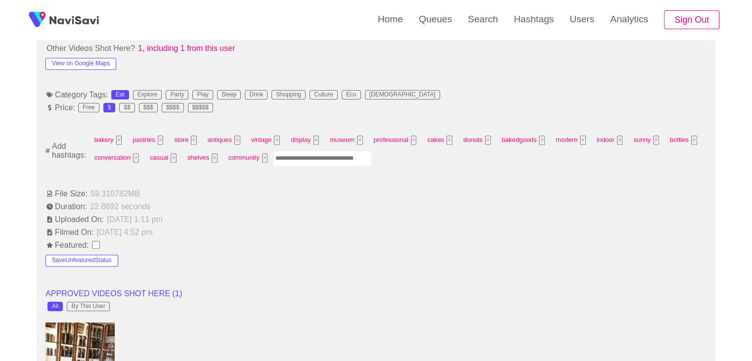
scroll to position [594, 0]
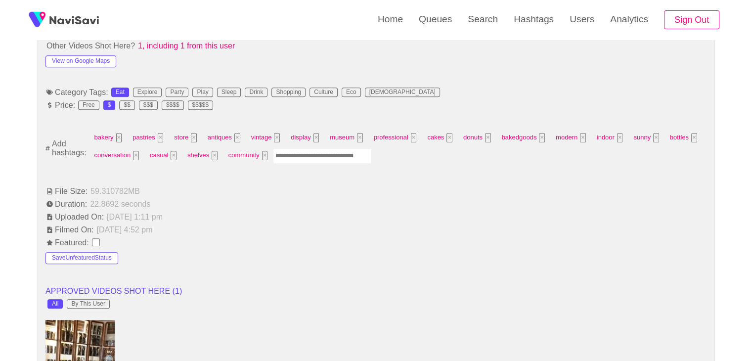
click at [311, 155] on input "Enter tag here and press return" at bounding box center [322, 155] width 99 height 15
type input "****"
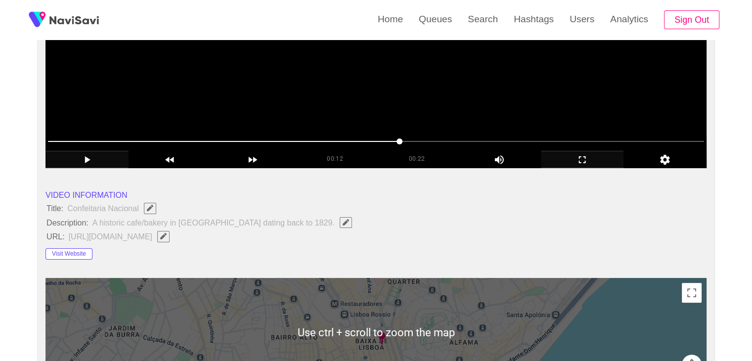
scroll to position [99, 0]
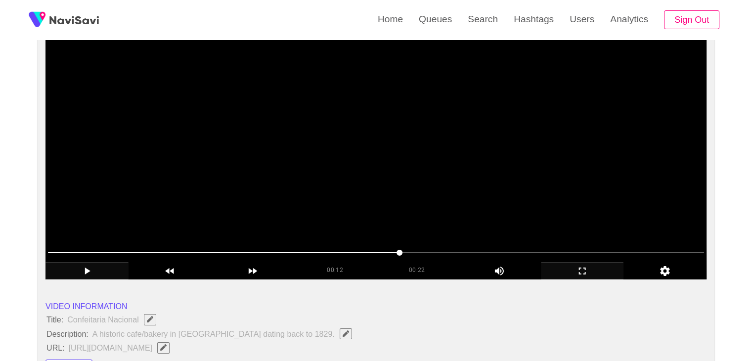
click at [364, 133] on video at bounding box center [376, 155] width 661 height 247
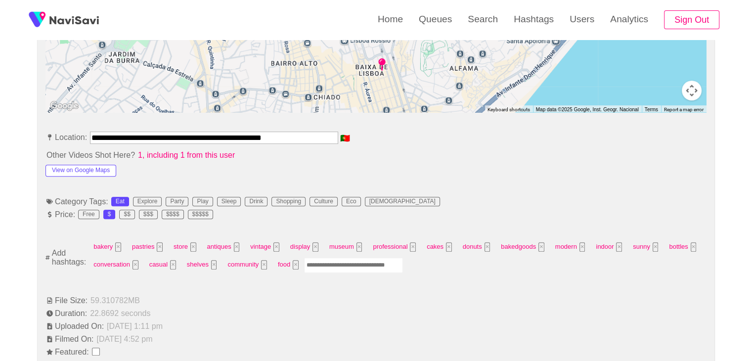
scroll to position [495, 0]
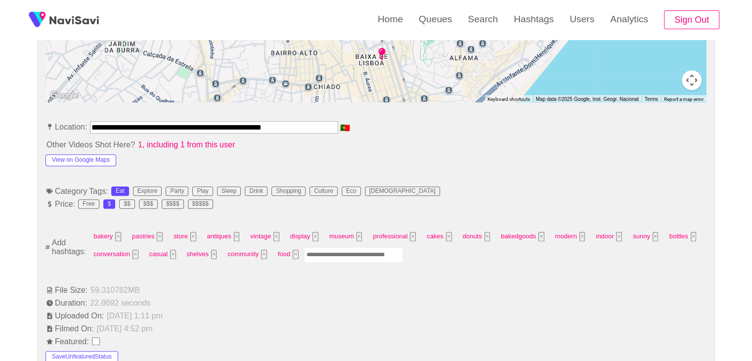
click at [349, 249] on input "Enter tag here and press return" at bounding box center [353, 254] width 99 height 15
type input "*********"
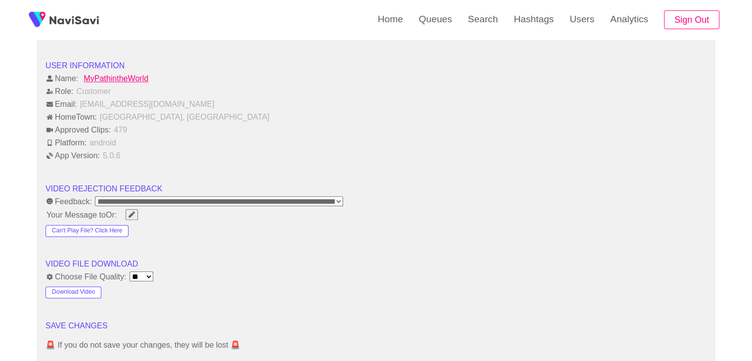
scroll to position [1236, 0]
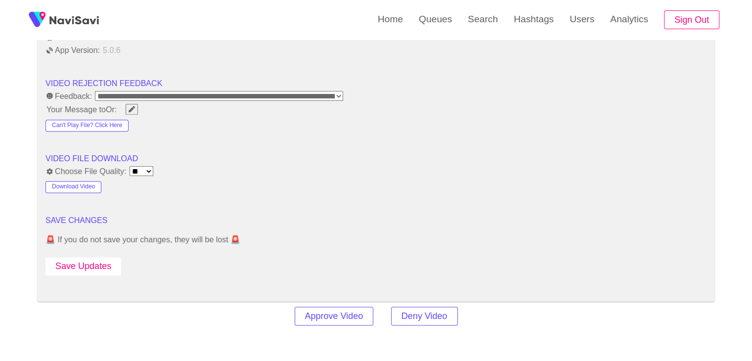
click at [92, 257] on button "Save Updates" at bounding box center [84, 266] width 76 height 18
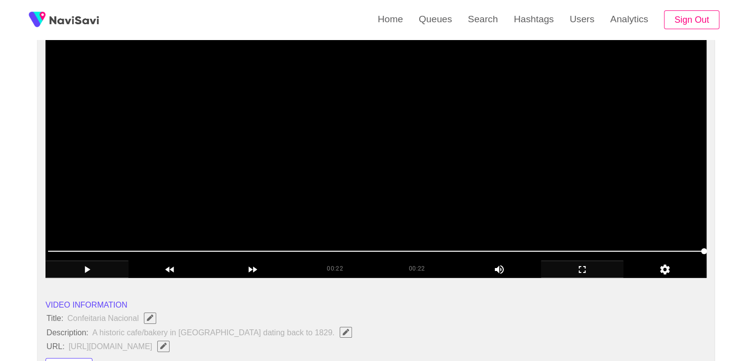
scroll to position [99, 0]
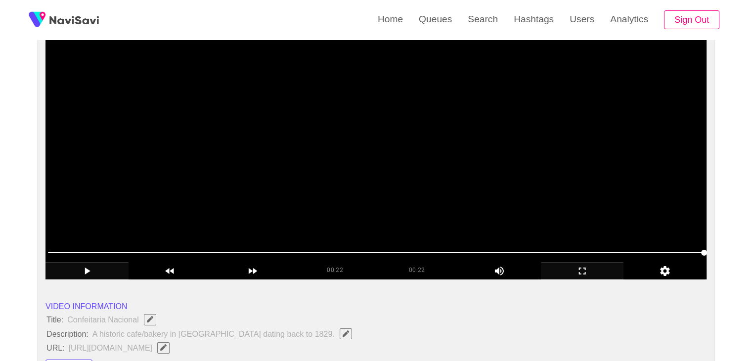
click at [218, 186] on video at bounding box center [376, 155] width 661 height 247
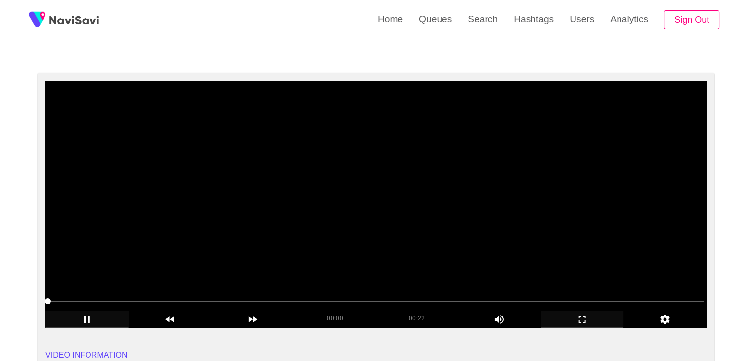
scroll to position [49, 0]
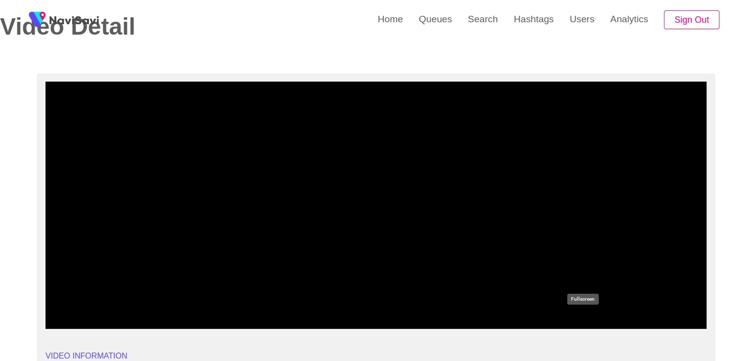
click at [595, 319] on icon "add" at bounding box center [583, 321] width 82 height 12
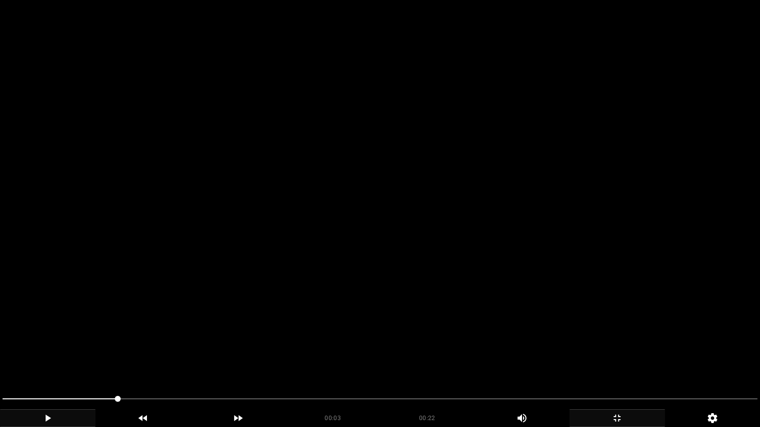
drag, startPoint x: 277, startPoint y: 339, endPoint x: 255, endPoint y: 354, distance: 26.1
click at [277, 342] on video at bounding box center [380, 213] width 760 height 427
click at [283, 329] on video at bounding box center [380, 213] width 760 height 427
click at [343, 326] on video at bounding box center [380, 213] width 760 height 427
click at [441, 331] on video at bounding box center [380, 213] width 760 height 427
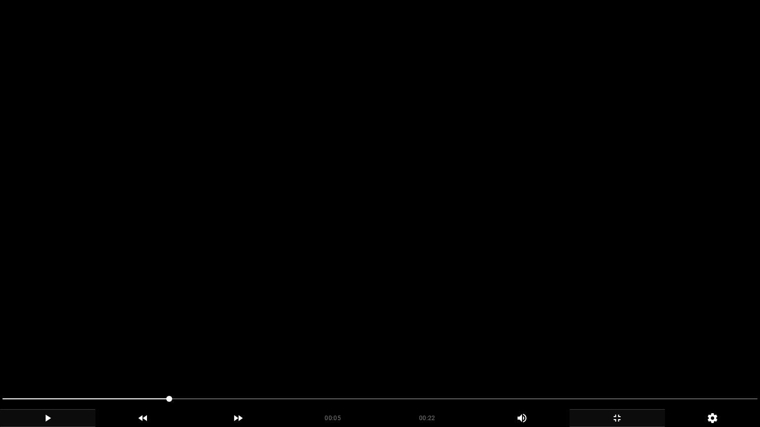
click at [271, 361] on video at bounding box center [380, 213] width 760 height 427
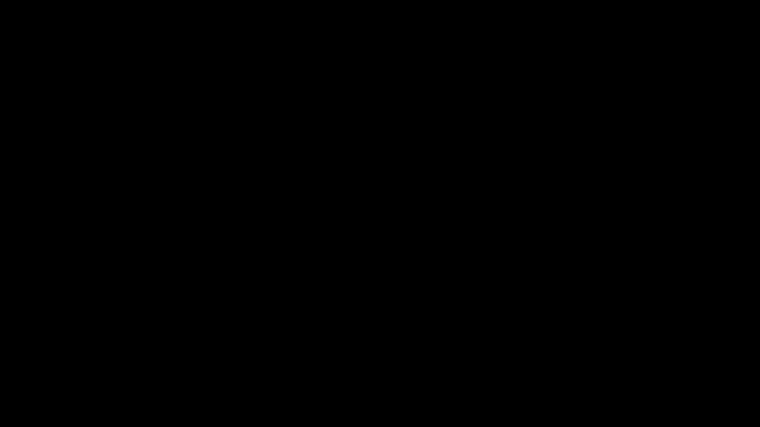
drag, startPoint x: 77, startPoint y: 395, endPoint x: 30, endPoint y: 403, distance: 47.6
click at [608, 361] on icon "add" at bounding box center [617, 418] width 94 height 12
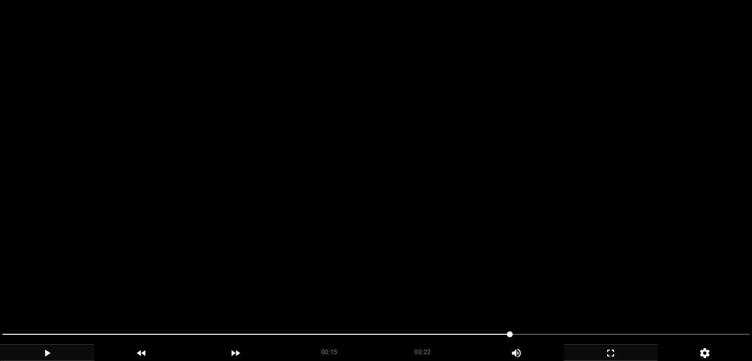
scroll to position [495, 0]
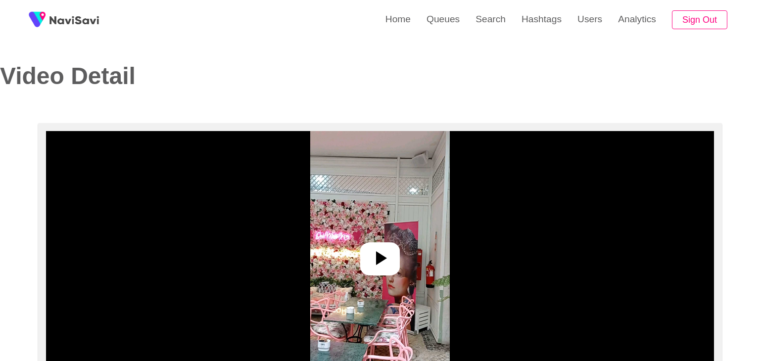
select select "**********"
select select "**"
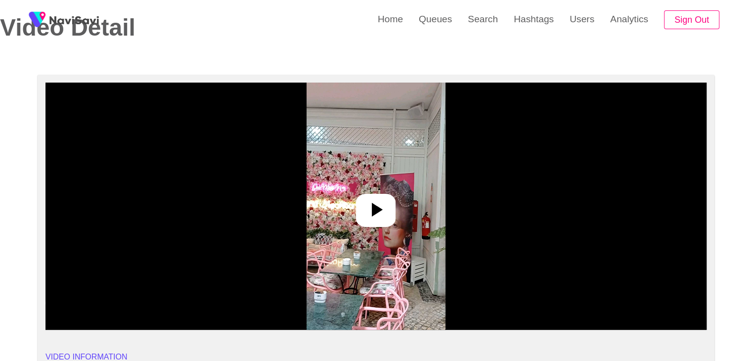
scroll to position [49, 0]
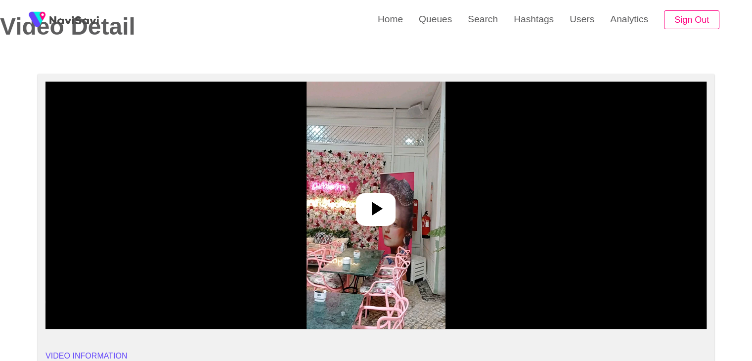
click at [375, 204] on icon at bounding box center [377, 209] width 11 height 14
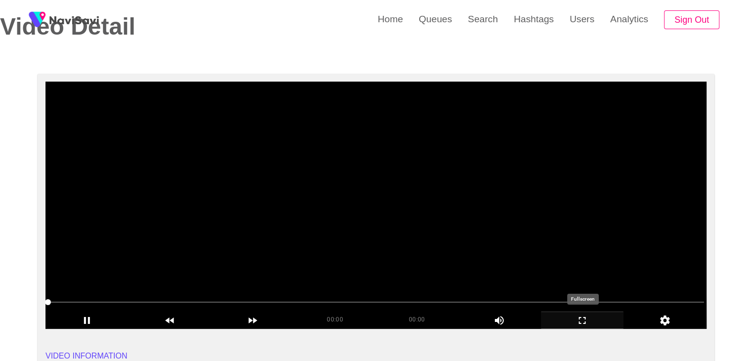
click at [599, 323] on icon "add" at bounding box center [583, 321] width 82 height 12
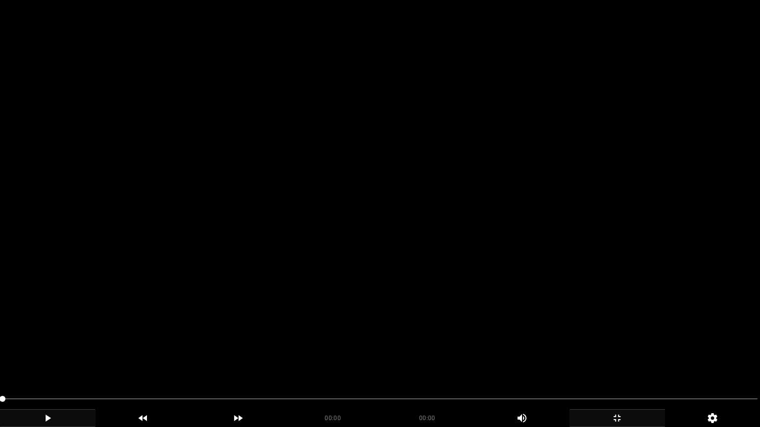
click at [42, 361] on icon "add" at bounding box center [47, 418] width 94 height 12
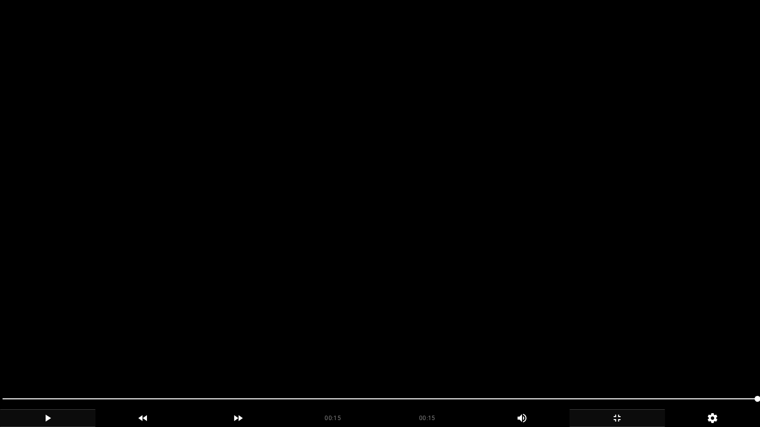
drag, startPoint x: 96, startPoint y: 403, endPoint x: 0, endPoint y: 408, distance: 96.6
click at [0, 361] on div at bounding box center [380, 400] width 763 height 26
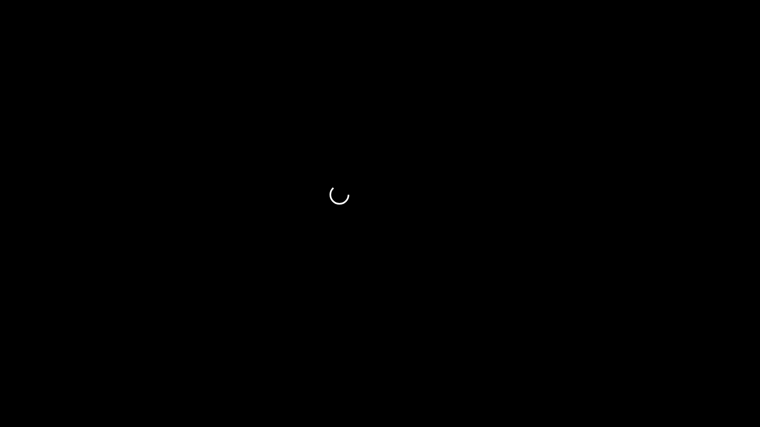
click at [46, 361] on icon "add" at bounding box center [48, 418] width 6 height 7
click at [44, 361] on icon "add" at bounding box center [47, 418] width 94 height 12
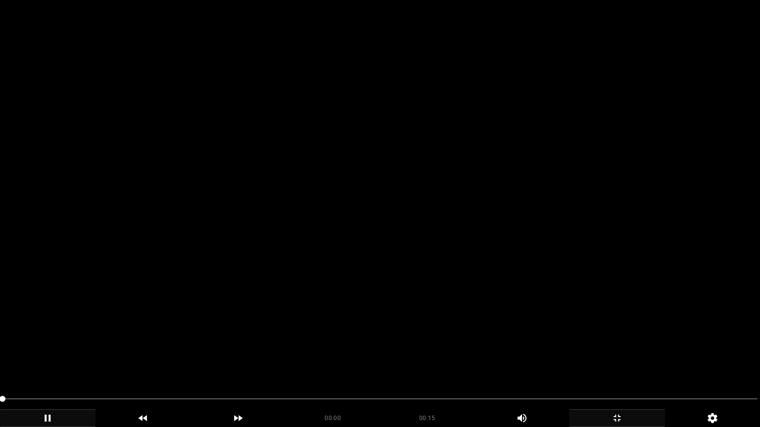
click at [24, 361] on span at bounding box center [379, 399] width 755 height 1
click at [61, 361] on icon "add" at bounding box center [47, 418] width 94 height 12
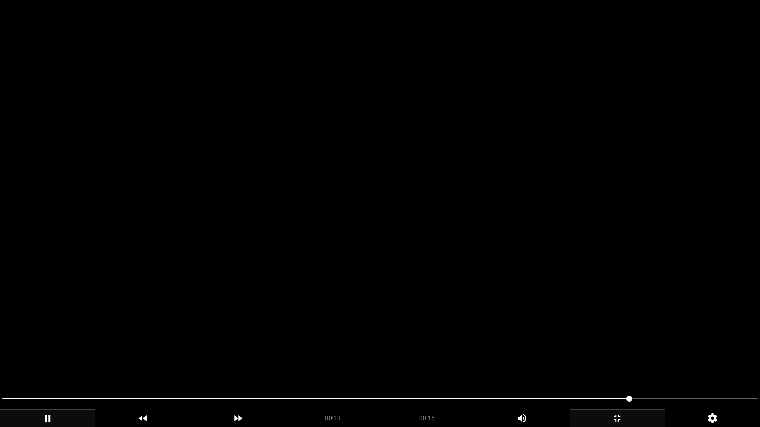
click at [667, 361] on span at bounding box center [379, 399] width 755 height 1
click at [623, 361] on icon "add" at bounding box center [617, 418] width 94 height 12
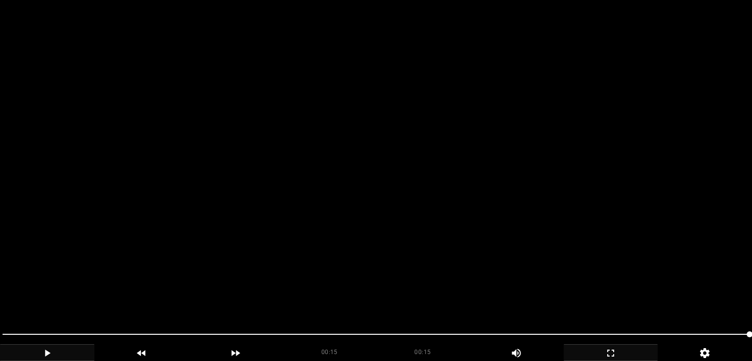
scroll to position [247, 0]
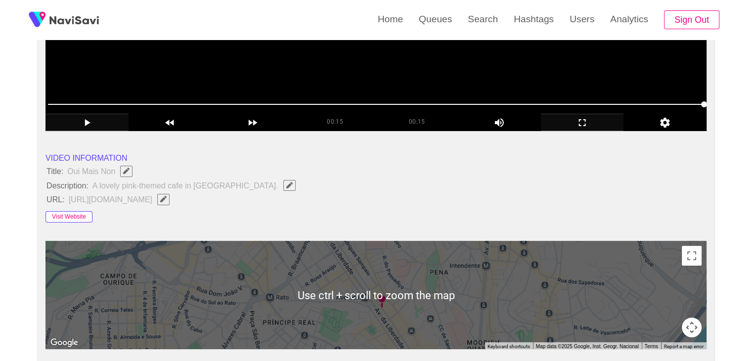
click at [80, 215] on button "Visit Website" at bounding box center [69, 217] width 47 height 12
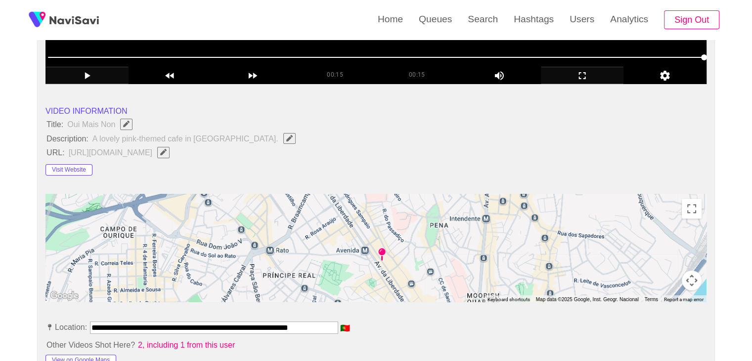
scroll to position [297, 0]
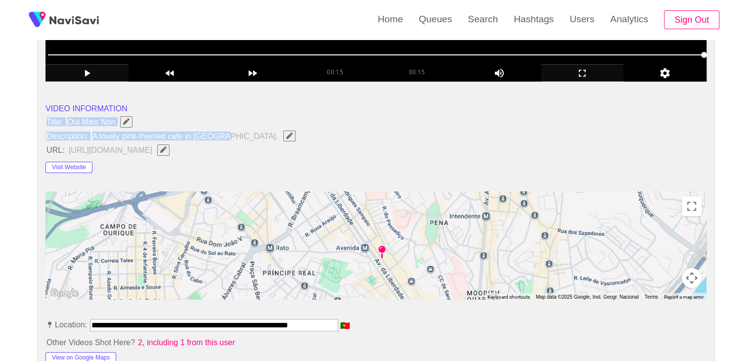
drag, startPoint x: 46, startPoint y: 117, endPoint x: 222, endPoint y: 132, distance: 177.2
copy ul "Title: Oui Mais Non Description: A lovely pink-themed cafe in [GEOGRAPHIC_DATA]."
click at [283, 137] on button "button" at bounding box center [289, 136] width 12 height 11
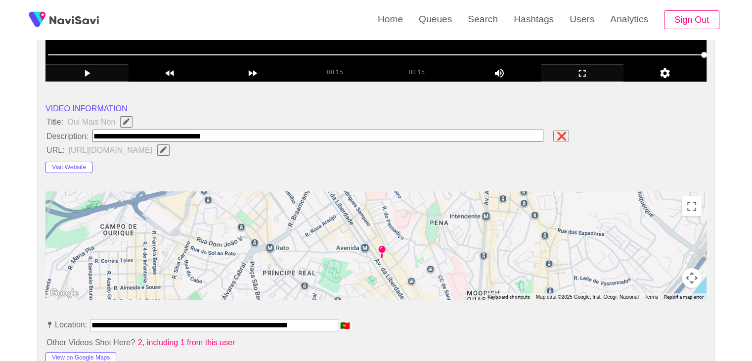
type input "**********"
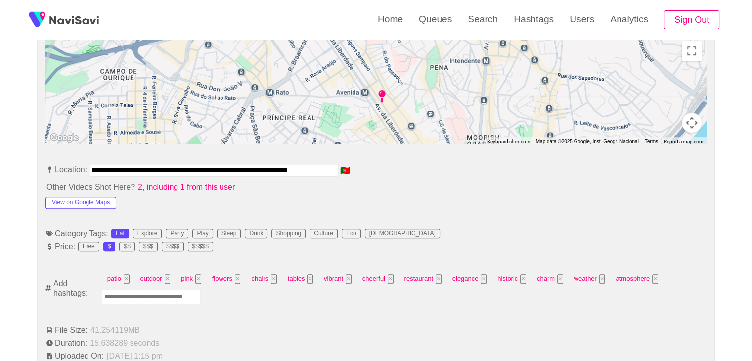
scroll to position [445, 0]
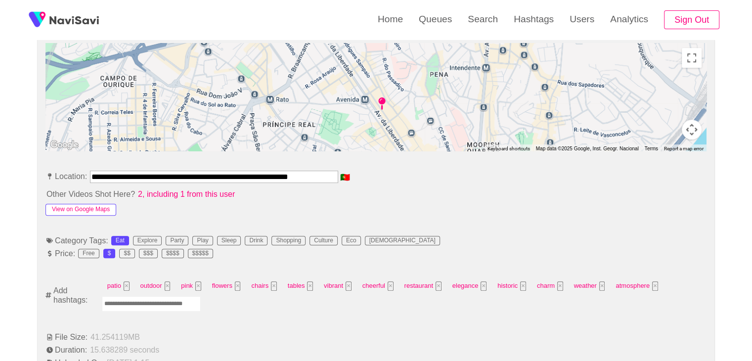
click at [98, 210] on button "View on Google Maps" at bounding box center [81, 210] width 71 height 12
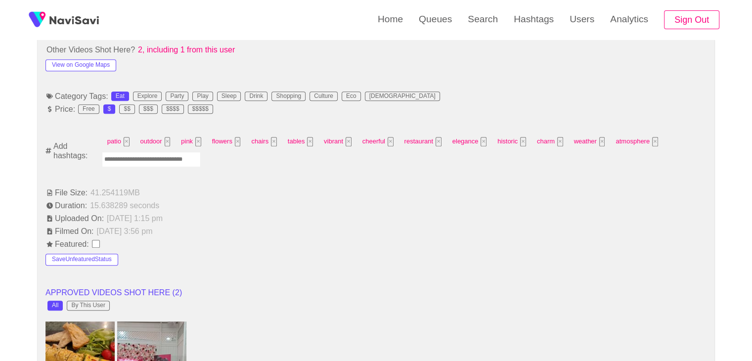
scroll to position [594, 0]
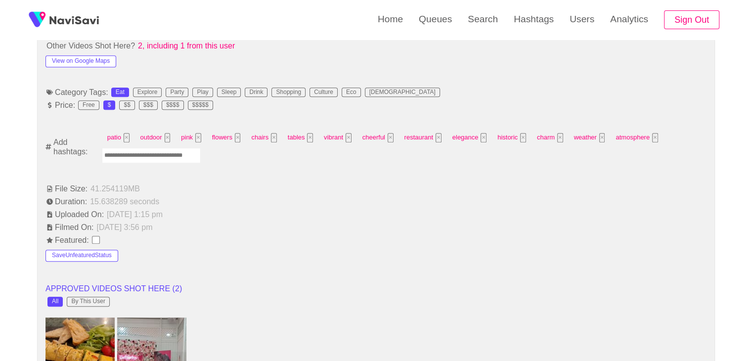
click at [164, 157] on input "Enter tag here and press return" at bounding box center [151, 155] width 99 height 15
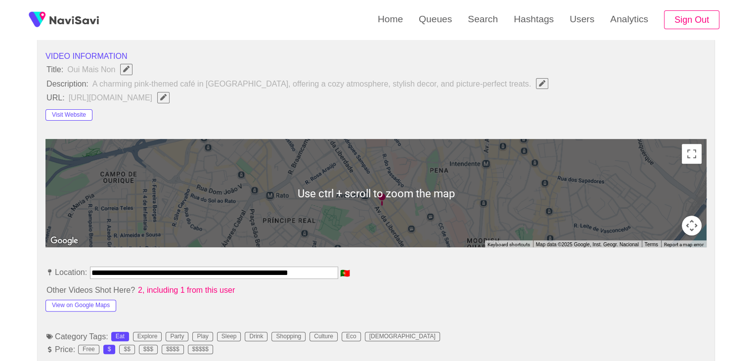
scroll to position [148, 0]
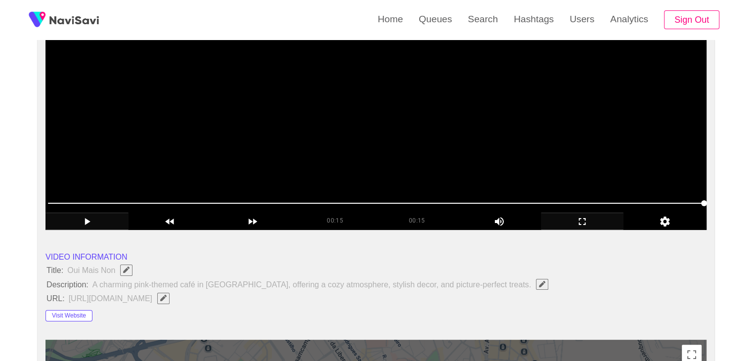
click at [371, 129] on video at bounding box center [376, 106] width 661 height 247
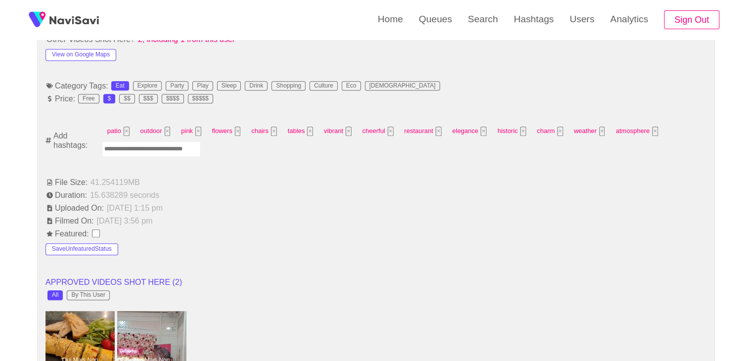
scroll to position [594, 0]
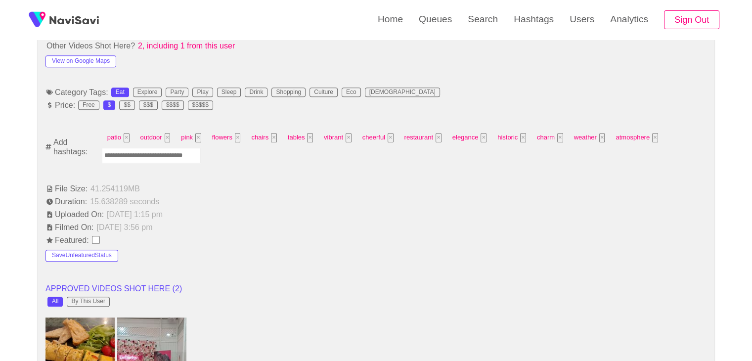
click at [140, 156] on input "Enter tag here and press return" at bounding box center [151, 155] width 99 height 15
type input "*********"
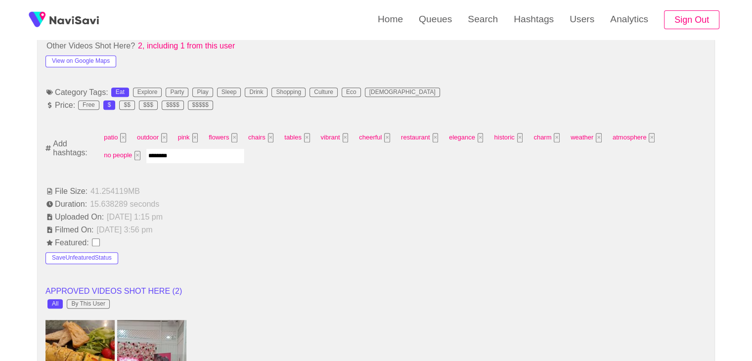
type input "*********"
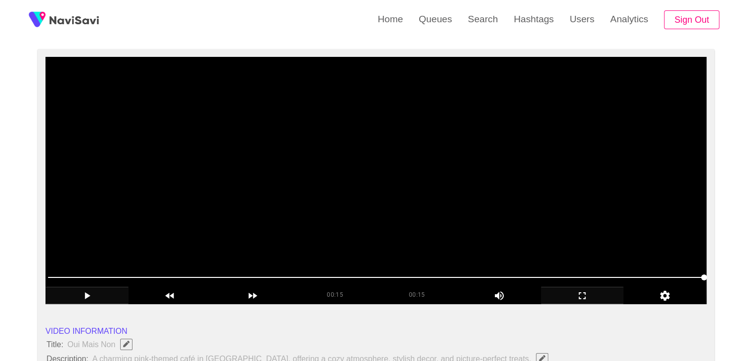
scroll to position [0, 0]
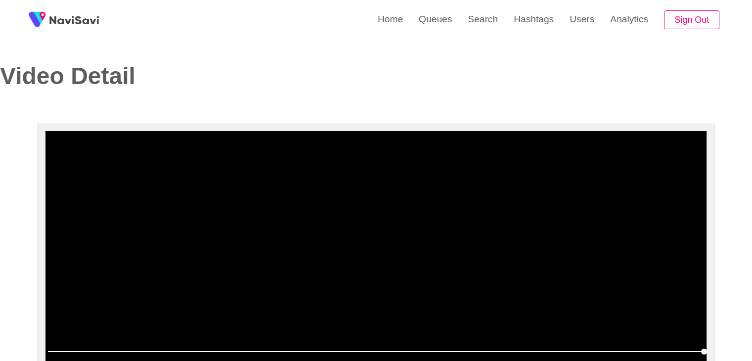
click at [411, 190] on video at bounding box center [376, 254] width 661 height 247
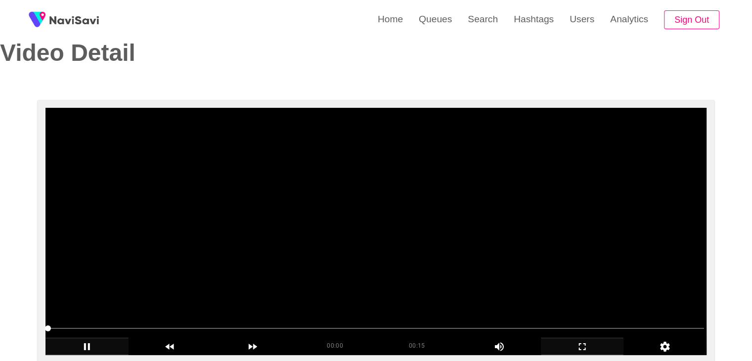
scroll to position [99, 0]
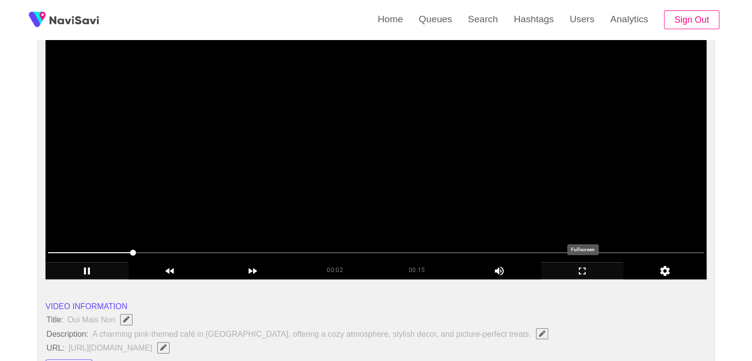
click at [586, 264] on div "add" at bounding box center [582, 270] width 83 height 17
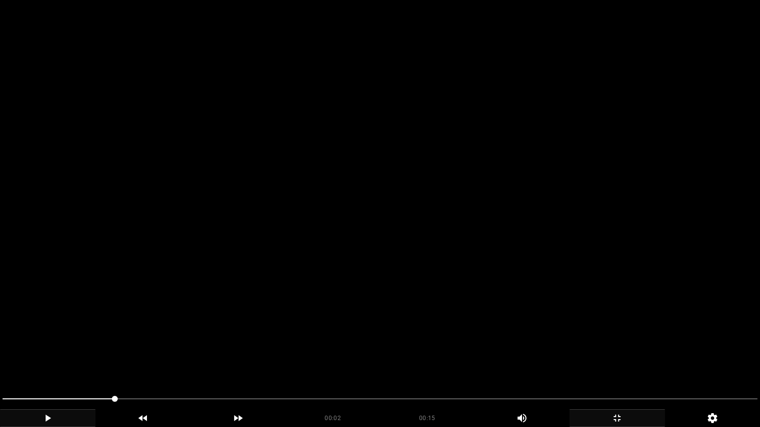
click at [436, 302] on video at bounding box center [380, 213] width 760 height 427
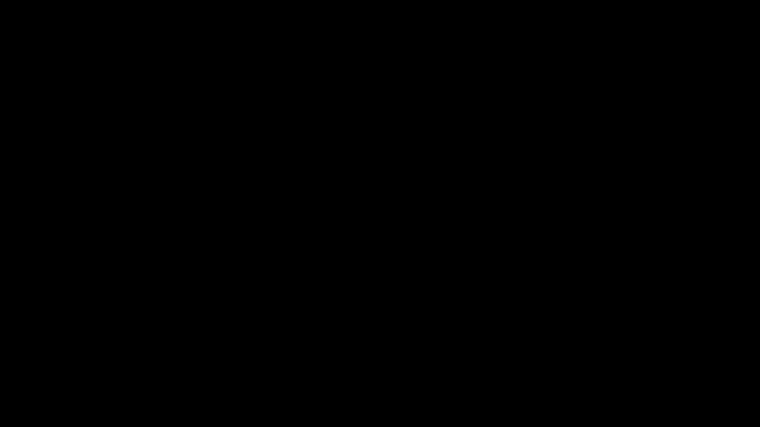
click at [627, 361] on icon "add" at bounding box center [617, 418] width 94 height 12
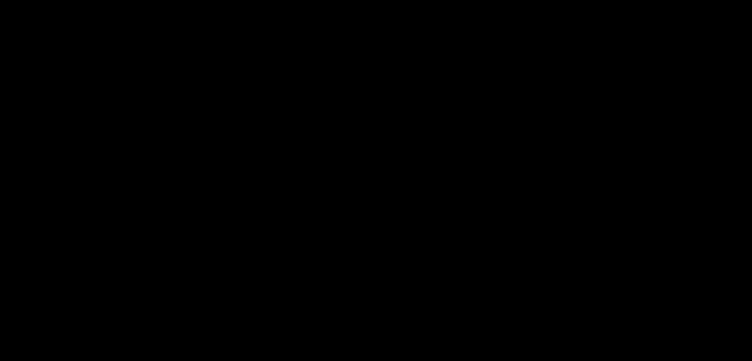
scroll to position [495, 0]
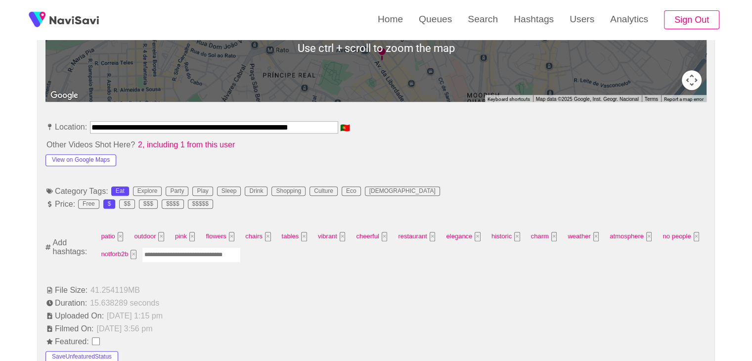
click at [189, 253] on input "Enter tag here and press return" at bounding box center [191, 254] width 99 height 15
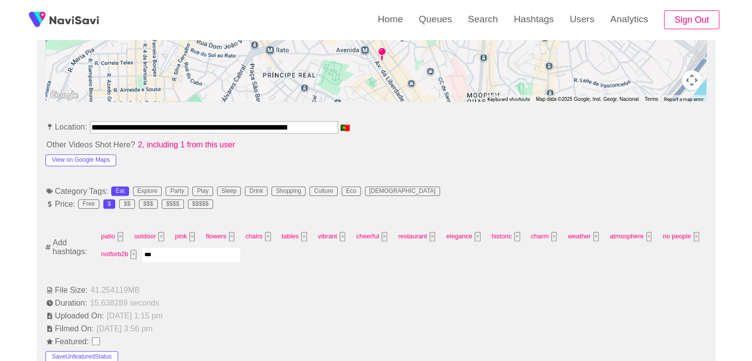
type input "****"
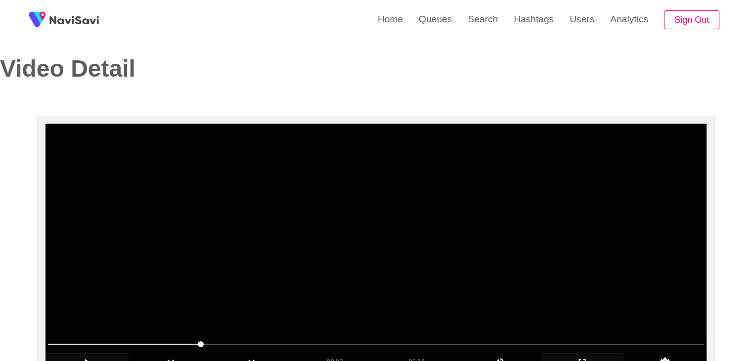
scroll to position [0, 0]
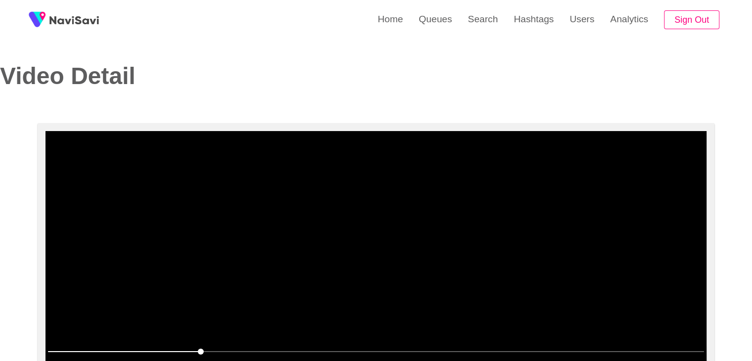
click at [308, 261] on video at bounding box center [376, 254] width 661 height 247
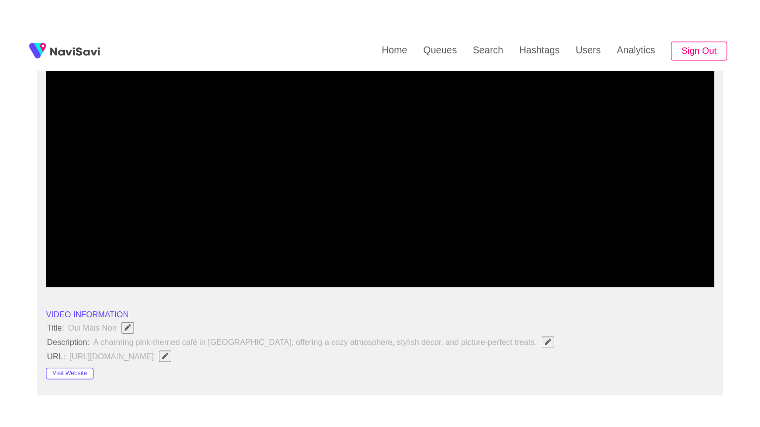
scroll to position [148, 0]
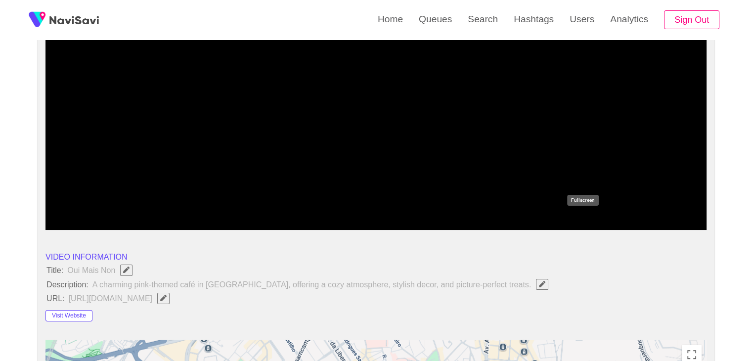
click at [590, 223] on icon "add" at bounding box center [583, 222] width 82 height 12
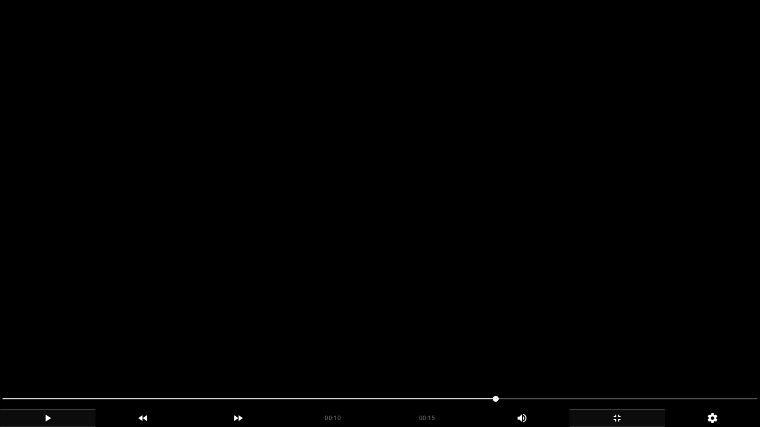
click at [273, 275] on video at bounding box center [380, 213] width 760 height 427
click at [635, 361] on div "add" at bounding box center [616, 419] width 95 height 18
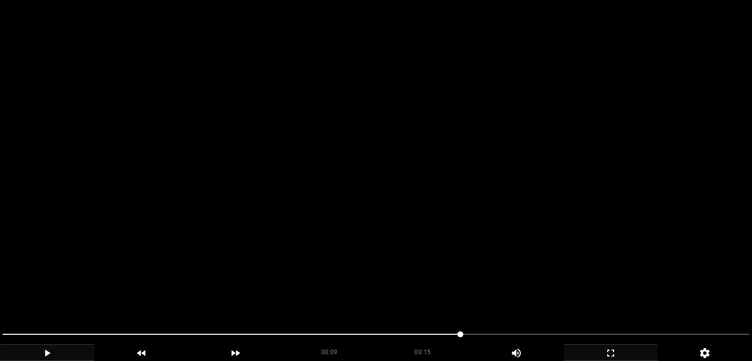
scroll to position [1185, 0]
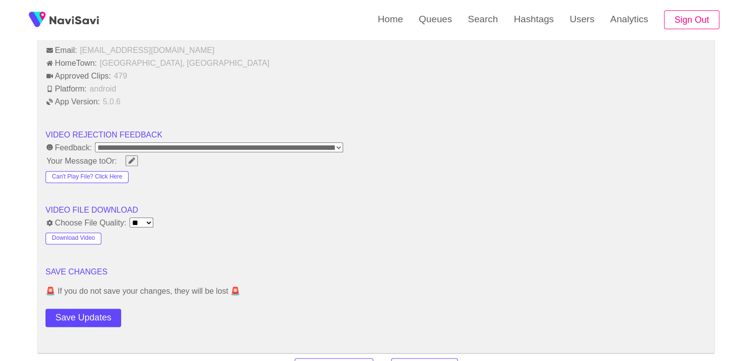
click at [60, 313] on button "Save Updates" at bounding box center [84, 318] width 76 height 18
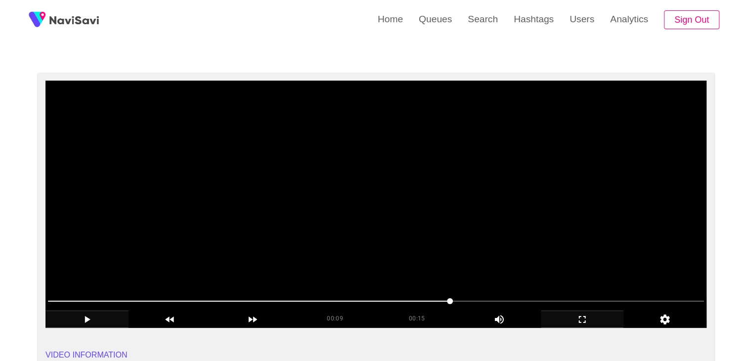
scroll to position [47, 0]
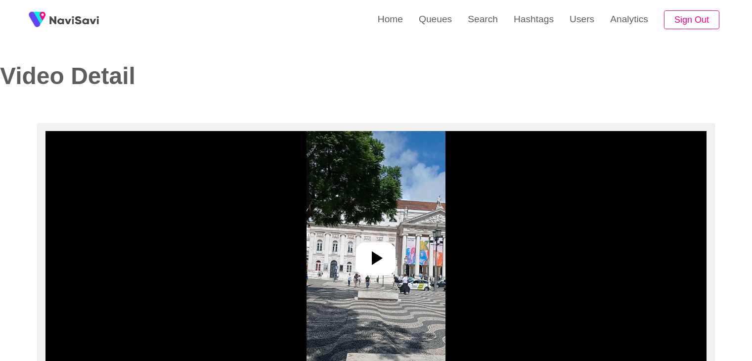
select select "**********"
select select "**"
click at [369, 268] on icon at bounding box center [376, 258] width 24 height 24
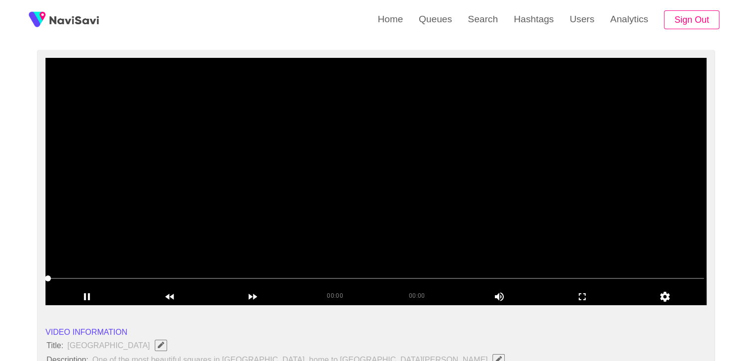
scroll to position [49, 0]
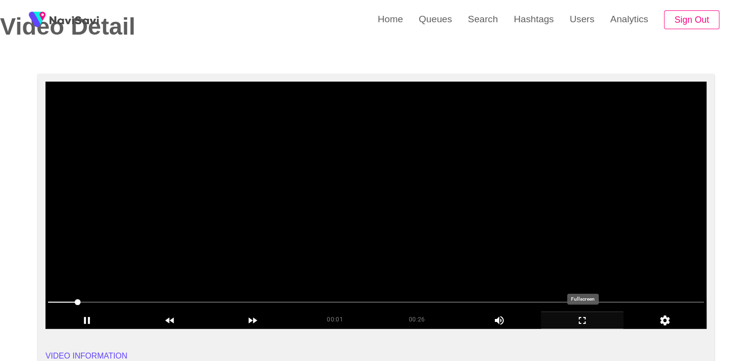
click at [584, 317] on icon "add" at bounding box center [582, 320] width 7 height 7
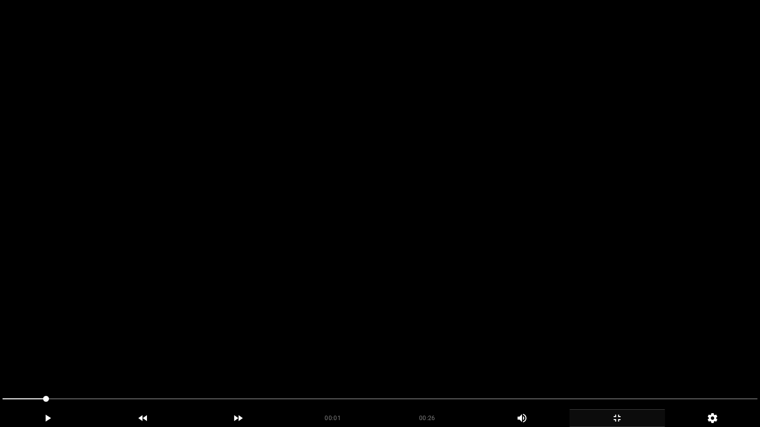
click at [415, 322] on video at bounding box center [380, 213] width 760 height 427
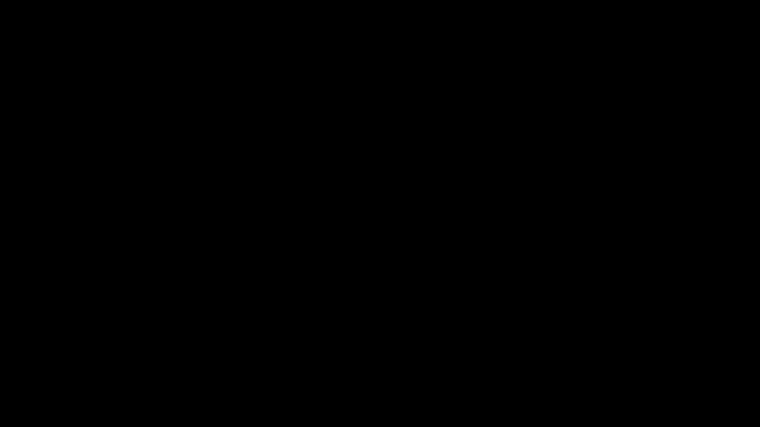
click at [720, 361] on span at bounding box center [717, 399] width 6 height 6
drag, startPoint x: 664, startPoint y: 400, endPoint x: 636, endPoint y: 400, distance: 28.7
click at [636, 361] on span at bounding box center [361, 399] width 718 height 1
drag, startPoint x: 473, startPoint y: 400, endPoint x: 386, endPoint y: 404, distance: 87.1
click at [386, 361] on span at bounding box center [379, 399] width 755 height 16
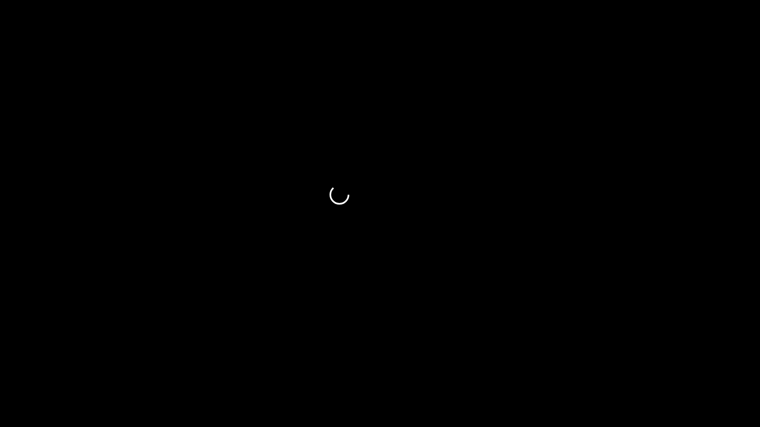
click at [335, 361] on span at bounding box center [379, 399] width 755 height 16
drag, startPoint x: 256, startPoint y: 394, endPoint x: 218, endPoint y: 396, distance: 37.6
drag, startPoint x: 218, startPoint y: 396, endPoint x: 204, endPoint y: 396, distance: 14.3
click at [204, 361] on span at bounding box center [379, 399] width 755 height 16
click at [109, 361] on div at bounding box center [380, 400] width 763 height 26
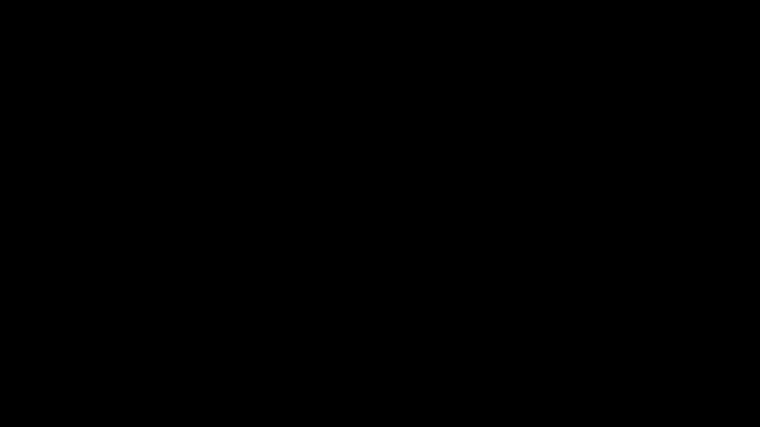
drag, startPoint x: 47, startPoint y: 390, endPoint x: 40, endPoint y: 390, distance: 7.4
click at [40, 361] on div at bounding box center [380, 400] width 763 height 26
click at [39, 361] on div at bounding box center [380, 400] width 763 height 26
click at [23, 361] on span at bounding box center [31, 399] width 58 height 1
click at [9, 361] on span at bounding box center [379, 399] width 755 height 16
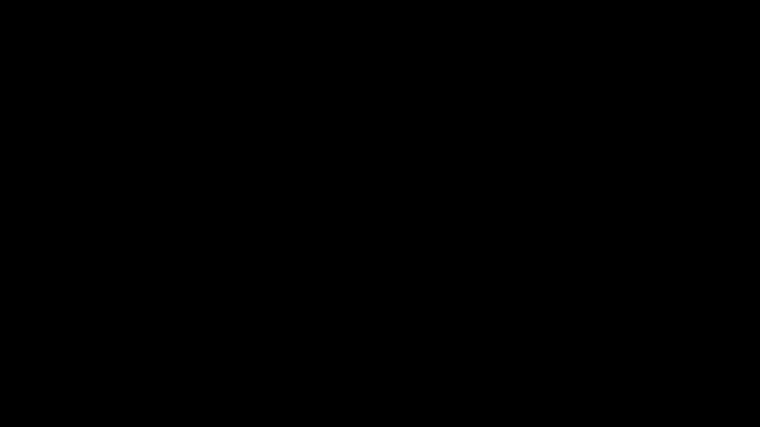
drag, startPoint x: 89, startPoint y: 394, endPoint x: 137, endPoint y: 394, distance: 48.0
drag, startPoint x: 334, startPoint y: 390, endPoint x: 363, endPoint y: 390, distance: 28.7
click at [337, 361] on div at bounding box center [380, 400] width 763 height 26
drag, startPoint x: 363, startPoint y: 390, endPoint x: 393, endPoint y: 390, distance: 29.7
click at [367, 361] on div at bounding box center [380, 400] width 763 height 26
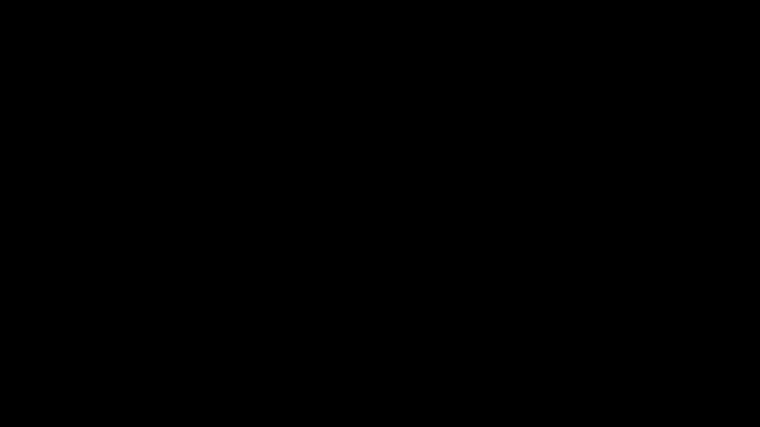
click at [394, 361] on div at bounding box center [380, 400] width 763 height 26
click at [396, 361] on div at bounding box center [380, 400] width 763 height 26
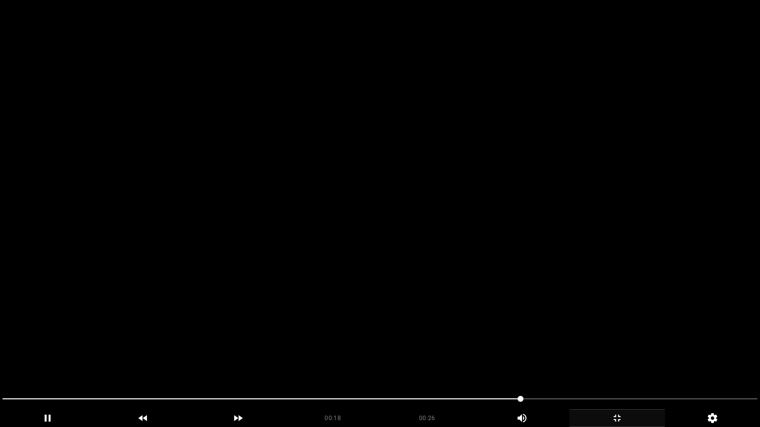
click at [533, 324] on video at bounding box center [380, 213] width 760 height 427
click at [533, 325] on video at bounding box center [380, 213] width 760 height 427
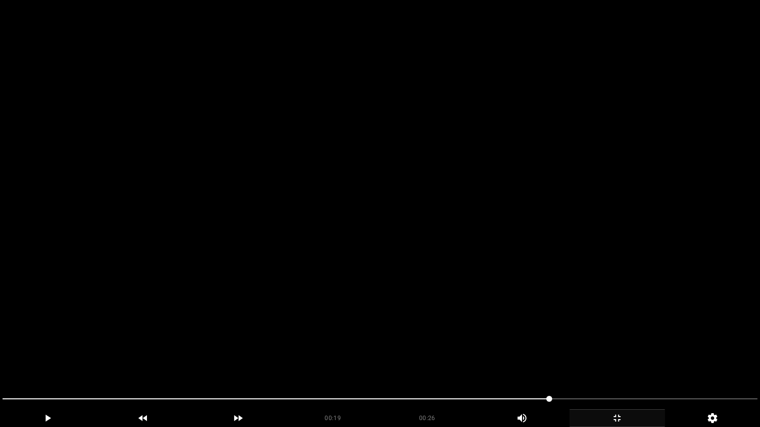
click at [533, 325] on video at bounding box center [380, 213] width 760 height 427
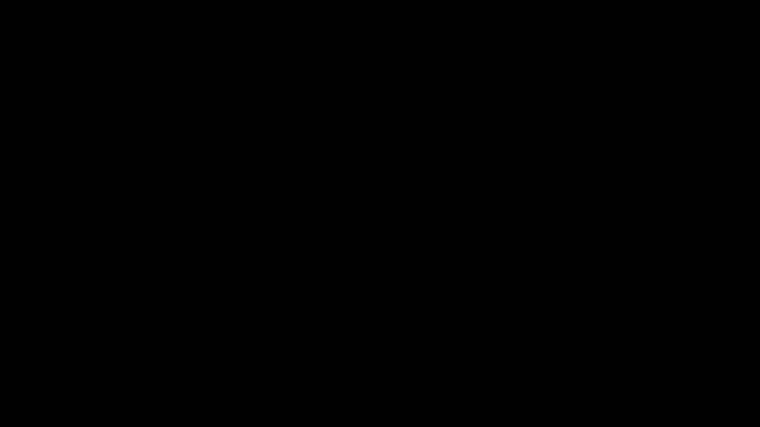
drag, startPoint x: 630, startPoint y: 418, endPoint x: 614, endPoint y: 333, distance: 86.5
click at [630, 361] on icon "add" at bounding box center [617, 418] width 94 height 12
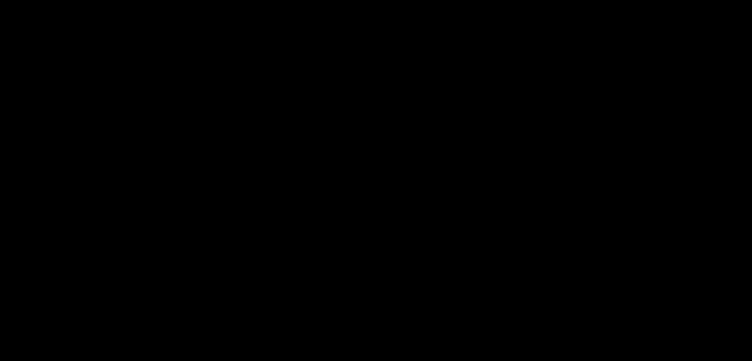
scroll to position [445, 0]
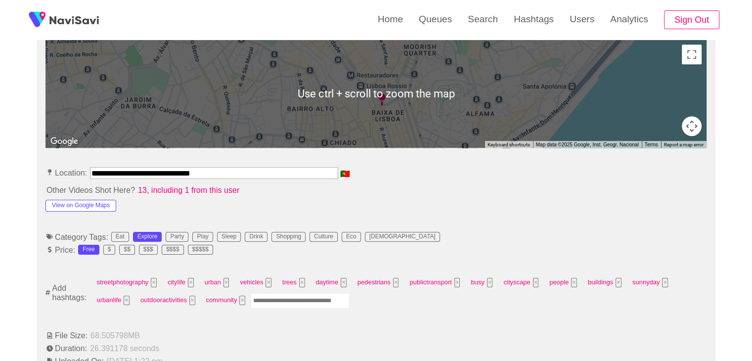
click at [277, 305] on input "Enter tag here and press return" at bounding box center [300, 300] width 99 height 15
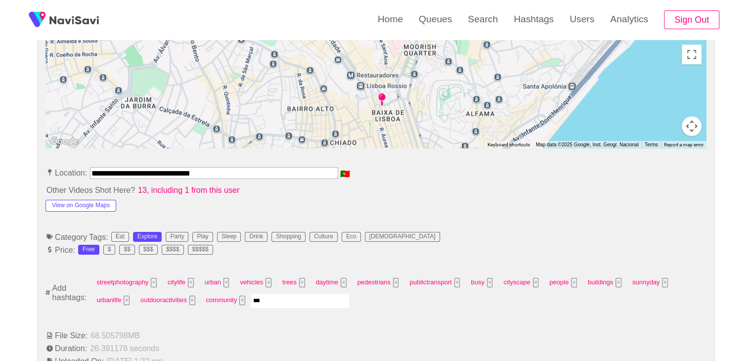
type input "****"
type input "*********"
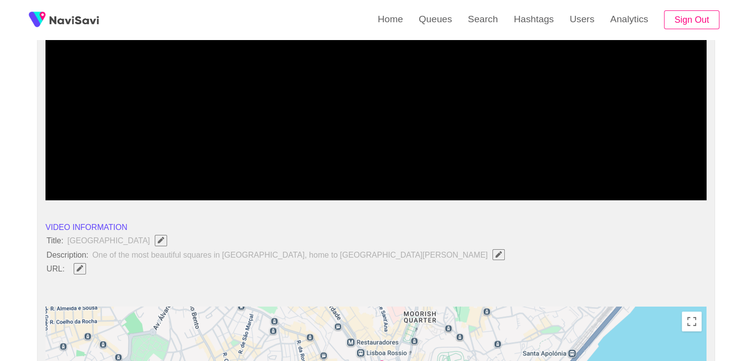
scroll to position [99, 0]
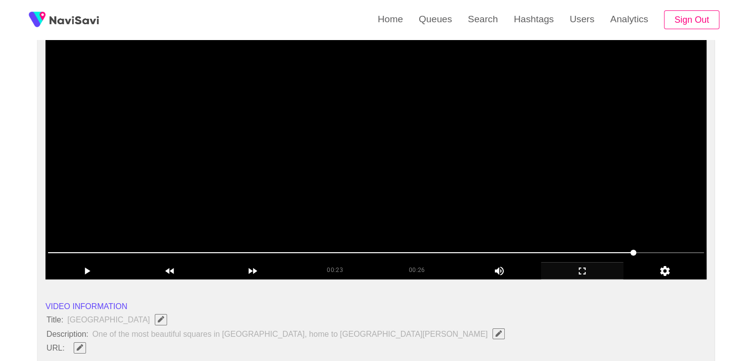
click at [312, 219] on video at bounding box center [376, 155] width 661 height 247
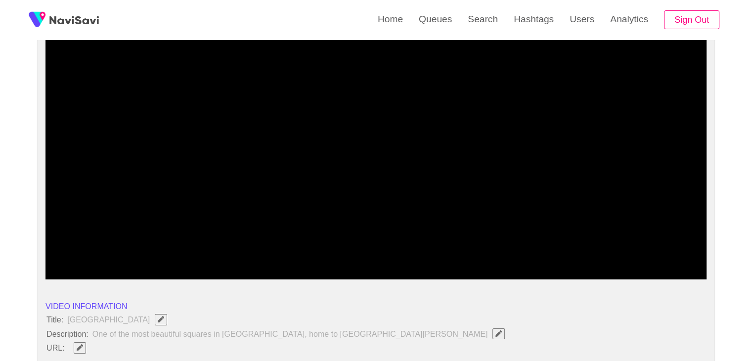
drag, startPoint x: 213, startPoint y: 266, endPoint x: 137, endPoint y: 269, distance: 76.7
drag, startPoint x: 154, startPoint y: 256, endPoint x: 0, endPoint y: 246, distance: 154.1
drag, startPoint x: 95, startPoint y: 256, endPoint x: 0, endPoint y: 253, distance: 95.0
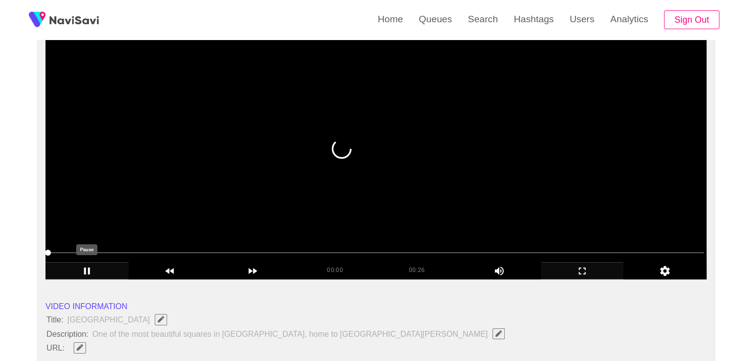
click at [93, 269] on icon "add" at bounding box center [87, 271] width 82 height 12
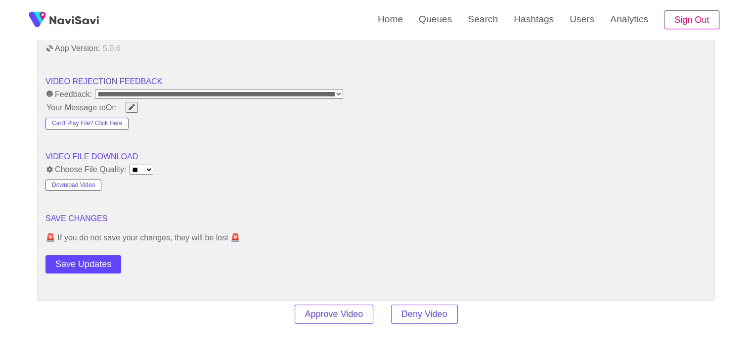
scroll to position [1236, 0]
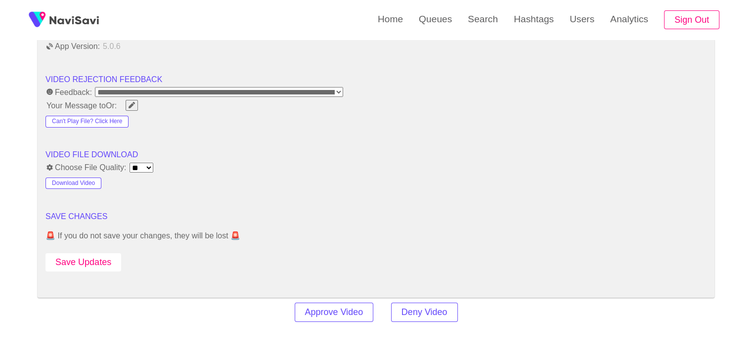
click at [104, 264] on button "Save Updates" at bounding box center [84, 262] width 76 height 18
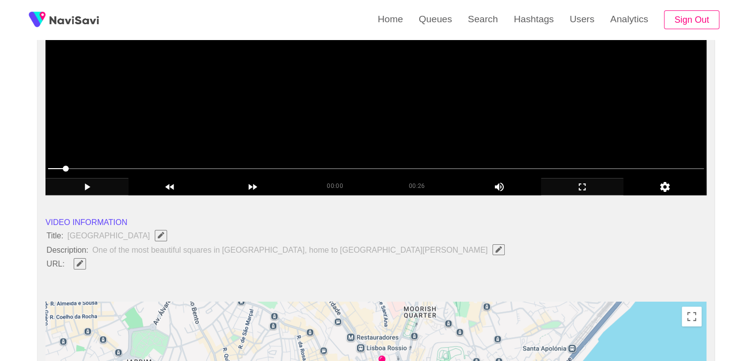
scroll to position [99, 0]
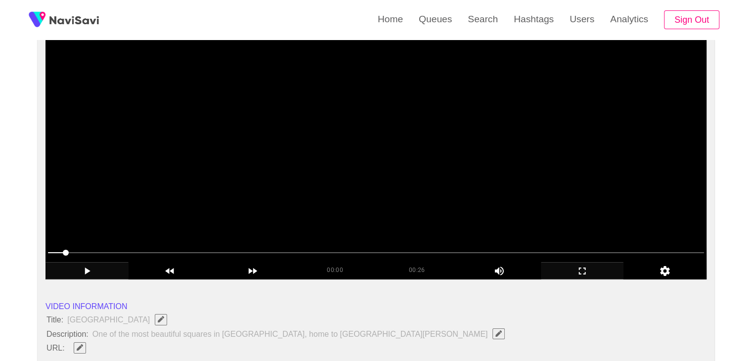
click at [372, 146] on video at bounding box center [376, 155] width 661 height 247
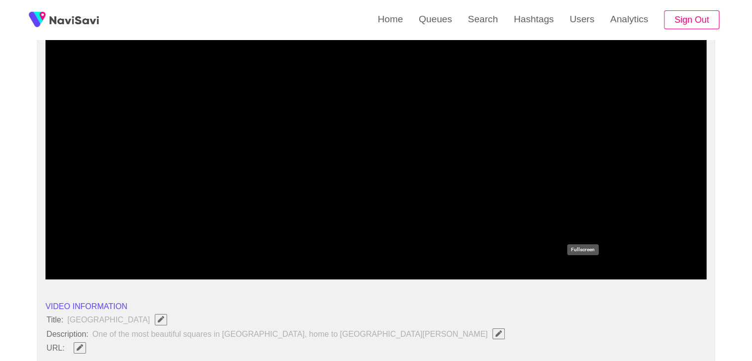
click at [583, 269] on icon "add" at bounding box center [583, 271] width 82 height 12
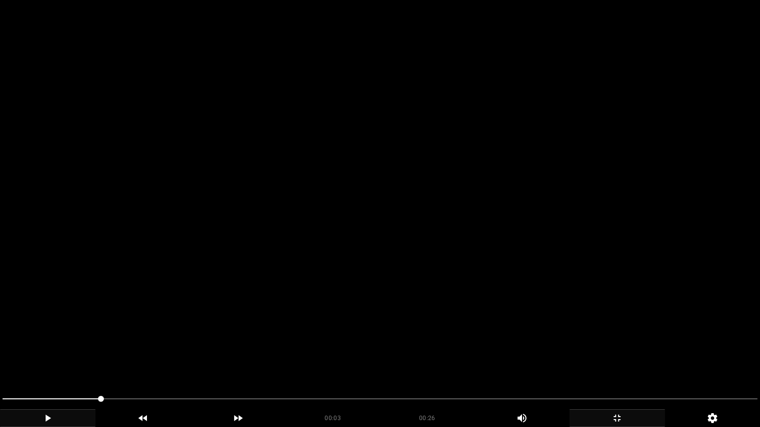
click at [368, 261] on video at bounding box center [380, 213] width 760 height 427
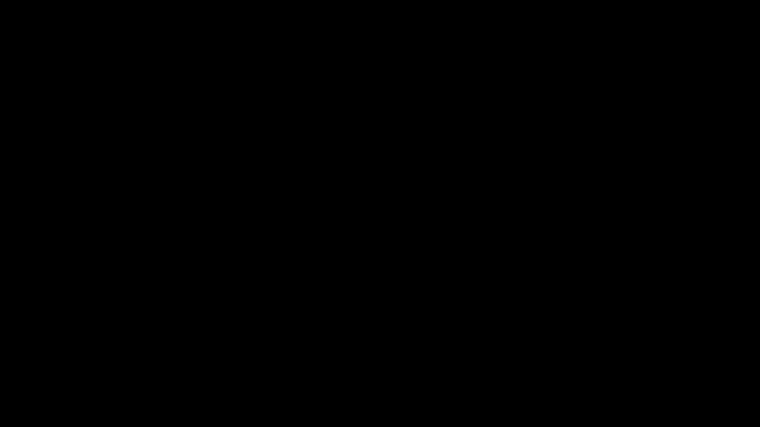
click at [245, 331] on video at bounding box center [380, 213] width 760 height 427
click at [612, 361] on icon "add" at bounding box center [617, 418] width 94 height 12
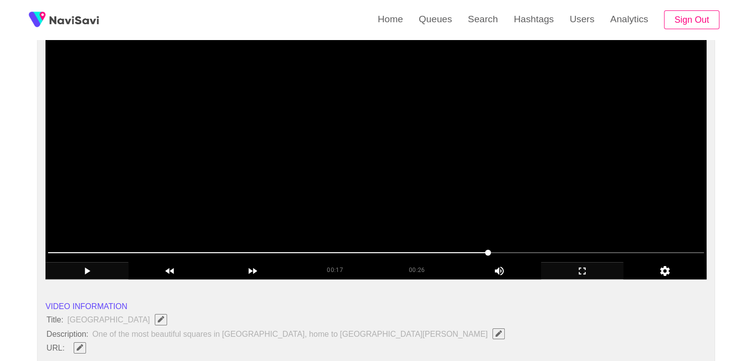
click at [277, 112] on video at bounding box center [376, 155] width 661 height 247
click at [276, 124] on video at bounding box center [376, 155] width 661 height 247
click at [275, 128] on video at bounding box center [376, 155] width 661 height 247
click at [264, 112] on video at bounding box center [376, 155] width 661 height 247
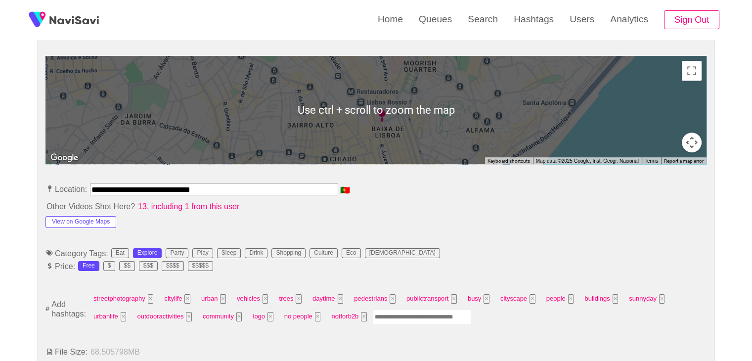
scroll to position [445, 0]
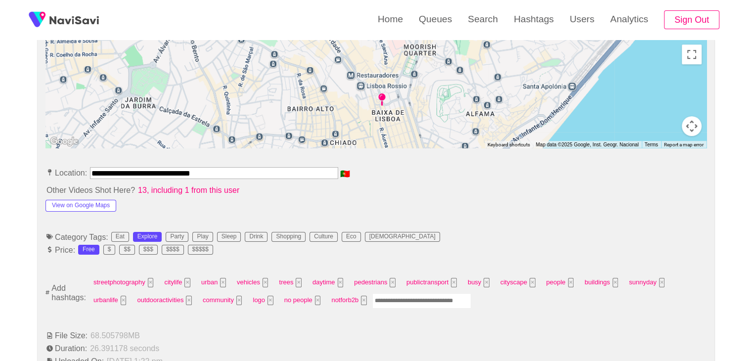
drag, startPoint x: 114, startPoint y: 163, endPoint x: 57, endPoint y: 159, distance: 56.6
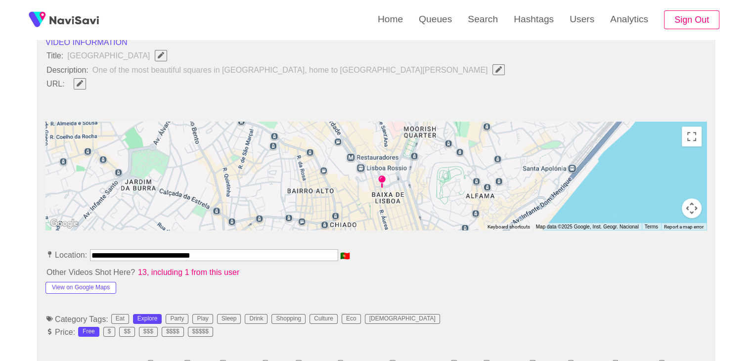
scroll to position [346, 0]
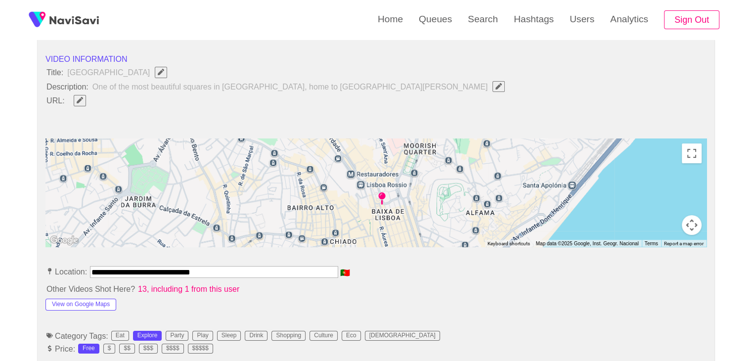
click at [81, 101] on icon "Edit Field" at bounding box center [80, 100] width 6 height 6
click at [108, 105] on input "field" at bounding box center [295, 100] width 452 height 12
type input "**********"
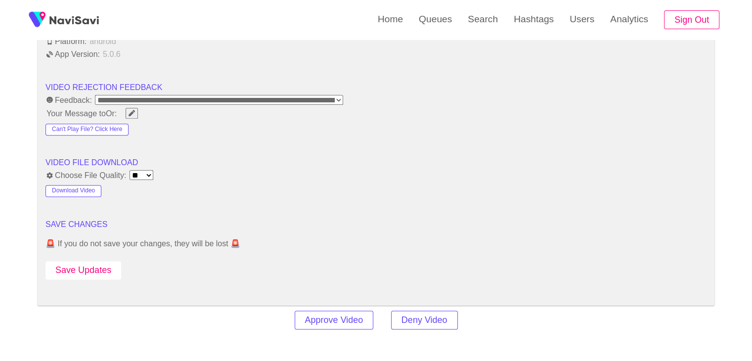
scroll to position [1236, 0]
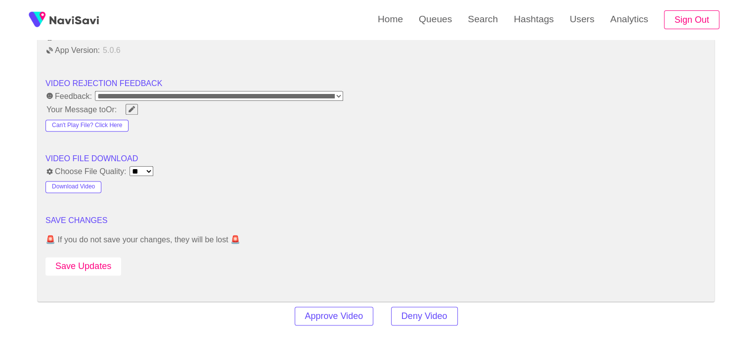
click at [95, 262] on button "Save Updates" at bounding box center [84, 266] width 76 height 18
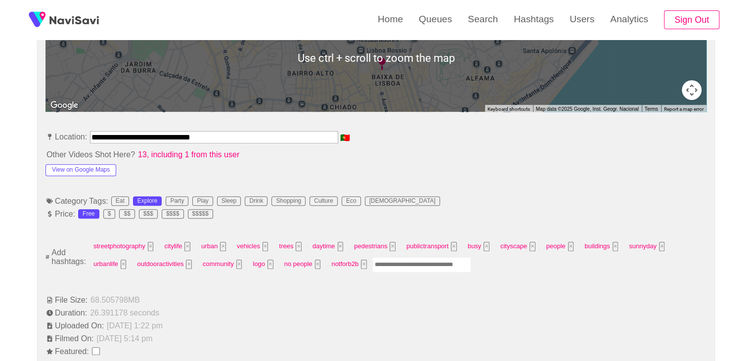
scroll to position [495, 0]
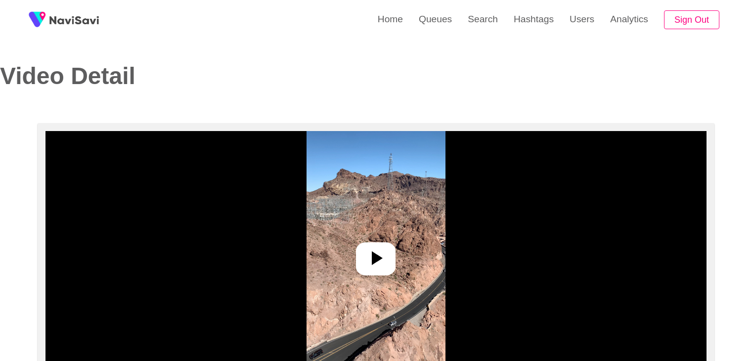
select select "**********"
select select "**"
click at [390, 254] on div at bounding box center [376, 258] width 40 height 33
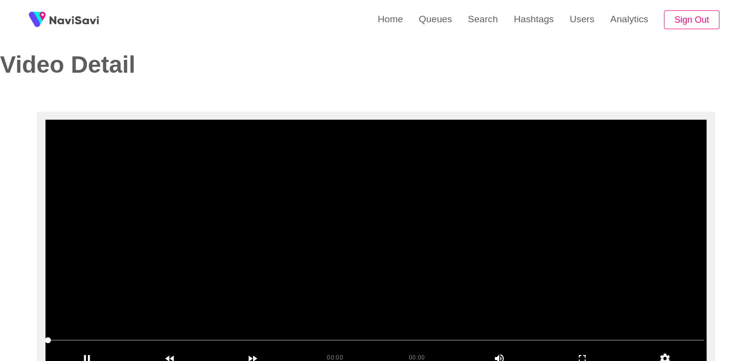
scroll to position [20, 0]
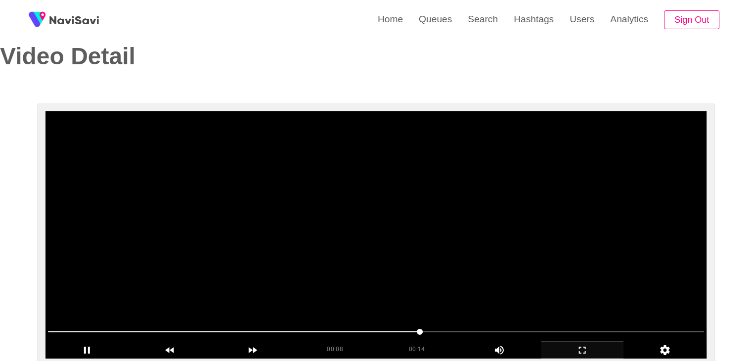
click at [585, 348] on icon "add" at bounding box center [582, 350] width 7 height 7
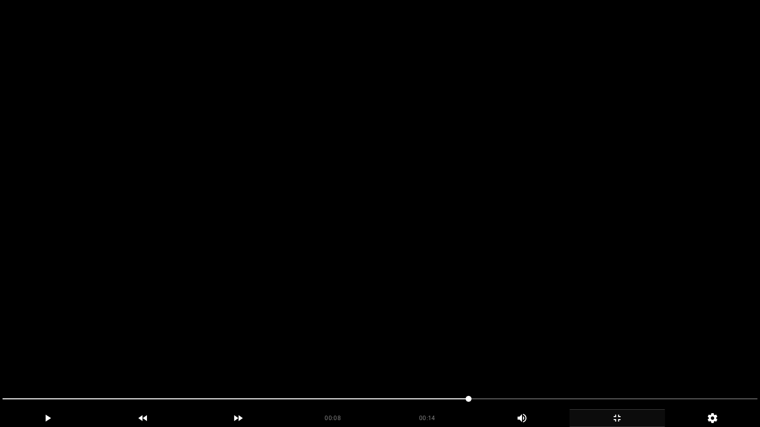
drag, startPoint x: 38, startPoint y: 389, endPoint x: 0, endPoint y: 384, distance: 38.0
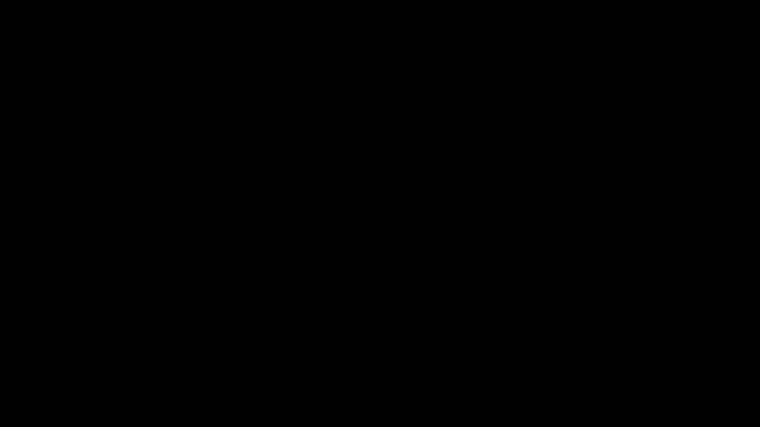
click at [62, 361] on icon "add" at bounding box center [47, 418] width 94 height 12
click at [638, 361] on icon "add" at bounding box center [617, 418] width 94 height 12
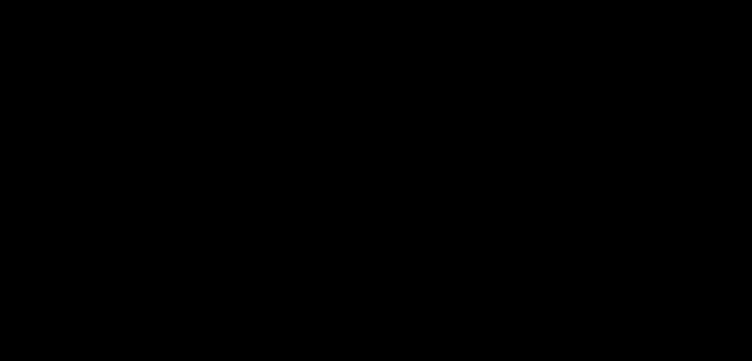
scroll to position [267, 0]
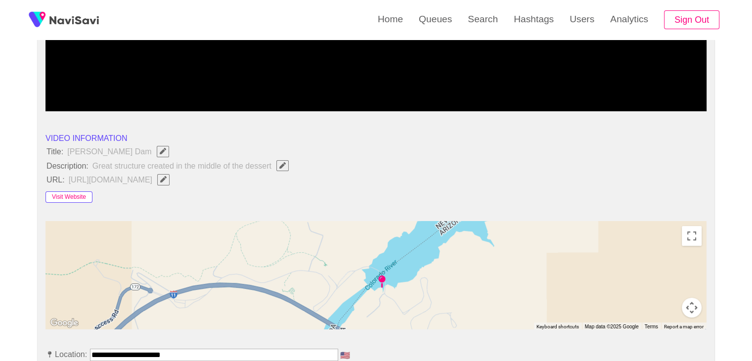
click at [73, 196] on button "Visit Website" at bounding box center [69, 197] width 47 height 12
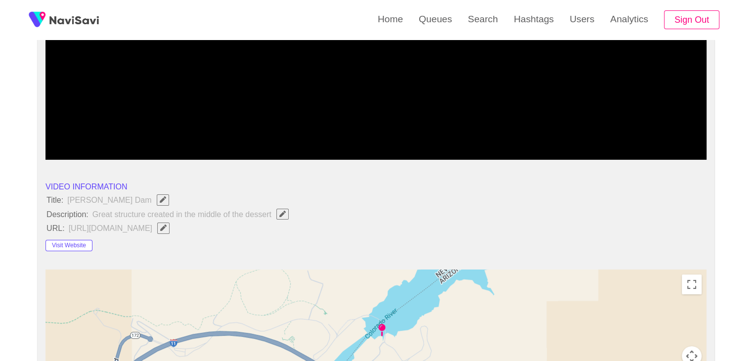
scroll to position [218, 0]
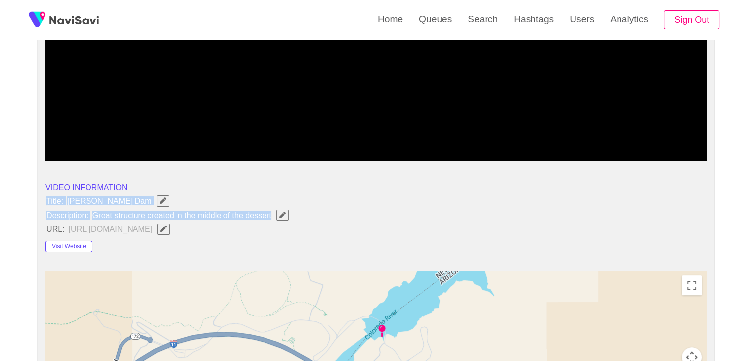
drag, startPoint x: 45, startPoint y: 199, endPoint x: 275, endPoint y: 212, distance: 230.8
copy ul "Title: [PERSON_NAME] Dam Description: Great structure created in the middle of …"
click at [280, 214] on icon "Edit Field" at bounding box center [282, 215] width 6 height 6
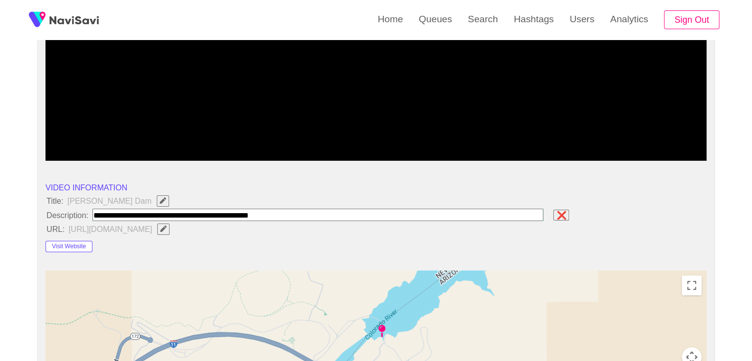
type input "**********"
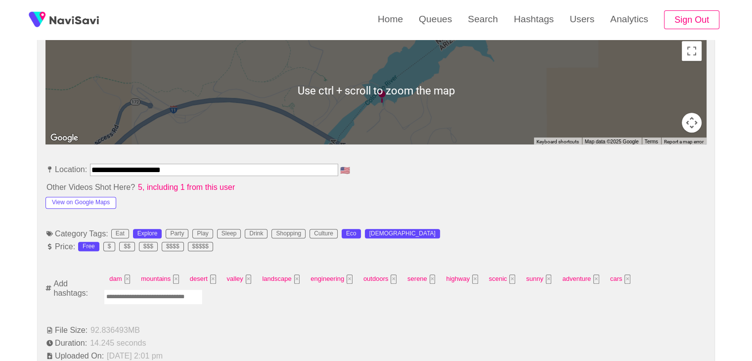
scroll to position [465, 0]
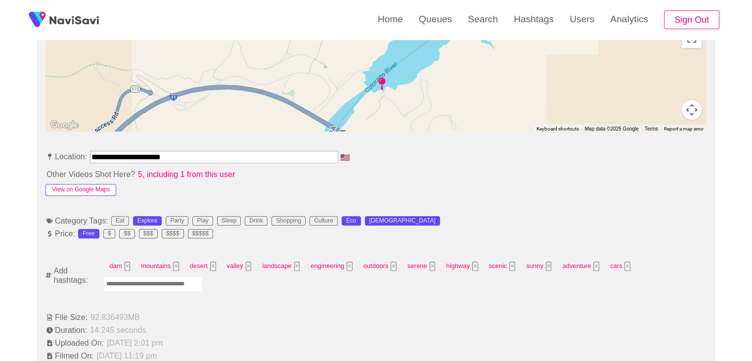
click at [99, 189] on button "View on Google Maps" at bounding box center [81, 190] width 71 height 12
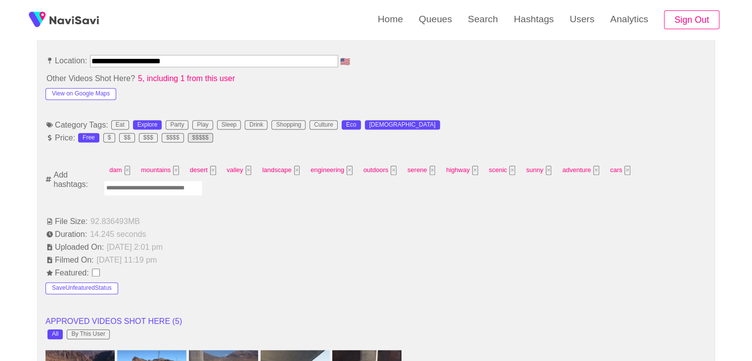
scroll to position [564, 0]
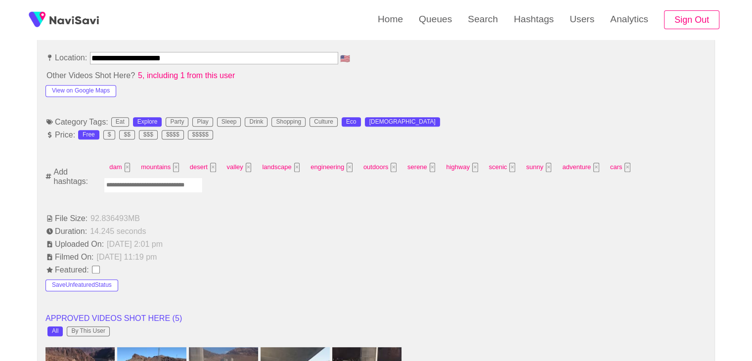
click at [134, 181] on input "Enter tag here and press return" at bounding box center [153, 185] width 99 height 15
type input "*********"
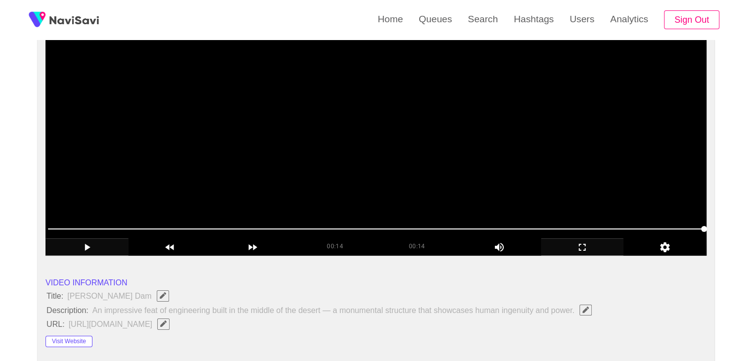
scroll to position [119, 0]
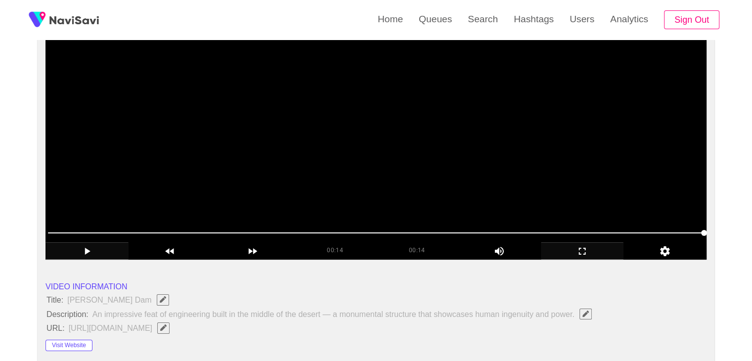
drag, startPoint x: 354, startPoint y: 232, endPoint x: 269, endPoint y: 227, distance: 85.2
click at [269, 227] on span at bounding box center [376, 233] width 656 height 16
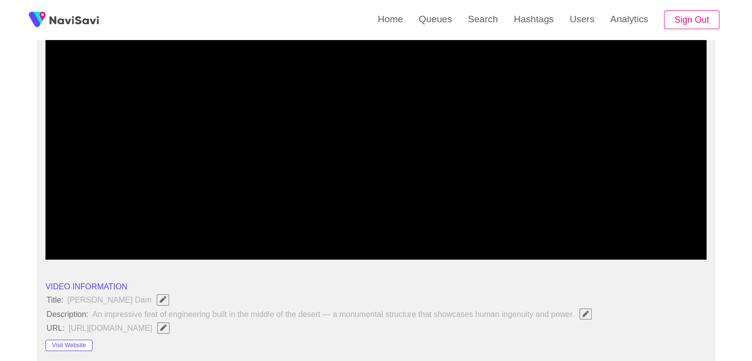
drag, startPoint x: 91, startPoint y: 229, endPoint x: 0, endPoint y: 231, distance: 91.0
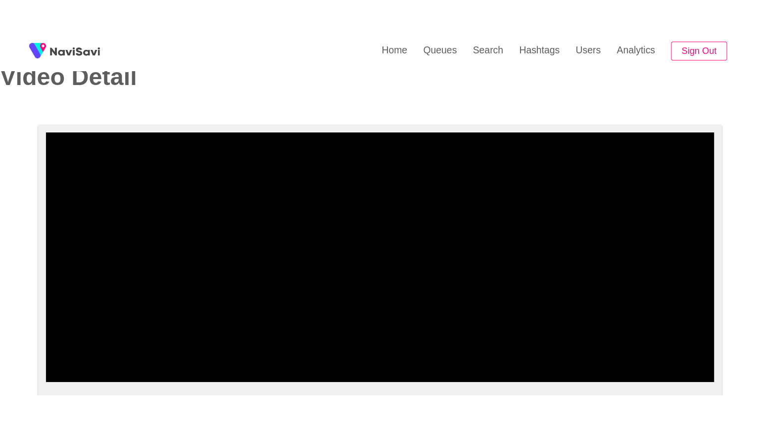
scroll to position [198, 0]
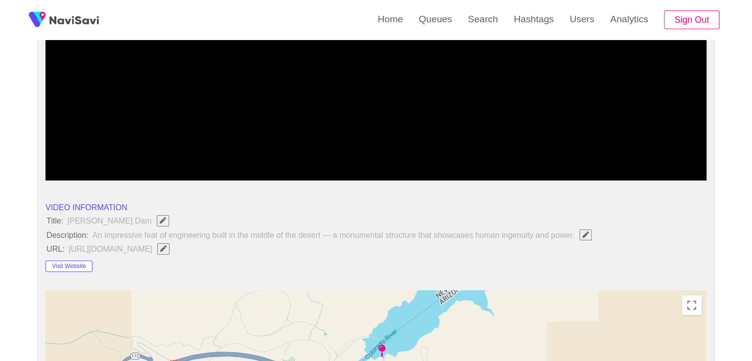
click at [586, 170] on icon "add" at bounding box center [582, 172] width 7 height 7
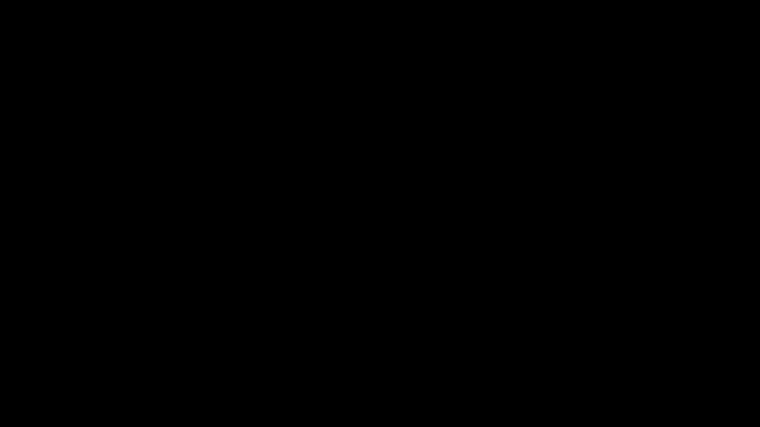
click at [526, 361] on icon "add" at bounding box center [541, 418] width 55 height 12
click at [537, 361] on icon "add" at bounding box center [541, 418] width 55 height 12
drag, startPoint x: 512, startPoint y: 418, endPoint x: 481, endPoint y: 421, distance: 31.3
click at [481, 361] on div "add" at bounding box center [521, 417] width 95 height 15
drag, startPoint x: 492, startPoint y: 416, endPoint x: 535, endPoint y: 422, distance: 43.9
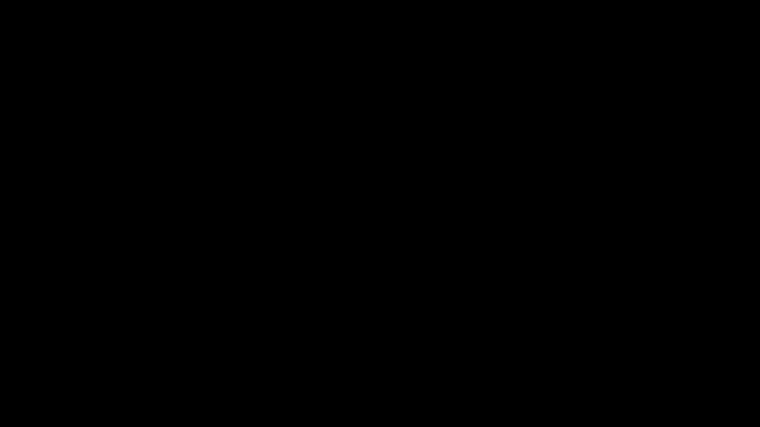
click at [535, 361] on div "add" at bounding box center [521, 417] width 95 height 15
click at [523, 361] on icon "add" at bounding box center [541, 418] width 55 height 12
click at [525, 361] on icon "add" at bounding box center [541, 418] width 55 height 12
click at [528, 361] on icon "add" at bounding box center [541, 418] width 55 height 12
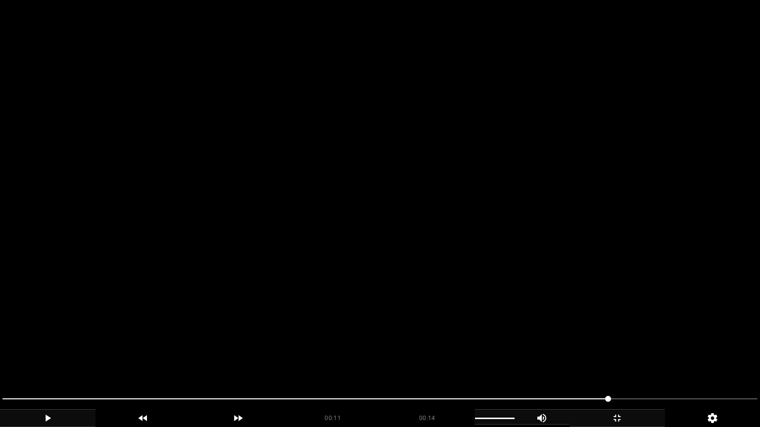
drag, startPoint x: 162, startPoint y: 389, endPoint x: 36, endPoint y: 389, distance: 126.6
click at [36, 361] on div at bounding box center [380, 400] width 763 height 26
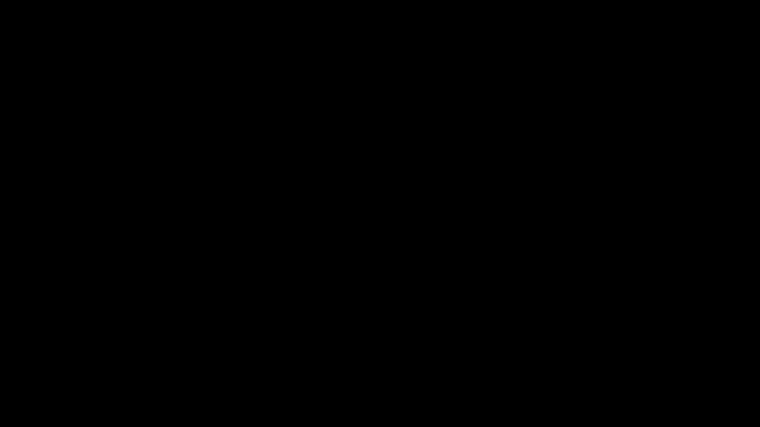
click at [612, 361] on icon "add" at bounding box center [617, 418] width 94 height 12
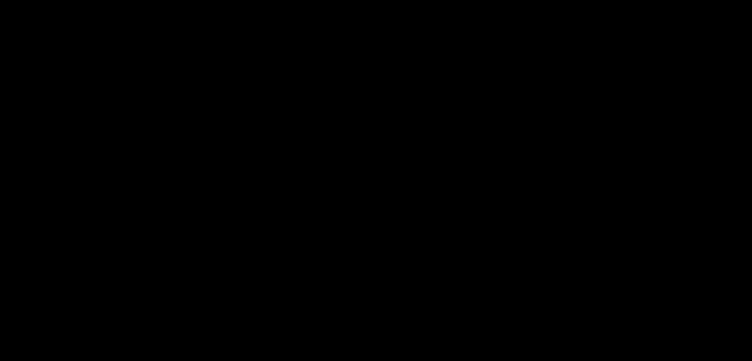
scroll to position [1281, 0]
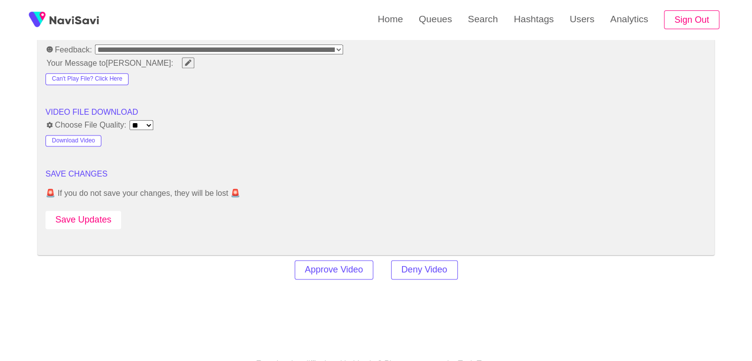
click at [95, 216] on button "Save Updates" at bounding box center [84, 220] width 76 height 18
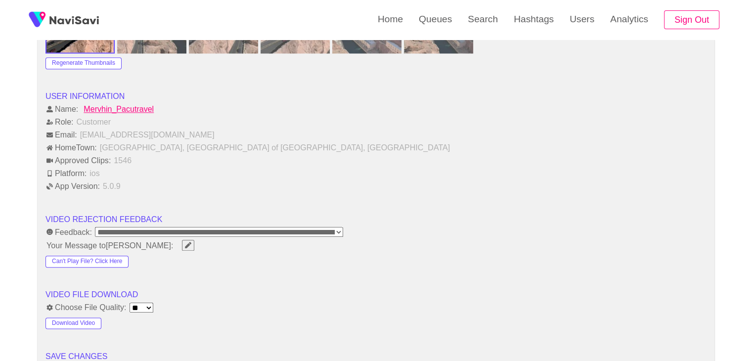
scroll to position [1182, 0]
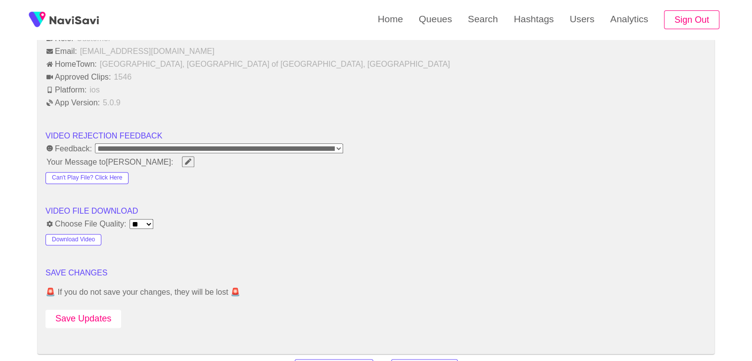
click at [101, 313] on button "Save Updates" at bounding box center [84, 319] width 76 height 18
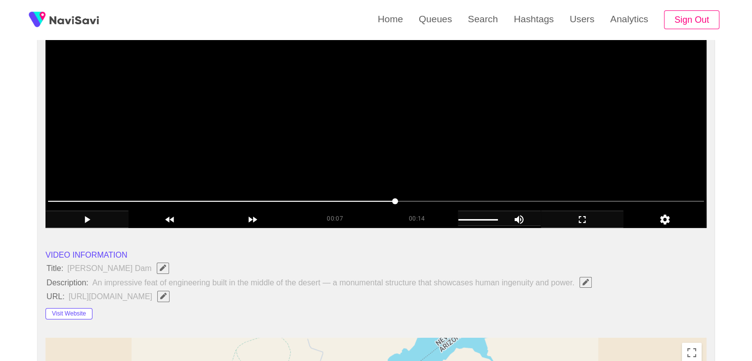
scroll to position [148, 0]
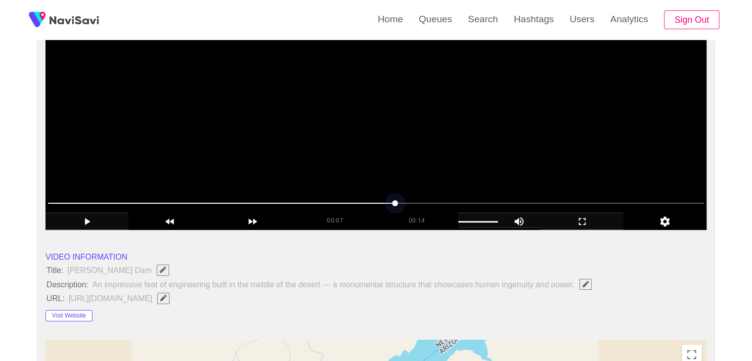
drag, startPoint x: 137, startPoint y: 201, endPoint x: 48, endPoint y: 204, distance: 89.1
click at [48, 204] on span at bounding box center [376, 203] width 656 height 16
click at [91, 221] on icon "add" at bounding box center [87, 222] width 82 height 12
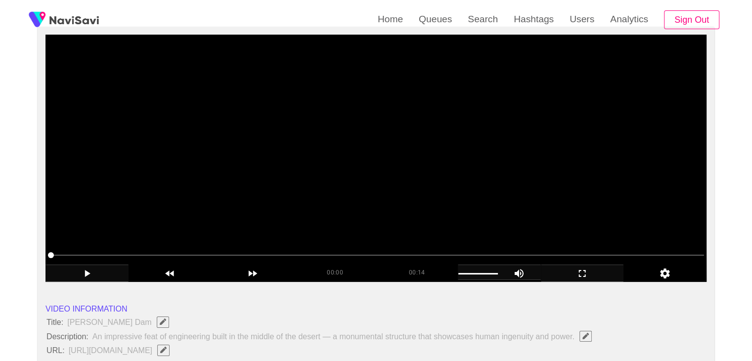
scroll to position [99, 0]
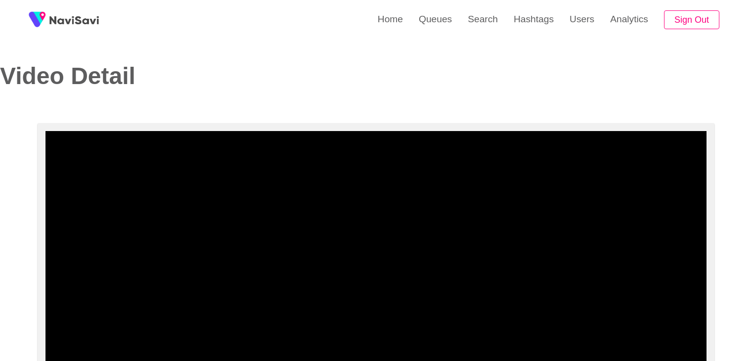
select select "**********"
select select "**"
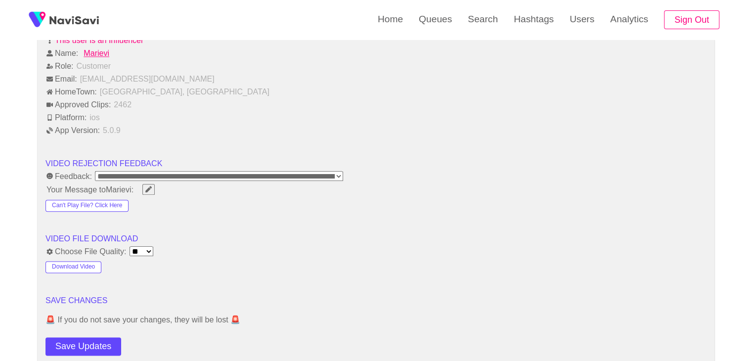
scroll to position [1236, 0]
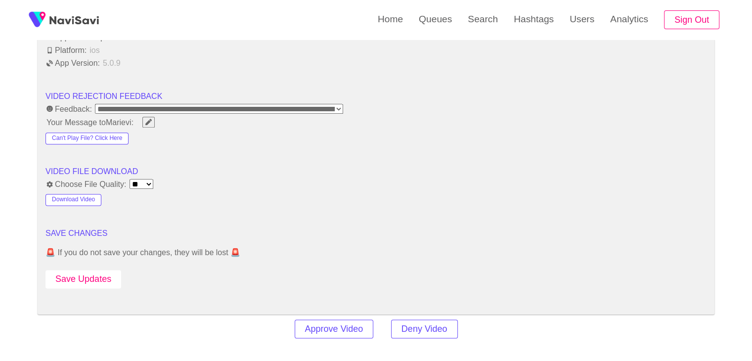
click at [93, 280] on button "Save Updates" at bounding box center [84, 279] width 76 height 18
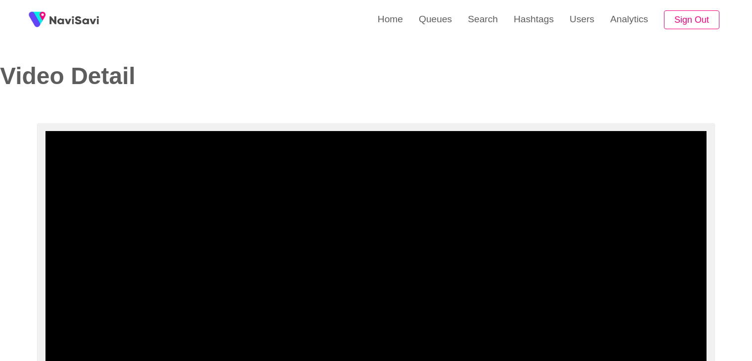
select select "**********"
select select "**"
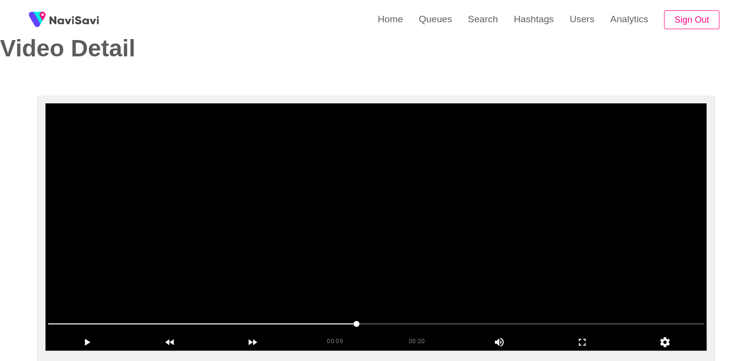
scroll to position [148, 0]
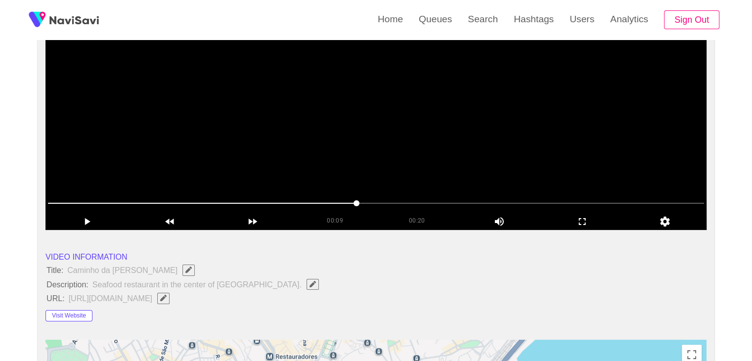
click at [352, 131] on video at bounding box center [376, 106] width 661 height 247
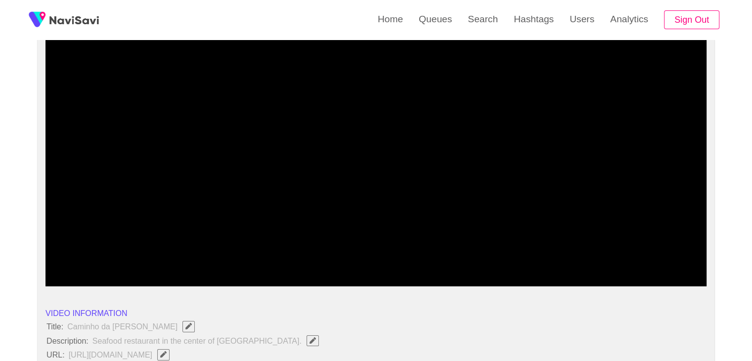
scroll to position [49, 0]
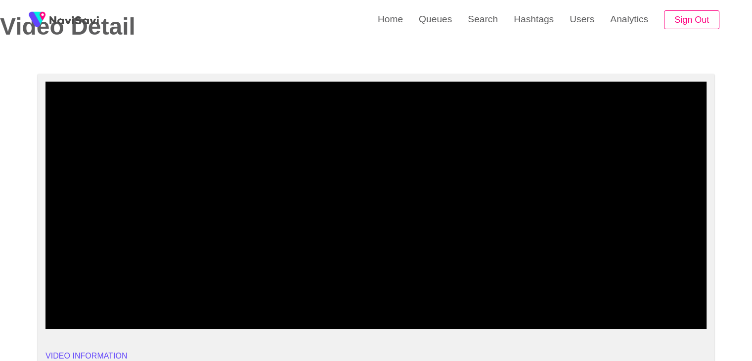
drag, startPoint x: 136, startPoint y: 301, endPoint x: 0, endPoint y: 295, distance: 135.6
drag, startPoint x: 58, startPoint y: 301, endPoint x: 30, endPoint y: 305, distance: 29.0
drag, startPoint x: 65, startPoint y: 303, endPoint x: 37, endPoint y: 306, distance: 28.3
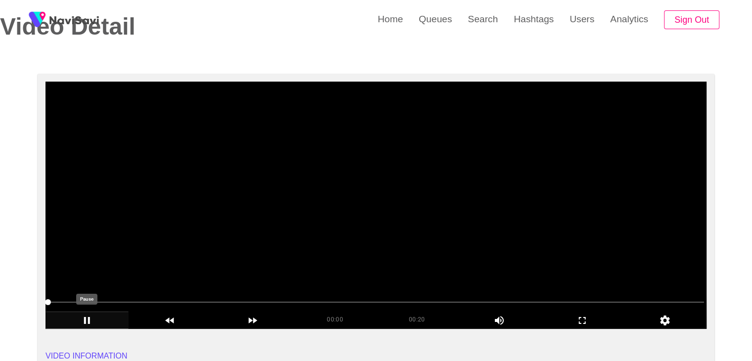
click at [86, 313] on div "add" at bounding box center [87, 320] width 83 height 17
click at [86, 314] on div "add" at bounding box center [87, 320] width 83 height 17
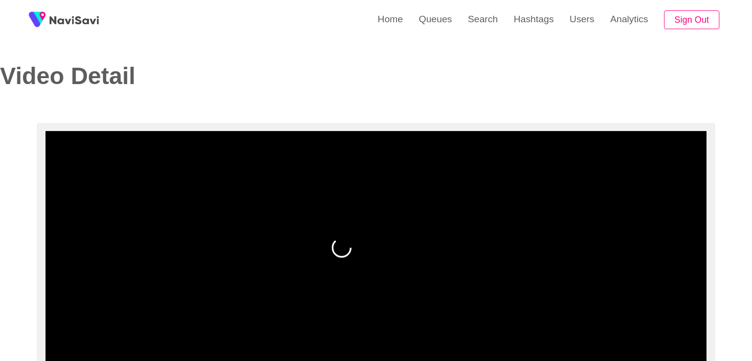
select select "**********"
select select "**"
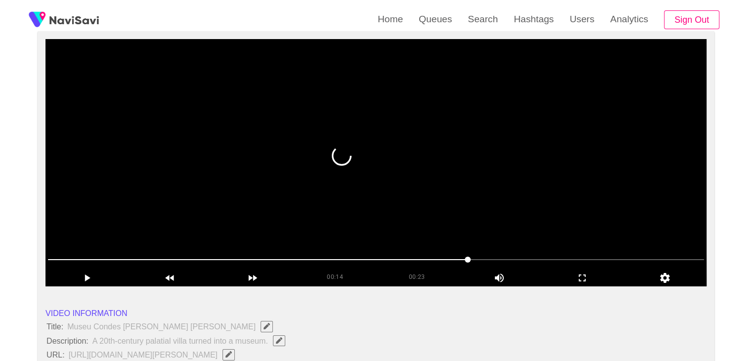
scroll to position [99, 0]
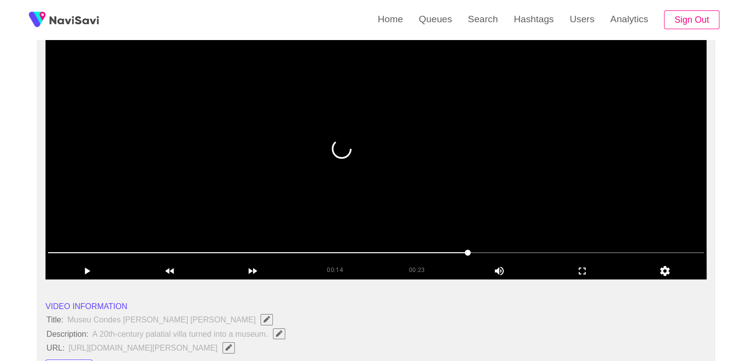
drag, startPoint x: 364, startPoint y: 253, endPoint x: 358, endPoint y: 254, distance: 5.5
click at [358, 254] on span at bounding box center [376, 253] width 656 height 16
drag, startPoint x: 347, startPoint y: 250, endPoint x: 270, endPoint y: 246, distance: 76.8
click at [270, 246] on span at bounding box center [376, 253] width 656 height 16
drag, startPoint x: 284, startPoint y: 247, endPoint x: 182, endPoint y: 240, distance: 102.1
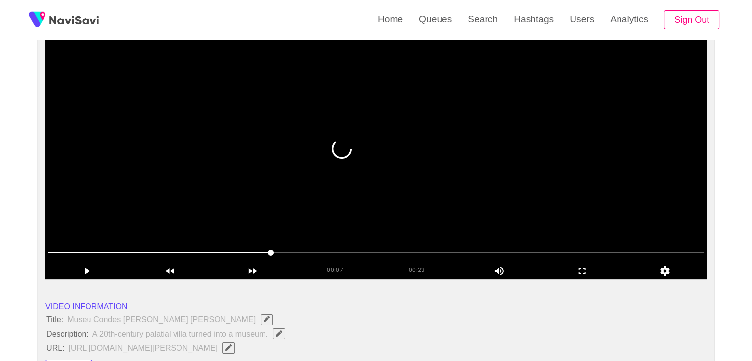
click at [182, 241] on div at bounding box center [376, 253] width 664 height 25
drag, startPoint x: 179, startPoint y: 247, endPoint x: 46, endPoint y: 240, distance: 133.2
click at [46, 239] on section "00:07 00:23 Picture In Picture 1 Error: Failed to load Video" at bounding box center [376, 155] width 661 height 247
click at [238, 252] on span at bounding box center [376, 253] width 656 height 16
drag, startPoint x: 289, startPoint y: 251, endPoint x: 294, endPoint y: 252, distance: 5.5
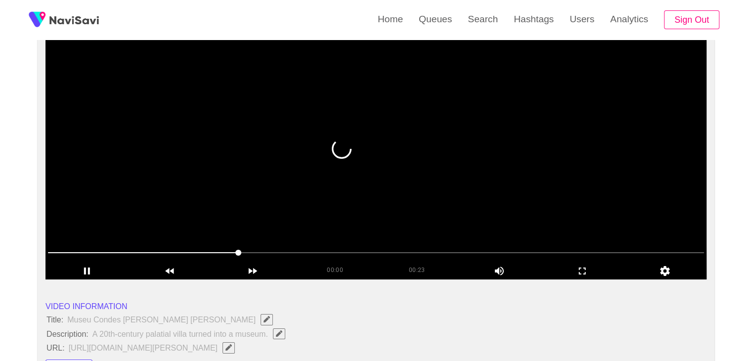
click at [294, 252] on span at bounding box center [376, 253] width 656 height 16
click at [331, 253] on span at bounding box center [376, 253] width 656 height 16
click at [92, 265] on icon "add" at bounding box center [87, 271] width 82 height 12
click at [326, 224] on video at bounding box center [376, 155] width 661 height 247
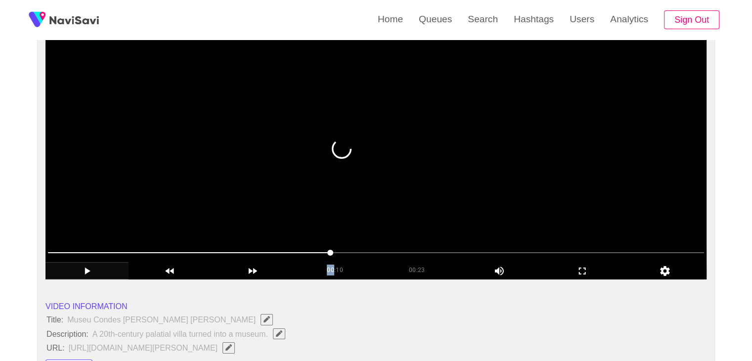
click at [334, 221] on video at bounding box center [376, 155] width 661 height 247
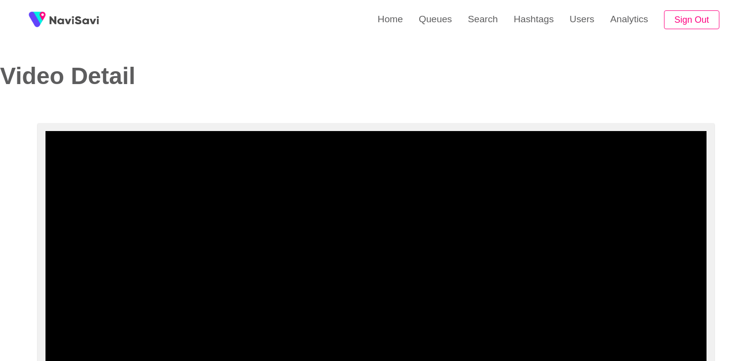
select select "**********"
select select "**"
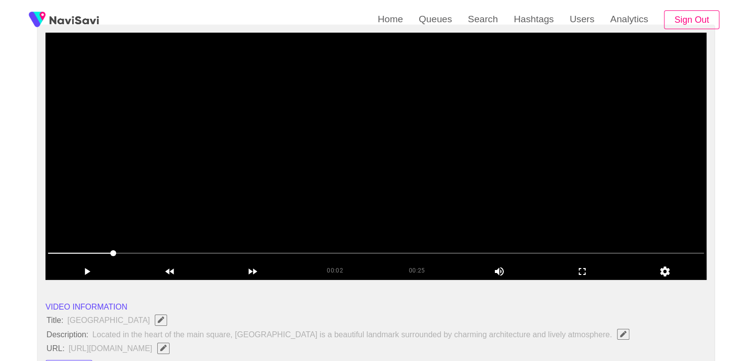
scroll to position [99, 0]
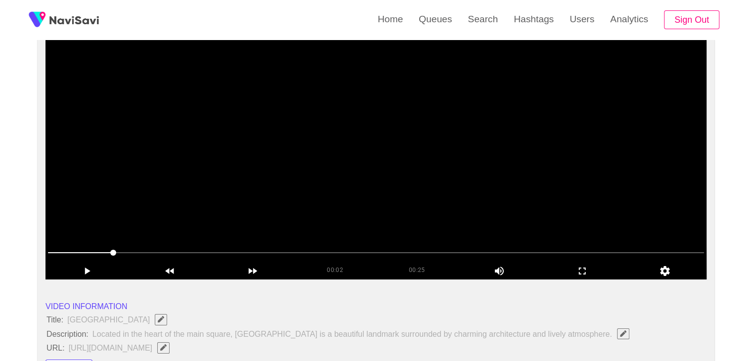
click at [391, 131] on video at bounding box center [376, 155] width 661 height 247
click at [295, 254] on span at bounding box center [376, 253] width 656 height 16
click at [331, 255] on span at bounding box center [376, 253] width 656 height 16
click at [368, 250] on span at bounding box center [376, 253] width 656 height 16
click at [408, 252] on span at bounding box center [376, 252] width 656 height 1
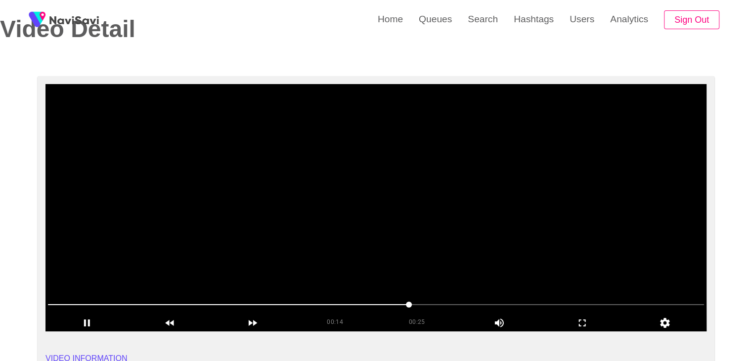
scroll to position [49, 0]
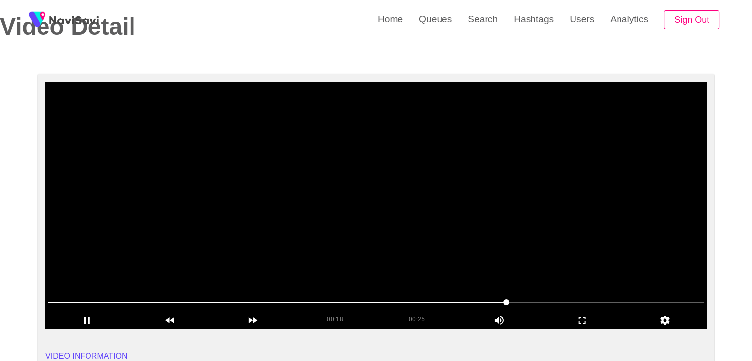
click at [302, 175] on video at bounding box center [376, 205] width 661 height 247
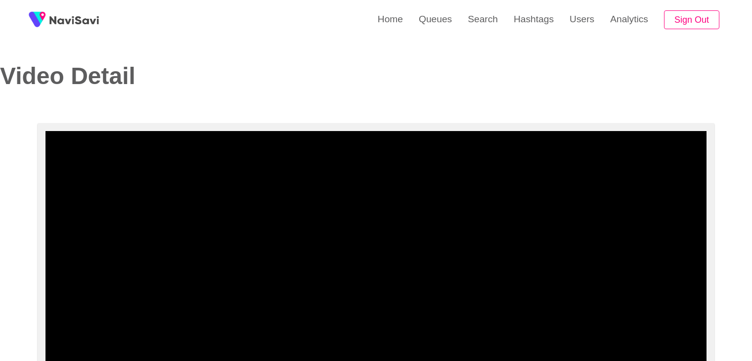
select select "**********"
select select "**"
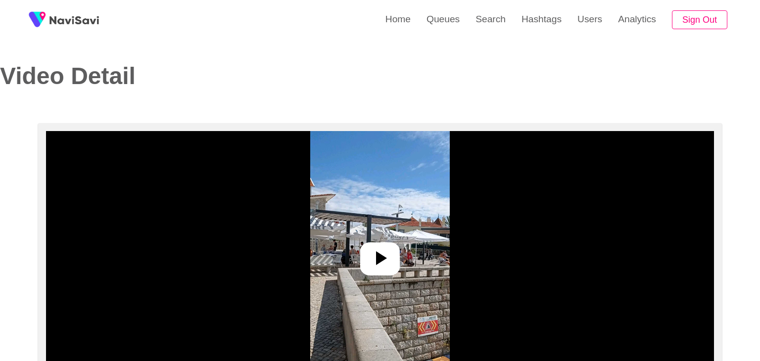
select select "**"
click at [365, 248] on icon at bounding box center [376, 258] width 24 height 24
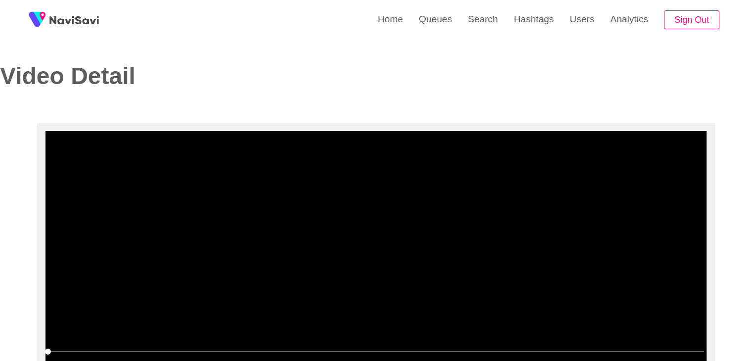
select select "**********"
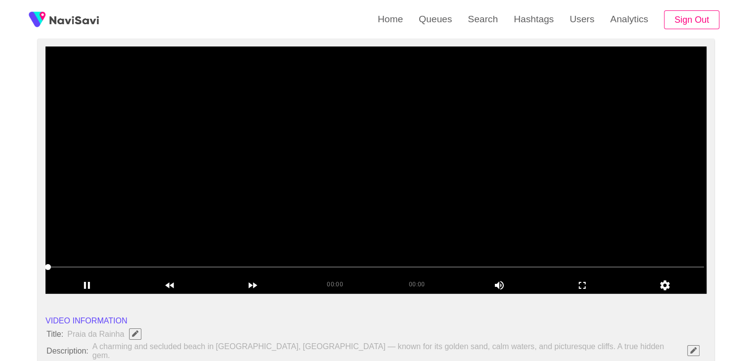
scroll to position [99, 0]
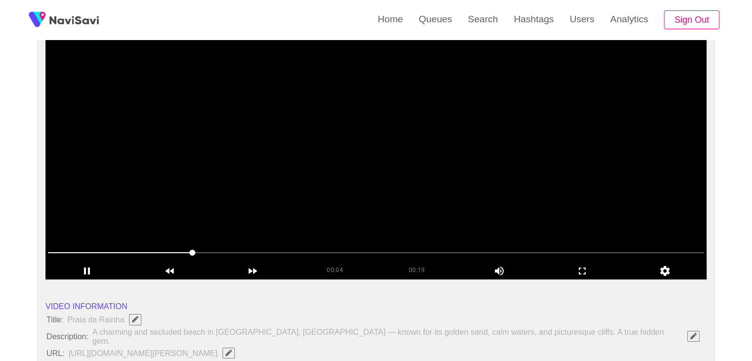
click at [406, 253] on span at bounding box center [376, 253] width 656 height 16
click at [439, 203] on video at bounding box center [376, 155] width 661 height 247
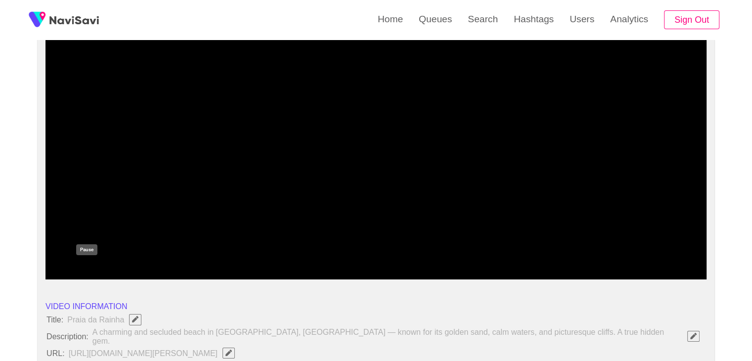
click at [96, 266] on icon "add" at bounding box center [87, 271] width 82 height 12
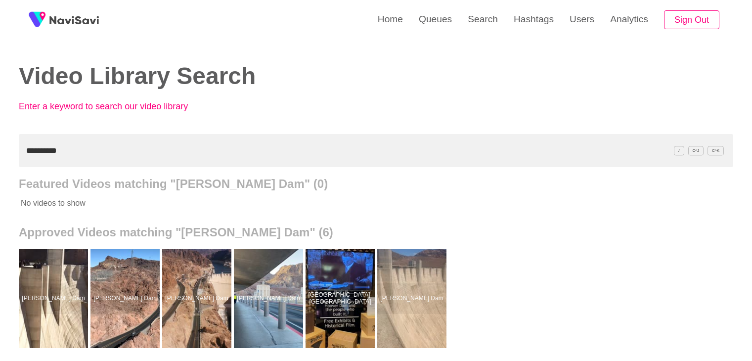
scroll to position [99, 0]
